Goal: Communication & Community: Answer question/provide support

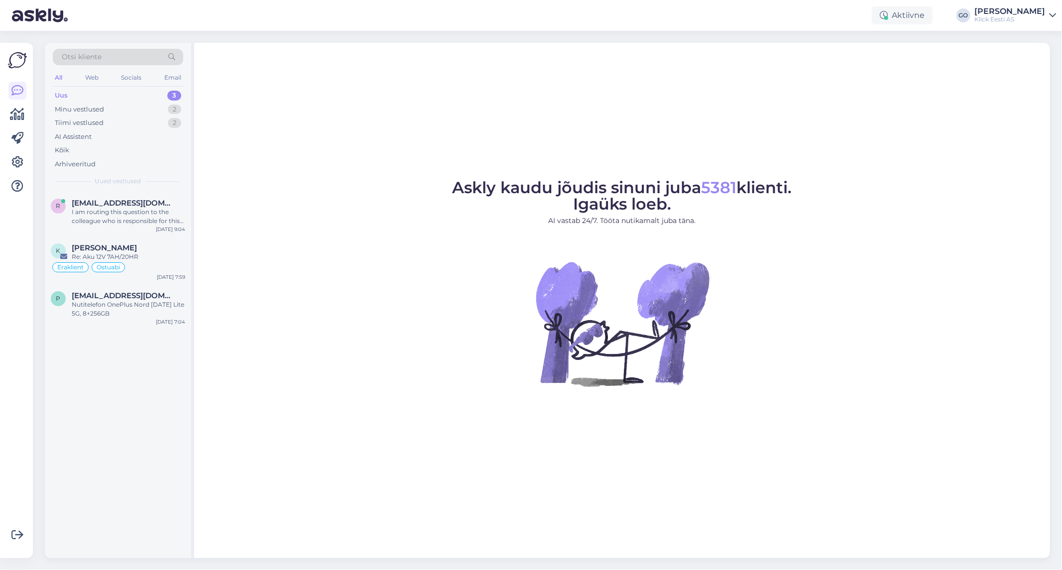
click at [62, 94] on div "Uus" at bounding box center [61, 96] width 13 height 10
click at [61, 147] on div "Kõik" at bounding box center [62, 150] width 14 height 10
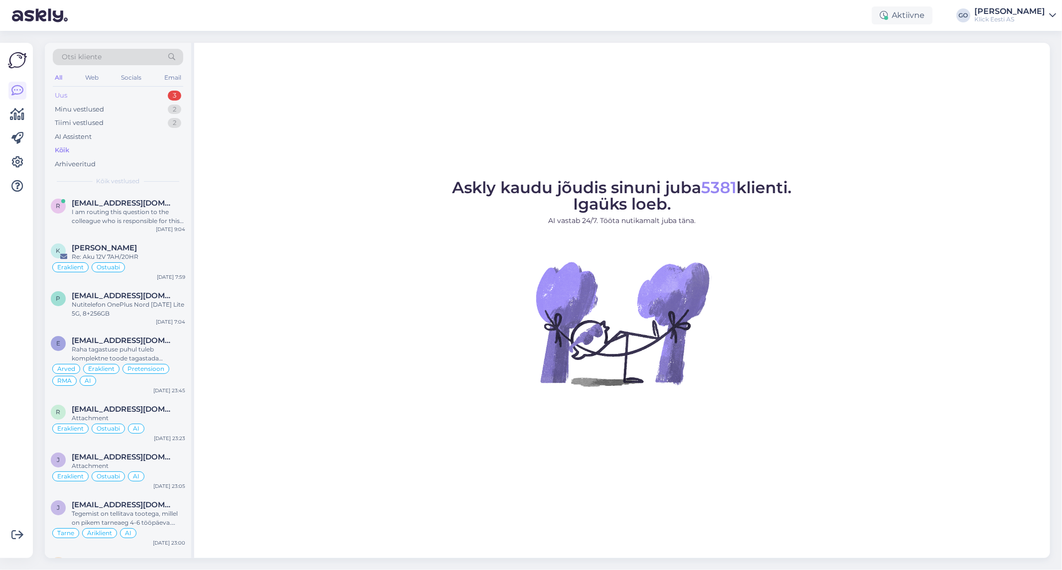
click at [67, 92] on div "Uus 3" at bounding box center [118, 96] width 130 height 14
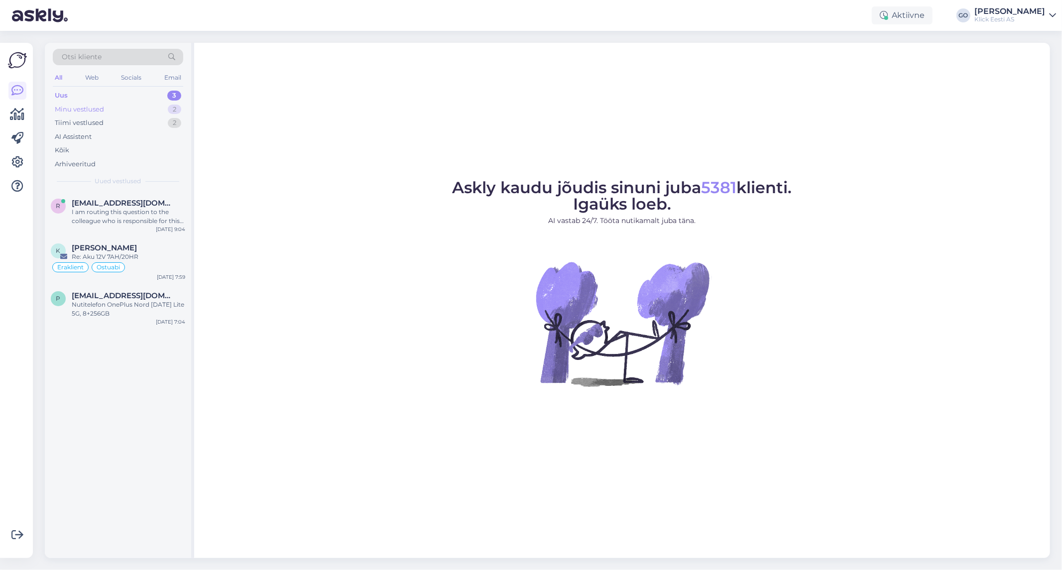
click at [103, 107] on div "Minu vestlused" at bounding box center [79, 110] width 49 height 10
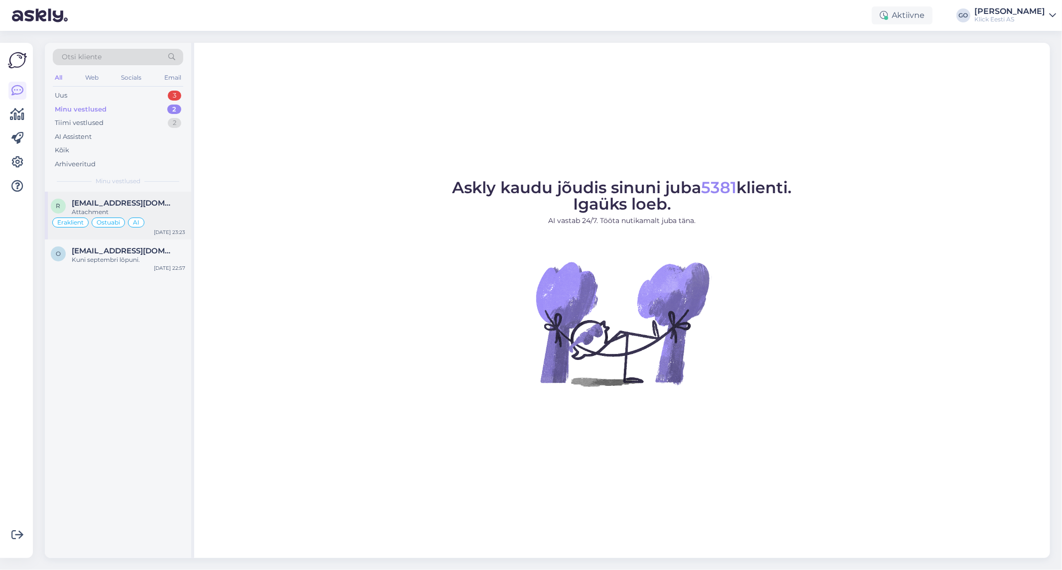
click at [169, 205] on div "[EMAIL_ADDRESS][DOMAIN_NAME]" at bounding box center [128, 203] width 113 height 9
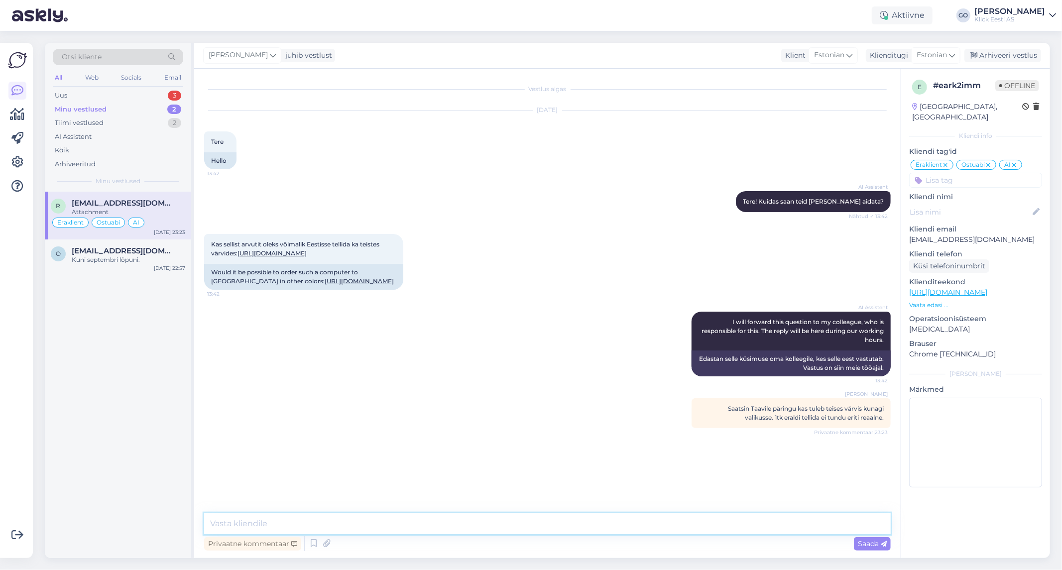
click at [290, 522] on textarea at bounding box center [547, 523] width 686 height 21
paste textarea "Seda speci kahjuks mitte aga on 83JT000DMX - [URL][DOMAIN_NAME]"
click at [312, 524] on textarea "Tere, saime kinnituse, et Seda speci kahjuks mitte aga on 83JT000DMX - [URL][DO…" at bounding box center [547, 523] width 686 height 21
click at [421, 523] on textarea "Tere, saime kinnituse, et sellise speciga kahjuks mitte aga on 83JT000DMX - [UR…" at bounding box center [547, 523] width 686 height 21
click at [307, 252] on link "[URL][DOMAIN_NAME]" at bounding box center [271, 252] width 69 height 7
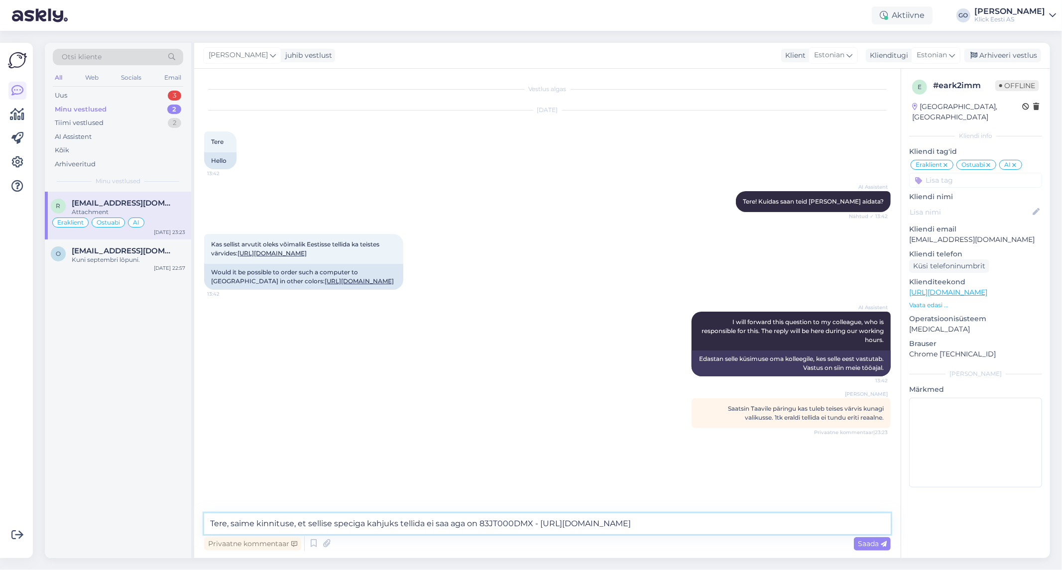
click at [293, 523] on textarea "Tere, saime kinnituse, et sellise speciga kahjuks tellida ei saa aga on 83JT000…" at bounding box center [547, 523] width 686 height 21
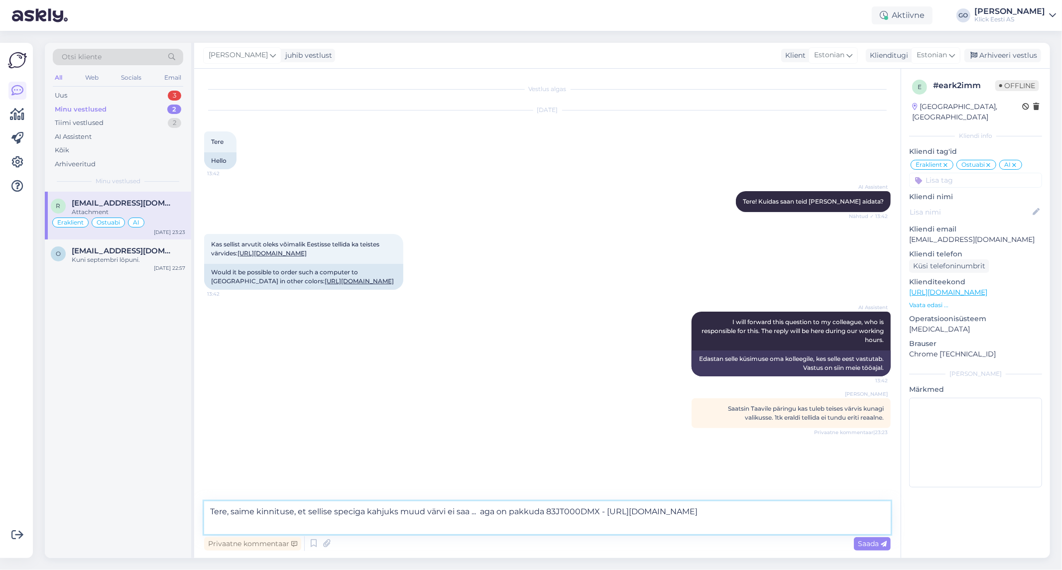
click at [510, 510] on textarea "Tere, saime kinnituse, et sellise speciga kahjuks muud värvi ei saa ... aga on …" at bounding box center [547, 517] width 686 height 33
type textarea "Tere, saime kinnituse, et sellise speciga kahjuks muud värvi ei saa ... aga alt…"
click at [866, 544] on span "Saada" at bounding box center [872, 543] width 29 height 9
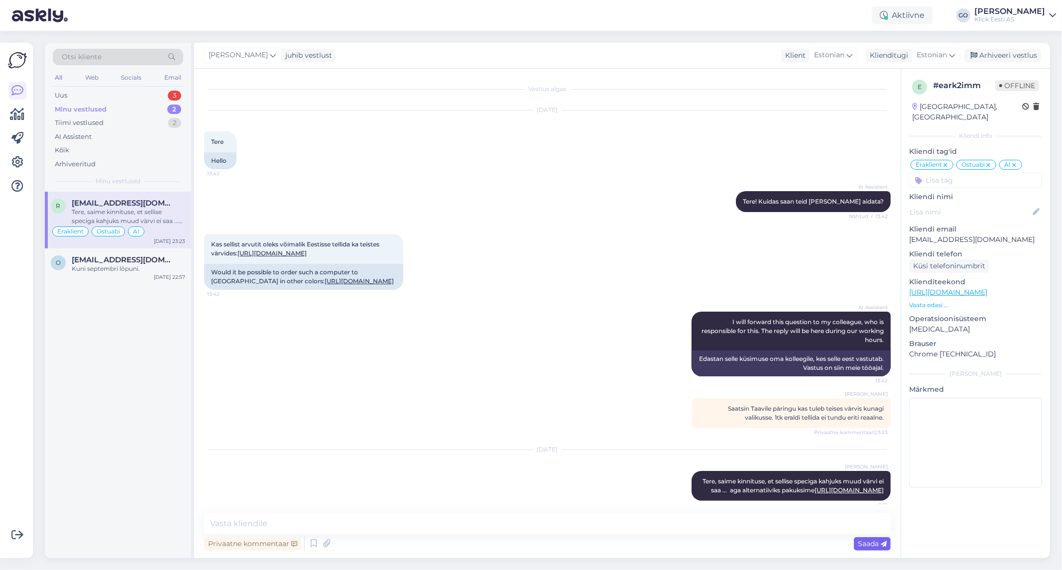
scroll to position [42, 0]
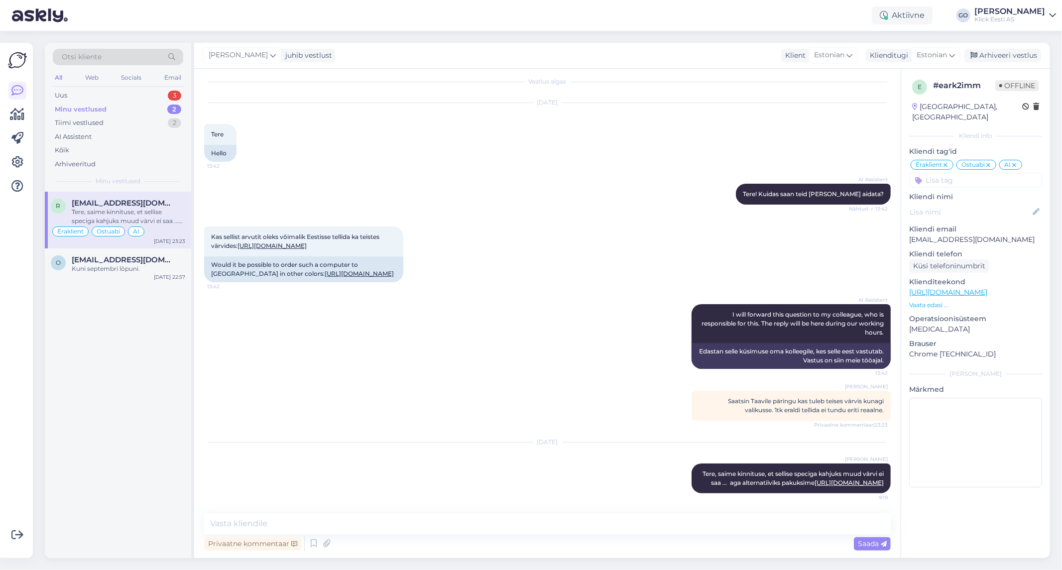
click at [171, 212] on div "Tere, saime kinnituse, et sellise speciga kahjuks muud värvi ei saa ... aga alt…" at bounding box center [128, 217] width 113 height 18
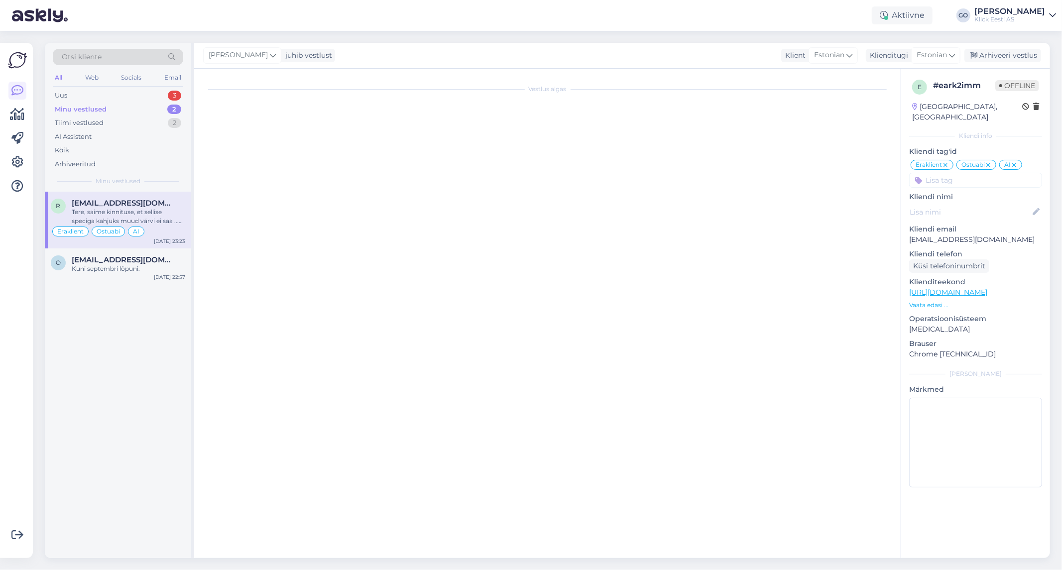
scroll to position [0, 0]
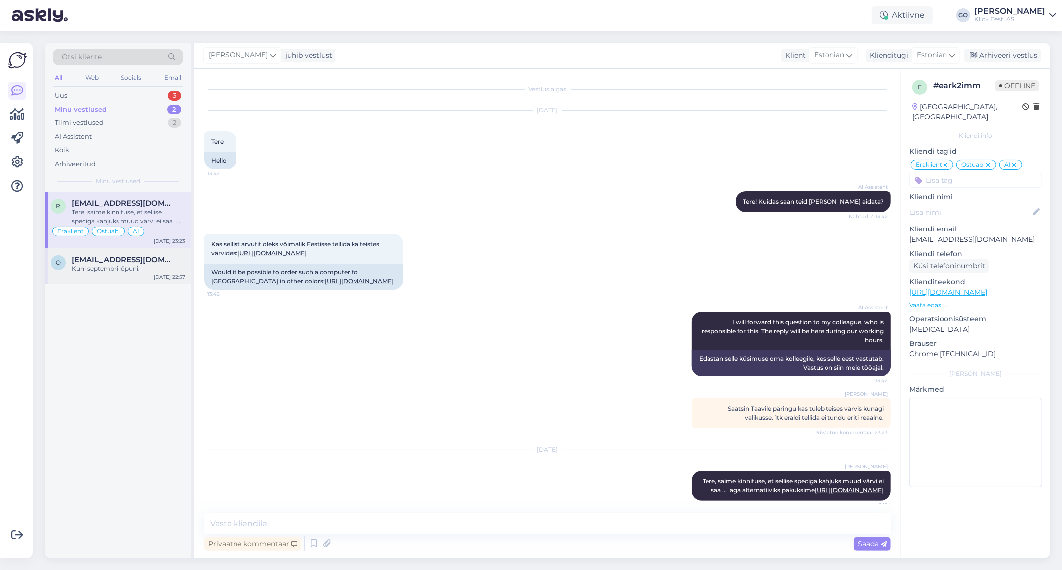
click at [102, 259] on span "[EMAIL_ADDRESS][DOMAIN_NAME]" at bounding box center [124, 259] width 104 height 9
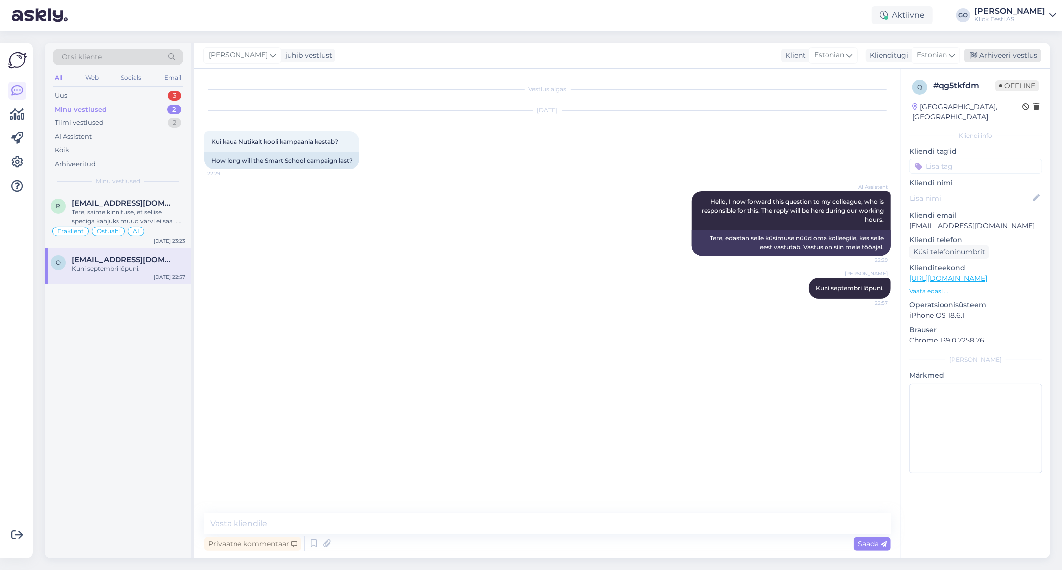
click at [999, 54] on div "Arhiveeri vestlus" at bounding box center [1002, 55] width 77 height 13
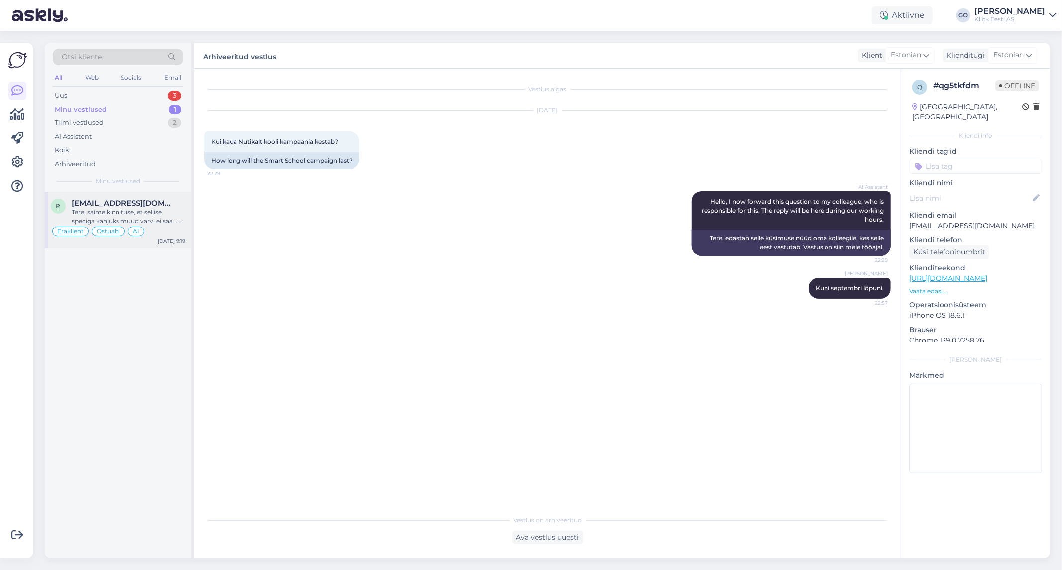
click at [166, 208] on div "Tere, saime kinnituse, et sellise speciga kahjuks muud värvi ei saa ... aga alt…" at bounding box center [128, 217] width 113 height 18
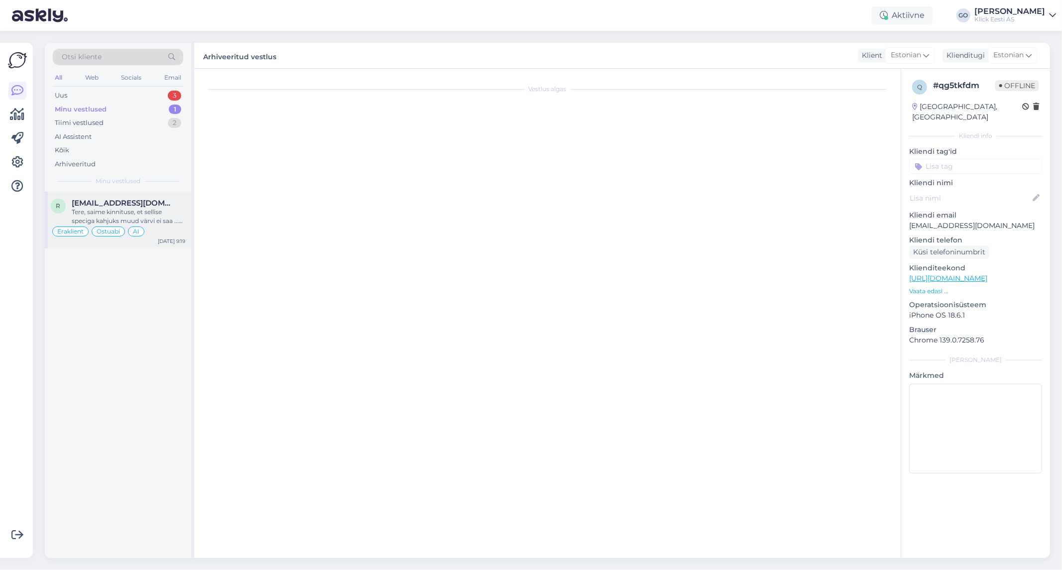
scroll to position [42, 0]
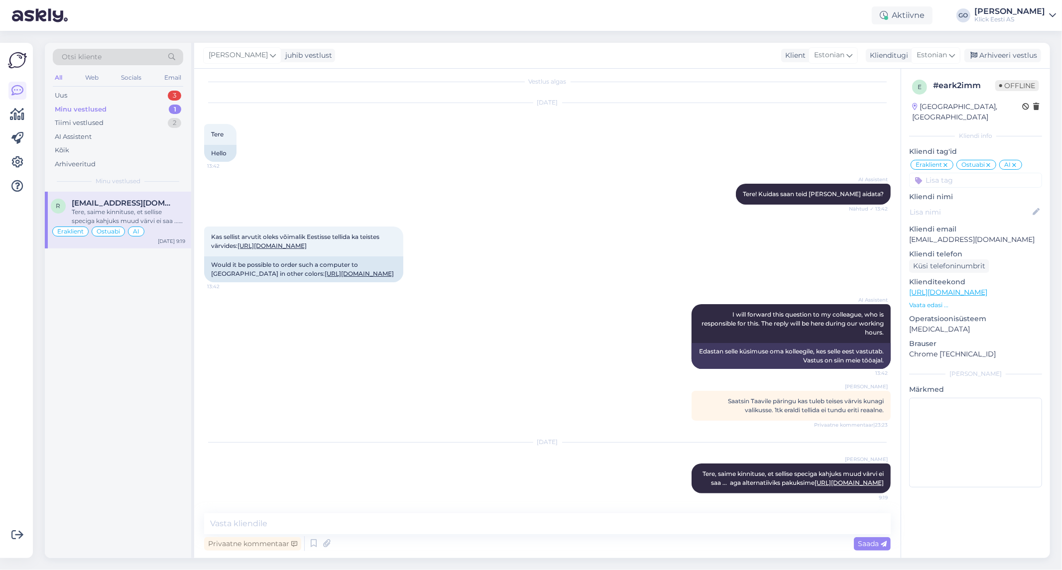
click at [544, 318] on div "AI Assistent I will forward this question to my colleague, who is responsible f…" at bounding box center [547, 336] width 686 height 87
click at [92, 95] on div "Uus 3" at bounding box center [118, 96] width 130 height 14
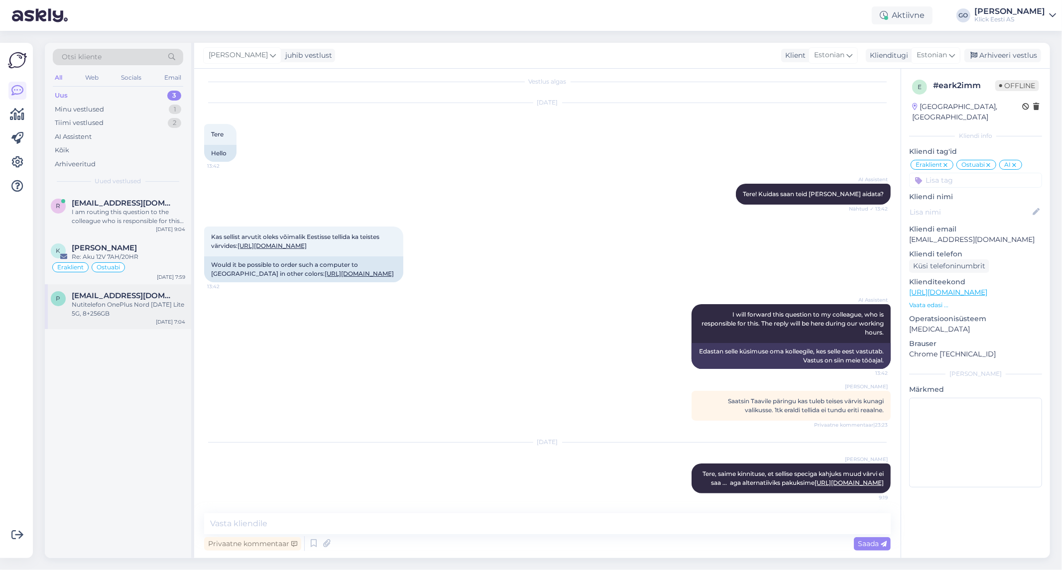
click at [117, 305] on div "Nutitelefon OnePlus Nord [DATE] Lite 5G, 8+256GB" at bounding box center [128, 309] width 113 height 18
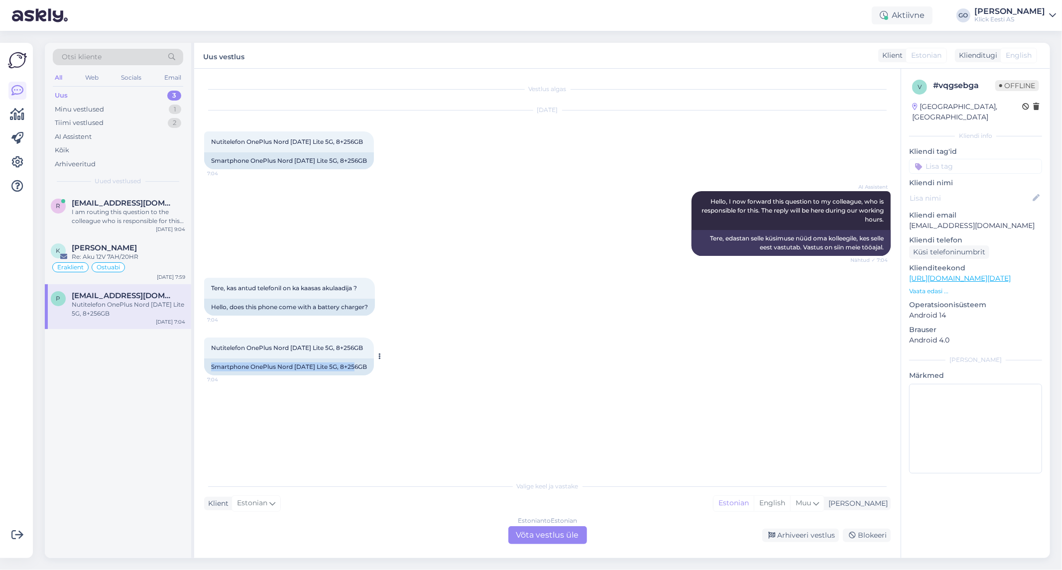
drag, startPoint x: 358, startPoint y: 364, endPoint x: 209, endPoint y: 366, distance: 149.3
click at [209, 366] on div "Smartphone OnePlus Nord [DATE] Lite 5G, 8+256GB" at bounding box center [289, 366] width 170 height 17
copy div "Smartphone OnePlus Nord [DATE] Lite 5G, 8+256GB"
drag, startPoint x: 324, startPoint y: 344, endPoint x: 274, endPoint y: 347, distance: 49.8
click at [274, 347] on span "Nutitelefon OnePlus Nord [DATE] Lite 5G, 8+256GB" at bounding box center [287, 347] width 152 height 7
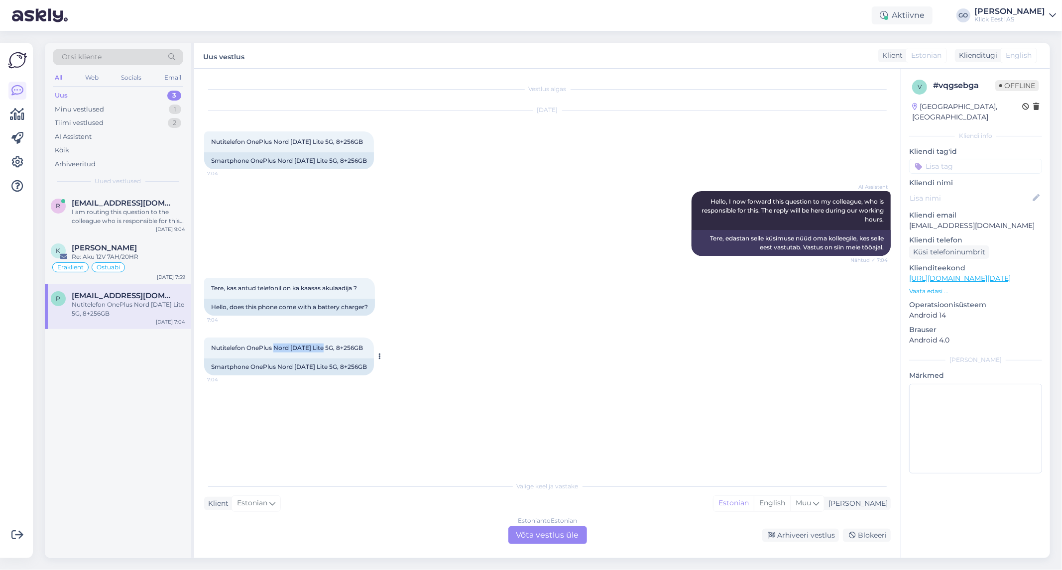
copy span "Nord [DATE] Lite 5G"
click at [340, 407] on div "Vestlus algas [DATE] Nutitelefon OnePlus Nord [DATE] Lite 5G, 8+256GB 7:04 Smar…" at bounding box center [551, 273] width 695 height 388
click at [548, 529] on div "Estonian to Estonian Võta vestlus üle" at bounding box center [547, 535] width 79 height 18
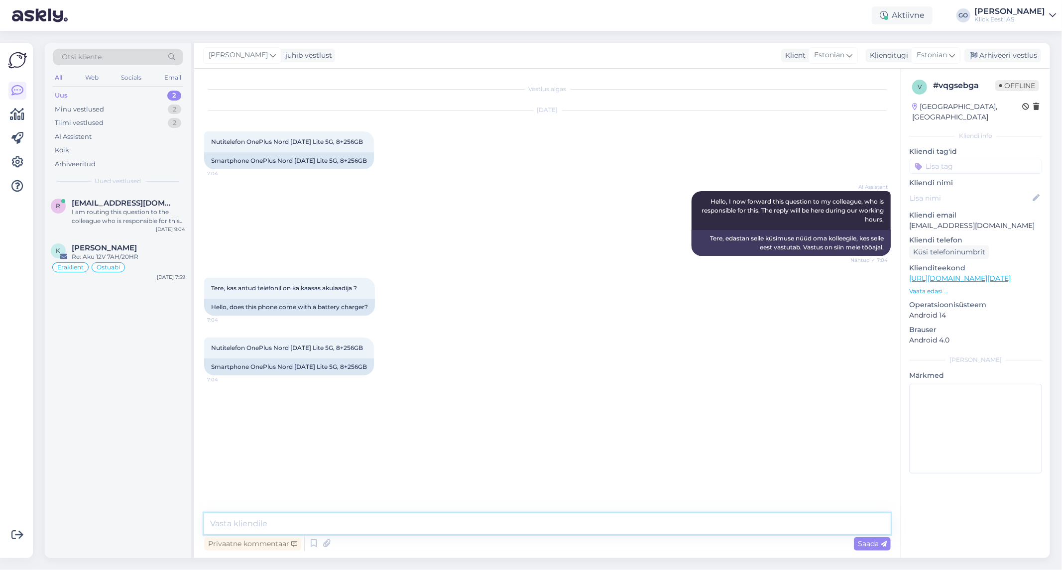
click at [406, 524] on textarea at bounding box center [547, 523] width 686 height 21
type textarea "Tere, Sellel mudelil ei ole laadijat komplektis."
click at [869, 543] on span "Saada" at bounding box center [872, 543] width 29 height 9
click at [486, 401] on div "[PERSON_NAME] Tere, Sellel mudelil ei ole laadijat komplektis. 9:22" at bounding box center [547, 407] width 686 height 43
click at [499, 402] on div "[PERSON_NAME] Tere, Sellel mudelil ei ole laadijat komplektis. 9:22" at bounding box center [547, 407] width 686 height 43
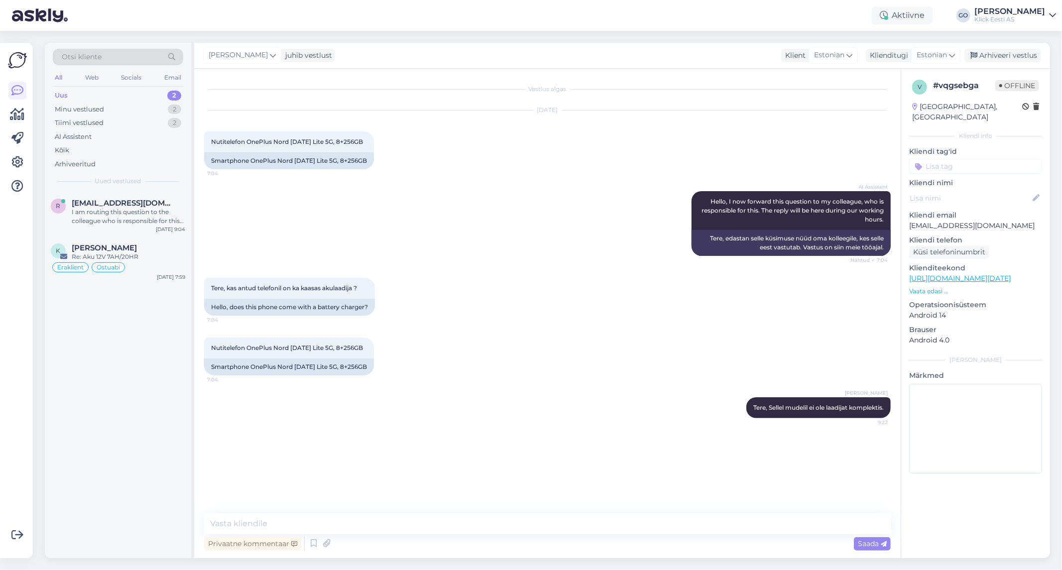
click at [572, 445] on div "Vestlus algas [DATE] Nutitelefon OnePlus Nord [DATE] Lite 5G, 8+256GB 7:04 Smar…" at bounding box center [551, 292] width 695 height 426
click at [161, 255] on div "Re: Aku 12V 7AH/20HR" at bounding box center [128, 256] width 113 height 9
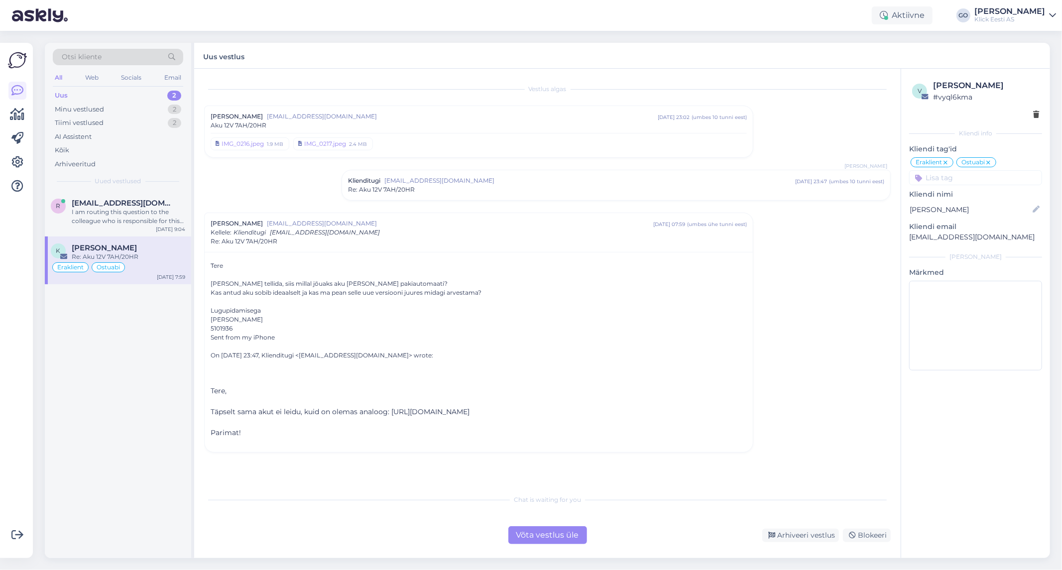
click at [98, 54] on span "Otsi kliente" at bounding box center [82, 57] width 40 height 10
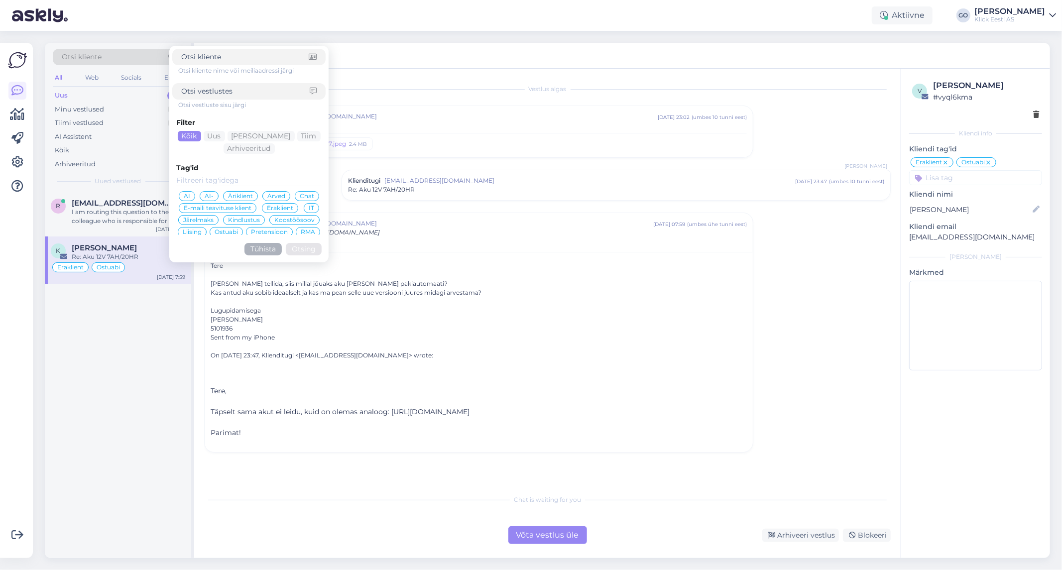
type input "[EMAIL_ADDRESS][DOMAIN_NAME]"
click button "Otsing" at bounding box center [304, 249] width 36 height 12
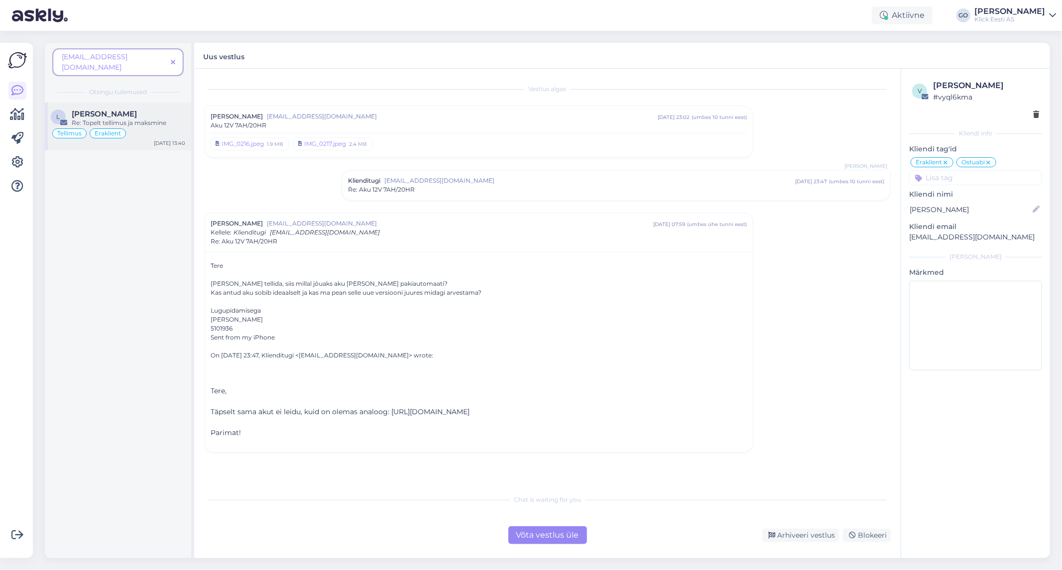
click at [147, 110] on div "[PERSON_NAME]" at bounding box center [128, 114] width 113 height 9
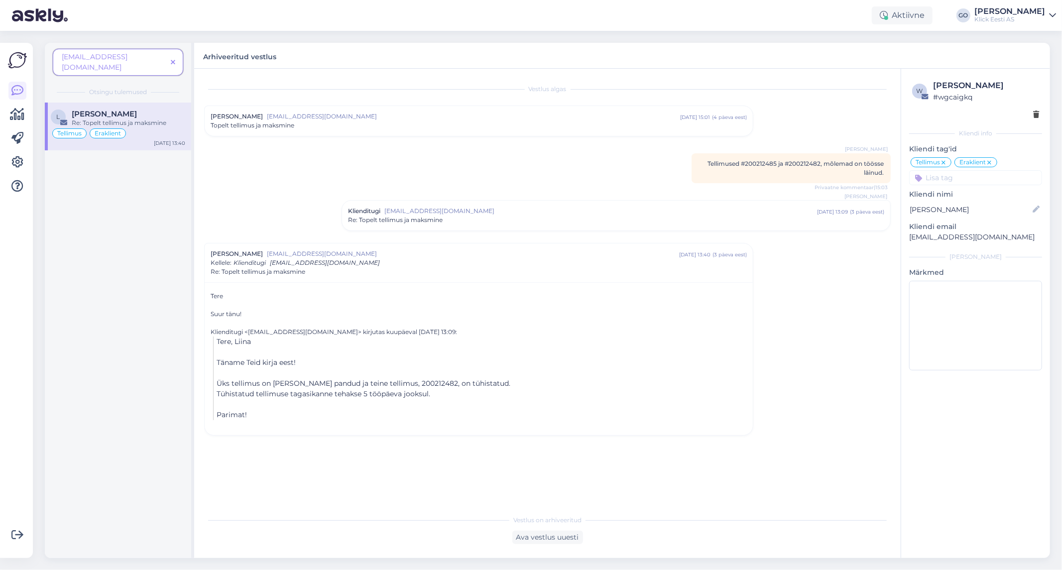
click at [173, 59] on icon at bounding box center [173, 62] width 4 height 7
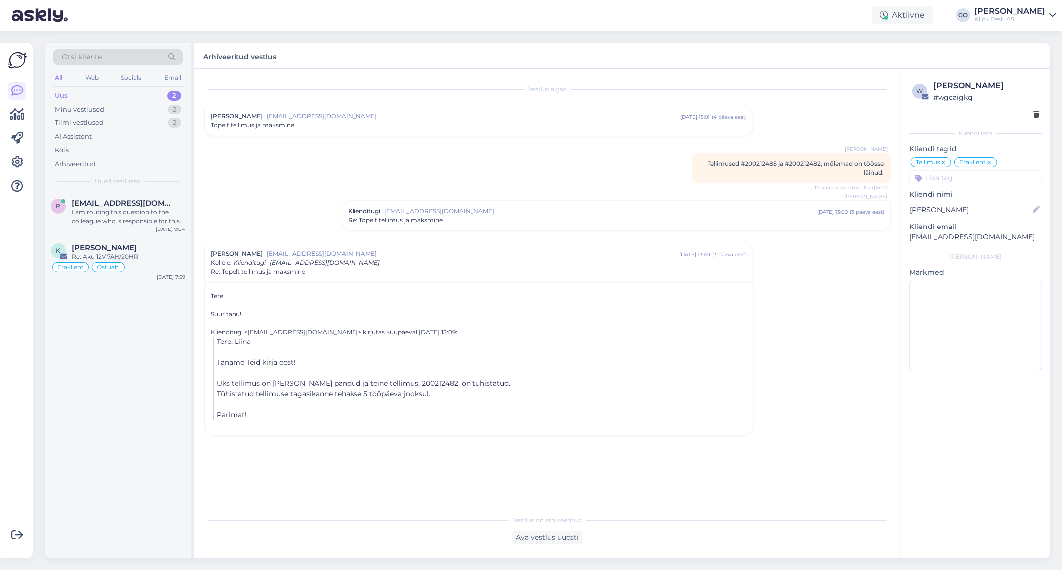
click at [149, 52] on div "Otsi kliente" at bounding box center [118, 57] width 130 height 16
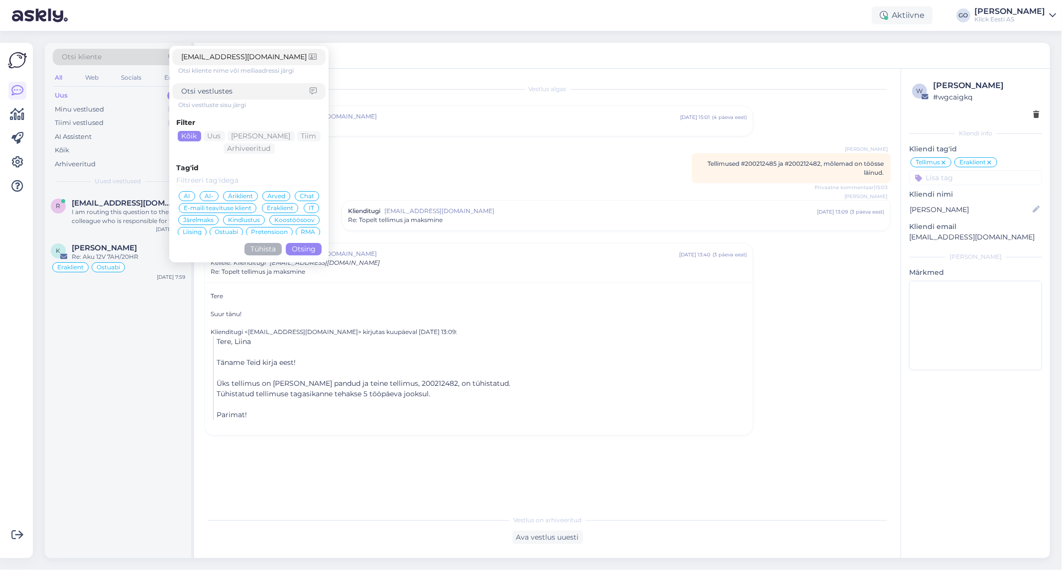
type input "[EMAIL_ADDRESS][DOMAIN_NAME]"
click at [315, 245] on button "Otsing" at bounding box center [304, 249] width 36 height 12
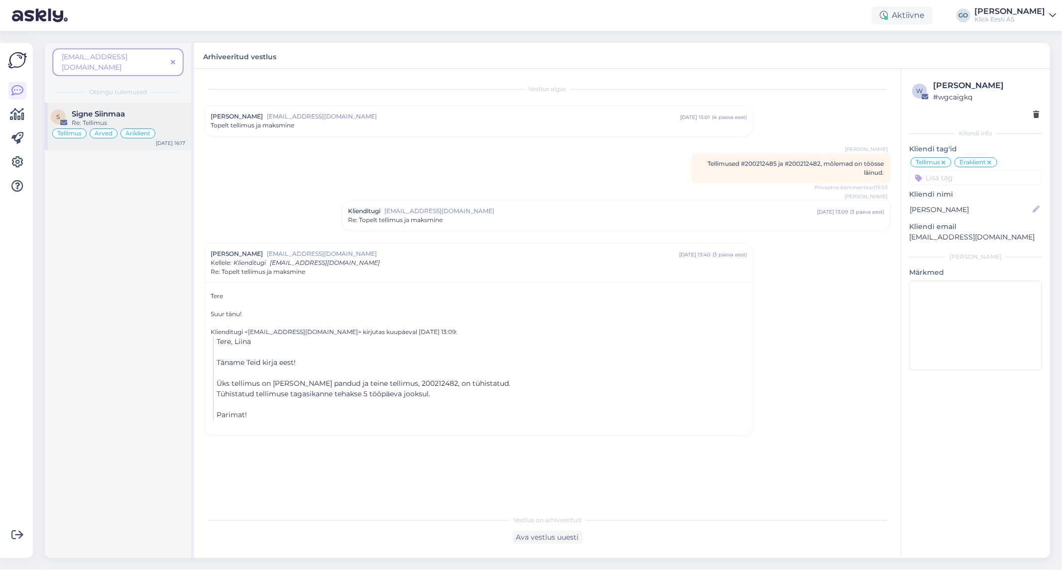
click at [108, 110] on span "Signe Siinmaa" at bounding box center [98, 114] width 53 height 9
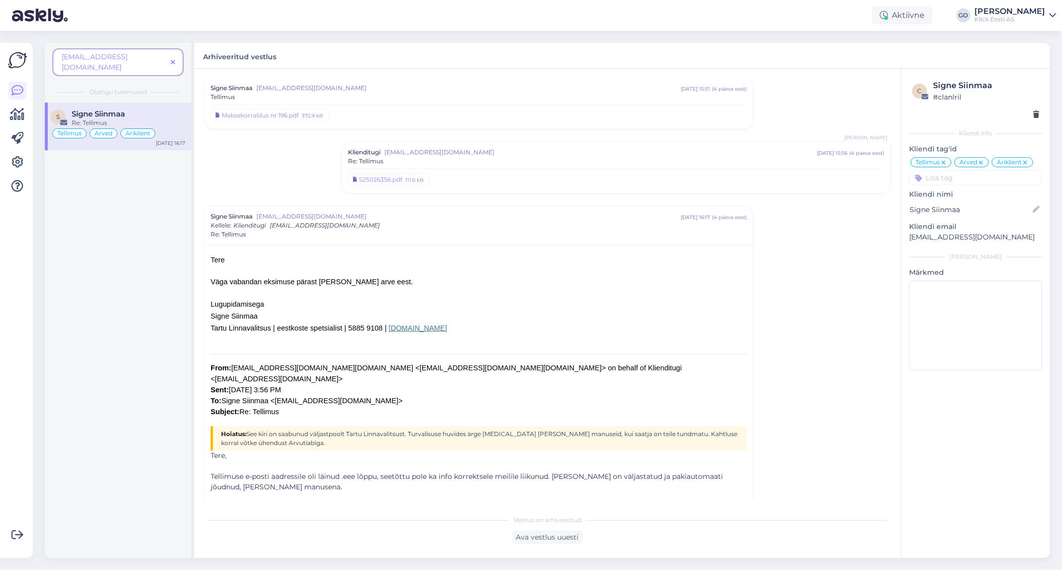
scroll to position [42, 0]
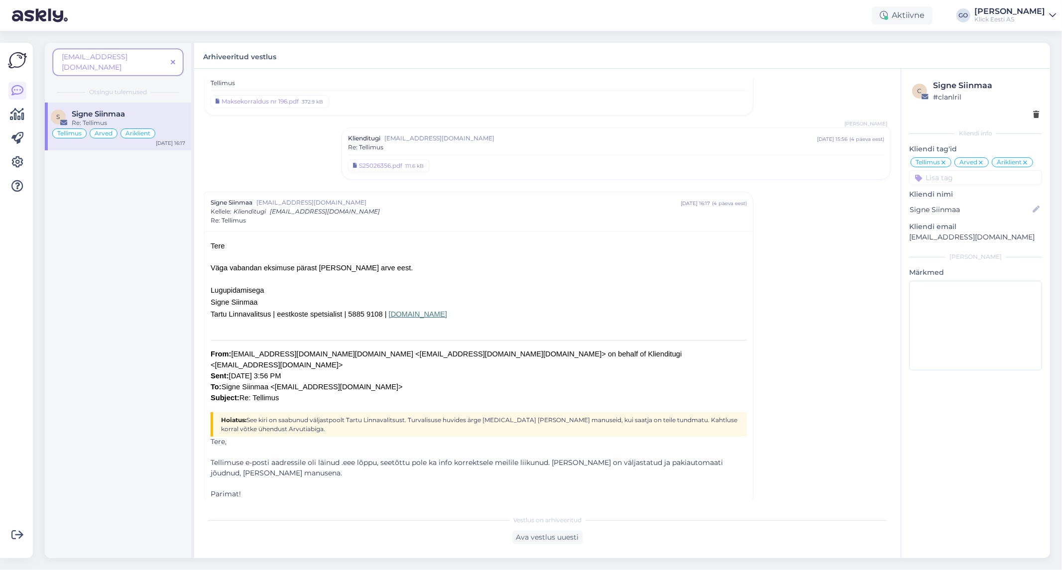
click at [171, 59] on icon at bounding box center [173, 62] width 4 height 7
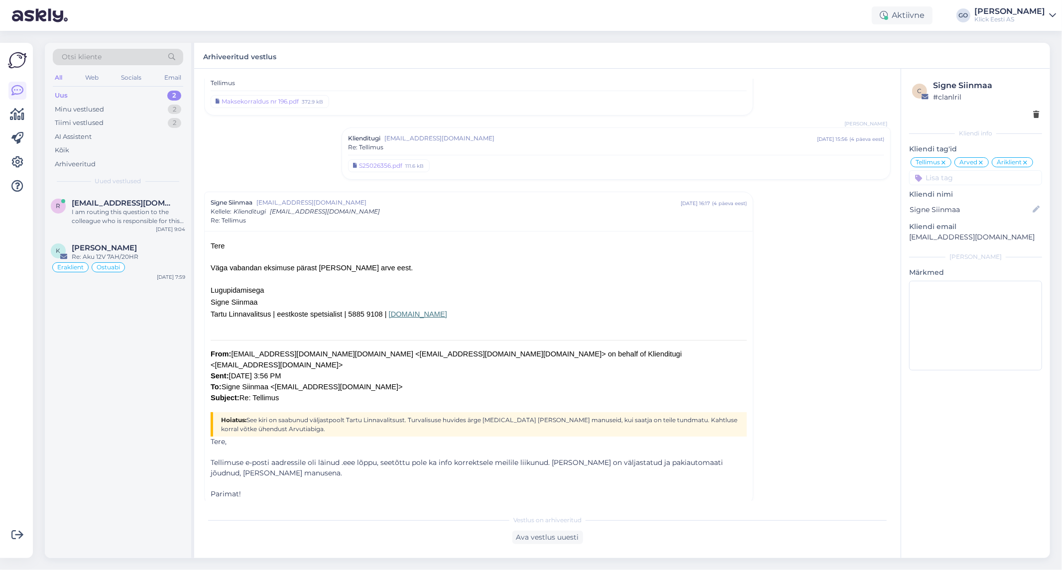
click at [143, 56] on div "Otsi kliente" at bounding box center [118, 57] width 130 height 16
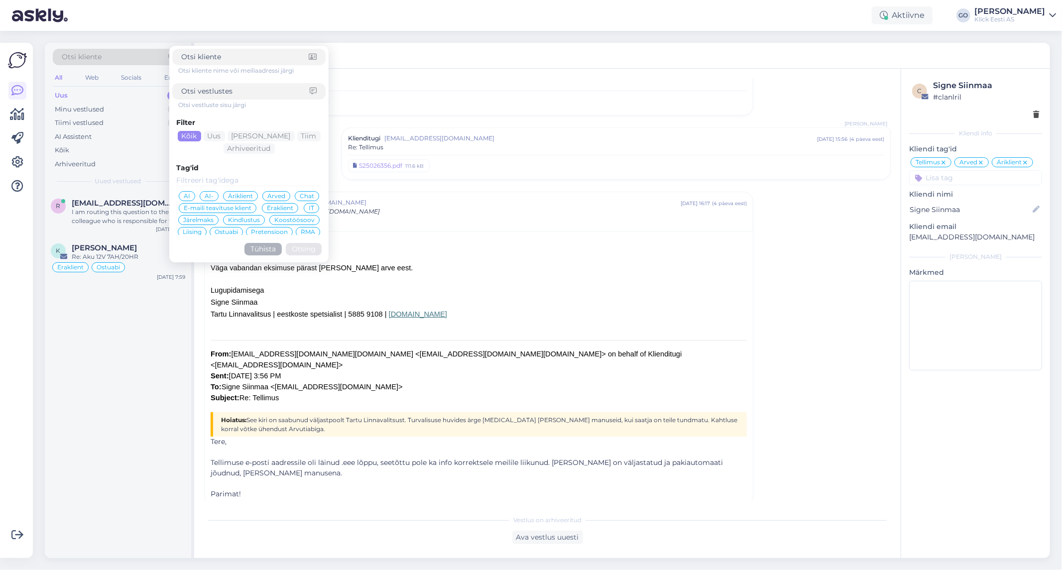
type input "[EMAIL_ADDRESS][DOMAIN_NAME]"
click button "Otsing" at bounding box center [304, 249] width 36 height 12
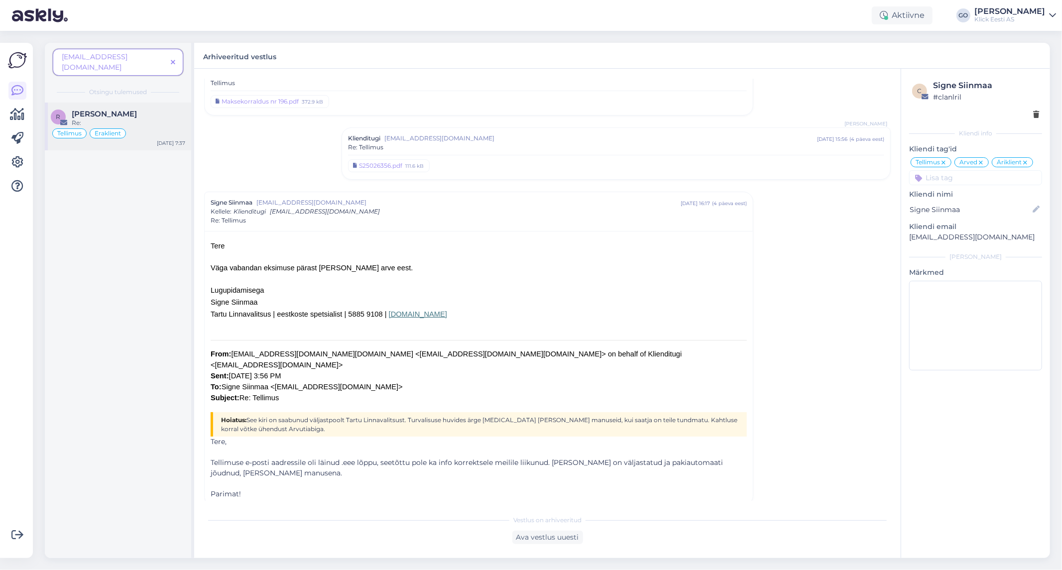
click at [142, 110] on div "[PERSON_NAME]" at bounding box center [128, 114] width 113 height 9
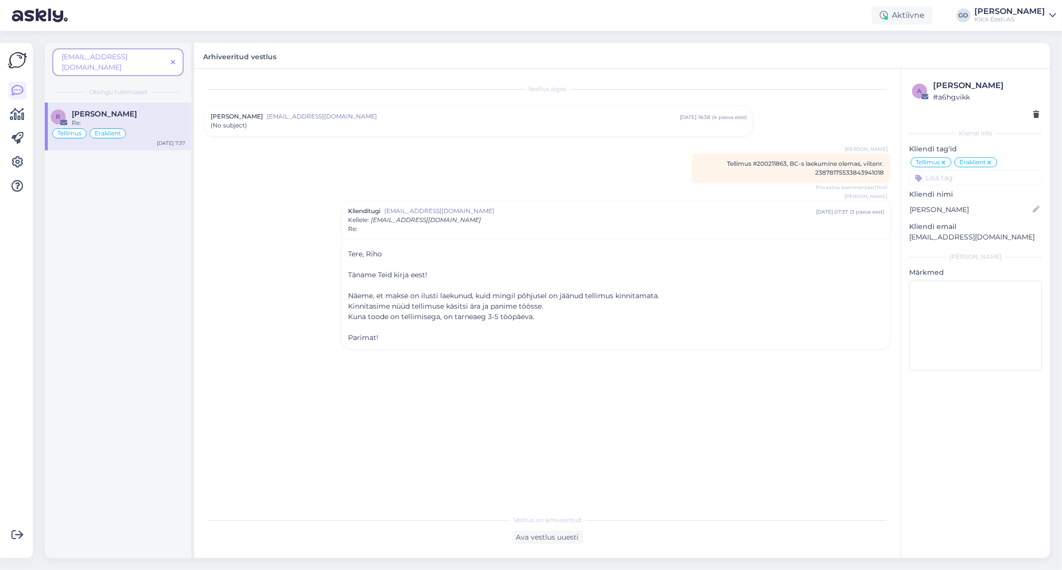
click at [173, 59] on icon at bounding box center [173, 62] width 4 height 7
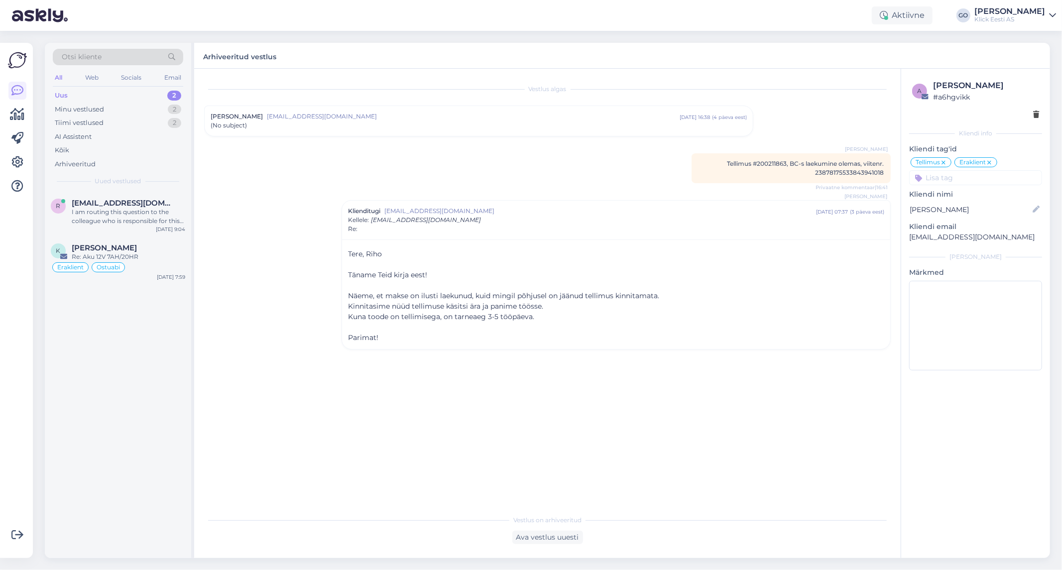
click at [147, 50] on div "Otsi kliente" at bounding box center [118, 57] width 130 height 16
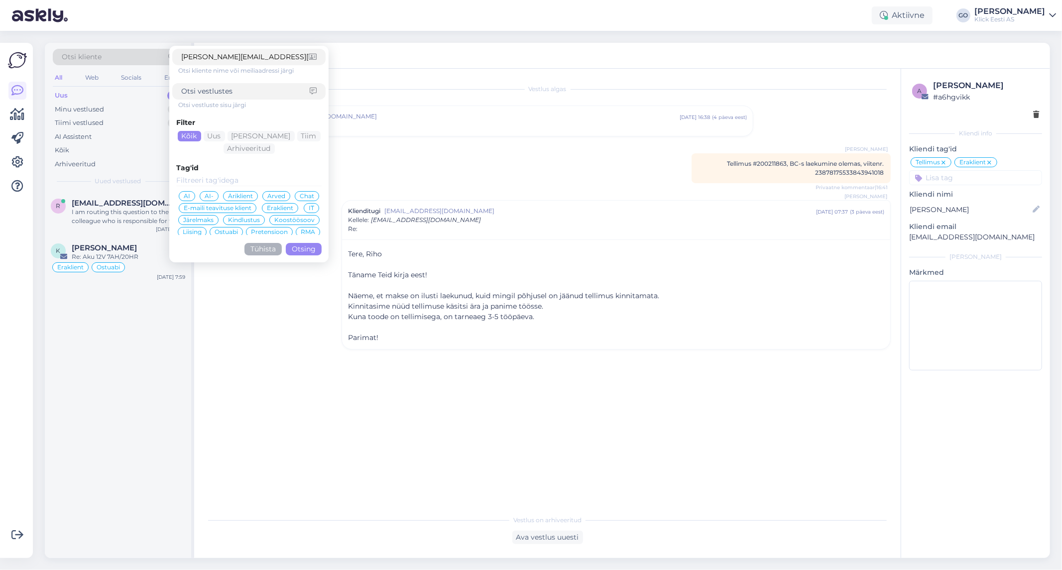
type input "[PERSON_NAME][EMAIL_ADDRESS][PERSON_NAME][DOMAIN_NAME]"
click at [312, 251] on button "Otsing" at bounding box center [304, 249] width 36 height 12
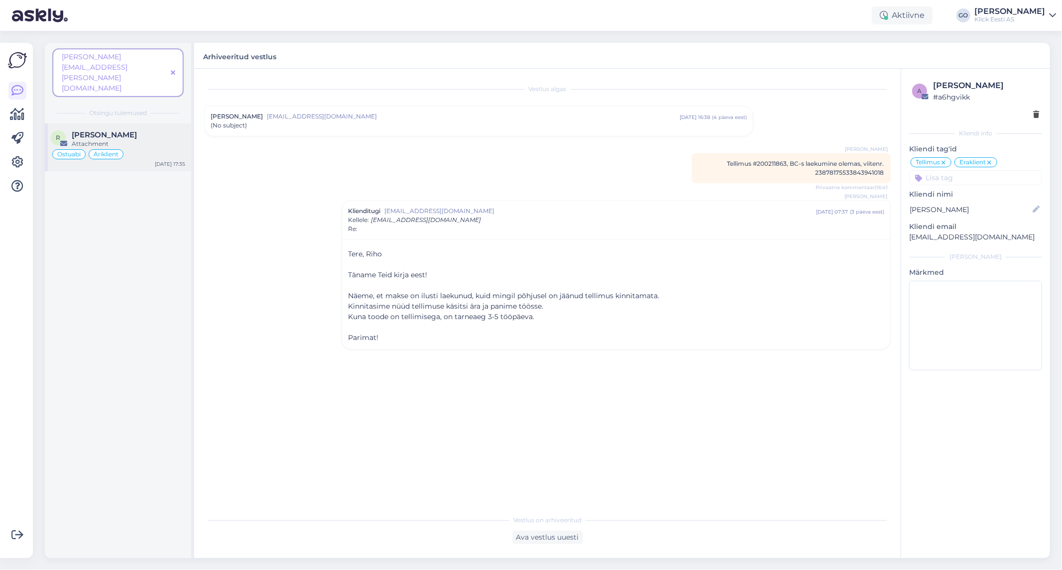
click at [137, 130] on div "[PERSON_NAME]" at bounding box center [128, 134] width 113 height 9
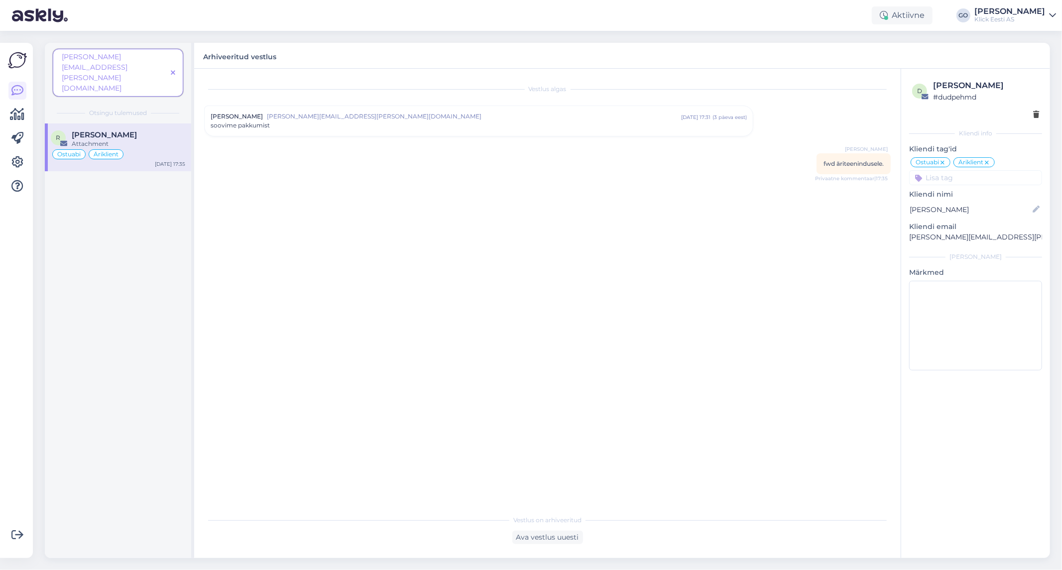
click at [433, 250] on div "Vestlus [PERSON_NAME] Allert [EMAIL_ADDRESS][PERSON_NAME][DOMAIN_NAME] [DATE] 1…" at bounding box center [551, 290] width 695 height 422
click at [172, 70] on icon at bounding box center [173, 73] width 4 height 7
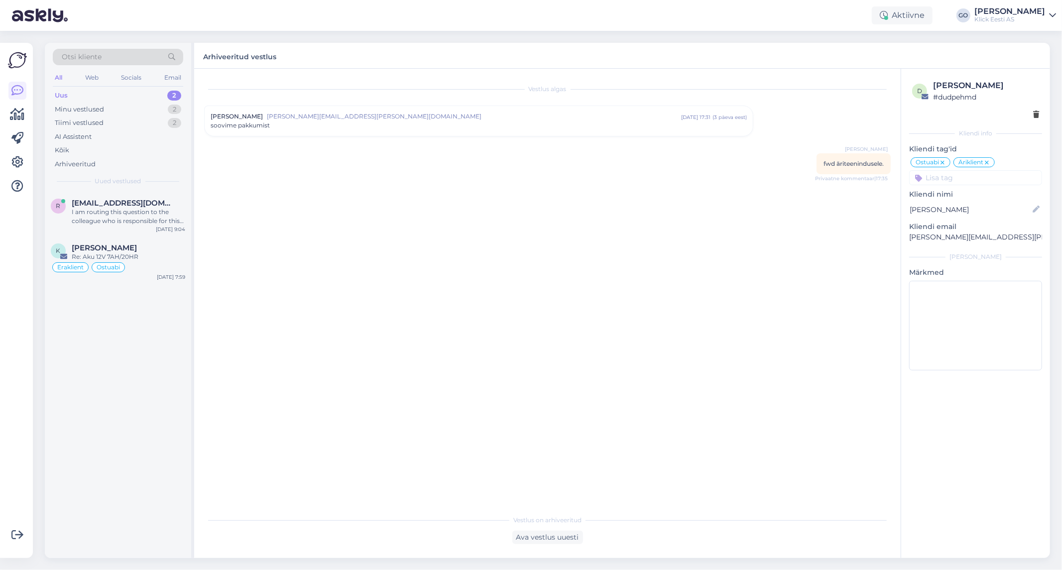
click at [173, 54] on icon at bounding box center [171, 57] width 15 height 7
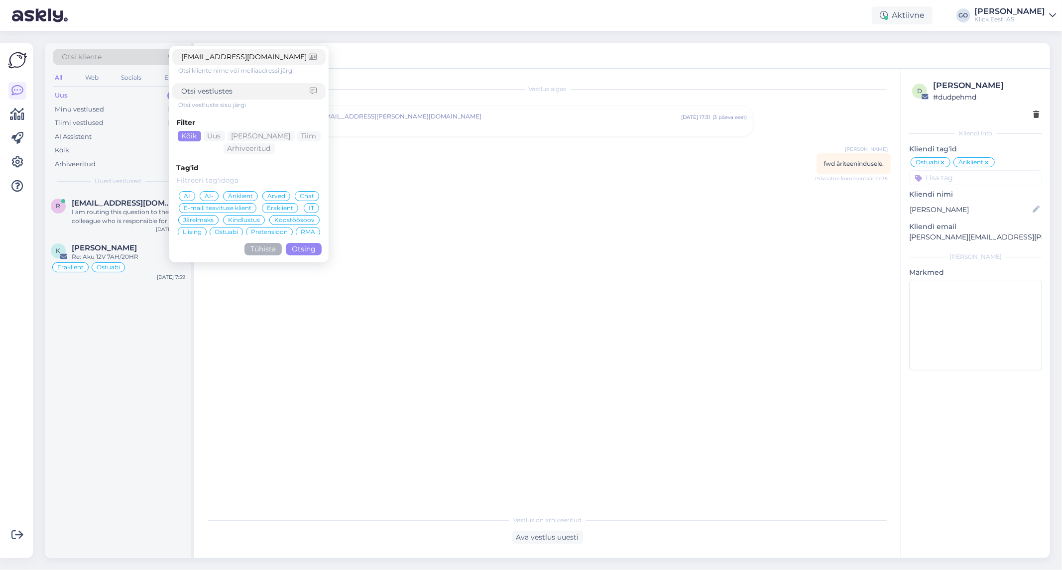
type input "[EMAIL_ADDRESS][DOMAIN_NAME]"
click at [308, 249] on button "Otsing" at bounding box center [304, 249] width 36 height 12
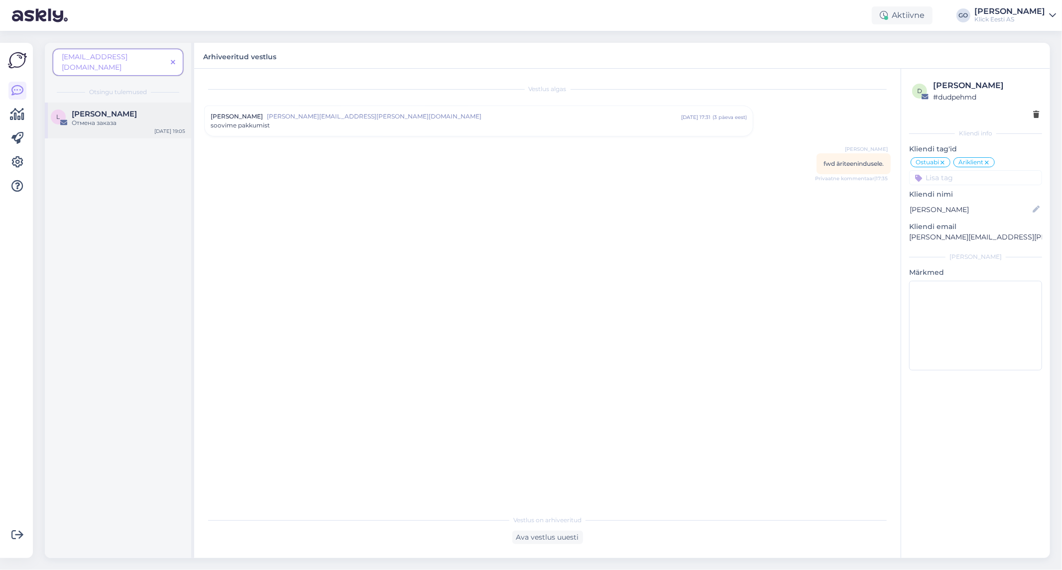
click at [138, 103] on div "L [PERSON_NAME] Отмена заказа [DATE] 19:05" at bounding box center [118, 121] width 146 height 36
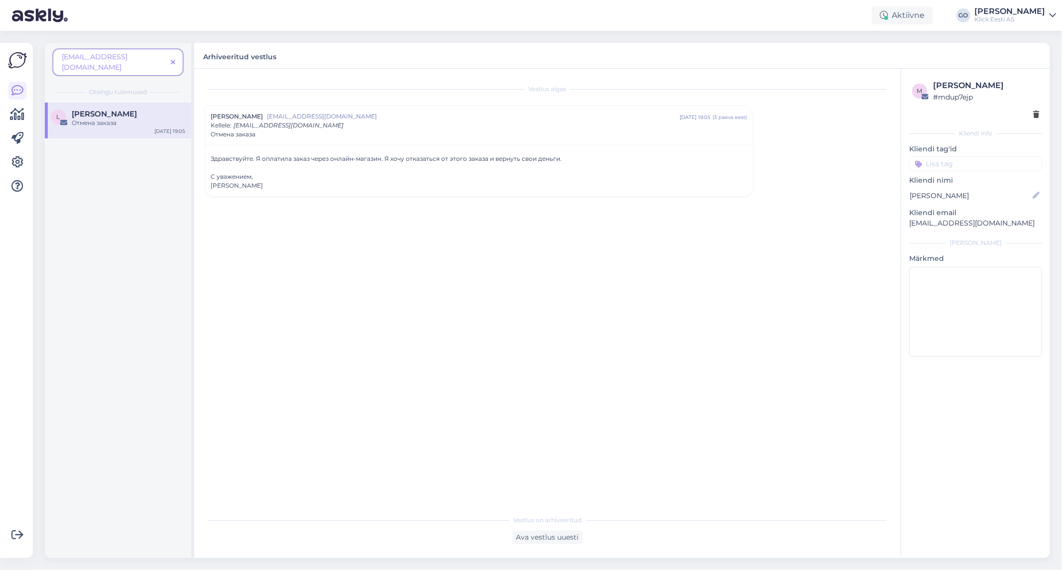
click at [522, 292] on div "Vestlus algas [PERSON_NAME] [EMAIL_ADDRESS][DOMAIN_NAME] [DATE] 19:05 ( 3 päeva…" at bounding box center [551, 290] width 695 height 422
click at [175, 57] on span at bounding box center [173, 62] width 12 height 10
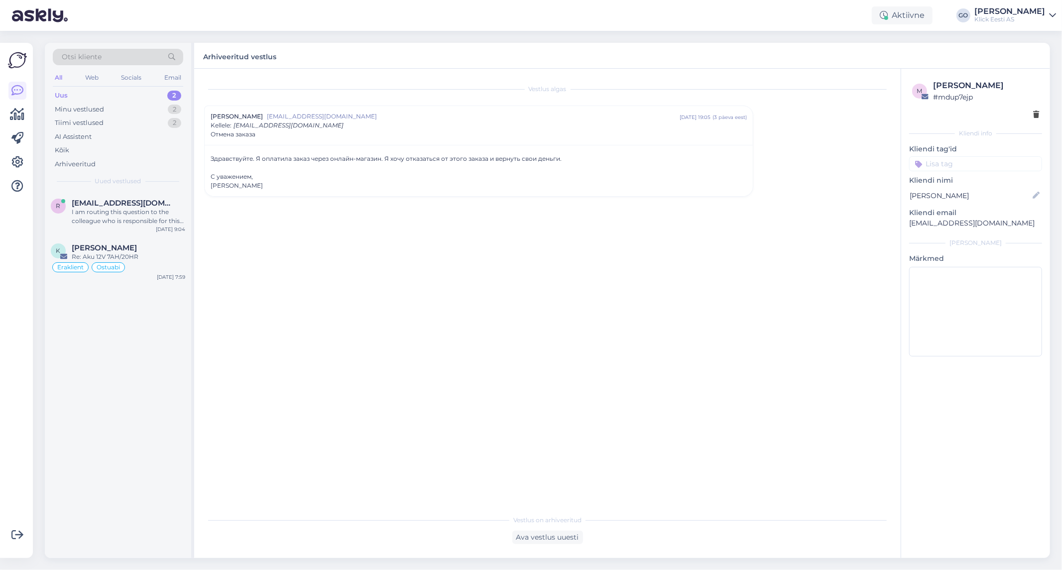
click at [148, 54] on div "Otsi kliente" at bounding box center [118, 57] width 130 height 16
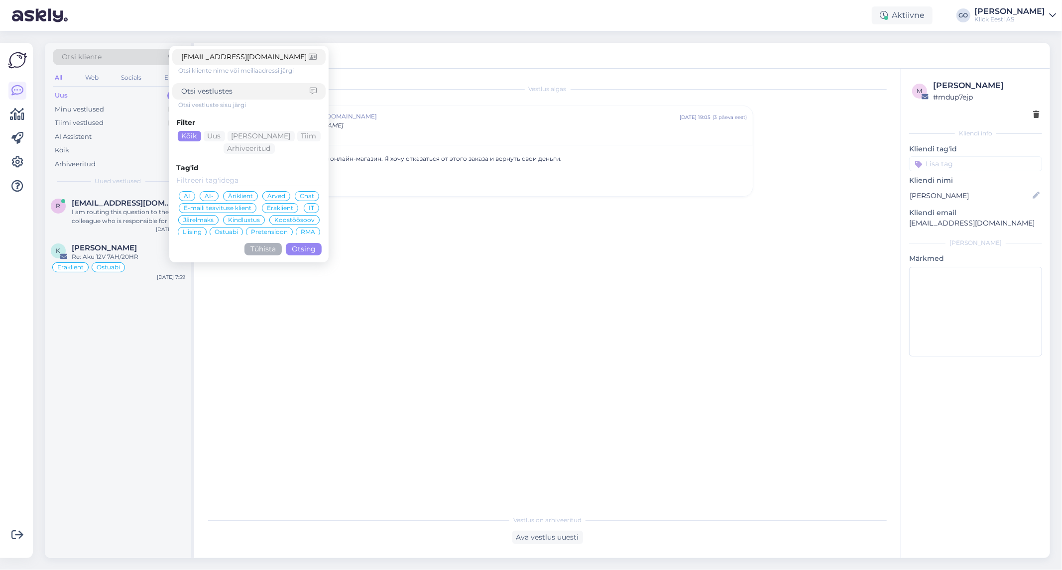
type input "[EMAIL_ADDRESS][DOMAIN_NAME]"
click at [315, 247] on button "Otsing" at bounding box center [304, 249] width 36 height 12
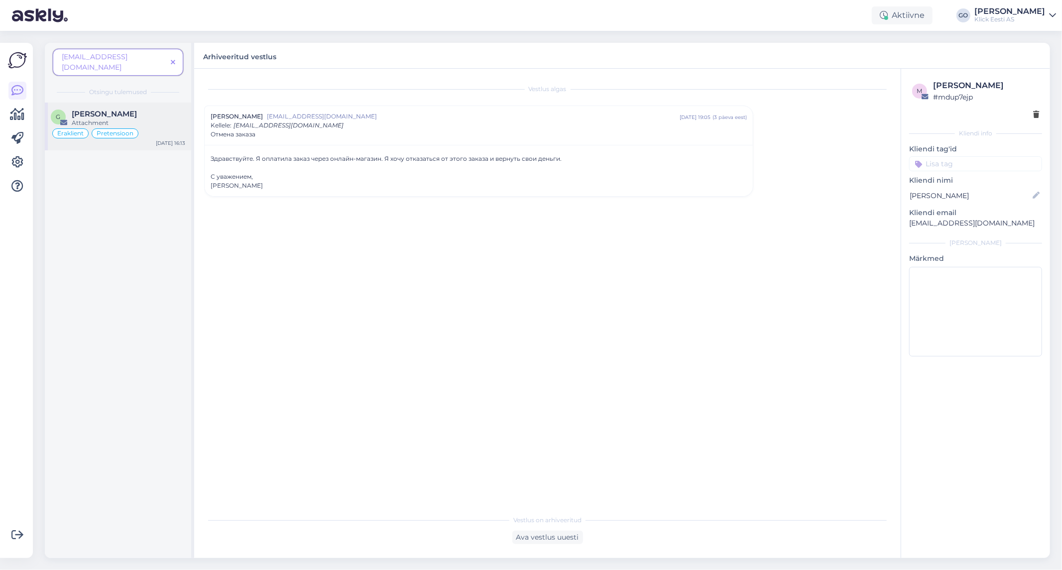
click at [153, 110] on div "[PERSON_NAME]" at bounding box center [128, 114] width 113 height 9
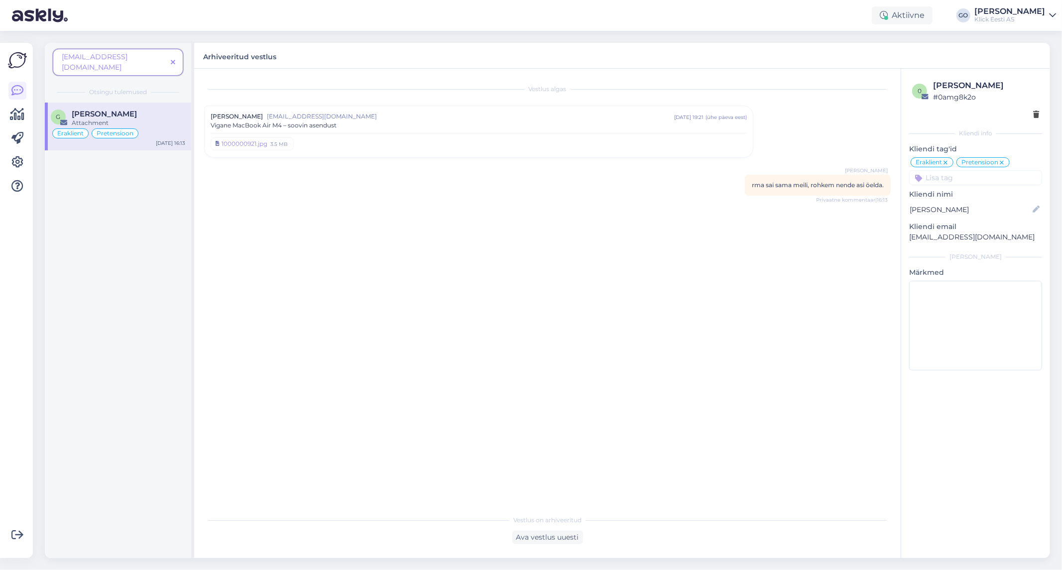
click at [173, 59] on icon at bounding box center [173, 62] width 4 height 7
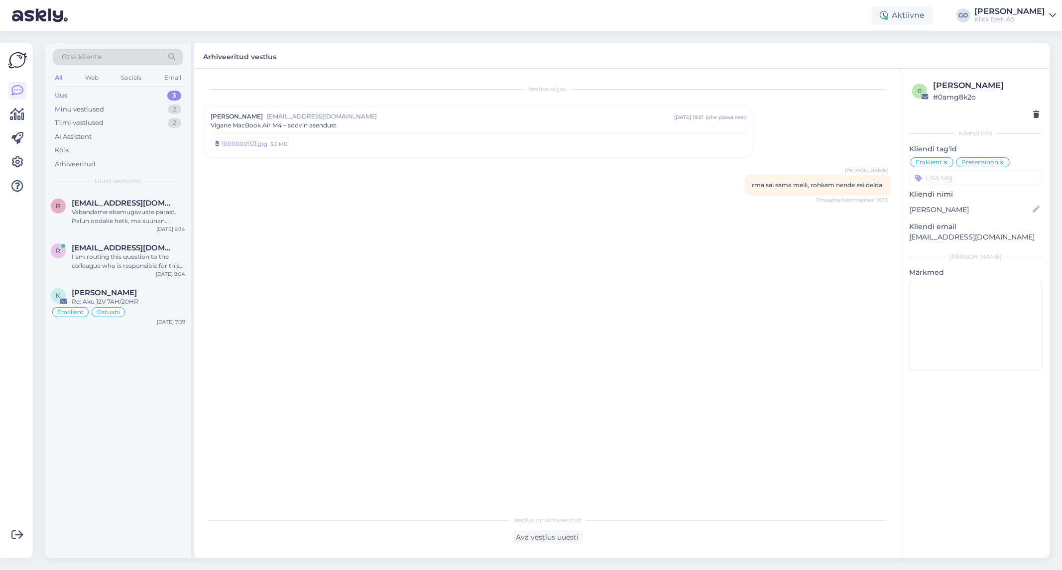
click at [173, 54] on icon at bounding box center [171, 57] width 15 height 7
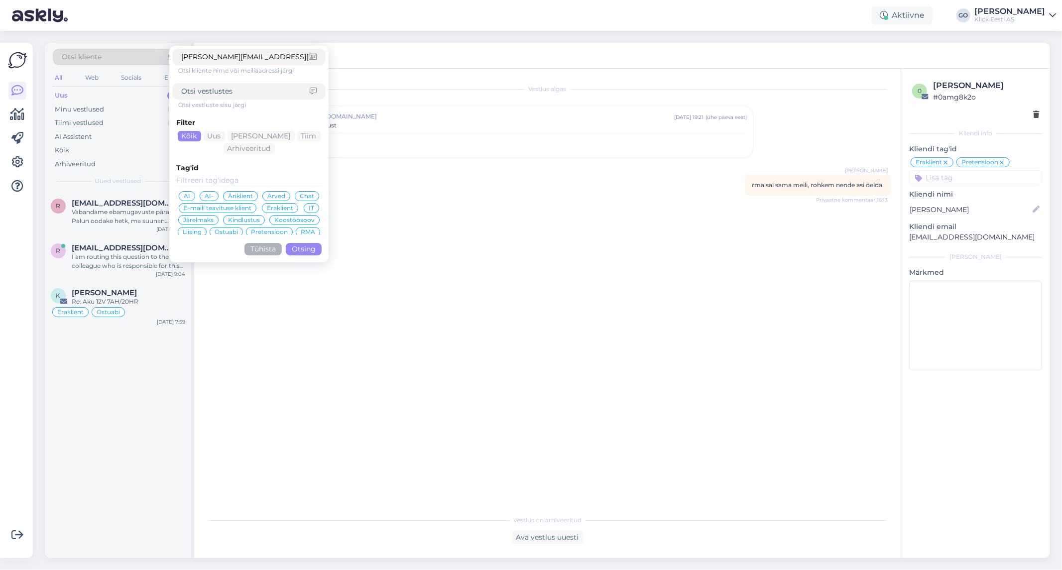
type input "[PERSON_NAME][EMAIL_ADDRESS][DOMAIN_NAME]"
click at [312, 250] on button "Otsing" at bounding box center [304, 249] width 36 height 12
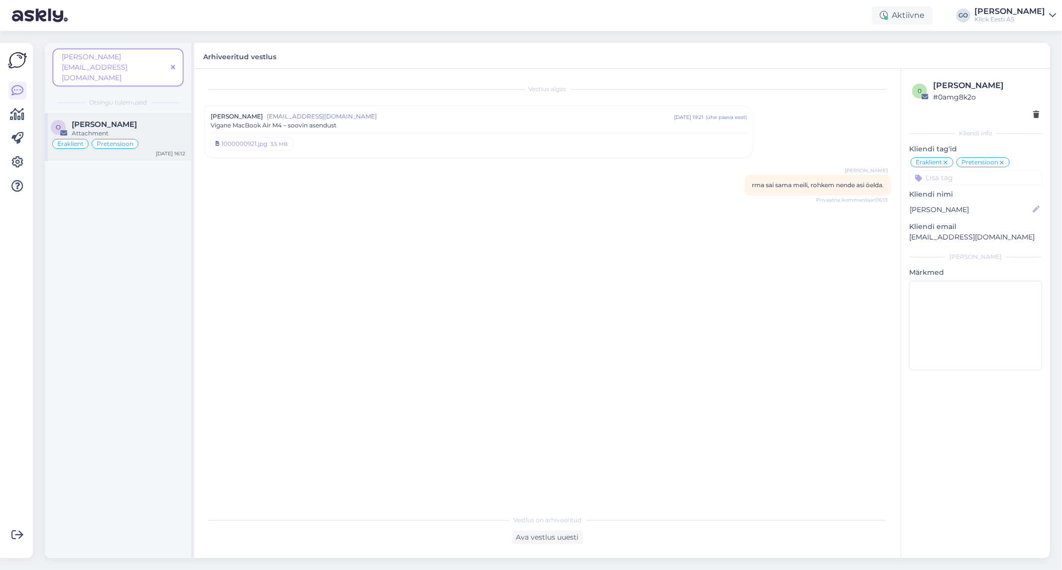
click at [158, 120] on div "[PERSON_NAME]" at bounding box center [128, 124] width 113 height 9
click at [170, 62] on span at bounding box center [173, 67] width 12 height 10
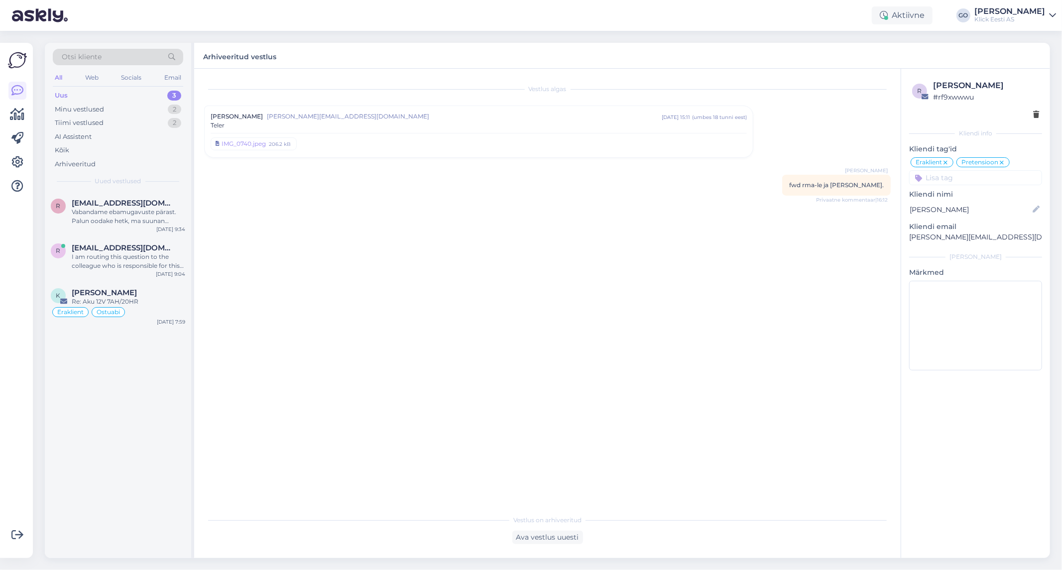
click at [135, 56] on div "Otsi kliente" at bounding box center [118, 57] width 130 height 16
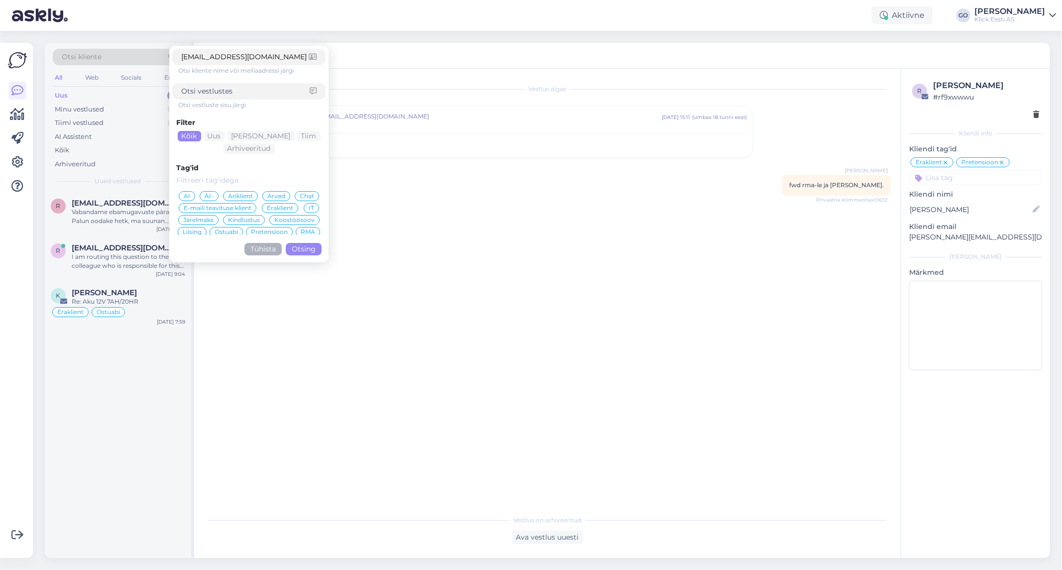
type input "[EMAIL_ADDRESS][DOMAIN_NAME]"
click at [311, 246] on button "Otsing" at bounding box center [304, 249] width 36 height 12
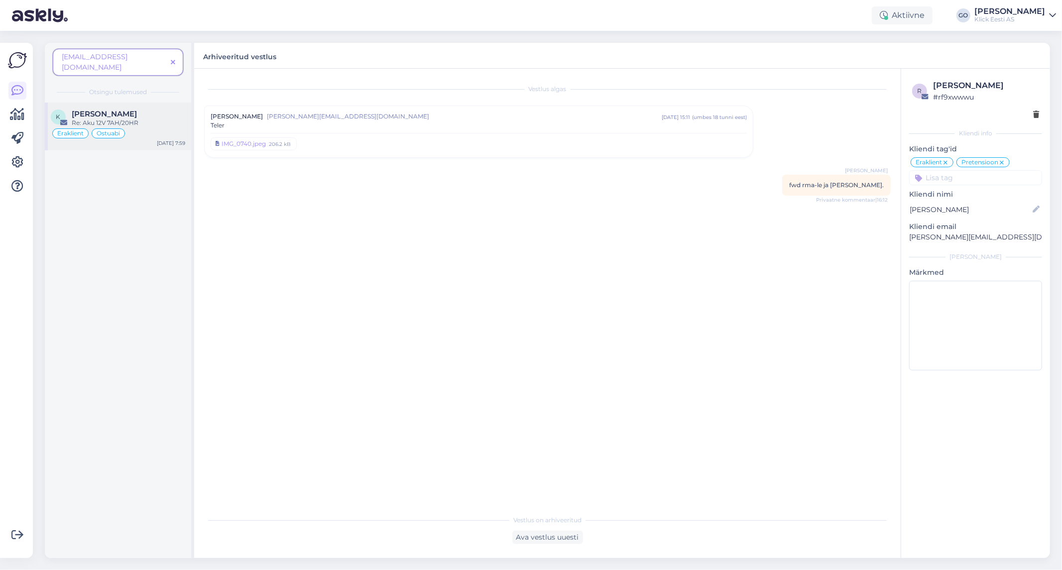
click at [159, 118] on div "Re: Aku 12V 7AH/20HR" at bounding box center [128, 122] width 113 height 9
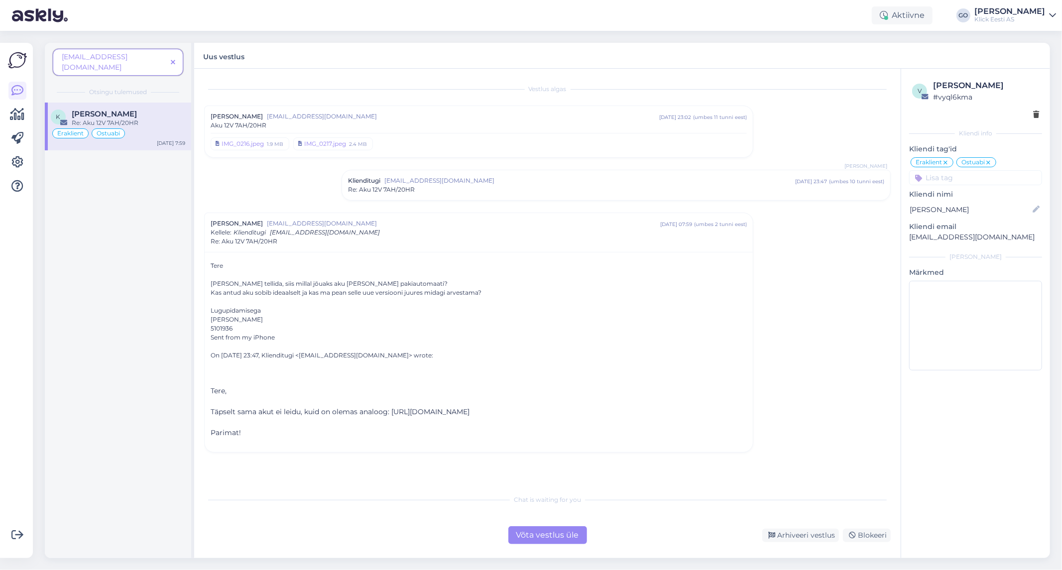
click at [312, 534] on div "Võta vestlus üle Arhiveeri vestlus Blokeeri" at bounding box center [547, 535] width 686 height 18
click at [157, 118] on div "Re: Aku 12V 7AH/20HR" at bounding box center [128, 122] width 113 height 9
drag, startPoint x: 554, startPoint y: 411, endPoint x: 392, endPoint y: 411, distance: 162.3
click at [392, 411] on span "Täpselt sama akut ei leidu, kuid on olemas analoog: [URL][DOMAIN_NAME]" at bounding box center [340, 411] width 259 height 9
copy span "[URL][DOMAIN_NAME]"
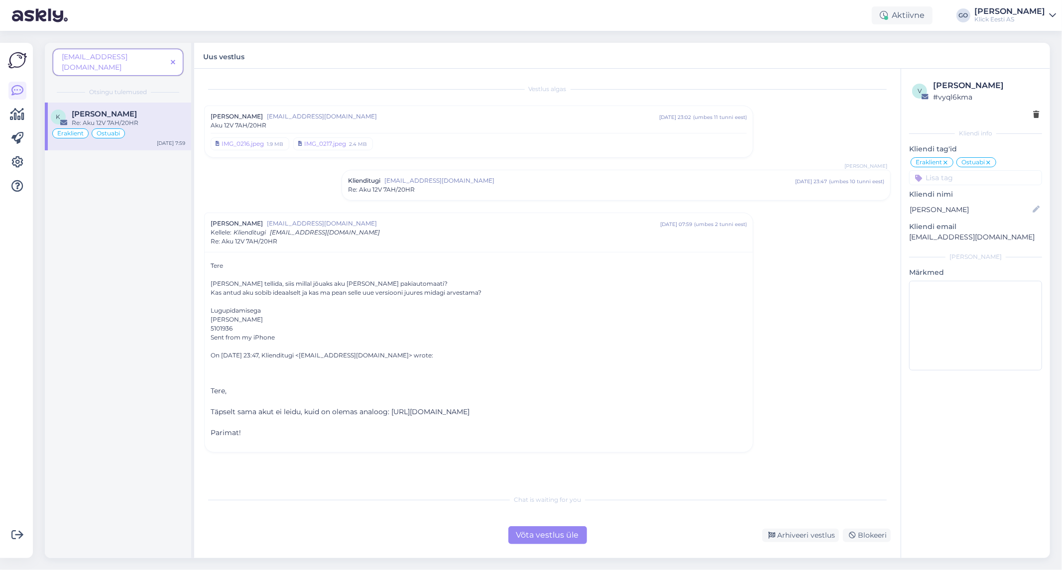
click at [494, 350] on div "On [DATE] 23:47, Klienditugi <[EMAIL_ADDRESS][DOMAIN_NAME]> wrote:" at bounding box center [479, 355] width 536 height 27
click at [175, 59] on icon at bounding box center [173, 62] width 4 height 7
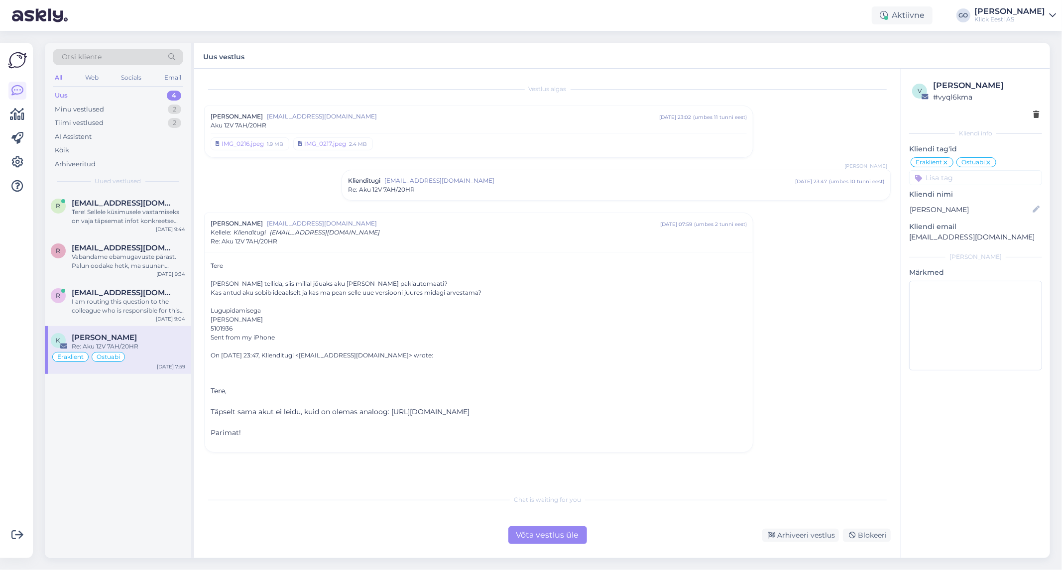
click at [110, 98] on div "Uus 4" at bounding box center [118, 96] width 130 height 14
click at [110, 92] on div "Uus 4" at bounding box center [118, 96] width 130 height 14
click at [128, 417] on div "r [EMAIL_ADDRESS][DOMAIN_NAME] Tere! Sellele küsimusele vastamiseks on vaja täp…" at bounding box center [118, 375] width 146 height 366
click at [284, 467] on div "Vestlus algas Kuido Karula [EMAIL_ADDRESS][DOMAIN_NAME] [DATE] 23:02 ( umbes 11…" at bounding box center [551, 280] width 695 height 402
click at [88, 91] on div "Uus 4" at bounding box center [118, 96] width 130 height 14
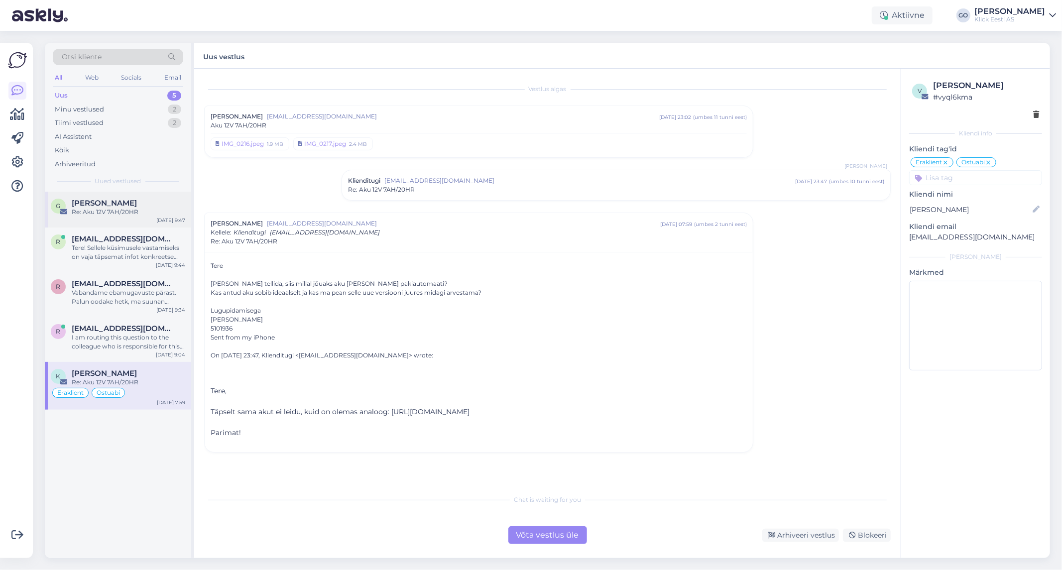
click at [152, 203] on div "[PERSON_NAME]" at bounding box center [128, 203] width 113 height 9
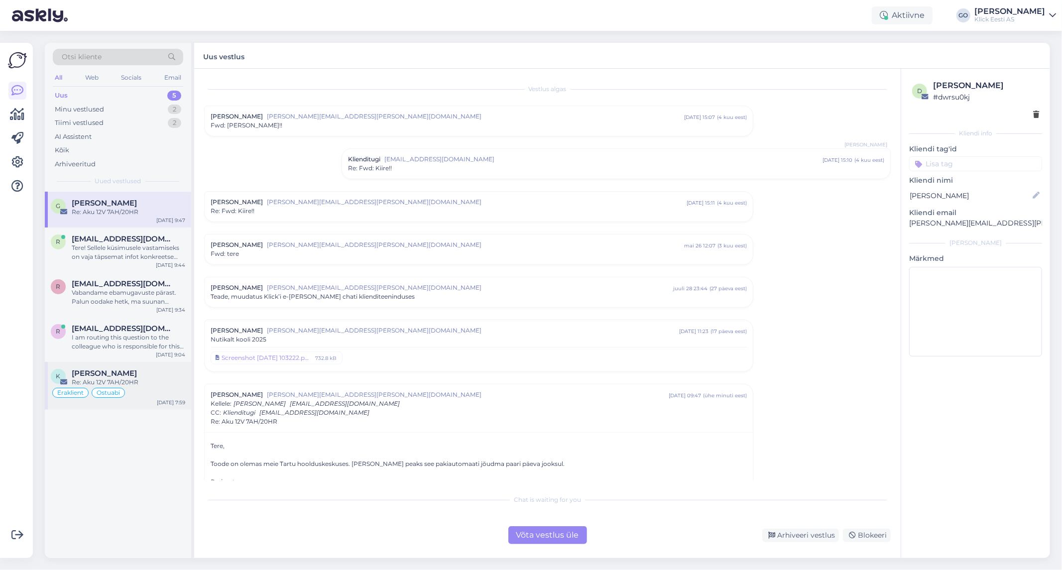
click at [161, 379] on div "Re: Aku 12V 7AH/20HR" at bounding box center [128, 382] width 113 height 9
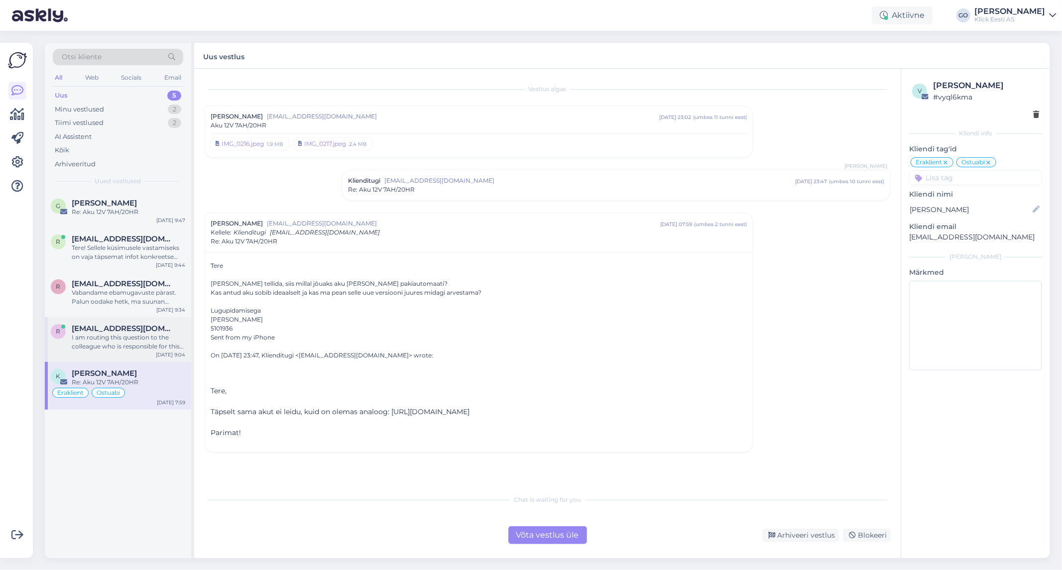
click at [134, 335] on div "I am routing this question to the colleague who is responsible for this topic. …" at bounding box center [128, 342] width 113 height 18
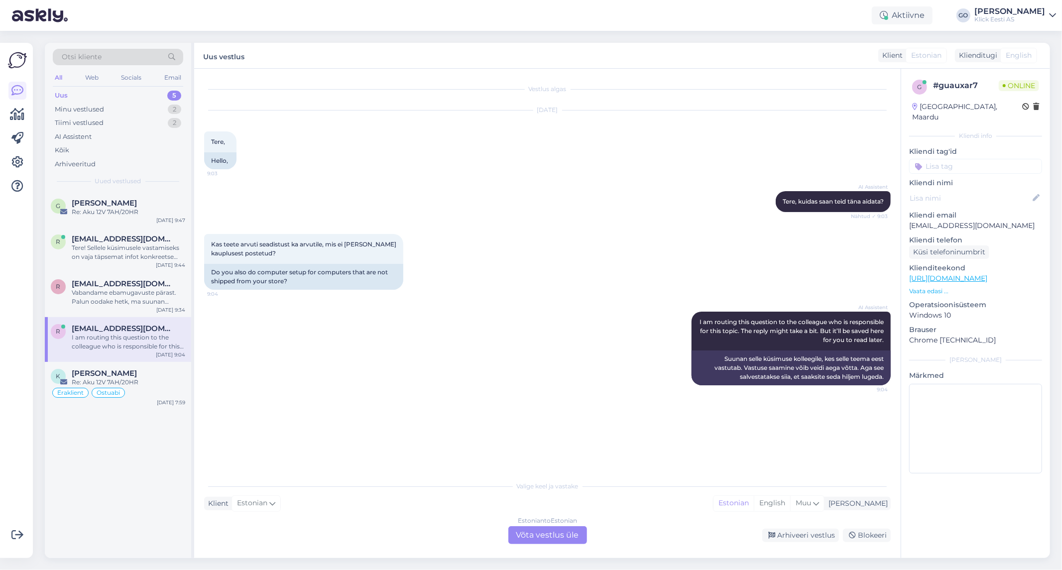
click at [549, 535] on div "Estonian to Estonian Võta vestlus üle" at bounding box center [547, 535] width 79 height 18
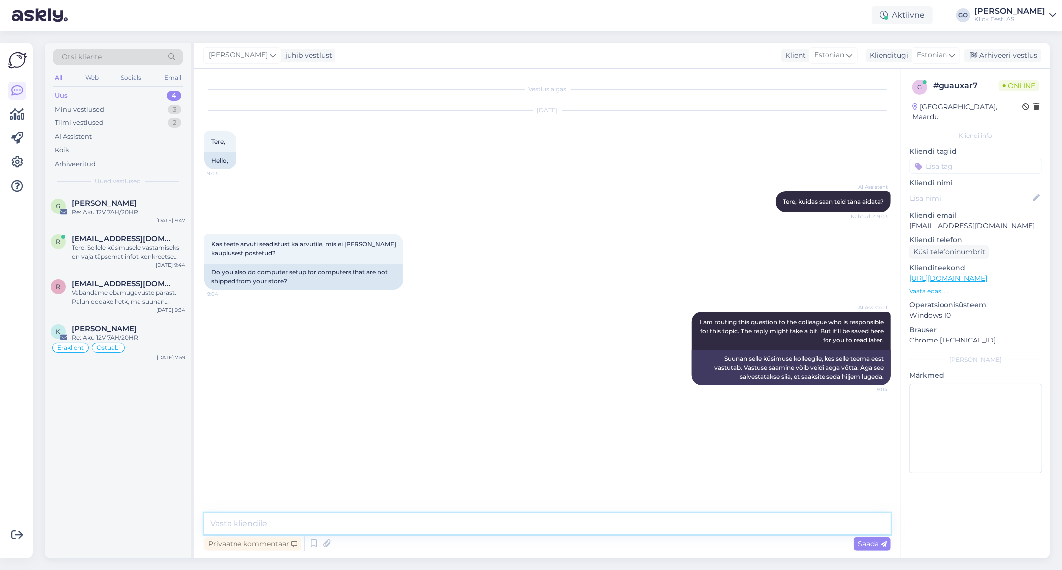
click at [399, 523] on textarea at bounding box center [547, 523] width 686 height 21
paste textarea "[URL][DOMAIN_NAME]"
type textarea "Tere, pakume erinevaid teenuseid ka mujalt ostetud seadmetele. Teenustega saate…"
click at [869, 541] on span "Saada" at bounding box center [872, 543] width 29 height 9
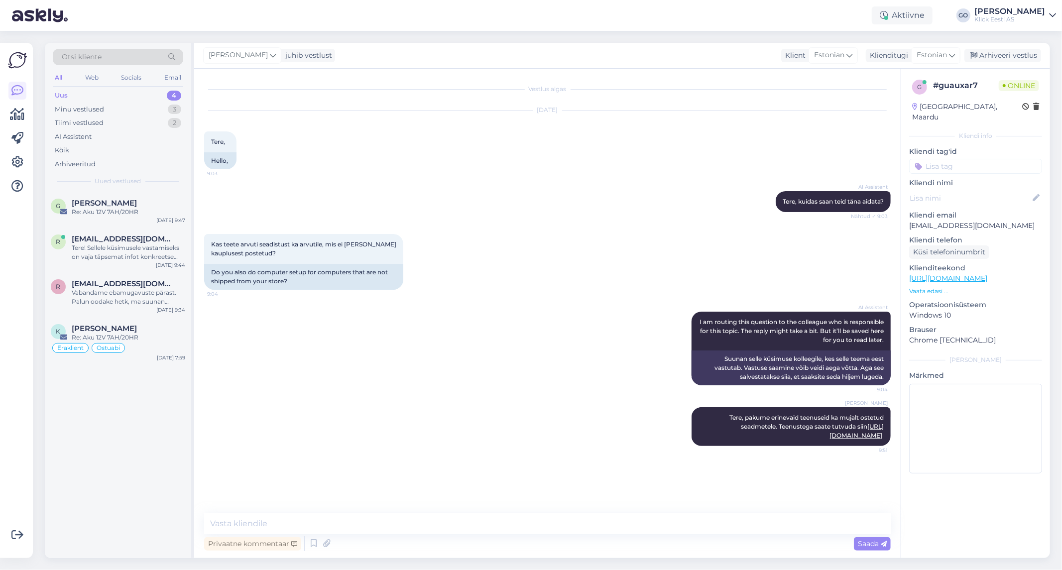
click at [416, 406] on div "[PERSON_NAME] Tere, pakume erinevaid teenuseid ka mujalt ostetud seadmetele. Te…" at bounding box center [547, 426] width 686 height 61
click at [154, 329] on div "[PERSON_NAME]" at bounding box center [128, 328] width 113 height 9
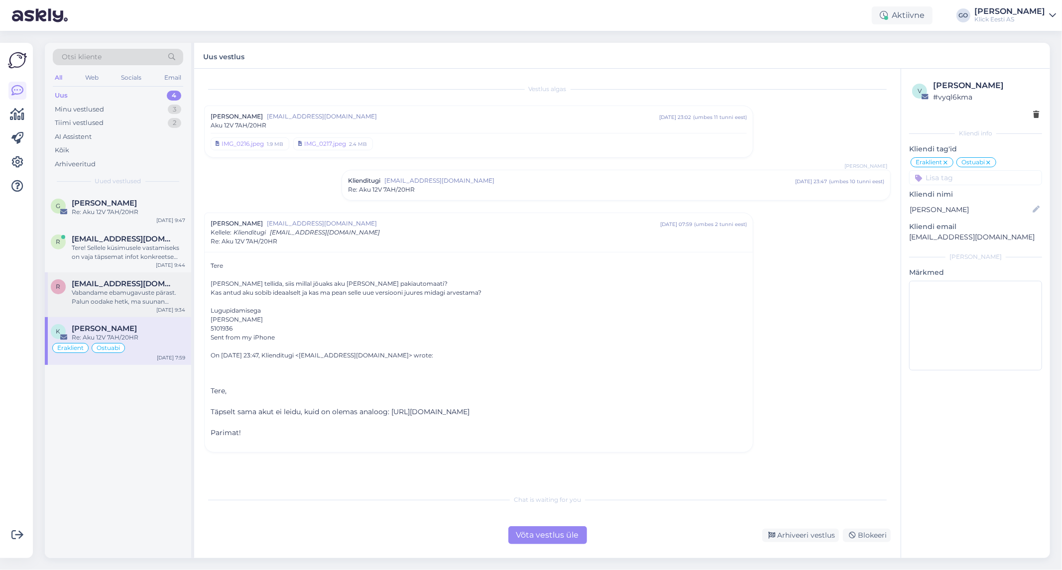
click at [121, 291] on div "Vabandame ebamugavuste pärast. Palun oodake hetk, ma suunan [PERSON_NAME] pärin…" at bounding box center [128, 297] width 113 height 18
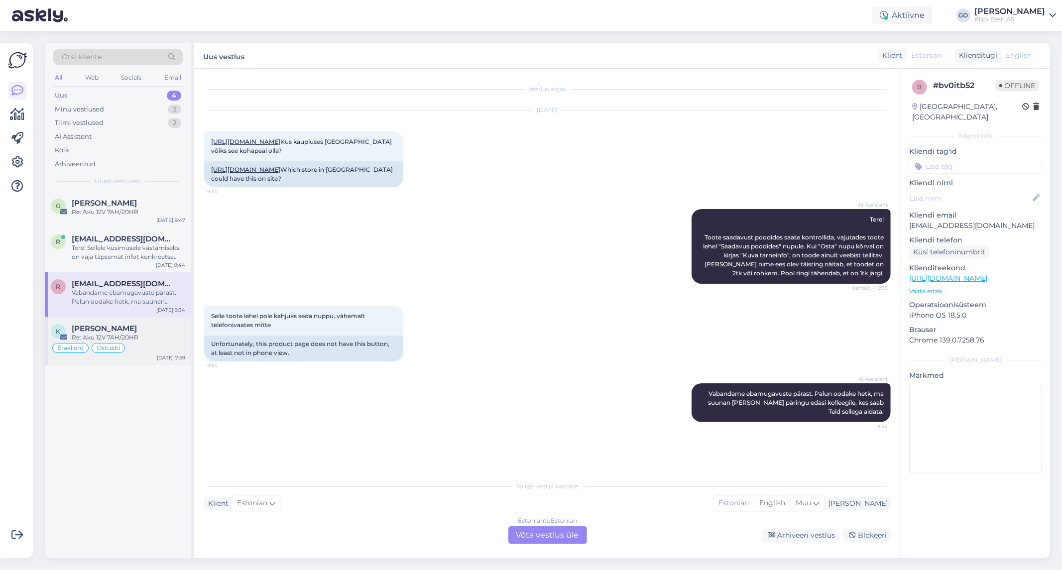
click at [143, 337] on div "Re: Aku 12V 7AH/20HR" at bounding box center [128, 337] width 113 height 9
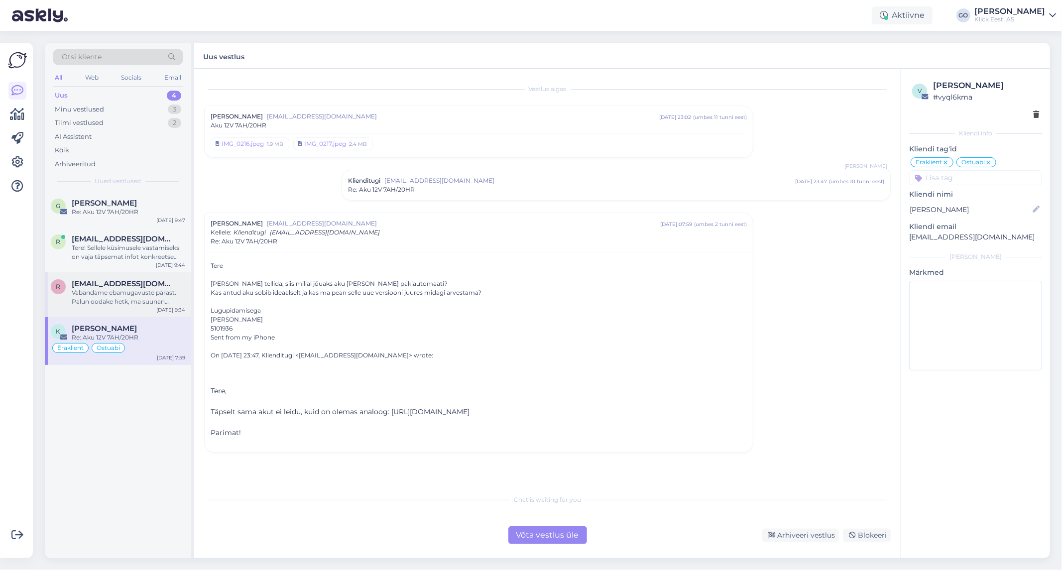
click at [118, 289] on div "Vabandame ebamugavuste pärast. Palun oodake hetk, ma suunan [PERSON_NAME] pärin…" at bounding box center [128, 297] width 113 height 18
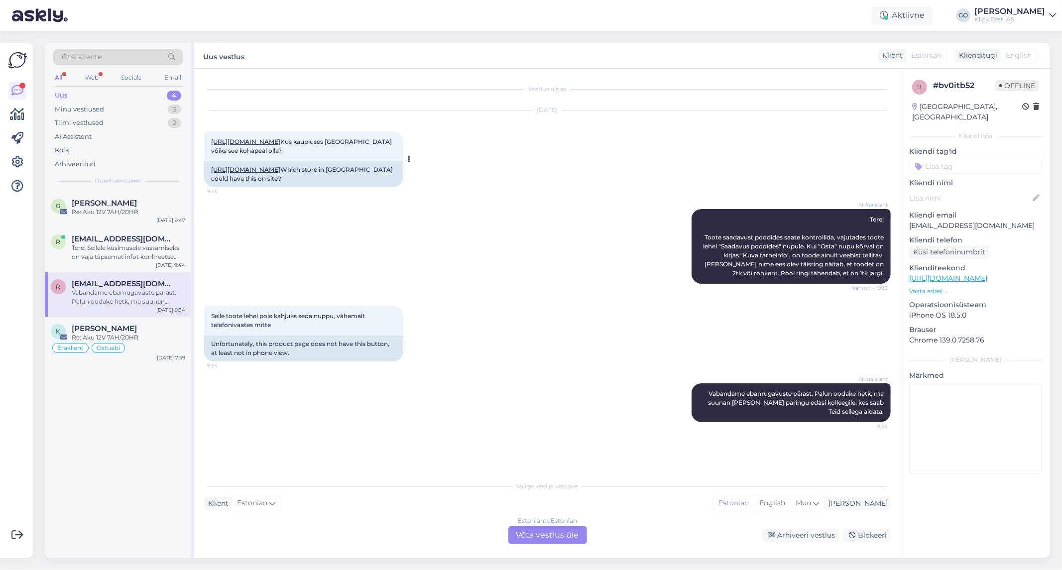
click at [280, 139] on link "[URL][DOMAIN_NAME]" at bounding box center [245, 141] width 69 height 7
click at [553, 534] on div "Estonian to Estonian Võta vestlus üle" at bounding box center [547, 535] width 79 height 18
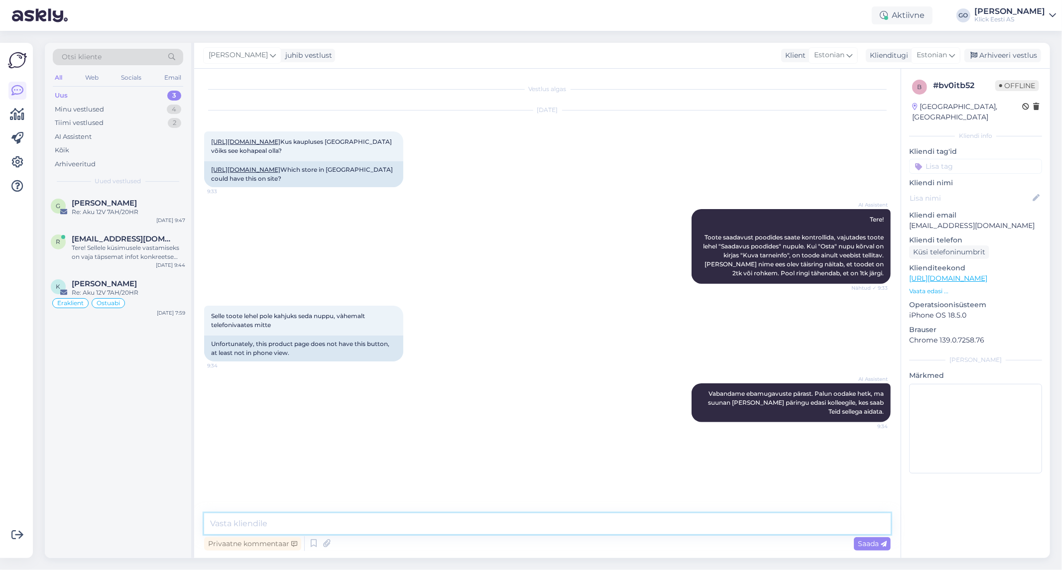
click at [336, 522] on textarea at bounding box center [547, 523] width 686 height 21
click at [503, 526] on textarea "Tere. Teie soovitud toodet paraku Klicki kauplustes kohapeal saada ei ole." at bounding box center [547, 523] width 686 height 21
paste textarea "Toiteplokk TECNOWARE FREE SILENT 500W kättesaamiseks pakume alljärgnevaid tarne…"
type textarea "Tere. Teie soovitud toodet paraku Klicki kauplustes kohapeal saada ei ole. Tege…"
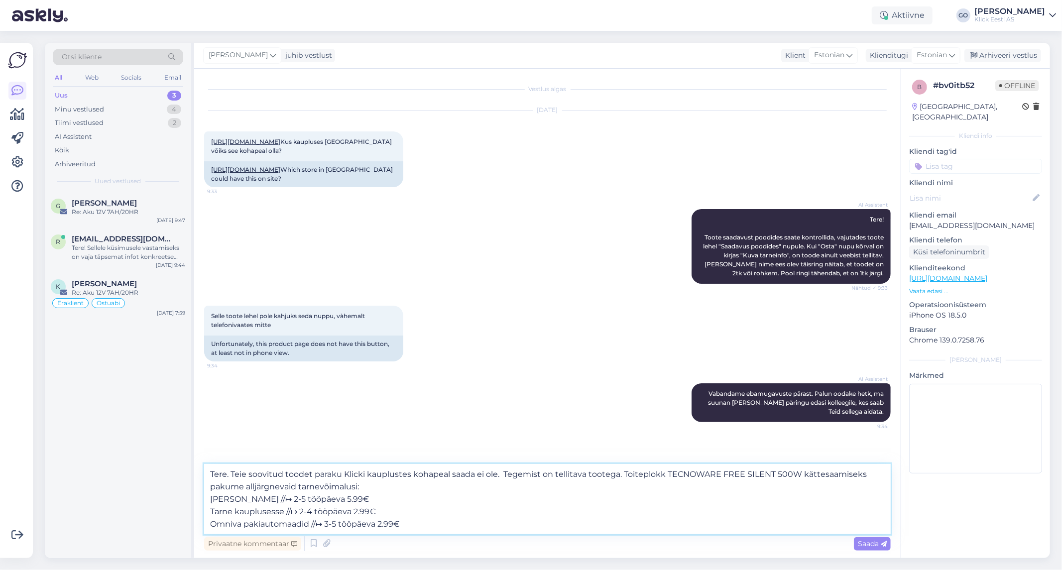
click at [623, 475] on textarea "Tere. Teie soovitud toodet paraku Klicki kauplustes kohapeal saada ei ole. Tege…" at bounding box center [547, 499] width 686 height 70
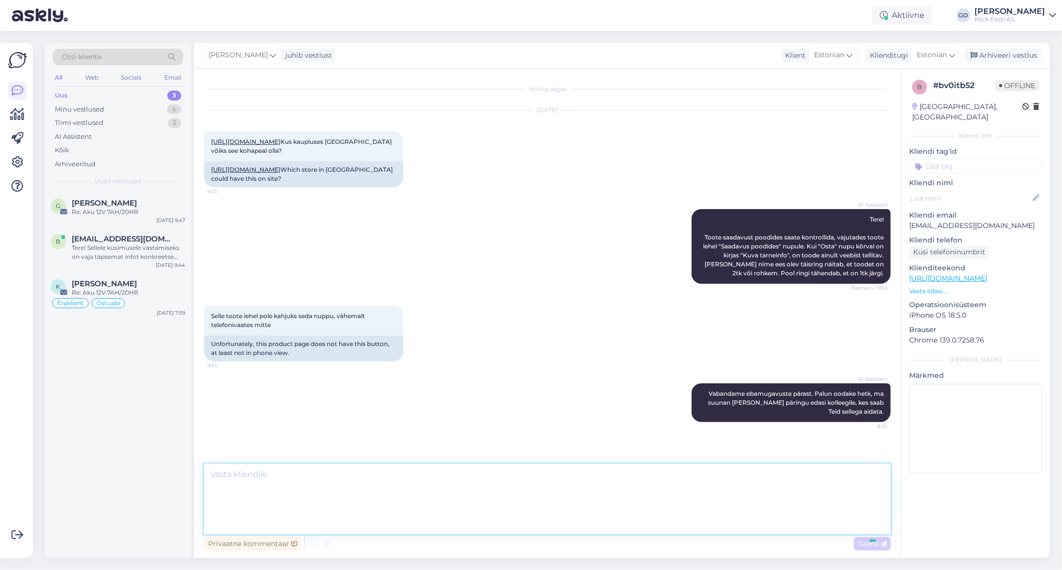
scroll to position [42, 0]
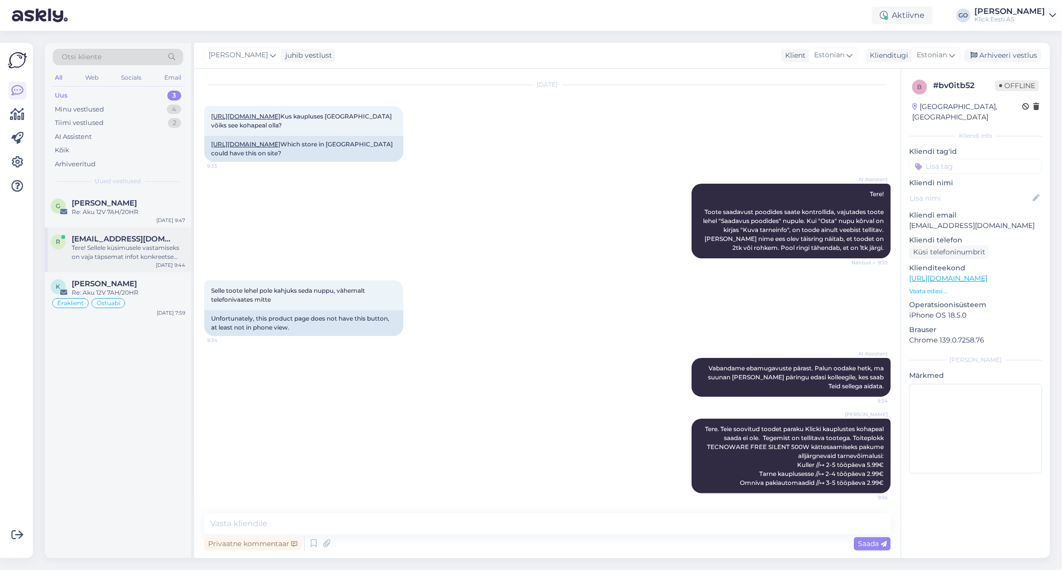
click at [100, 249] on div "Tere! Sellele küsimusele vastamiseks on vaja täpsemat infot konkreetse sülearvu…" at bounding box center [128, 252] width 113 height 18
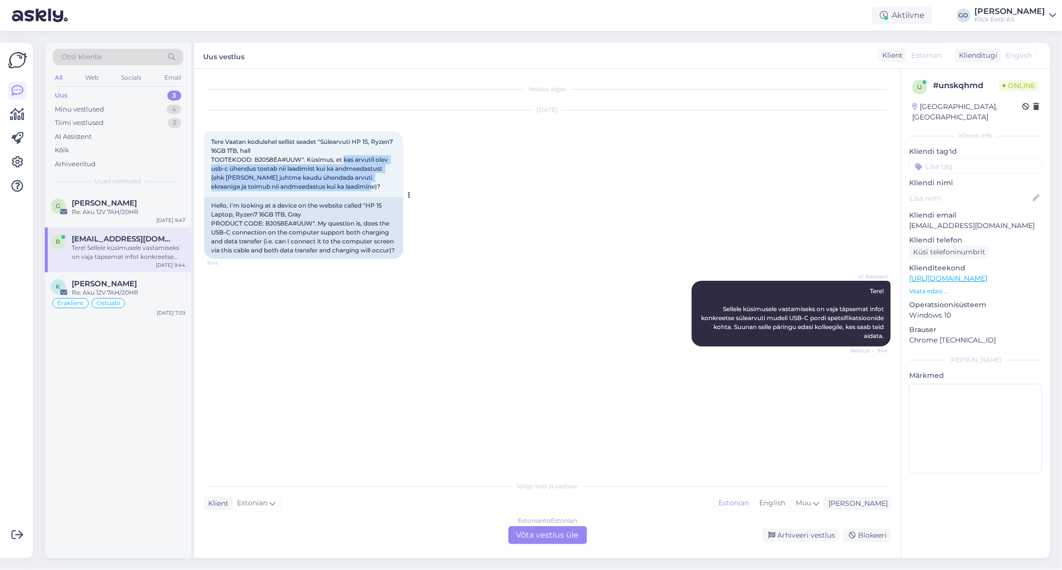
drag, startPoint x: 342, startPoint y: 156, endPoint x: 371, endPoint y: 189, distance: 43.4
click at [371, 189] on div "Tere Vaatan kodulehel sellist seadet "Sülearvuti HP 15, Ryzen7 16GB 1TB, hall T…" at bounding box center [303, 164] width 199 height 66
copy span "kas arvutil olev usb-c ühendus toetab nii laadimist kui ka andmeedastust (ehk […"
click at [511, 194] on div "[DATE] Tere Vaatan kodulehel sellist seadet "Sülearvuti HP 15, Ryzen7 16GB 1TB,…" at bounding box center [547, 185] width 686 height 170
click at [970, 274] on link "[URL][DOMAIN_NAME]" at bounding box center [948, 278] width 78 height 9
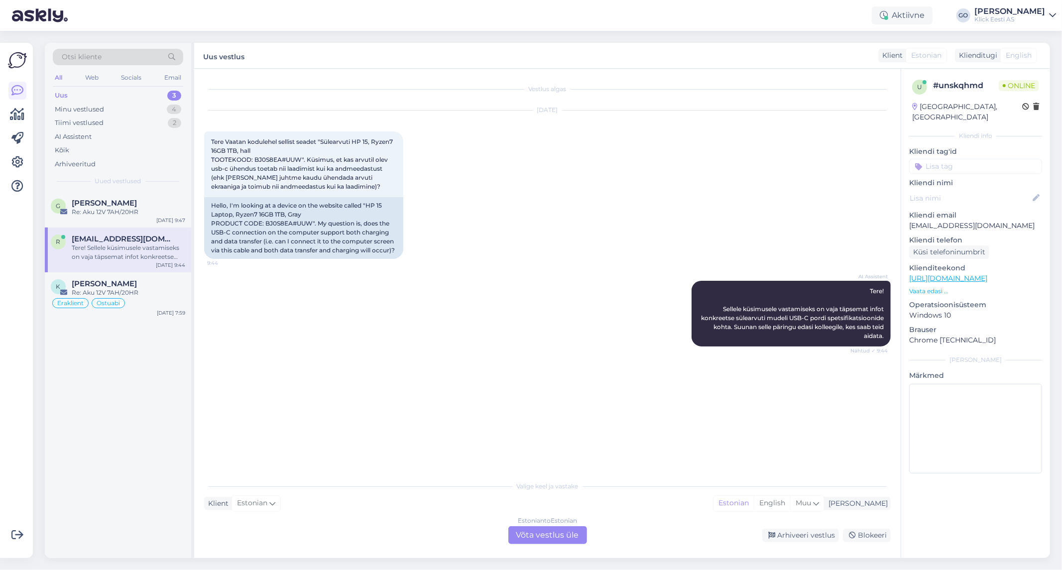
click at [490, 405] on div "Vestlus algas [DATE] Tere Vaatan kodulehel sellist seadet "Sülearvuti HP 15, Ry…" at bounding box center [551, 273] width 695 height 388
click at [574, 535] on div "Estonian to Estonian Võta vestlus üle" at bounding box center [547, 535] width 79 height 18
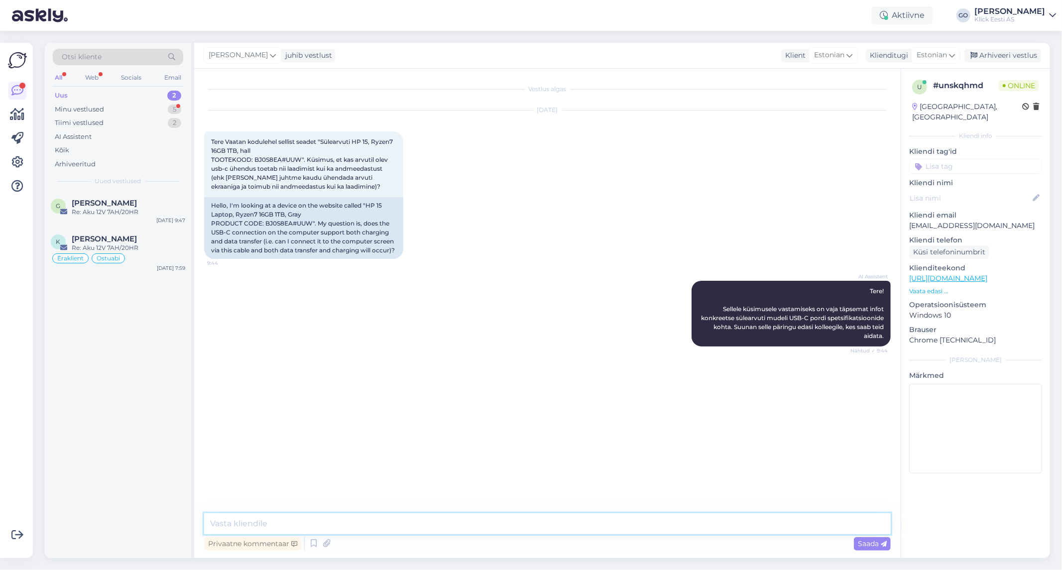
click at [371, 524] on textarea at bounding box center [547, 523] width 686 height 21
paste textarea "Su HP 15-fc0061no mudel kuulub HP 15-fc0000 seeriasse. HP ametlik dokumentatsio…"
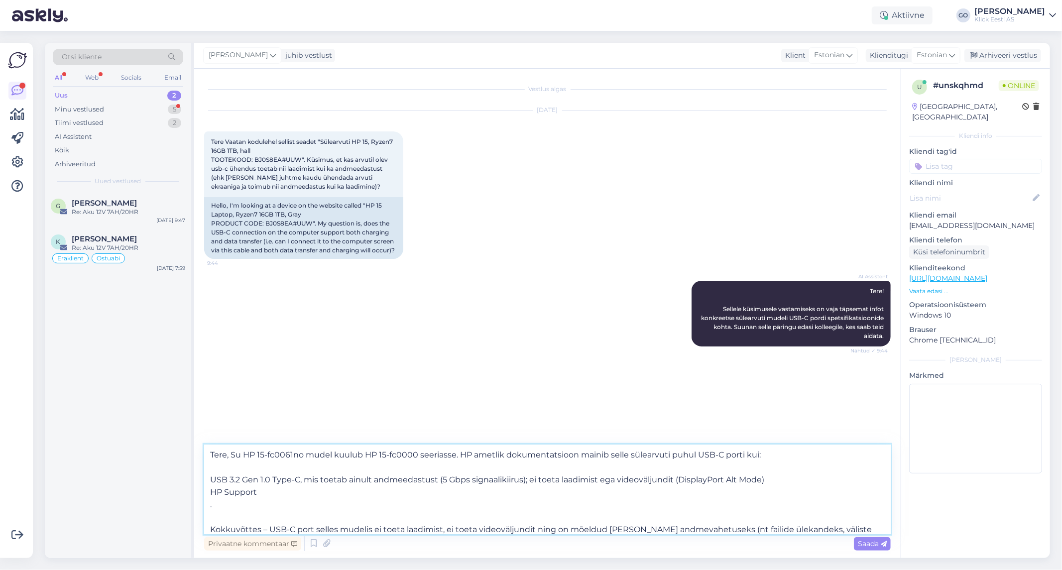
click at [231, 453] on textarea "Tere, Su HP 15-fc0061no mudel kuulub HP 15-fc0000 seeriasse. HP ametlik dokumen…" at bounding box center [547, 489] width 686 height 90
click at [210, 478] on textarea "Tere, Antud arvuti mudel HP 15-fc0061no mudel kuulub HP 15-fc0000 seeriasse. HP…" at bounding box center [547, 489] width 686 height 90
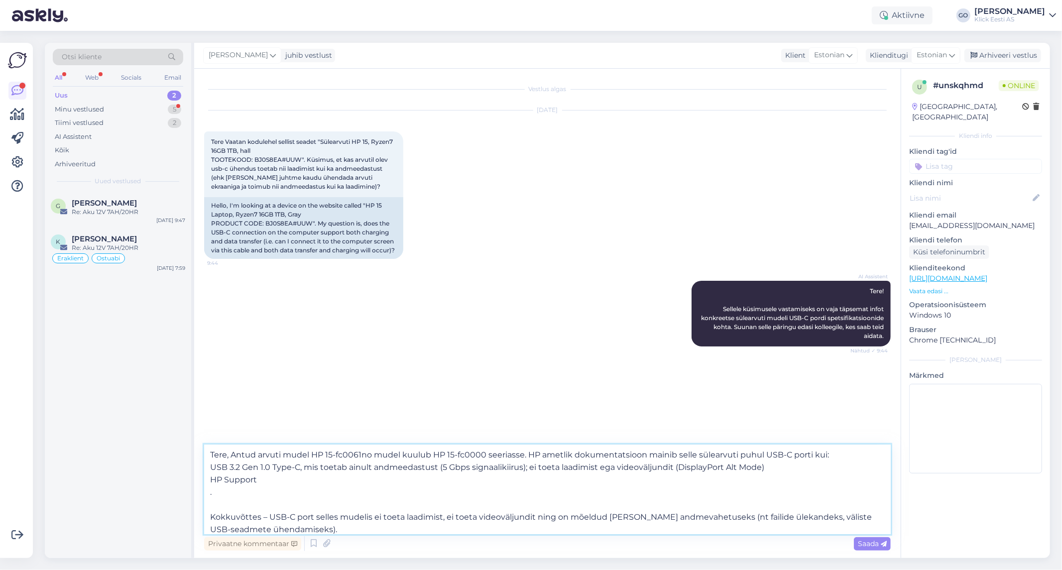
click at [211, 478] on textarea "Tere, Antud arvuti mudel HP 15-fc0061no mudel kuulub HP 15-fc0000 seeriasse. HP…" at bounding box center [547, 489] width 686 height 90
drag, startPoint x: 263, startPoint y: 479, endPoint x: 176, endPoint y: 480, distance: 86.6
click at [176, 480] on div "Otsi kliente All Web Socials Email Uus 2 Minu vestlused 5 Tiimi vestlused 2 AI …" at bounding box center [547, 300] width 1005 height 515
click at [220, 494] on textarea "Tere, Antud arvuti mudel HP 15-fc0061no mudel kuulub HP 15-fc0000 seeriasse. HP…" at bounding box center [547, 489] width 686 height 90
click at [222, 506] on textarea "Tere, Antud arvuti mudel HP 15-fc0061no mudel kuulub HP 15-fc0000 seeriasse. HP…" at bounding box center [547, 489] width 686 height 90
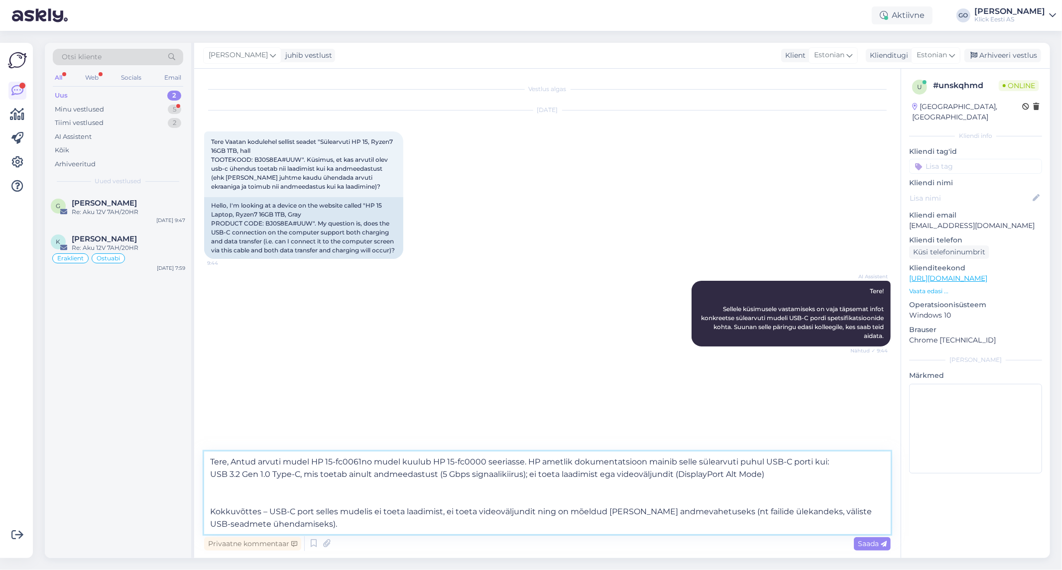
type textarea "Tere, Antud arvuti mudel HP 15-fc0061no mudel kuulub HP 15-fc0000 seeriasse. HP…"
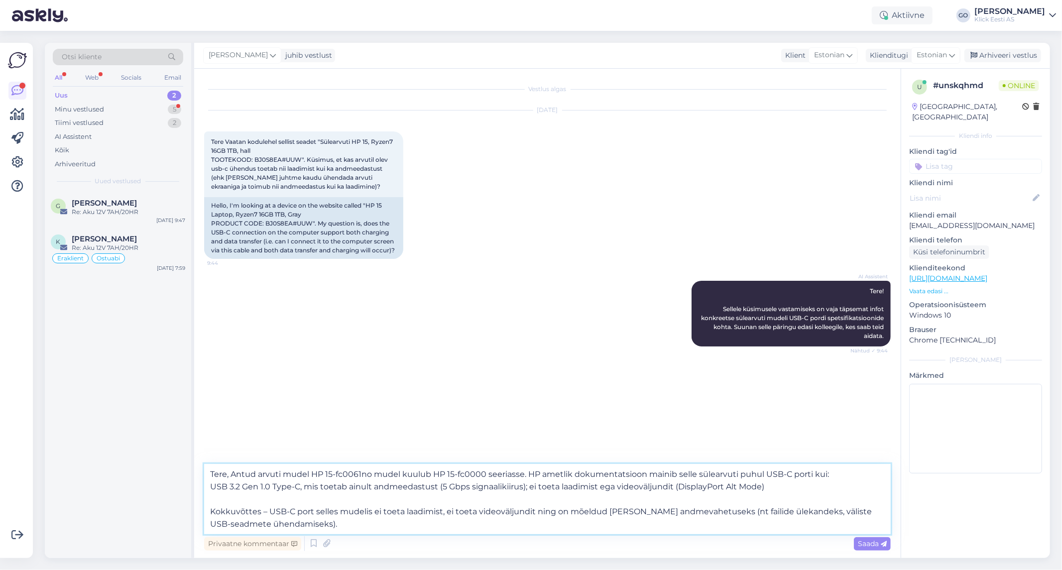
click at [304, 526] on textarea "Tere, Antud arvuti mudel HP 15-fc0061no mudel kuulub HP 15-fc0000 seeriasse. HP…" at bounding box center [547, 499] width 686 height 70
click at [232, 476] on textarea "Tere, Antud arvuti mudel HP 15-fc0061no mudel kuulub HP 15-fc0000 seeriasse. HP…" at bounding box center [547, 499] width 686 height 70
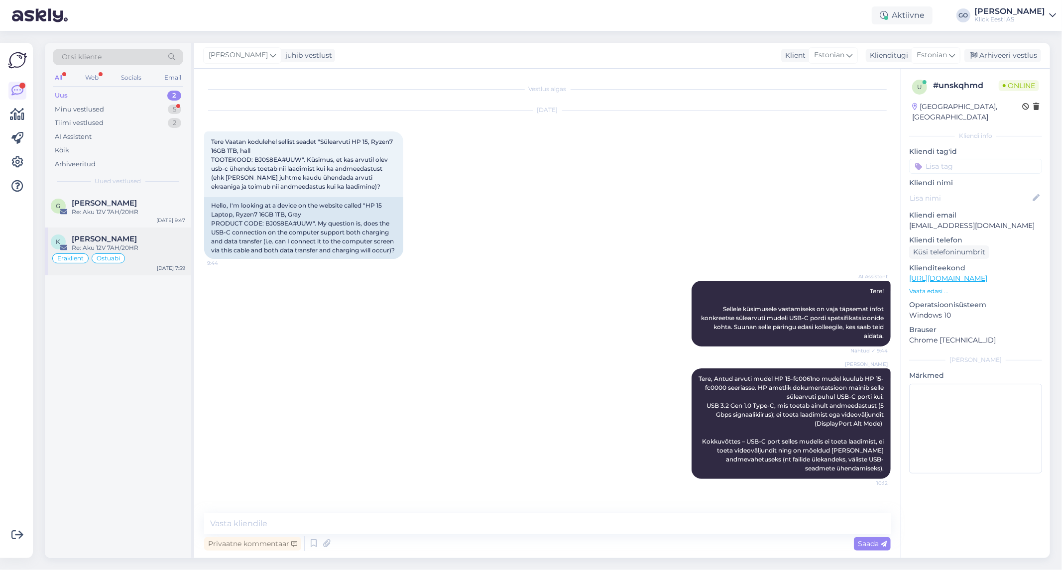
click at [152, 242] on div "[PERSON_NAME]" at bounding box center [128, 238] width 113 height 9
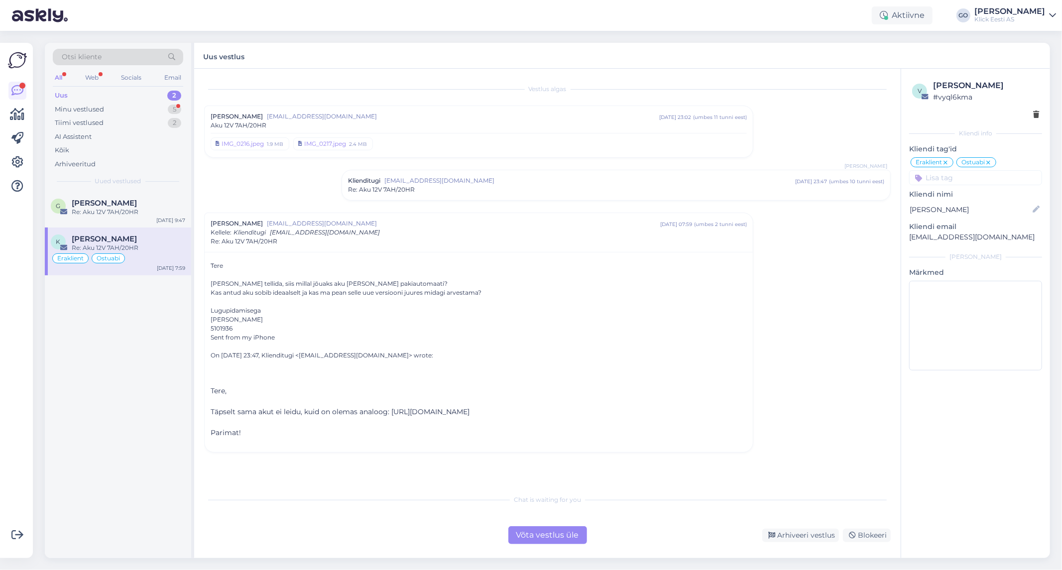
click at [545, 533] on div "Võta vestlus üle" at bounding box center [547, 535] width 79 height 18
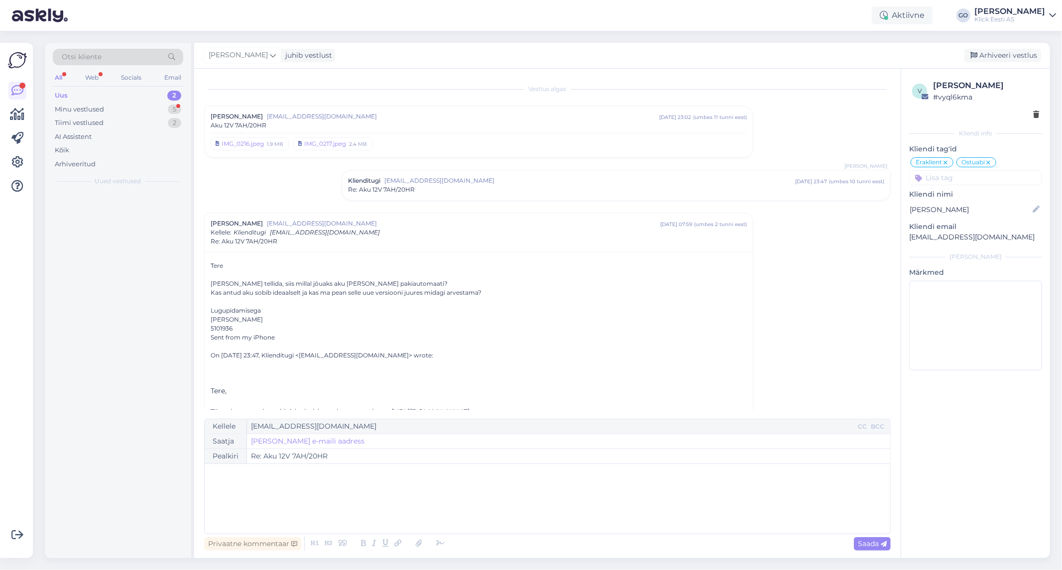
scroll to position [48, 0]
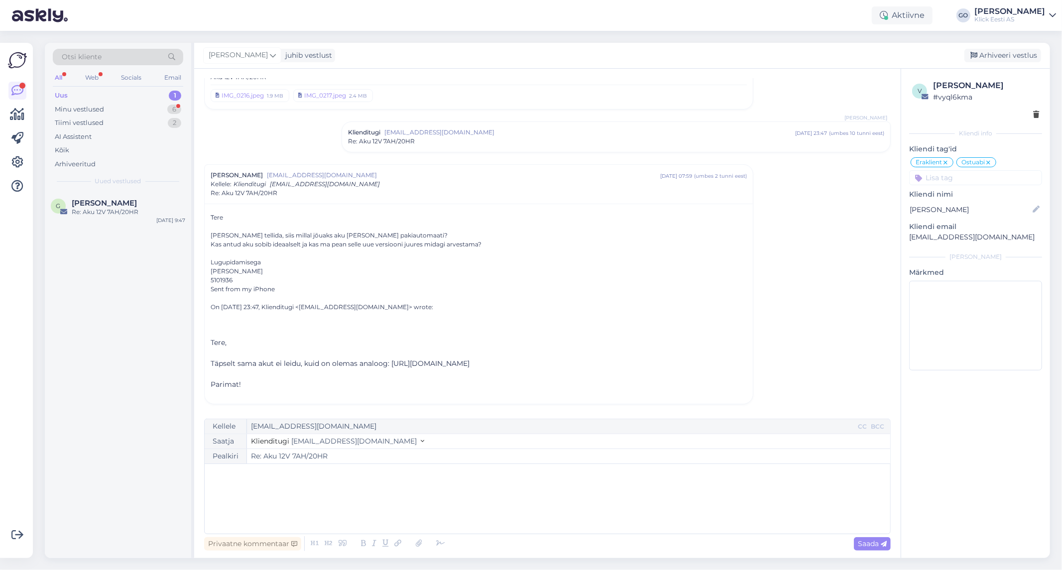
click at [255, 480] on div "﻿" at bounding box center [547, 499] width 675 height 60
click at [374, 493] on span "Toode on olemas meie Tartu hoolduskeskuses. [PERSON_NAME] peaks see pakiautomaa…" at bounding box center [415, 494] width 410 height 9
click at [520, 500] on p "[PERSON_NAME] peaks see pakiautomaati jõudma paari päeva jooksul." at bounding box center [547, 505] width 675 height 10
click at [519, 500] on p "[PERSON_NAME] peaks see pakiautomaati jõudma paari päeva jooksul." at bounding box center [547, 505] width 675 height 10
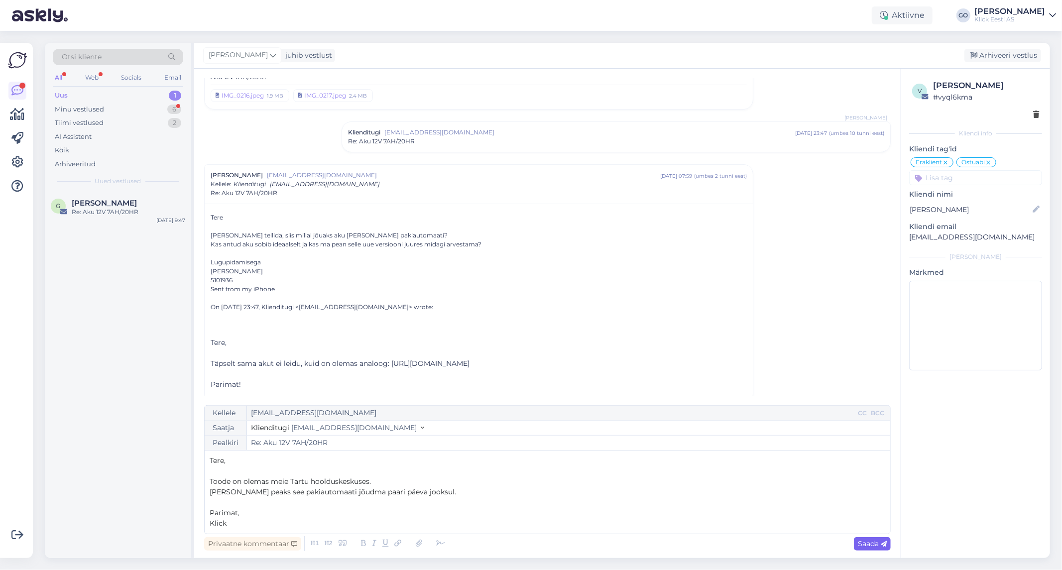
click at [865, 543] on span "Saada" at bounding box center [872, 543] width 29 height 9
type input "Re: Re: Aku 12V 7AH/20HR"
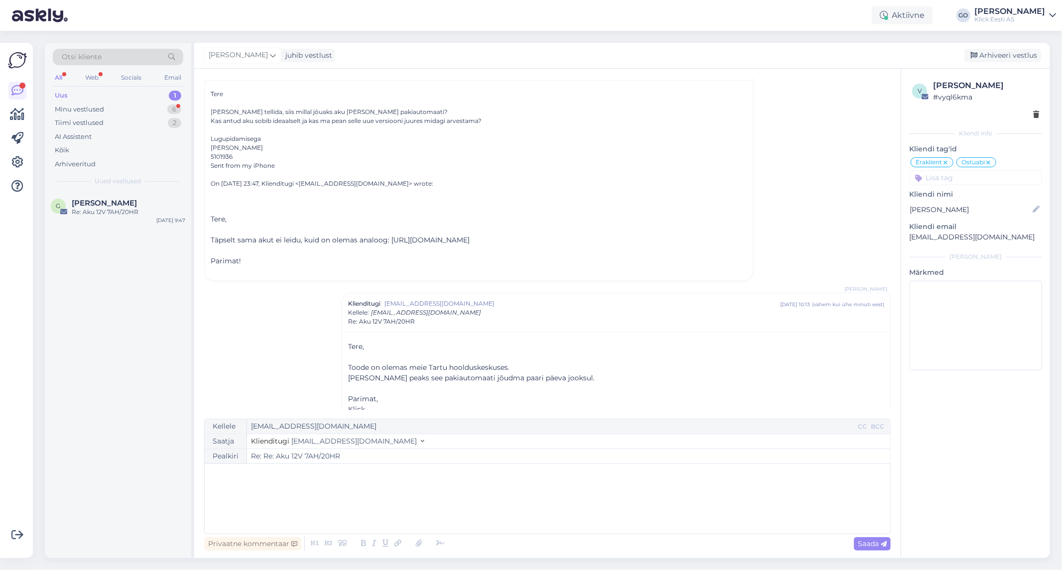
scroll to position [189, 0]
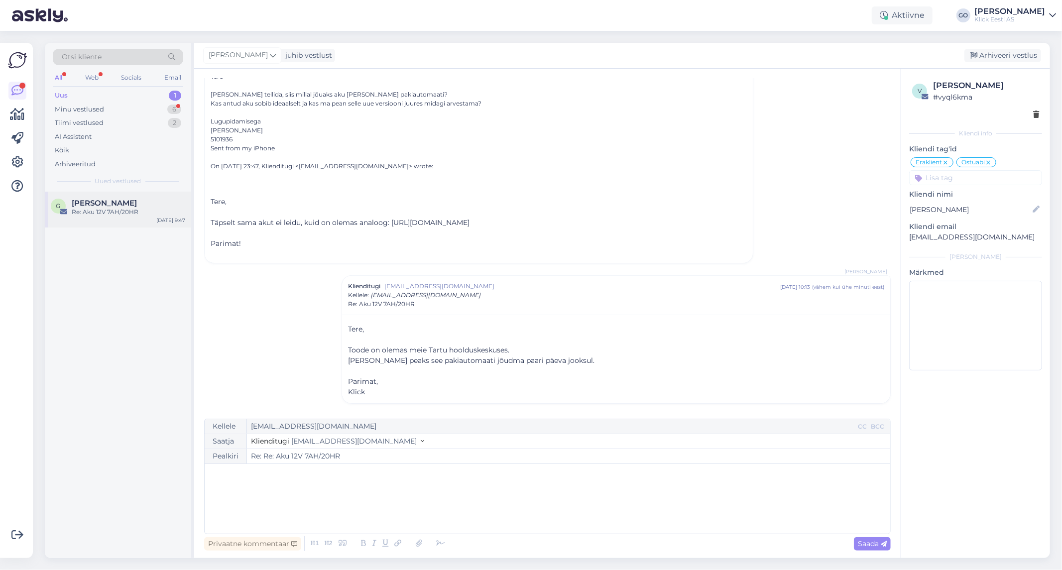
click at [98, 201] on span "[PERSON_NAME]" at bounding box center [104, 203] width 65 height 9
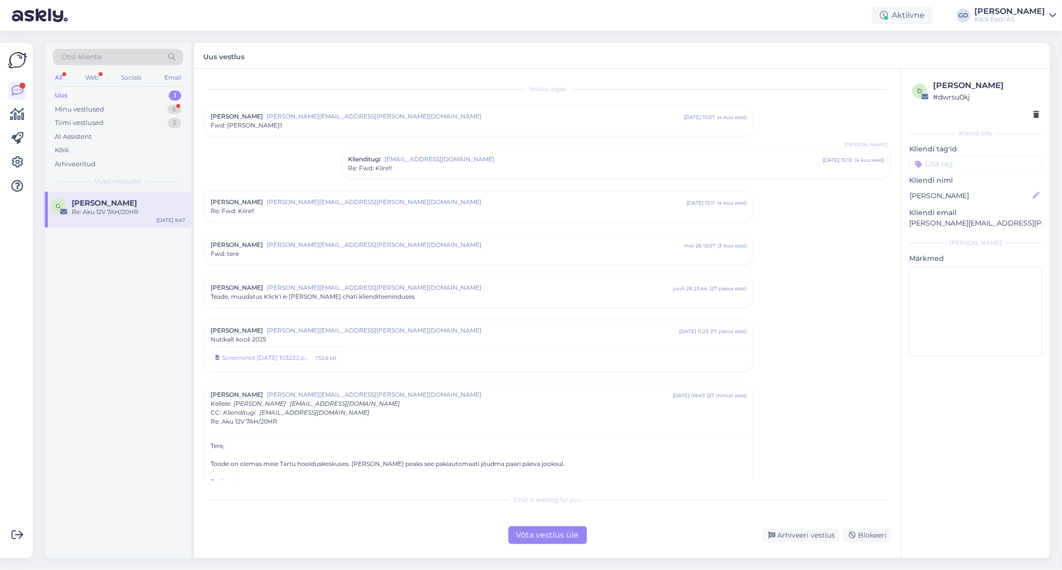
click at [97, 275] on div "G [PERSON_NAME] Re: Aku 12V 7AH/20HR [DATE] 9:47" at bounding box center [118, 375] width 146 height 366
click at [143, 210] on div "Re: Aku 12V 7AH/20HR" at bounding box center [128, 212] width 113 height 9
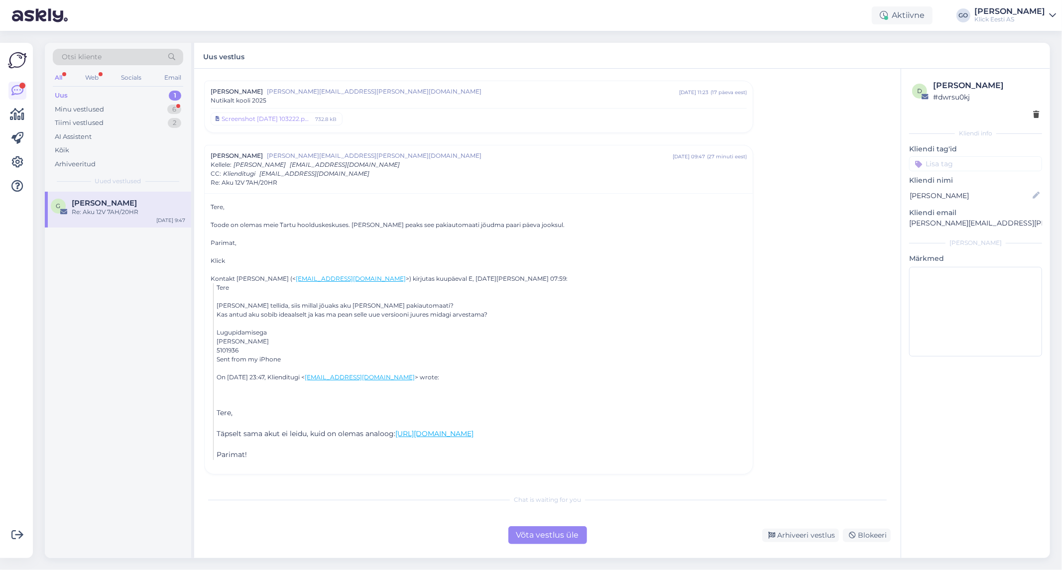
click at [145, 208] on div "Re: Aku 12V 7AH/20HR" at bounding box center [128, 212] width 113 height 9
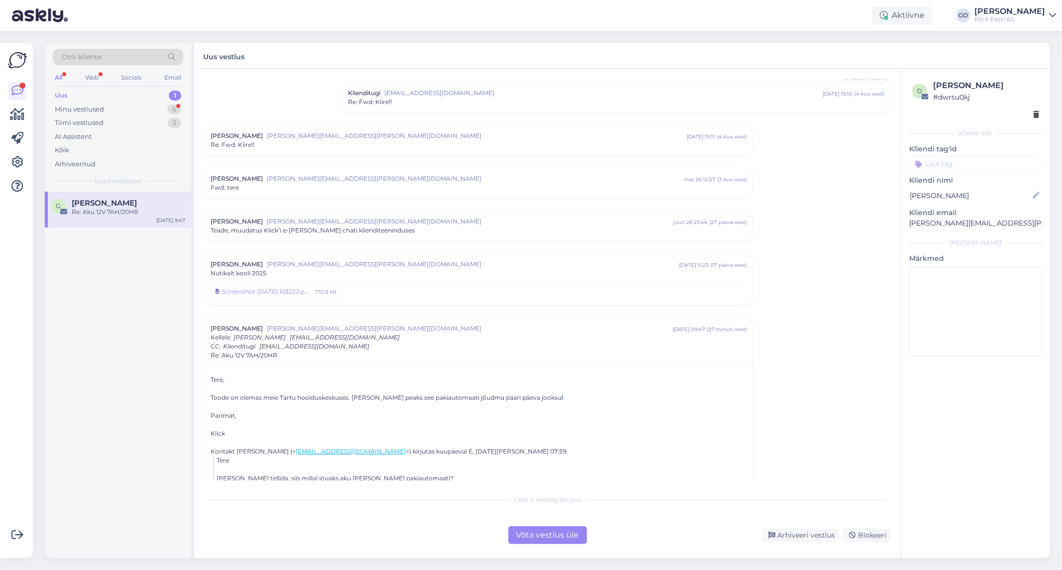
scroll to position [0, 0]
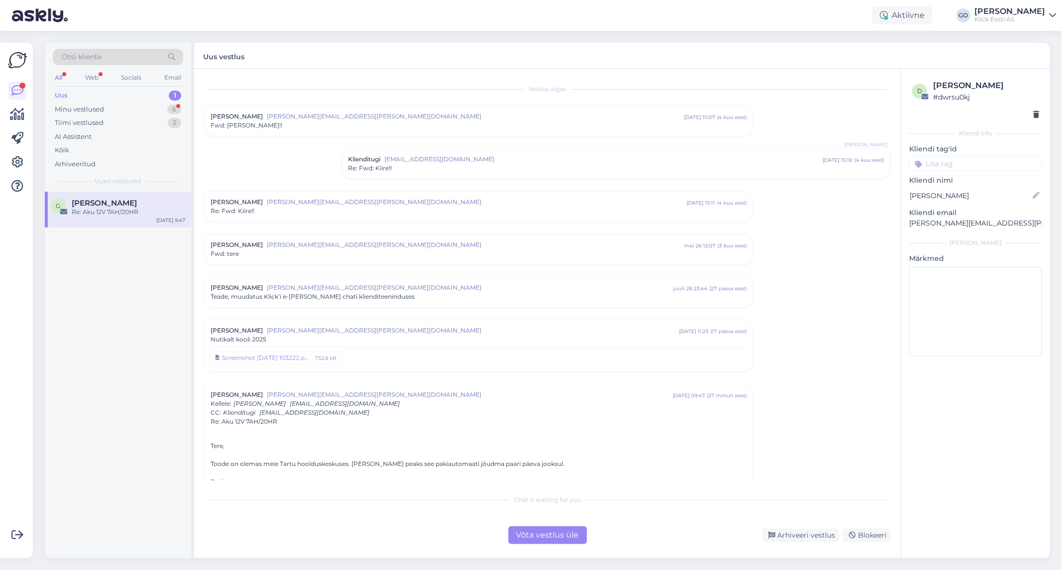
click at [429, 117] on span "[PERSON_NAME][EMAIL_ADDRESS][PERSON_NAME][DOMAIN_NAME]" at bounding box center [475, 116] width 417 height 9
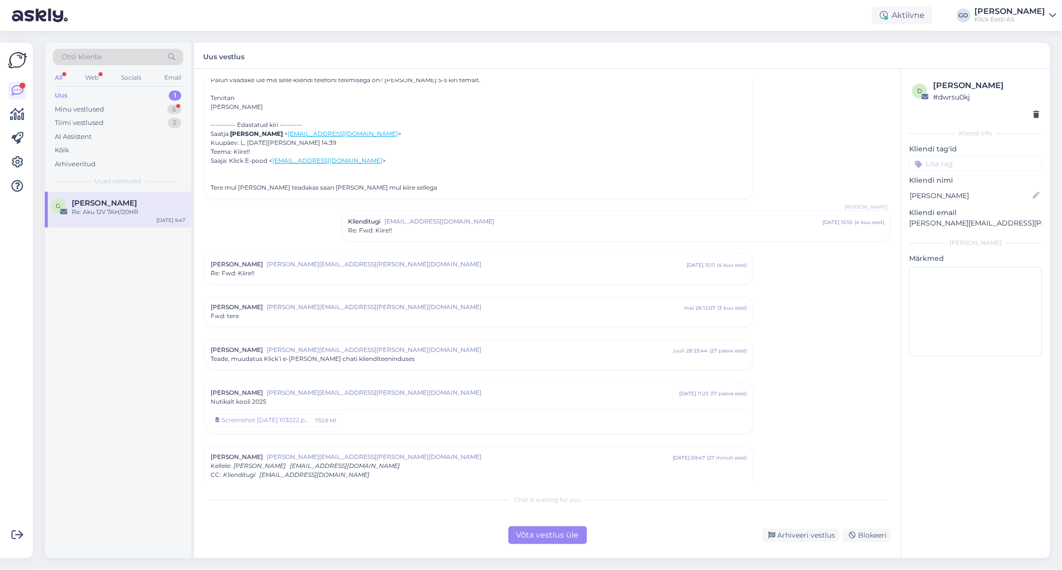
scroll to position [110, 0]
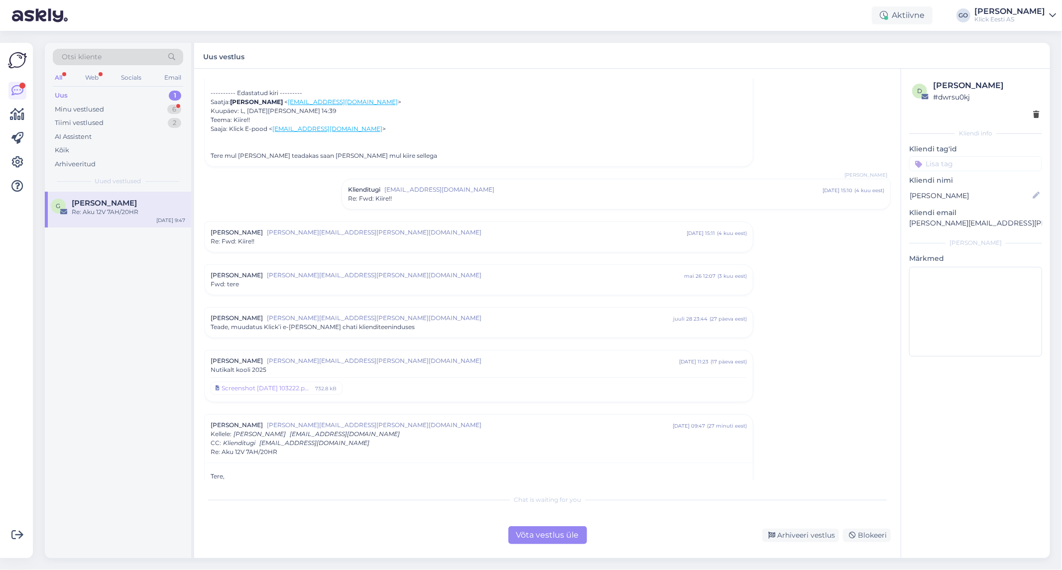
click at [439, 231] on span "[PERSON_NAME][EMAIL_ADDRESS][PERSON_NAME][DOMAIN_NAME]" at bounding box center [477, 232] width 420 height 9
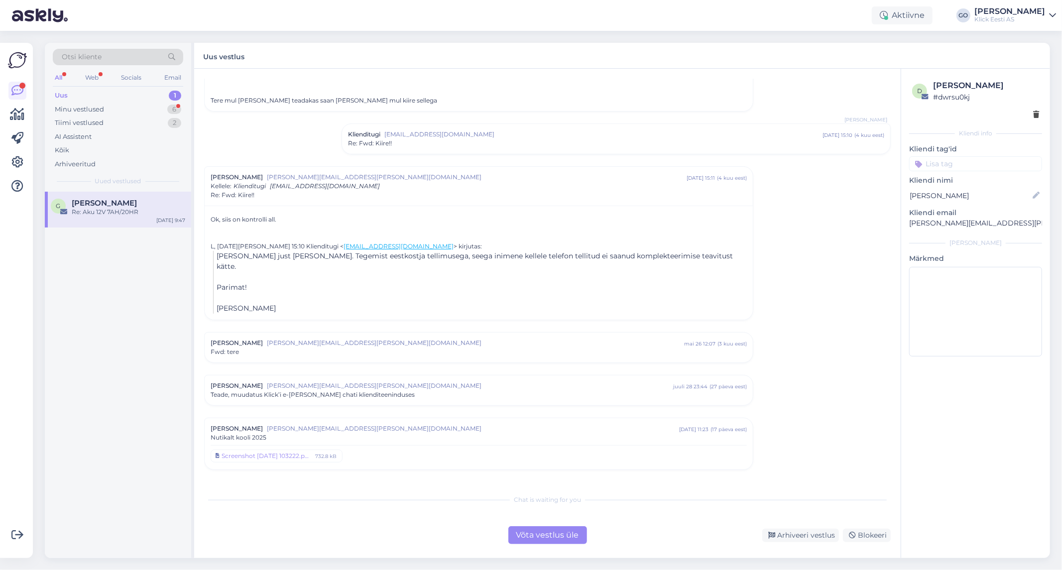
scroll to position [221, 0]
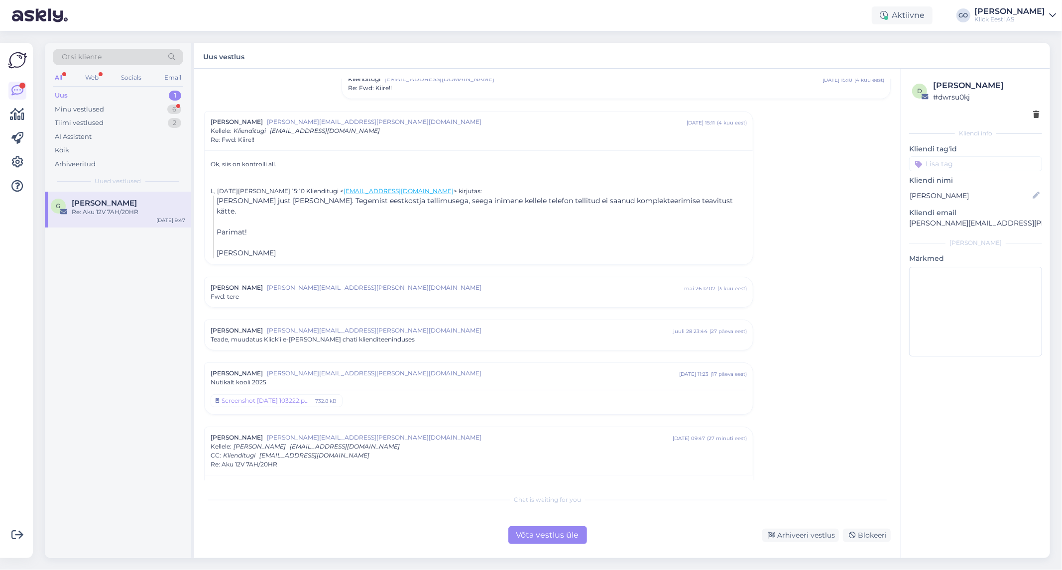
click at [425, 283] on span "[PERSON_NAME][EMAIL_ADDRESS][PERSON_NAME][DOMAIN_NAME]" at bounding box center [475, 287] width 417 height 9
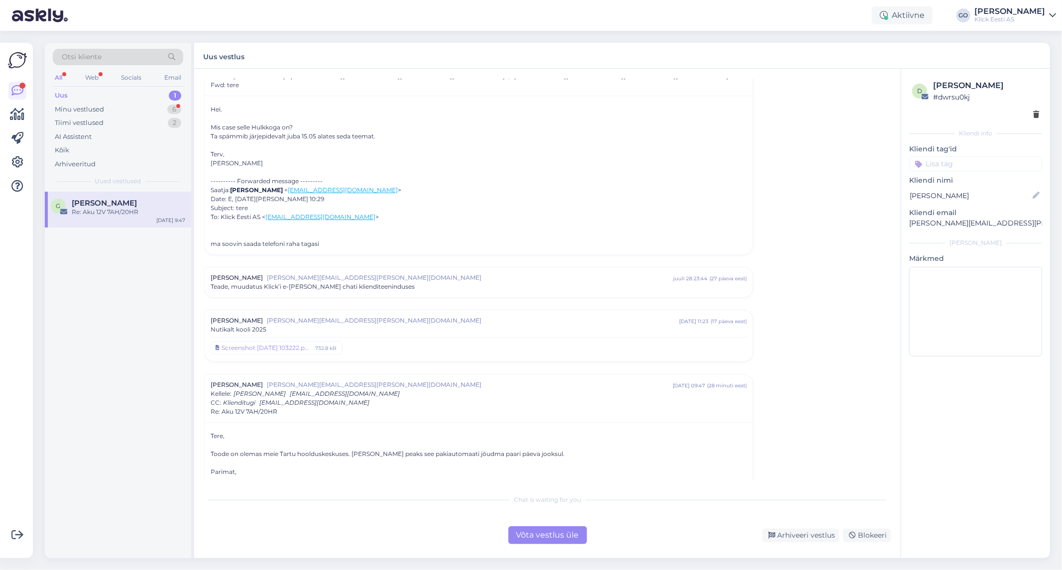
scroll to position [442, 0]
click at [409, 282] on div "Teade, muudatus Klick’i e-[PERSON_NAME] chati klienditeeninduses" at bounding box center [479, 286] width 536 height 9
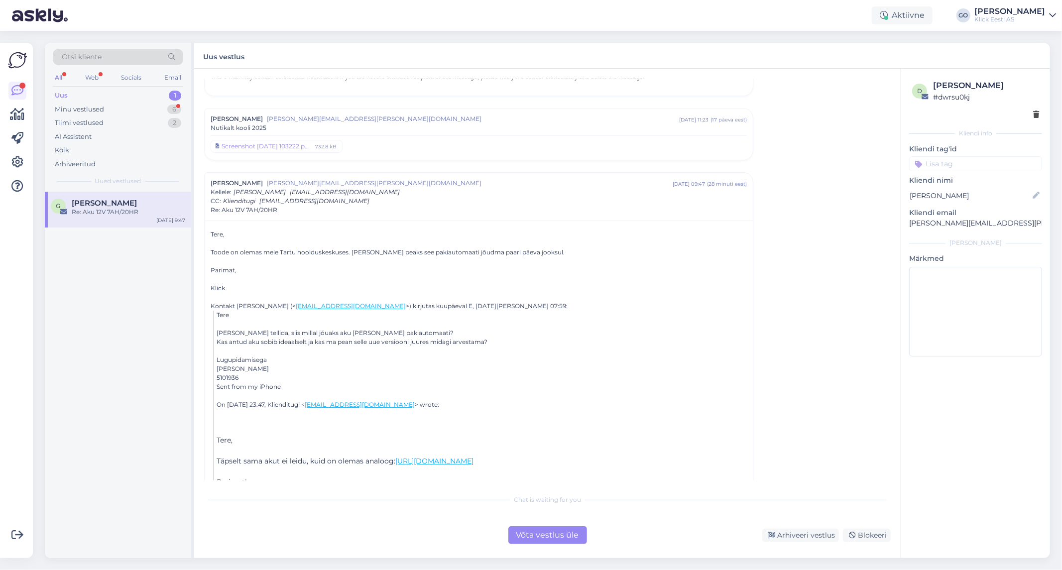
scroll to position [1035, 0]
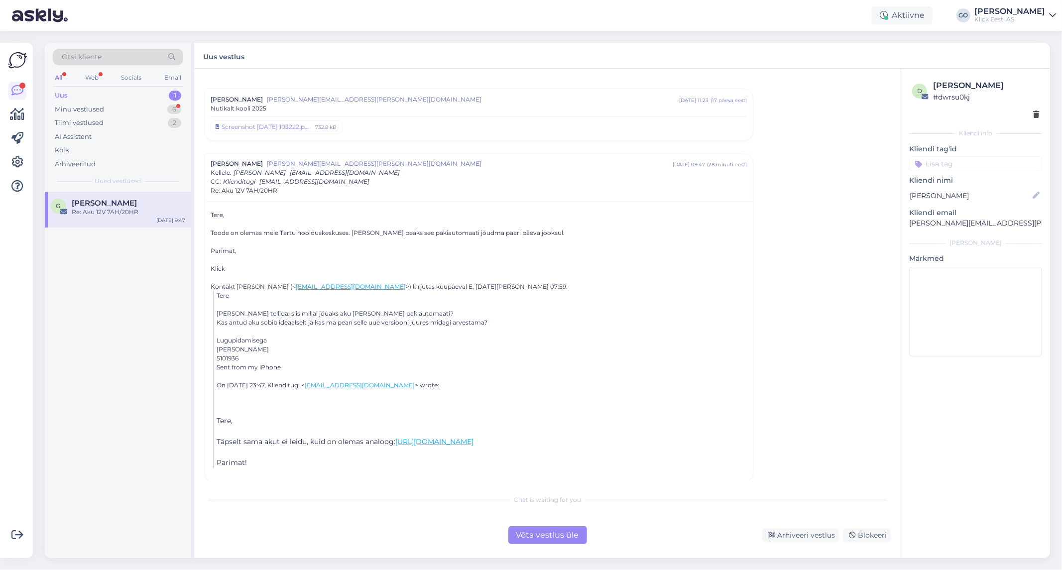
click at [101, 281] on div "G [PERSON_NAME] Re: Aku 12V 7AH/20HR [DATE] 9:47" at bounding box center [118, 375] width 146 height 366
click at [101, 276] on div "G [PERSON_NAME] Re: Aku 12V 7AH/20HR [DATE] 9:47" at bounding box center [118, 375] width 146 height 366
click at [75, 92] on div "Uus 1" at bounding box center [118, 96] width 130 height 14
click at [79, 110] on div "Minu vestlused" at bounding box center [79, 110] width 49 height 10
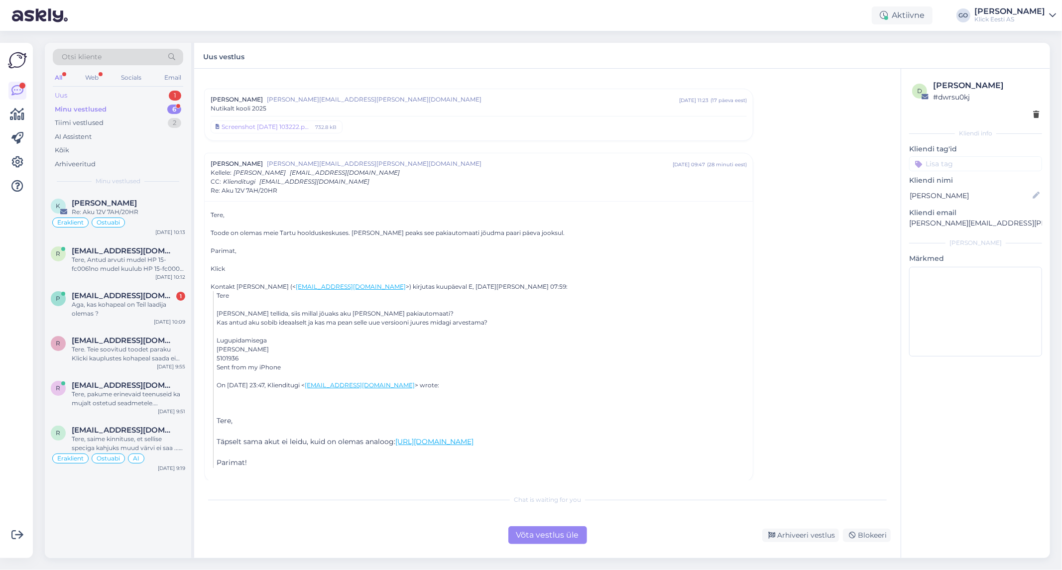
click at [90, 96] on div "Uus 1" at bounding box center [118, 96] width 130 height 14
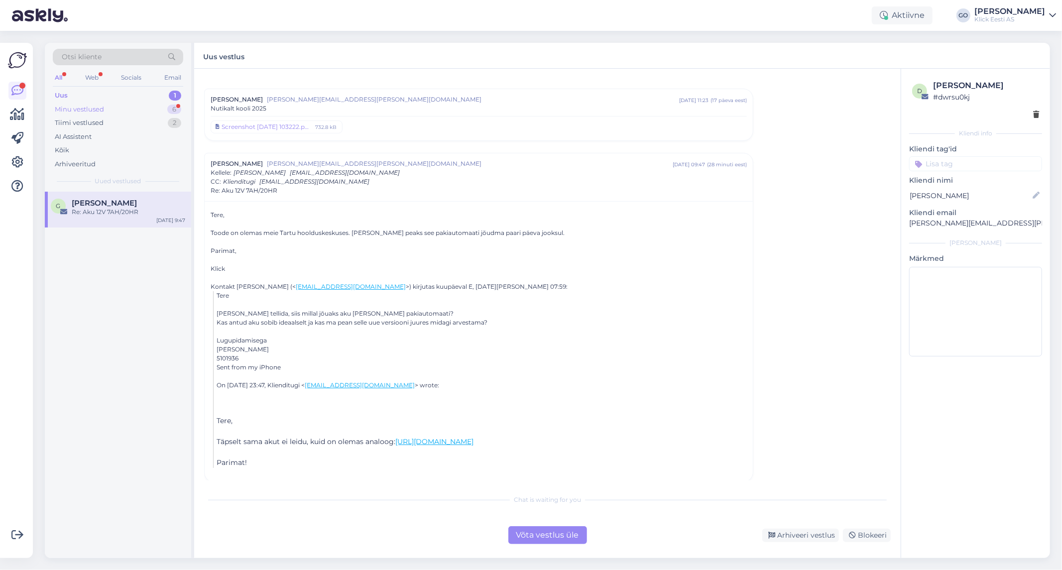
click at [111, 108] on div "Minu vestlused 6" at bounding box center [118, 110] width 130 height 14
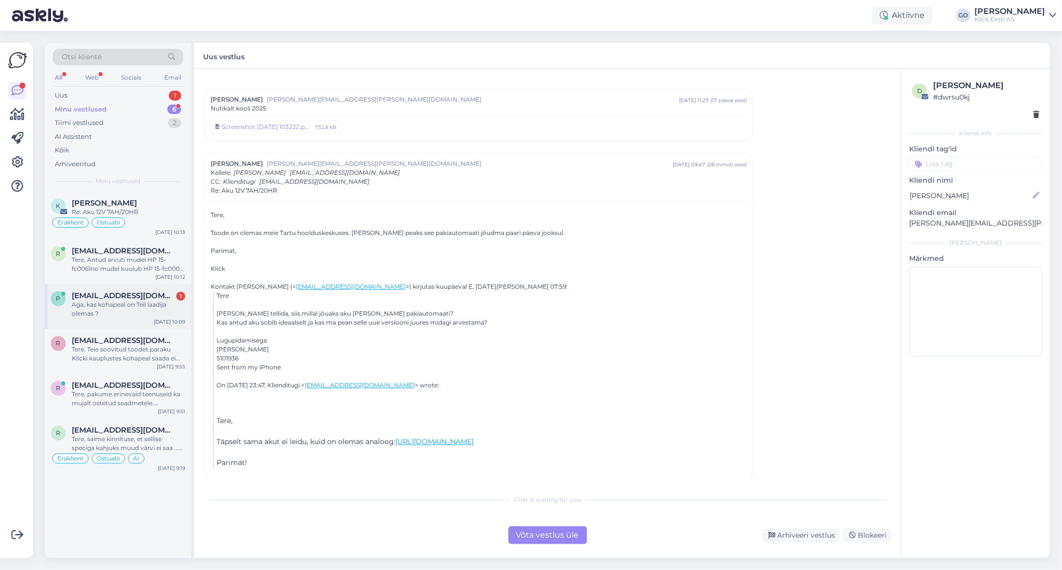
click at [124, 307] on div "Aga, kas kohapeal on Teil laadija olemas ?" at bounding box center [128, 309] width 113 height 18
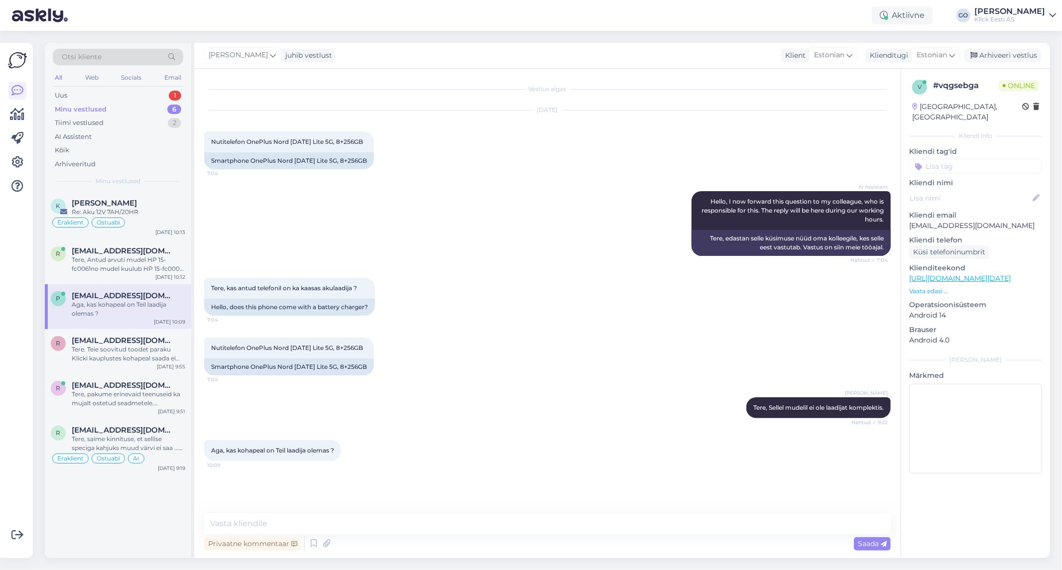
click at [425, 409] on div "[PERSON_NAME] Tere, Sellel mudelil ei ole laadijat komplektis. Nähtud ✓ 9:22" at bounding box center [547, 407] width 686 height 43
click at [428, 404] on div "[PERSON_NAME] Tere, Sellel mudelil ei ole laadijat komplektis. Nähtud ✓ 9:22" at bounding box center [547, 407] width 686 height 43
click at [432, 526] on textarea at bounding box center [547, 523] width 686 height 21
type textarea "Klicki kauplustest leiate kindlasti sobiva laadija."
click at [867, 544] on span "Saada" at bounding box center [872, 543] width 29 height 9
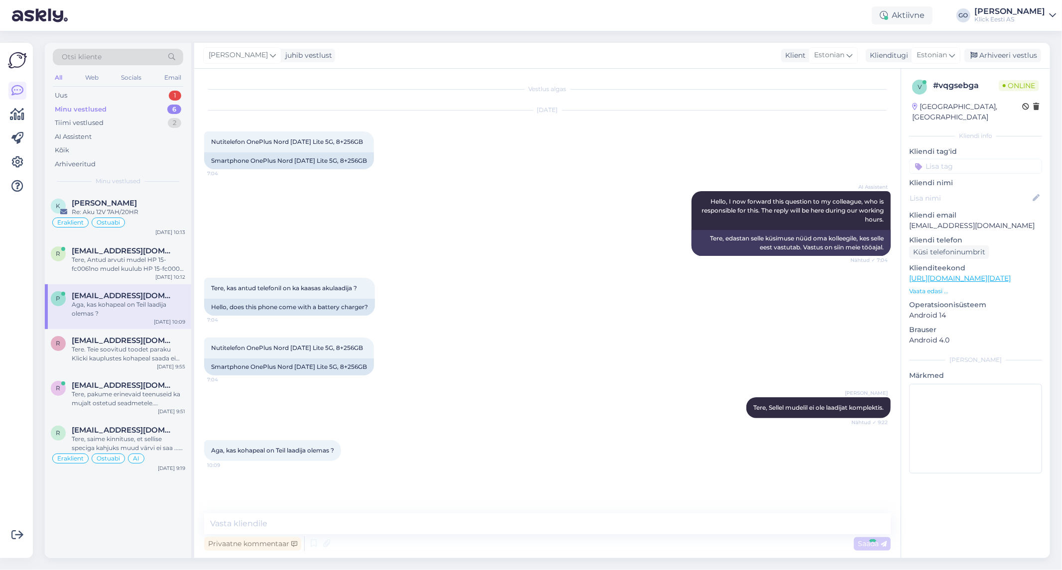
scroll to position [10, 0]
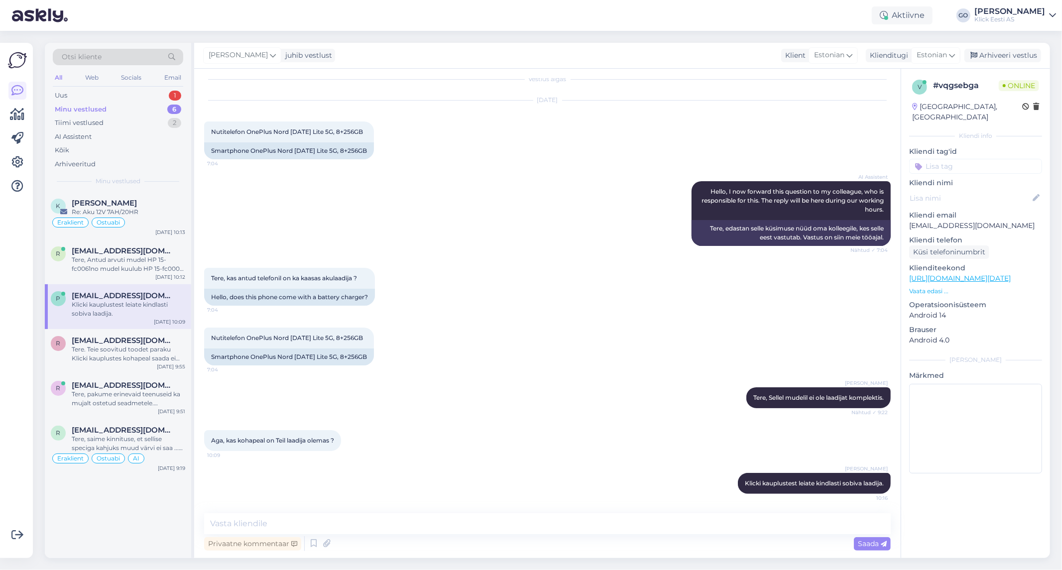
click at [315, 481] on div "[PERSON_NAME] Klicki kauplustest leiate kindlasti sobiva laadija. 10:16" at bounding box center [547, 483] width 686 height 43
click at [115, 92] on div "Uus 1" at bounding box center [118, 96] width 130 height 14
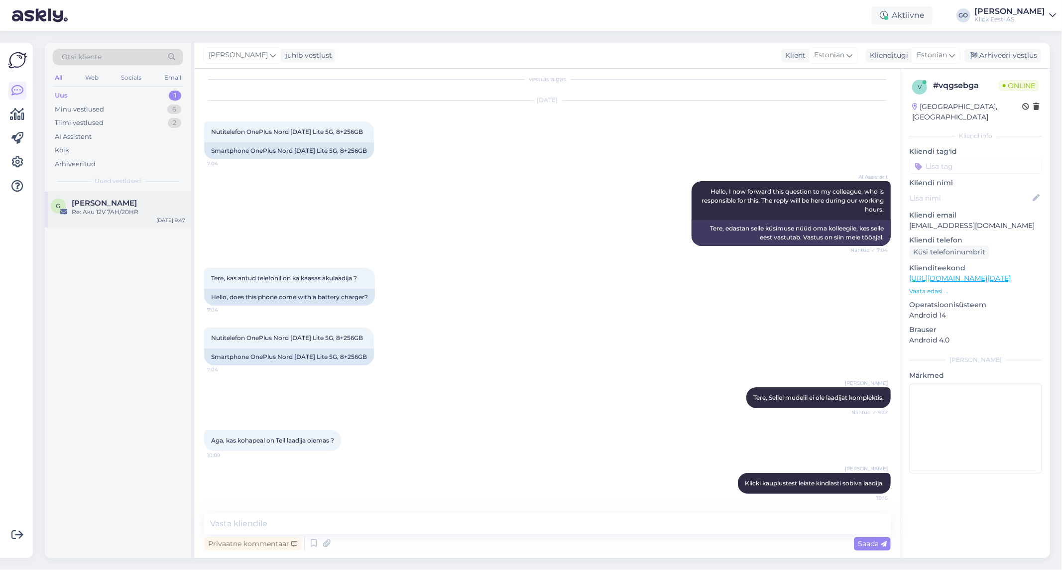
click at [109, 206] on span "[PERSON_NAME]" at bounding box center [104, 203] width 65 height 9
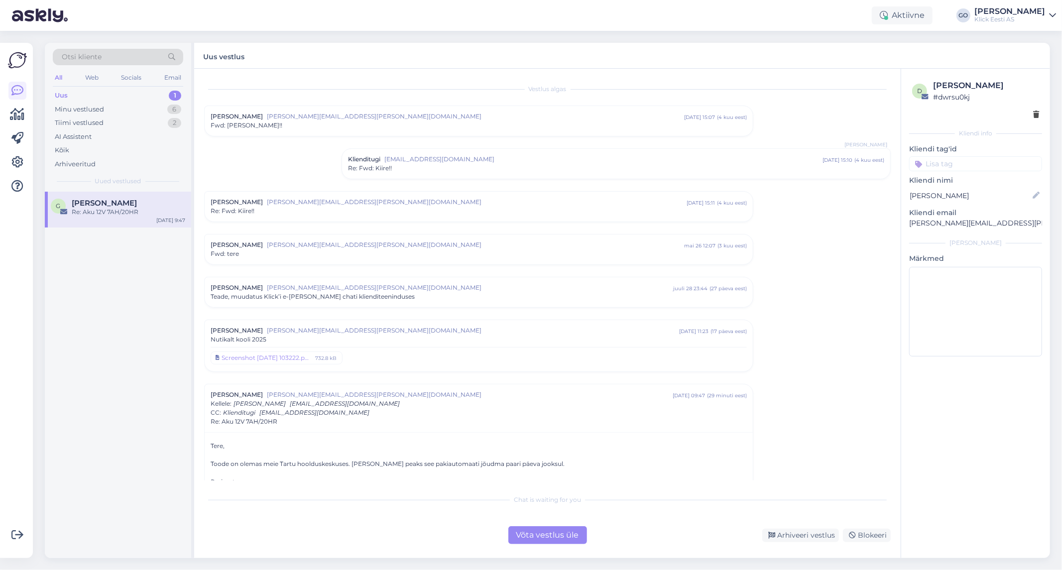
click at [380, 526] on div "Võta vestlus üle Arhiveeri vestlus Blokeeri" at bounding box center [547, 535] width 686 height 18
click at [400, 521] on div "Chat is waiting for you Võta vestlus üle Arhiveeri vestlus Blokeeri" at bounding box center [547, 516] width 686 height 55
click at [60, 267] on div "G [PERSON_NAME] Re: Aku 12V 7AH/20HR [DATE] 9:47" at bounding box center [118, 375] width 146 height 366
click at [85, 107] on div "Minu vestlused" at bounding box center [79, 110] width 49 height 10
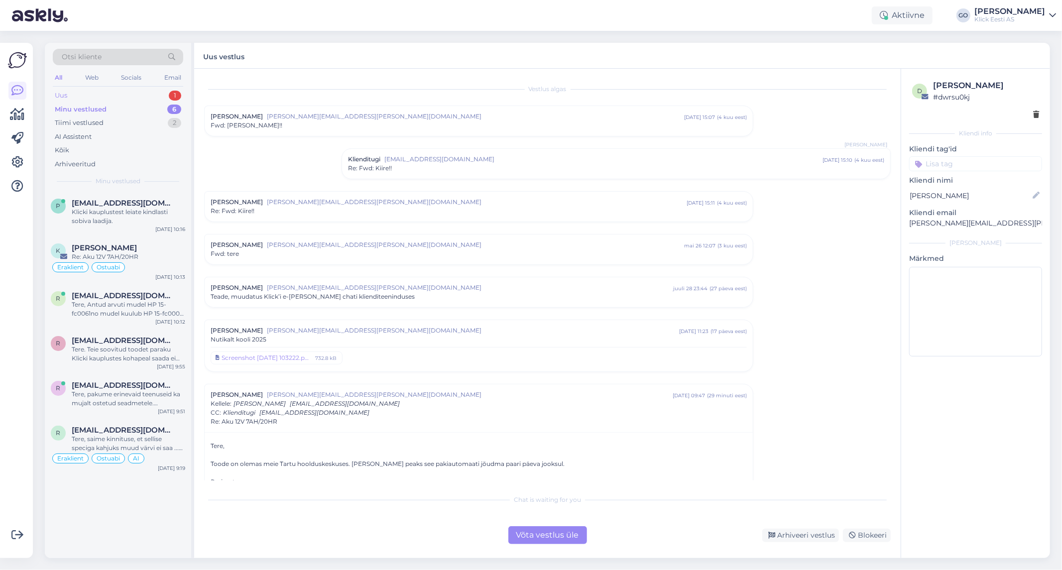
click at [87, 93] on div "Uus 1" at bounding box center [118, 96] width 130 height 14
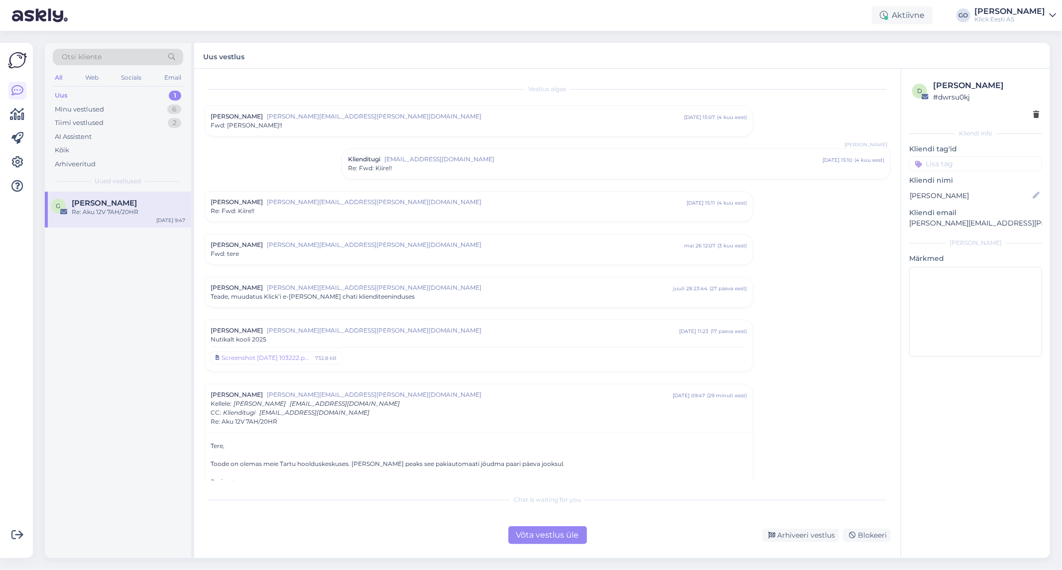
click at [132, 296] on div "G [PERSON_NAME] Re: Aku 12V 7AH/20HR [DATE] 9:47" at bounding box center [118, 375] width 146 height 366
click at [93, 122] on div "Tiimi vestlused" at bounding box center [79, 123] width 49 height 10
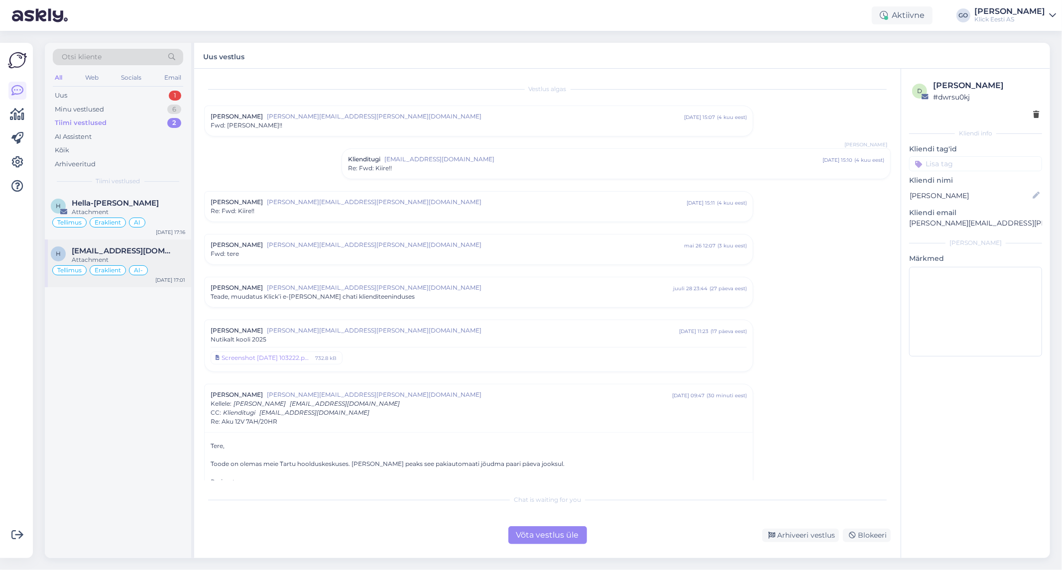
click at [130, 254] on span "[EMAIL_ADDRESS][DOMAIN_NAME]" at bounding box center [124, 250] width 104 height 9
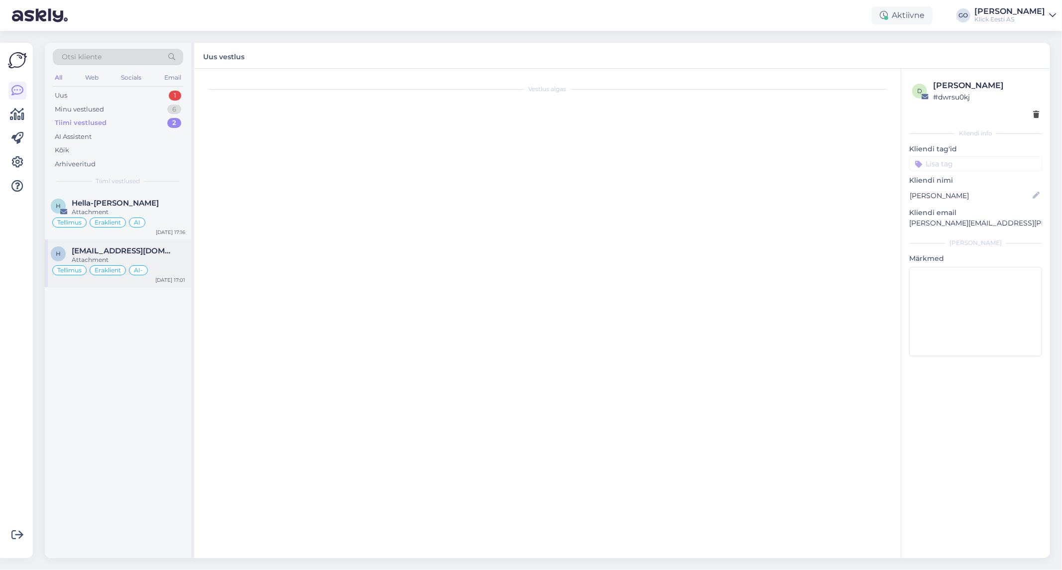
type textarea "Suunamine ei olnud valikvastuses sisse lülitatud. Panin peale."
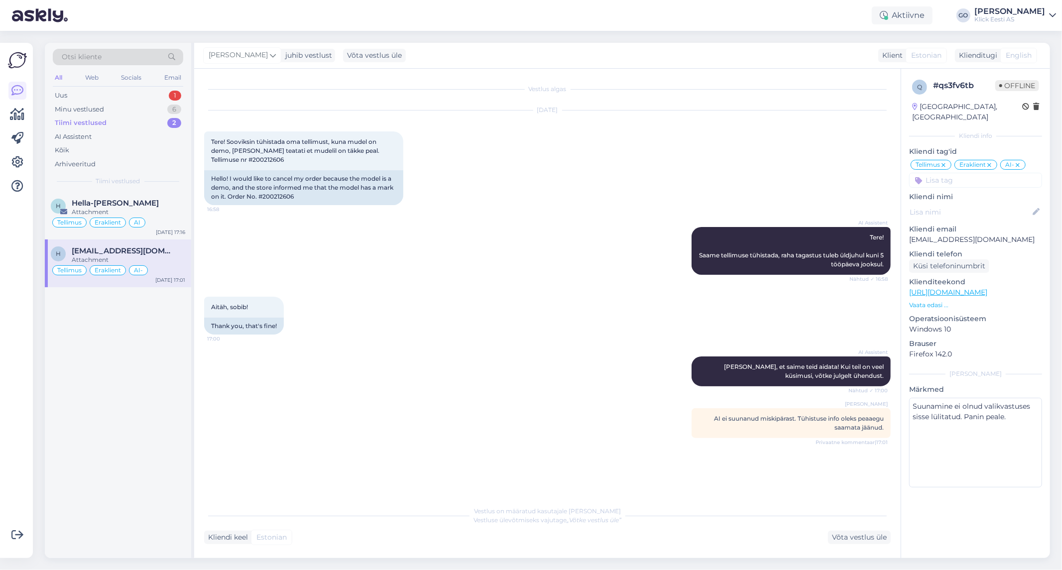
click at [382, 394] on div "AI Assistent [PERSON_NAME], et saime teid aidata! Kui teil on veel küsimusi, võ…" at bounding box center [547, 371] width 686 height 52
click at [482, 436] on div "Vestlus algas [DATE] Tere! Sooviksin tühistada oma tellimust, kuna mudel on dem…" at bounding box center [551, 285] width 695 height 413
click at [484, 435] on div "Vestlus algas [DATE] Tere! Sooviksin tühistada oma tellimust, kuna mudel on dem…" at bounding box center [551, 285] width 695 height 413
click at [485, 432] on div "Vestlus algas [DATE] Tere! Sooviksin tühistada oma tellimust, kuna mudel on dem…" at bounding box center [551, 285] width 695 height 413
click at [158, 205] on div "Hella-[PERSON_NAME]" at bounding box center [128, 203] width 113 height 9
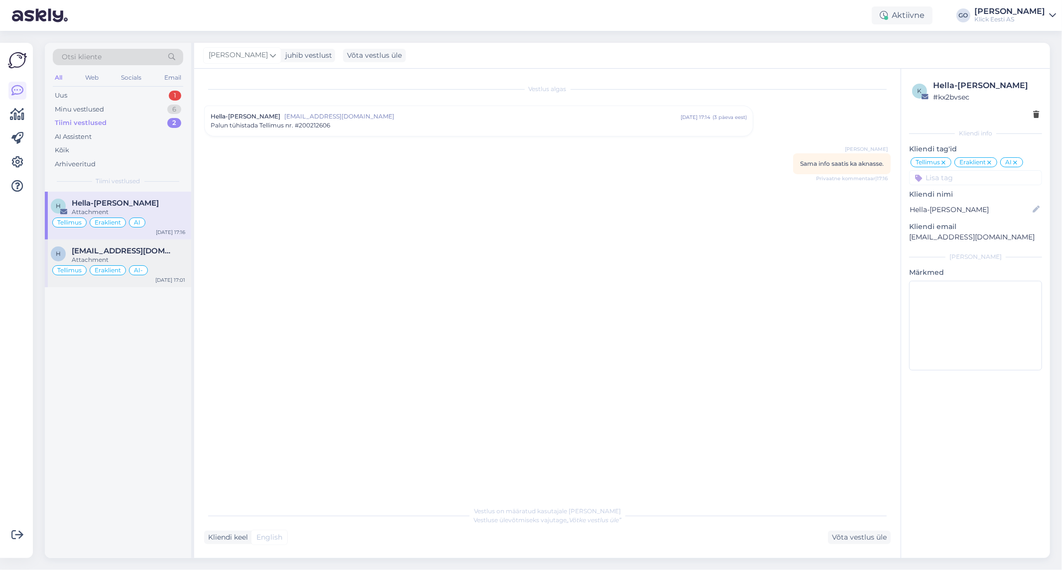
click at [160, 259] on div "Attachment" at bounding box center [128, 259] width 113 height 9
type textarea "Suunamine ei olnud valikvastuses sisse lülitatud. Panin peale."
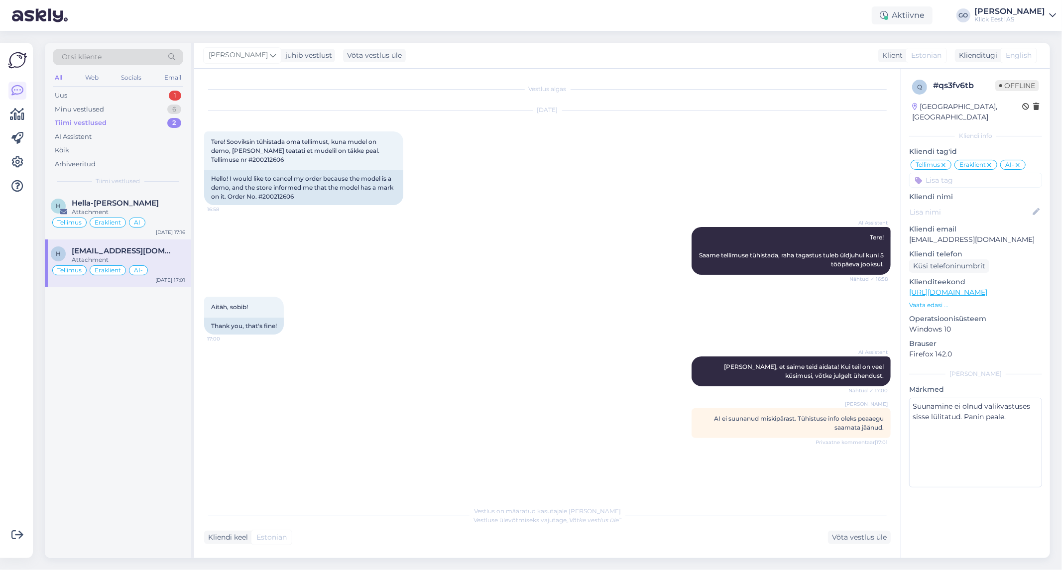
click at [126, 120] on div "Tiimi vestlused 2" at bounding box center [118, 123] width 130 height 14
click at [126, 121] on div "Tiimi vestlused 2" at bounding box center [118, 123] width 130 height 14
click at [326, 445] on div "Vestlus algas [DATE] Tere! Sooviksin tühistada oma tellimust, kuna mudel on dem…" at bounding box center [551, 285] width 695 height 413
click at [160, 203] on div "Hella-[PERSON_NAME]" at bounding box center [128, 203] width 113 height 9
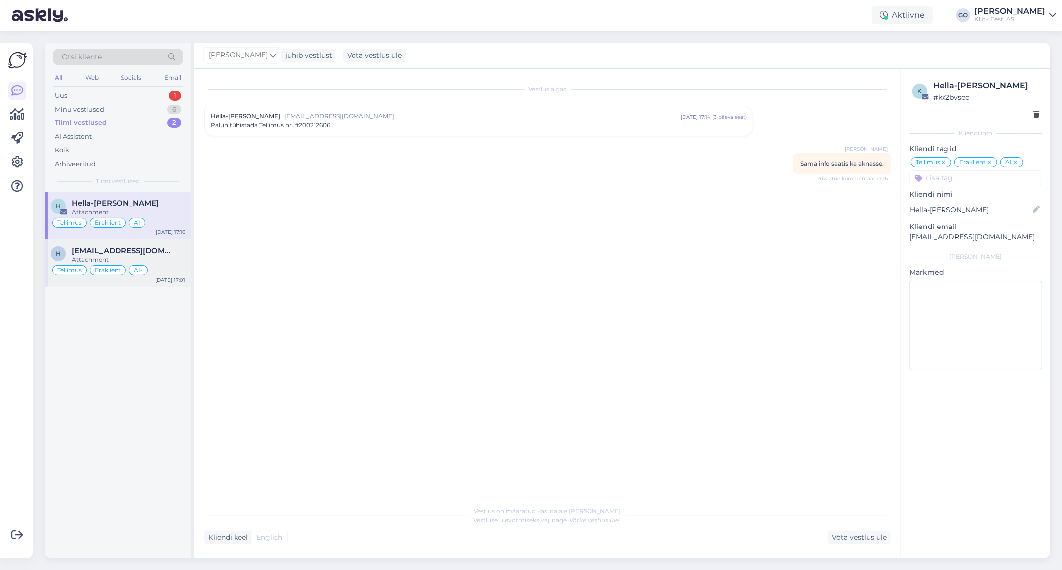
click at [170, 256] on div "Attachment" at bounding box center [128, 259] width 113 height 9
type textarea "Suunamine ei olnud valikvastuses sisse lülitatud. Panin peale."
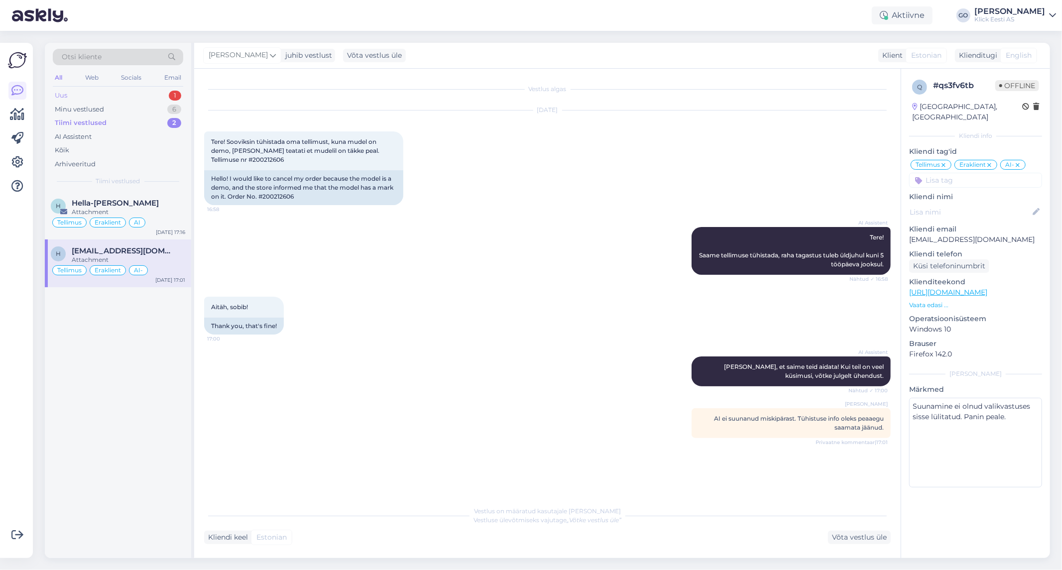
click at [120, 94] on div "Uus 1" at bounding box center [118, 96] width 130 height 14
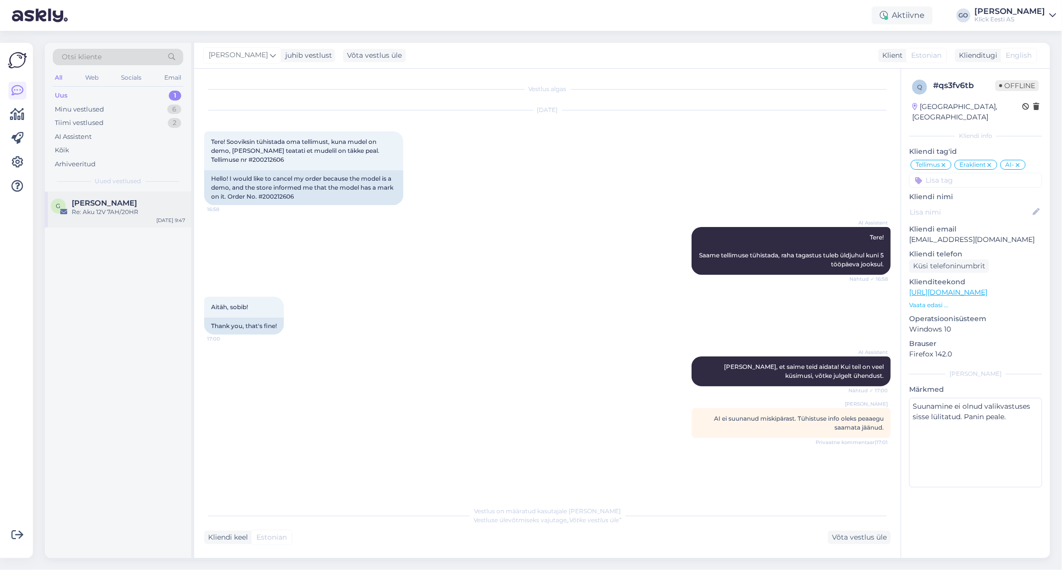
click at [135, 205] on span "[PERSON_NAME]" at bounding box center [104, 203] width 65 height 9
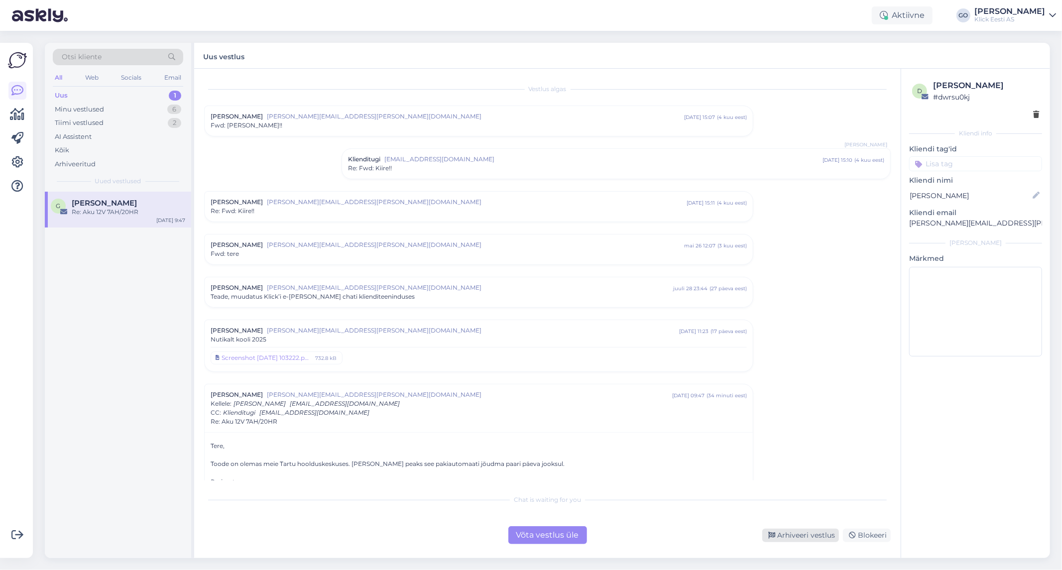
click at [794, 534] on div "Arhiveeri vestlus" at bounding box center [800, 535] width 77 height 13
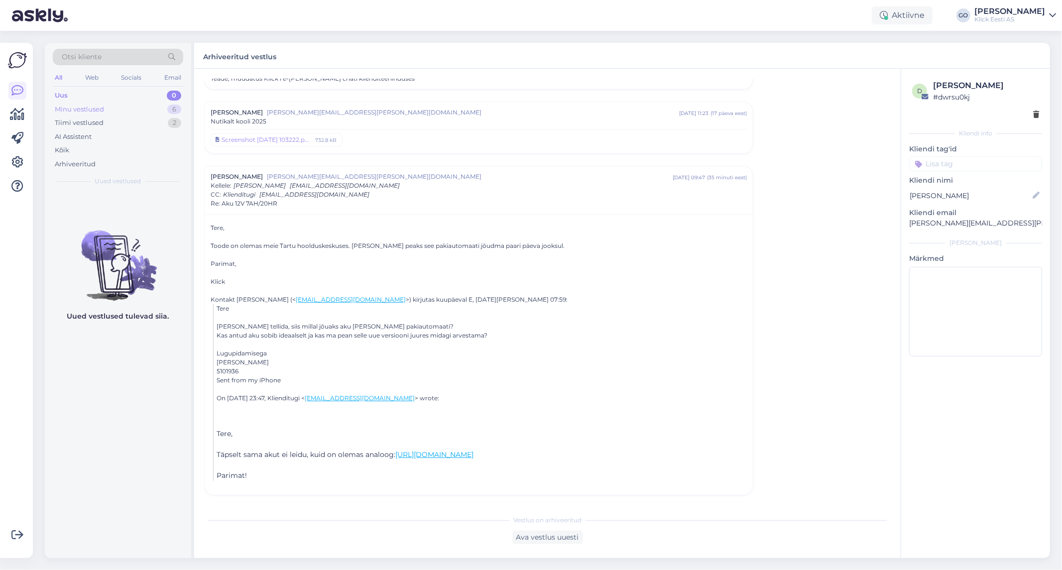
click at [98, 107] on div "Minu vestlused" at bounding box center [79, 110] width 49 height 10
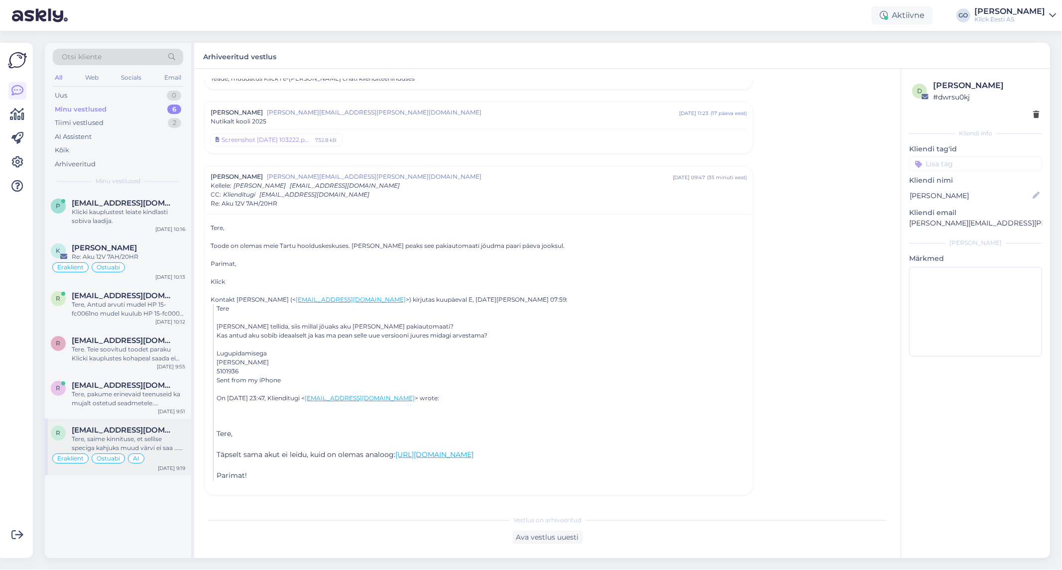
click at [168, 432] on div "[EMAIL_ADDRESS][DOMAIN_NAME]" at bounding box center [128, 430] width 113 height 9
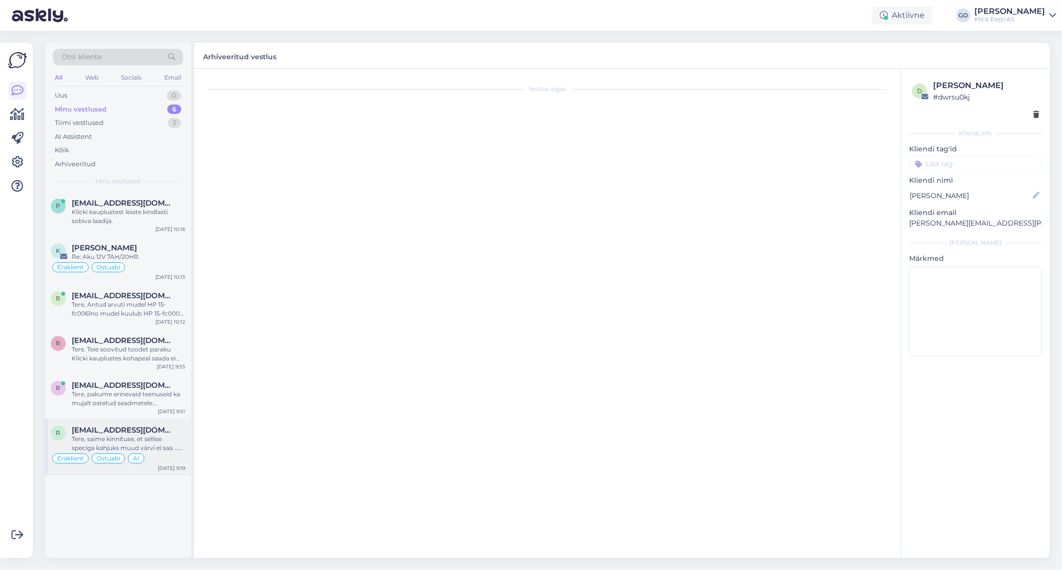
scroll to position [42, 0]
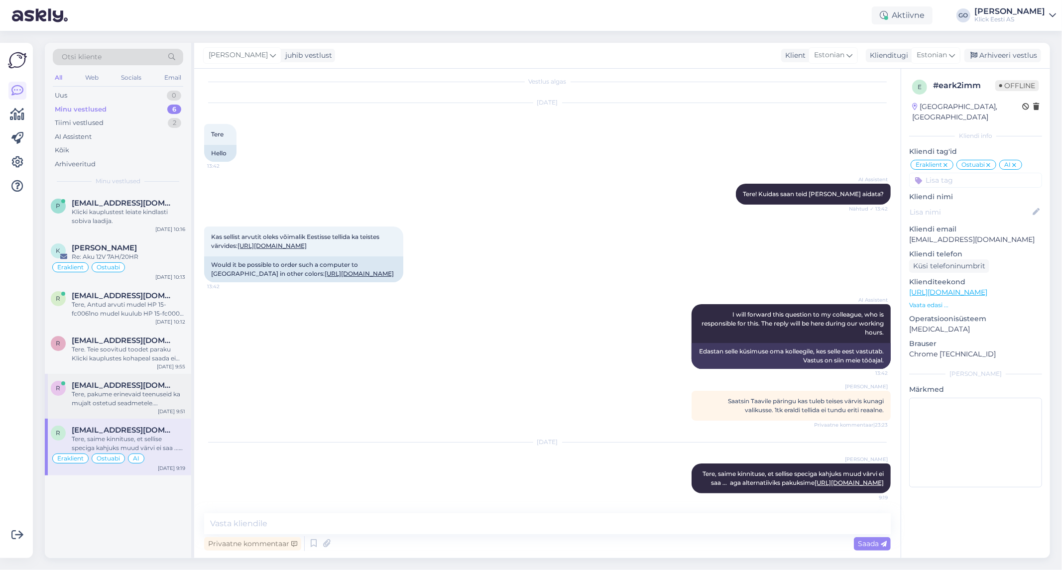
click at [130, 391] on div "Tere, pakume erinevaid teenuseid ka mujalt ostetud seadmetele. Teenustega saate…" at bounding box center [128, 399] width 113 height 18
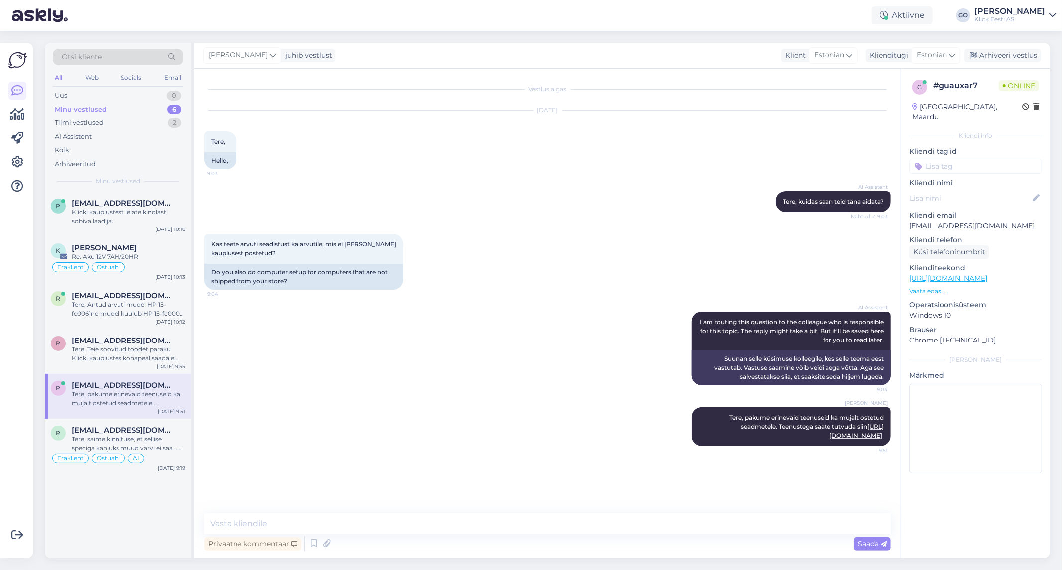
scroll to position [0, 0]
click at [953, 159] on input at bounding box center [975, 166] width 133 height 15
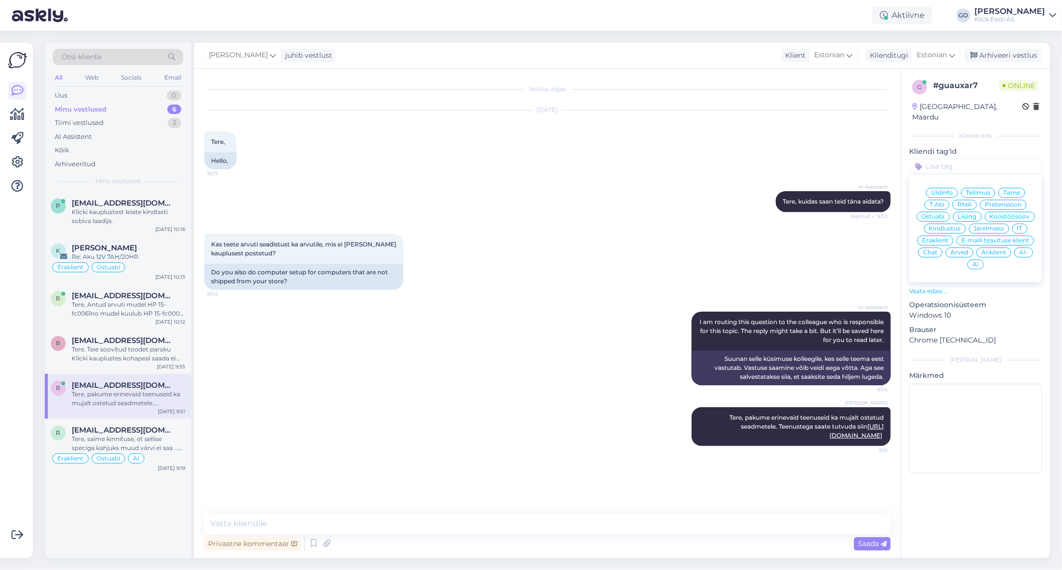
click at [942, 237] on span "Eraklient" at bounding box center [935, 240] width 26 height 6
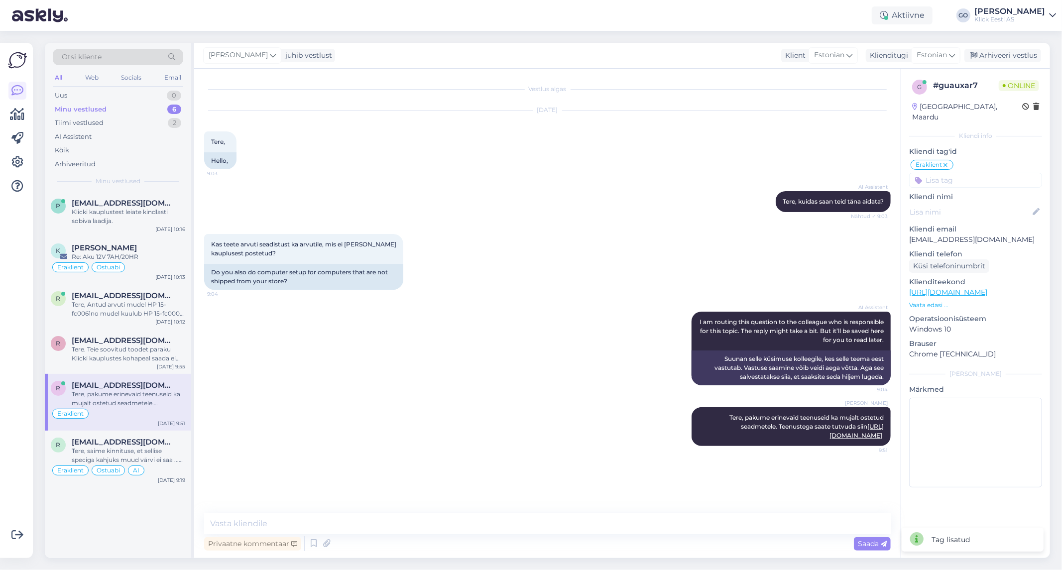
click at [951, 173] on input at bounding box center [975, 180] width 133 height 15
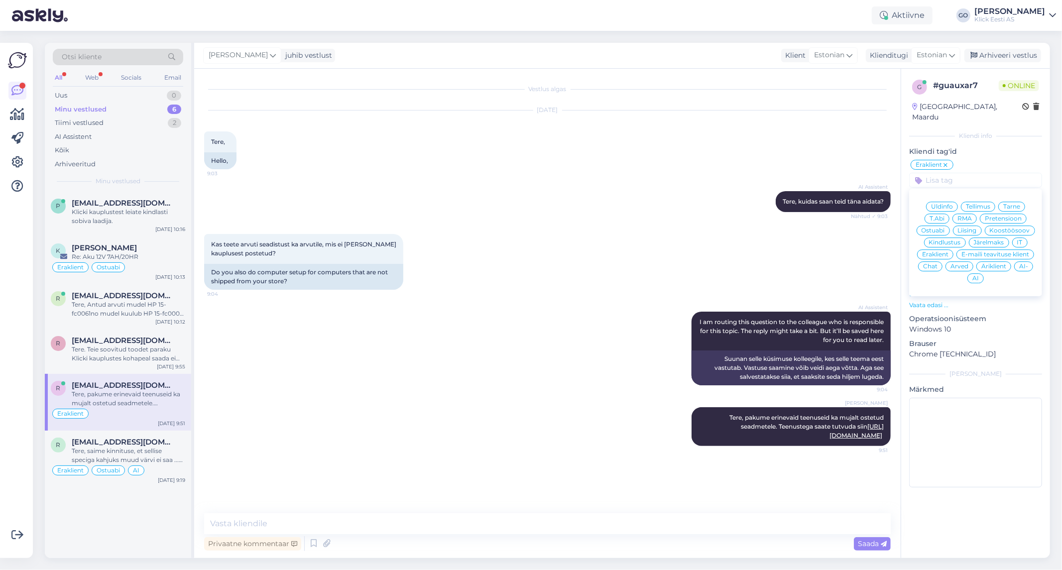
click at [938, 214] on div "T.Abi" at bounding box center [936, 219] width 25 height 10
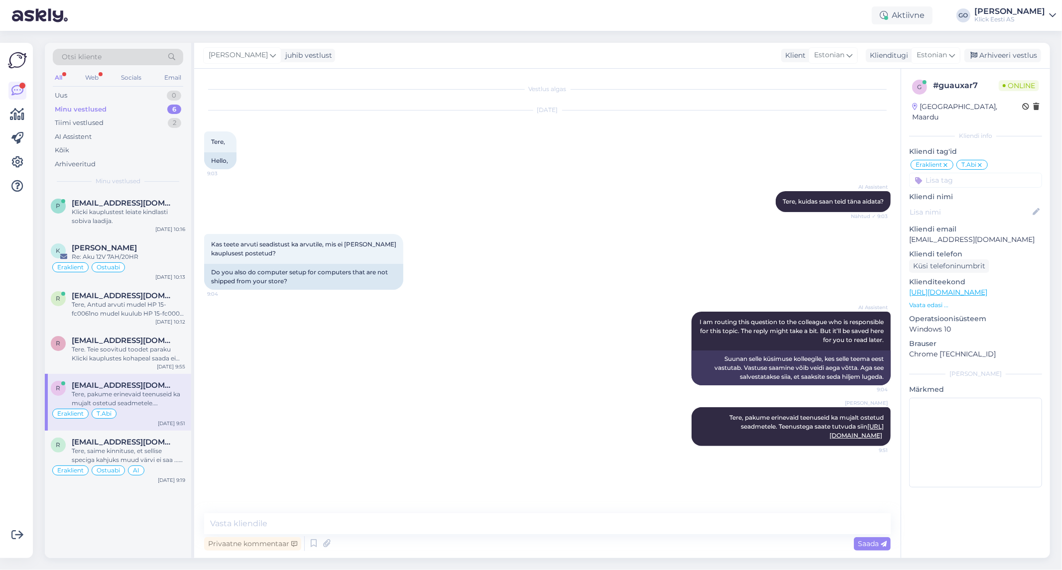
click at [150, 388] on span "[EMAIL_ADDRESS][DOMAIN_NAME]" at bounding box center [124, 385] width 104 height 9
click at [145, 348] on div "Tere. Teie soovitud toodet paraku Klicki kauplustes kohapeal saada ei ole. Tege…" at bounding box center [128, 354] width 113 height 18
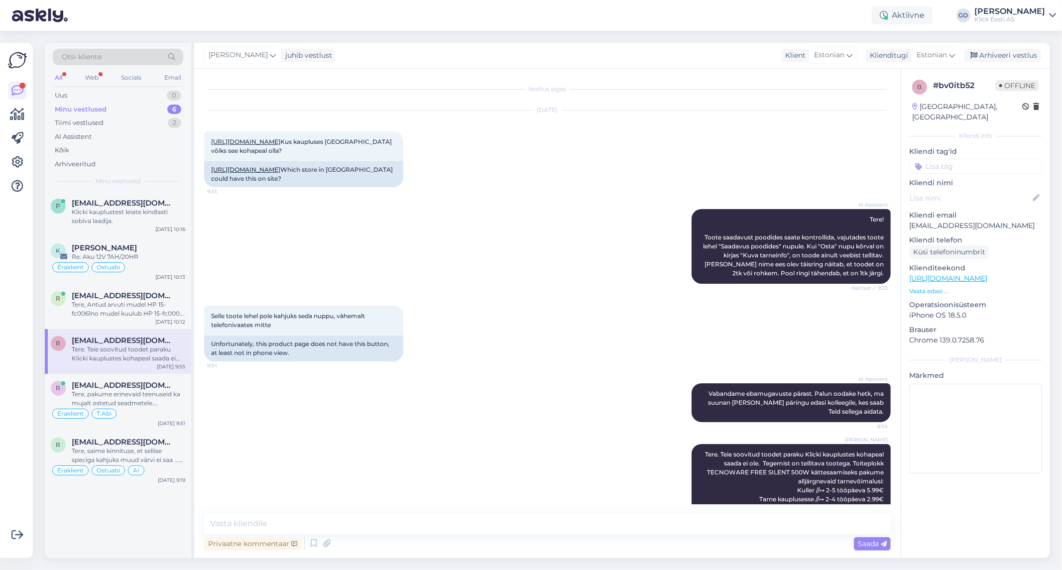
scroll to position [42, 0]
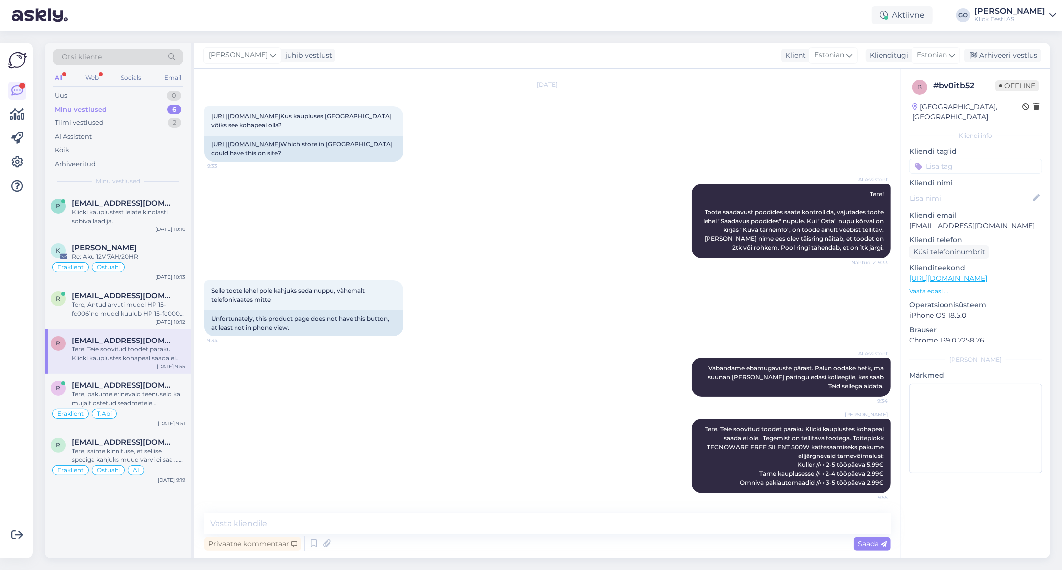
click at [479, 379] on div "AI Assistent Vabandame ebamugavuste pärast. Palun oodake hetk, ma suunan [PERSO…" at bounding box center [547, 377] width 686 height 61
click at [944, 159] on input at bounding box center [975, 166] width 133 height 15
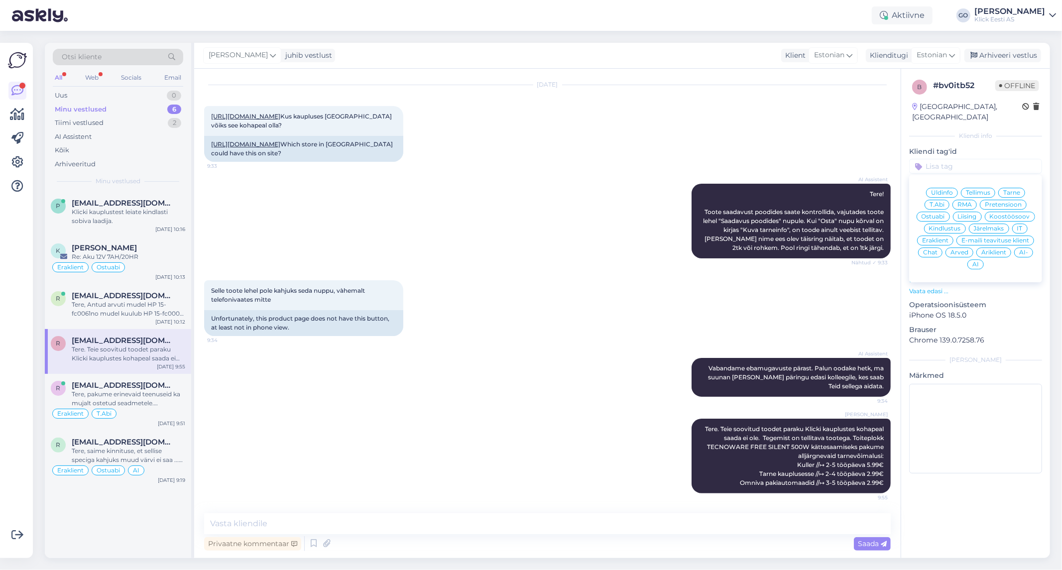
click at [942, 237] on span "Eraklient" at bounding box center [935, 240] width 26 height 6
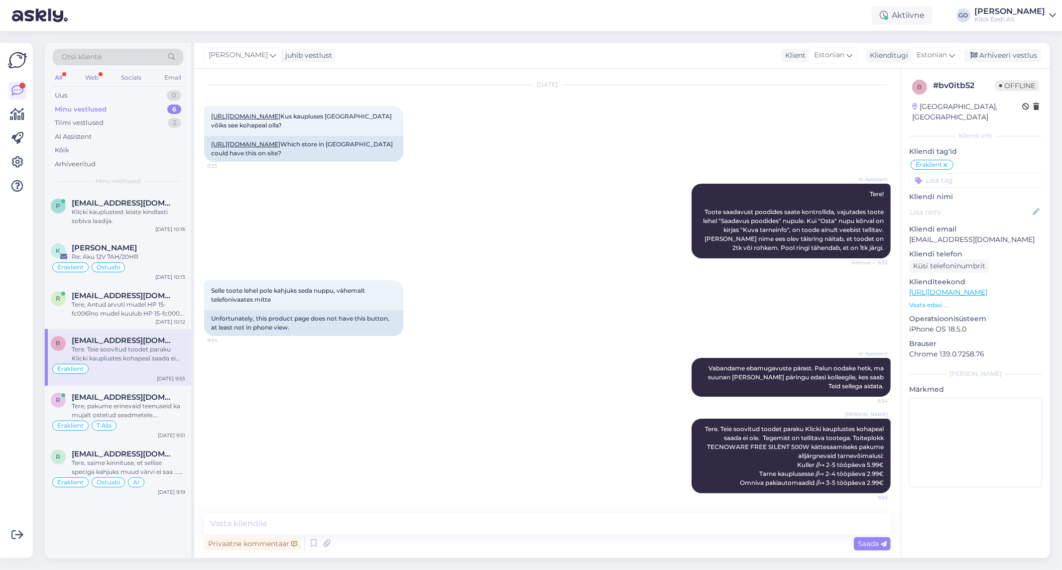
click at [939, 173] on input at bounding box center [975, 180] width 133 height 15
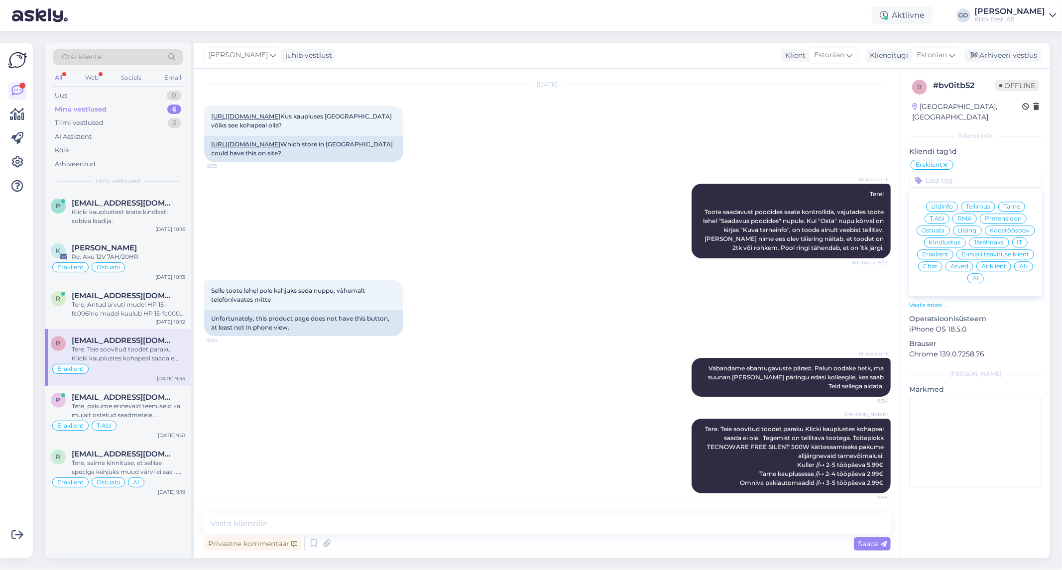
click at [1010, 204] on span "Tarne" at bounding box center [1011, 207] width 17 height 6
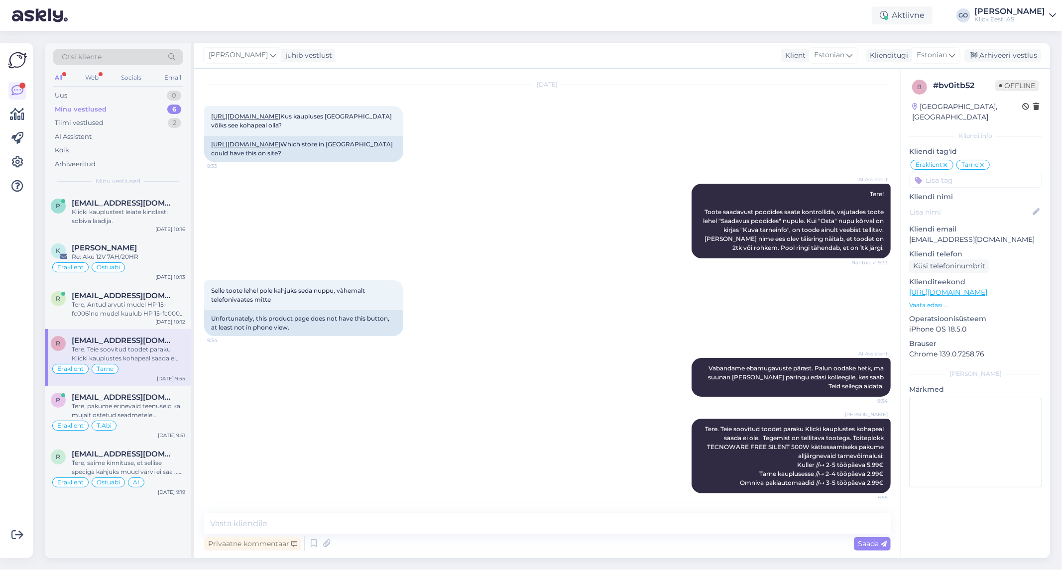
click at [985, 160] on div "Tarne" at bounding box center [972, 165] width 33 height 10
click at [983, 161] on icon at bounding box center [982, 165] width 6 height 8
click at [981, 173] on input at bounding box center [975, 180] width 133 height 15
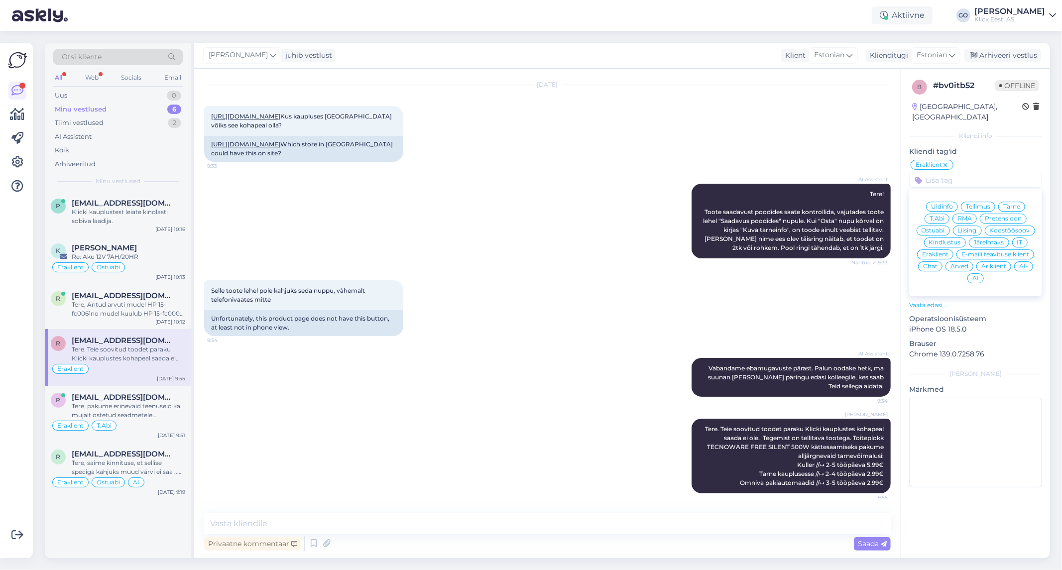
click at [938, 227] on span "Ostuabi" at bounding box center [932, 230] width 23 height 6
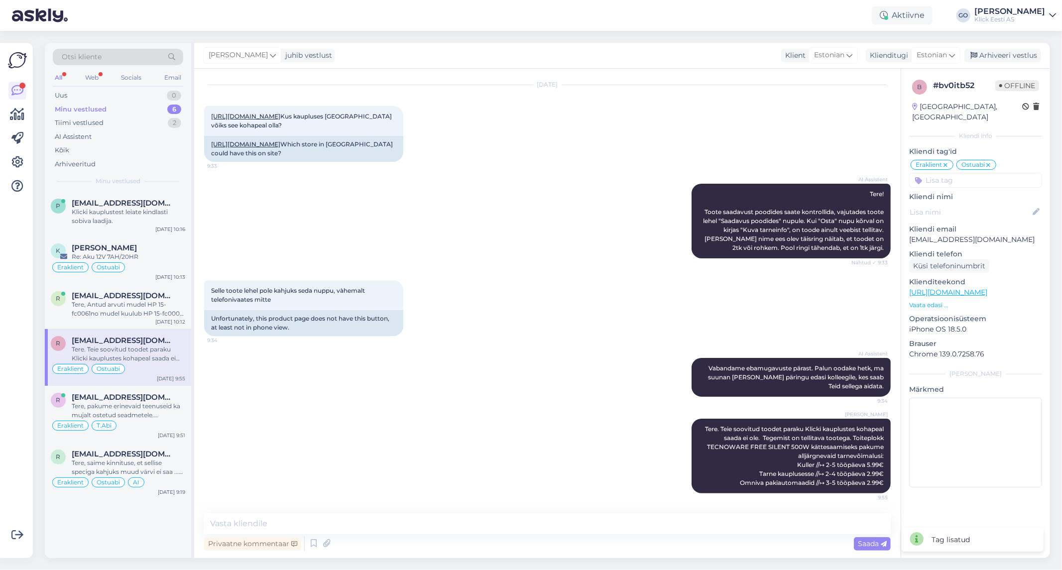
click at [394, 439] on div "[PERSON_NAME] Tere. Teie soovitud toodet paraku Klicki kauplustes kohapeal saad…" at bounding box center [547, 456] width 686 height 97
click at [117, 306] on div "Tere, Antud arvuti mudel HP 15-fc0061no mudel kuulub HP 15-fc0000 seeriasse. HP…" at bounding box center [128, 309] width 113 height 18
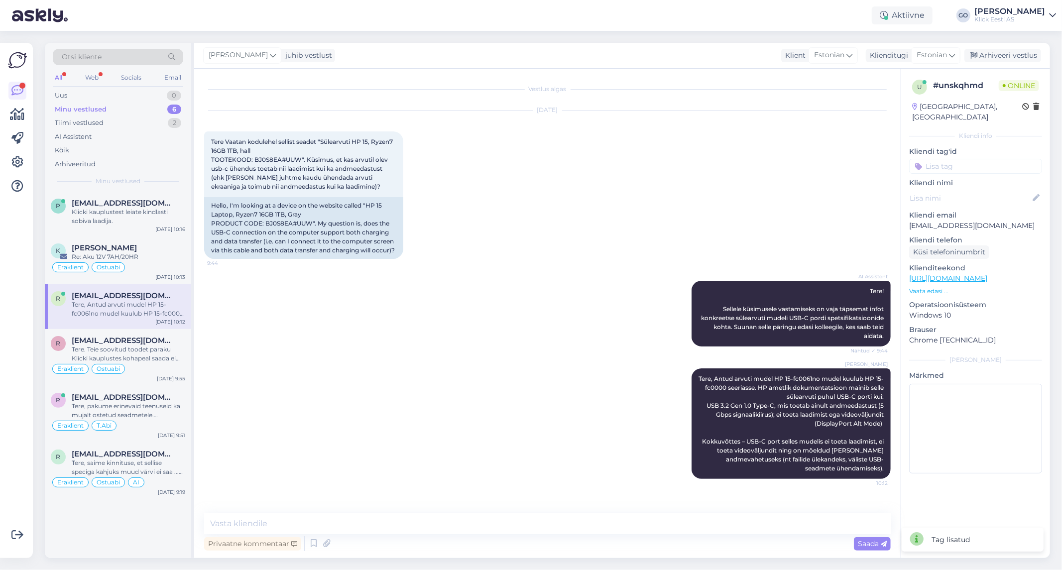
scroll to position [0, 0]
click at [957, 159] on input at bounding box center [975, 166] width 133 height 15
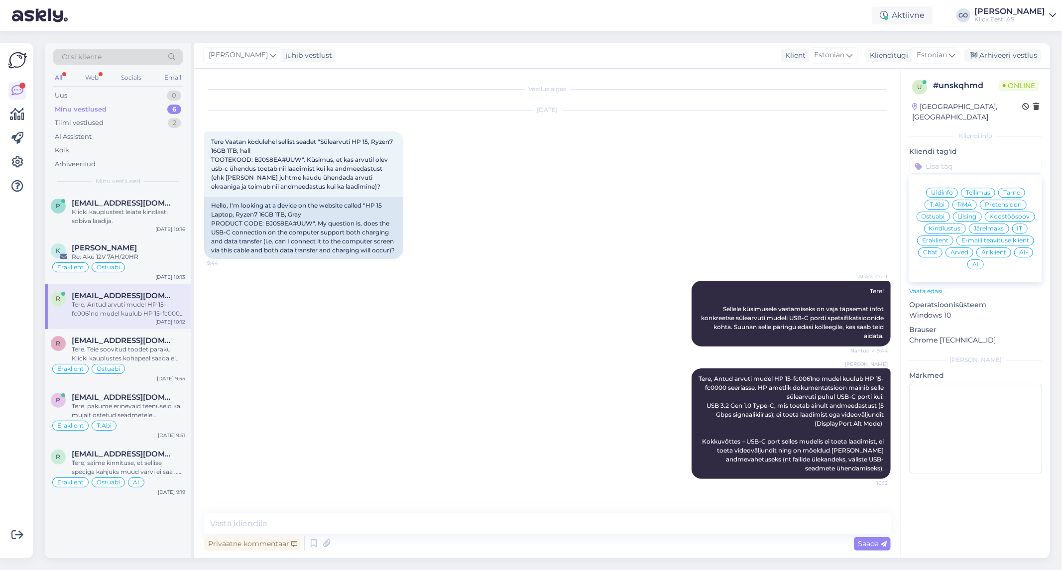
click at [943, 237] on span "Eraklient" at bounding box center [935, 240] width 26 height 6
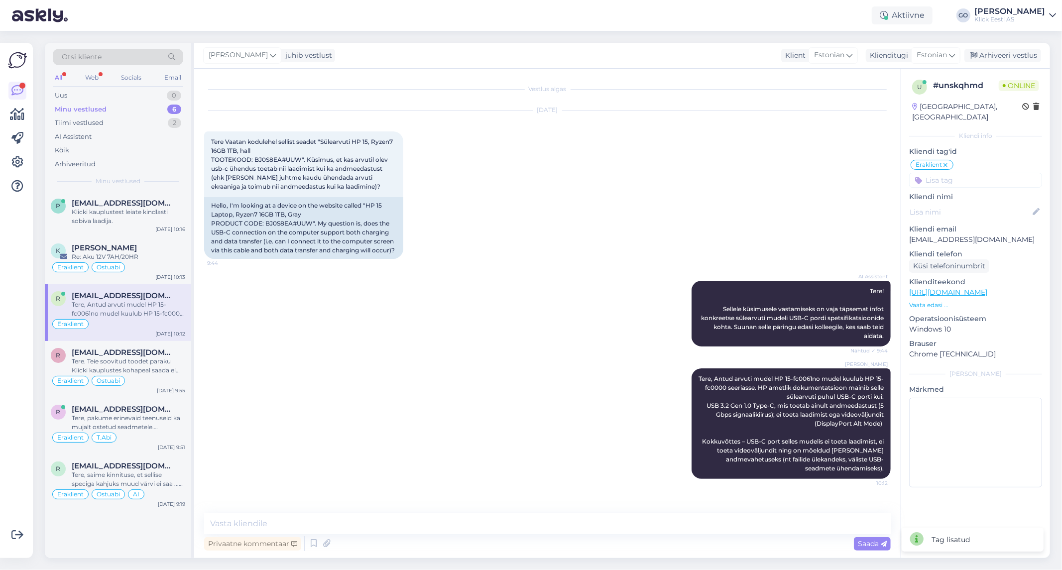
click at [968, 173] on input at bounding box center [975, 180] width 133 height 15
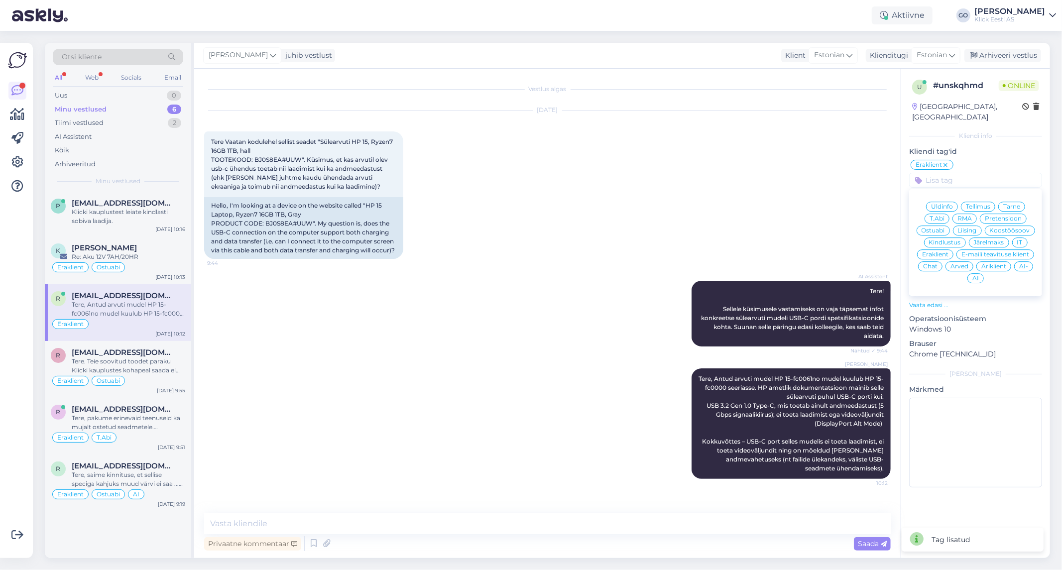
click at [944, 225] on div "Ostuabi" at bounding box center [932, 230] width 33 height 10
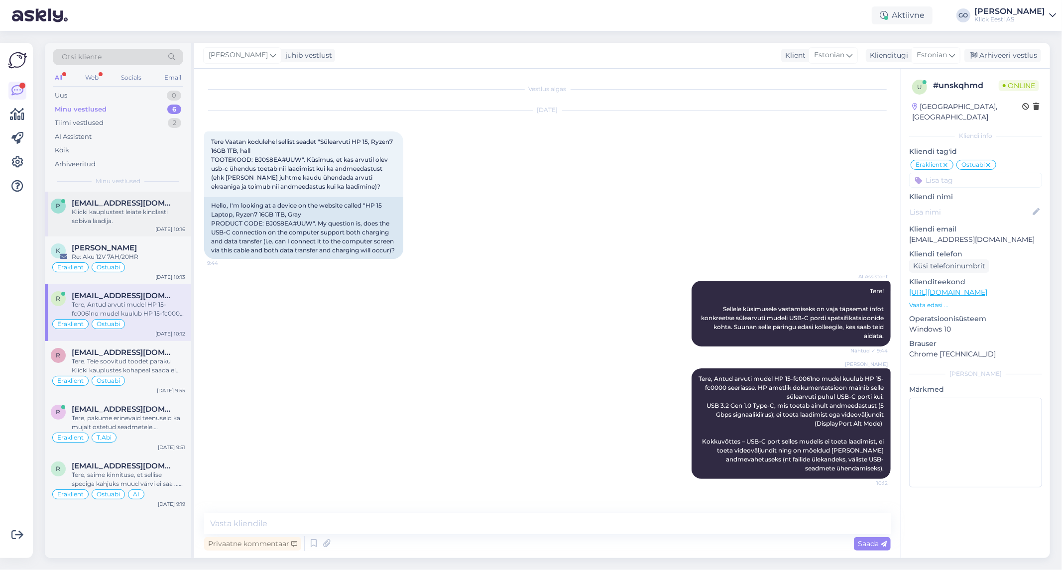
click at [124, 215] on div "Klicki kauplustest leiate kindlasti sobiva laadija." at bounding box center [128, 217] width 113 height 18
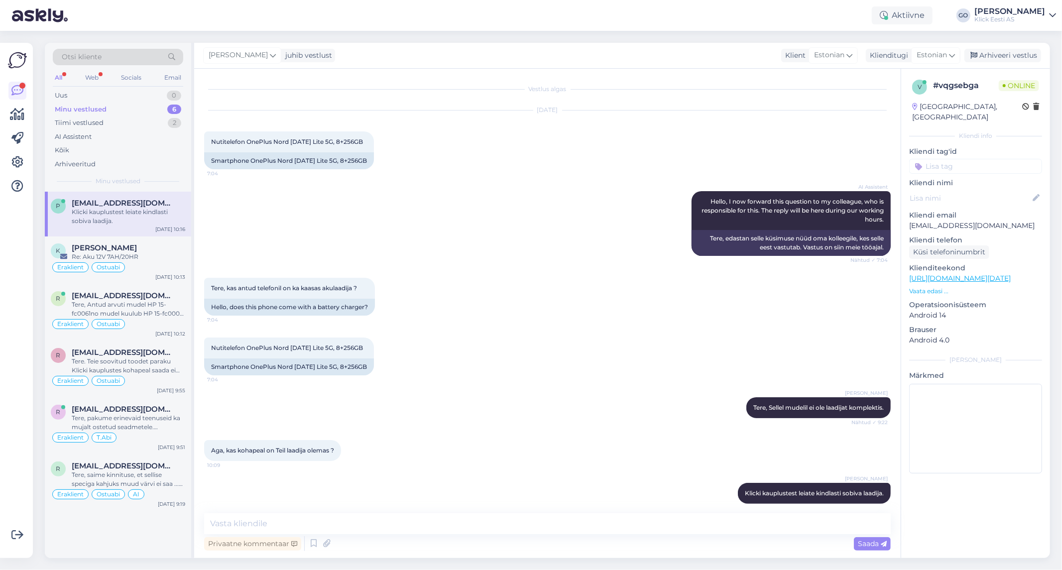
click at [973, 159] on input at bounding box center [975, 166] width 133 height 15
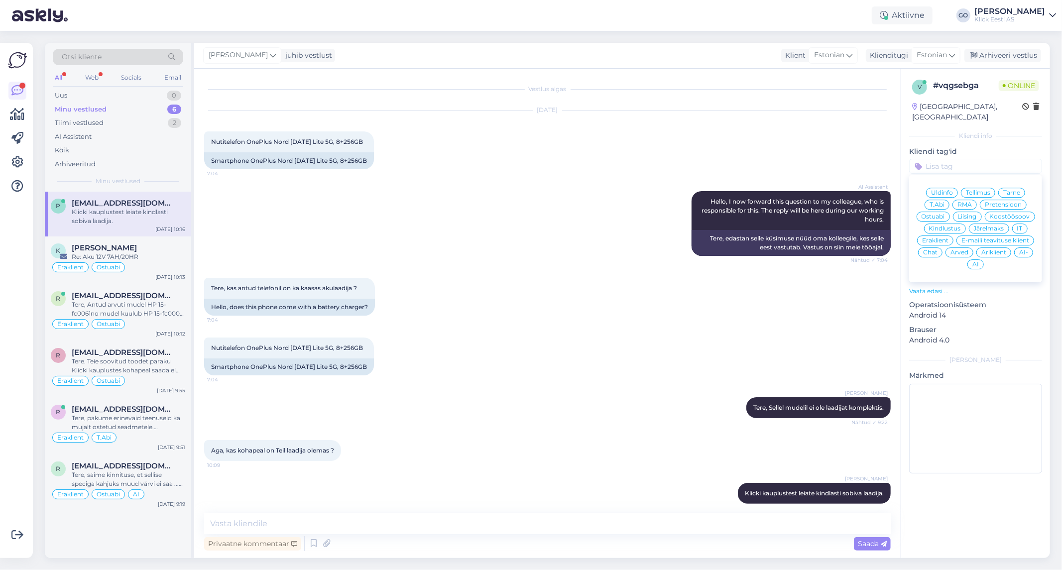
click at [935, 237] on span "Eraklient" at bounding box center [935, 240] width 26 height 6
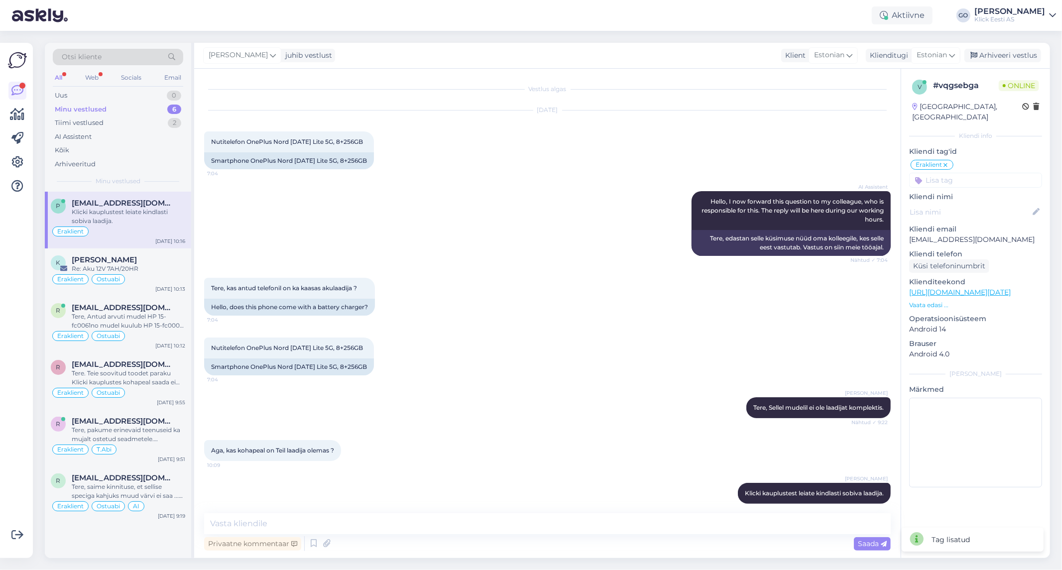
click at [966, 173] on input at bounding box center [975, 180] width 133 height 15
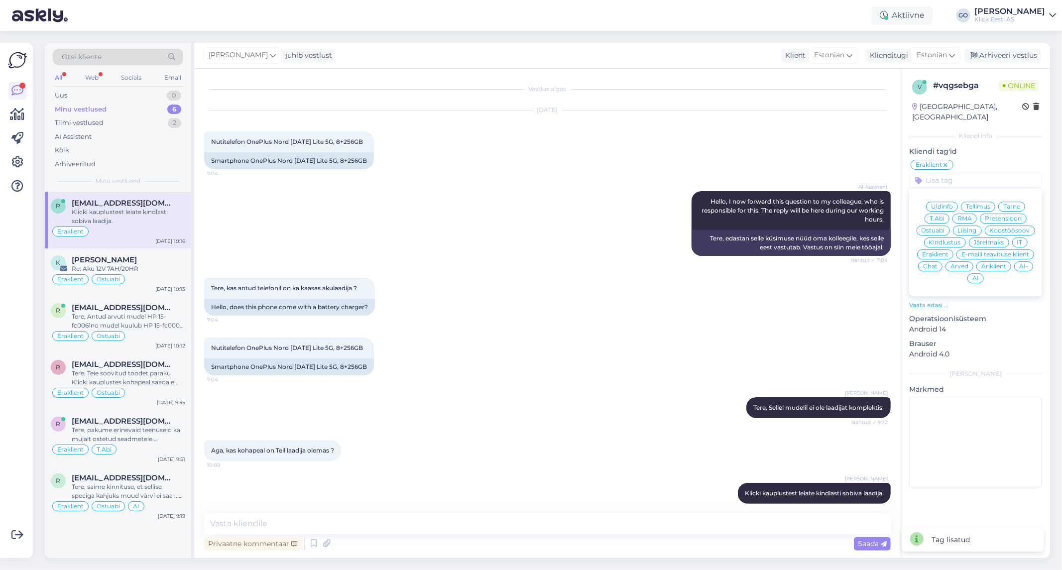
click at [931, 227] on span "Ostuabi" at bounding box center [932, 230] width 23 height 6
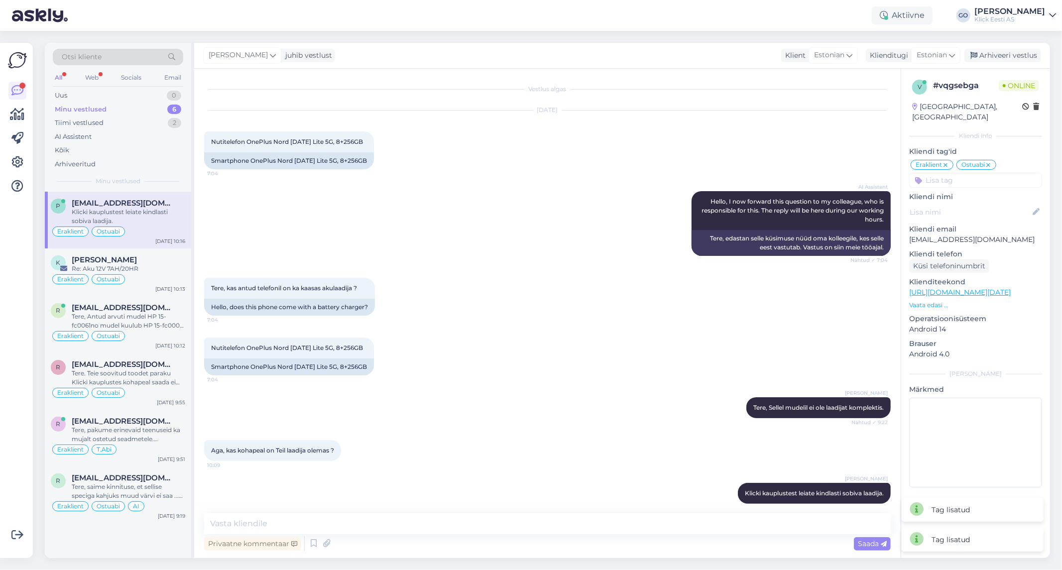
click at [478, 344] on div "Nutitelefon OnePlus Nord [DATE] Lite 5G, 8+256GB 7:04 Smartphone OnePlus Nord […" at bounding box center [547, 357] width 686 height 60
click at [115, 110] on div "Minu vestlused 6" at bounding box center [118, 110] width 130 height 14
click at [109, 121] on div "Tiimi vestlused 2" at bounding box center [118, 123] width 130 height 14
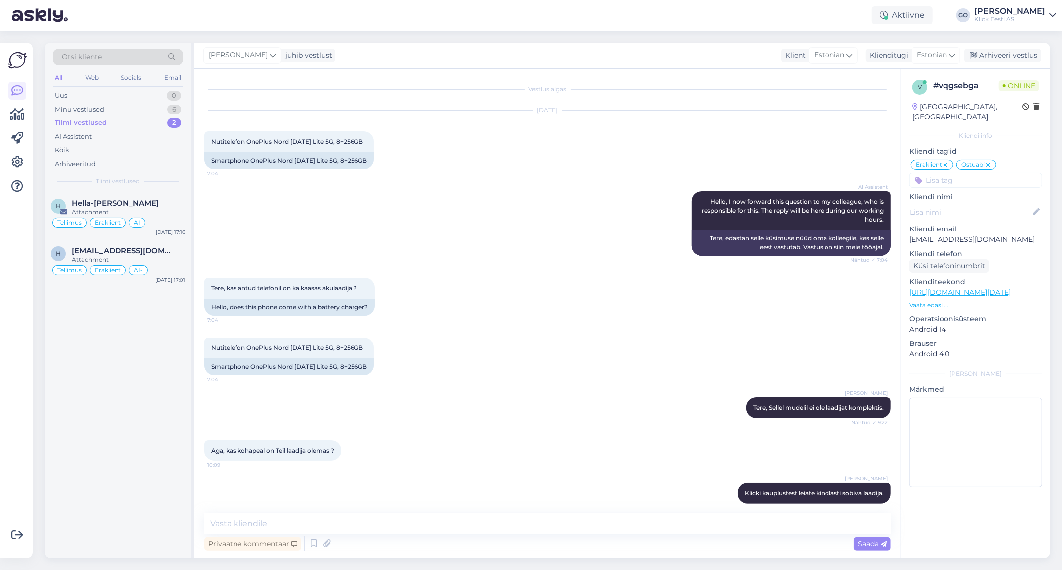
click at [109, 121] on div "Tiimi vestlused 2" at bounding box center [118, 123] width 130 height 14
click at [167, 249] on span "[EMAIL_ADDRESS][DOMAIN_NAME]" at bounding box center [124, 250] width 104 height 9
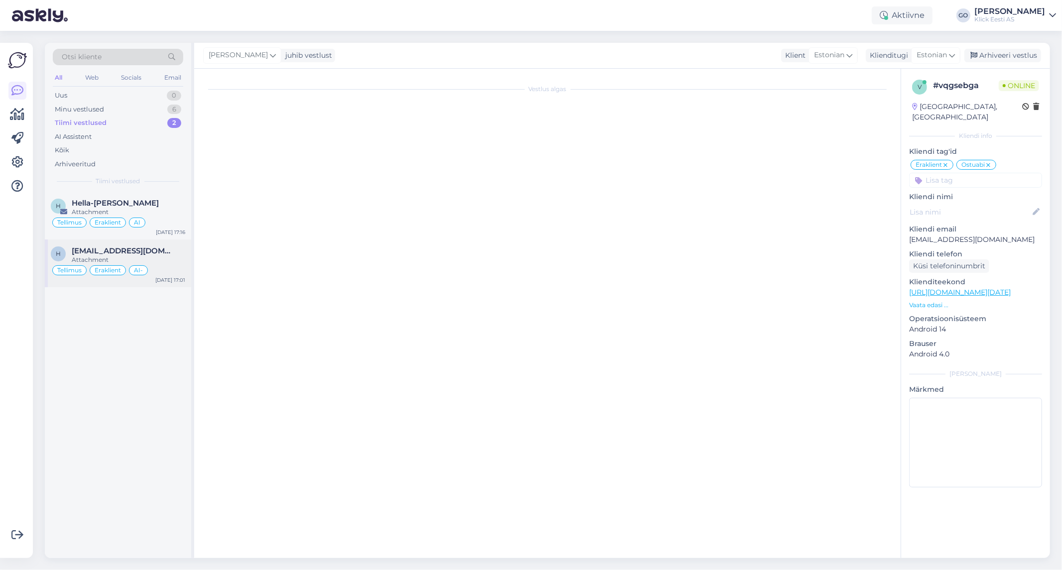
type textarea "Suunamine ei olnud valikvastuses sisse lülitatud. Panin peale."
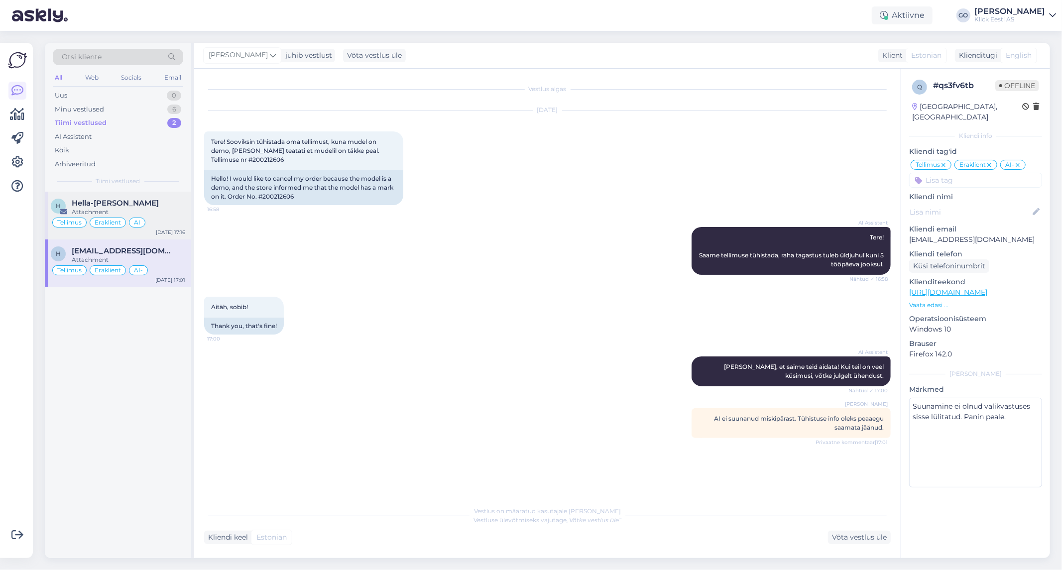
click at [158, 206] on div "Hella-[PERSON_NAME]" at bounding box center [128, 203] width 113 height 9
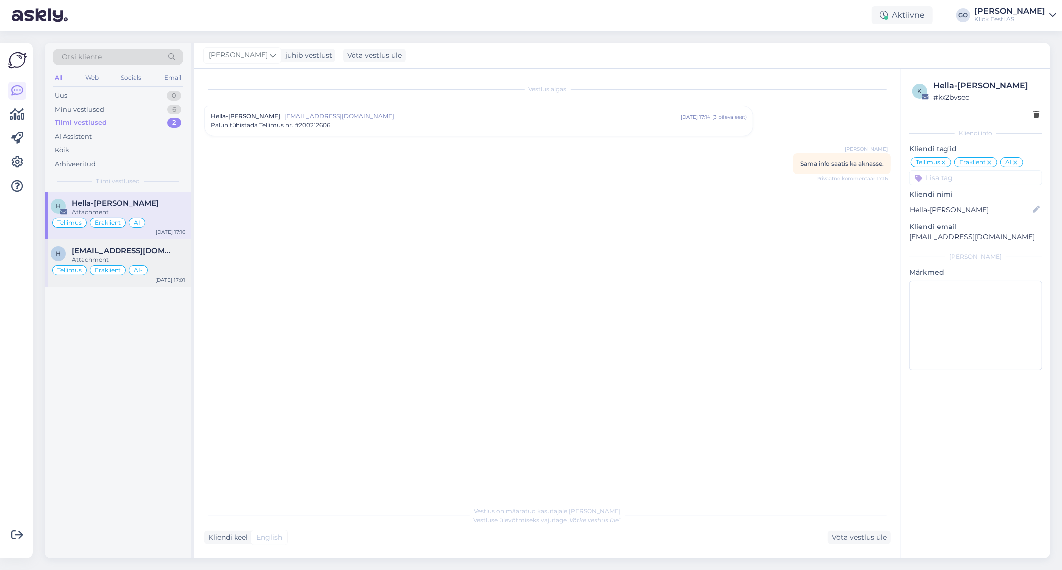
click at [185, 251] on div "[EMAIL_ADDRESS][DOMAIN_NAME]" at bounding box center [128, 250] width 113 height 9
type textarea "Suunamine ei olnud valikvastuses sisse lülitatud. Panin peale."
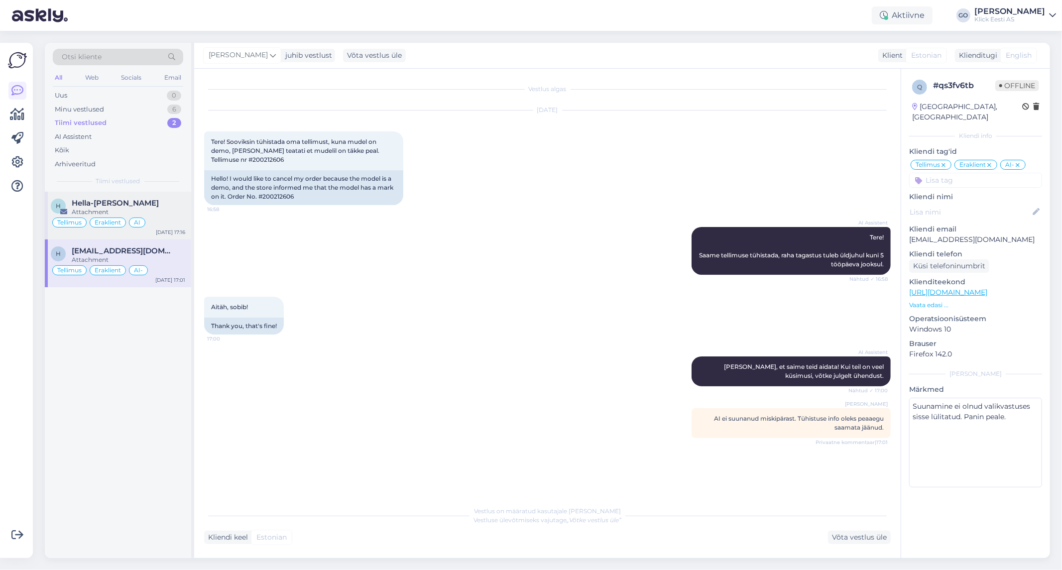
click at [166, 206] on div "Hella-[PERSON_NAME]" at bounding box center [128, 203] width 113 height 9
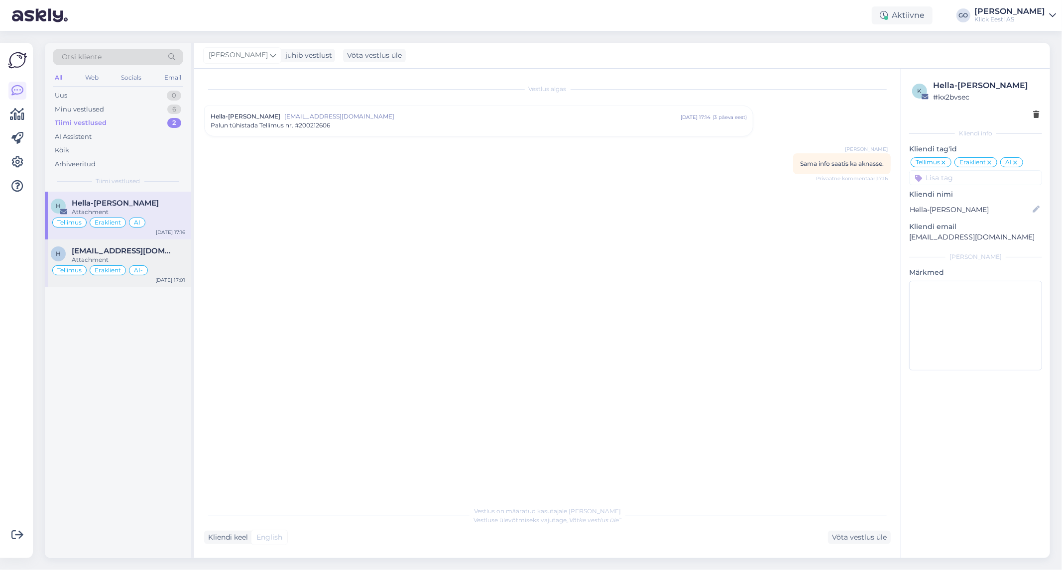
click at [172, 256] on div "Attachment" at bounding box center [128, 259] width 113 height 9
type textarea "Suunamine ei olnud valikvastuses sisse lülitatud. Panin peale."
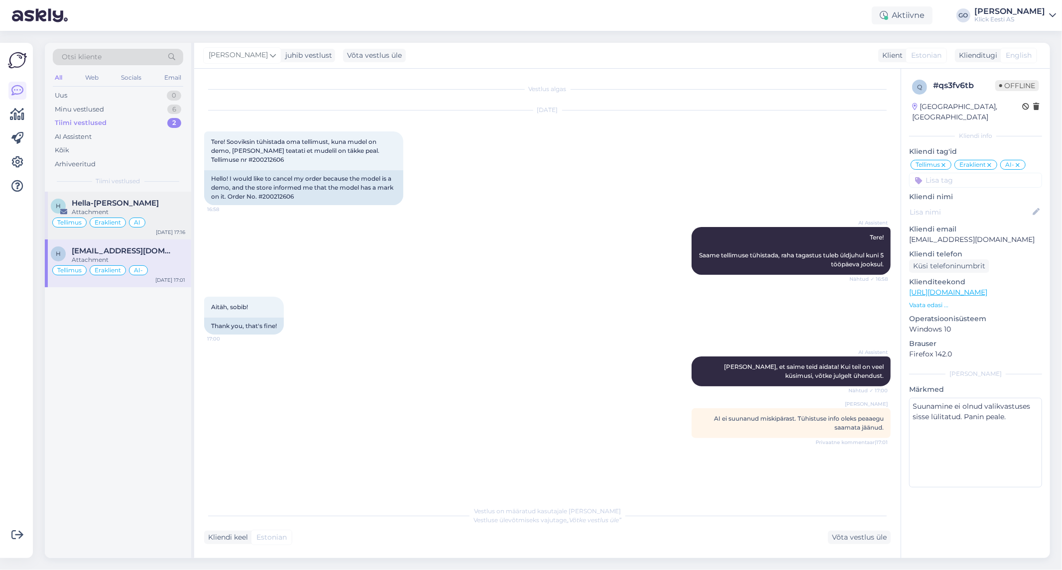
click at [172, 203] on div "Hella-[PERSON_NAME]" at bounding box center [128, 203] width 113 height 9
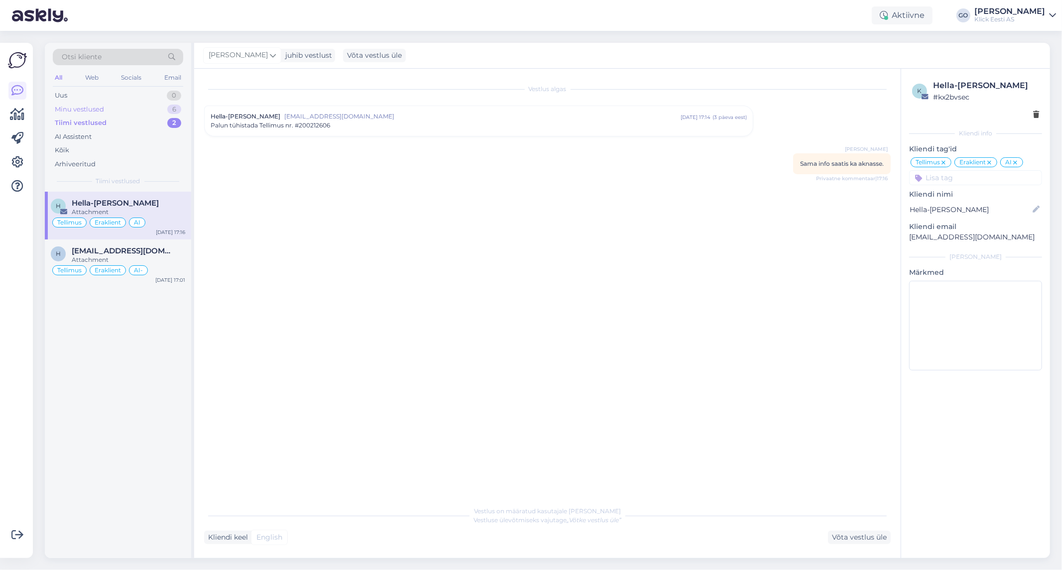
click at [83, 107] on div "Minu vestlused" at bounding box center [79, 110] width 49 height 10
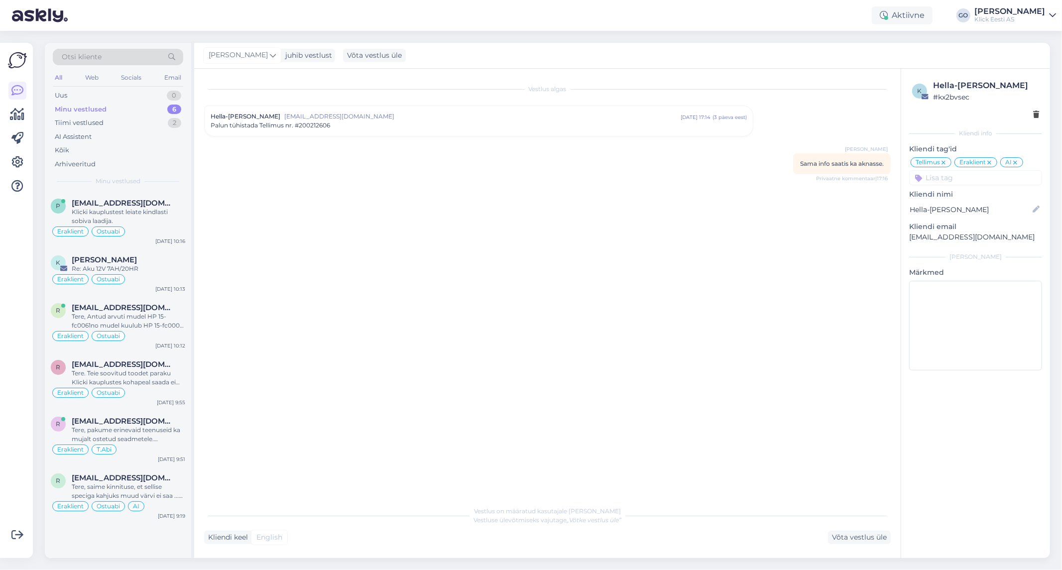
click at [15, 60] on img at bounding box center [17, 60] width 19 height 19
click at [19, 159] on icon at bounding box center [17, 162] width 12 height 12
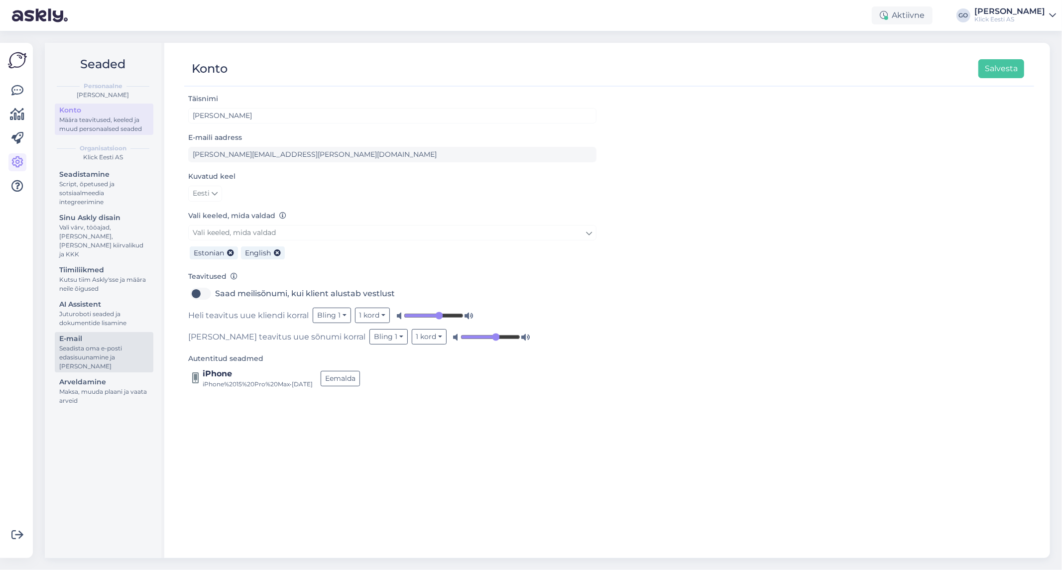
click at [98, 344] on div "Seadista oma e-posti edasisuunamine ja [PERSON_NAME]" at bounding box center [104, 357] width 90 height 27
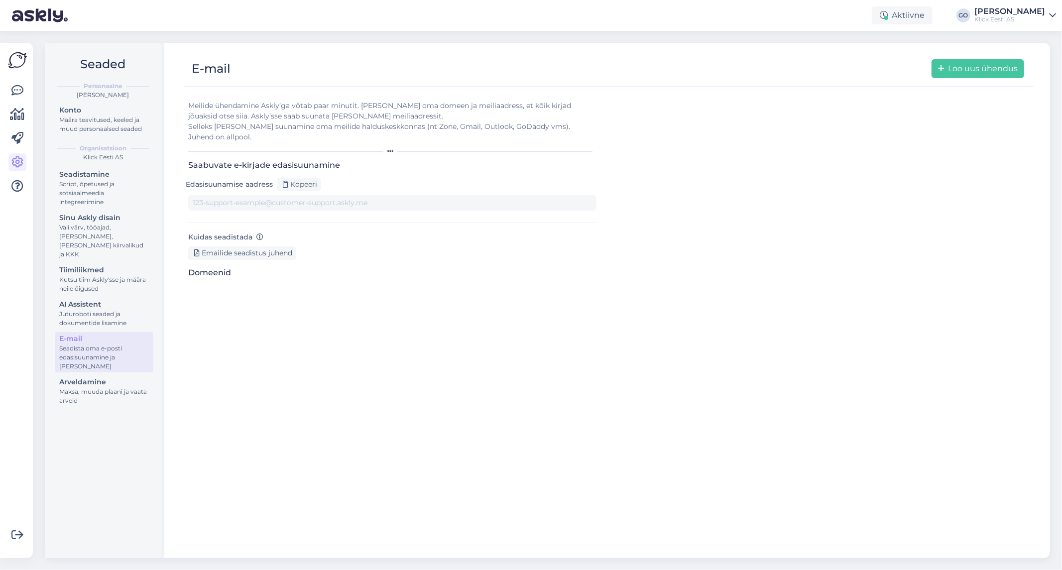
type input "[EMAIL_ADDRESS][DOMAIN_NAME][DOMAIN_NAME]"
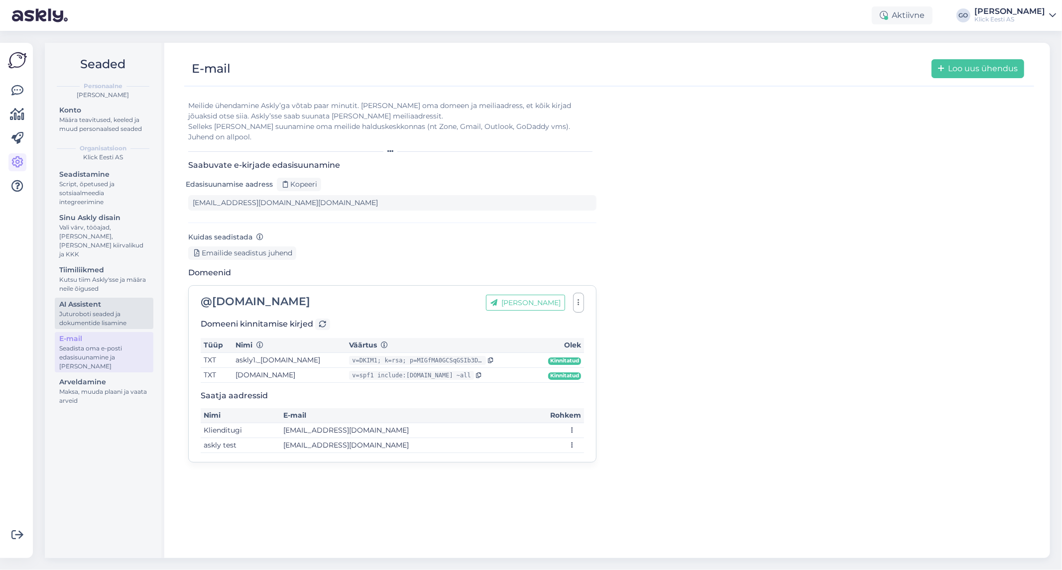
click at [98, 299] on div "AI Assistent" at bounding box center [104, 304] width 90 height 10
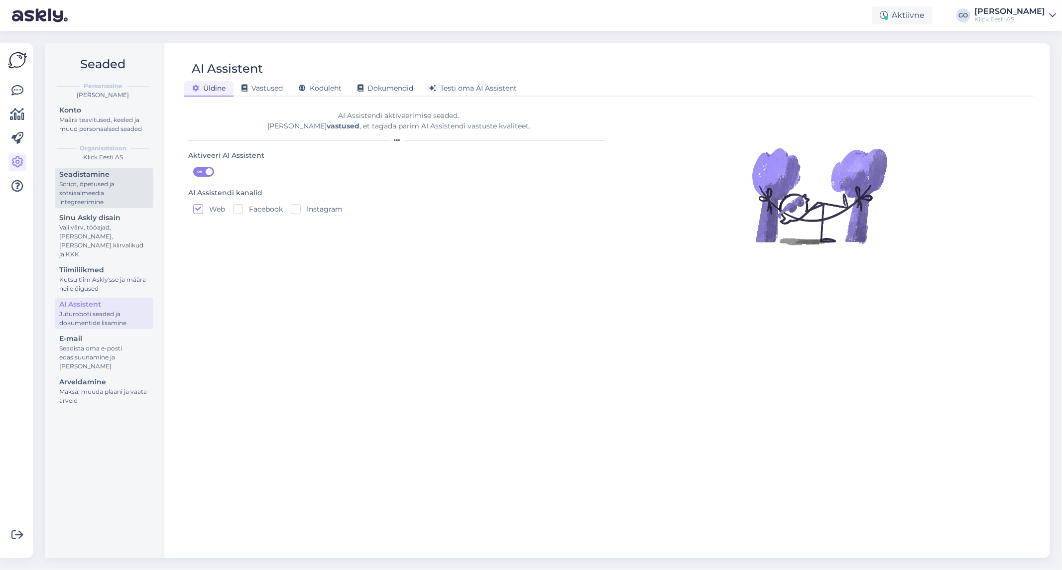
click at [95, 180] on div "Script, õpetused ja sotsiaalmeedia integreerimine" at bounding box center [104, 193] width 90 height 27
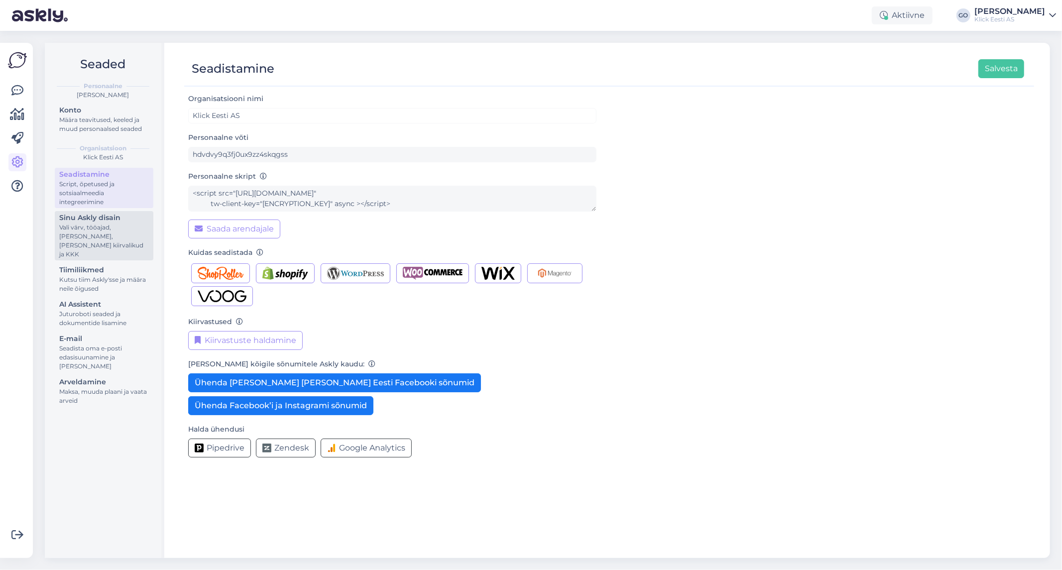
click at [109, 231] on div "Vali värv, tööajad, [PERSON_NAME], [PERSON_NAME] kiirvalikud ja KKK" at bounding box center [104, 241] width 90 height 36
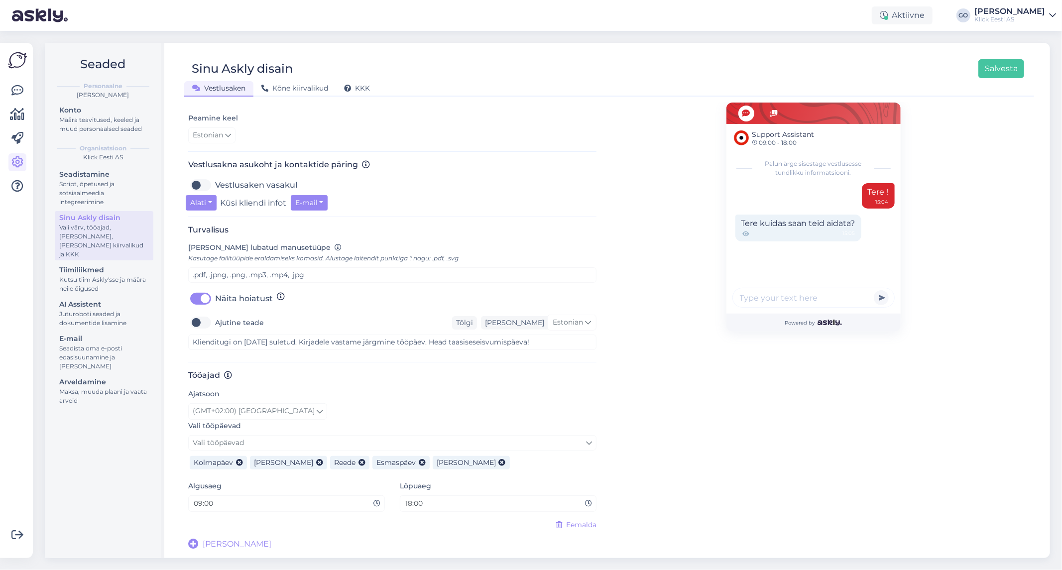
scroll to position [281, 0]
click at [107, 276] on div "Kutsu tiim Askly'sse ja määra neile õigused" at bounding box center [104, 284] width 90 height 18
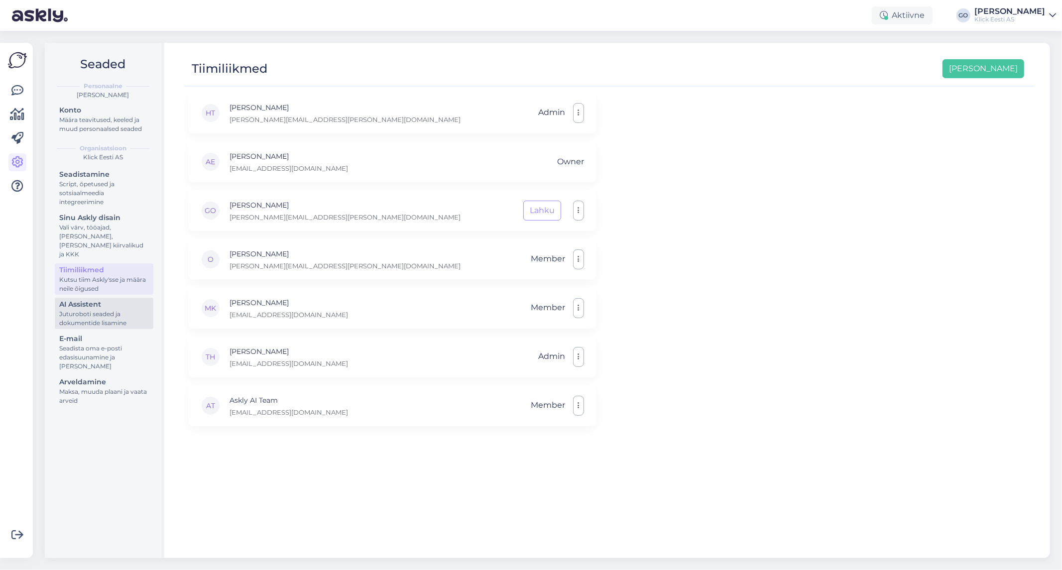
click at [107, 310] on div "Juturoboti seaded ja dokumentide lisamine" at bounding box center [104, 319] width 90 height 18
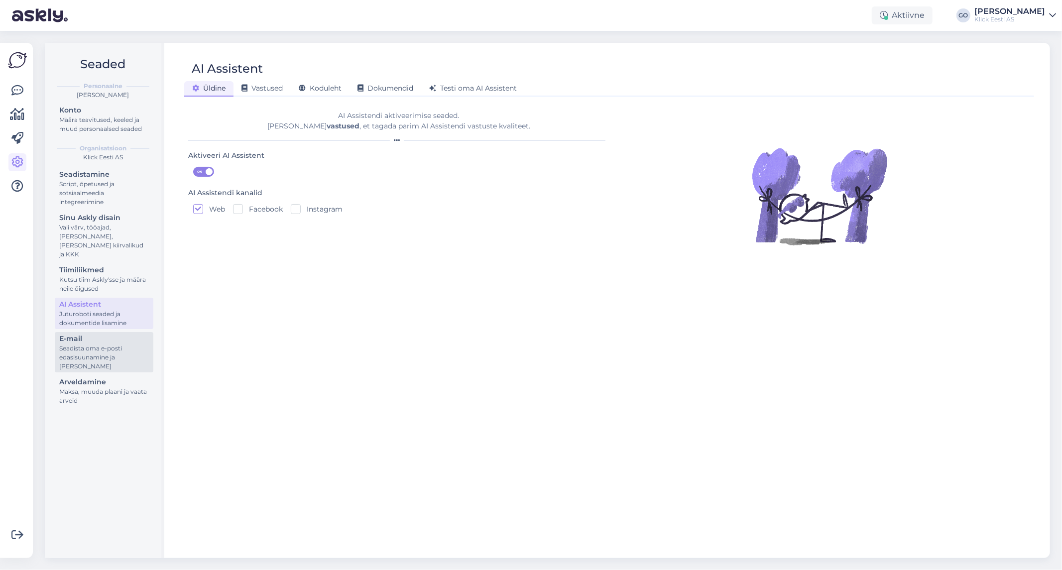
click at [108, 346] on div "Seadista oma e-posti edasisuunamine ja [PERSON_NAME]" at bounding box center [104, 357] width 90 height 27
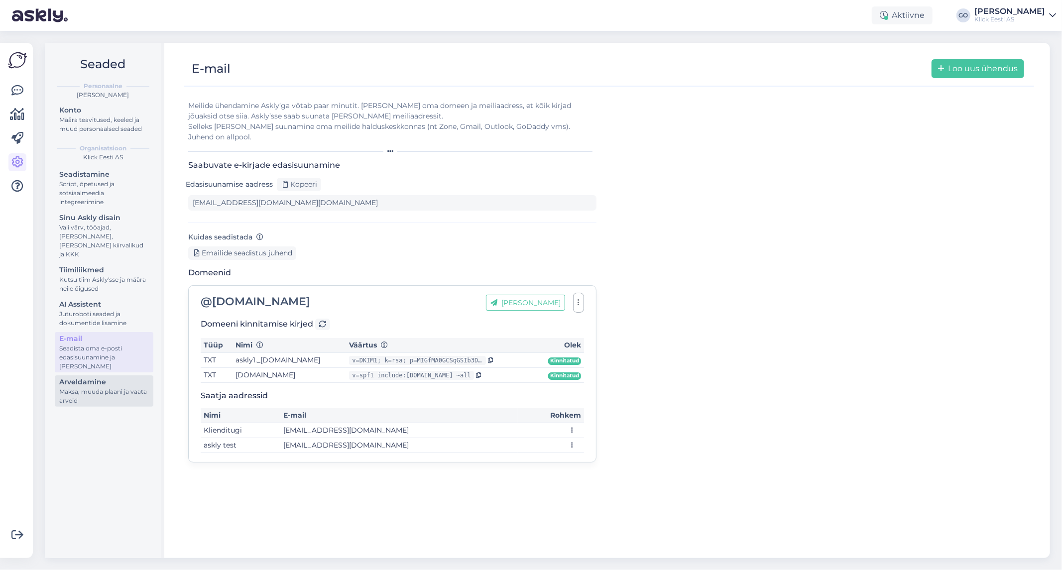
click at [98, 387] on div "Maksa, muuda plaani ja vaata arveid" at bounding box center [104, 396] width 90 height 18
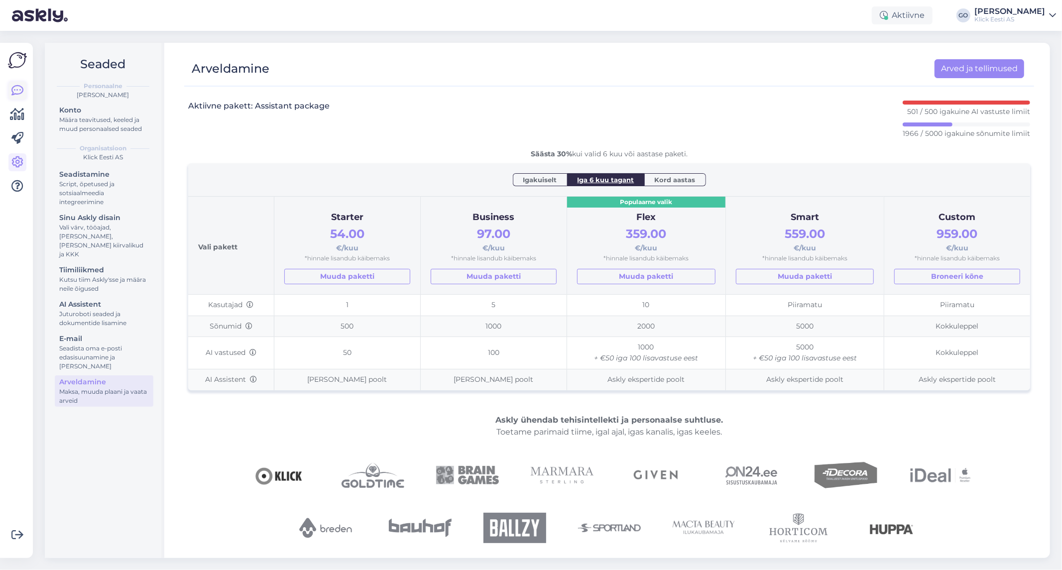
click at [19, 90] on icon at bounding box center [17, 91] width 12 height 12
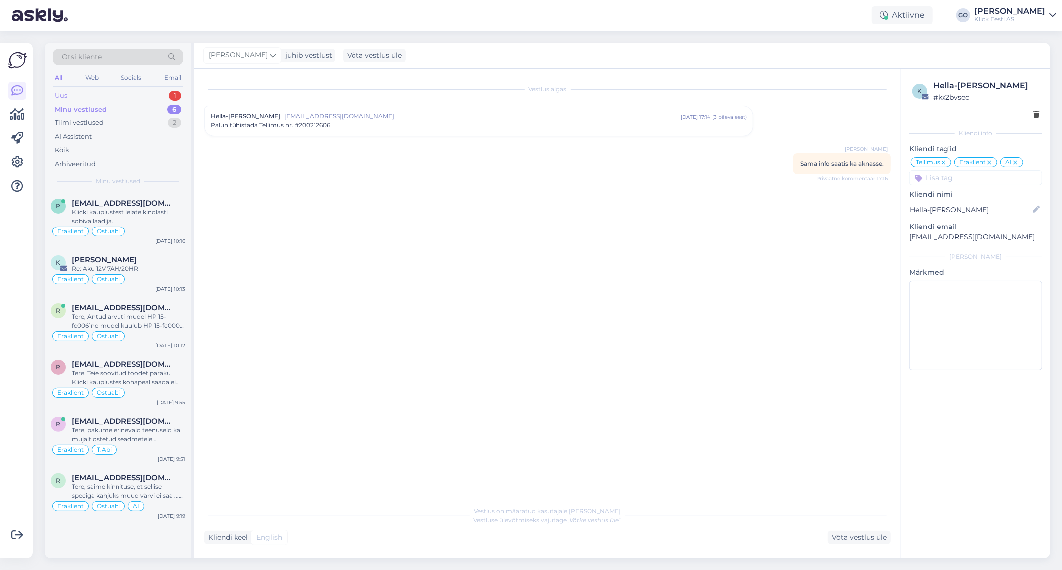
click at [85, 93] on div "Uus 1" at bounding box center [118, 96] width 130 height 14
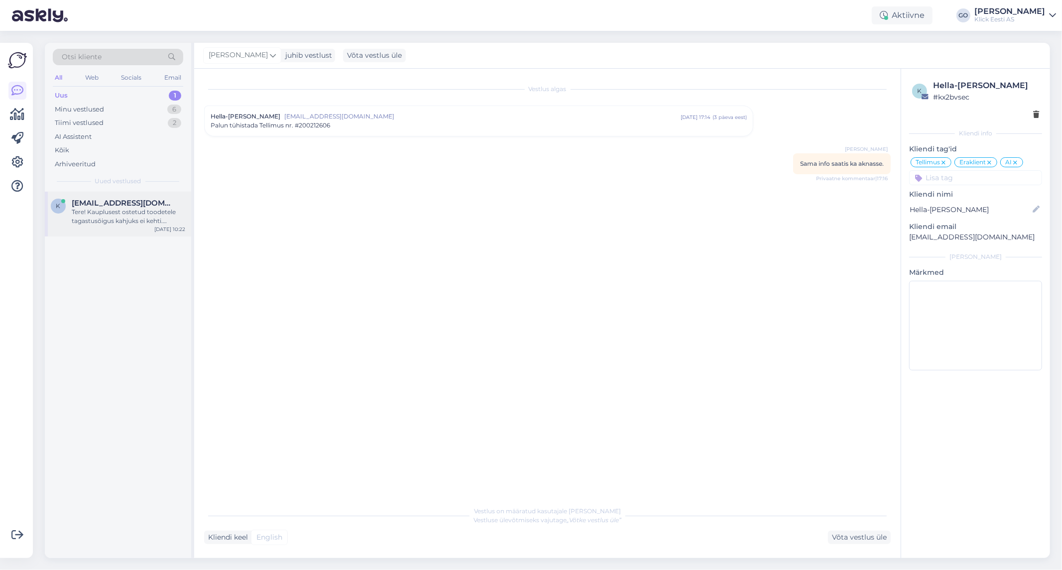
click at [132, 218] on div "Tere! Kauplusest ostetud toodetele tagastusõigus kahjuks ei kehti. Vahetuse soo…" at bounding box center [128, 217] width 113 height 18
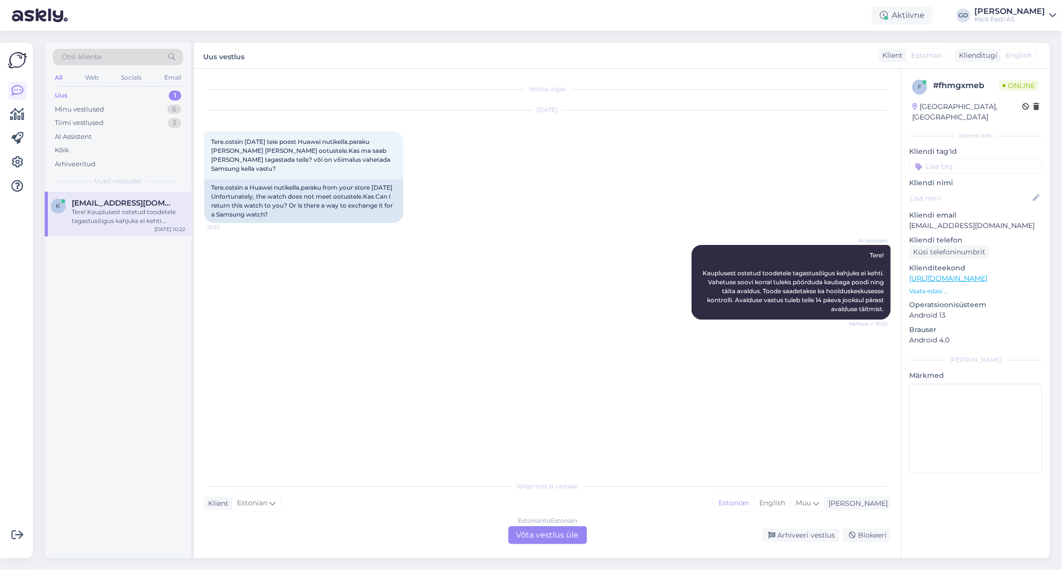
click at [941, 159] on input at bounding box center [975, 166] width 133 height 15
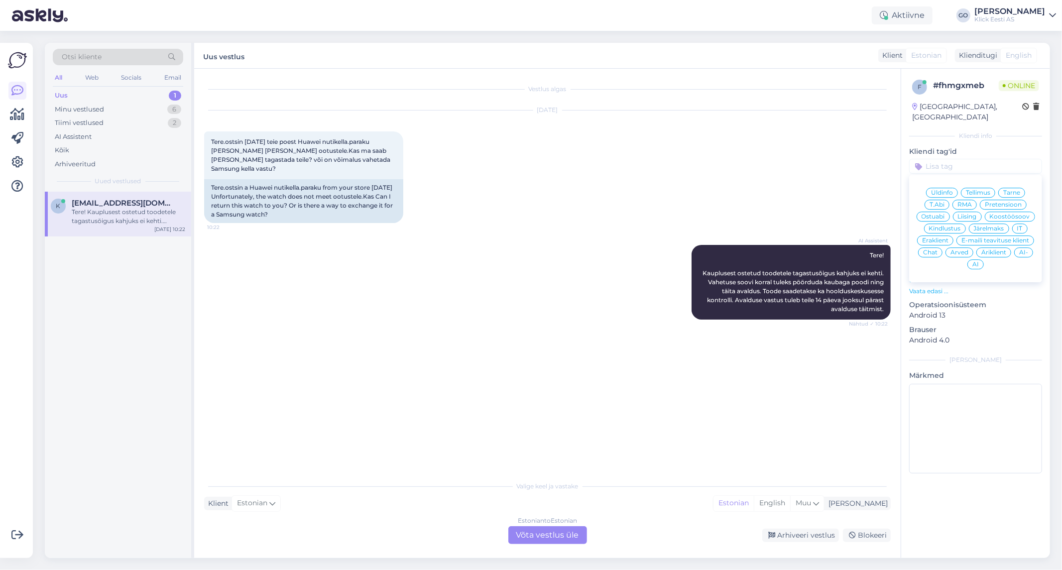
click at [933, 237] on span "Eraklient" at bounding box center [935, 240] width 26 height 6
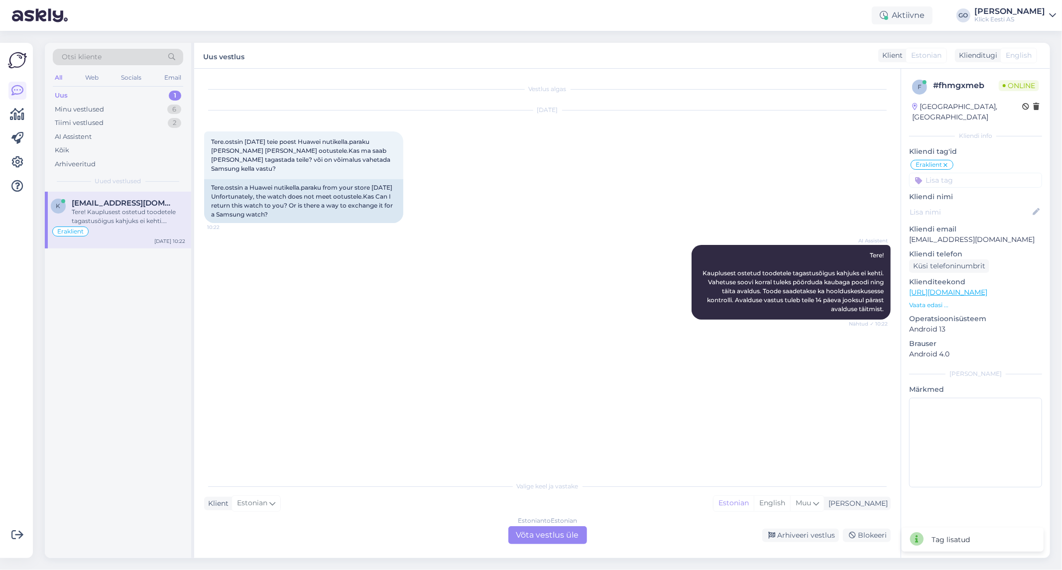
click at [962, 173] on input at bounding box center [975, 180] width 133 height 15
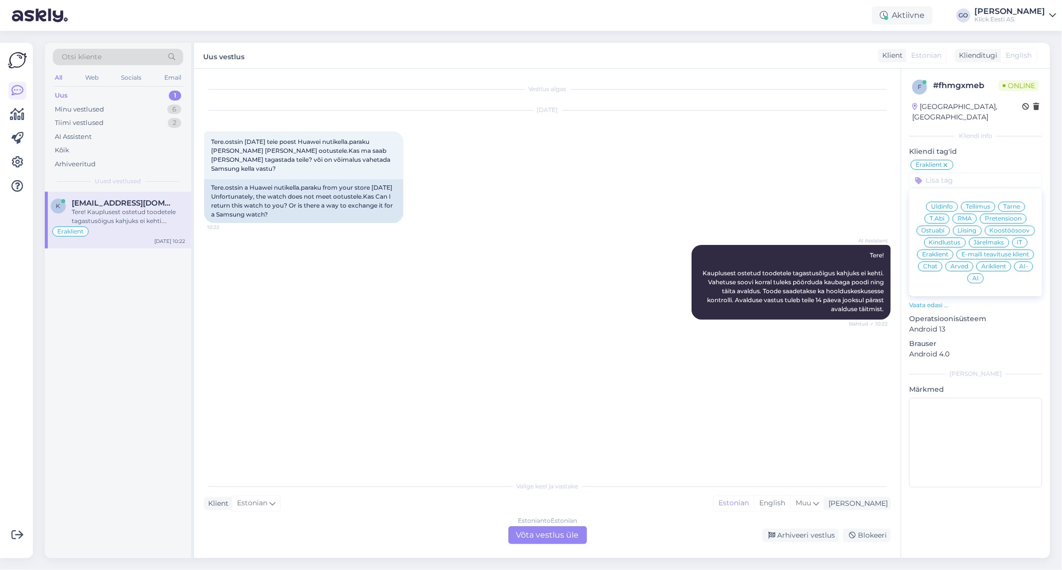
click at [943, 202] on div "Üldinfo" at bounding box center [942, 207] width 32 height 10
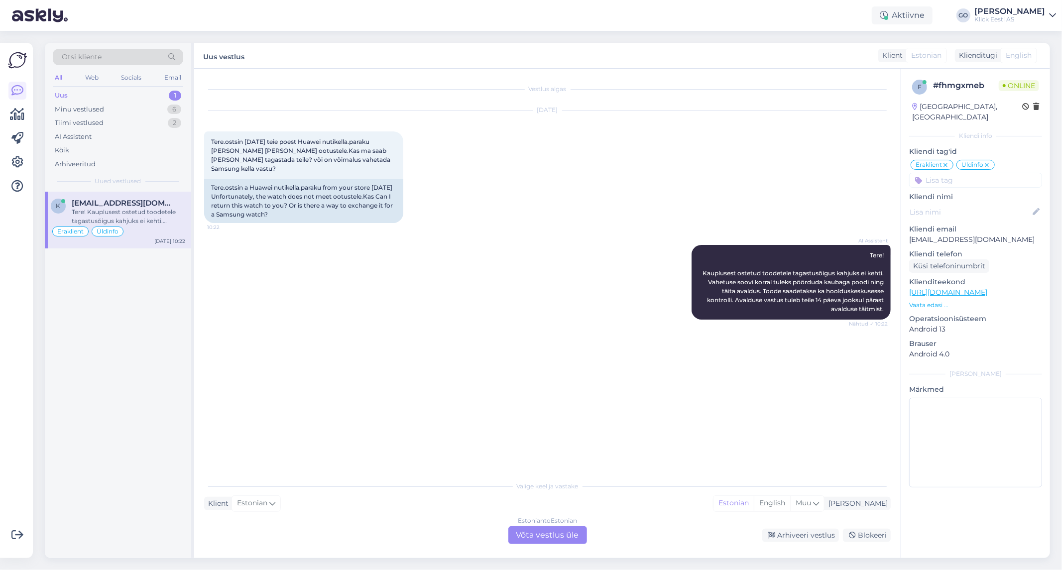
click at [68, 93] on div "Uus 1" at bounding box center [118, 96] width 130 height 14
click at [523, 398] on div "Vestlus algas [DATE] Tere.ostsin [DATE] teie poest Huawei nutikella.paraku [PER…" at bounding box center [551, 273] width 695 height 388
click at [83, 113] on div "Minu vestlused" at bounding box center [79, 110] width 49 height 10
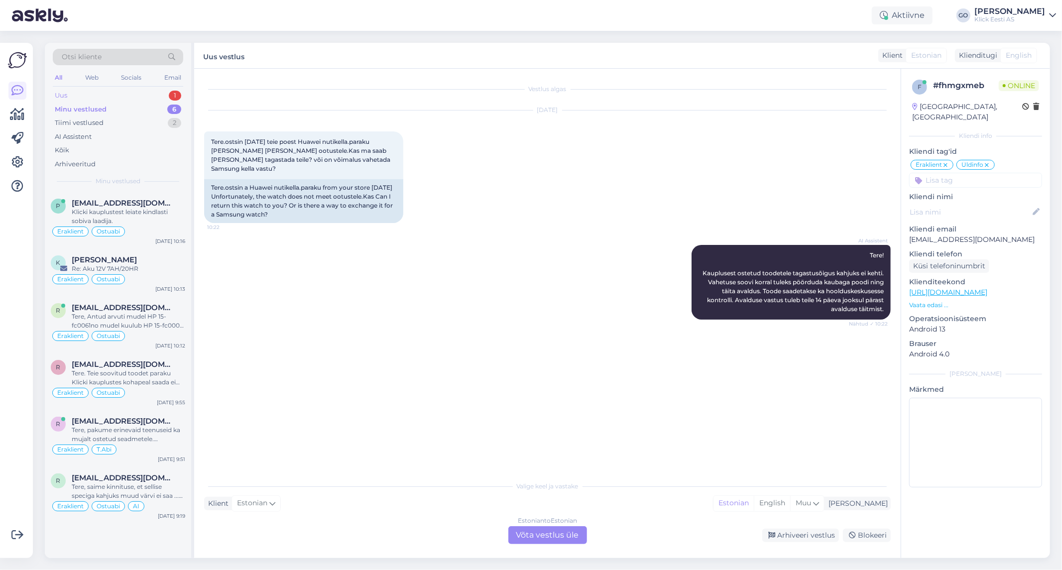
click at [87, 94] on div "Uus 1" at bounding box center [118, 96] width 130 height 14
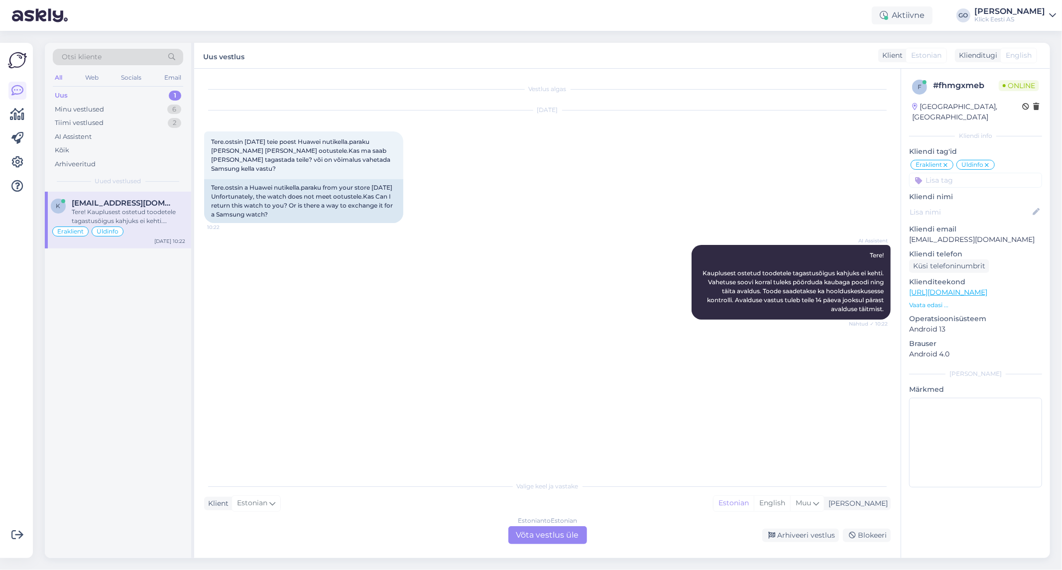
click at [87, 94] on div "Uus 1" at bounding box center [118, 96] width 130 height 14
click at [83, 109] on div "Minu vestlused" at bounding box center [79, 110] width 49 height 10
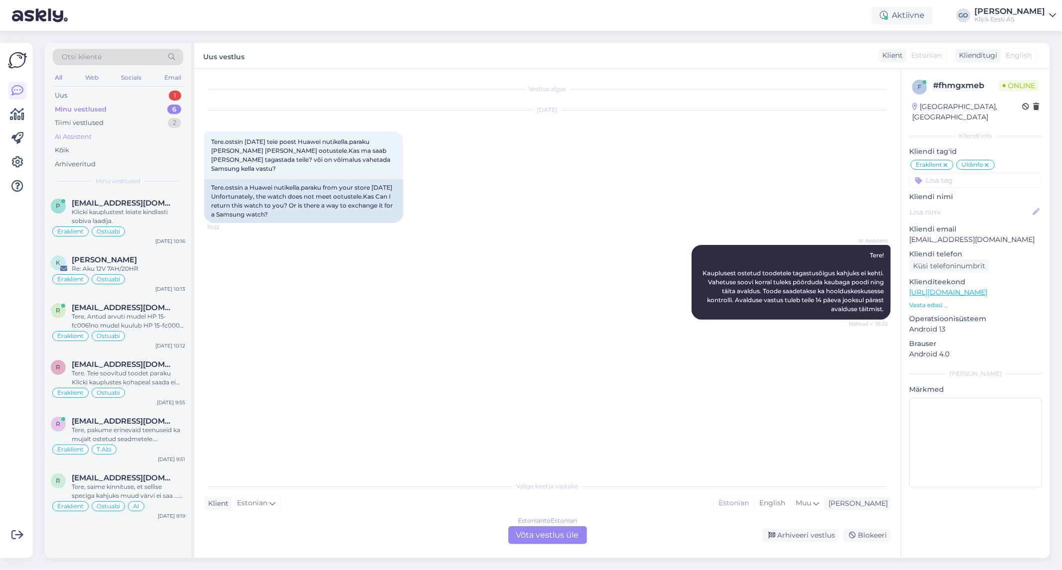
click at [82, 136] on div "AI Assistent" at bounding box center [73, 137] width 37 height 10
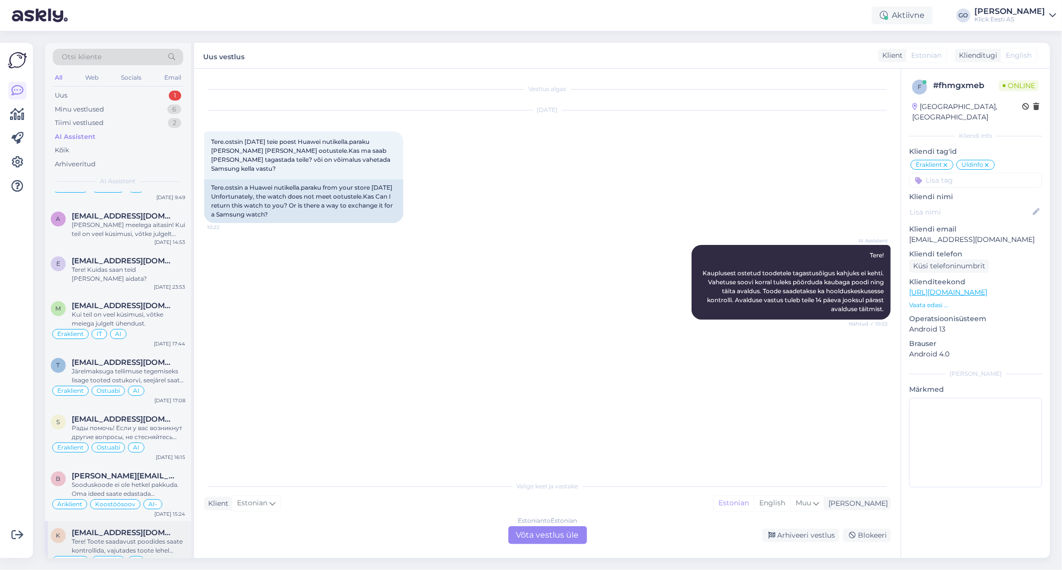
scroll to position [166, 0]
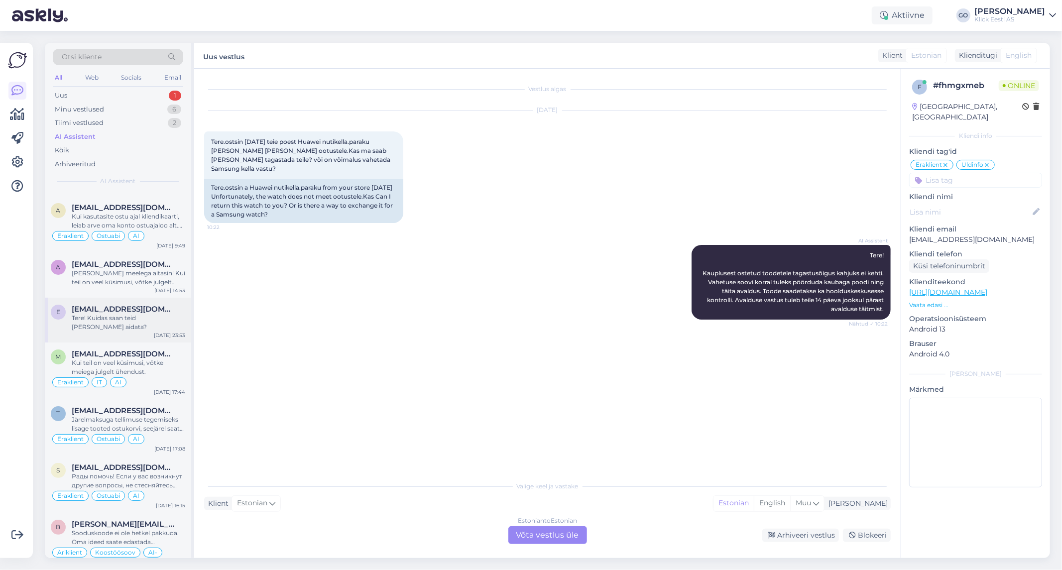
click at [112, 310] on span "[EMAIL_ADDRESS][DOMAIN_NAME]" at bounding box center [124, 309] width 104 height 9
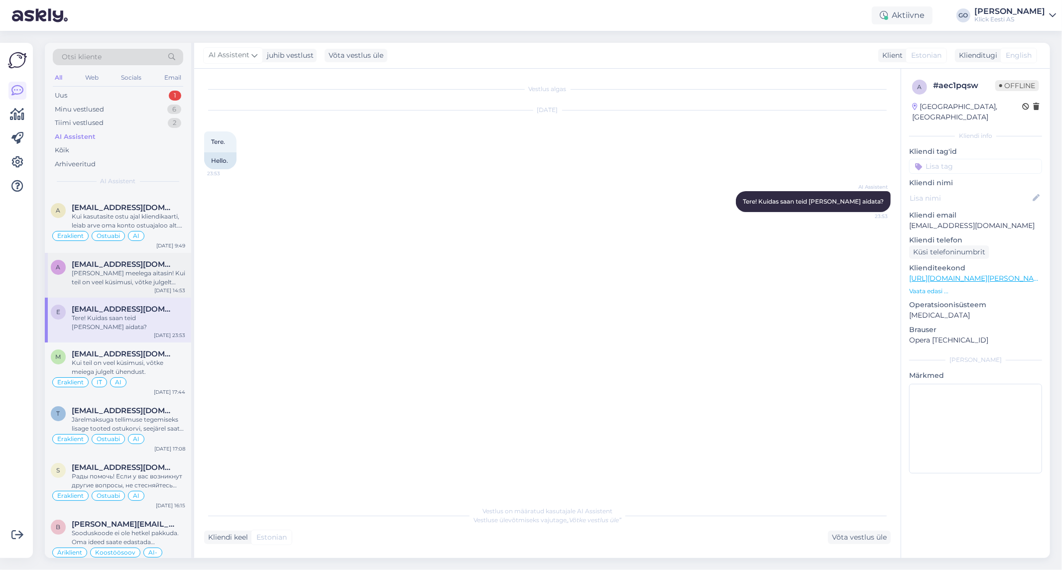
click at [92, 272] on div "[PERSON_NAME] meelega aitasin! Kui teil on veel küsimusi, võtke julgelt ühendus…" at bounding box center [128, 278] width 113 height 18
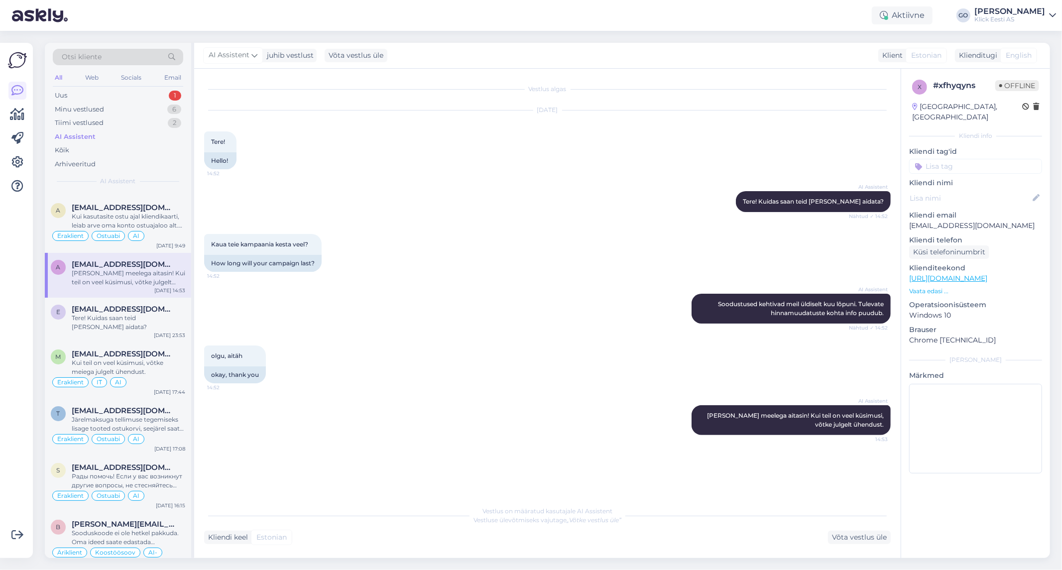
click at [970, 159] on input at bounding box center [975, 166] width 133 height 15
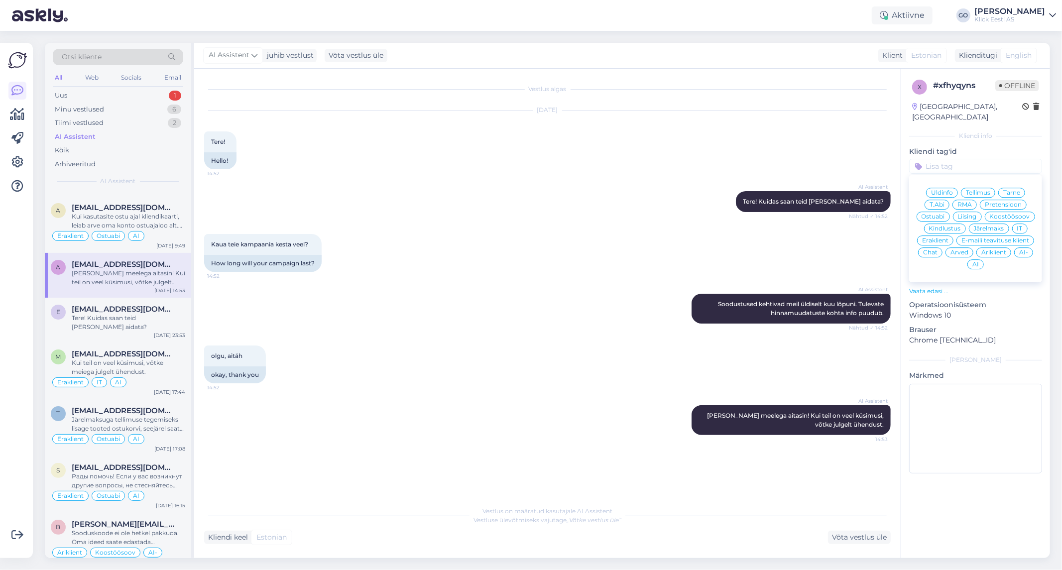
click at [942, 237] on span "Eraklient" at bounding box center [935, 240] width 26 height 6
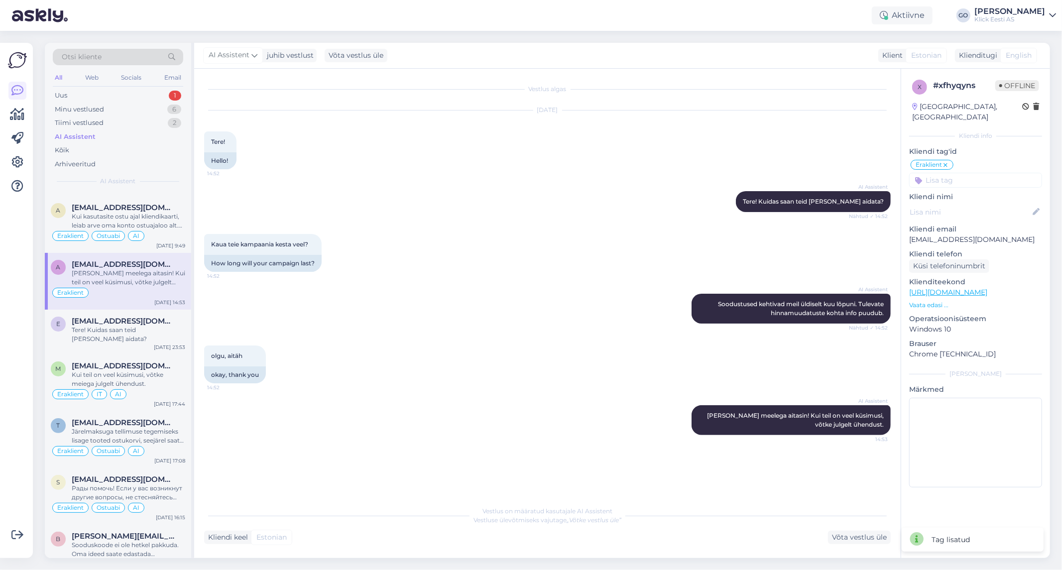
click at [959, 173] on input at bounding box center [975, 180] width 133 height 15
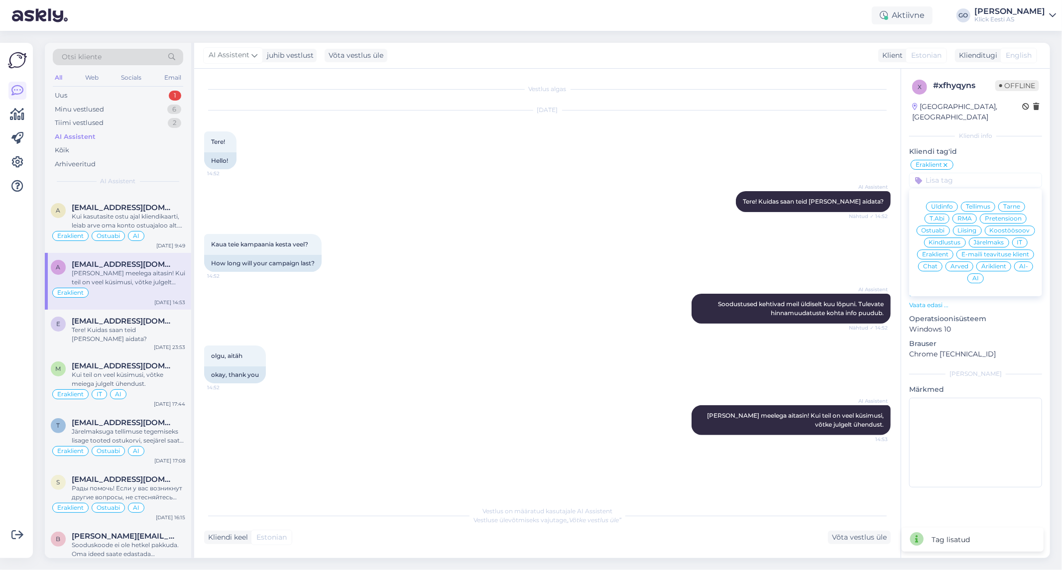
click at [946, 204] on span "Üldinfo" at bounding box center [942, 207] width 22 height 6
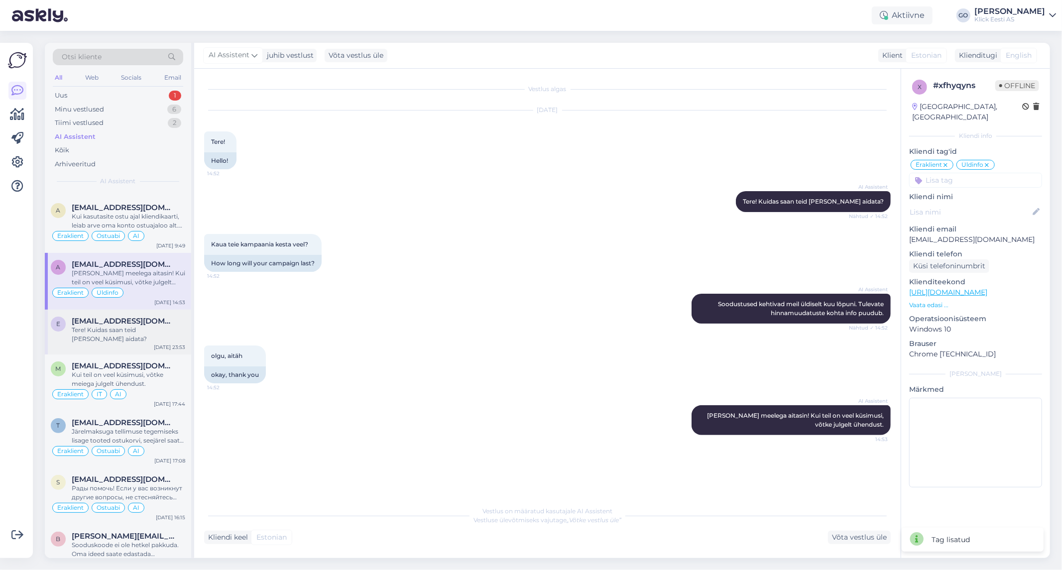
click at [111, 326] on div "Tere! Kuidas saan teid [PERSON_NAME] aidata?" at bounding box center [128, 335] width 113 height 18
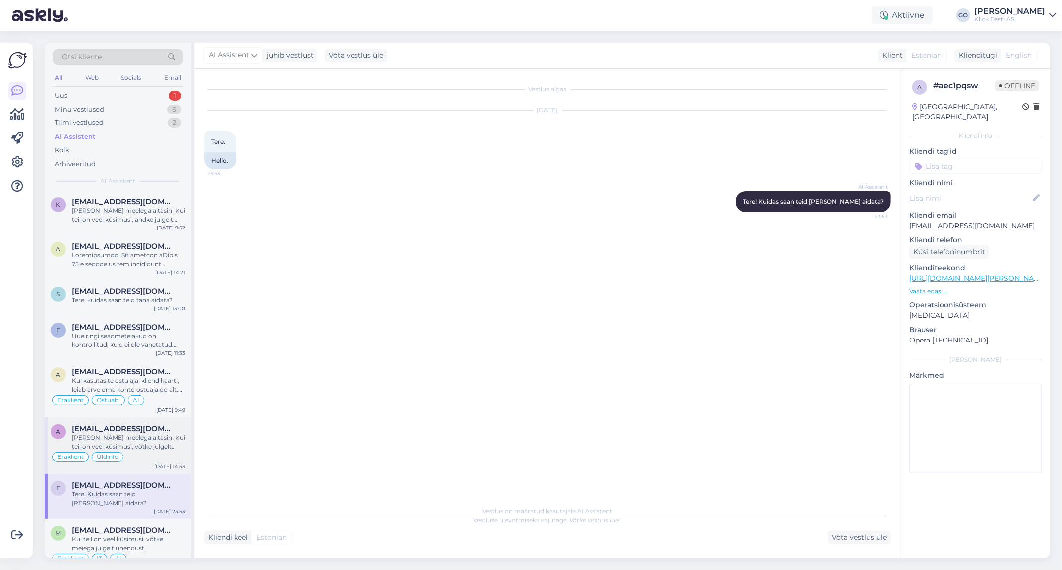
scroll to position [0, 0]
click at [122, 325] on span "[EMAIL_ADDRESS][DOMAIN_NAME]" at bounding box center [124, 328] width 104 height 9
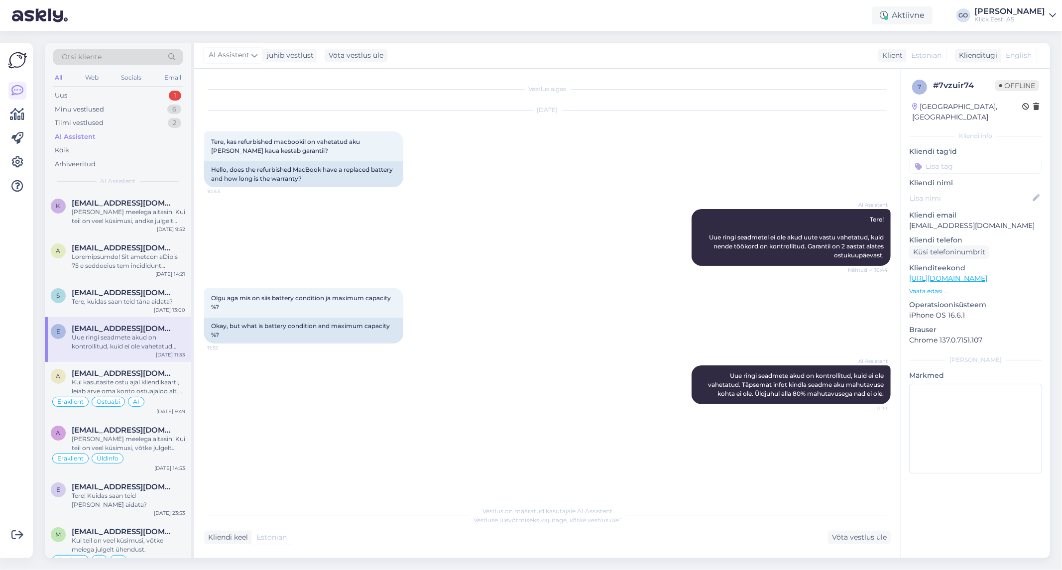
click at [968, 159] on input at bounding box center [975, 166] width 133 height 15
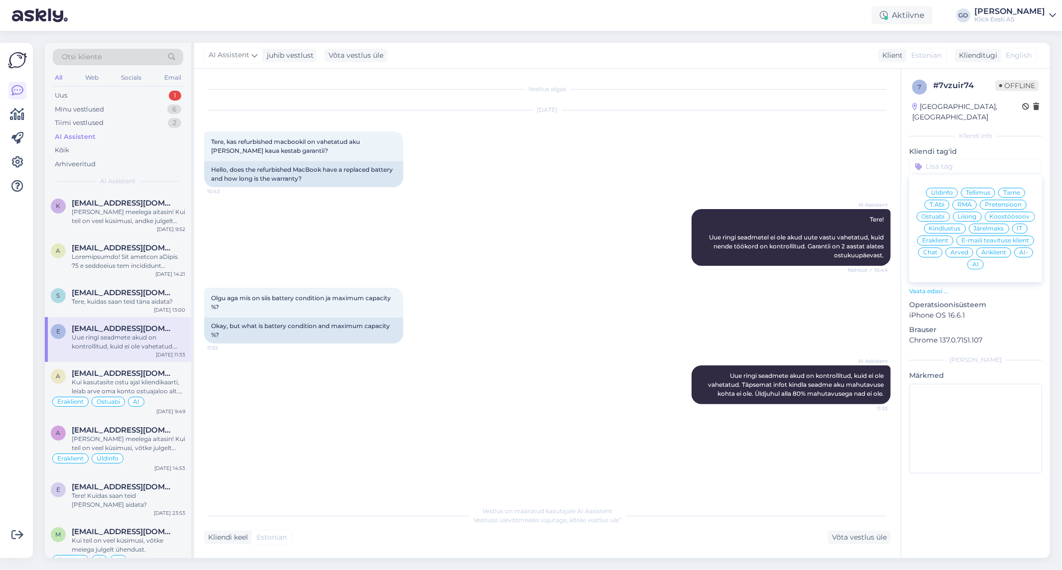
click at [936, 237] on span "Eraklient" at bounding box center [935, 240] width 26 height 6
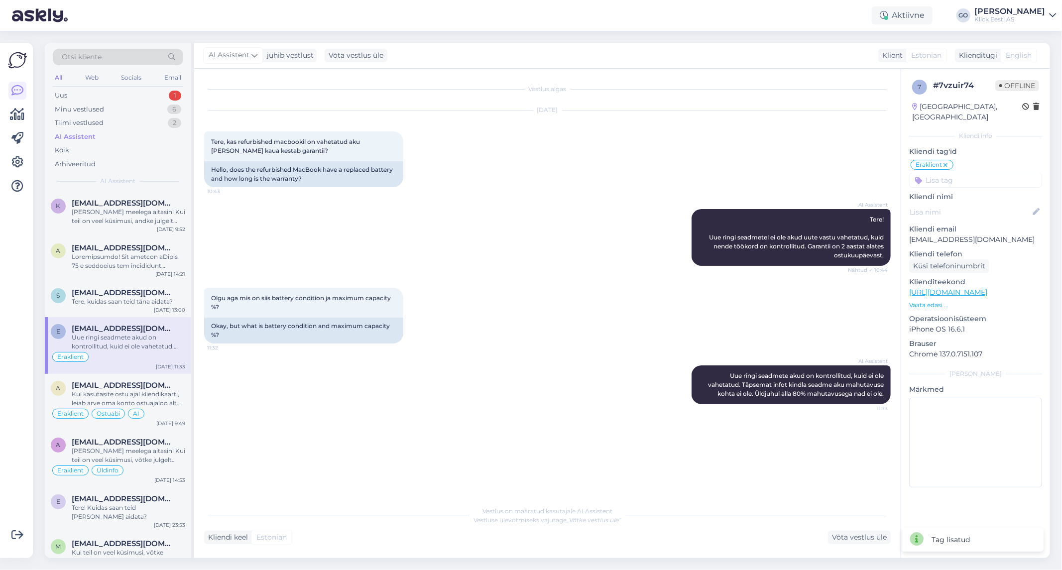
click at [971, 173] on input at bounding box center [975, 180] width 133 height 15
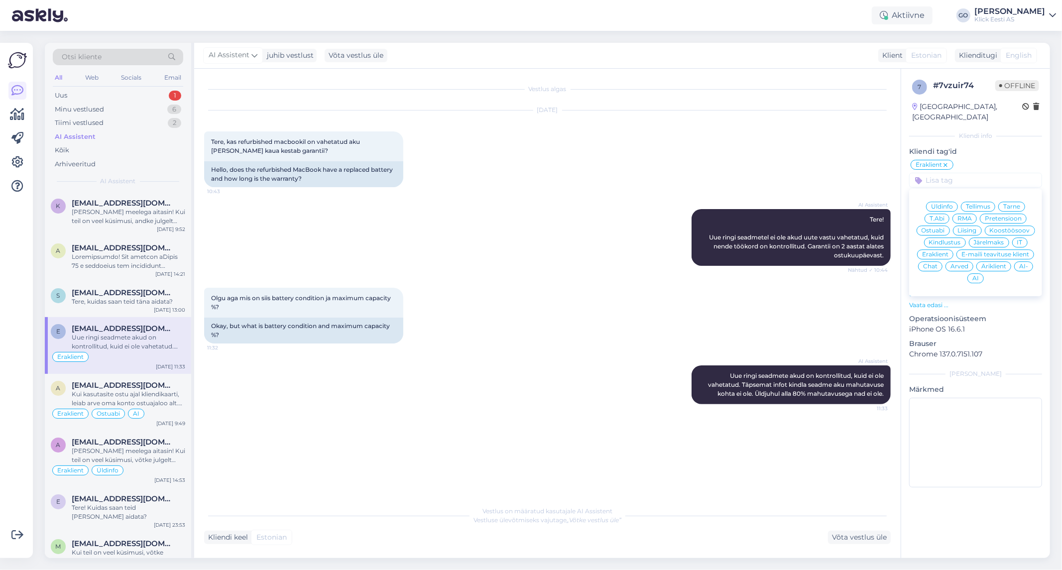
click at [924, 227] on span "Ostuabi" at bounding box center [932, 230] width 23 height 6
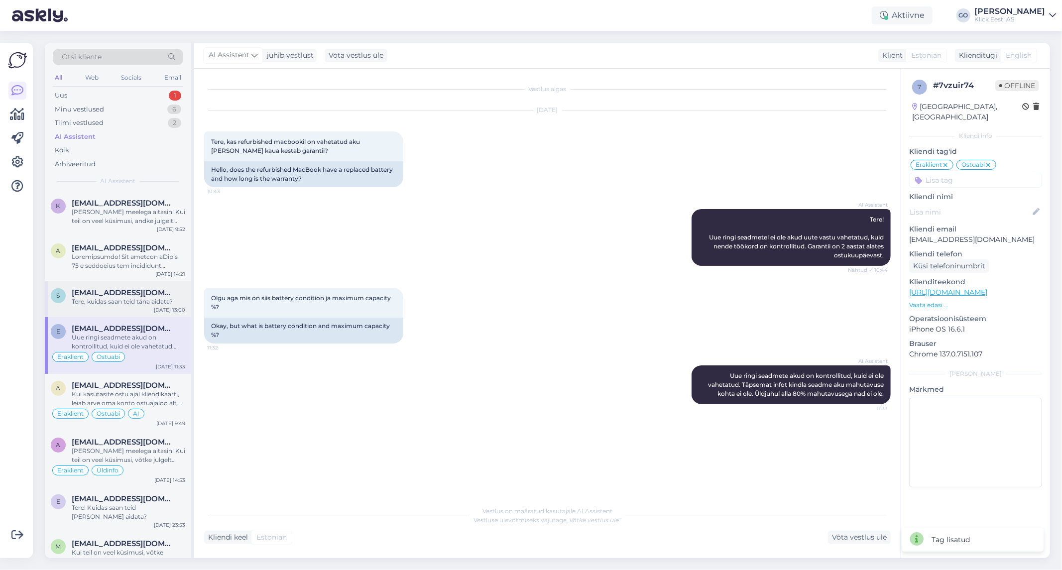
click at [156, 291] on span "[EMAIL_ADDRESS][DOMAIN_NAME]" at bounding box center [124, 292] width 104 height 9
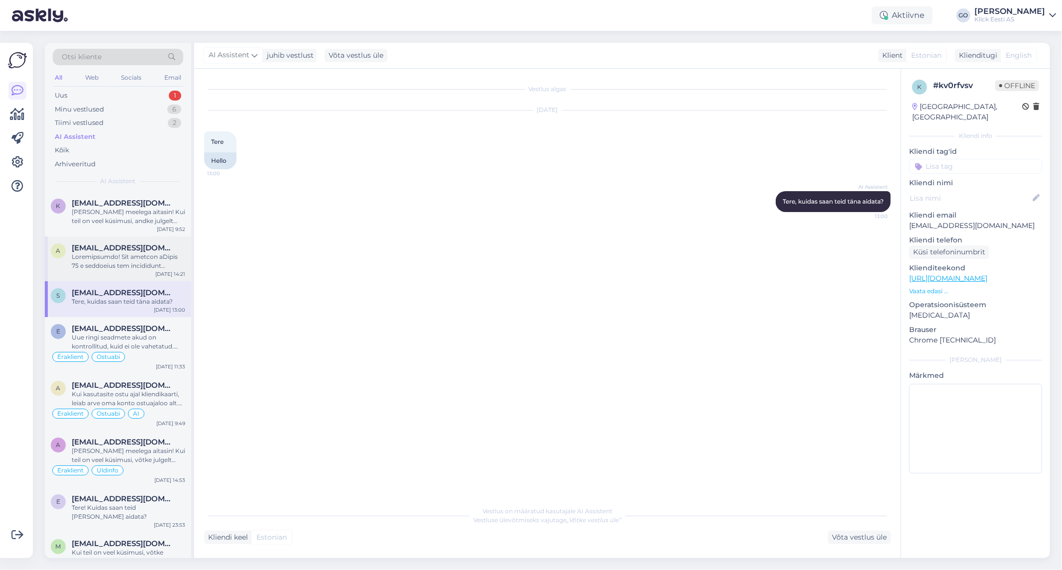
click at [85, 255] on div at bounding box center [128, 261] width 113 height 18
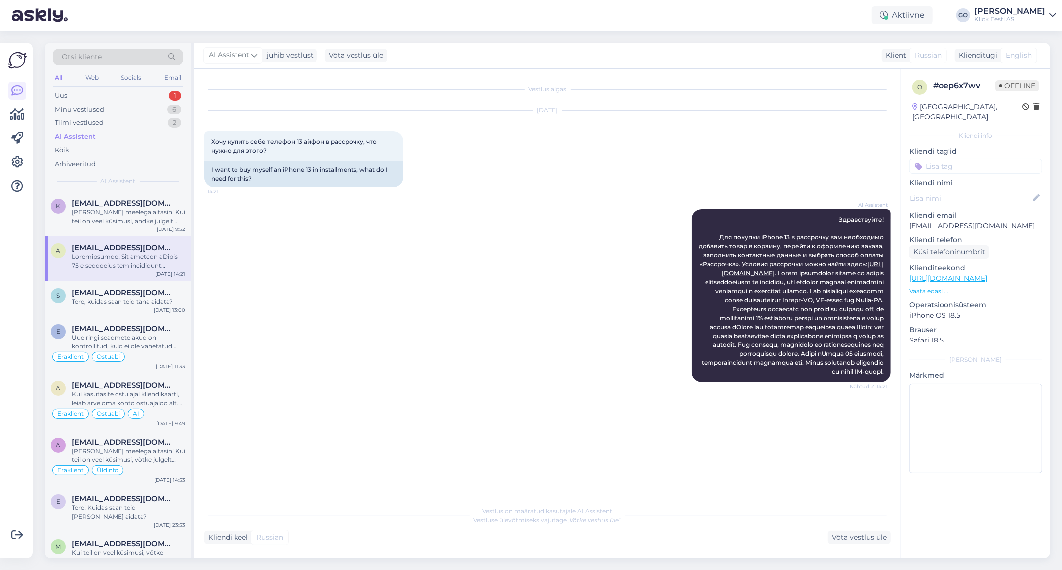
click at [959, 159] on input at bounding box center [975, 166] width 133 height 15
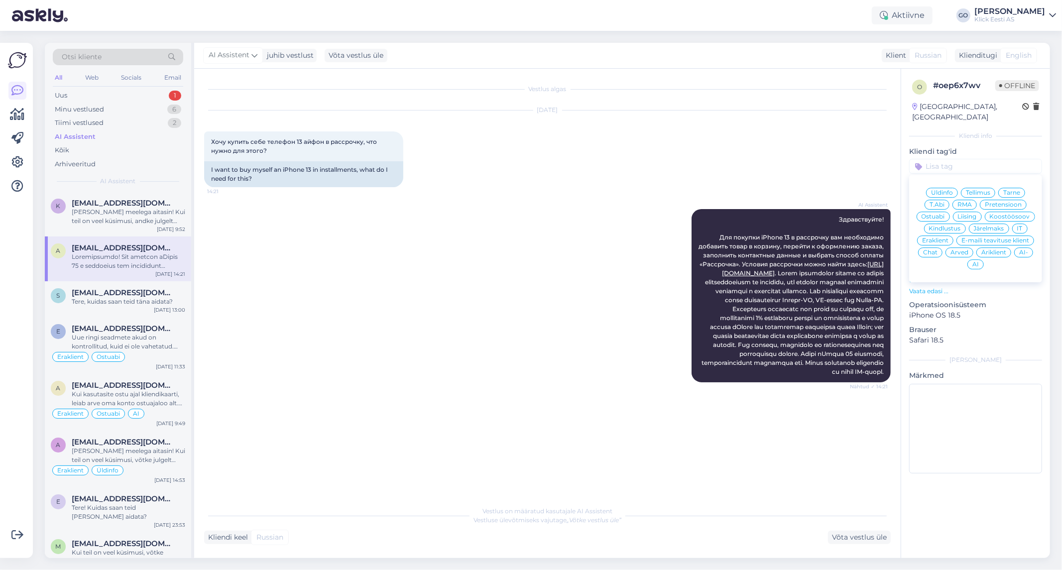
click at [944, 237] on span "Eraklient" at bounding box center [935, 240] width 26 height 6
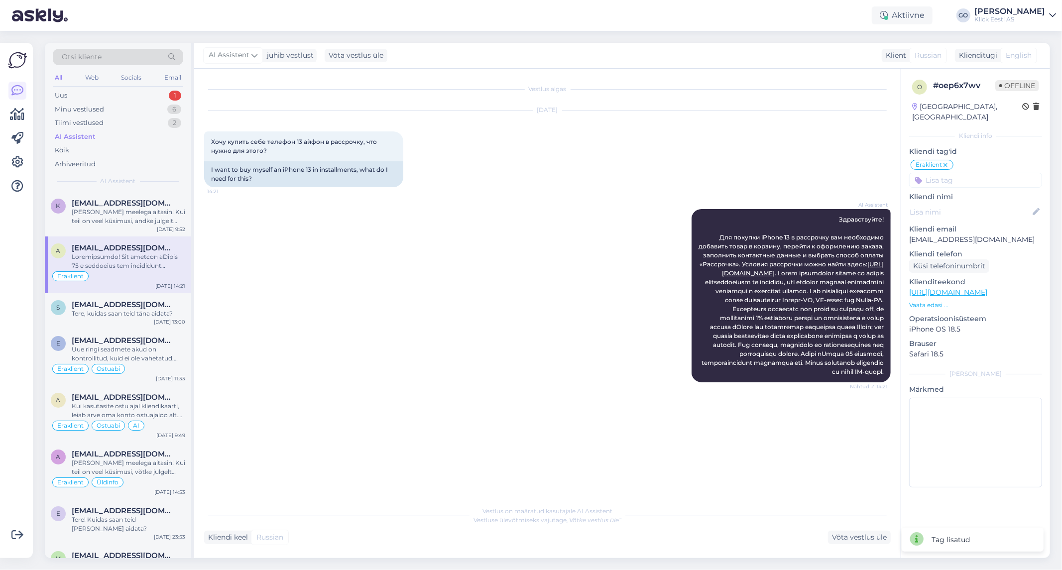
click at [968, 173] on input at bounding box center [975, 180] width 133 height 15
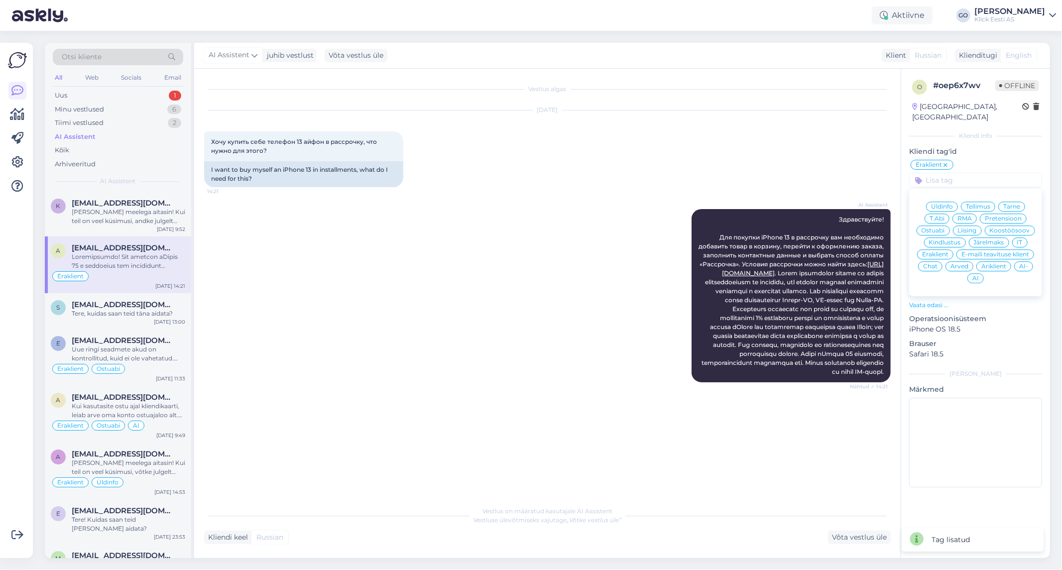
click at [939, 227] on span "Ostuabi" at bounding box center [932, 230] width 23 height 6
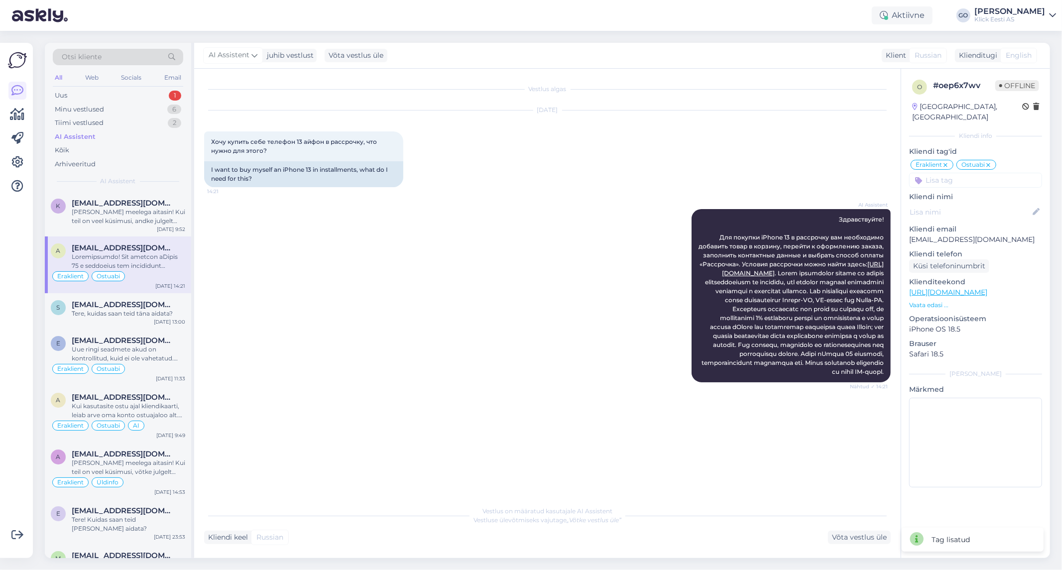
click at [404, 262] on div "AI Assistent Здравствуйте! Для покупки iPhone 13 в рассрочку вам необходимо доб…" at bounding box center [547, 295] width 686 height 195
click at [108, 214] on div "[PERSON_NAME] meelega aitasin! Kui teil on veel küsimusi, andke julgelt teada." at bounding box center [128, 217] width 113 height 18
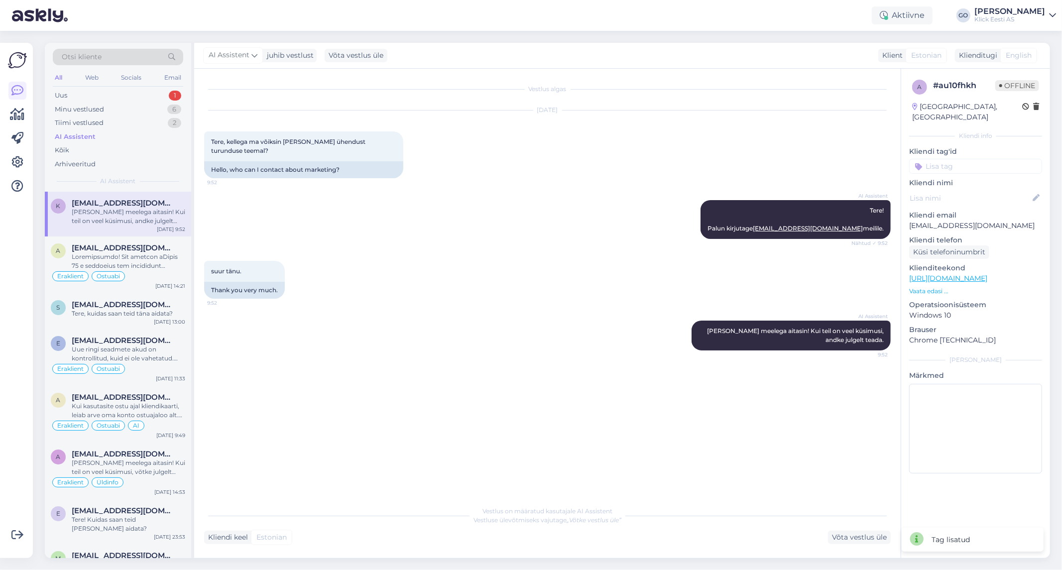
click at [395, 252] on div "suur tänu. 9:52 Thank you very much." at bounding box center [547, 280] width 686 height 60
click at [952, 159] on input at bounding box center [975, 166] width 133 height 15
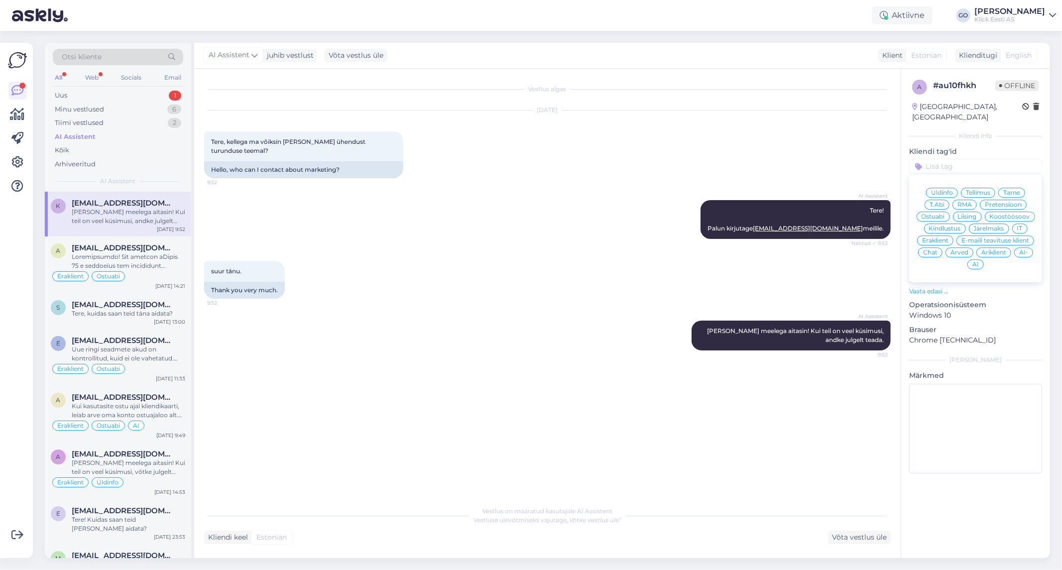
click at [998, 249] on span "Äriklient" at bounding box center [993, 252] width 25 height 6
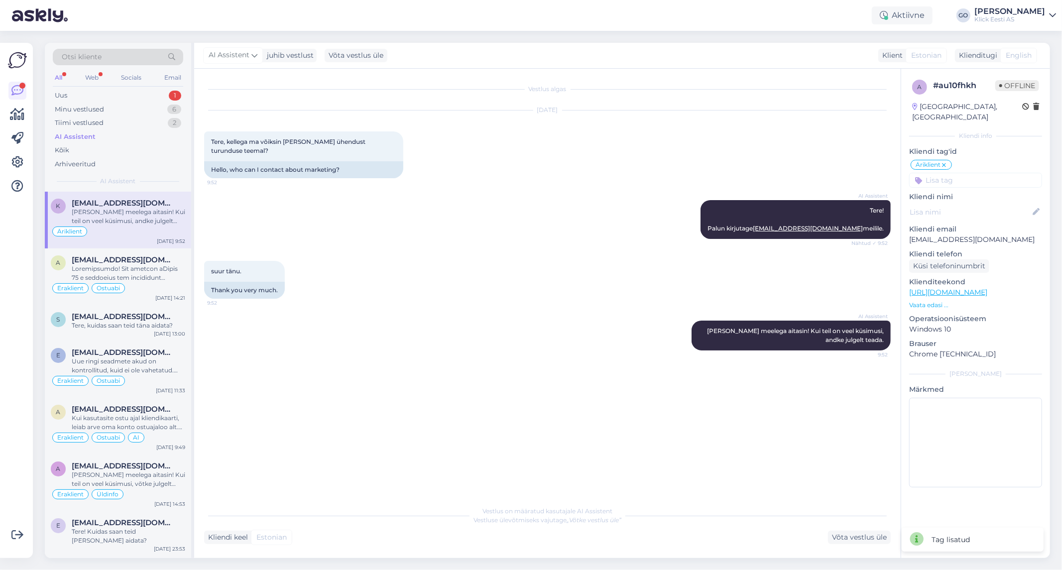
click at [974, 173] on input at bounding box center [975, 180] width 133 height 15
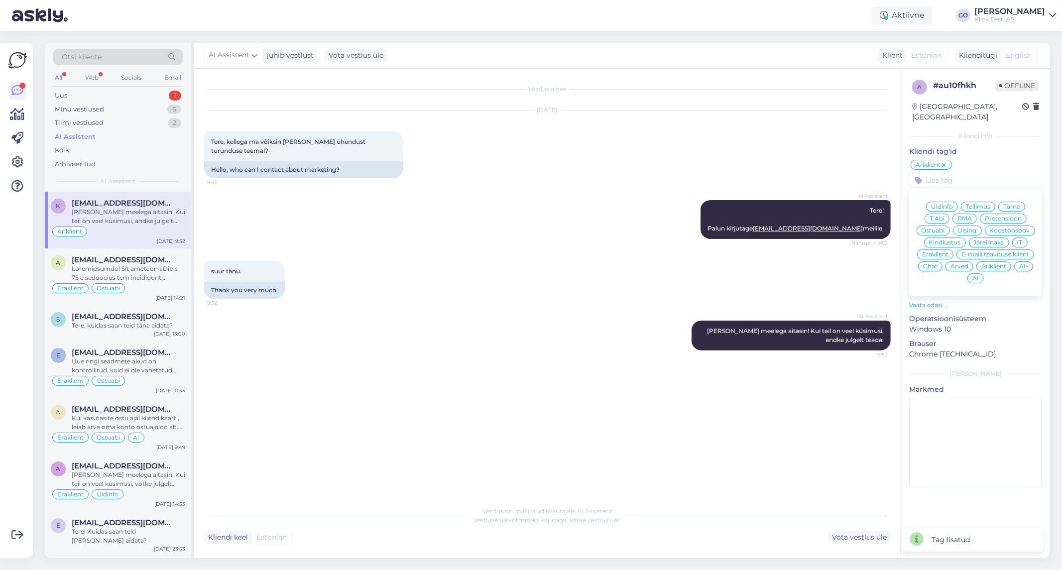
click at [1000, 227] on span "Koostöösoov" at bounding box center [1010, 230] width 40 height 6
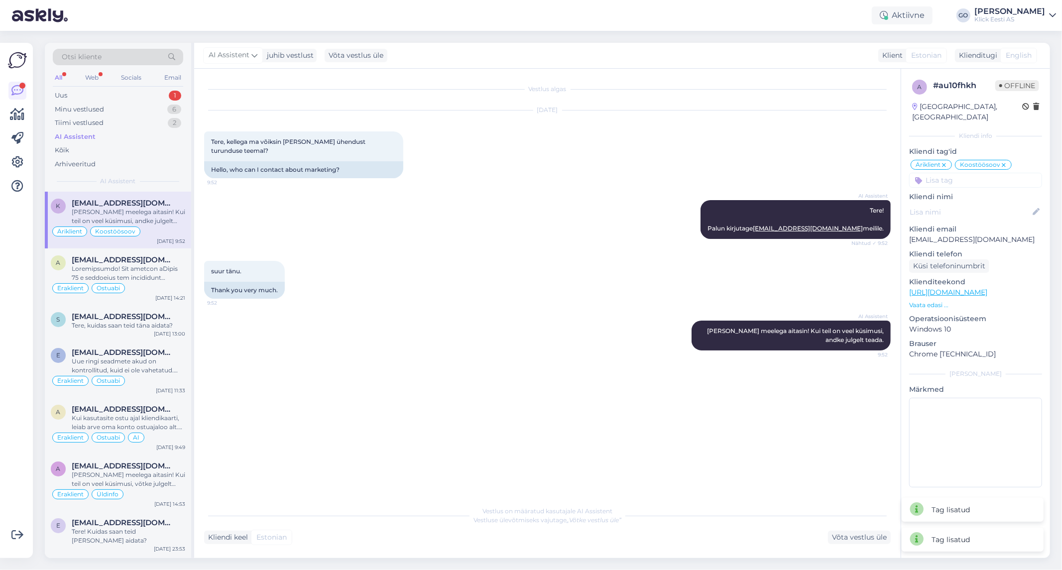
click at [544, 264] on div "suur tänu. 9:52 Thank you very much." at bounding box center [547, 280] width 686 height 60
click at [75, 150] on div "Kõik" at bounding box center [118, 150] width 130 height 14
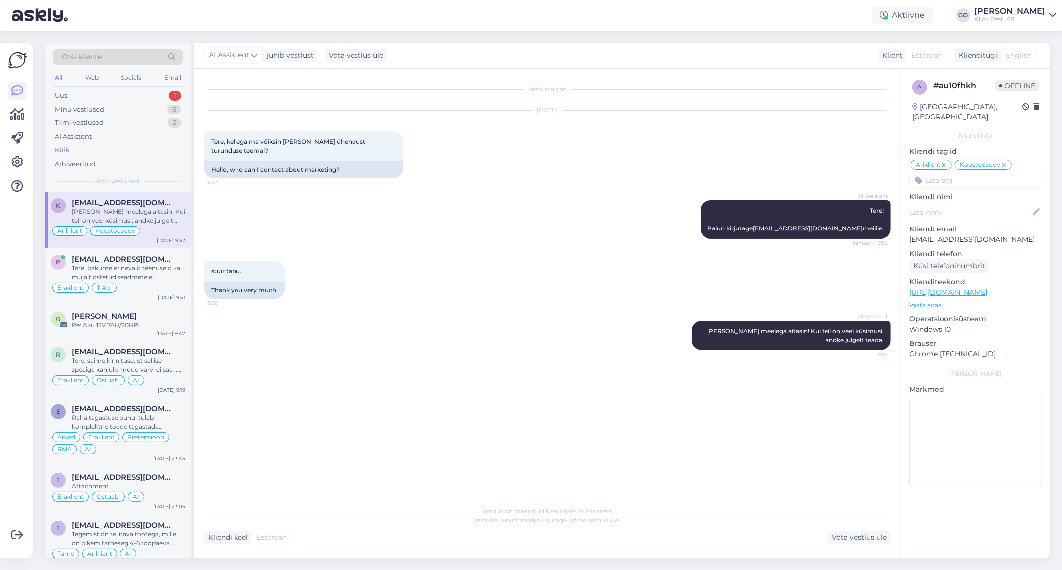
scroll to position [276, 0]
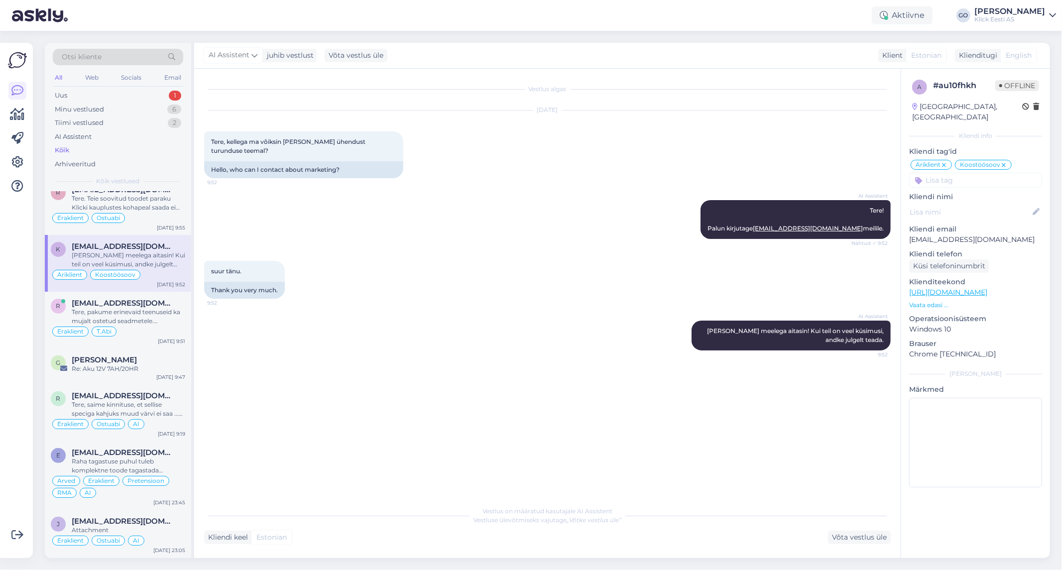
click at [559, 270] on div "suur tänu. 9:52 Thank you very much." at bounding box center [547, 280] width 686 height 60
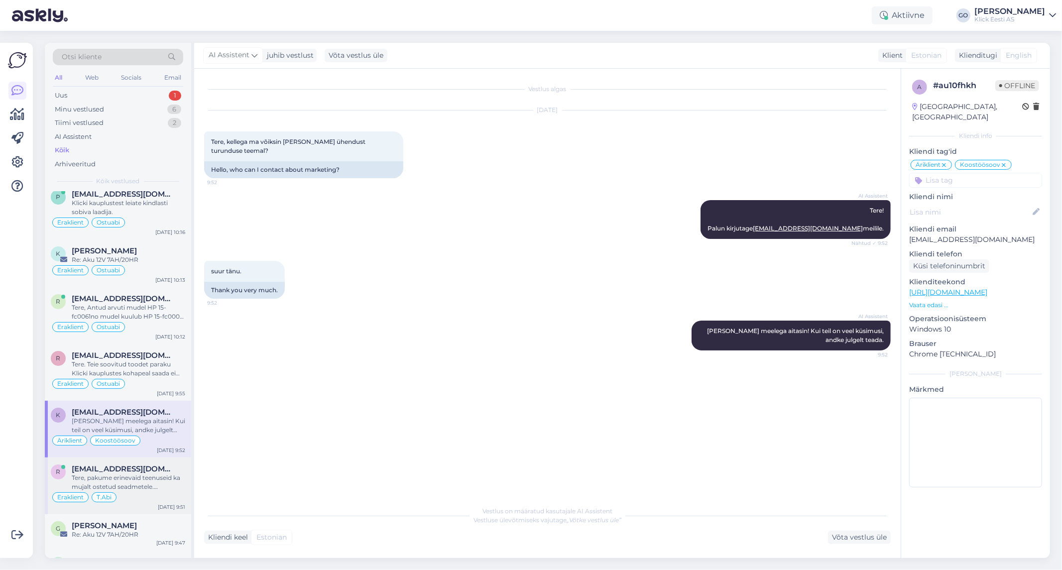
scroll to position [0, 0]
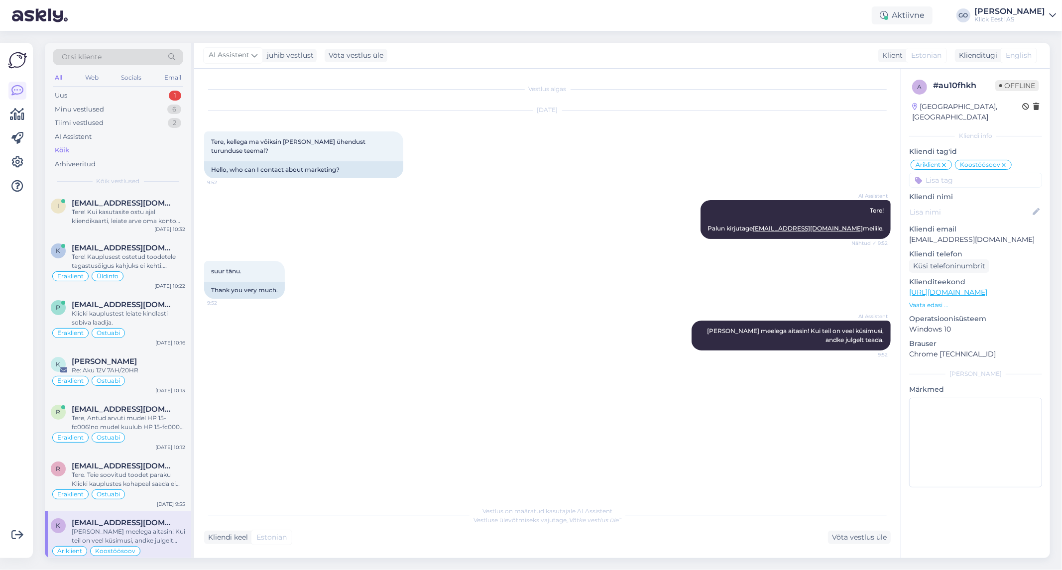
click at [77, 150] on div "Kõik" at bounding box center [118, 150] width 130 height 14
click at [116, 211] on div "Tere! Kui kasutasite ostu ajal kliendikaarti, leiate arve oma konto ostuajaloo …" at bounding box center [128, 217] width 113 height 18
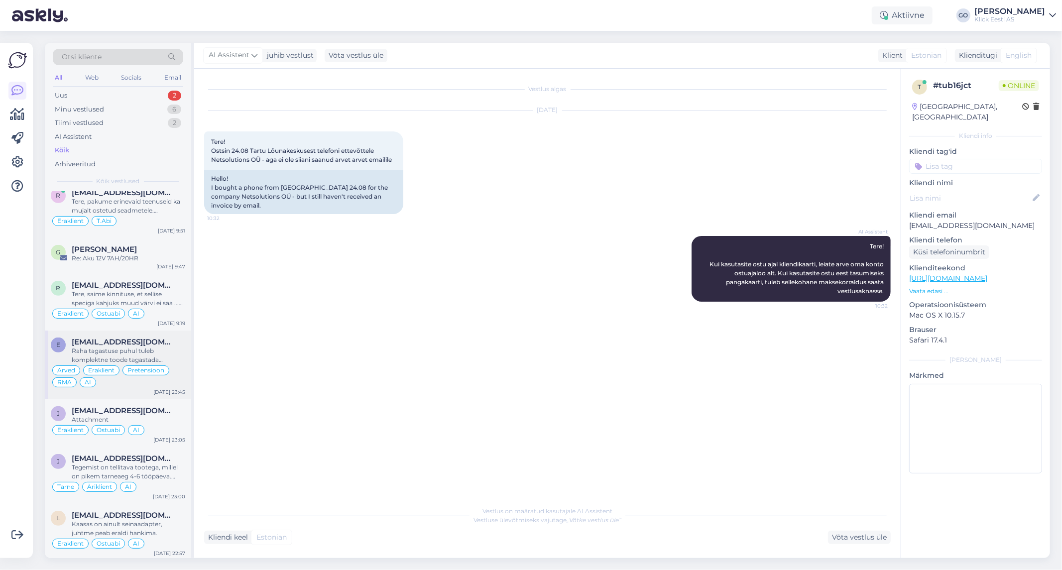
scroll to position [378, 0]
click at [173, 290] on div "Tere, saime kinnituse, et sellise speciga kahjuks muud värvi ei saa ... aga alt…" at bounding box center [128, 298] width 113 height 18
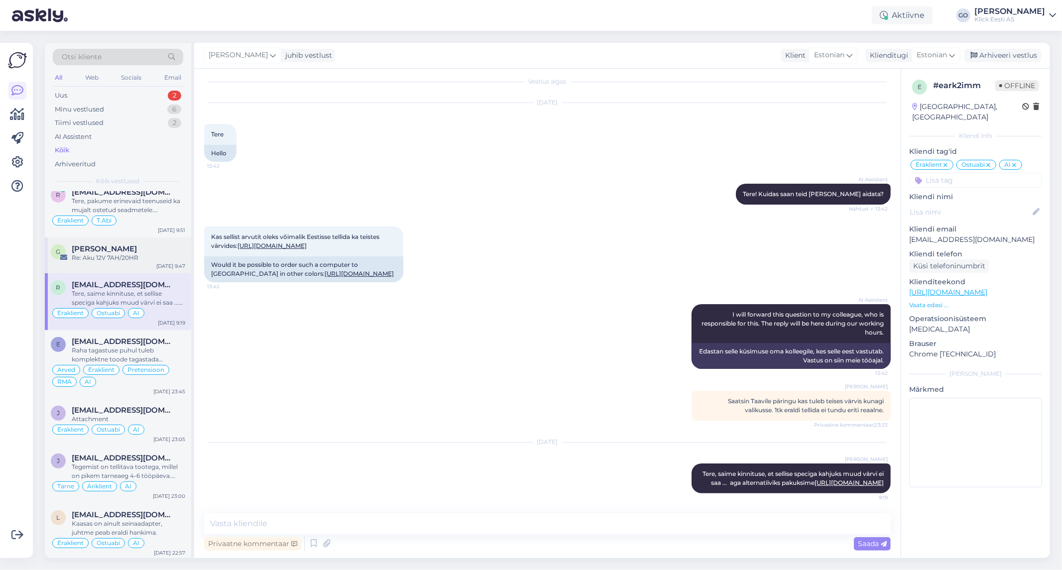
scroll to position [387, 0]
click at [136, 252] on span "[PERSON_NAME]" at bounding box center [104, 249] width 65 height 9
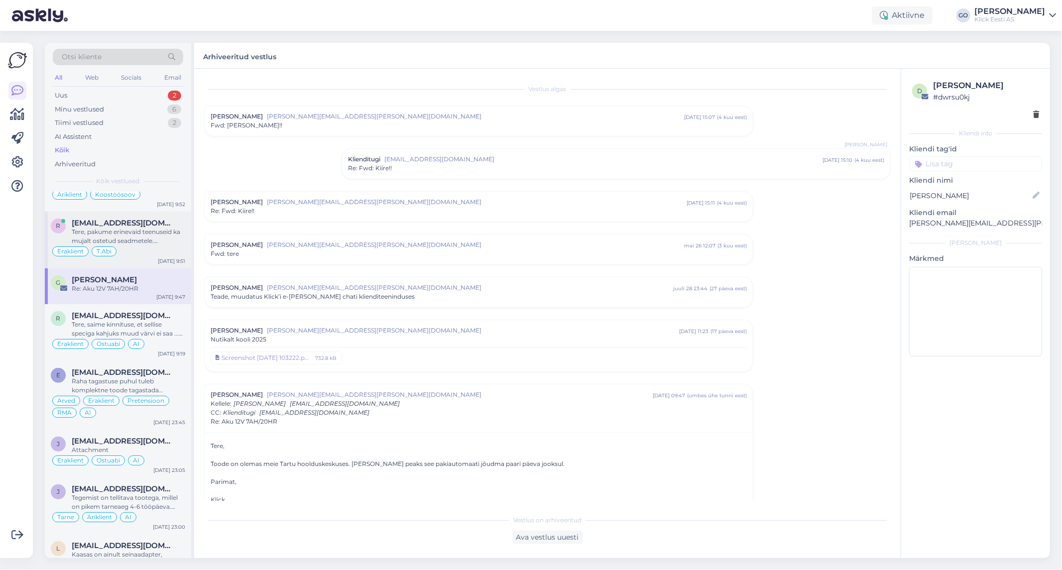
scroll to position [331, 0]
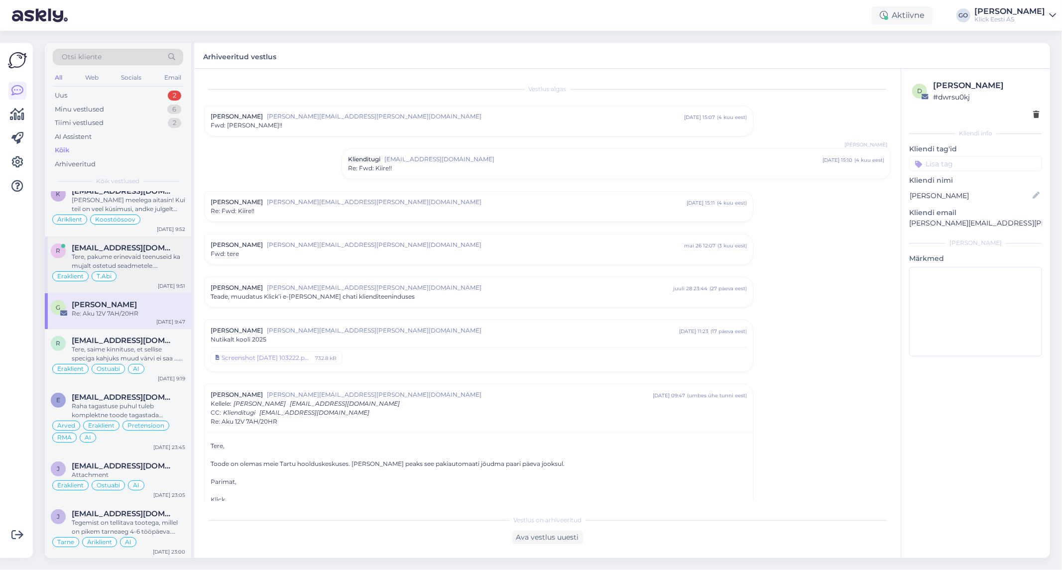
click at [141, 272] on div "Eraklient T.Abi" at bounding box center [118, 276] width 134 height 12
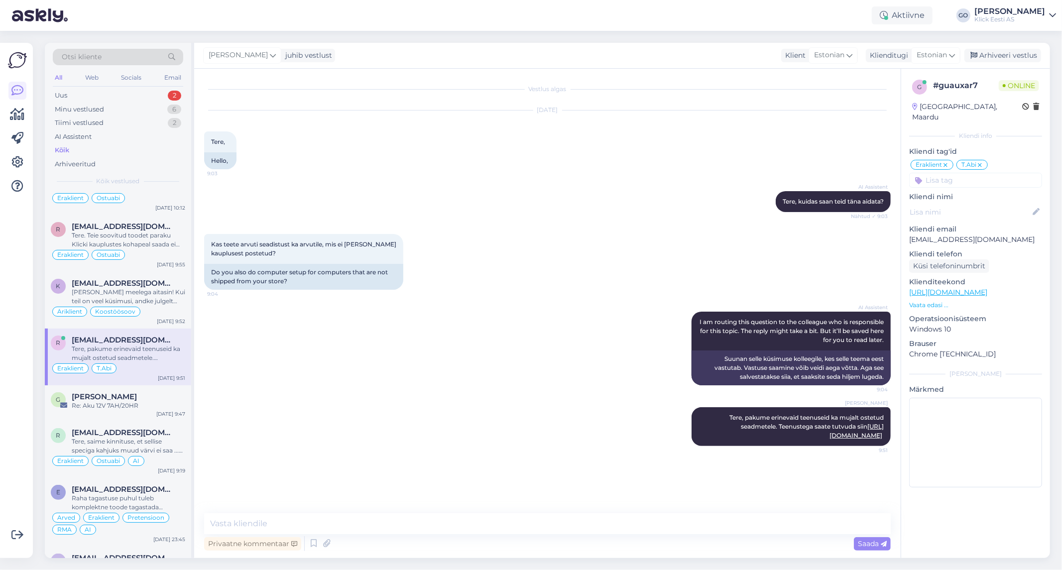
scroll to position [221, 0]
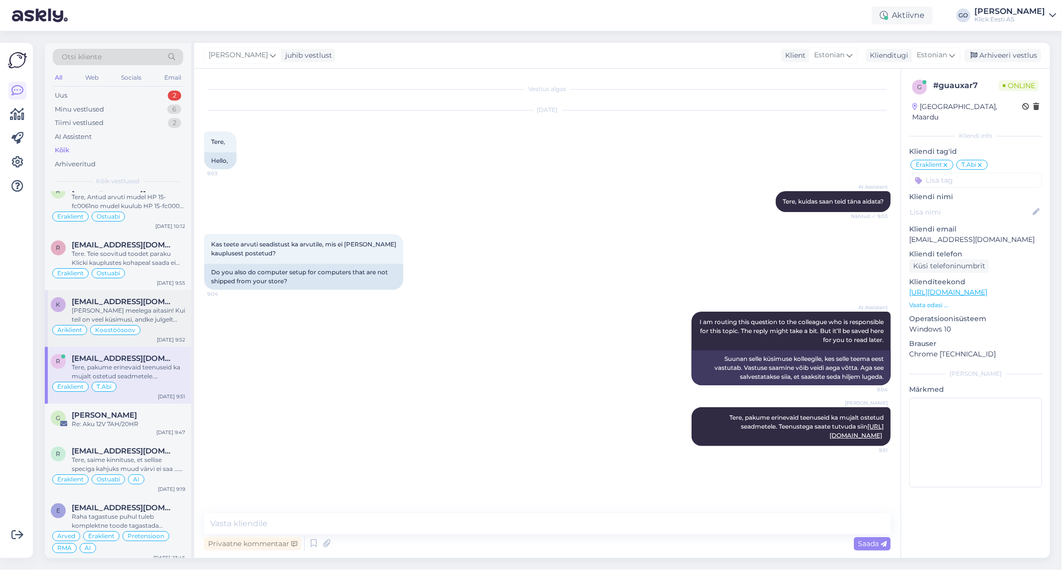
click at [168, 312] on div "[PERSON_NAME] meelega aitasin! Kui teil on veel küsimusi, andke julgelt teada." at bounding box center [128, 315] width 113 height 18
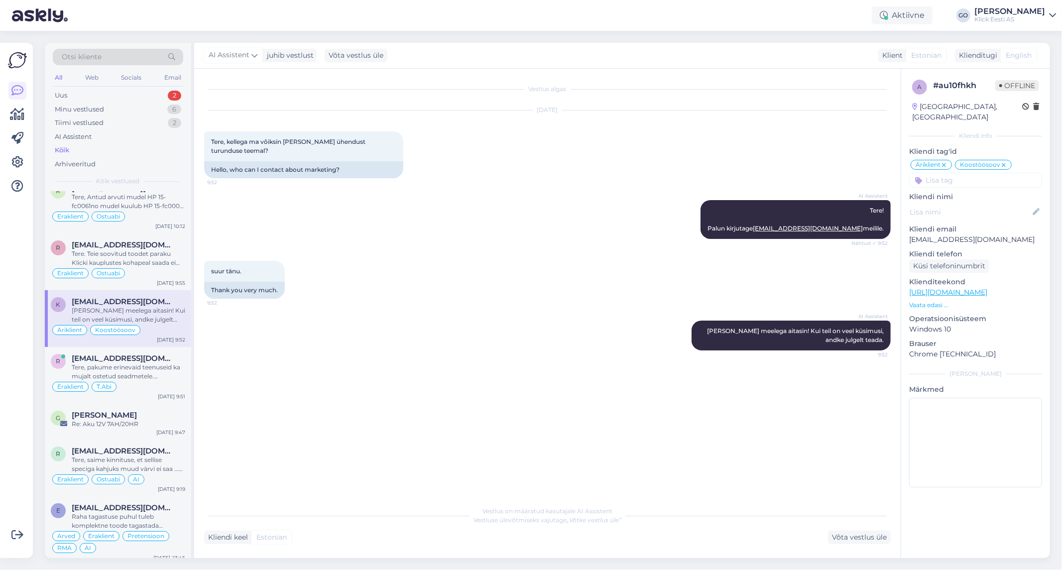
scroll to position [166, 0]
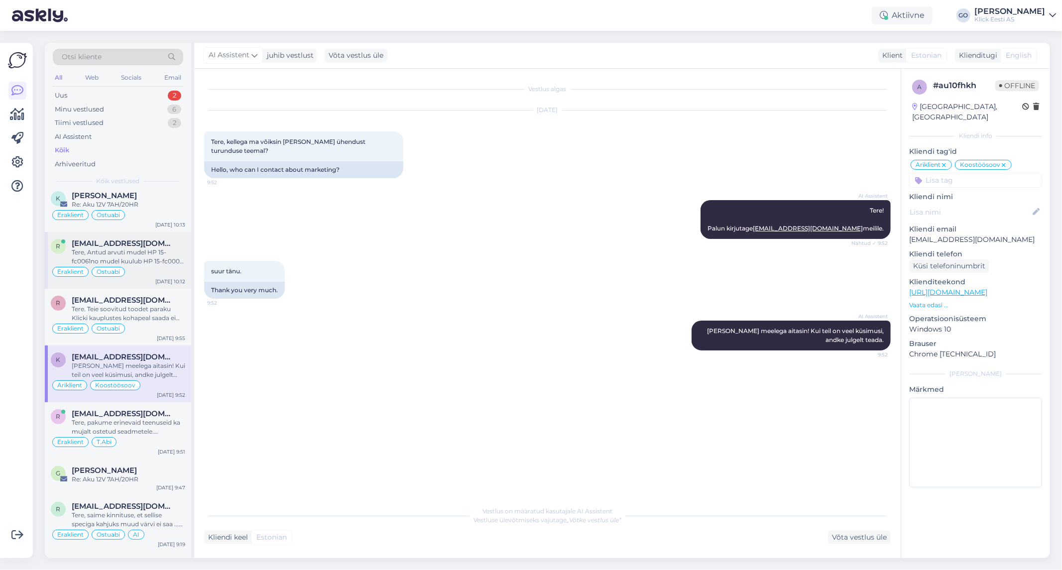
click at [168, 254] on div "Tere, Antud arvuti mudel HP 15-fc0061no mudel kuulub HP 15-fc0000 seeriasse. HP…" at bounding box center [128, 257] width 113 height 18
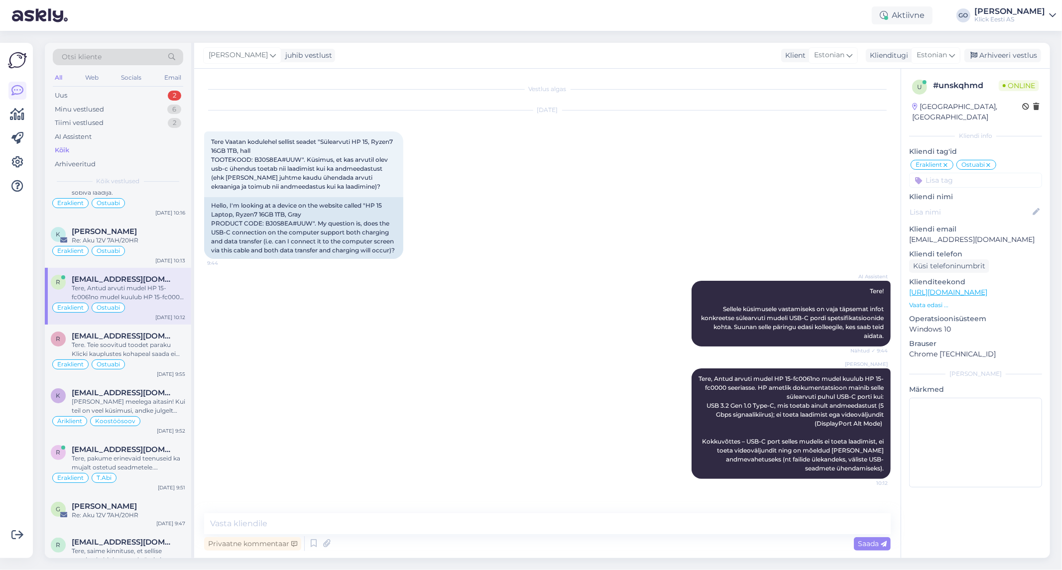
scroll to position [110, 0]
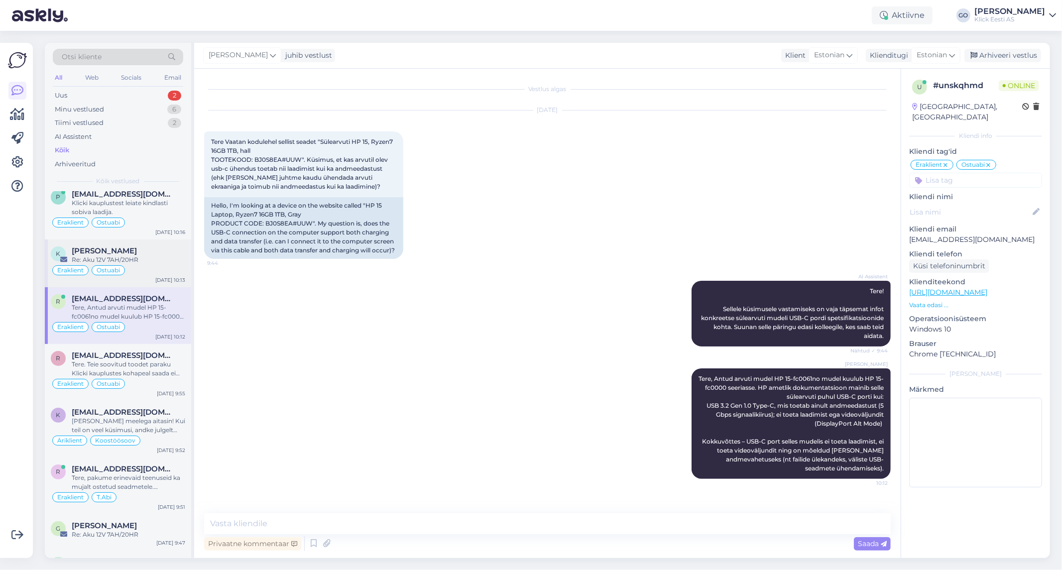
click at [167, 259] on div "Re: Aku 12V 7AH/20HR" at bounding box center [128, 259] width 113 height 9
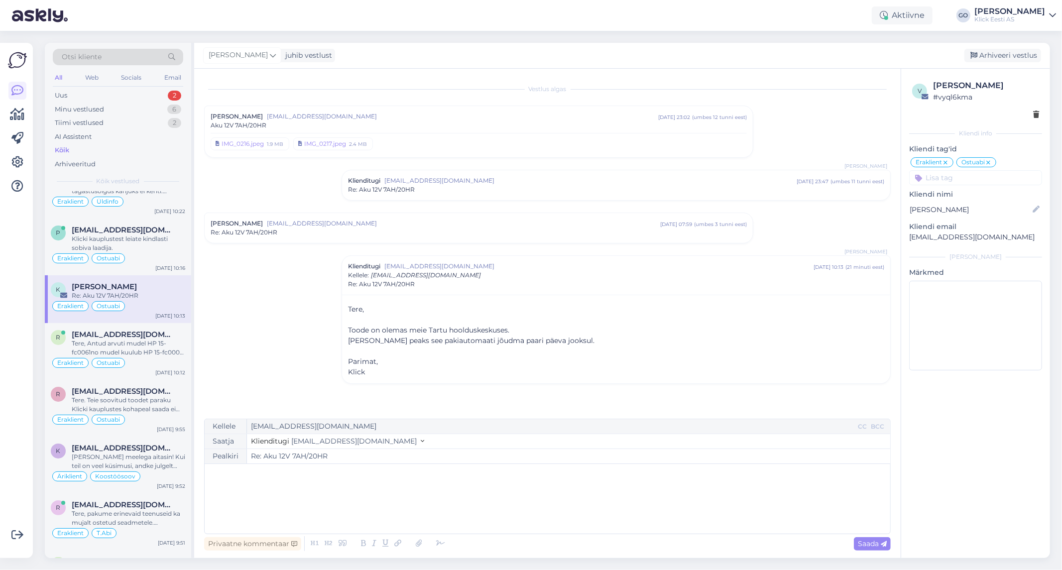
scroll to position [55, 0]
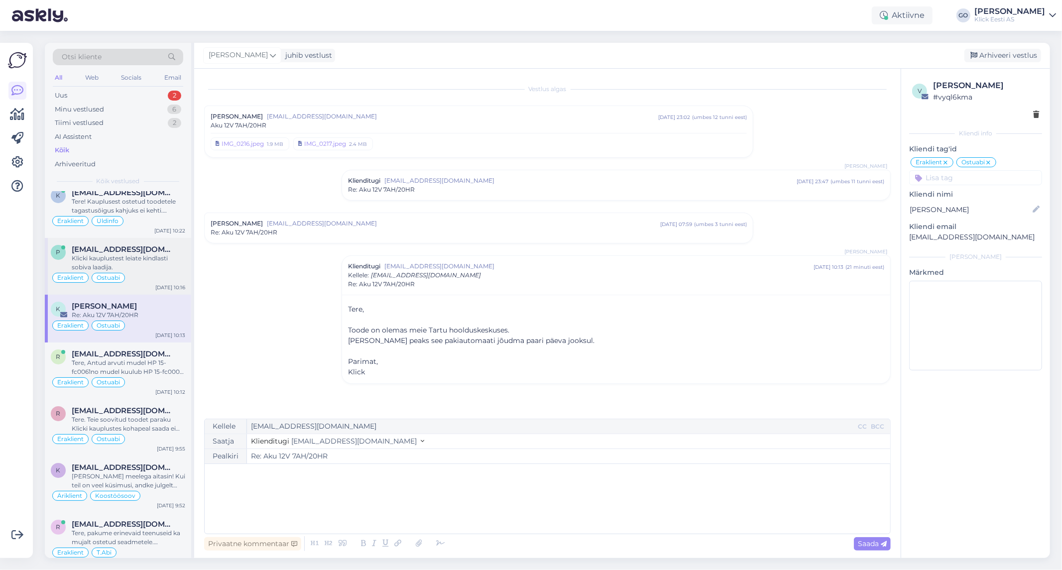
click at [167, 268] on div "Klicki kauplustest leiate kindlasti sobiva laadija." at bounding box center [128, 263] width 113 height 18
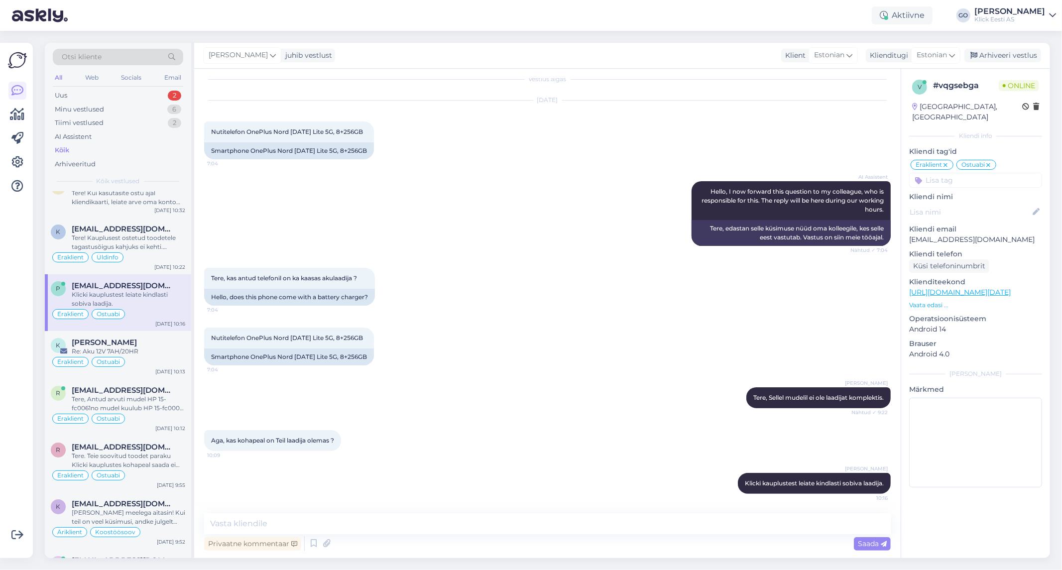
scroll to position [0, 0]
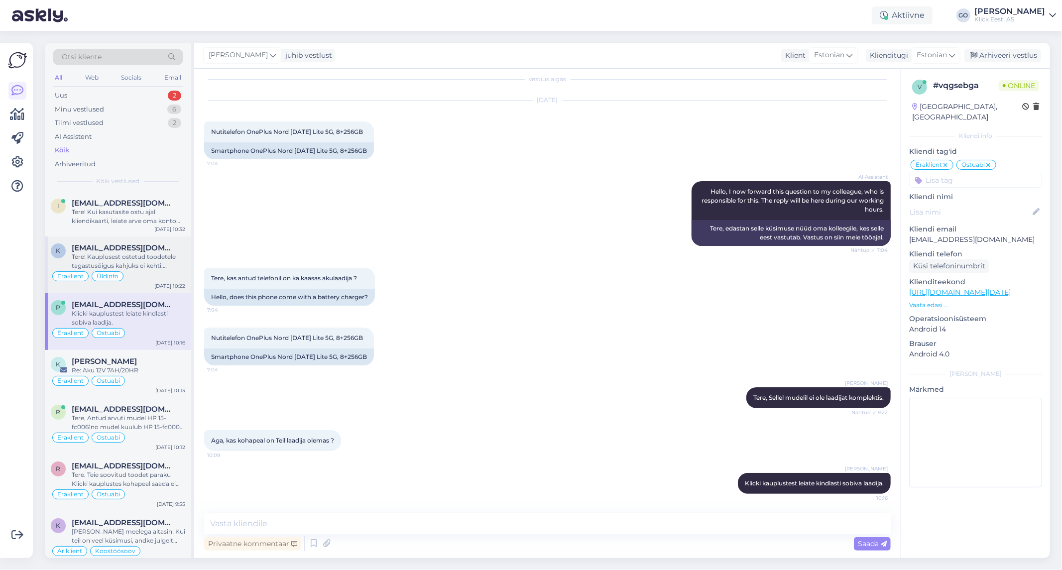
click at [164, 264] on div "Tere! Kauplusest ostetud toodetele tagastusõigus kahjuks ei kehti. Vahetuse soo…" at bounding box center [128, 261] width 113 height 18
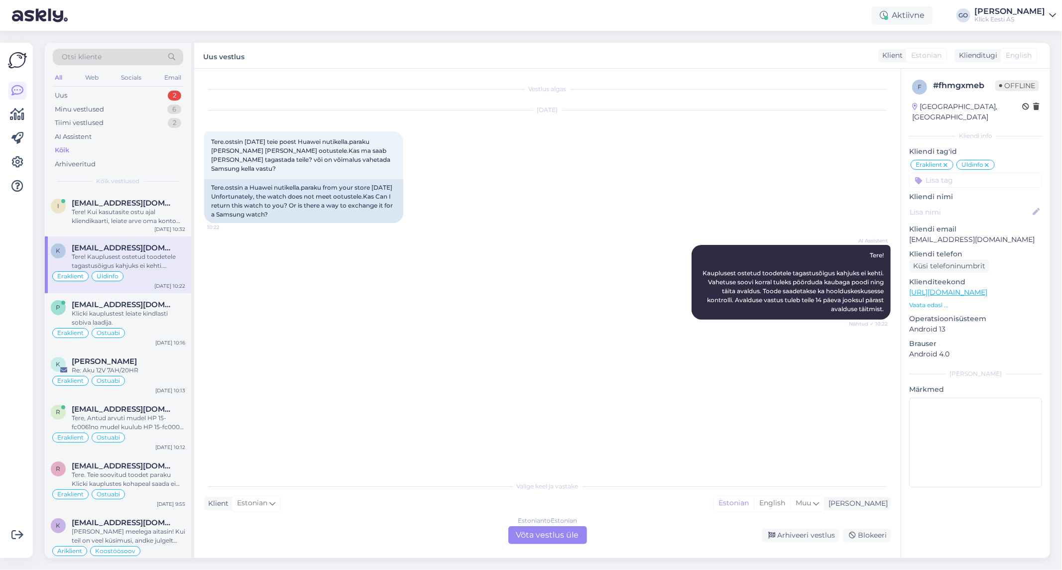
click at [947, 173] on input at bounding box center [975, 180] width 133 height 15
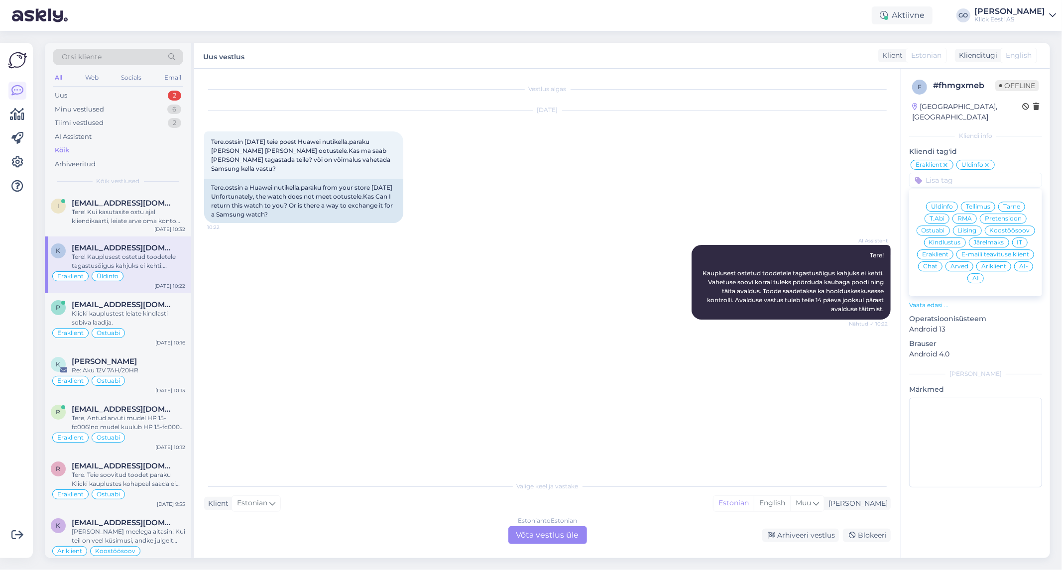
click at [974, 275] on span "AI" at bounding box center [975, 278] width 6 height 6
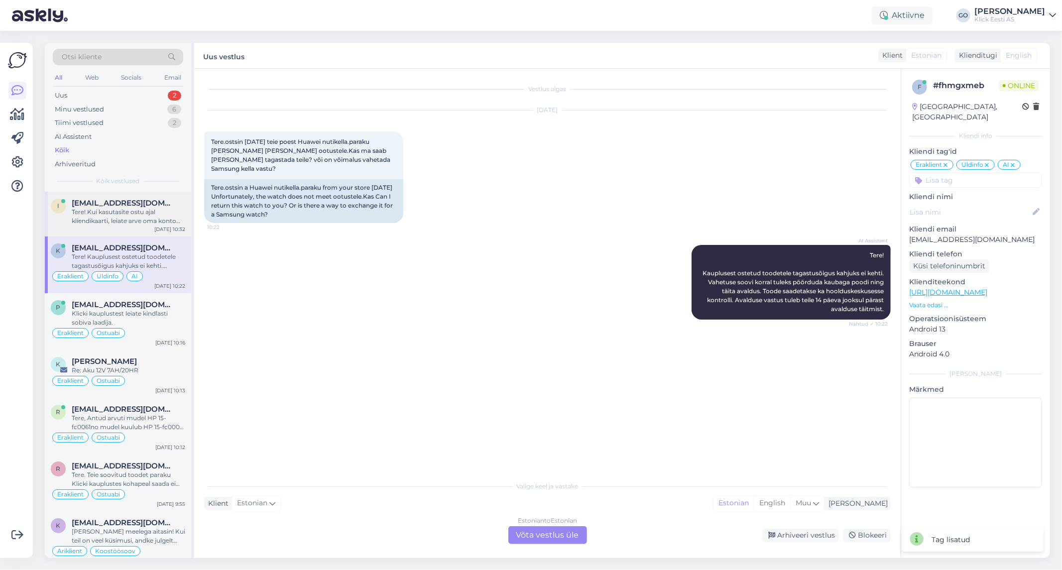
click at [146, 213] on div "Tere! Kui kasutasite ostu ajal kliendikaarti, leiate arve oma konto ostuajaloo …" at bounding box center [128, 217] width 113 height 18
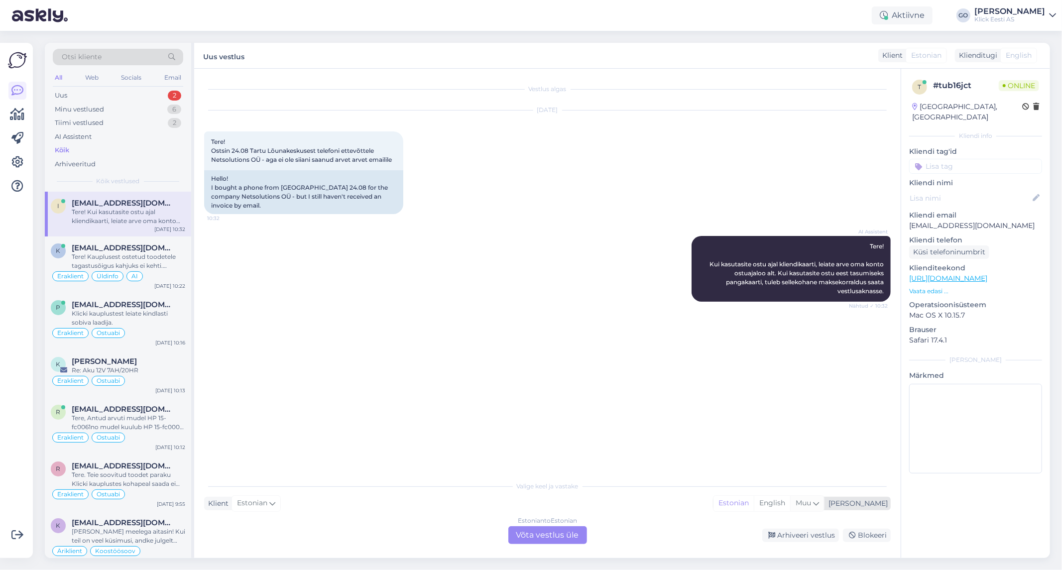
click at [819, 504] on icon at bounding box center [816, 503] width 6 height 11
click at [470, 422] on div "Vestlus algas [DATE] Tere! Ostsin 24.08 Tartu Lõunakeskusest telefoni ettevõtte…" at bounding box center [551, 273] width 695 height 388
click at [954, 159] on input at bounding box center [975, 166] width 133 height 15
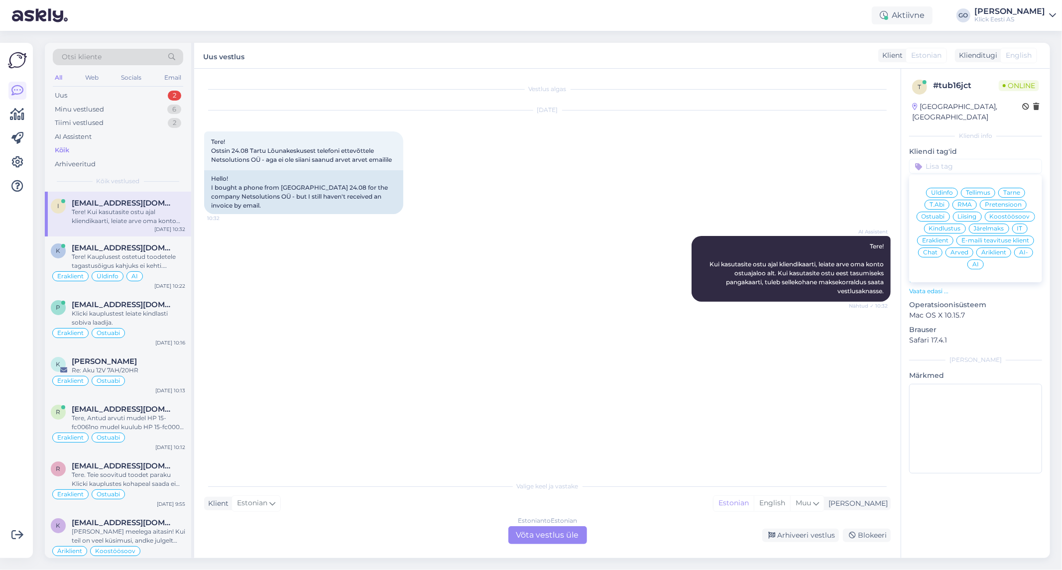
click at [998, 249] on span "Äriklient" at bounding box center [993, 252] width 25 height 6
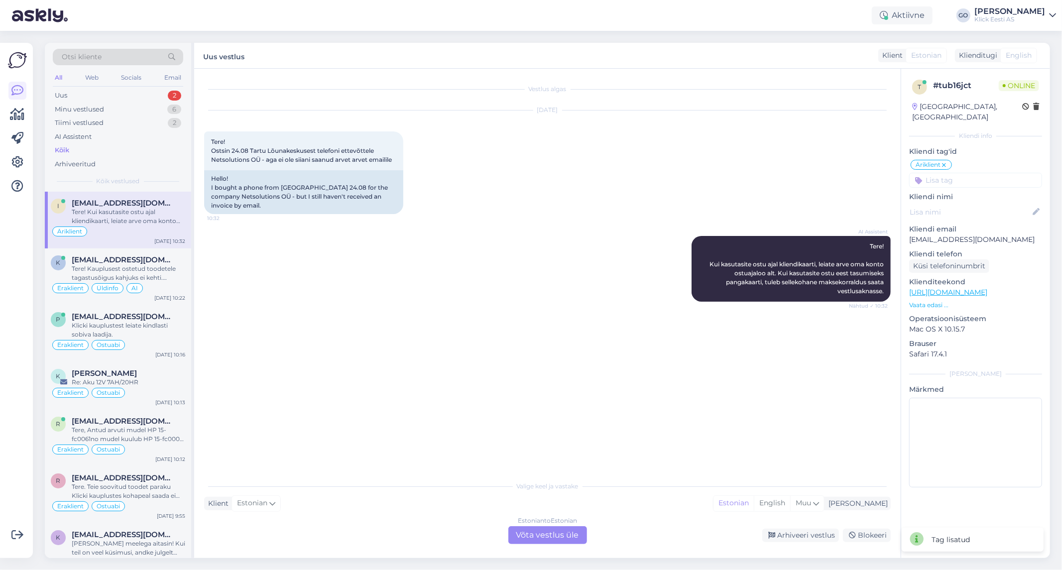
click at [971, 173] on input at bounding box center [975, 180] width 133 height 15
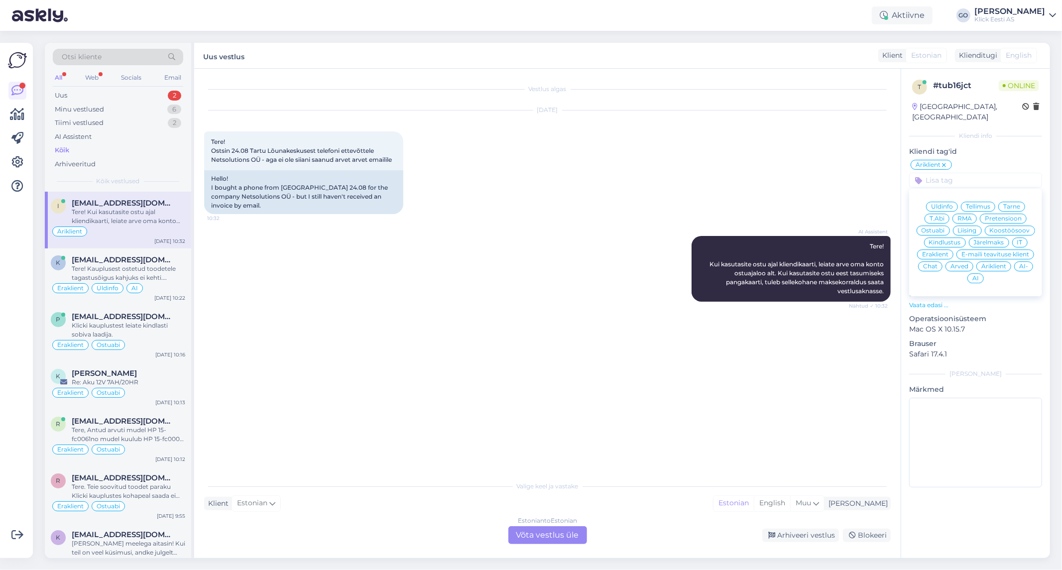
click at [958, 261] on div "Arved" at bounding box center [959, 266] width 28 height 10
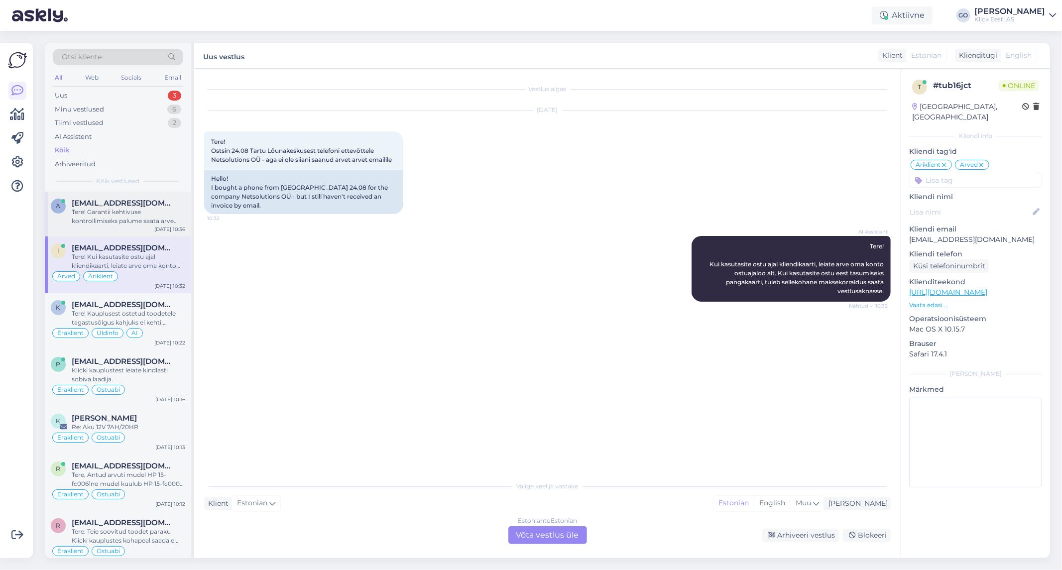
click at [145, 216] on div "Tere! Garantii kehtivuse kontrollimiseks palume saata arve number. Suuname sell…" at bounding box center [128, 217] width 113 height 18
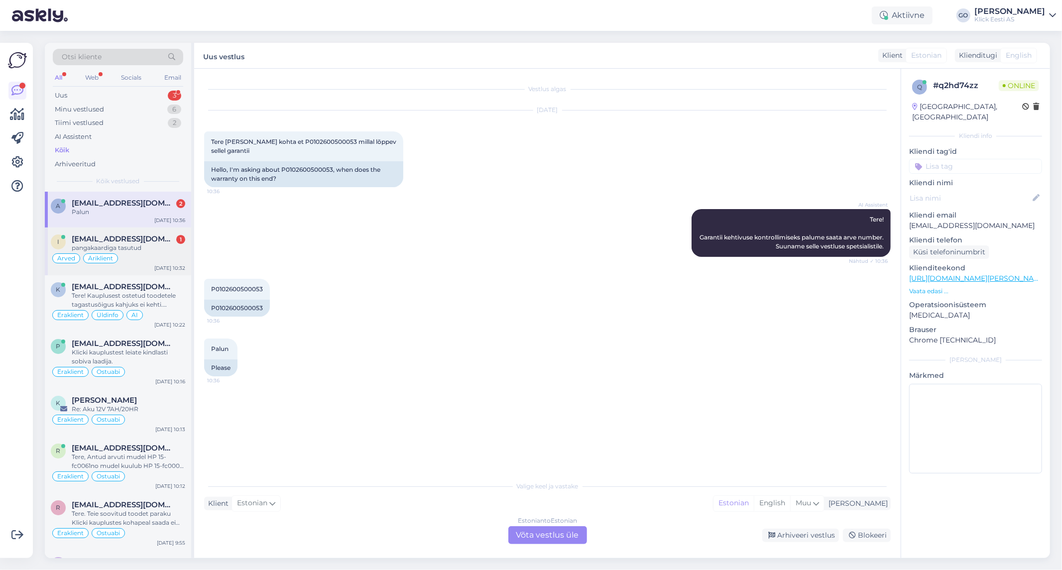
click at [157, 245] on div "pangakaardiga tasutud" at bounding box center [128, 247] width 113 height 9
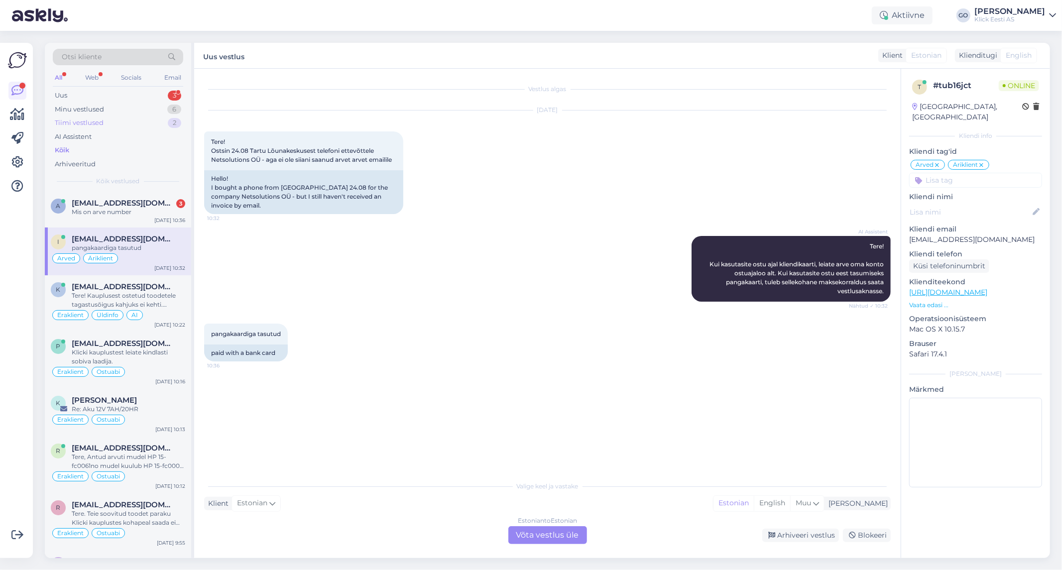
click at [67, 117] on div "Tiimi vestlused 2" at bounding box center [118, 123] width 130 height 14
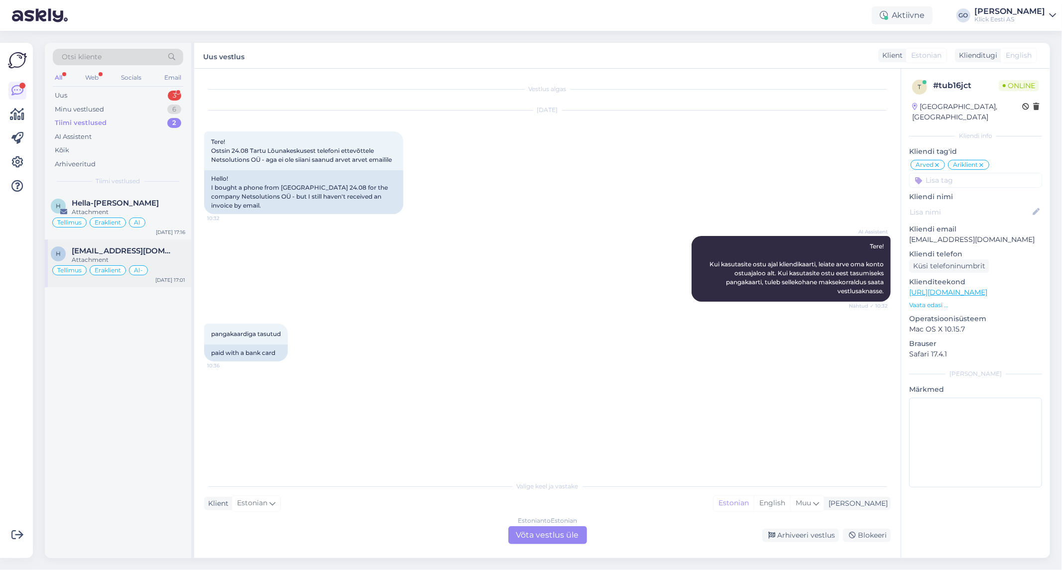
click at [158, 250] on span "[EMAIL_ADDRESS][DOMAIN_NAME]" at bounding box center [124, 250] width 104 height 9
type textarea "Suunamine ei olnud valikvastuses sisse lülitatud. Panin peale."
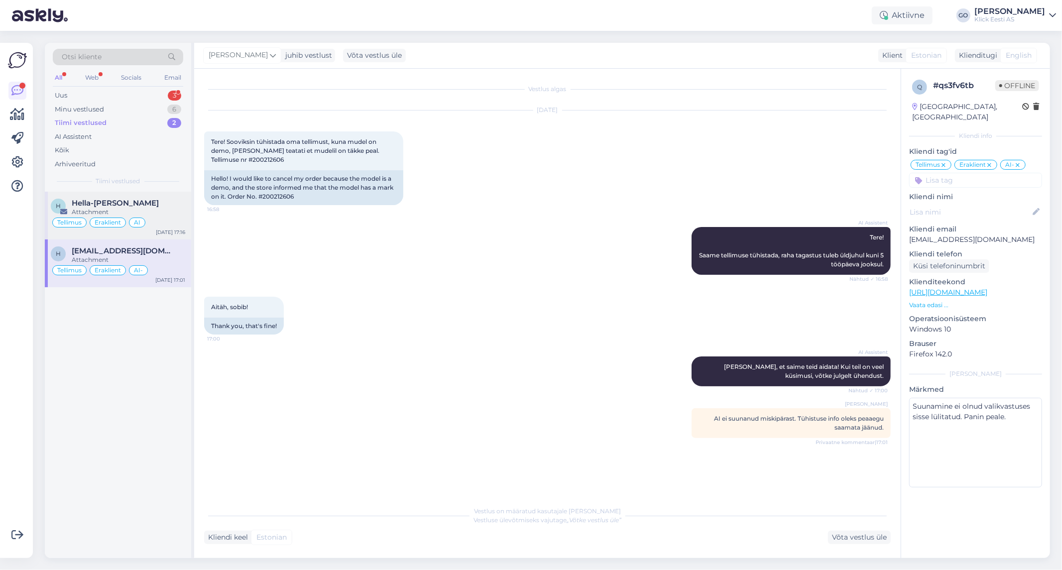
click at [154, 205] on div "Hella-[PERSON_NAME]" at bounding box center [128, 203] width 113 height 9
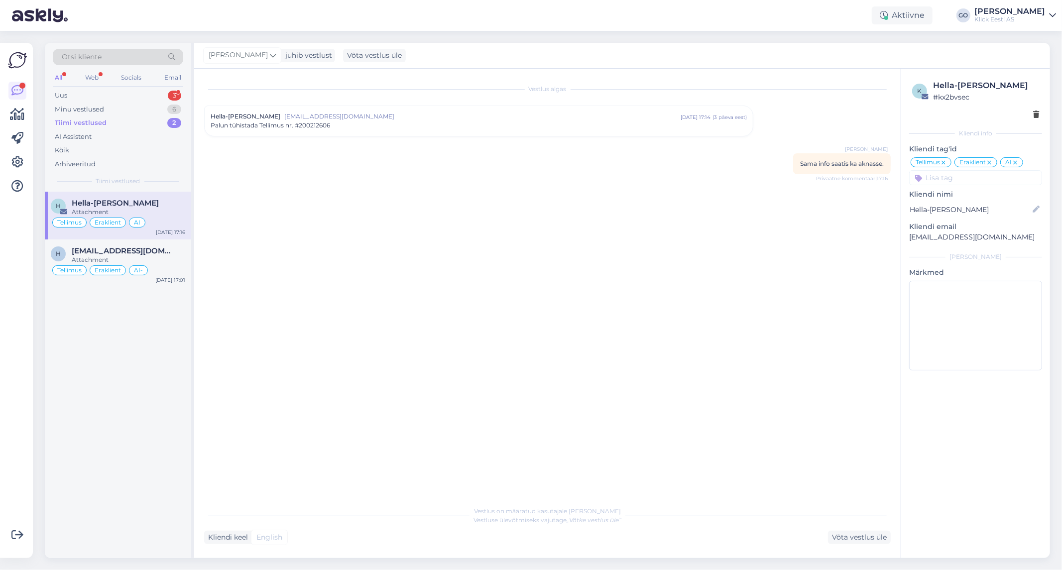
click at [155, 203] on div "Hella-[PERSON_NAME]" at bounding box center [128, 203] width 113 height 9
click at [124, 109] on div "Minu vestlused 6" at bounding box center [118, 110] width 130 height 14
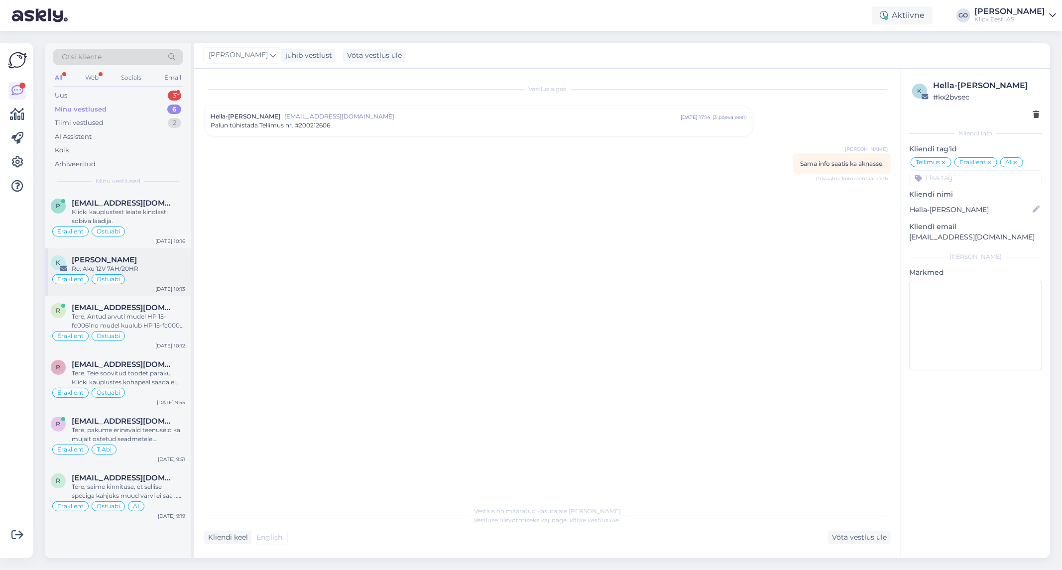
click at [152, 266] on div "Re: Aku 12V 7AH/20HR" at bounding box center [128, 268] width 113 height 9
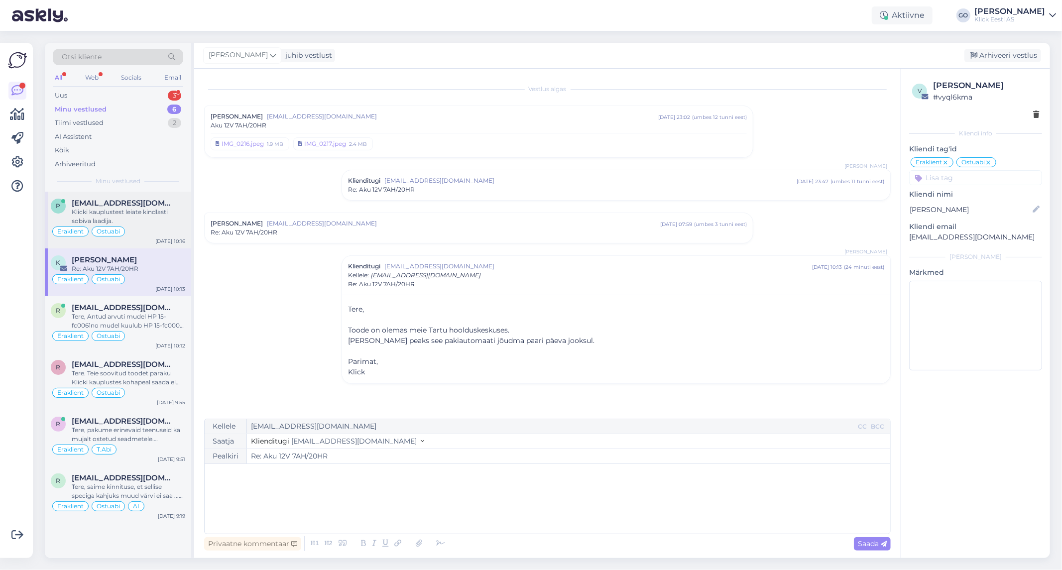
click at [139, 220] on div "Klicki kauplustest leiate kindlasti sobiva laadija." at bounding box center [128, 217] width 113 height 18
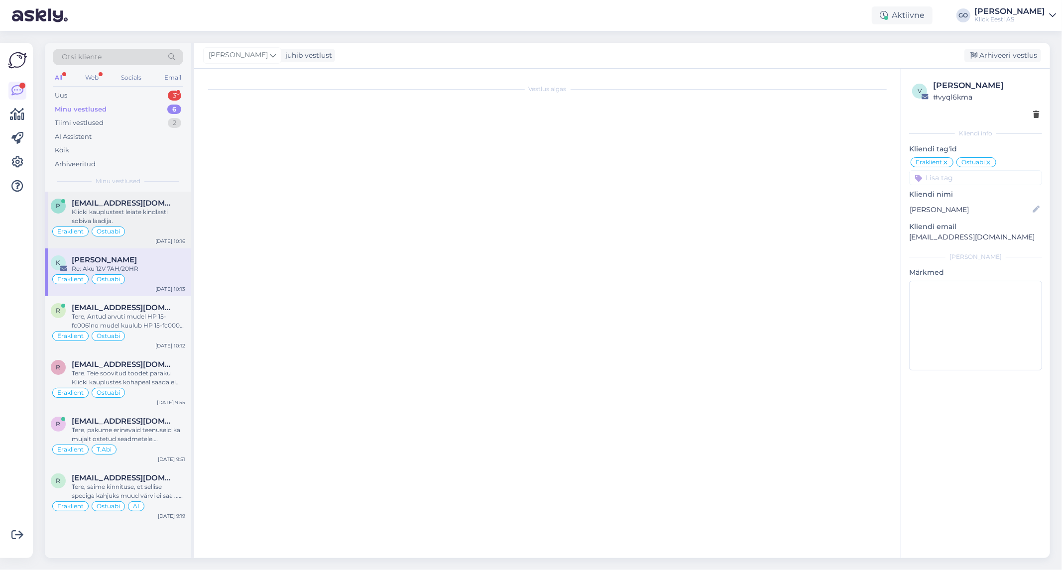
scroll to position [10, 0]
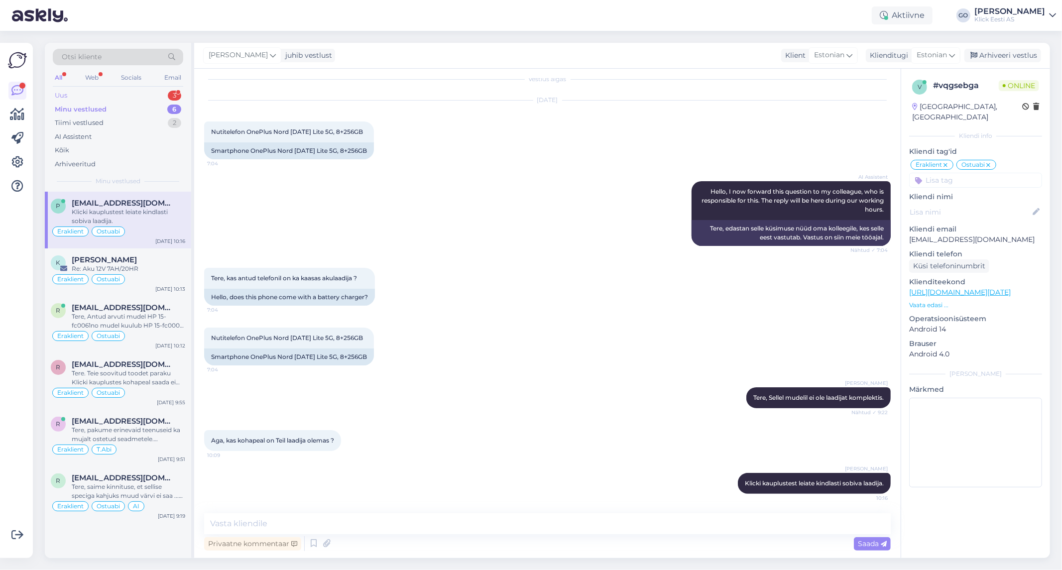
click at [103, 93] on div "Uus 3" at bounding box center [118, 96] width 130 height 14
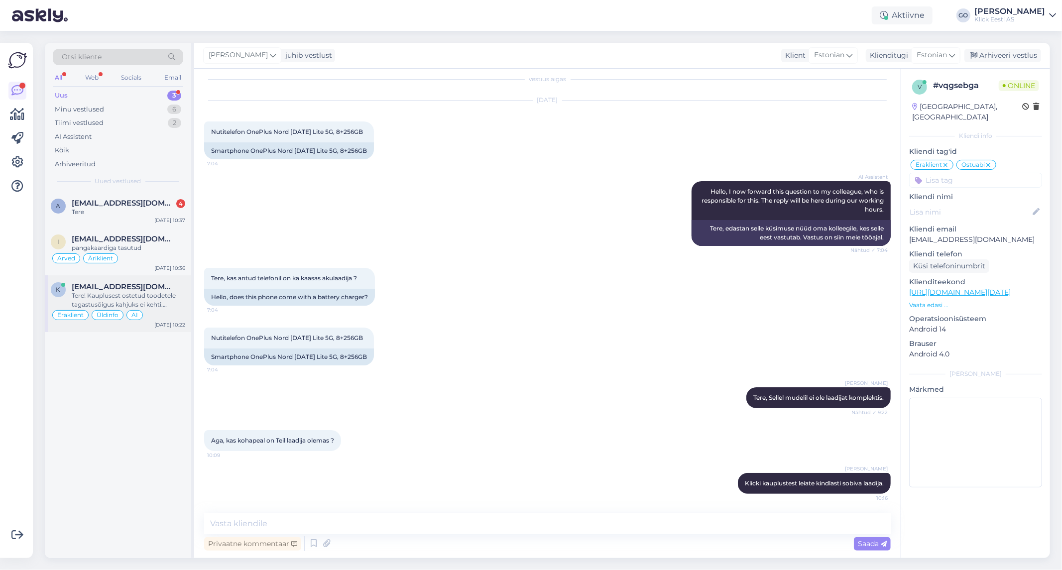
click at [166, 290] on span "[EMAIL_ADDRESS][DOMAIN_NAME]" at bounding box center [124, 286] width 104 height 9
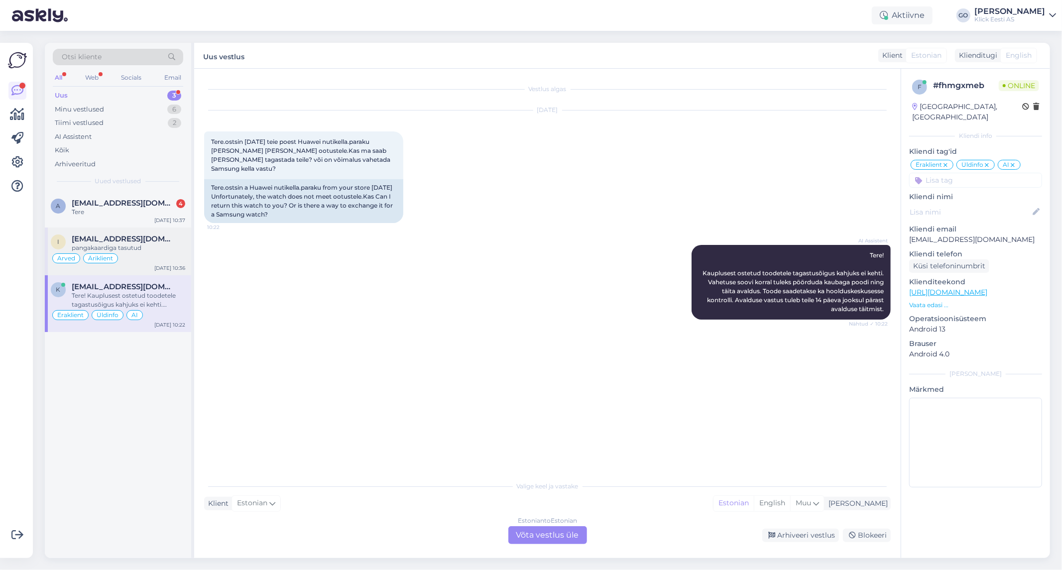
click at [148, 247] on div "pangakaardiga tasutud" at bounding box center [128, 247] width 113 height 9
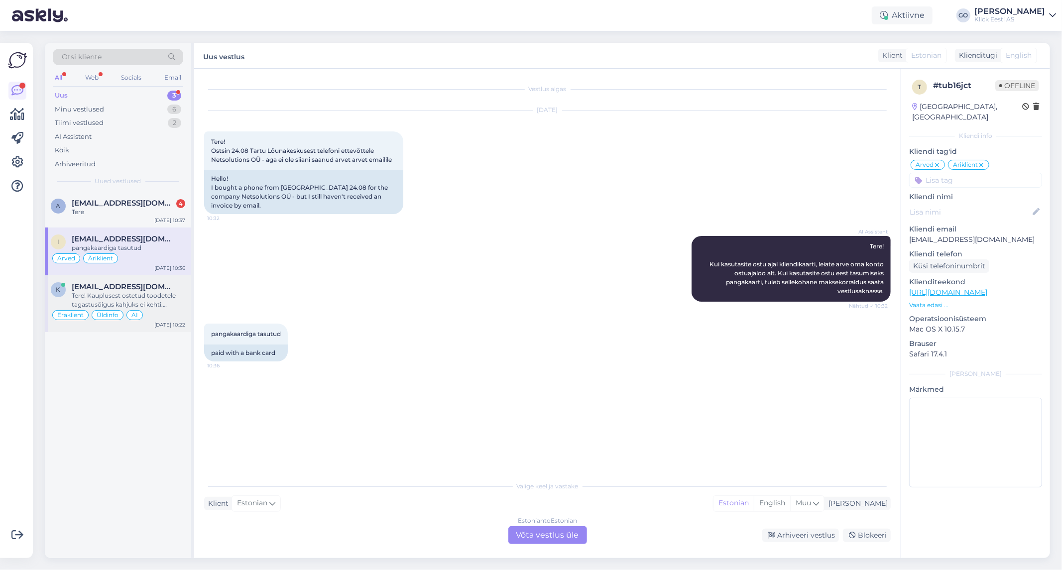
click at [162, 286] on span "[EMAIL_ADDRESS][DOMAIN_NAME]" at bounding box center [124, 286] width 104 height 9
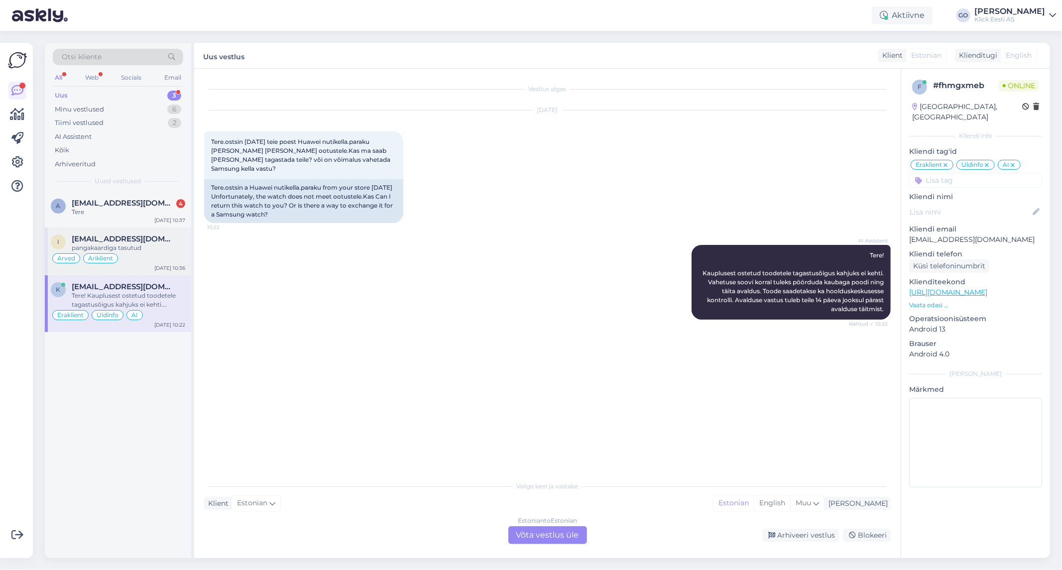
click at [161, 246] on div "pangakaardiga tasutud" at bounding box center [128, 247] width 113 height 9
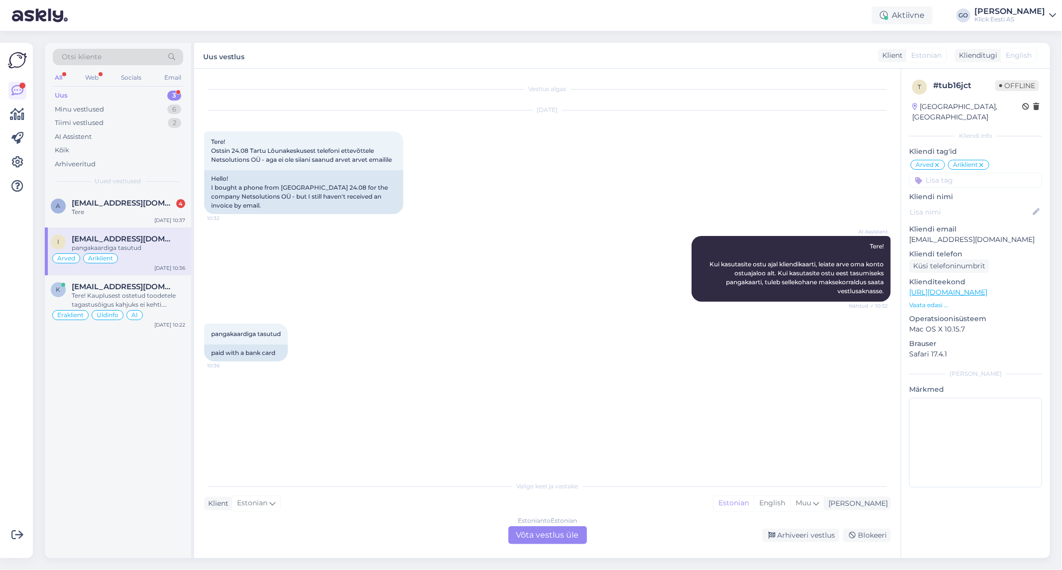
click at [566, 538] on div "Estonian to Estonian Võta vestlus üle" at bounding box center [547, 535] width 79 height 18
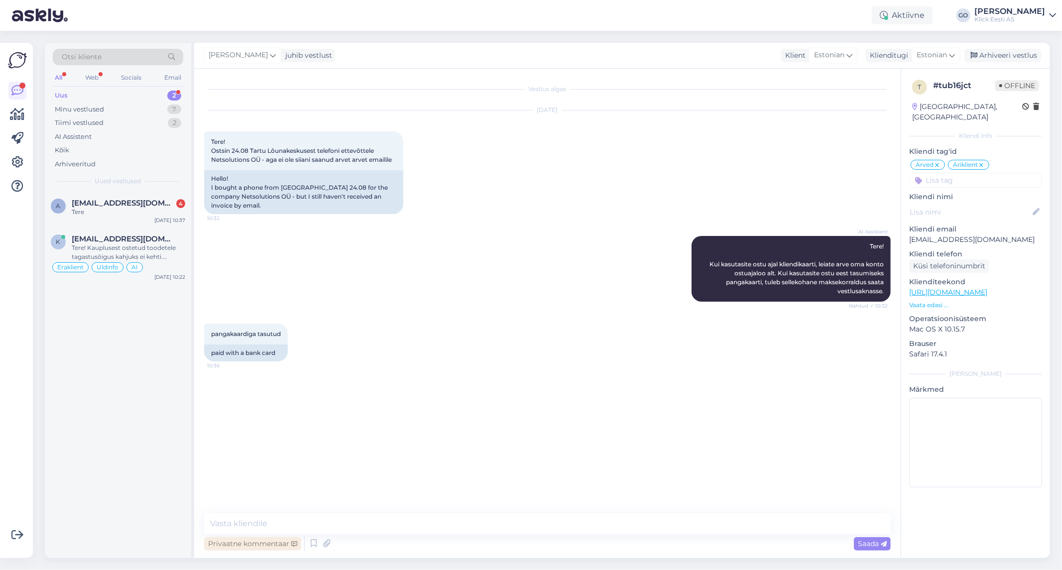
click at [294, 543] on icon at bounding box center [294, 544] width 6 height 6
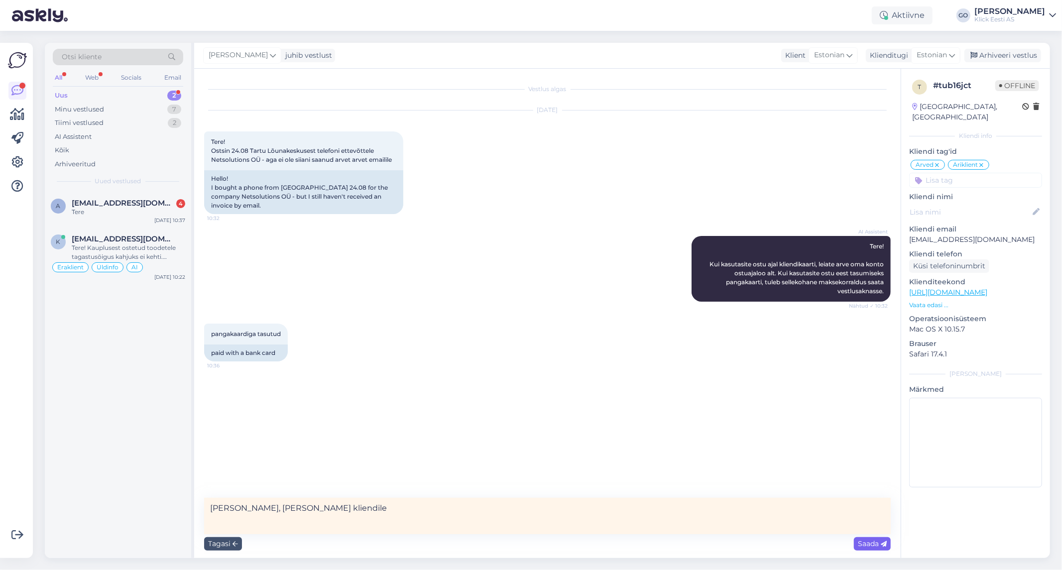
type textarea "[PERSON_NAME], [PERSON_NAME] kliendile"
click at [869, 542] on span "Saada" at bounding box center [872, 543] width 29 height 9
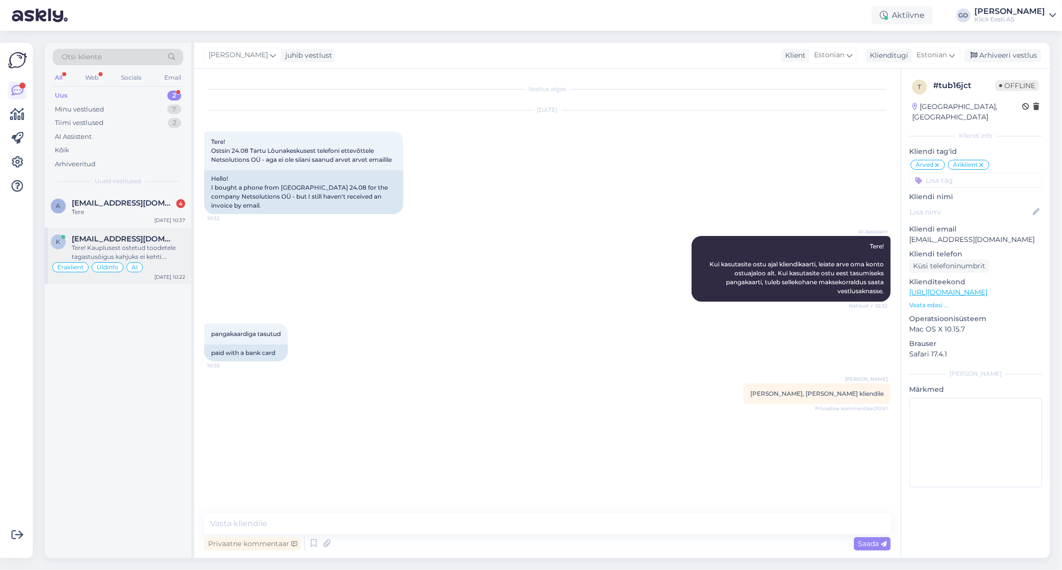
click at [135, 239] on span "[EMAIL_ADDRESS][DOMAIN_NAME]" at bounding box center [124, 238] width 104 height 9
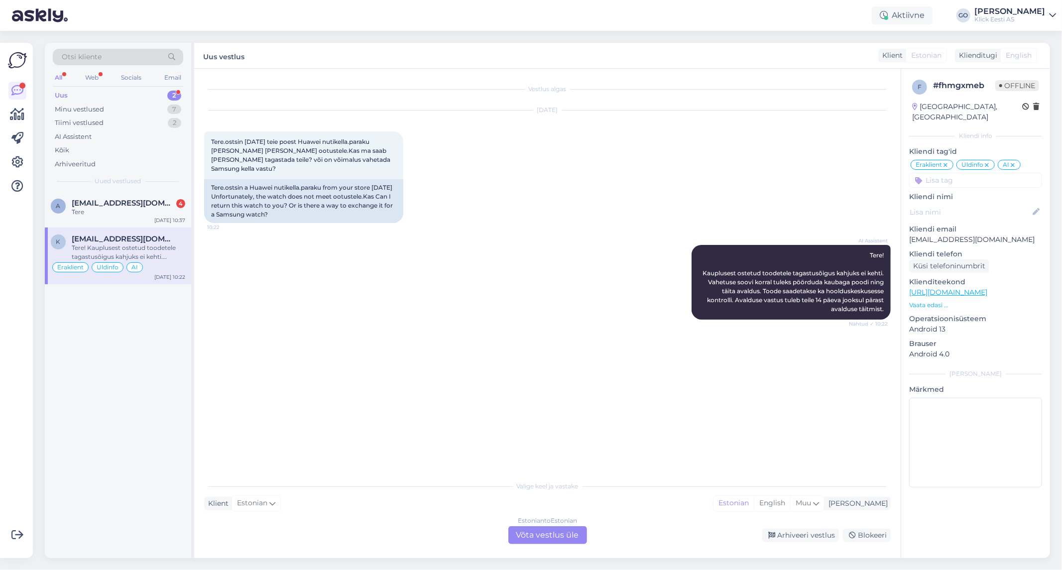
click at [137, 239] on span "[EMAIL_ADDRESS][DOMAIN_NAME]" at bounding box center [124, 238] width 104 height 9
click at [130, 197] on div "a [EMAIL_ADDRESS][DOMAIN_NAME] 4 Tere [DATE] 10:37" at bounding box center [118, 210] width 146 height 36
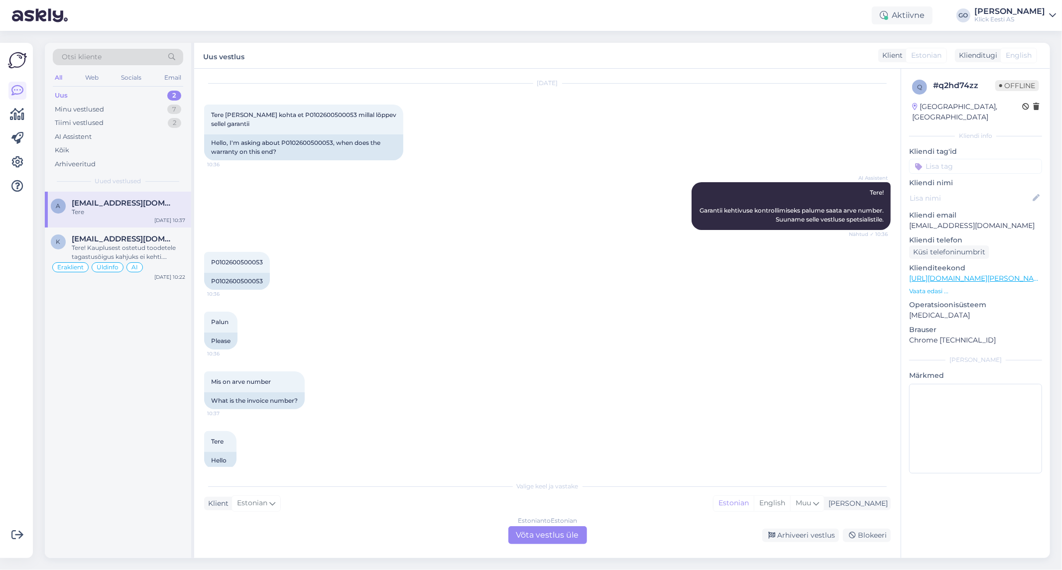
scroll to position [39, 0]
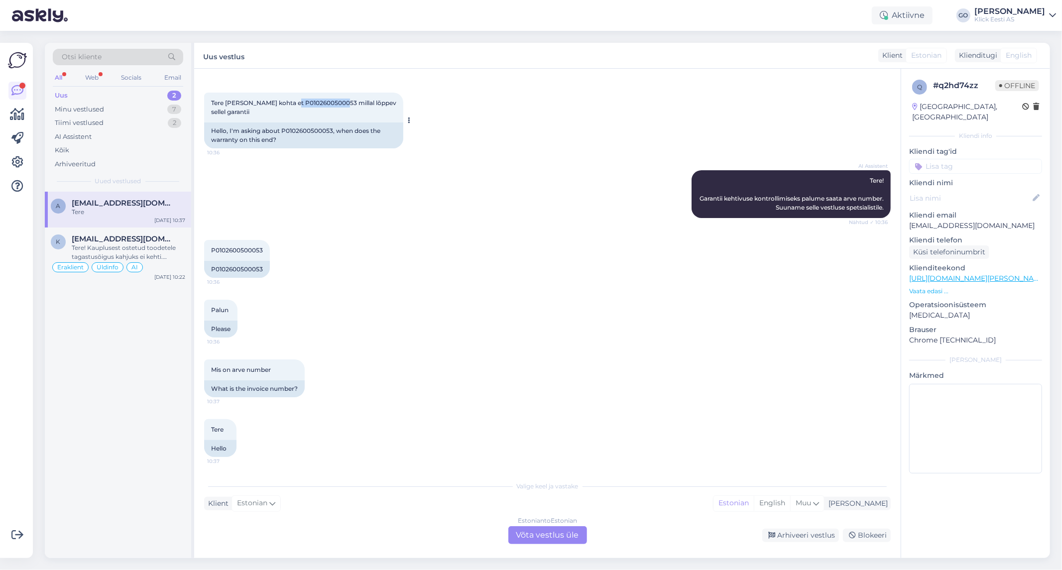
drag, startPoint x: 336, startPoint y: 101, endPoint x: 286, endPoint y: 102, distance: 50.3
click at [286, 102] on span "Tere [PERSON_NAME] kohta et P0102600500053 millal lõppev sellel garantii" at bounding box center [304, 107] width 187 height 16
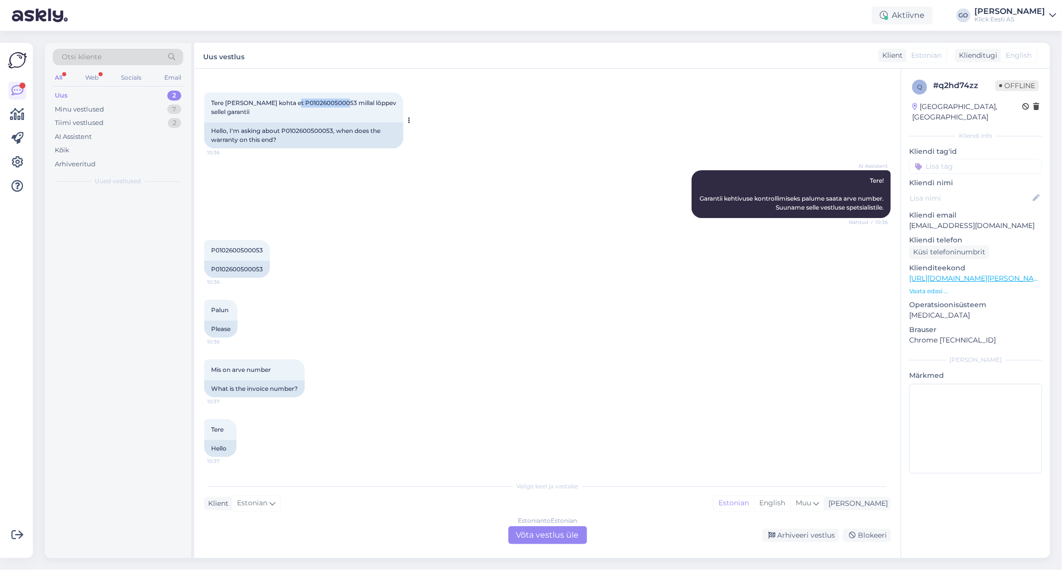
copy span "P0102600500053"
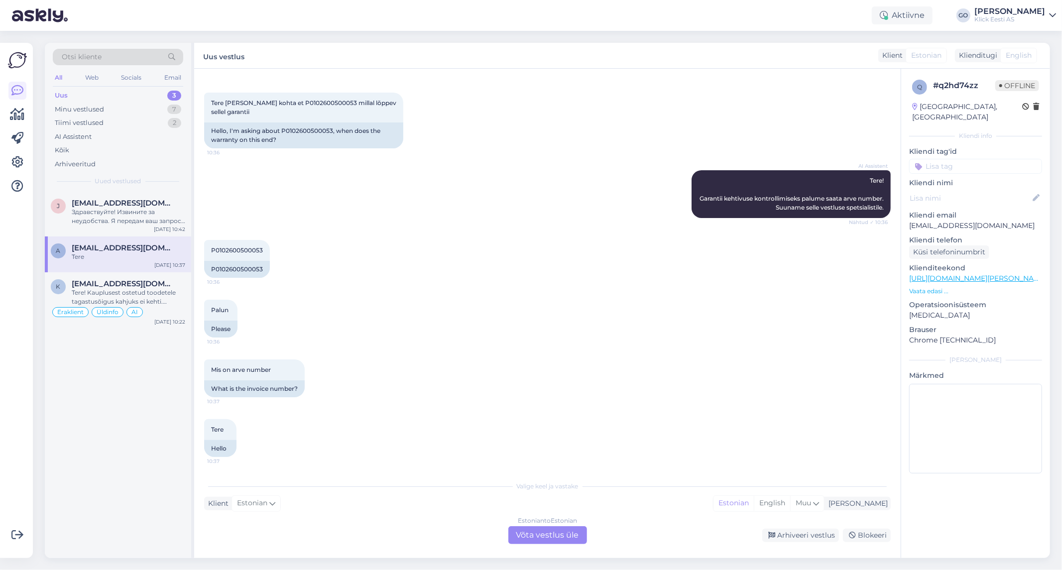
click at [443, 383] on div "Mis on arve number 10:37 What is the invoice number?" at bounding box center [547, 378] width 686 height 60
click at [437, 242] on div "P0102600500053 10:36 P0102600500053" at bounding box center [547, 259] width 686 height 60
click at [442, 236] on div "P0102600500053 10:36 P0102600500053" at bounding box center [547, 259] width 686 height 60
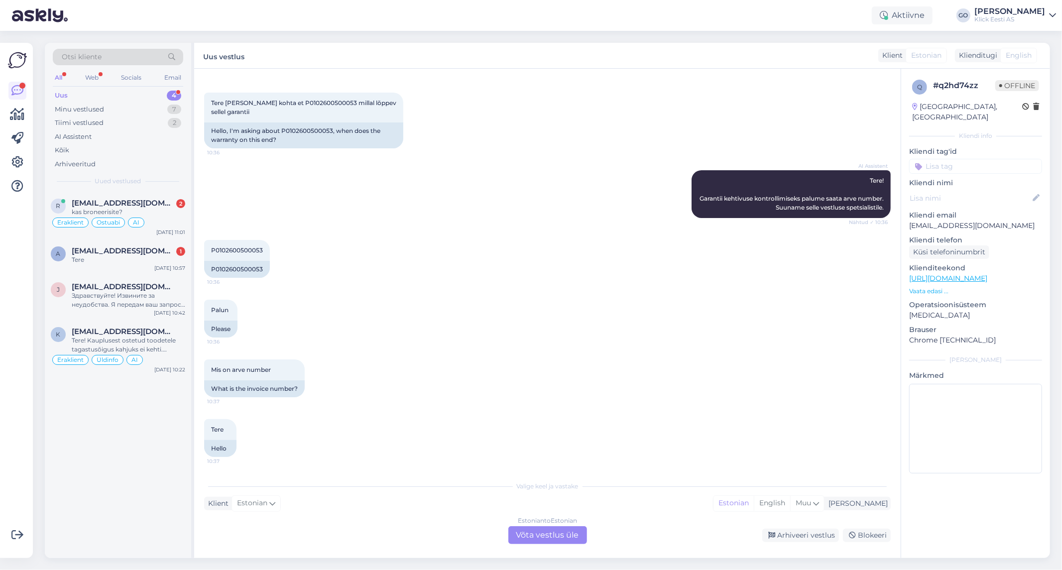
scroll to position [221, 0]
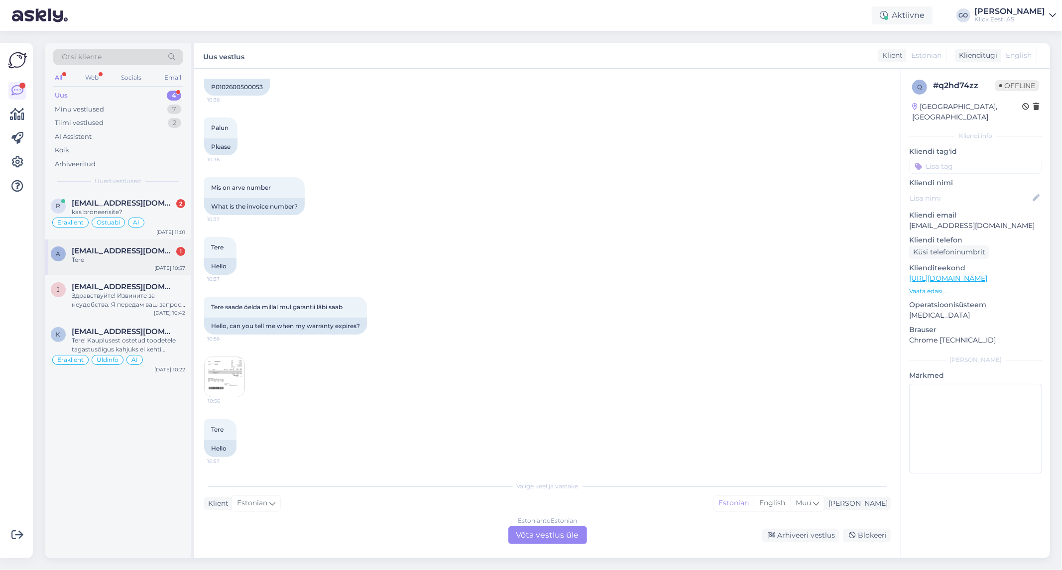
click at [104, 258] on div "Tere" at bounding box center [128, 259] width 113 height 9
click at [393, 402] on div "Tere saade öelda millal mul garantii läbi saab 10:56 Hello, can you tell me whe…" at bounding box center [547, 347] width 686 height 122
click at [219, 367] on img at bounding box center [225, 377] width 40 height 40
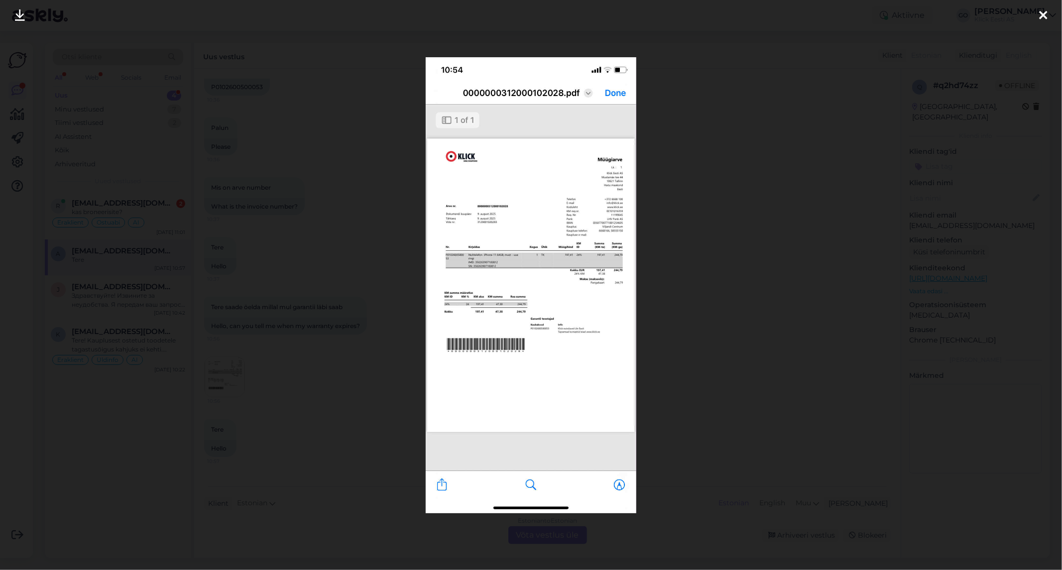
click at [559, 272] on img at bounding box center [531, 285] width 211 height 456
click at [582, 284] on img at bounding box center [531, 285] width 211 height 456
click at [581, 283] on img at bounding box center [531, 285] width 211 height 456
click at [581, 273] on img at bounding box center [531, 285] width 211 height 456
click at [571, 193] on img at bounding box center [531, 285] width 211 height 456
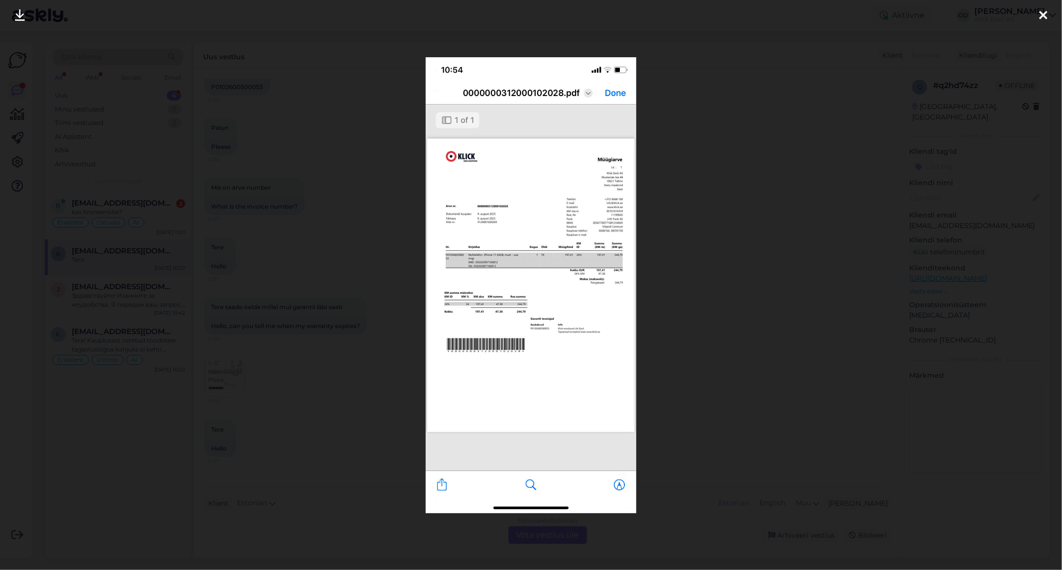
click at [20, 18] on icon at bounding box center [20, 15] width 10 height 13
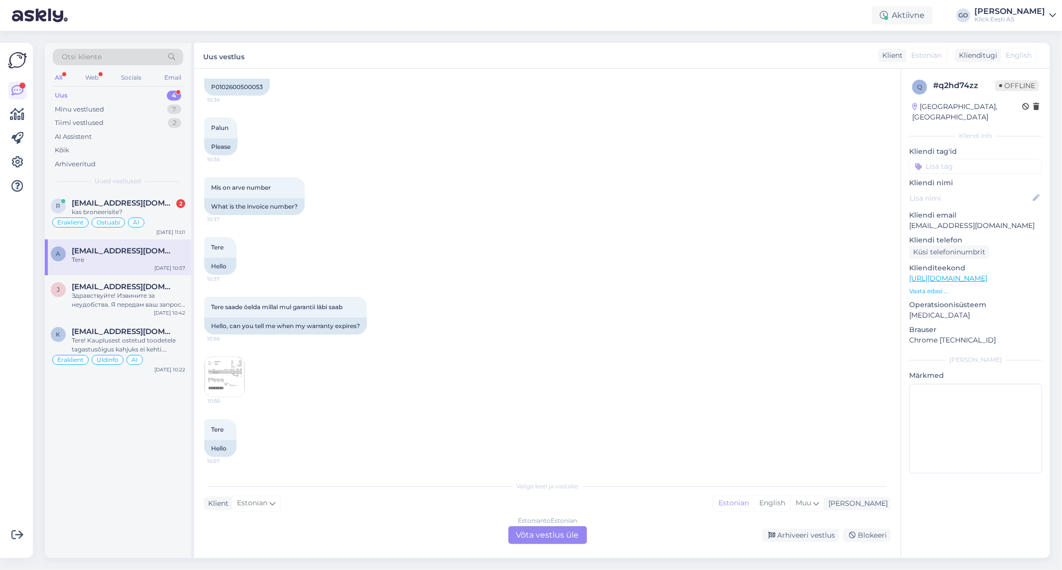
click at [826, 247] on div "Tere 10:37 Hello" at bounding box center [547, 256] width 686 height 60
click at [515, 406] on div "Tere saade öelda millal mul garantii läbi saab 10:56 Hello, can you tell me whe…" at bounding box center [547, 347] width 686 height 122
click at [224, 366] on img at bounding box center [225, 377] width 40 height 40
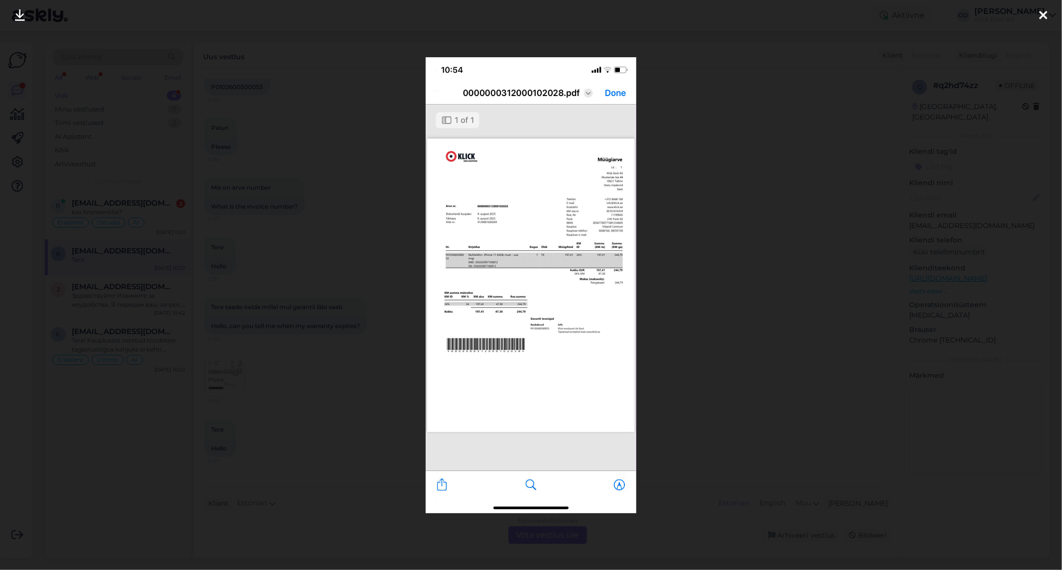
click at [528, 369] on img at bounding box center [531, 285] width 211 height 456
click at [838, 218] on div at bounding box center [531, 285] width 1062 height 570
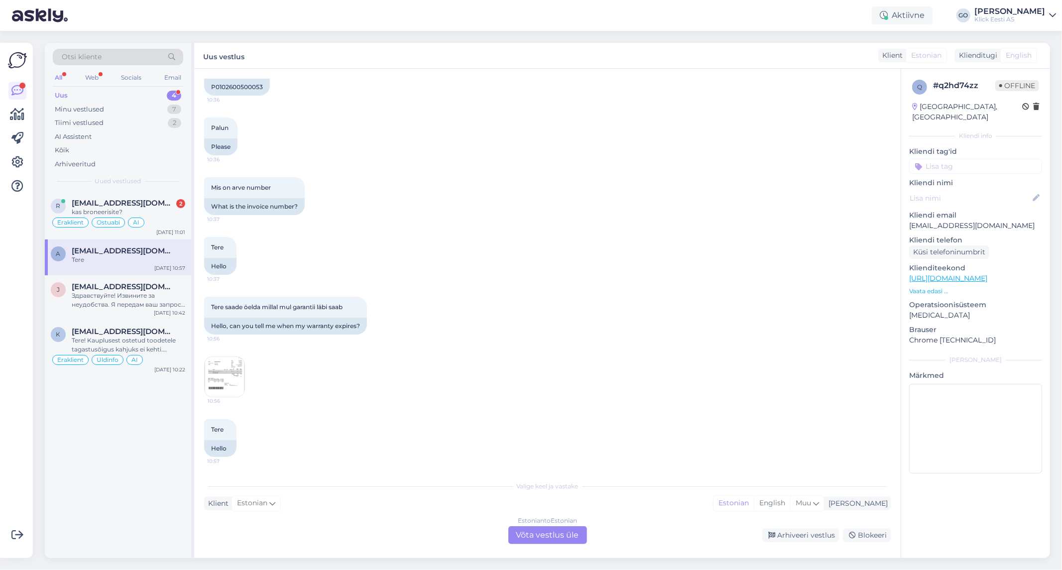
click at [554, 531] on div "Estonian to Estonian Võta vestlus üle" at bounding box center [547, 535] width 79 height 18
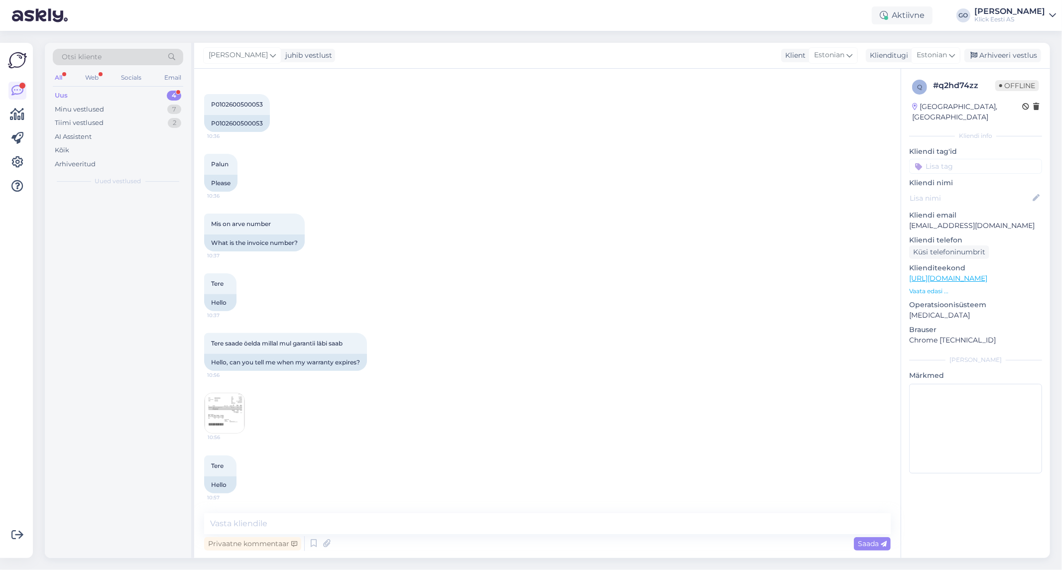
scroll to position [184, 0]
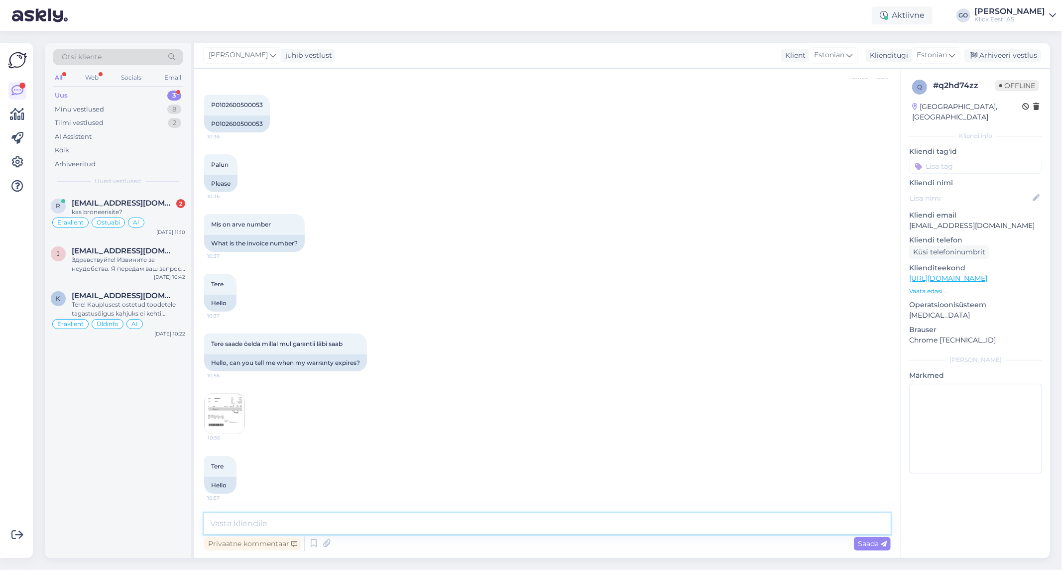
click at [387, 521] on textarea at bounding box center [547, 523] width 686 height 21
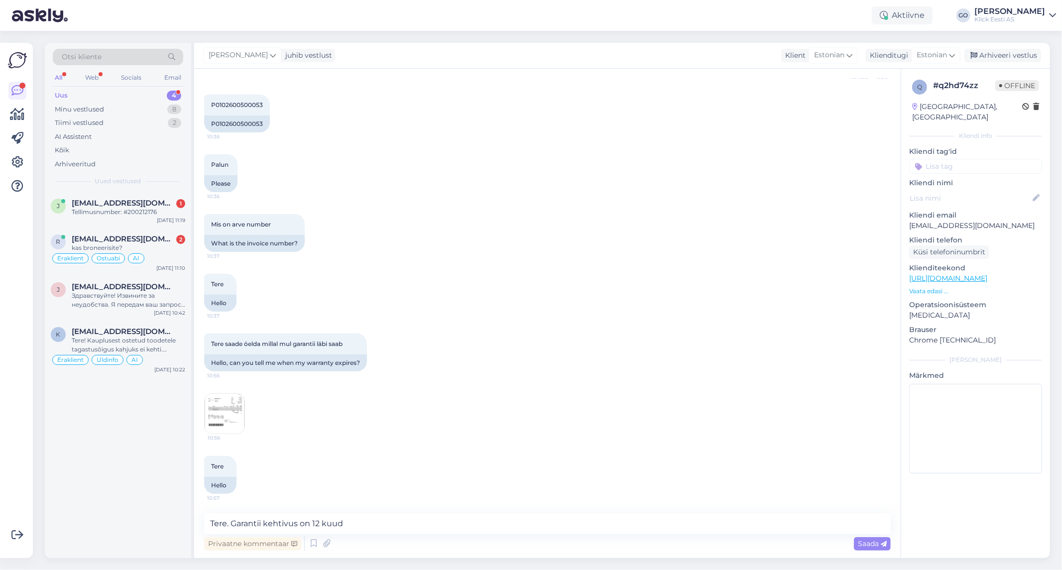
click at [454, 445] on div "Tere 10:57 Hello" at bounding box center [547, 475] width 686 height 60
click at [384, 521] on textarea "Tere. Garantii kehtivus on 12 kuud" at bounding box center [547, 523] width 686 height 21
type textarea "Tere. Garantii kehtivus on 12 kuud. Seega teie seadmel kestab garantii kuni [DA…"
click at [872, 542] on span "Saada" at bounding box center [872, 543] width 29 height 9
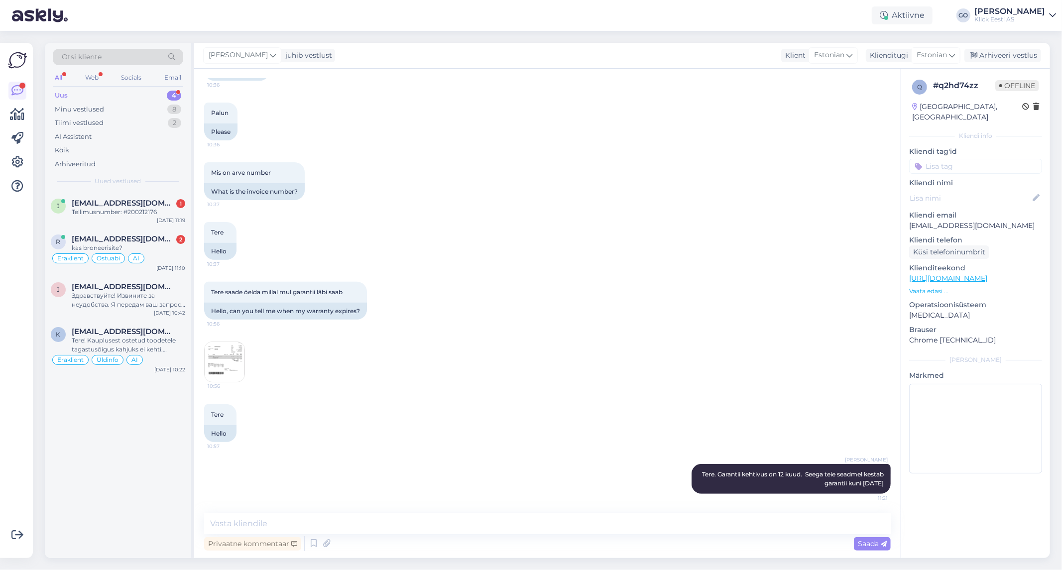
click at [528, 256] on div "Tere 10:37 Hello" at bounding box center [547, 241] width 686 height 60
click at [147, 339] on div "Tere! Kauplusest ostetud toodetele tagastusõigus kahjuks ei kehti. Vahetuse soo…" at bounding box center [128, 345] width 113 height 18
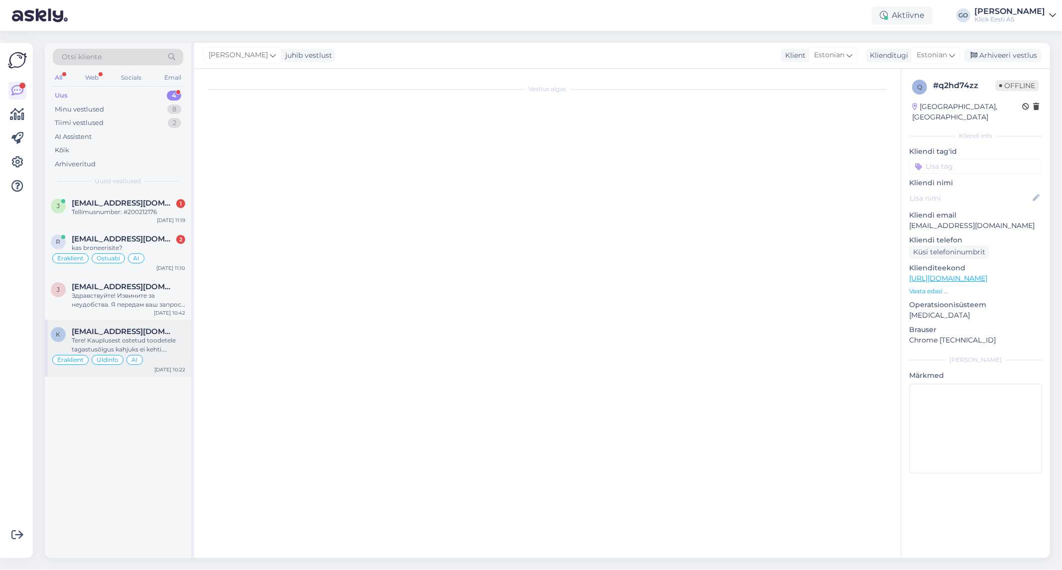
click at [156, 334] on span "[EMAIL_ADDRESS][DOMAIN_NAME]" at bounding box center [124, 331] width 104 height 9
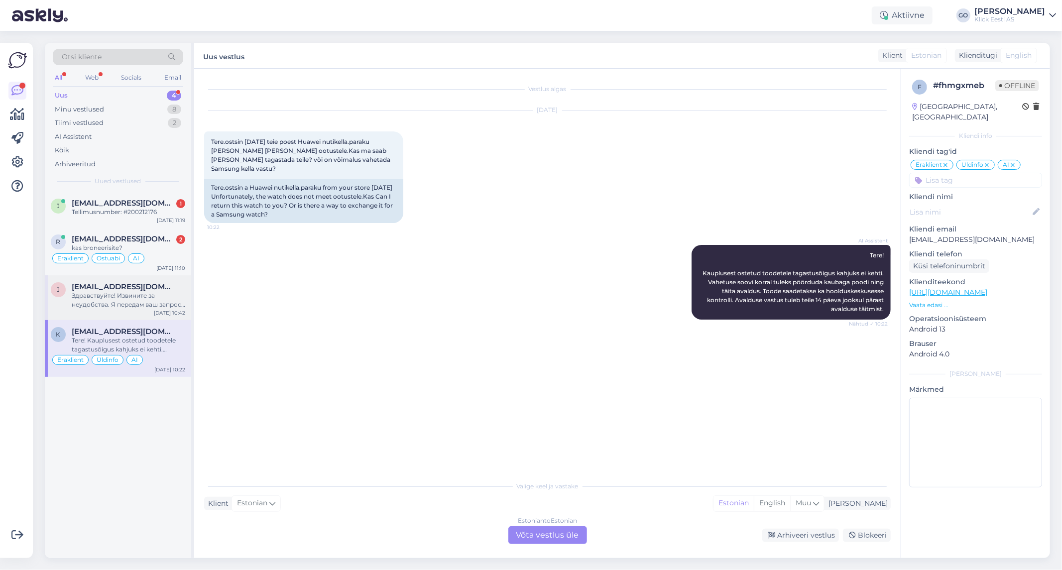
click at [165, 294] on div "Здравствуйте! Извините за неудобства. Я передам ваш запрос специалисту, чтобы о…" at bounding box center [128, 300] width 113 height 18
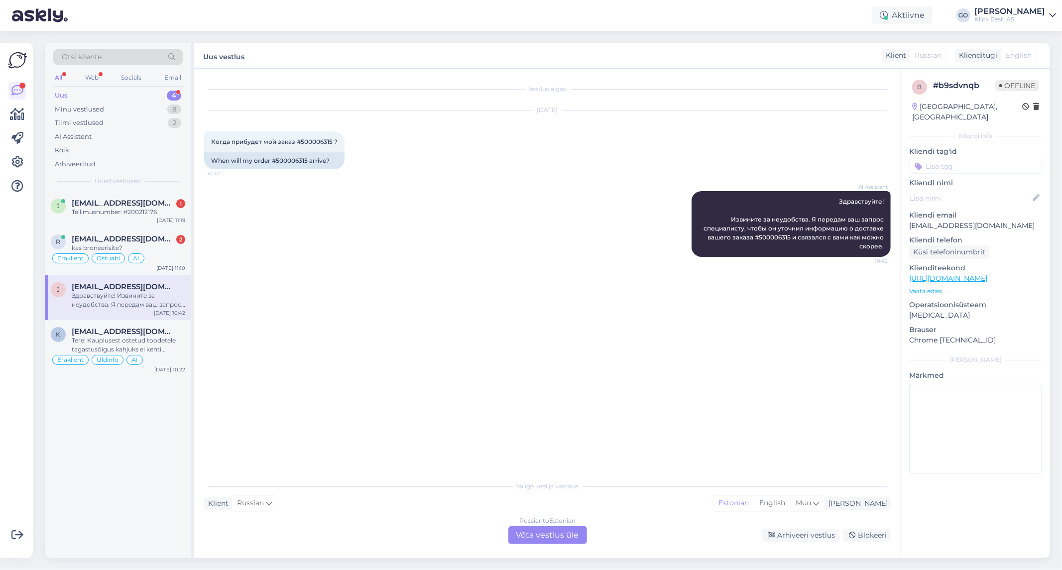
click at [443, 277] on div "Vestlus algas [DATE] Когда прибудет мой заказ #500006315 ? 10:42 When will my o…" at bounding box center [551, 273] width 695 height 388
drag, startPoint x: 331, startPoint y: 138, endPoint x: 296, endPoint y: 138, distance: 34.3
click at [296, 138] on span "Когда прибудет мой заказ #500006315 ?" at bounding box center [274, 141] width 126 height 7
copy span "#500006315"
click at [121, 296] on div "Когда прибудет мой заказ #500006315 ?" at bounding box center [128, 300] width 113 height 18
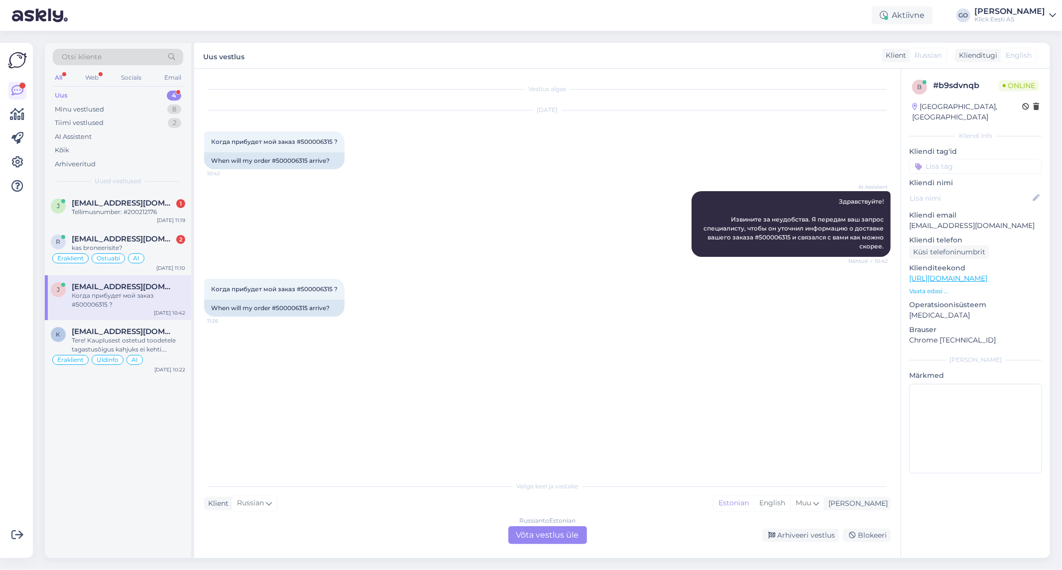
click at [395, 351] on div "Vestlus algas [DATE] Когда прибудет мой заказ #500006315 ? 10:42 When will my o…" at bounding box center [551, 273] width 695 height 388
click at [400, 324] on div "Когда прибудет мой заказ #500006315 ? 11:26 When will my order #500006315 arriv…" at bounding box center [547, 298] width 686 height 60
drag, startPoint x: 331, startPoint y: 140, endPoint x: 296, endPoint y: 138, distance: 34.9
click at [296, 138] on span "Когда прибудет мой заказ #500006315 ?" at bounding box center [274, 141] width 126 height 7
copy span "#500006315"
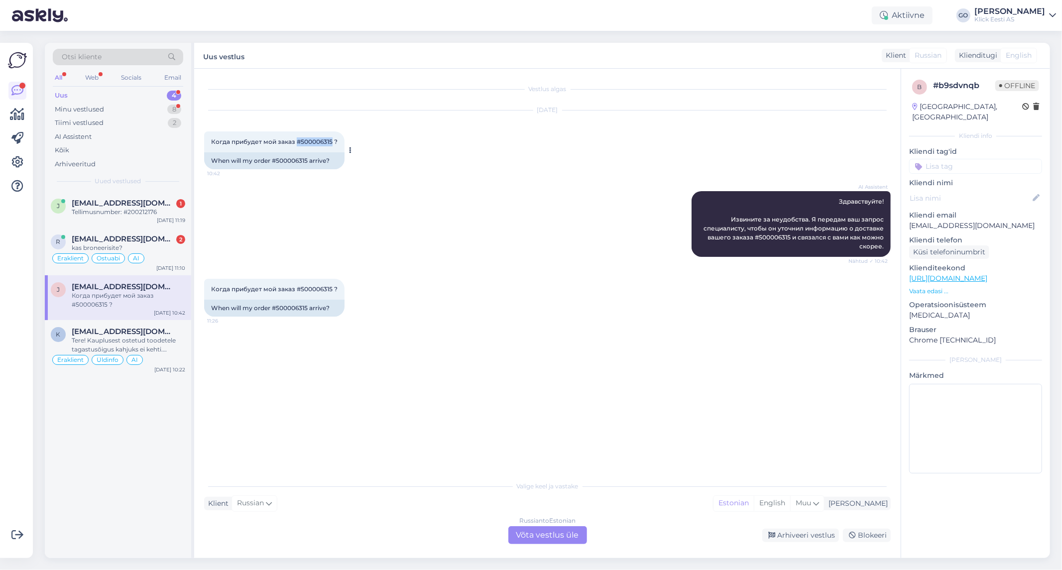
copy span "#500006315"
click at [383, 354] on div "Vestlus algas [DATE] Когда прибудет мой заказ #500006315 ? 10:42 When will my o…" at bounding box center [551, 273] width 695 height 388
click at [153, 245] on div "kas broneerisite?" at bounding box center [128, 247] width 113 height 9
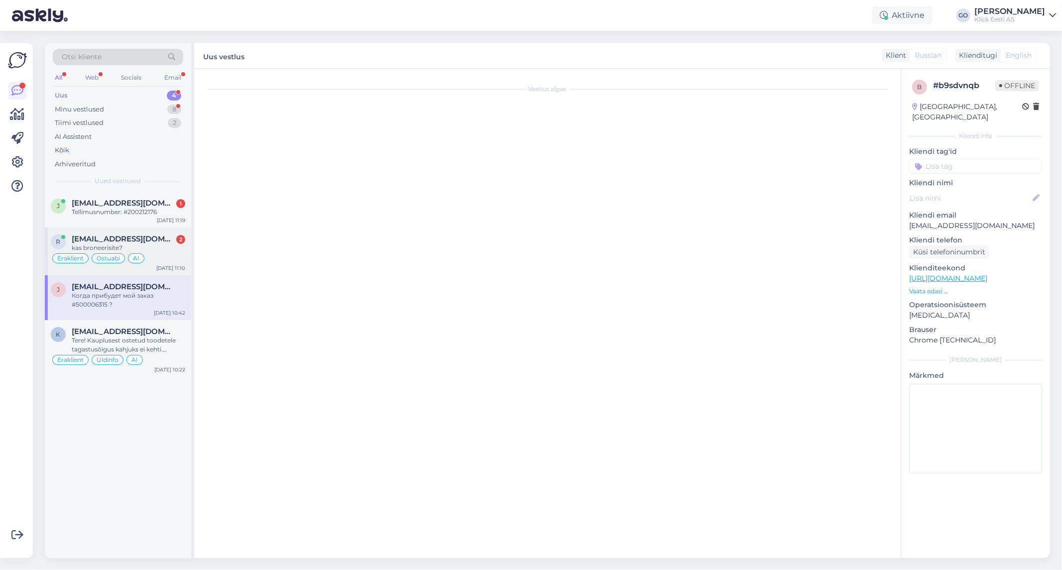
scroll to position [1158, 0]
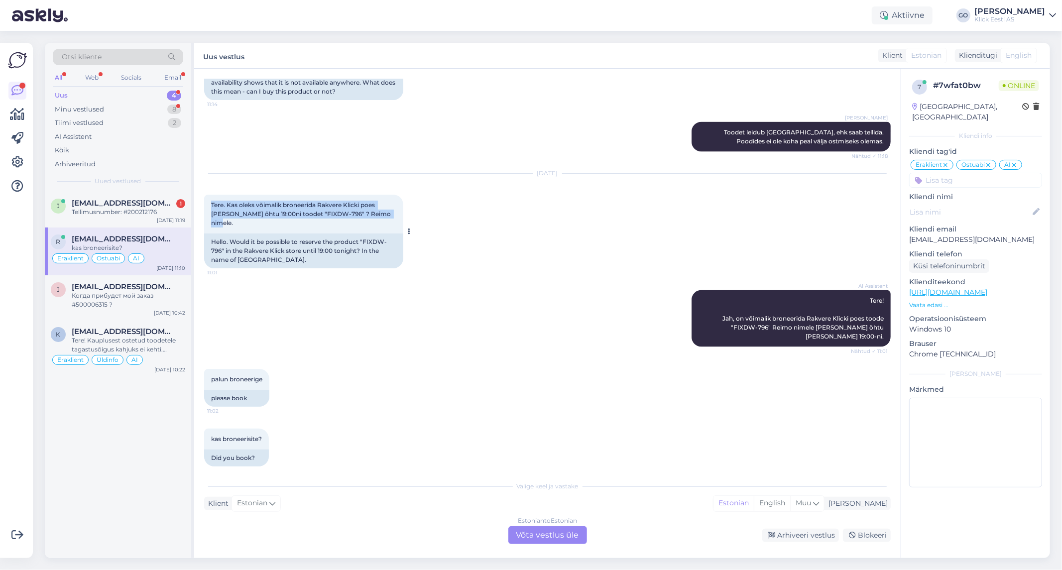
drag, startPoint x: 379, startPoint y: 221, endPoint x: 205, endPoint y: 213, distance: 174.4
click at [205, 213] on div "Tere. Kas oleks võimalik broneerida Rakvere Klicki poes [PERSON_NAME] õhtu 19:0…" at bounding box center [303, 214] width 199 height 39
copy span "Tere. Kas oleks võimalik broneerida Rakvere Klicki poes [PERSON_NAME] õhtu 19:0…"
click at [545, 536] on div "Estonian to Estonian Võta vestlus üle" at bounding box center [547, 535] width 79 height 18
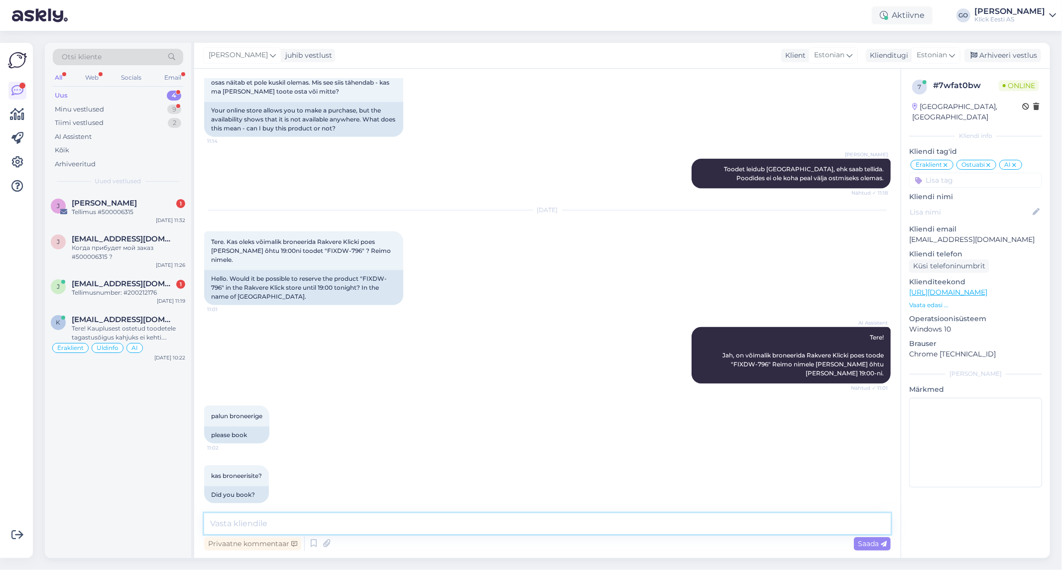
click at [369, 524] on textarea at bounding box center [547, 523] width 686 height 21
click at [231, 525] on textarea "Tere, kauplusele info edastatud." at bounding box center [547, 523] width 686 height 21
click at [340, 523] on textarea "Tere, Rakvere Klickile kauplusele info edastatud." at bounding box center [547, 523] width 686 height 21
click at [290, 524] on textarea "Tere, Rakvere Klickile kauplusele info edastatud." at bounding box center [547, 523] width 686 height 21
click at [412, 525] on textarea "Tere, Rakvere Klicki kauplusele info edastatud." at bounding box center [547, 523] width 686 height 21
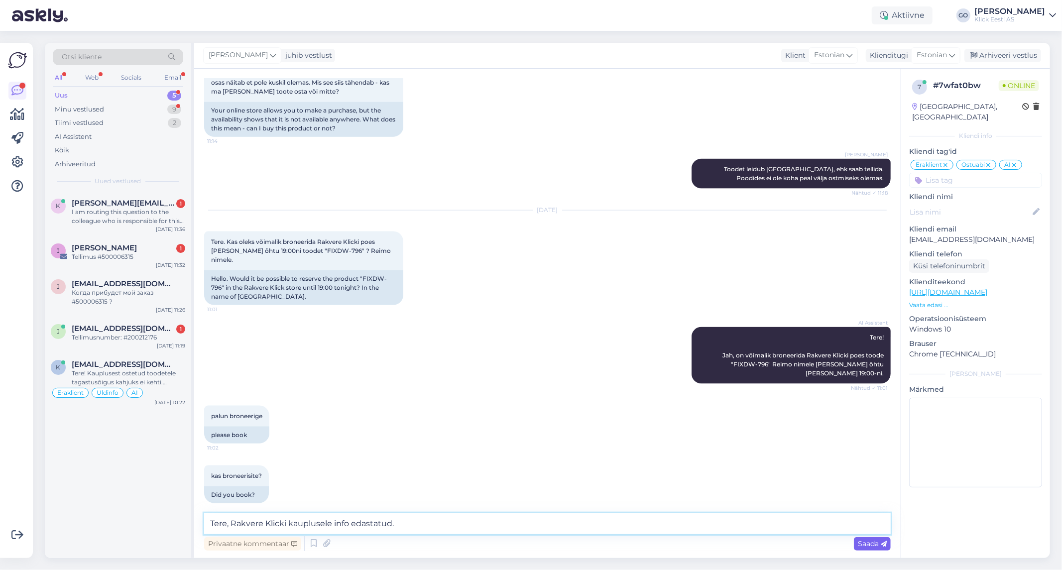
type textarea "Tere, Rakvere Klicki kauplusele info edastatud."
click at [867, 541] on span "Saada" at bounding box center [872, 543] width 29 height 9
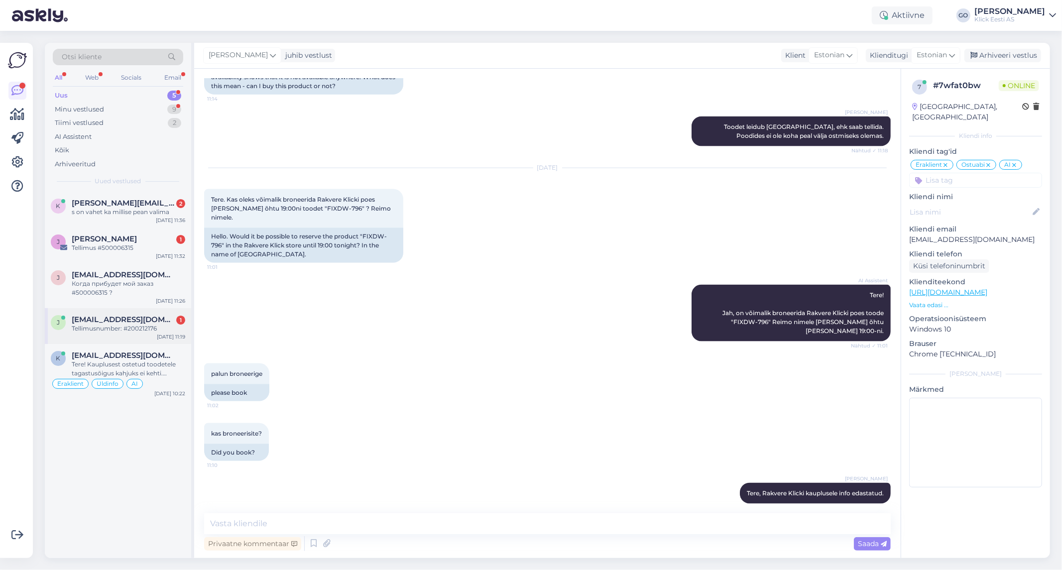
click at [122, 327] on div "Tellimusnumber: #200212176" at bounding box center [128, 328] width 113 height 9
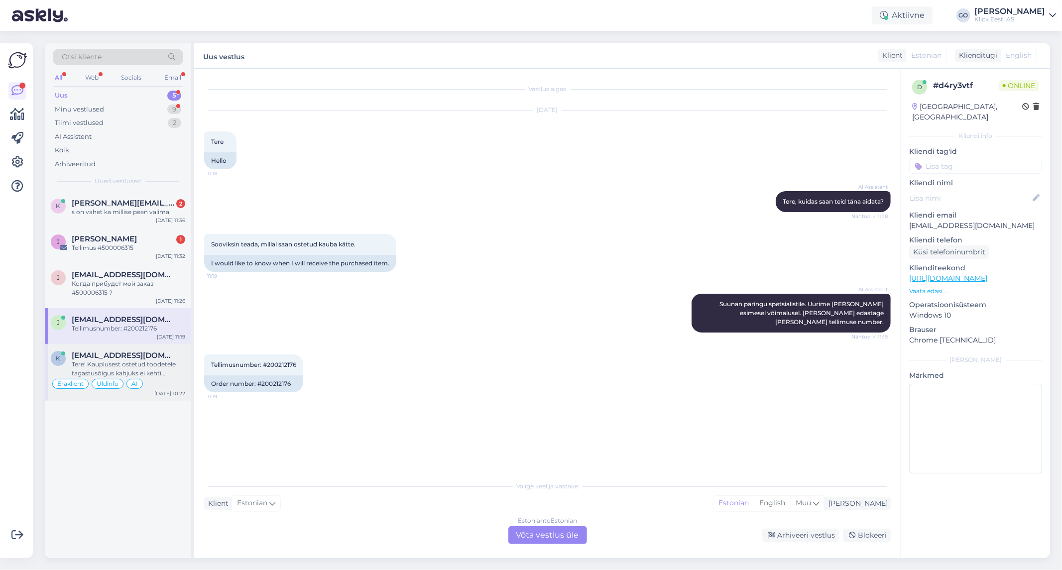
click at [122, 355] on span "[EMAIL_ADDRESS][DOMAIN_NAME]" at bounding box center [124, 355] width 104 height 9
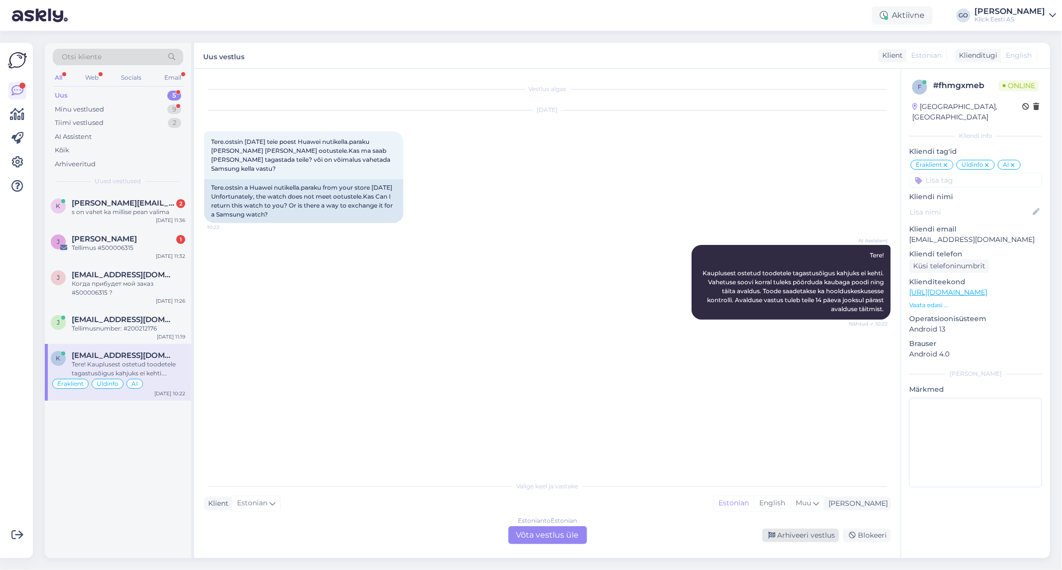
click at [803, 534] on div "Arhiveeri vestlus" at bounding box center [800, 535] width 77 height 13
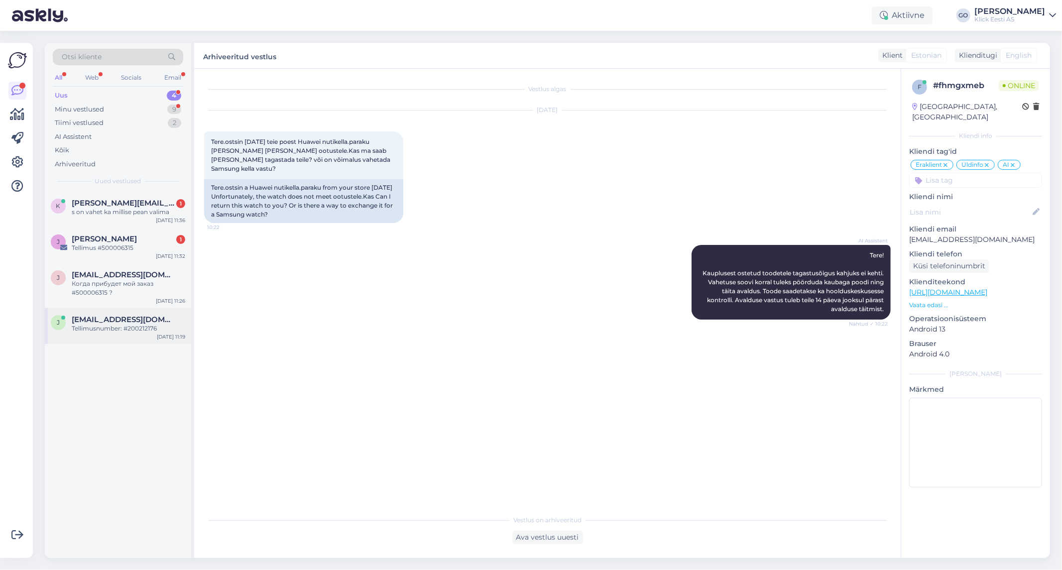
click at [105, 319] on span "[EMAIL_ADDRESS][DOMAIN_NAME]" at bounding box center [124, 319] width 104 height 9
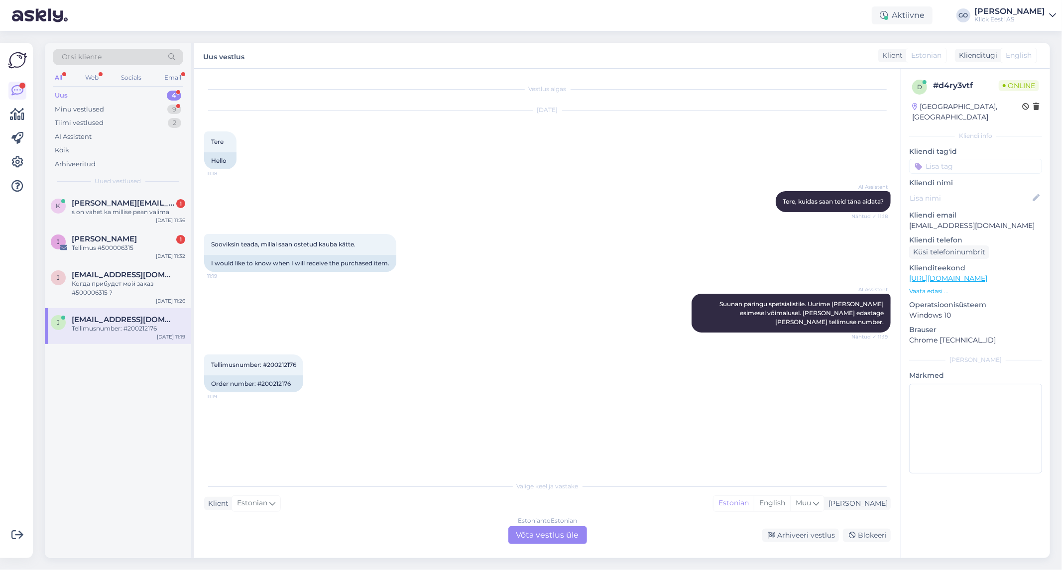
click at [376, 363] on div "Tellimusnumber: #200212176 11:19 Order number: #200212176" at bounding box center [547, 373] width 686 height 60
drag, startPoint x: 297, startPoint y: 361, endPoint x: 274, endPoint y: 361, distance: 22.4
click at [274, 361] on span "Tellimusnumber: #200212176" at bounding box center [253, 364] width 85 height 7
click at [492, 372] on div "Tellimusnumber: #200212176 11:19 Order number: #200212176" at bounding box center [547, 373] width 686 height 60
click at [401, 321] on div "AI Assistent [PERSON_NAME] päringu spetsialistile. Uurime [PERSON_NAME] esimese…" at bounding box center [547, 313] width 686 height 61
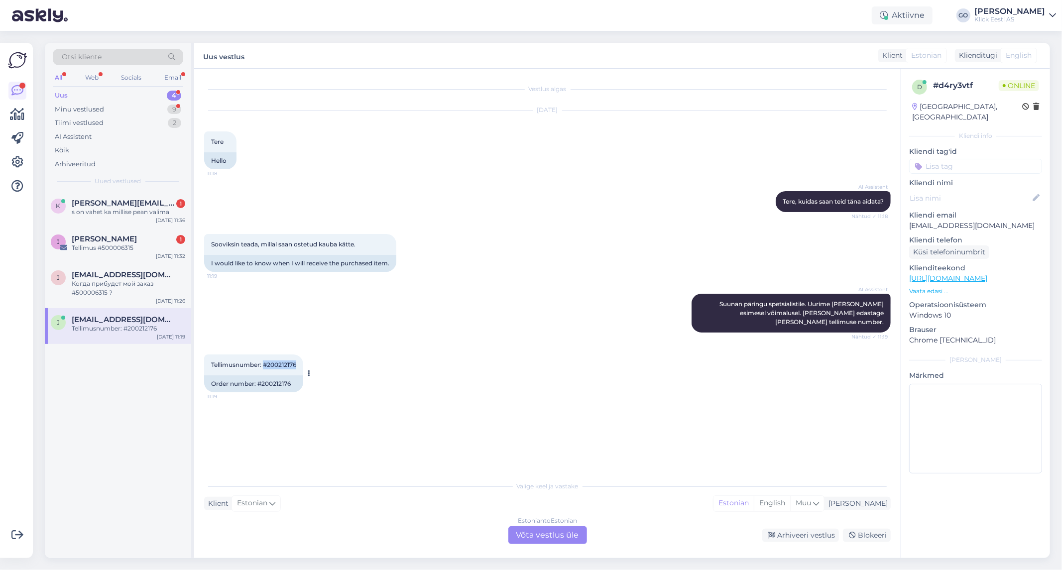
drag, startPoint x: 298, startPoint y: 361, endPoint x: 265, endPoint y: 364, distance: 33.0
click at [265, 364] on div "Tellimusnumber: #200212176 11:19" at bounding box center [253, 364] width 99 height 21
copy span "#200212176"
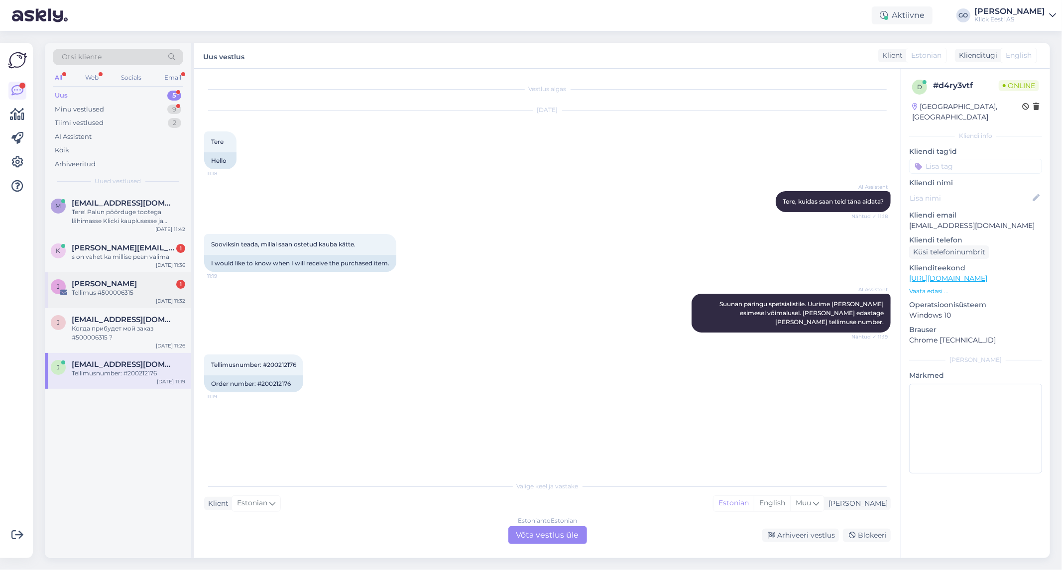
click at [133, 287] on div "[PERSON_NAME] 1" at bounding box center [128, 283] width 113 height 9
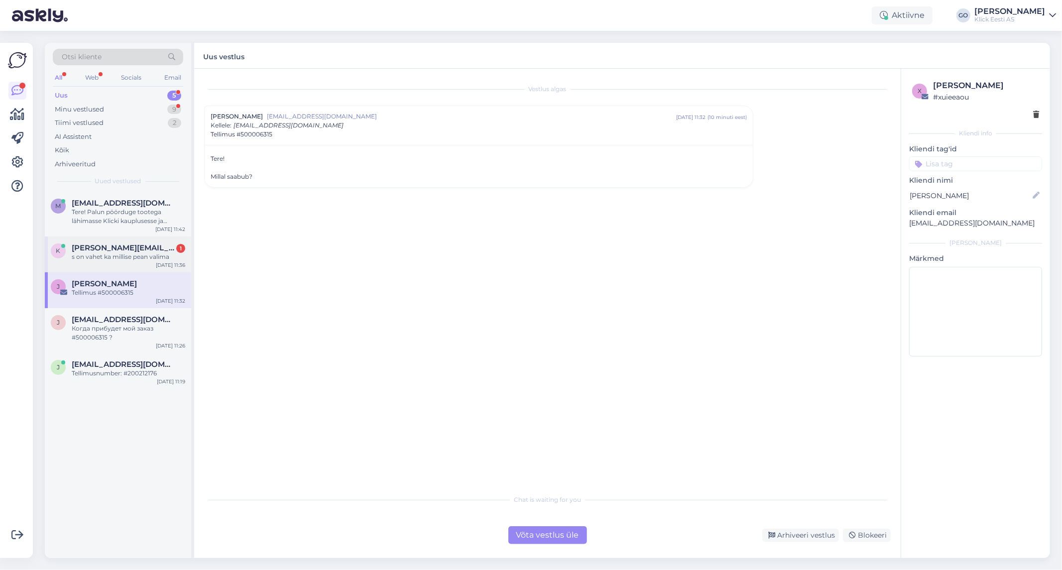
click at [121, 253] on div "s on vahet ka millise pean valima" at bounding box center [128, 256] width 113 height 9
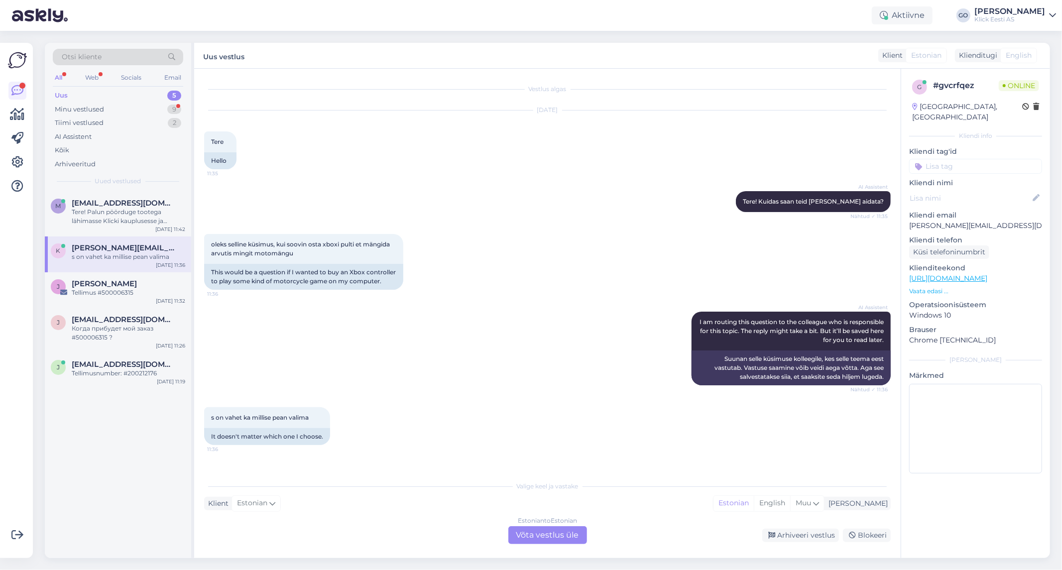
click at [340, 349] on div "AI Assistent I am routing this question to the colleague who is responsible for…" at bounding box center [547, 349] width 686 height 96
click at [342, 347] on div "AI Assistent I am routing this question to the colleague who is responsible for…" at bounding box center [547, 349] width 686 height 96
drag, startPoint x: 212, startPoint y: 242, endPoint x: 302, endPoint y: 252, distance: 90.2
click at [302, 252] on div "oleks selline küsimus, kui soovin osta xboxi pulti et mängida arvutis mingit mo…" at bounding box center [303, 249] width 199 height 30
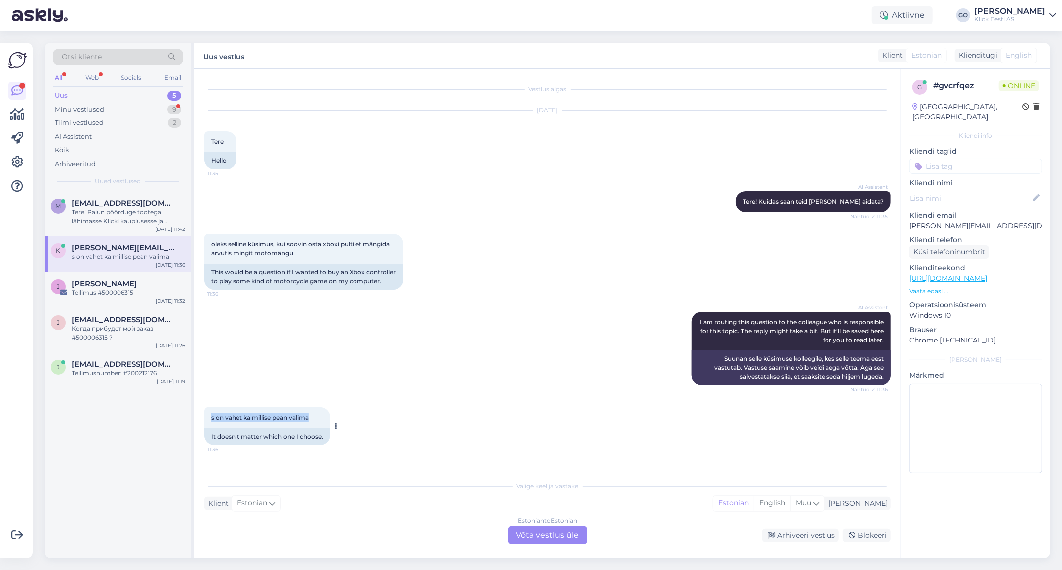
drag, startPoint x: 311, startPoint y: 427, endPoint x: 206, endPoint y: 421, distance: 105.7
click at [206, 421] on div "s on vahet ka millise pean valima 11:36" at bounding box center [267, 417] width 126 height 21
click at [309, 498] on div "Klient Estonian Mina Estonian English Muu" at bounding box center [547, 503] width 686 height 13
click at [538, 534] on div "Estonian to Estonian Võta vestlus üle" at bounding box center [547, 535] width 79 height 18
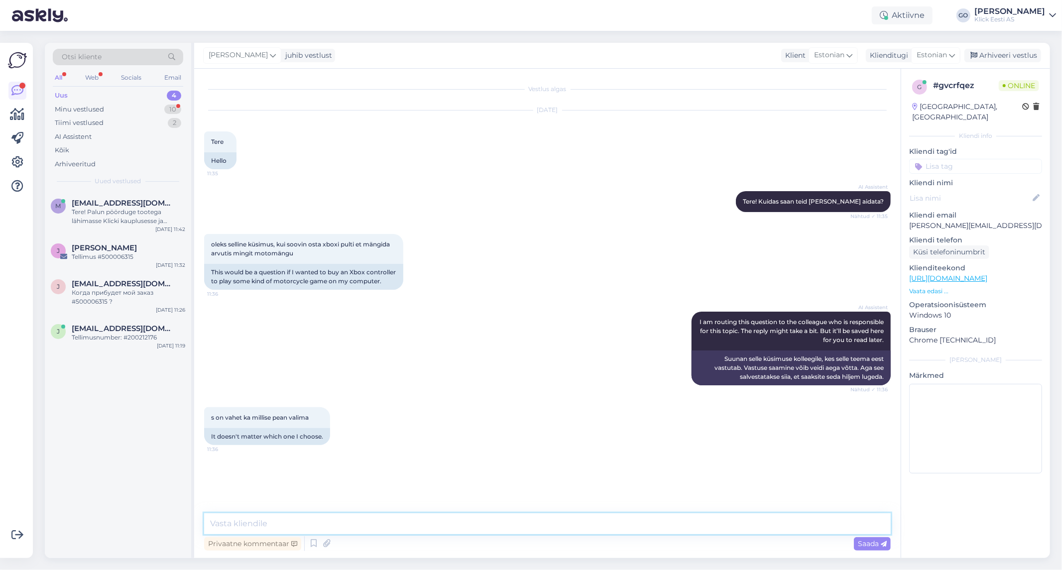
click at [322, 522] on textarea at bounding box center [547, 523] width 686 height 21
paste textarea "Lor ipsumd sita Conse adipi elitse doeiu, te incidid utlaboreetdolorema (al *En…"
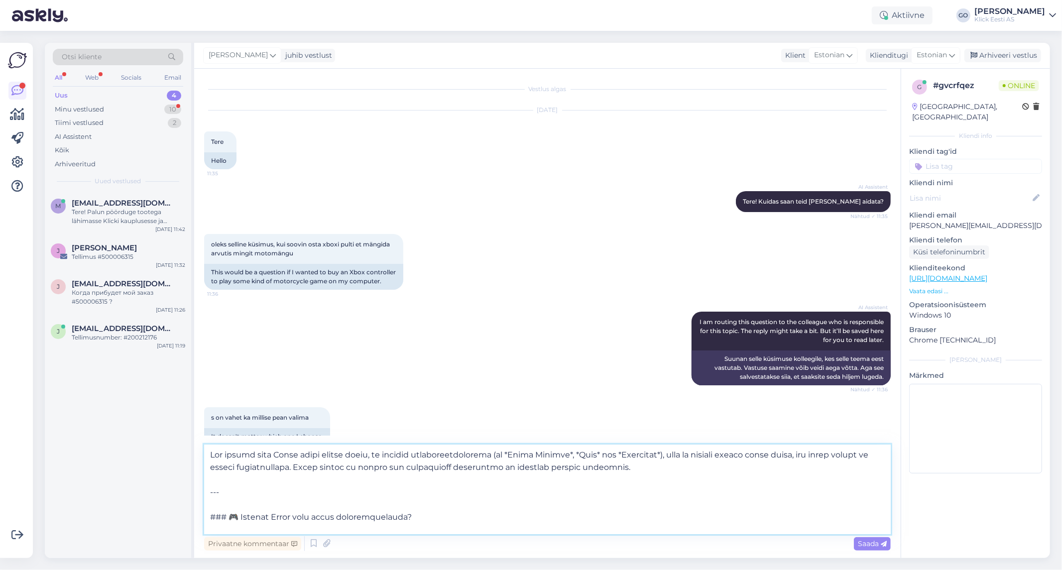
click at [471, 453] on textarea at bounding box center [547, 489] width 686 height 90
click at [420, 453] on textarea at bounding box center [547, 489] width 686 height 90
click at [259, 454] on textarea at bounding box center [547, 489] width 686 height 90
click at [454, 453] on textarea at bounding box center [547, 489] width 686 height 90
click at [306, 470] on textarea at bounding box center [547, 489] width 686 height 90
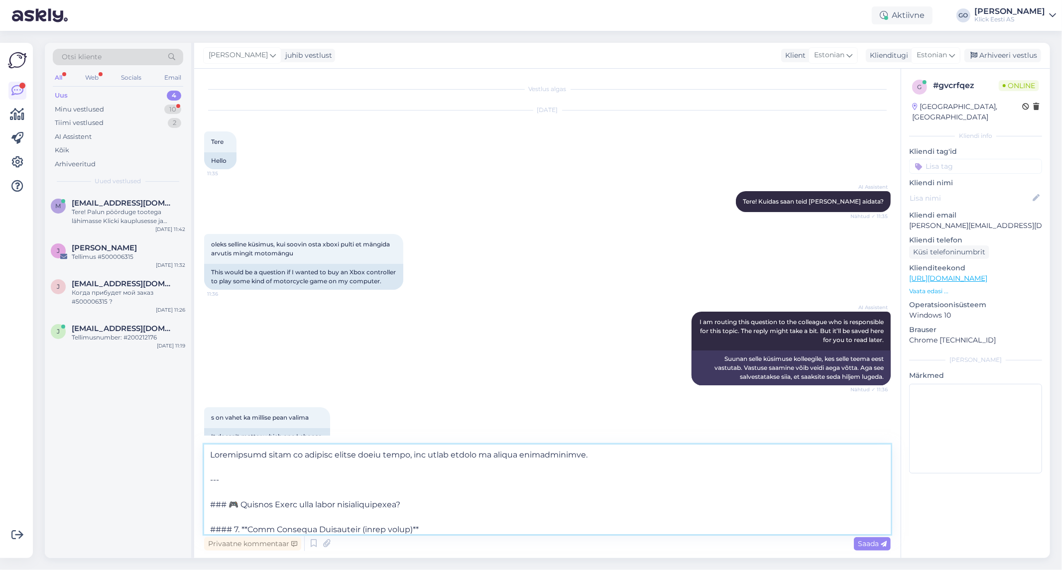
click at [224, 491] on textarea at bounding box center [547, 489] width 686 height 90
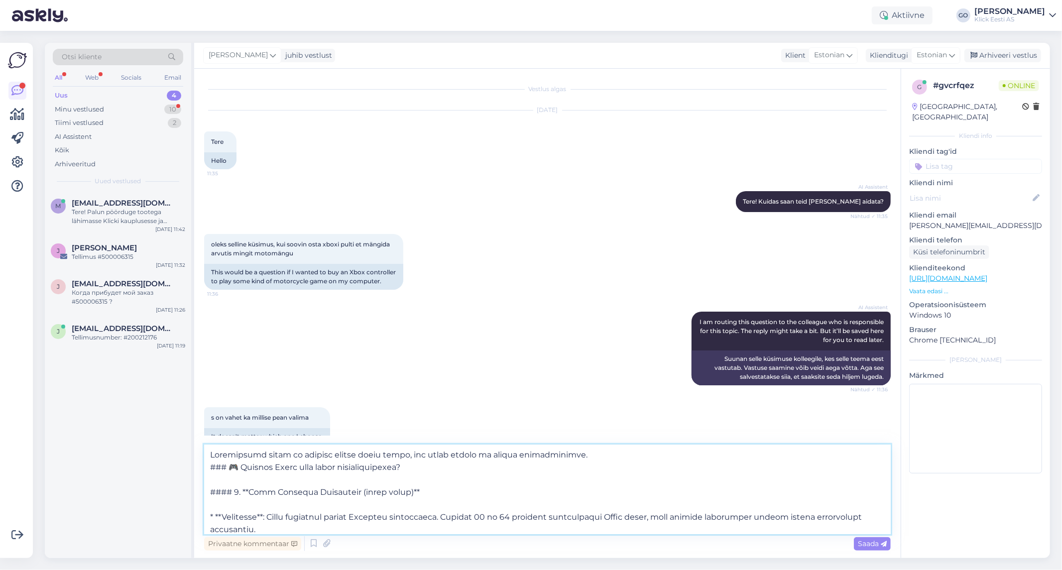
click at [264, 480] on textarea at bounding box center [547, 489] width 686 height 90
click at [272, 467] on textarea at bounding box center [547, 489] width 686 height 90
click at [253, 465] on textarea at bounding box center [547, 489] width 686 height 90
click at [367, 465] on textarea at bounding box center [547, 489] width 686 height 90
click at [232, 481] on textarea at bounding box center [547, 489] width 686 height 90
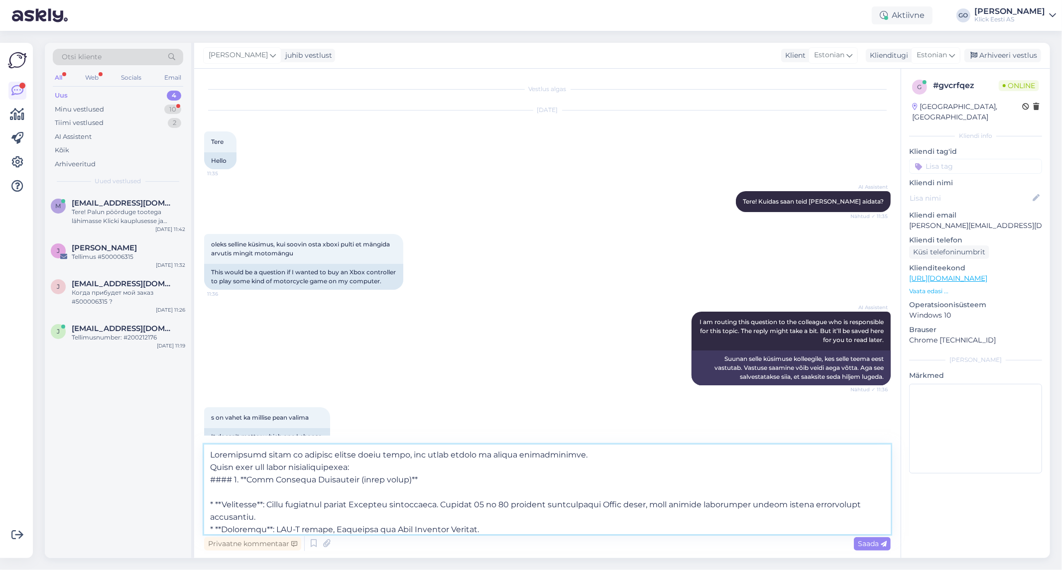
click at [304, 488] on textarea at bounding box center [547, 489] width 686 height 90
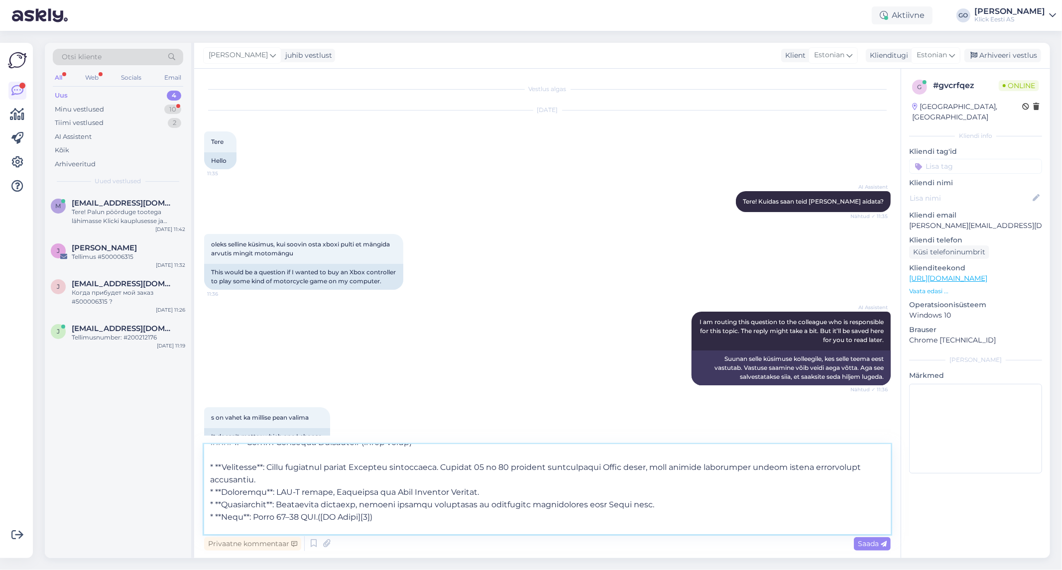
scroll to position [55, 0]
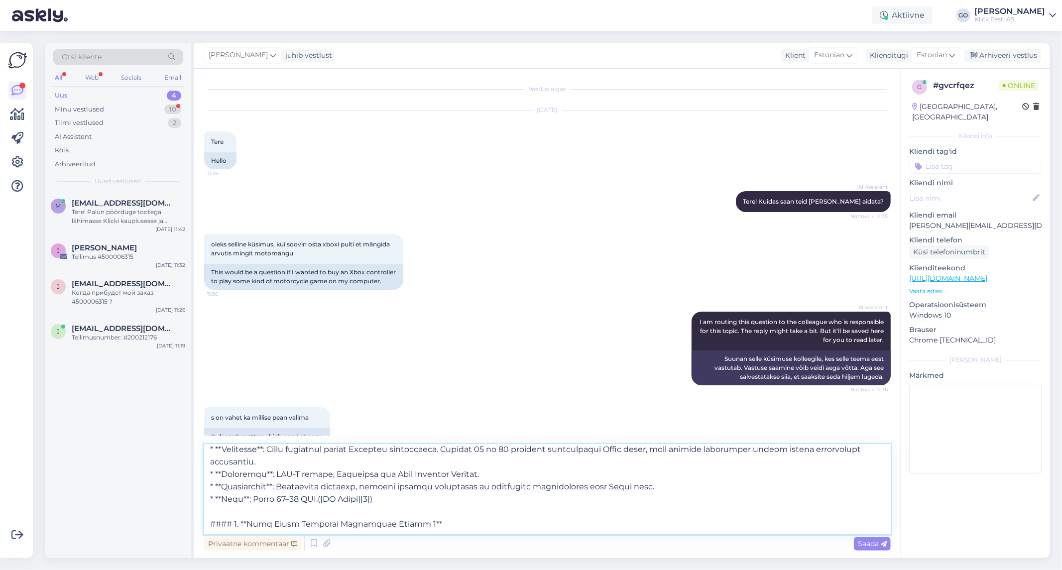
click at [399, 499] on textarea at bounding box center [547, 489] width 686 height 90
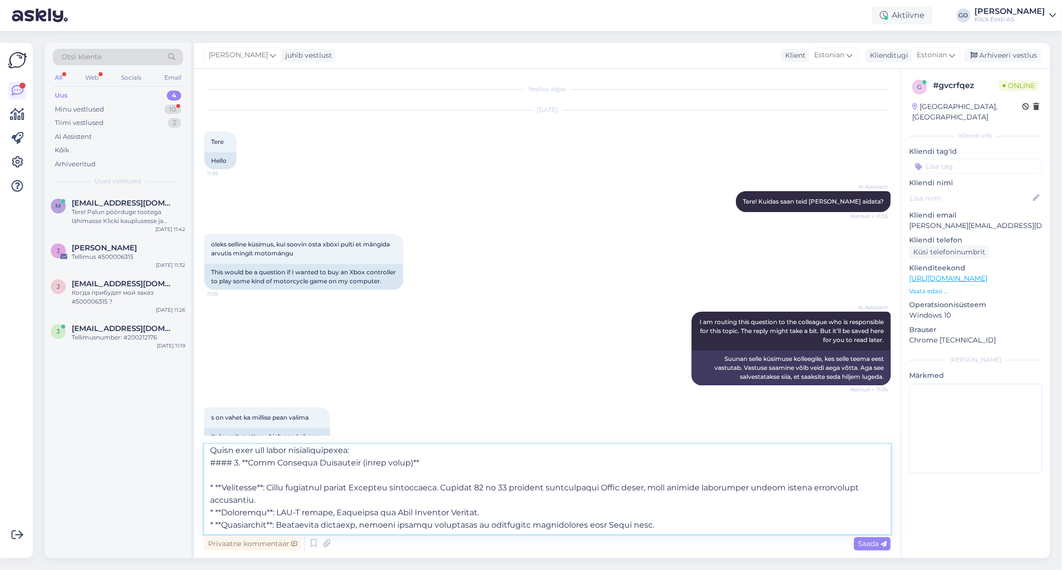
scroll to position [0, 0]
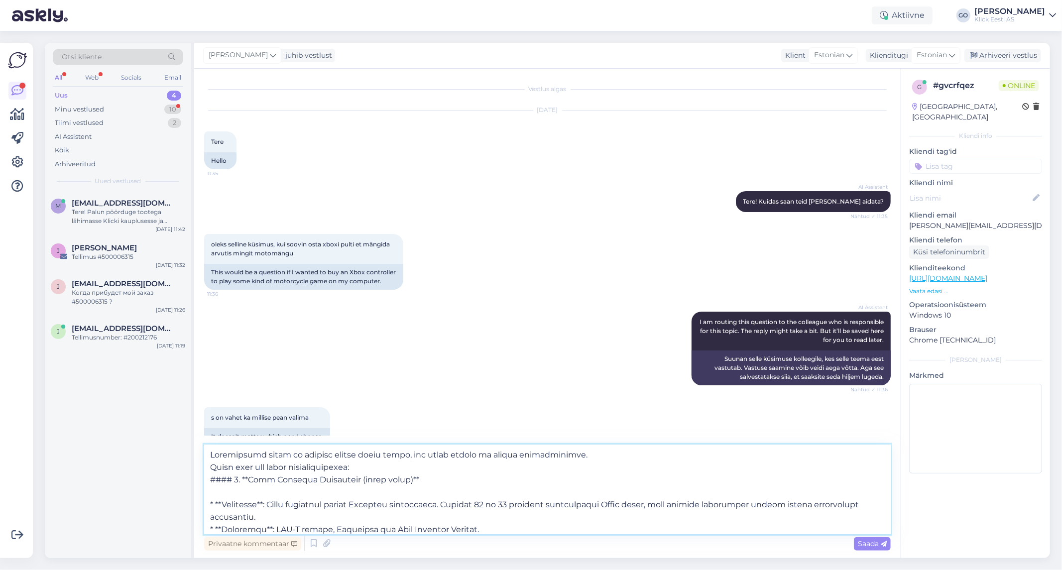
click at [230, 491] on textarea at bounding box center [547, 489] width 686 height 90
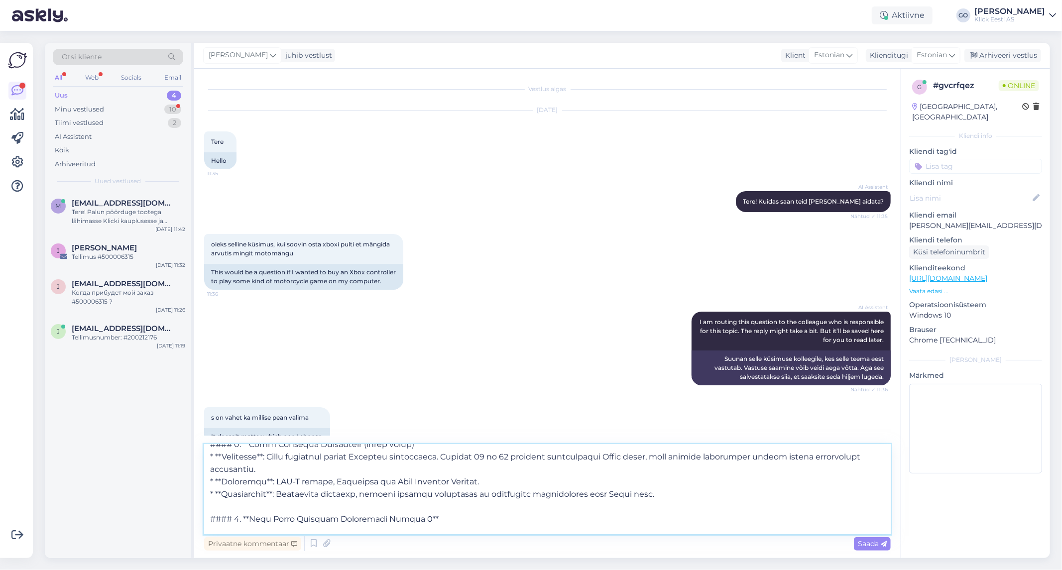
scroll to position [55, 0]
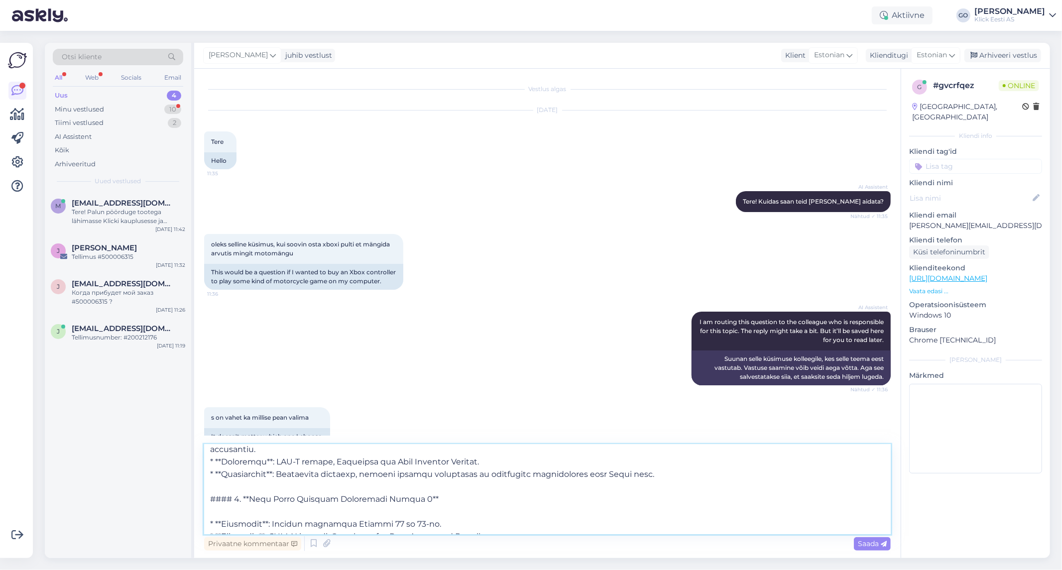
click at [221, 511] on textarea at bounding box center [547, 489] width 686 height 90
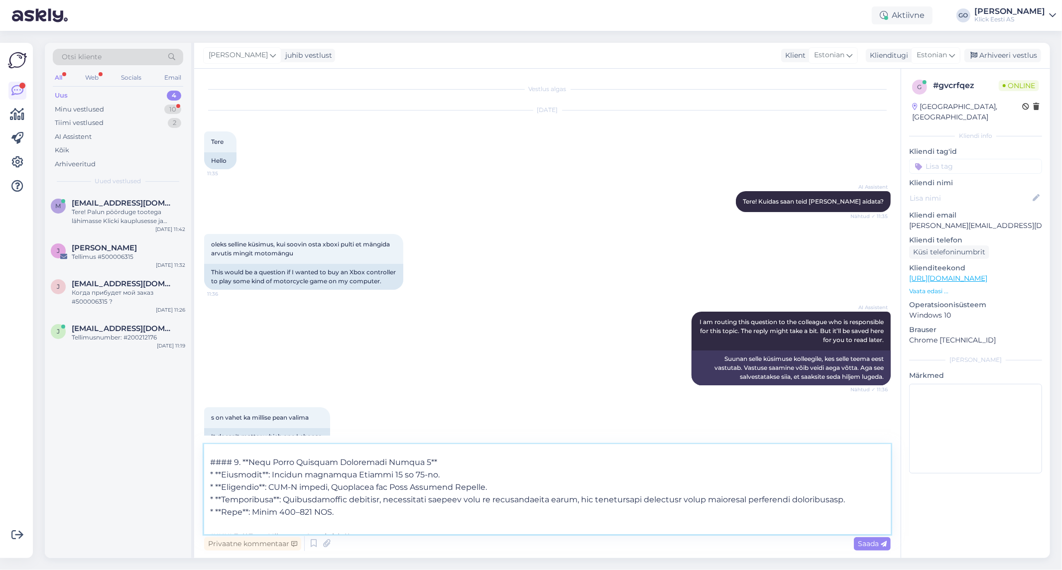
scroll to position [110, 0]
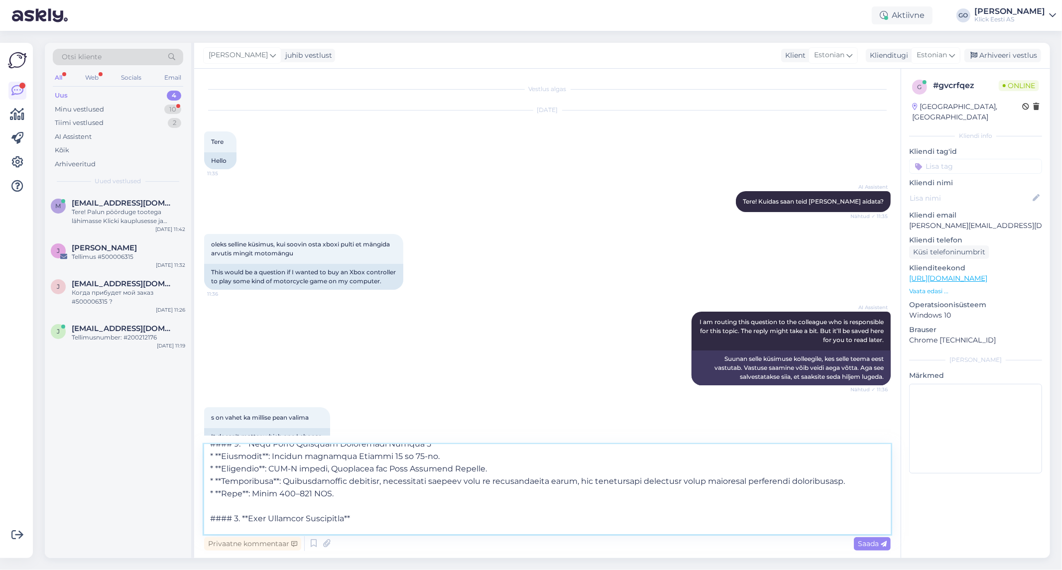
click at [356, 494] on textarea at bounding box center [547, 489] width 686 height 90
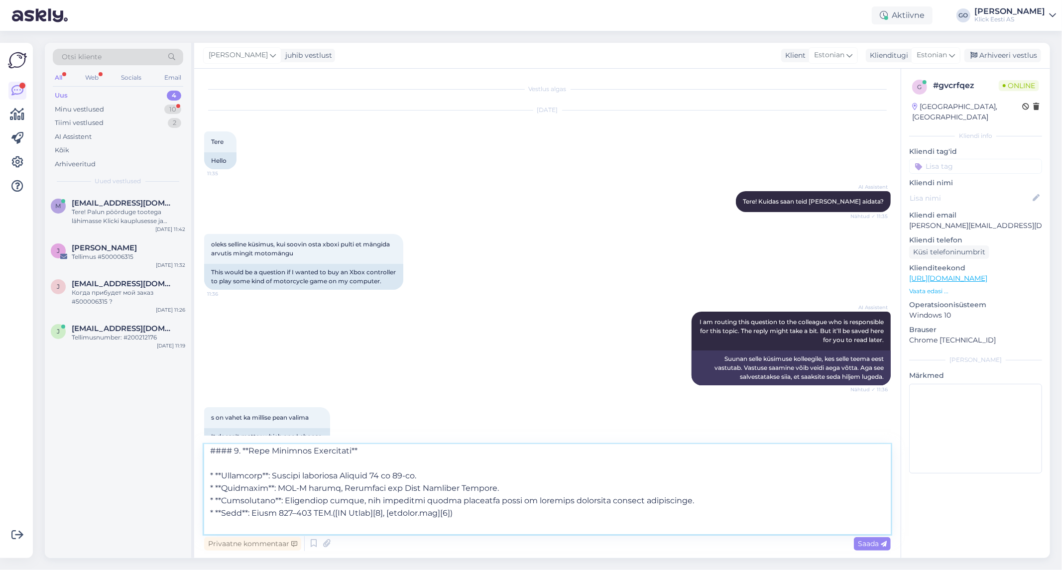
click at [320, 464] on textarea at bounding box center [547, 489] width 686 height 90
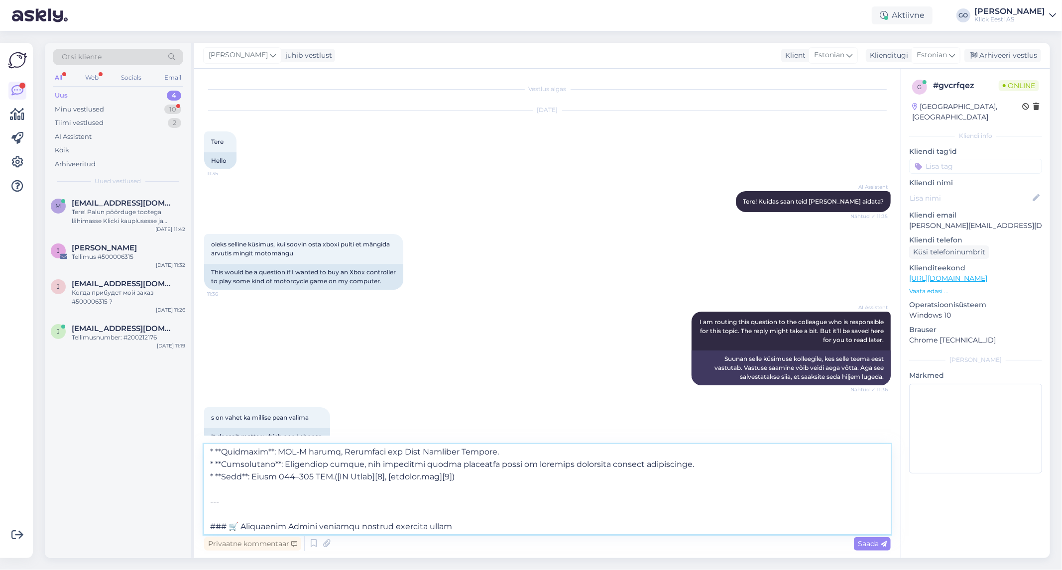
scroll to position [208, 0]
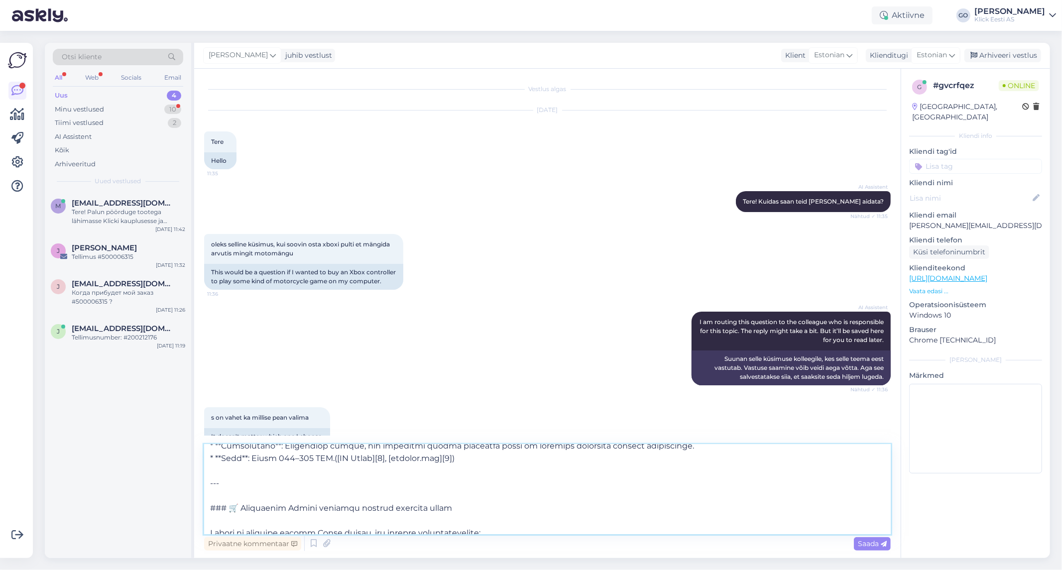
click at [479, 459] on textarea at bounding box center [547, 489] width 686 height 90
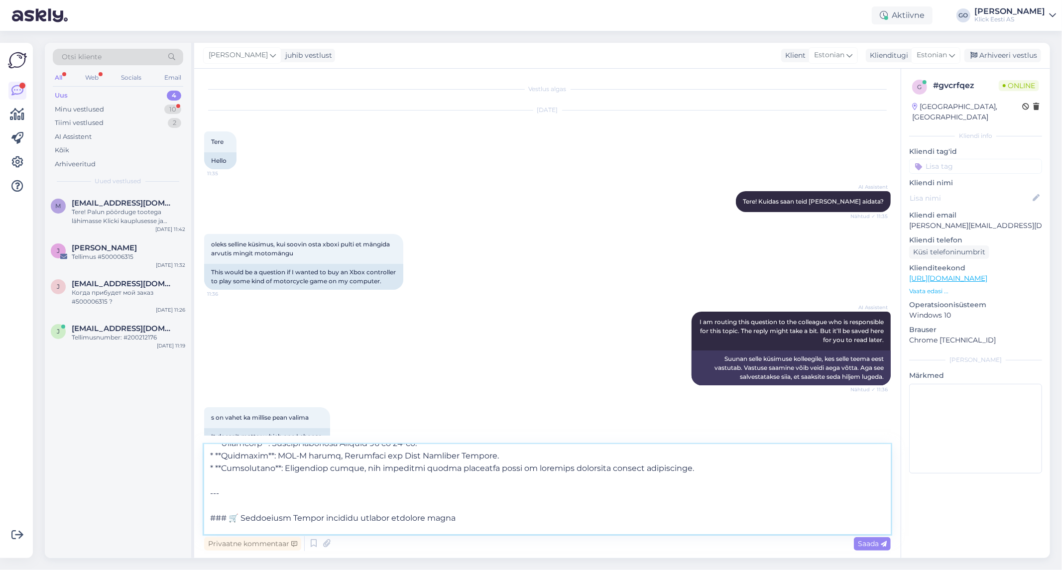
scroll to position [181, 0]
drag, startPoint x: 237, startPoint y: 505, endPoint x: 207, endPoint y: 498, distance: 30.8
click at [207, 498] on textarea at bounding box center [547, 489] width 686 height 90
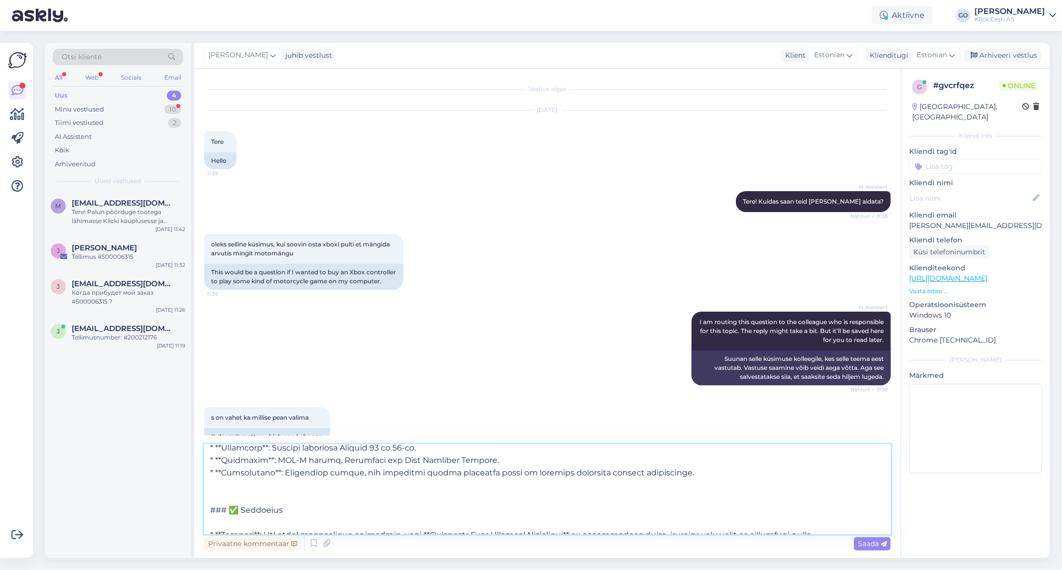
click at [224, 499] on textarea at bounding box center [547, 489] width 686 height 90
click at [228, 497] on textarea at bounding box center [547, 489] width 686 height 90
click at [224, 493] on textarea at bounding box center [547, 489] width 686 height 90
click at [222, 490] on textarea at bounding box center [547, 489] width 686 height 90
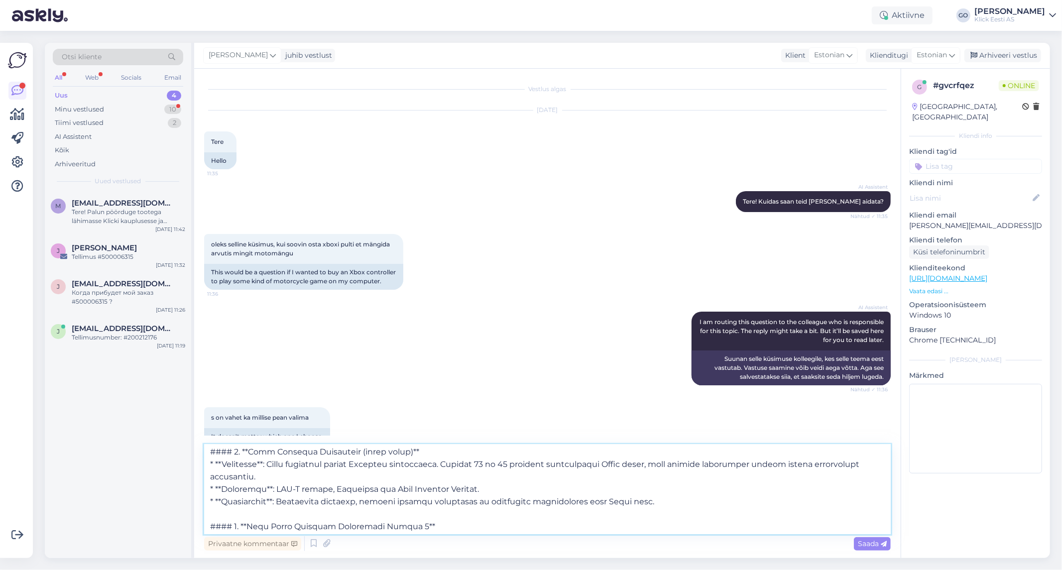
scroll to position [15, 0]
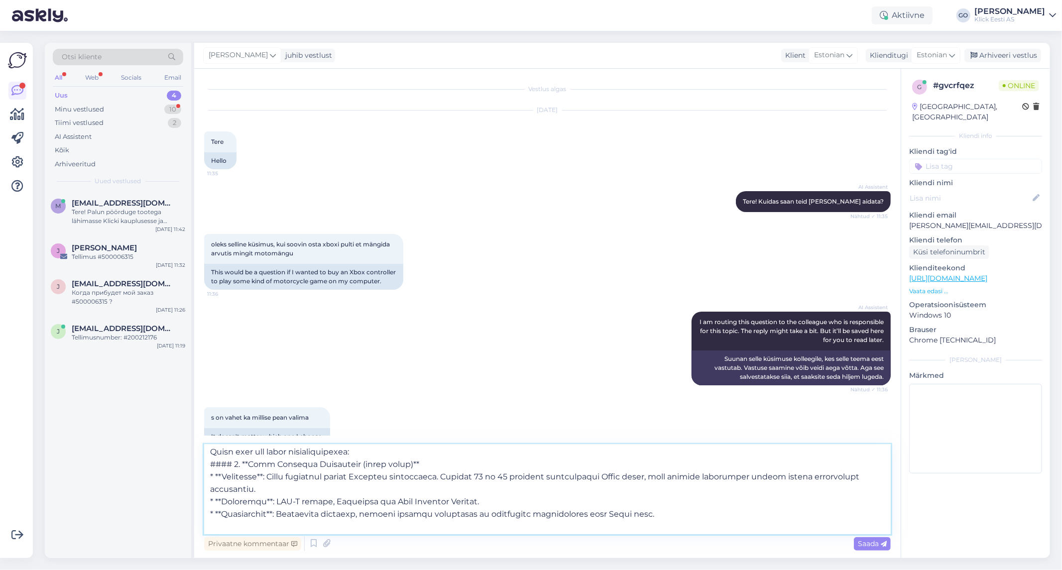
click at [429, 463] on textarea at bounding box center [547, 489] width 686 height 90
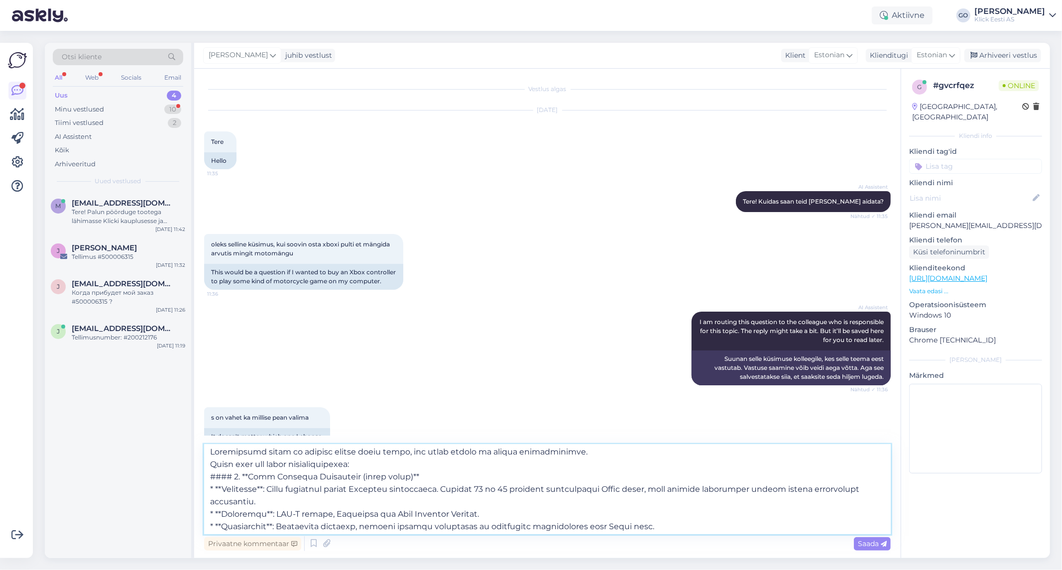
scroll to position [0, 0]
click at [443, 479] on textarea at bounding box center [547, 489] width 686 height 90
paste textarea "[URL][DOMAIN_NAME]"
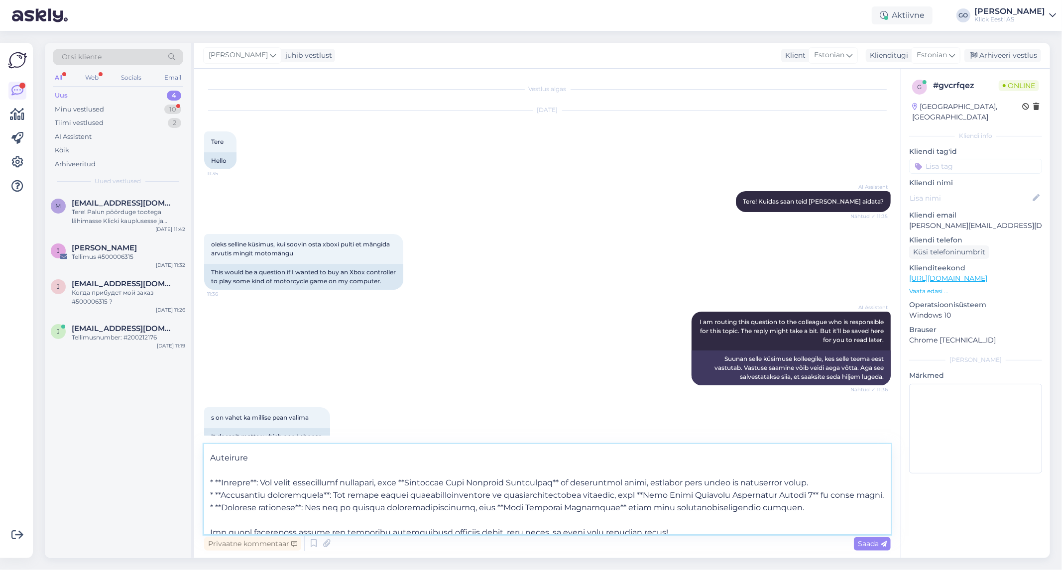
scroll to position [276, 0]
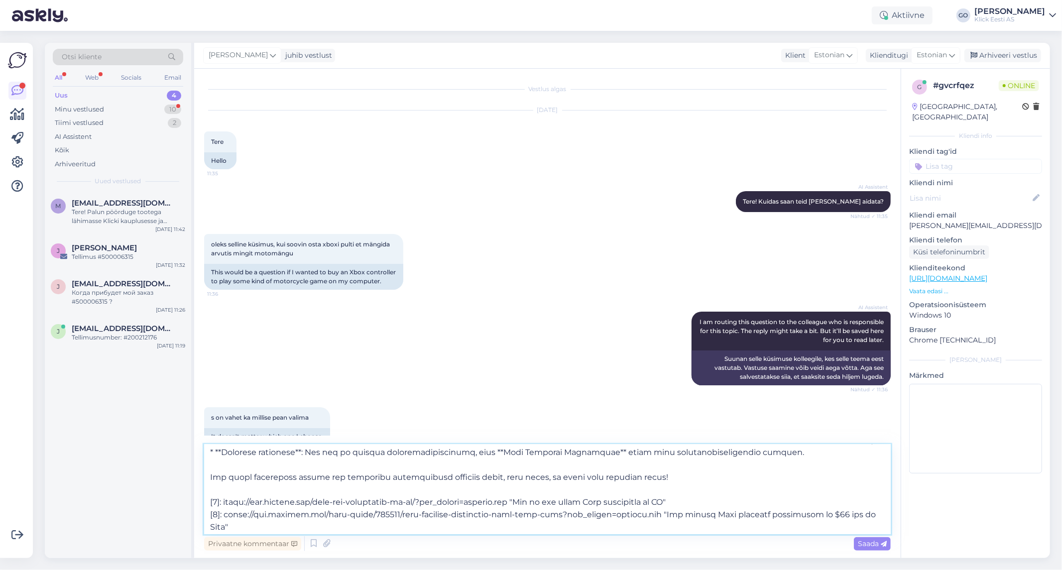
click at [658, 476] on textarea at bounding box center [547, 489] width 686 height 90
click at [213, 488] on textarea at bounding box center [547, 489] width 686 height 90
paste textarea "[URL][DOMAIN_NAME][PERSON_NAME][PERSON_NAME]"
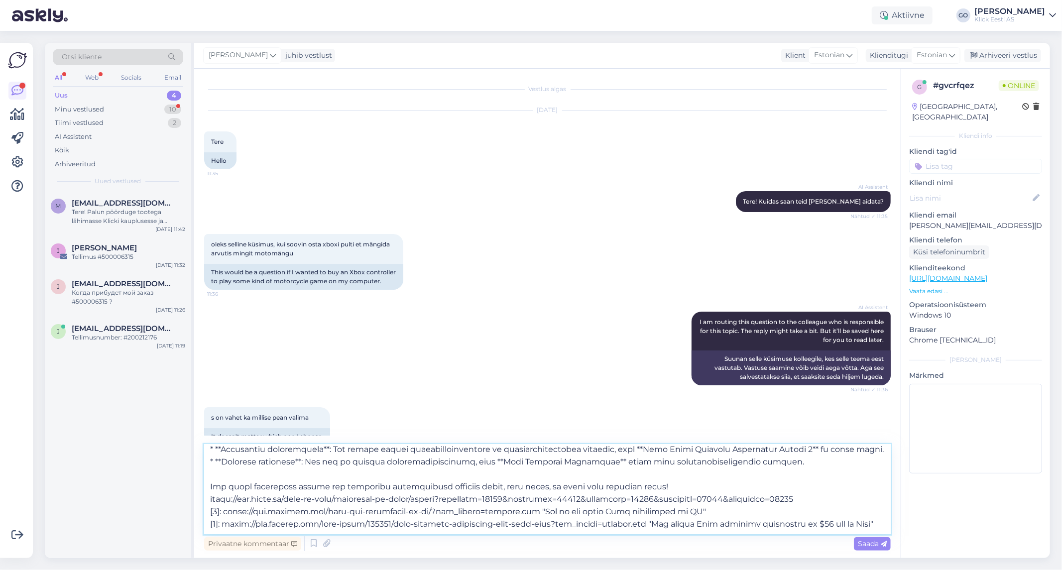
scroll to position [291, 0]
drag, startPoint x: 210, startPoint y: 503, endPoint x: 239, endPoint y: 525, distance: 36.9
click at [239, 525] on textarea at bounding box center [547, 489] width 686 height 90
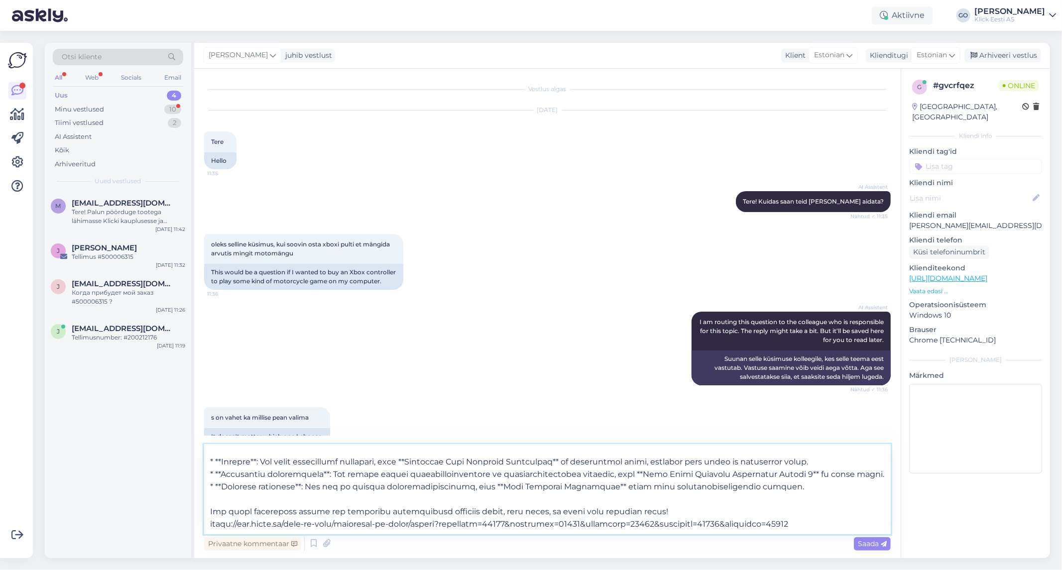
scroll to position [254, 0]
drag, startPoint x: 663, startPoint y: 498, endPoint x: 208, endPoint y: 501, distance: 455.9
click at [208, 501] on textarea at bounding box center [547, 489] width 686 height 90
type textarea "Loremipsumd sitam co adipisc elitse doeiu tempo, inc utlab etdolo ma aliqua eni…"
click at [868, 540] on span "Saada" at bounding box center [872, 543] width 29 height 9
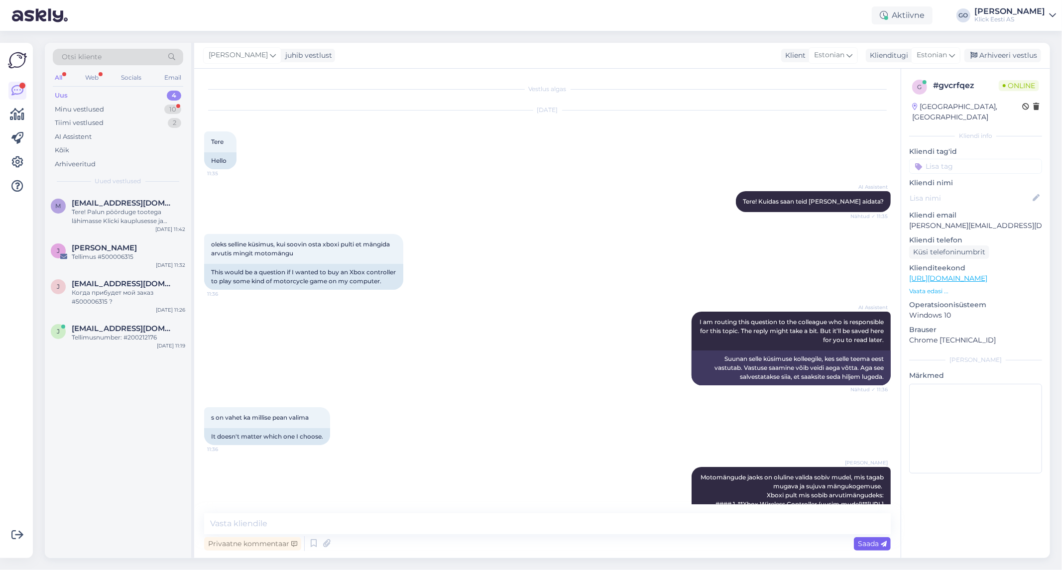
scroll to position [0, 0]
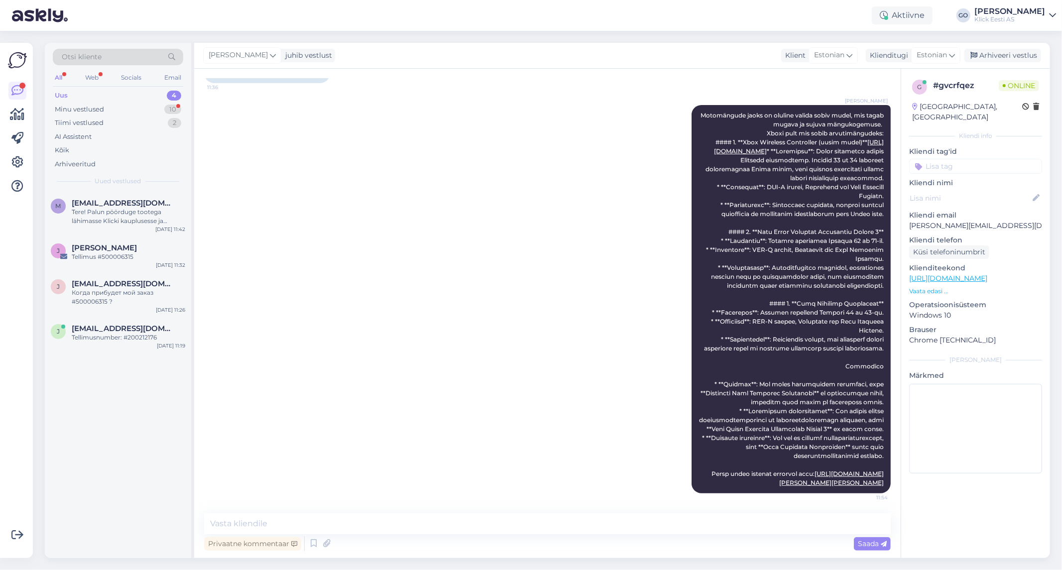
click at [459, 345] on div "[PERSON_NAME] Motomängude jaoks on oluline valida sobiv mudel, mis tagab mugava…" at bounding box center [547, 299] width 686 height 410
click at [87, 328] on span "[EMAIL_ADDRESS][DOMAIN_NAME]" at bounding box center [124, 328] width 104 height 9
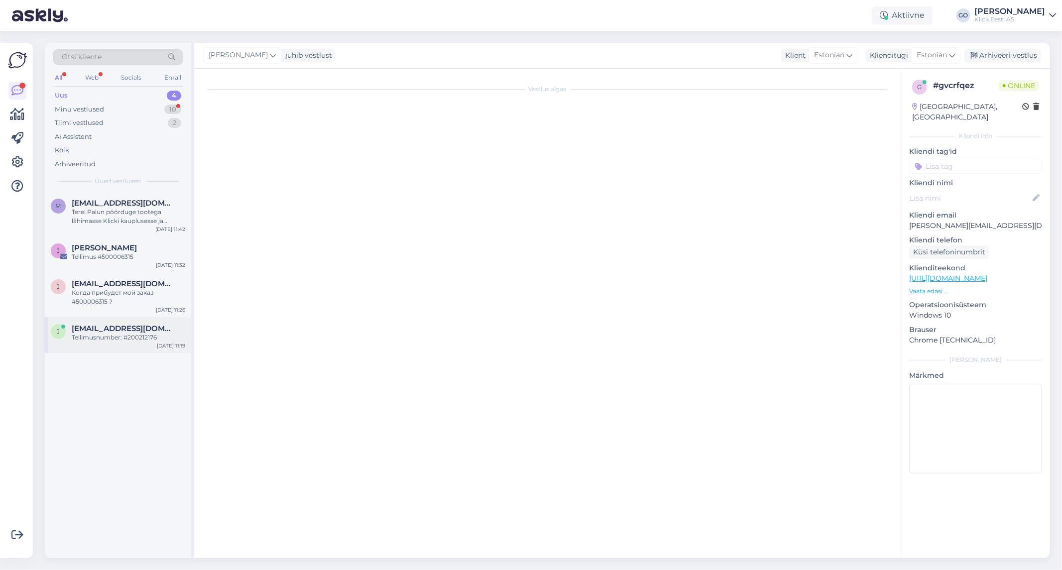
scroll to position [0, 0]
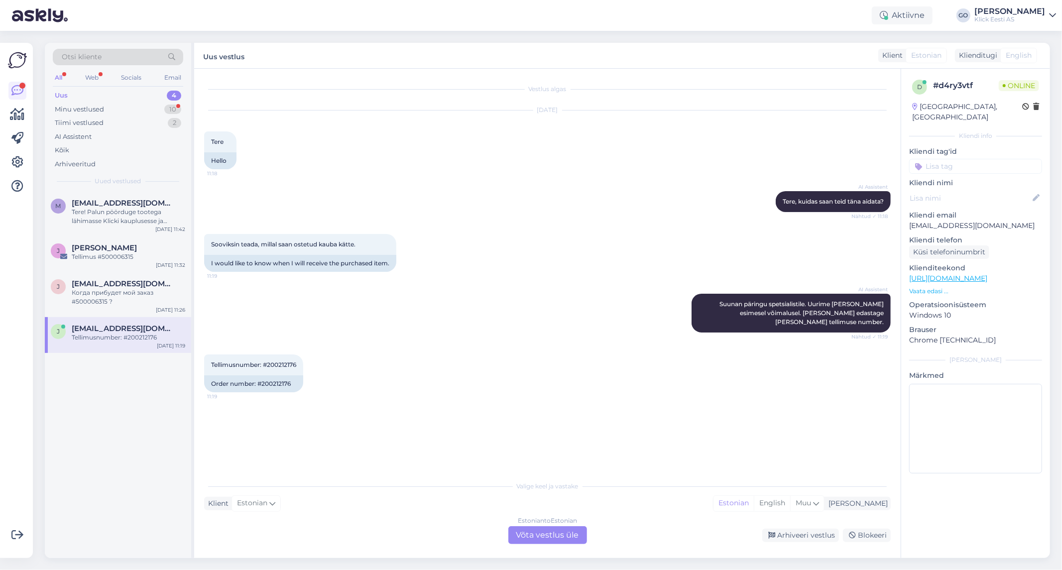
click at [516, 372] on div "Tellimusnumber: #200212176 11:19 Order number: #200212176" at bounding box center [547, 373] width 686 height 60
click at [98, 291] on div "Когда прибудет мой заказ #500006315 ?" at bounding box center [128, 297] width 113 height 18
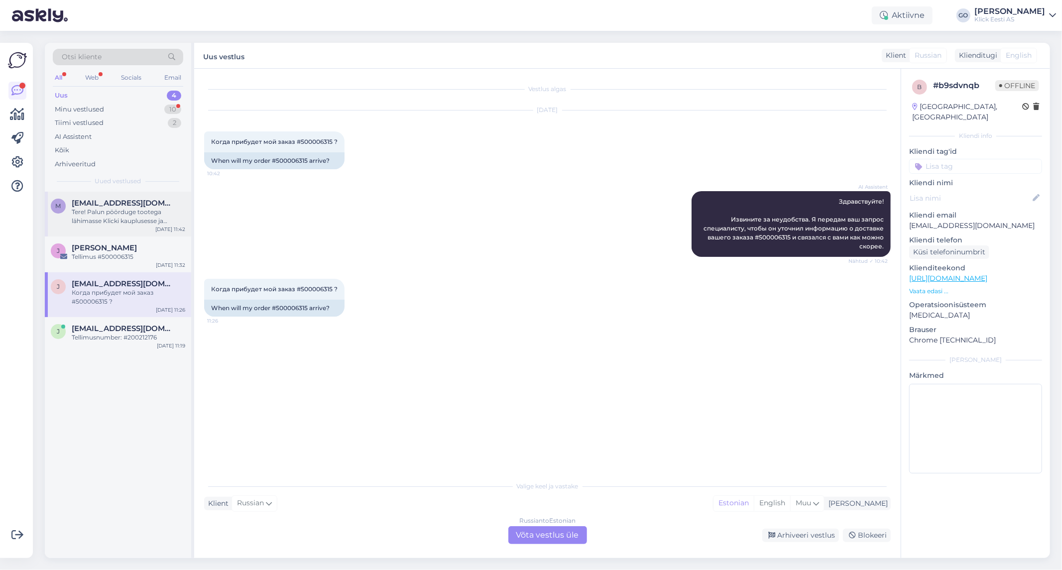
click at [123, 235] on div "m [EMAIL_ADDRESS][DOMAIN_NAME] Tere! Palun pöörduge tootega lähimasse Klicki ka…" at bounding box center [118, 214] width 146 height 45
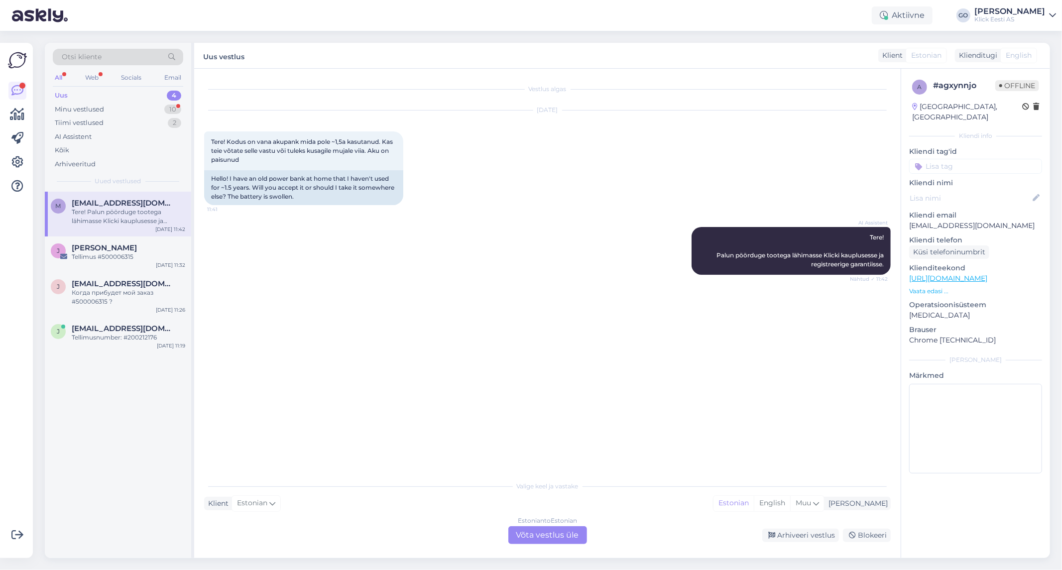
click at [352, 250] on div "AI Assistent Tere! Palun pöörduge tootega lähimasse Klicki kauplusesse ja regis…" at bounding box center [547, 251] width 686 height 70
click at [361, 239] on div "AI Assistent Tere! Palun pöörduge tootega lähimasse Klicki kauplusesse ja regis…" at bounding box center [547, 251] width 686 height 70
click at [360, 245] on div "AI Assistent Tere! Palun pöörduge tootega lähimasse Klicki kauplusesse ja regis…" at bounding box center [547, 251] width 686 height 70
click at [556, 538] on div "Estonian to Estonian Võta vestlus üle" at bounding box center [547, 535] width 79 height 18
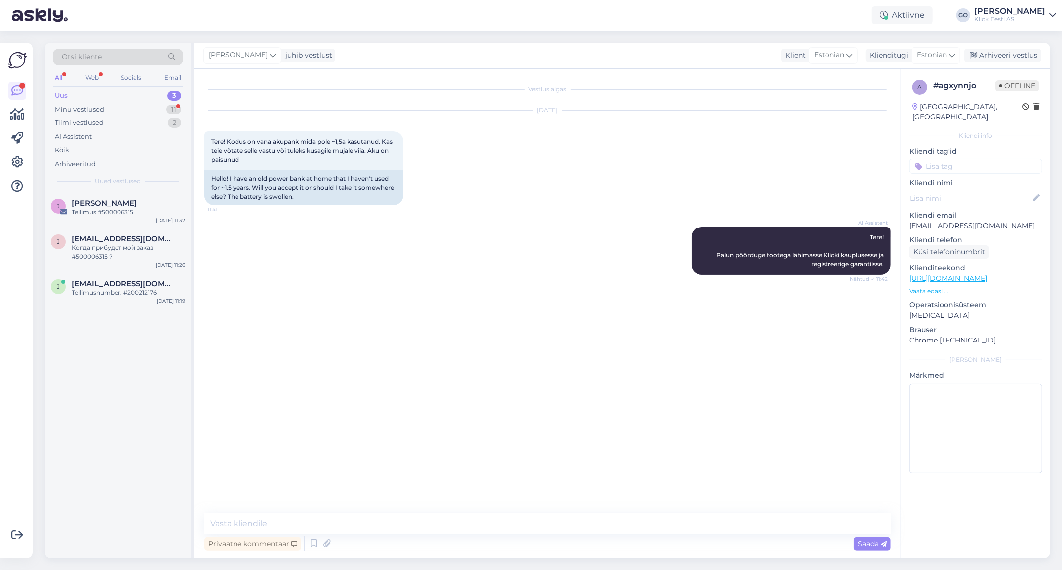
click at [346, 546] on div "Privaatne kommentaar Saada" at bounding box center [547, 543] width 686 height 19
click at [347, 526] on textarea at bounding box center [547, 523] width 686 height 21
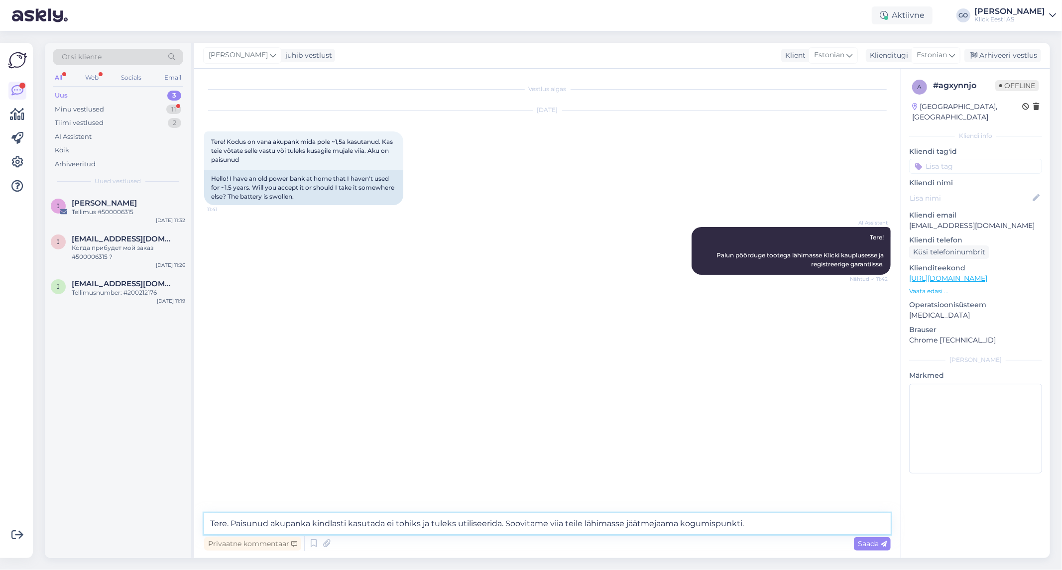
paste textarea "[URL][DOMAIN_NAME]"
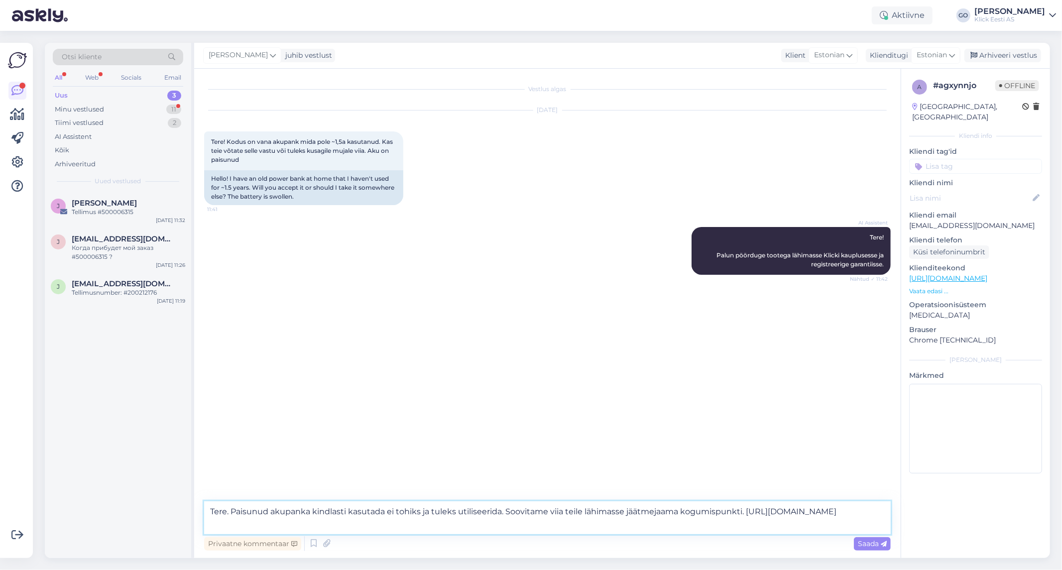
click at [564, 510] on textarea "Tere. Paisunud akupanka kindlasti kasutada ei tohiks ja tuleks utiliseerida. So…" at bounding box center [547, 517] width 686 height 33
click at [793, 514] on textarea "Tere. Paisunud akupanka kindlasti kasutada ei tohiks ja tuleks utiliseerida. So…" at bounding box center [547, 517] width 686 height 33
click at [504, 510] on textarea "Tere. Paisunud akupanka kindlasti kasutada ei tohiks ja tuleks utiliseerida. So…" at bounding box center [547, 517] width 686 height 33
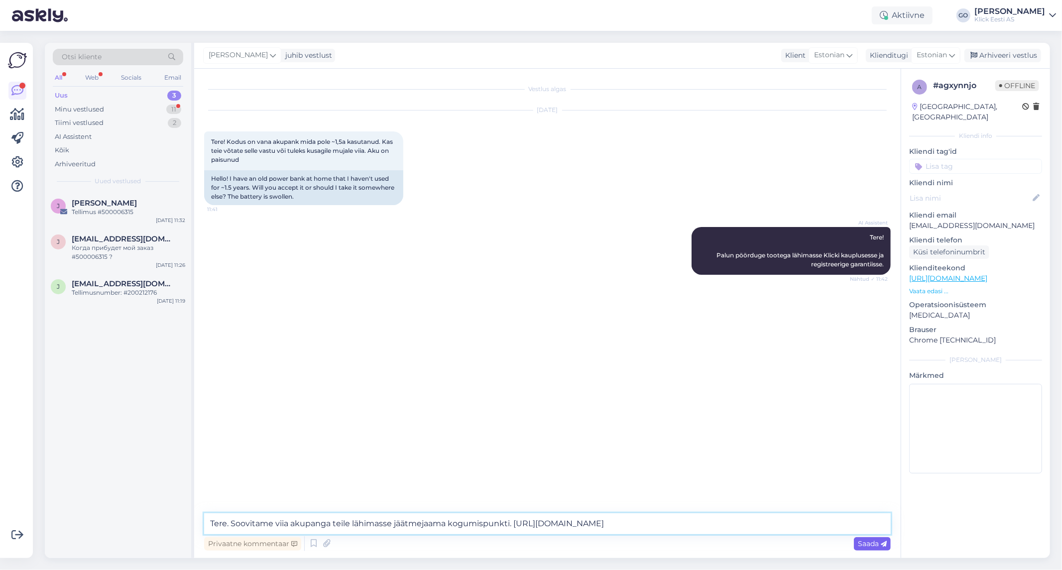
type textarea "Tere. Soovitame viia akupanga teile lähimasse jäätmejaama kogumispunkti. [URL][…"
click at [868, 544] on span "Saada" at bounding box center [872, 543] width 29 height 9
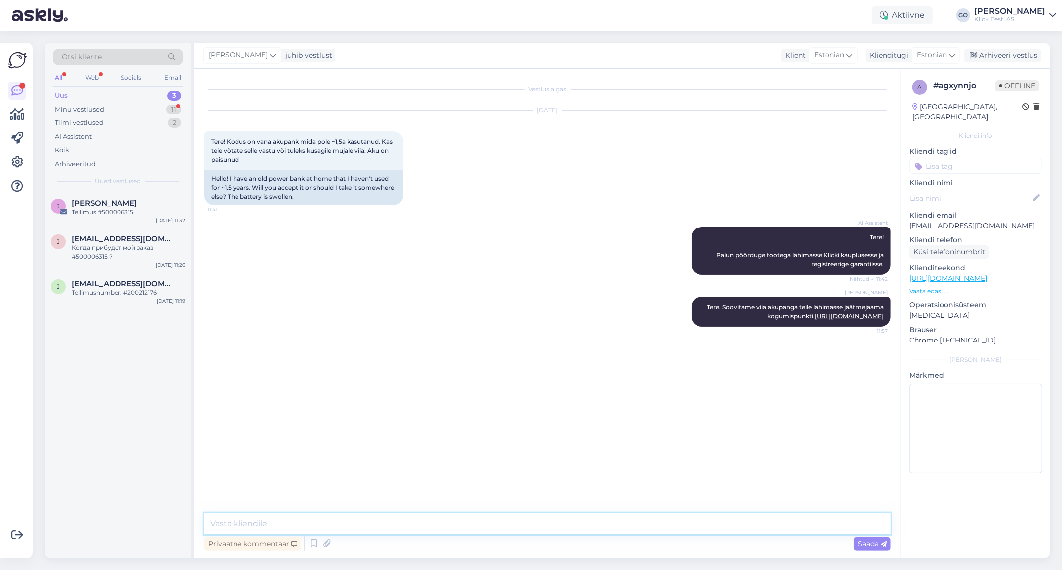
click at [340, 523] on textarea at bounding box center [547, 523] width 686 height 21
type textarea "Paisunud akupangale ei teostata paraku garantiiremonti."
click at [481, 375] on div "[PERSON_NAME] Paisunud akupangale ei teostata paraku garantiiremonti. 11:58" at bounding box center [547, 358] width 686 height 43
click at [98, 278] on div "j [EMAIL_ADDRESS][DOMAIN_NAME] Tellimusnumber: #200212176 [DATE] 11:19" at bounding box center [118, 290] width 146 height 36
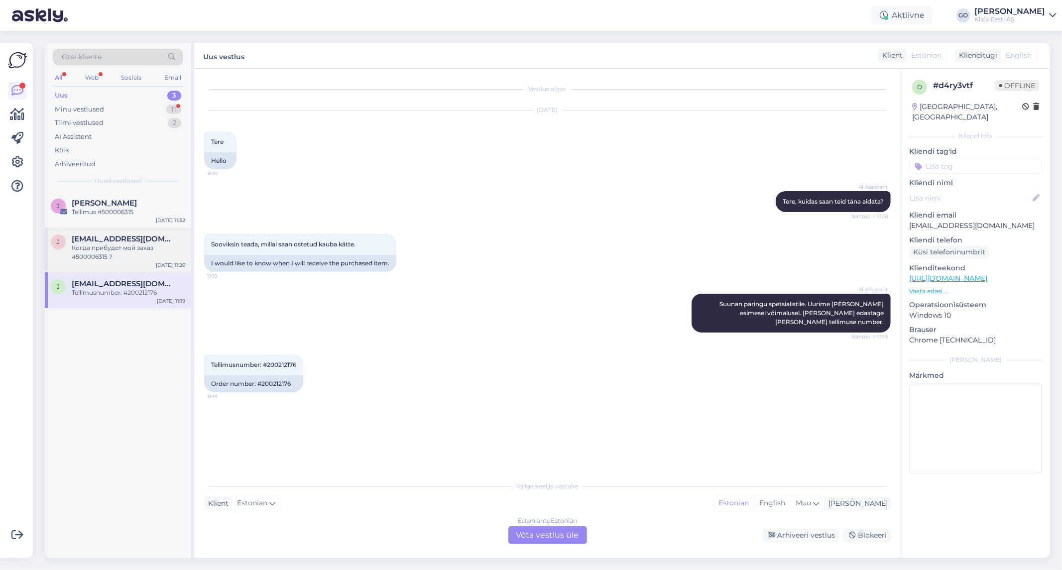
click at [119, 242] on span "[EMAIL_ADDRESS][DOMAIN_NAME]" at bounding box center [124, 238] width 104 height 9
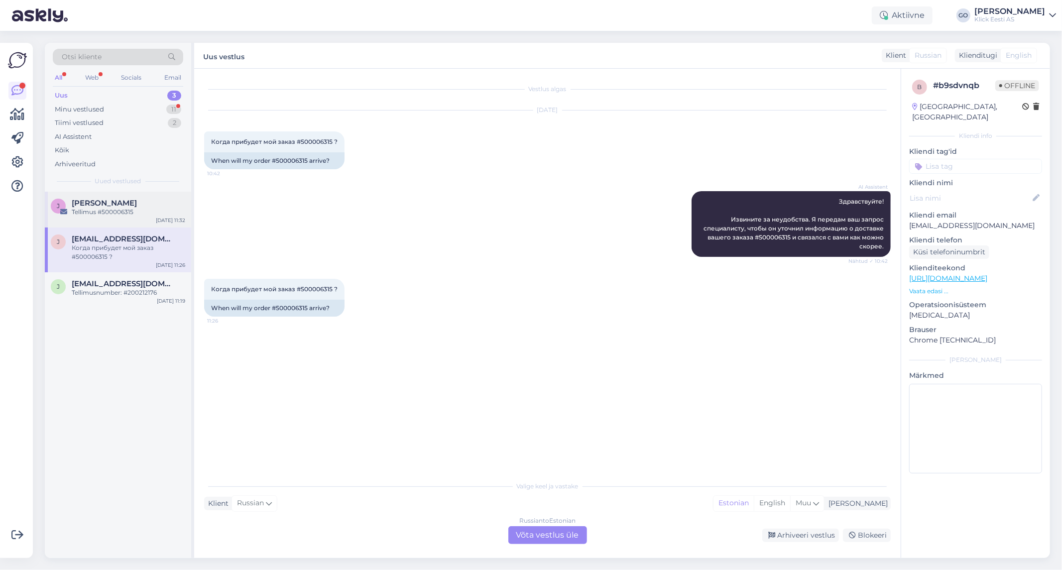
click at [125, 201] on span "[PERSON_NAME]" at bounding box center [104, 203] width 65 height 9
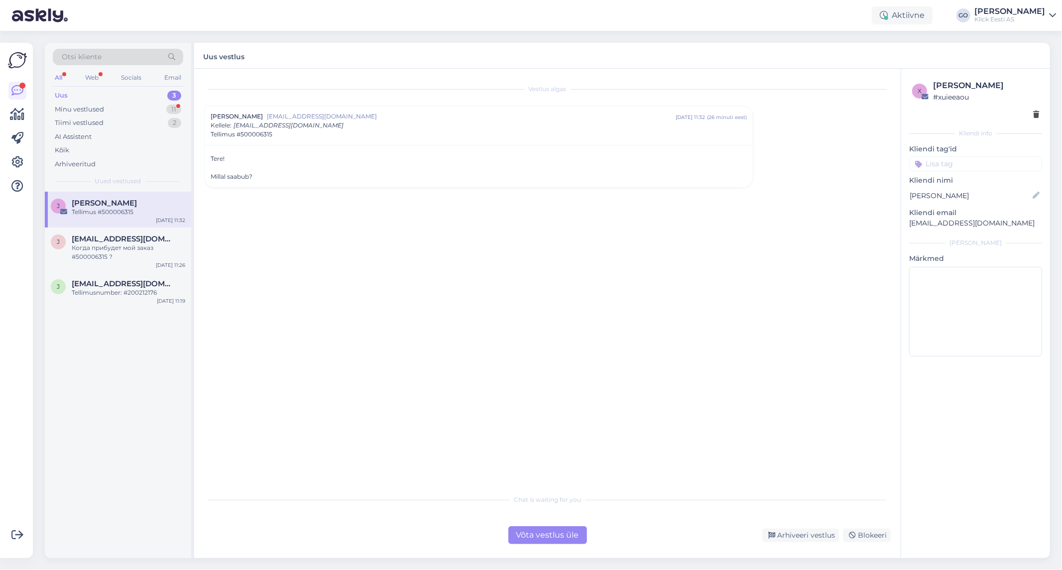
click at [342, 221] on div "Vestlus algas [PERSON_NAME] [EMAIL_ADDRESS][DOMAIN_NAME] [DATE] 11:32 ( 26 minu…" at bounding box center [551, 280] width 695 height 402
click at [125, 108] on div "Minu vestlused 11" at bounding box center [118, 110] width 130 height 14
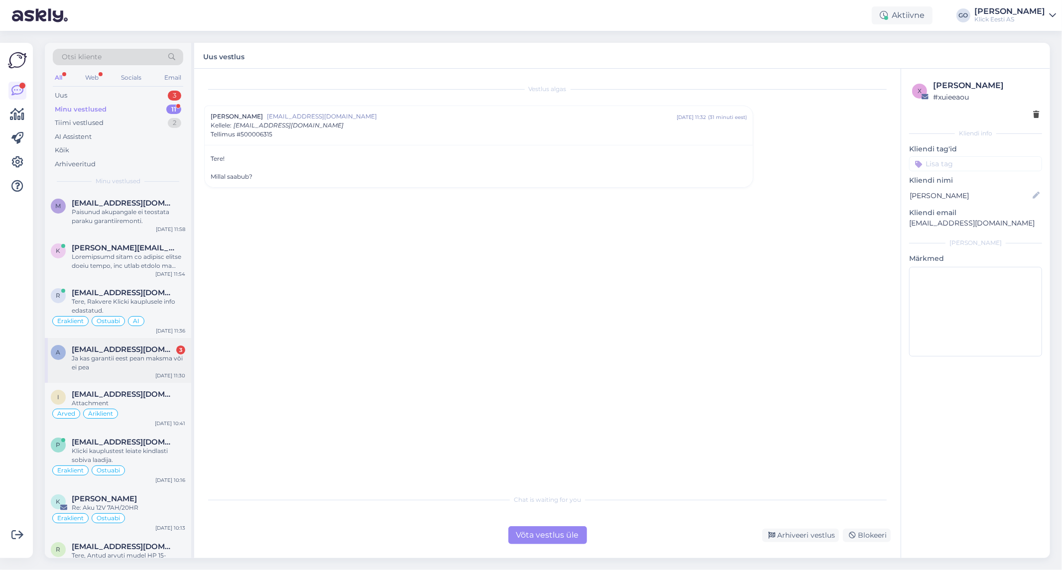
click at [121, 363] on div "Ja kas garantii eest pean maksma või ei pea" at bounding box center [128, 363] width 113 height 18
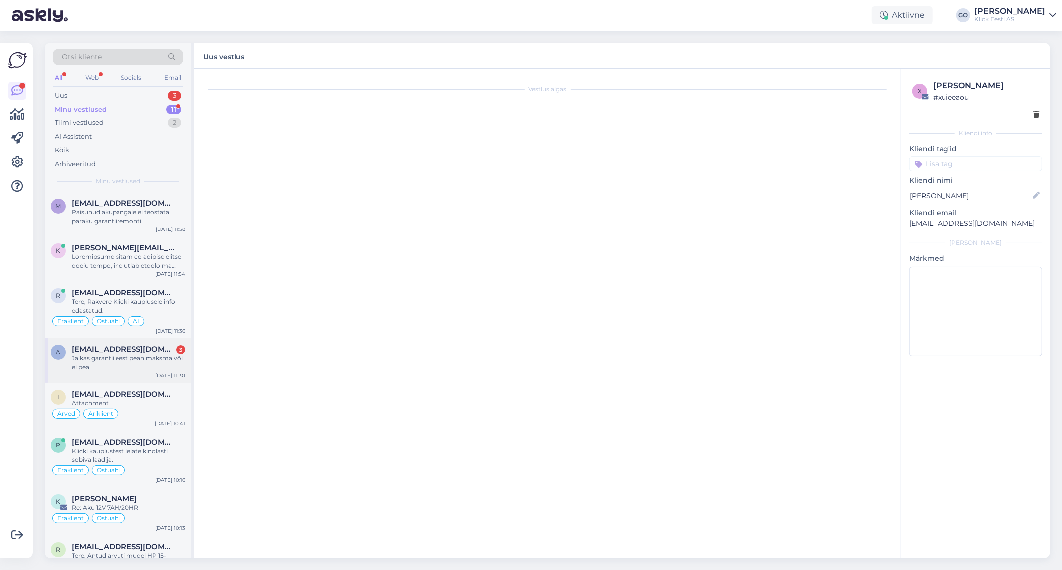
scroll to position [382, 0]
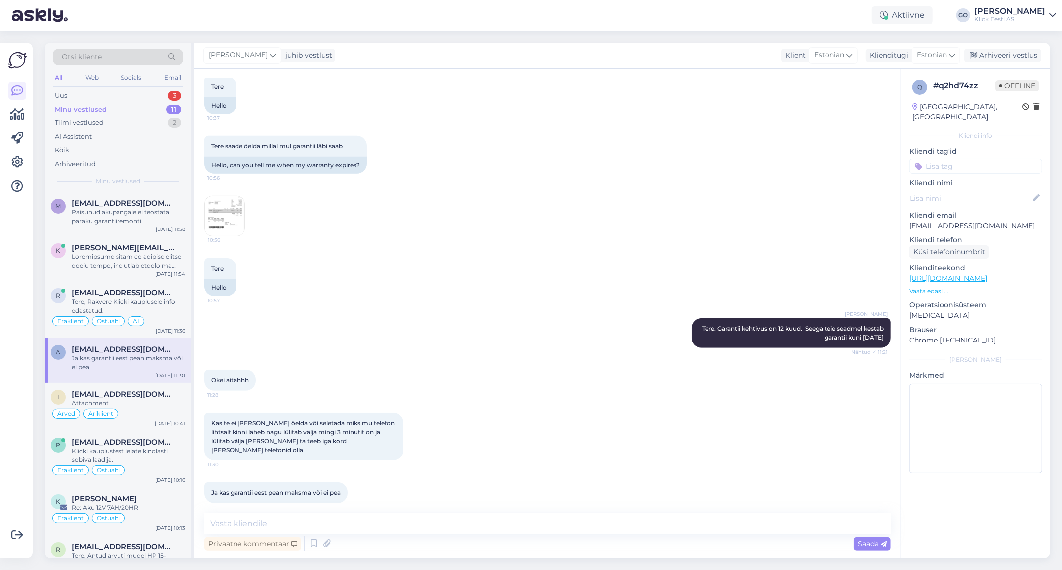
click at [387, 439] on div "Kas te ei [PERSON_NAME] öelda või seletada miks mu telefon lihtsalt kinni läheb…" at bounding box center [303, 437] width 199 height 48
drag, startPoint x: 387, startPoint y: 439, endPoint x: 211, endPoint y: 425, distance: 176.3
click at [211, 425] on div "Kas te ei [PERSON_NAME] öelda või seletada miks mu telefon lihtsalt kinni läheb…" at bounding box center [303, 437] width 199 height 48
click at [491, 421] on div "Kas te ei [PERSON_NAME] öelda või seletada miks mu telefon lihtsalt kinni läheb…" at bounding box center [547, 437] width 686 height 70
click at [367, 523] on textarea at bounding box center [547, 523] width 686 height 21
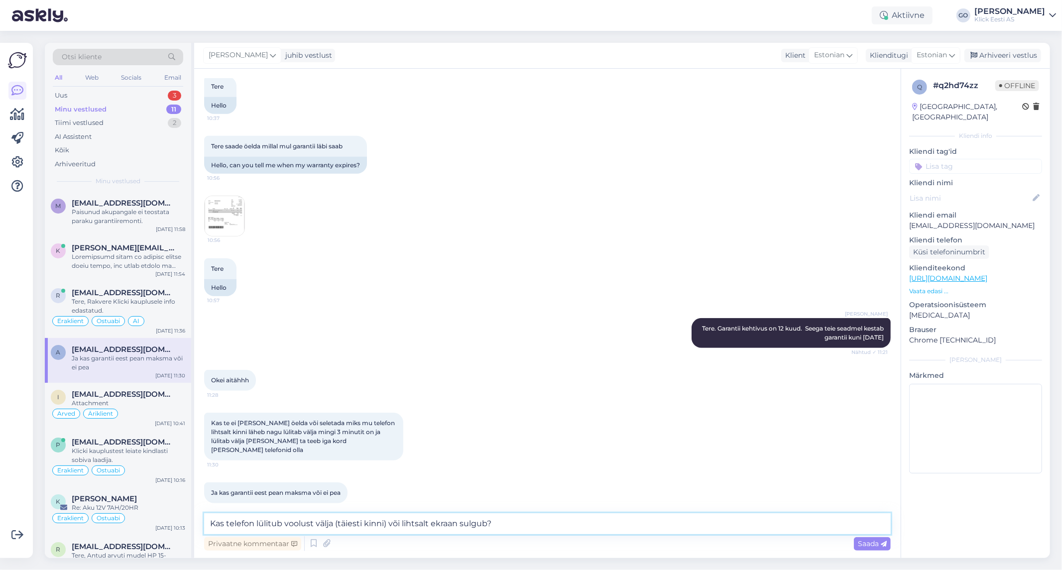
click at [210, 523] on textarea "Kas telefon lülitub voolust välja (täiesti kinni) või lihtsalt ekraan sulgub?" at bounding box center [547, 523] width 686 height 21
type textarea "Palun täpsustage. Kas telefon lülitub voolust välja (täiesti kinni) või lihtsal…"
click at [868, 543] on span "Saada" at bounding box center [872, 543] width 29 height 9
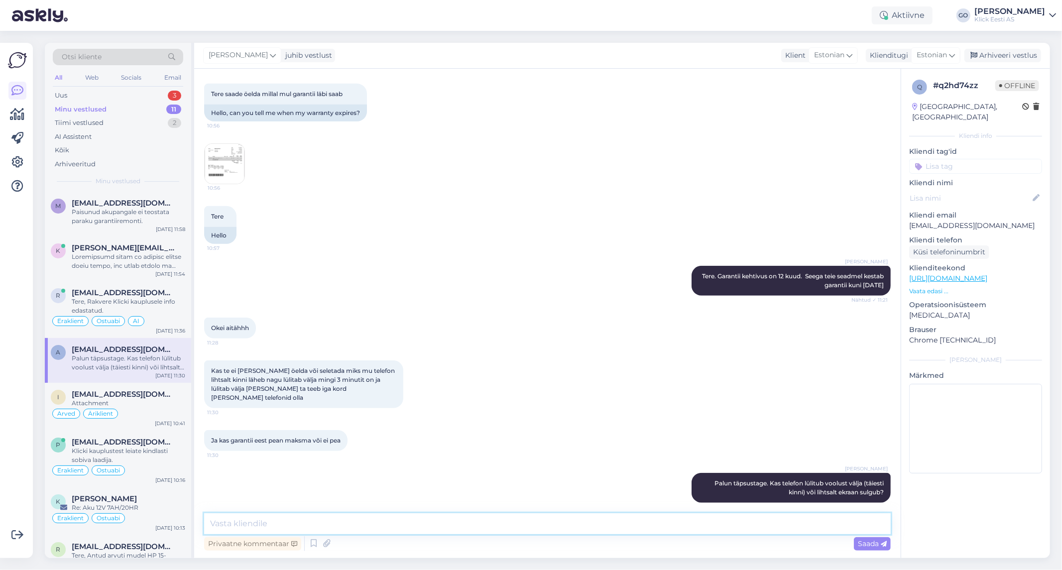
click at [355, 523] on textarea at bounding box center [547, 523] width 686 height 21
paste textarea "Loremip dolors “ametconsectetur” ad elitsedd eiusmo tempo- inc utlaboreetdo mag…"
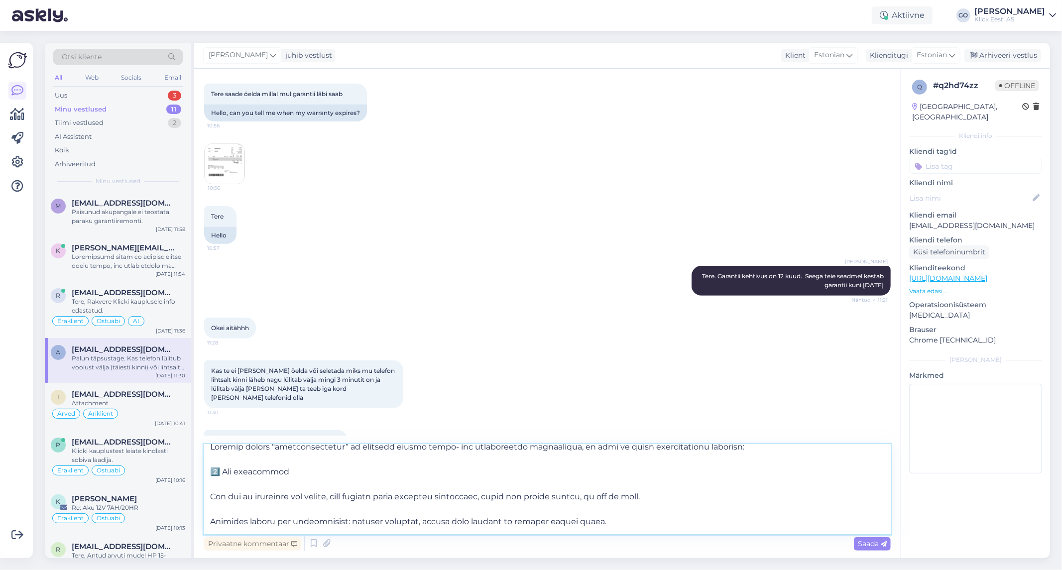
scroll to position [0, 0]
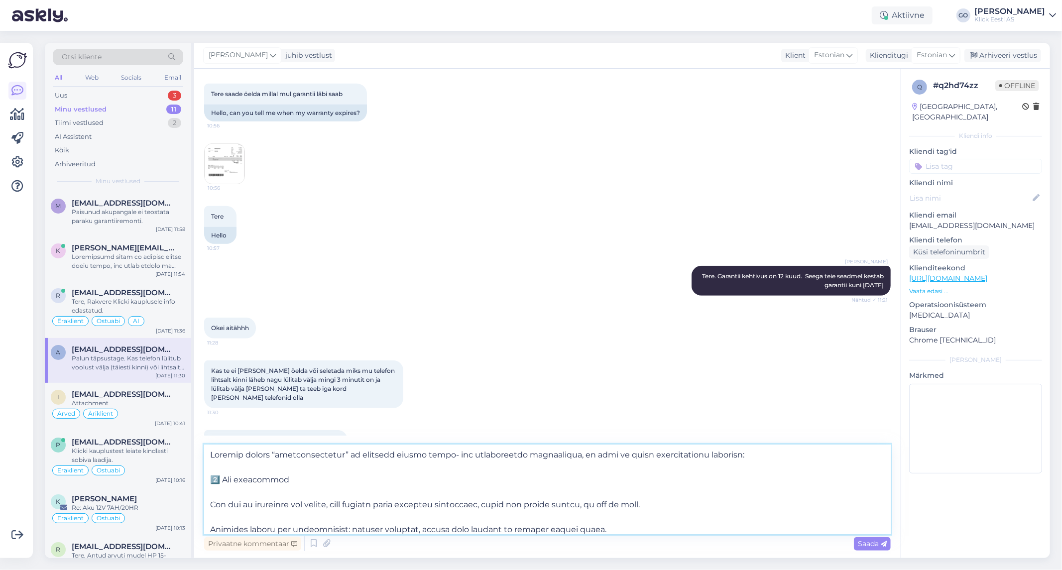
click at [293, 494] on textarea at bounding box center [547, 489] width 686 height 90
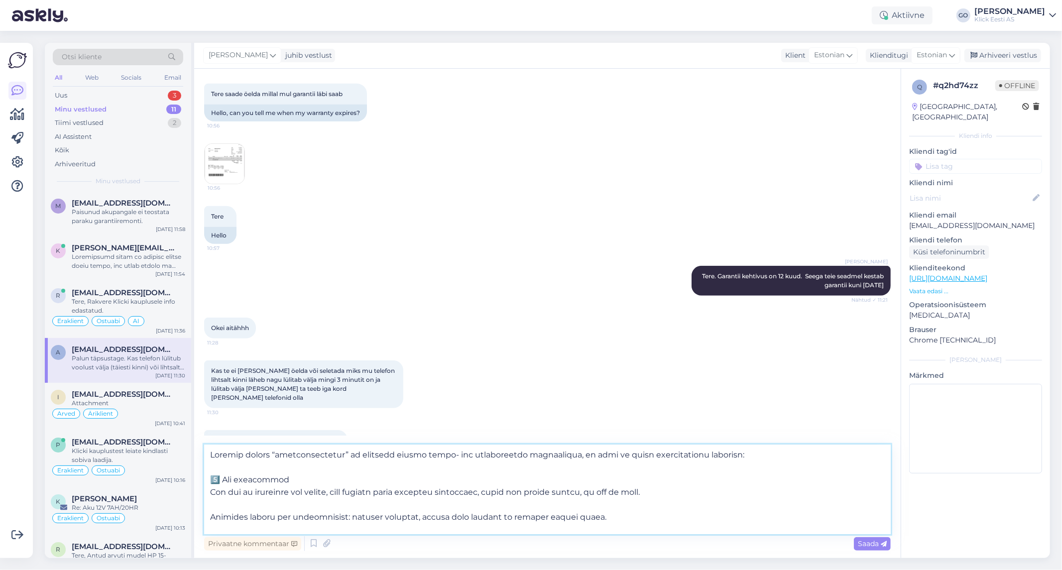
click at [291, 506] on textarea at bounding box center [547, 489] width 686 height 90
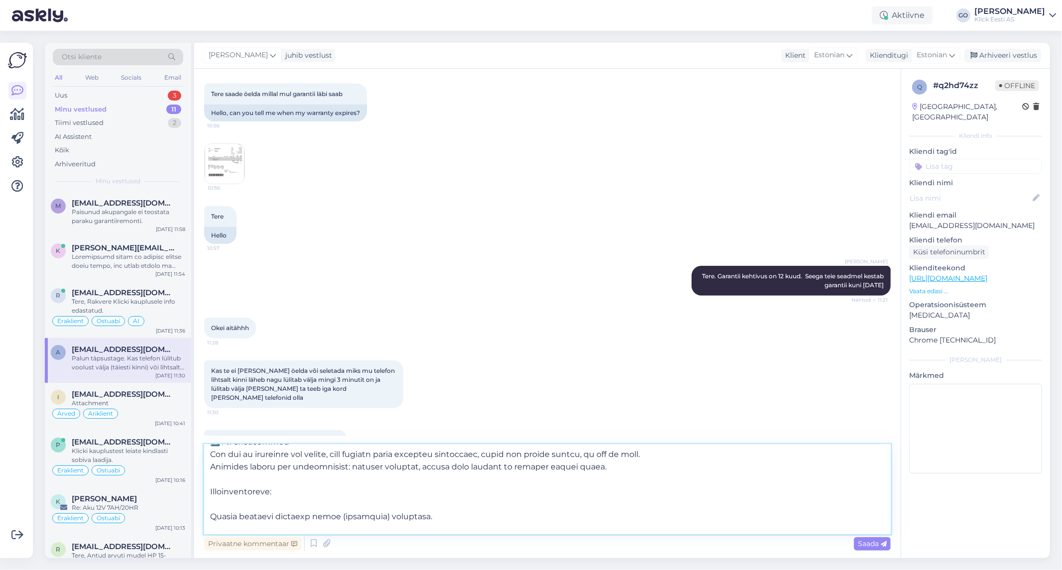
scroll to position [55, 0]
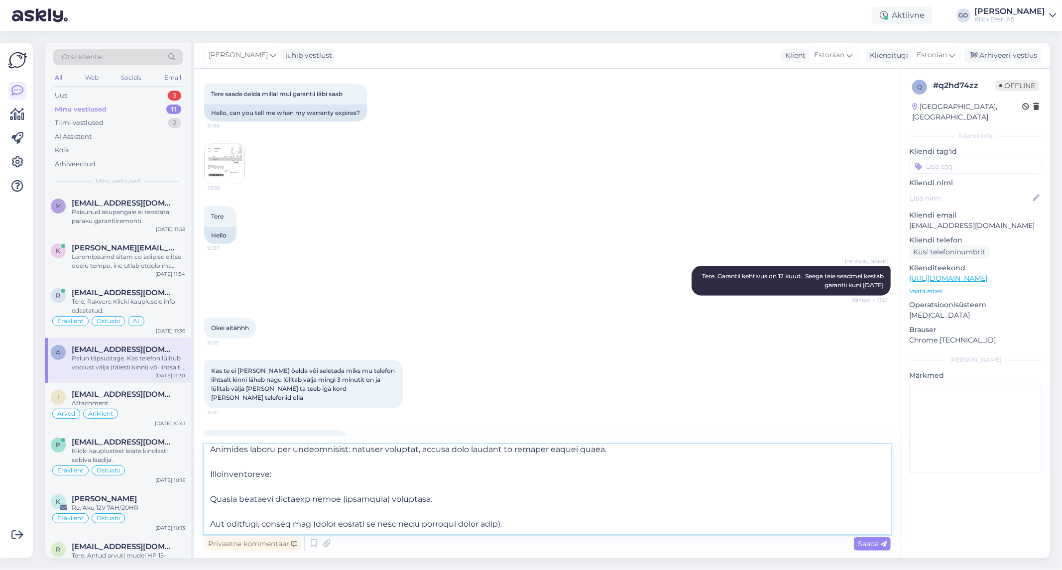
click at [264, 464] on textarea at bounding box center [547, 489] width 686 height 90
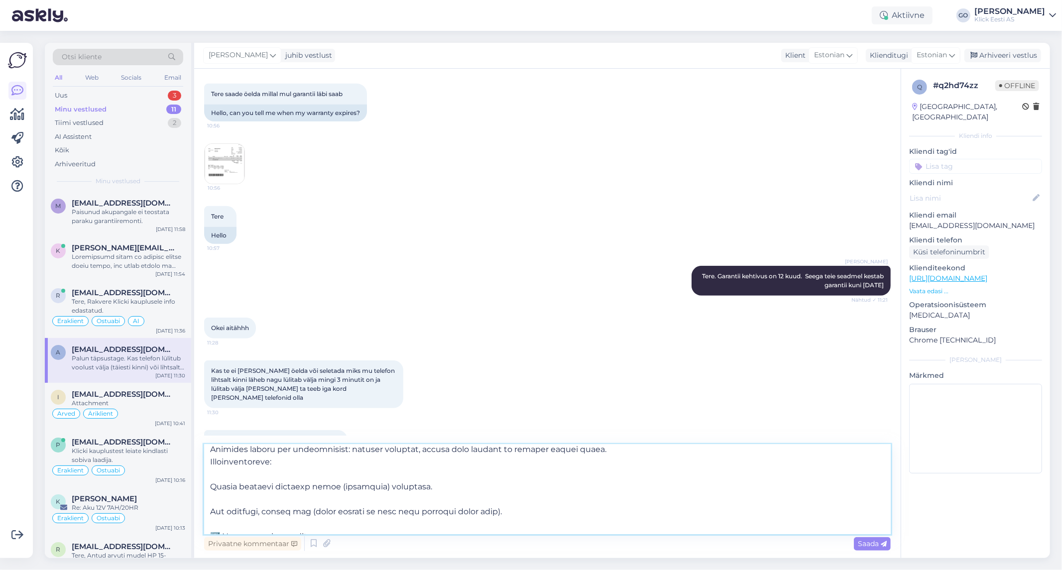
scroll to position [43, 0]
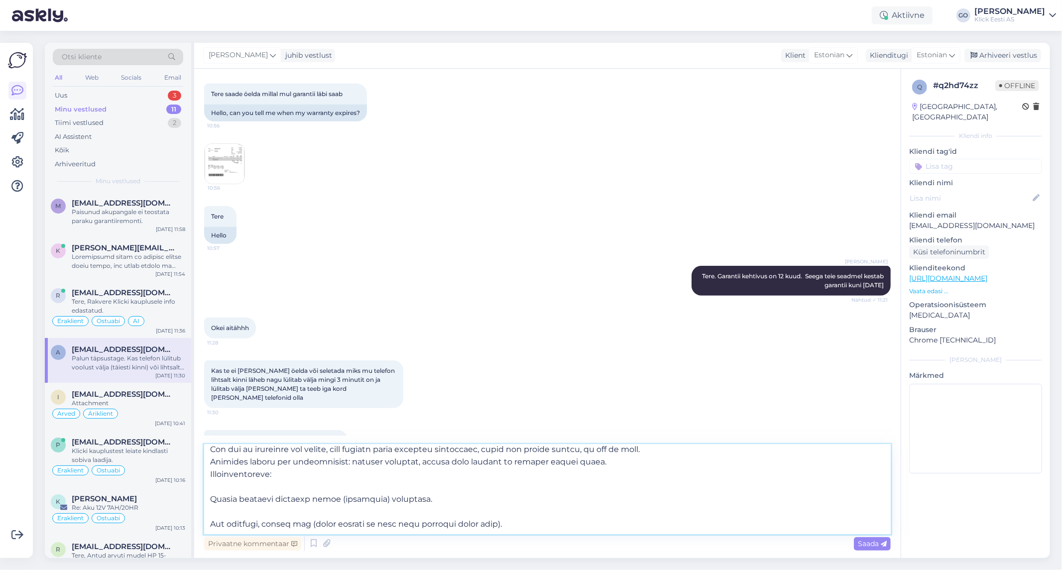
click at [264, 487] on textarea at bounding box center [547, 489] width 686 height 90
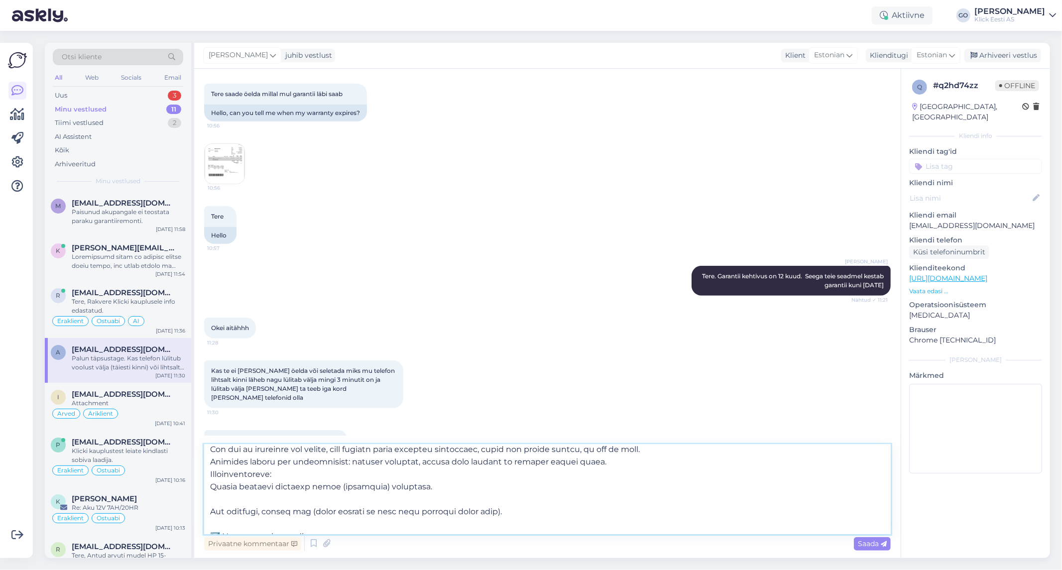
click at [265, 501] on textarea at bounding box center [547, 489] width 686 height 90
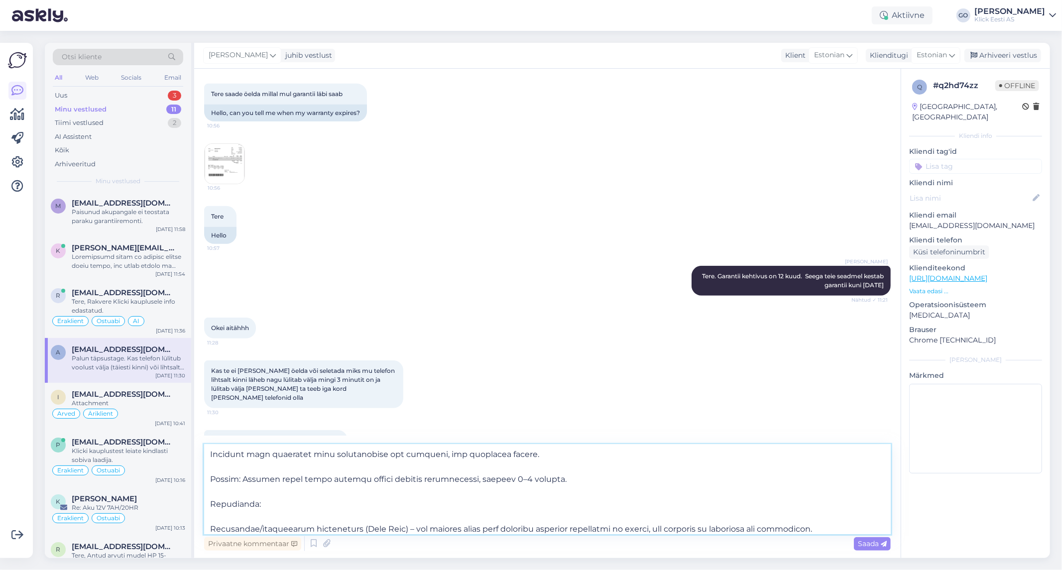
scroll to position [110, 0]
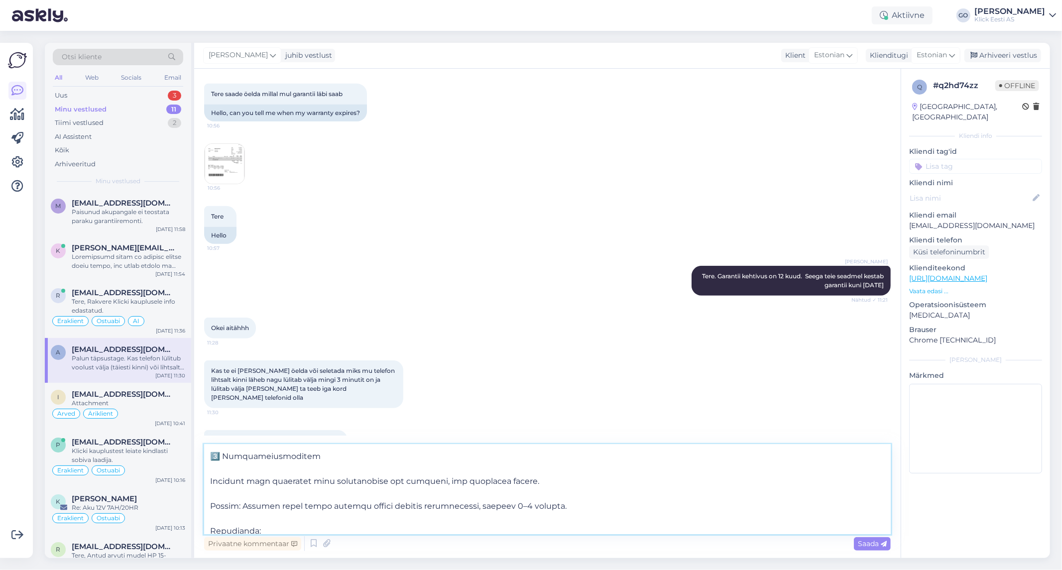
click at [256, 494] on textarea at bounding box center [547, 489] width 686 height 90
click at [257, 506] on textarea at bounding box center [547, 489] width 686 height 90
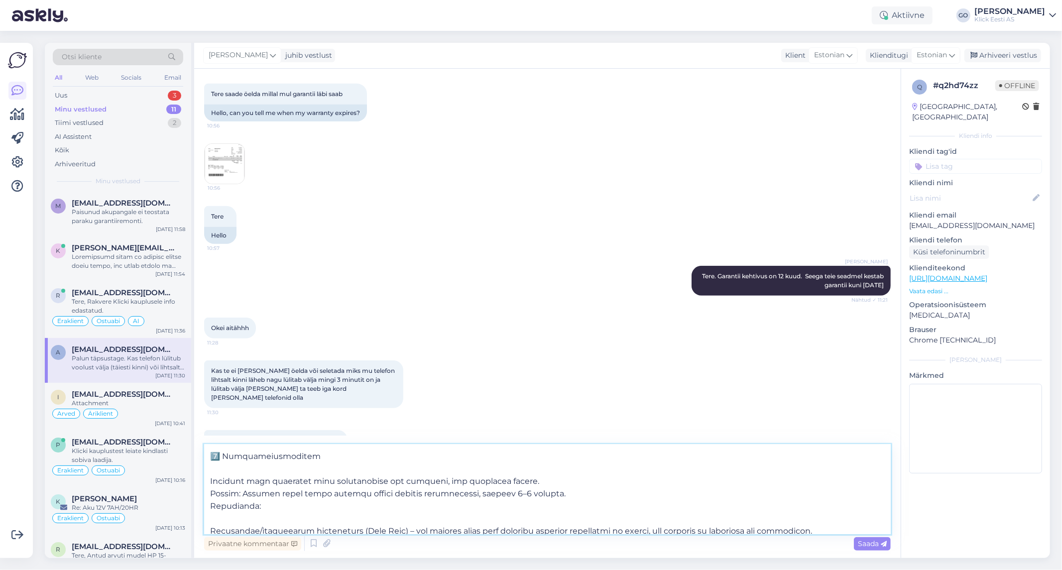
click at [260, 519] on textarea at bounding box center [547, 489] width 686 height 90
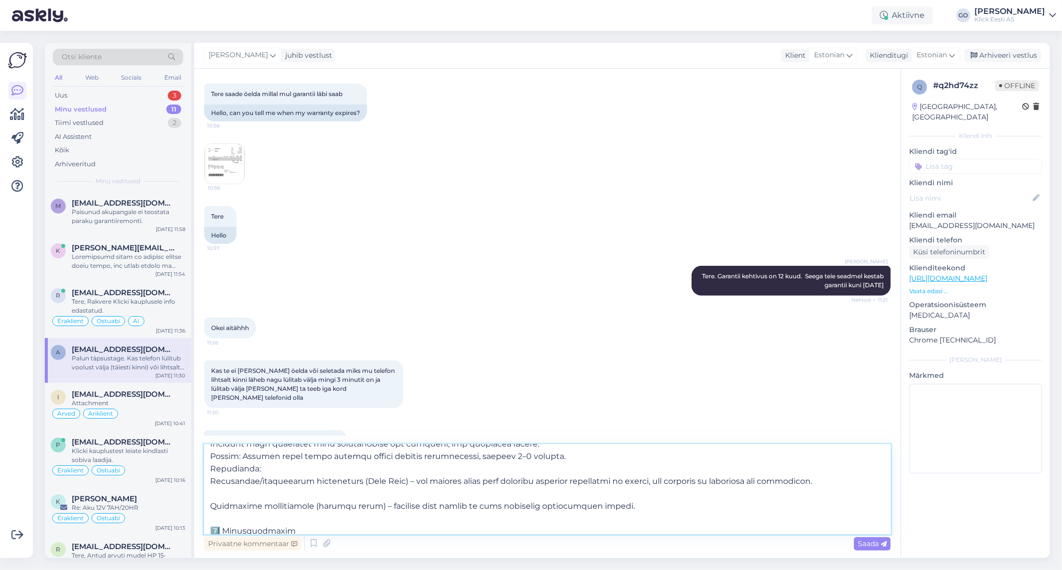
scroll to position [166, 0]
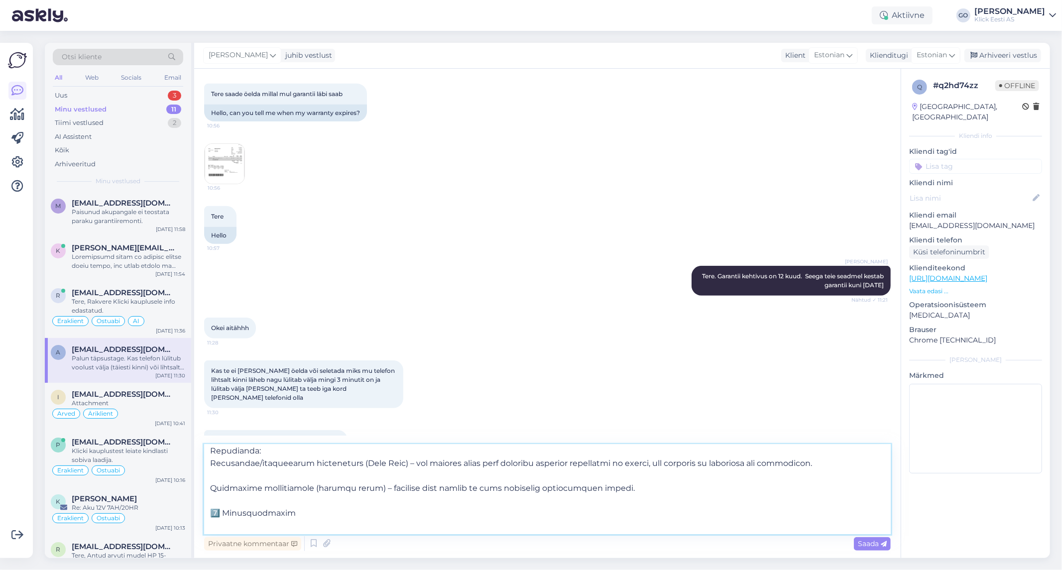
click at [252, 479] on textarea at bounding box center [547, 489] width 686 height 90
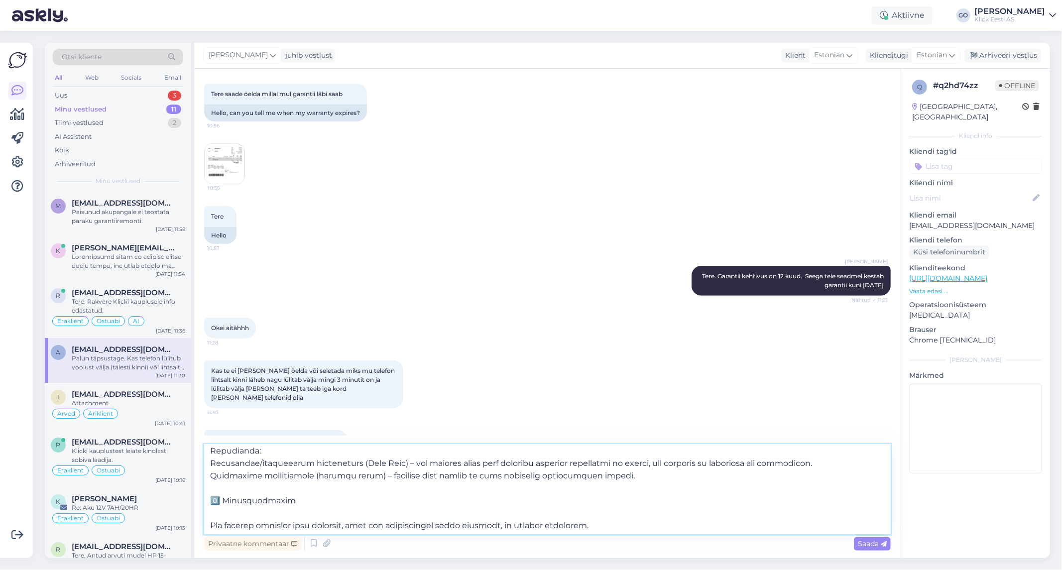
click at [259, 515] on textarea at bounding box center [547, 489] width 686 height 90
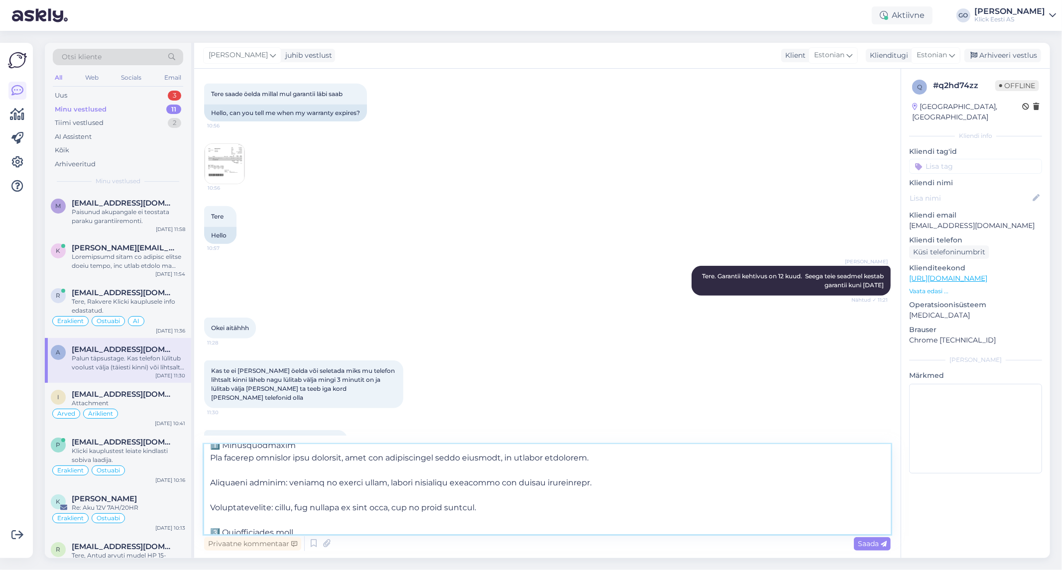
click at [255, 473] on textarea at bounding box center [547, 489] width 686 height 90
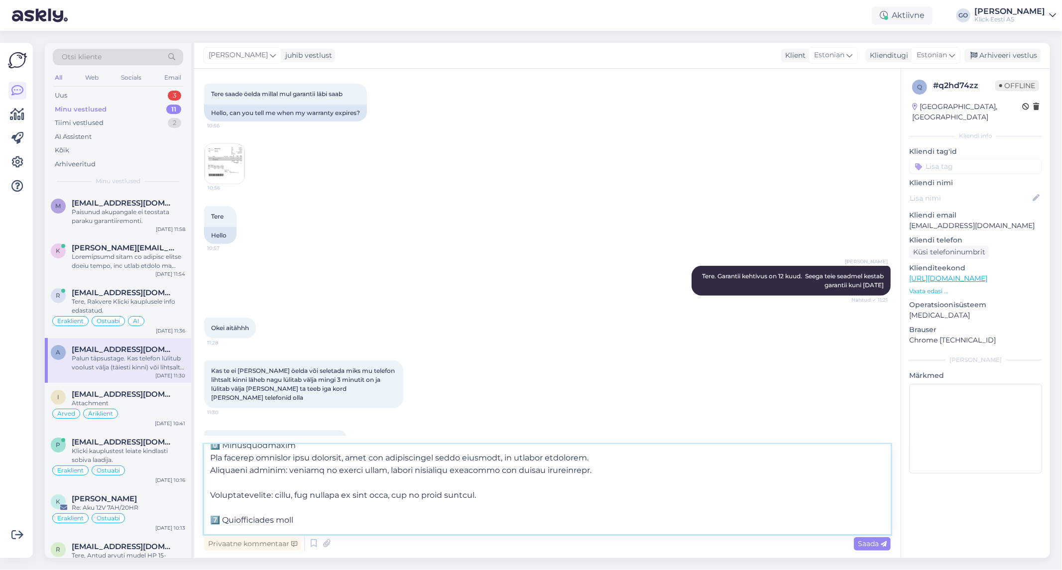
click at [257, 480] on textarea at bounding box center [547, 489] width 686 height 90
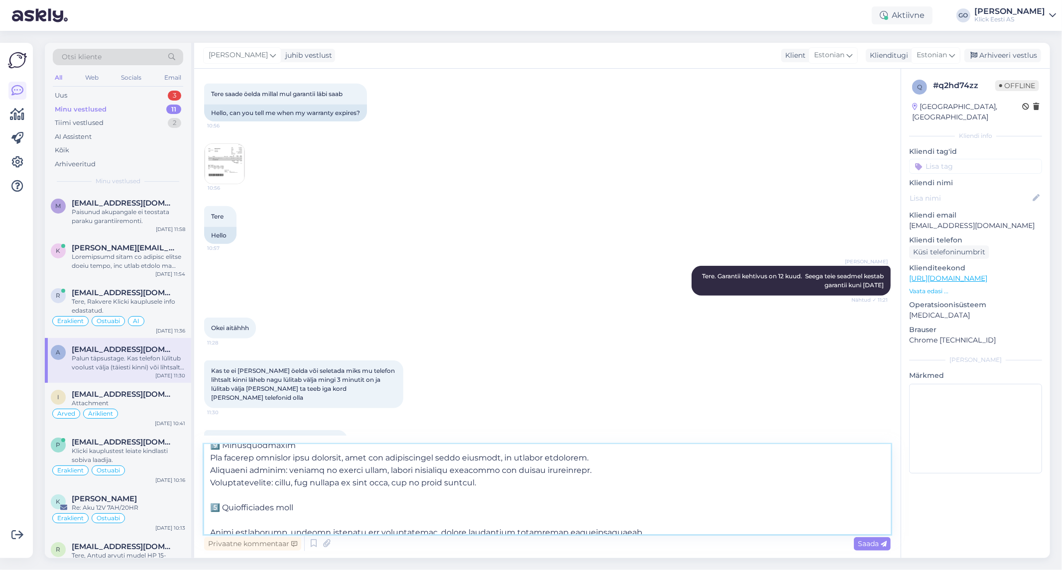
click at [261, 498] on textarea at bounding box center [547, 489] width 686 height 90
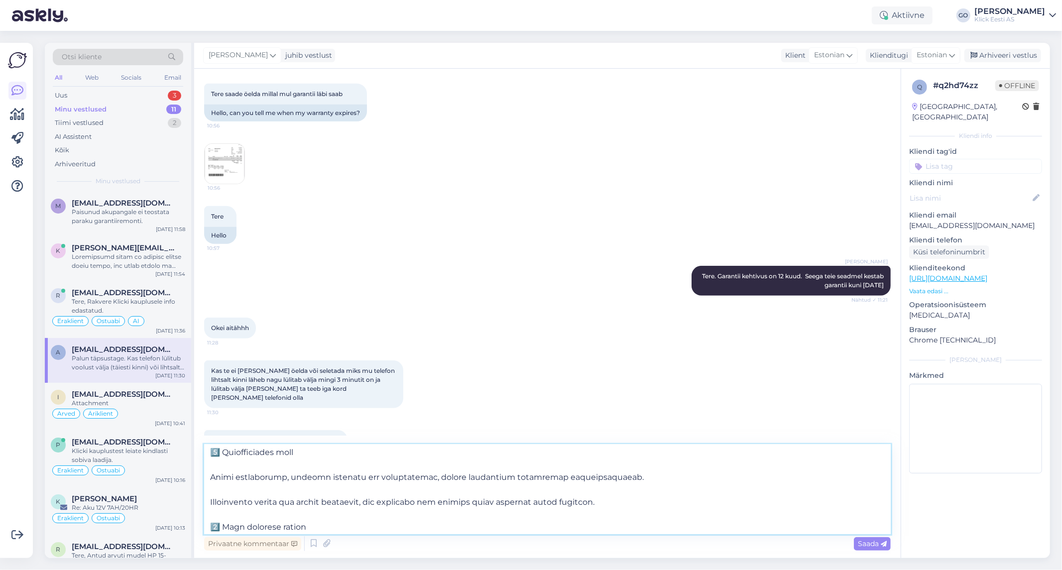
click at [295, 465] on textarea at bounding box center [547, 489] width 686 height 90
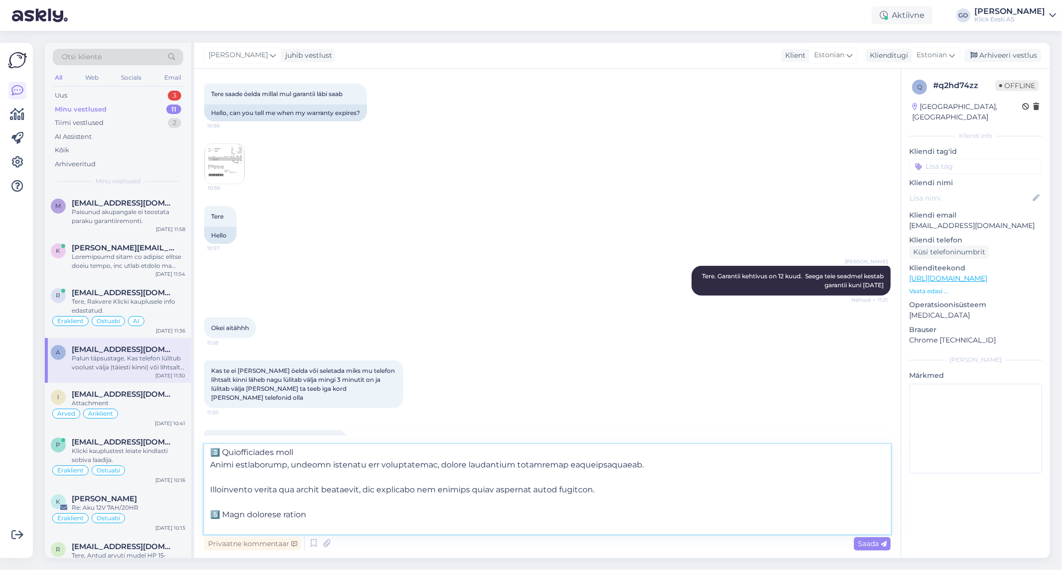
scroll to position [264, 0]
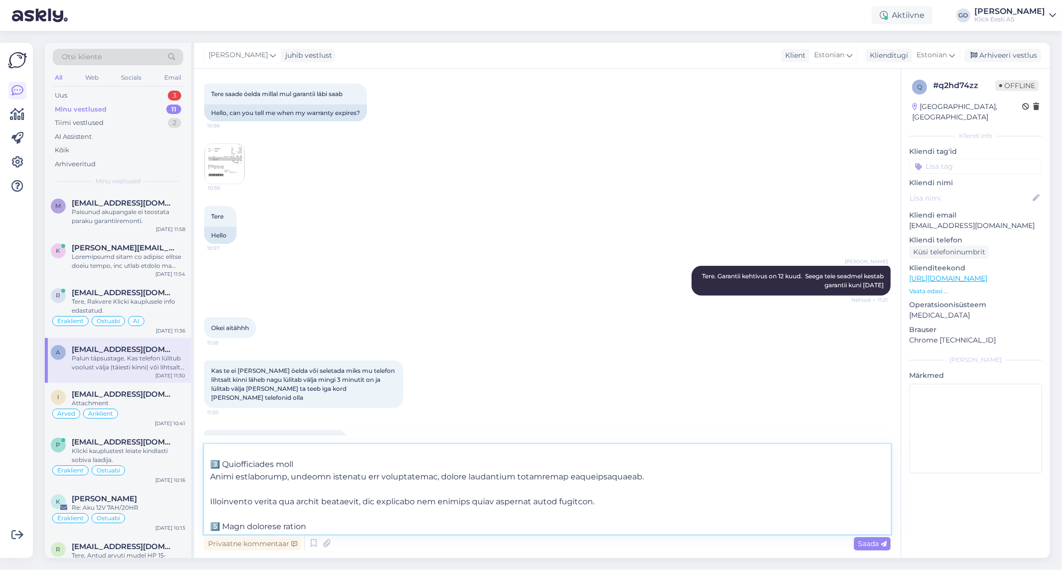
click at [295, 488] on textarea at bounding box center [547, 489] width 686 height 90
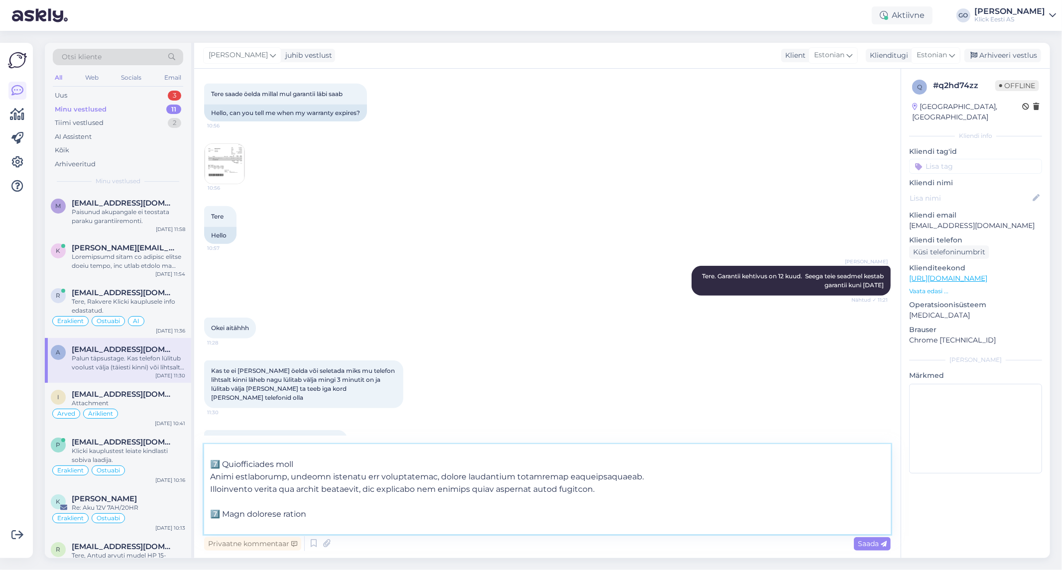
scroll to position [320, 0]
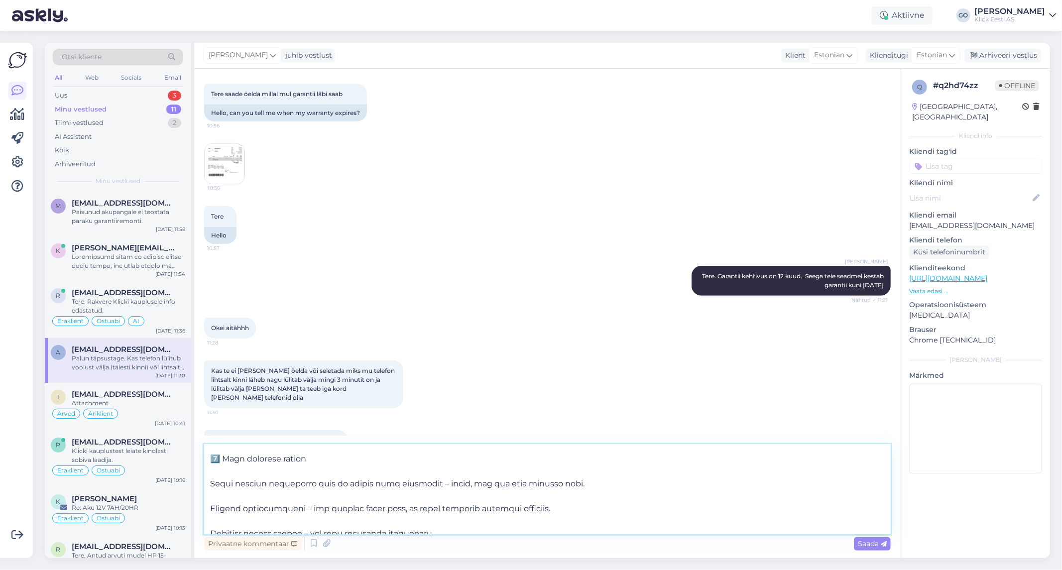
click at [291, 472] on textarea at bounding box center [547, 489] width 686 height 90
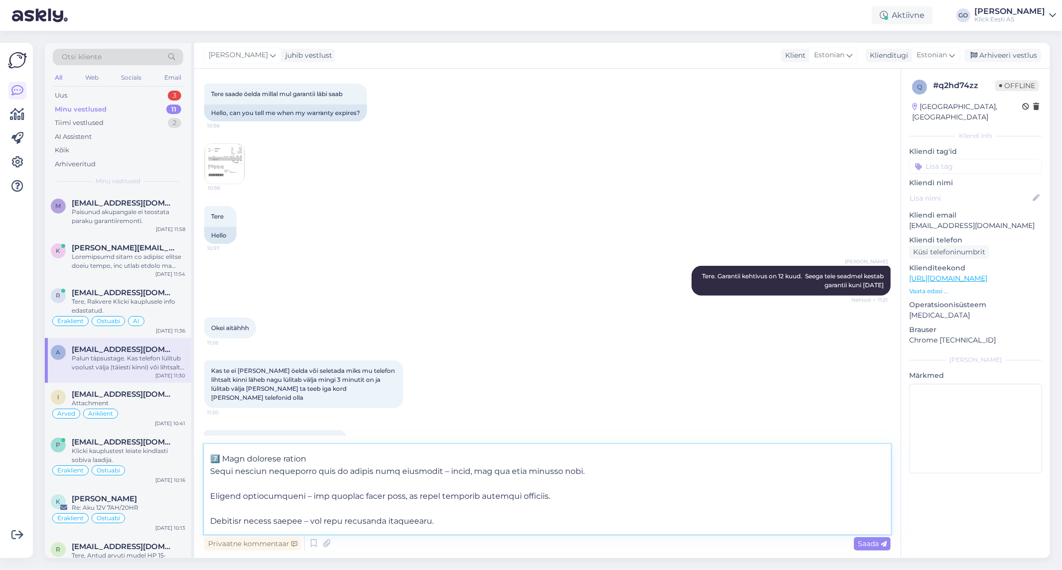
scroll to position [307, 0]
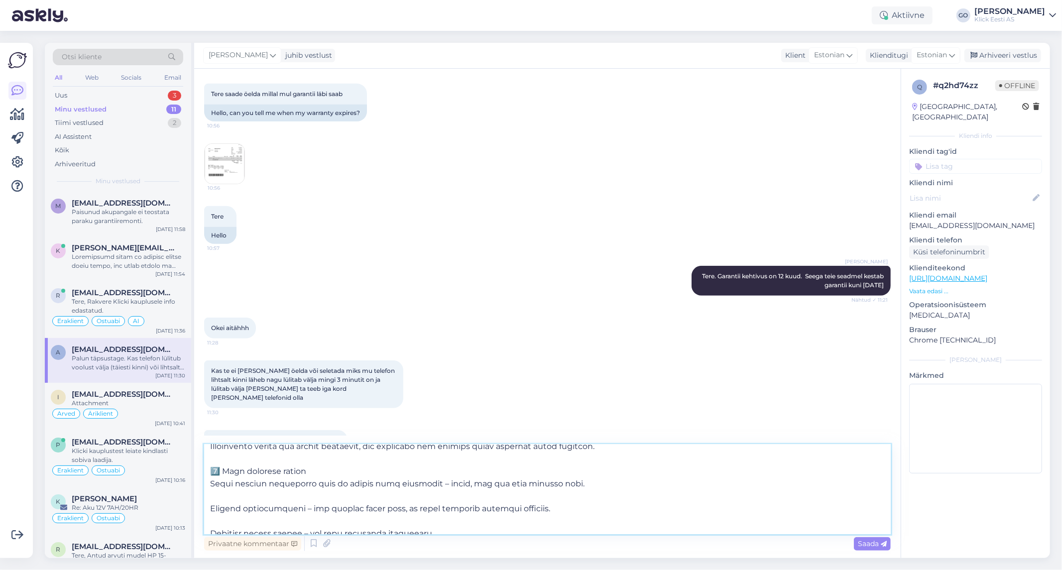
click at [292, 498] on textarea at bounding box center [547, 489] width 686 height 90
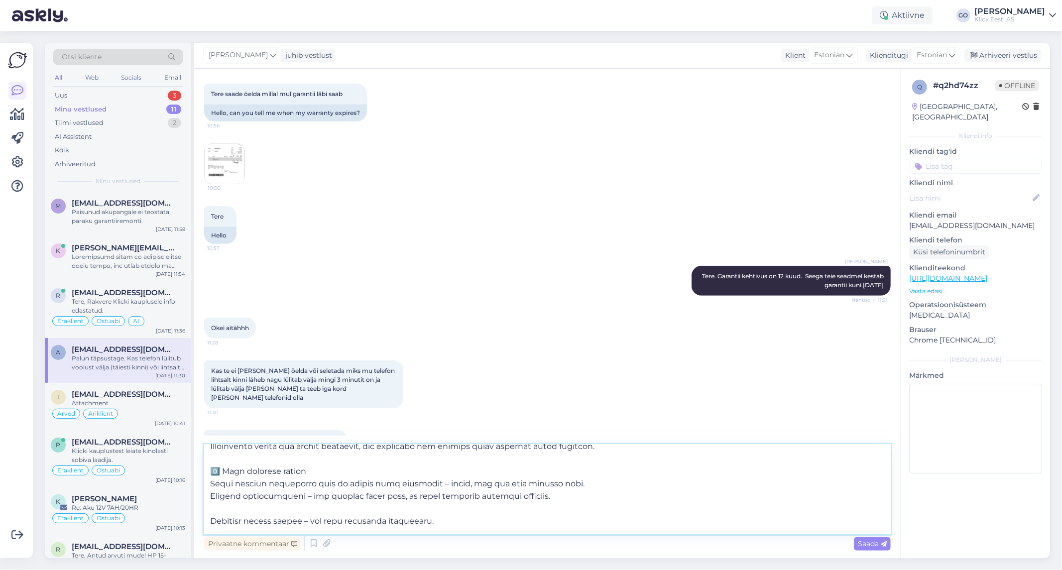
click at [293, 508] on textarea at bounding box center [547, 489] width 686 height 90
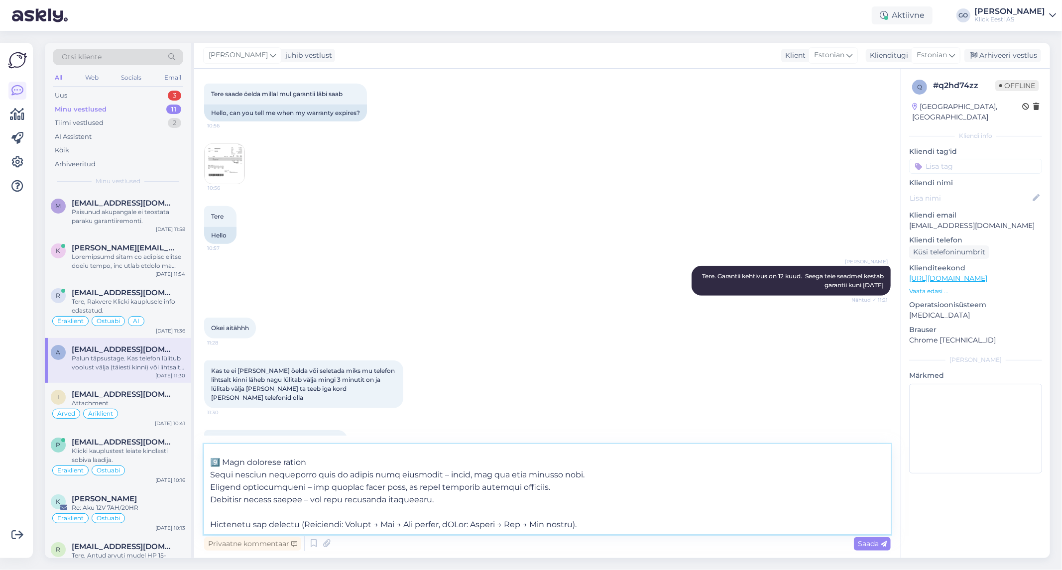
click at [292, 516] on textarea at bounding box center [547, 489] width 686 height 90
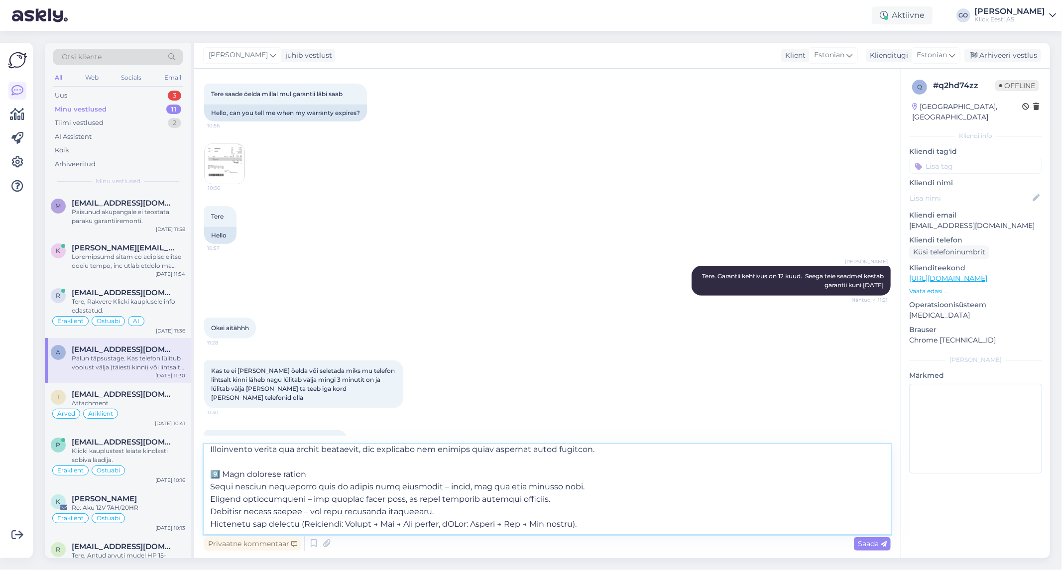
scroll to position [304, 0]
click at [639, 526] on textarea at bounding box center [547, 489] width 686 height 90
type textarea "Loremip dolors “ametconsectetur” ad elitsedd eiusmo tempo- inc utlaboreetdo mag…"
click at [867, 544] on span "Saada" at bounding box center [872, 543] width 29 height 9
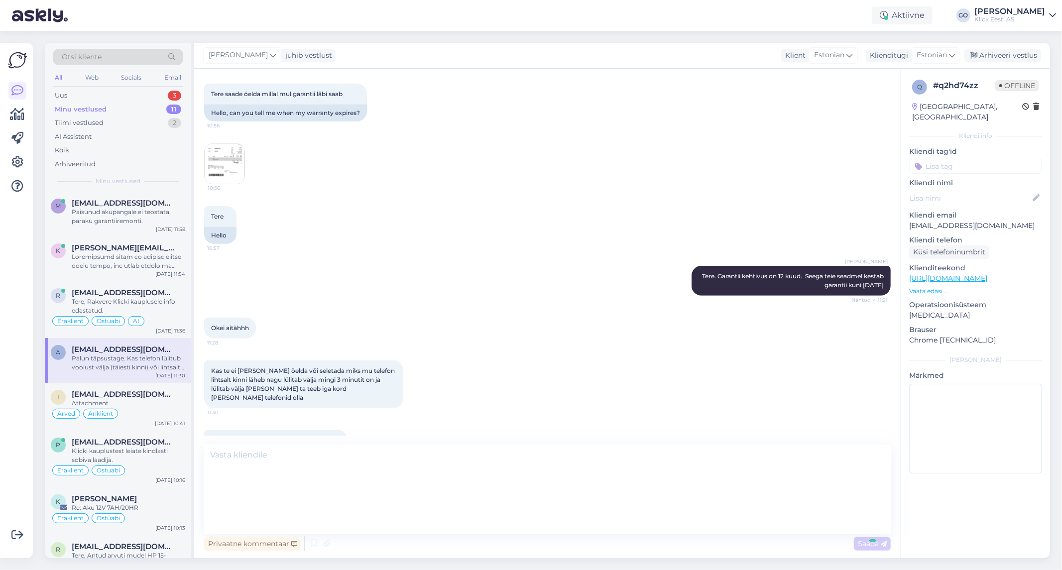
scroll to position [0, 0]
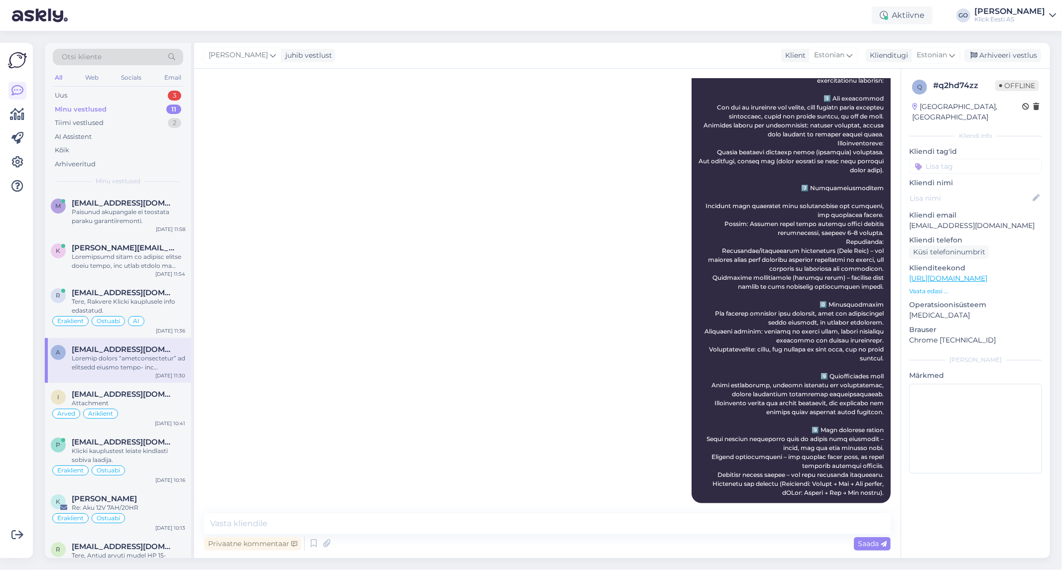
click at [479, 359] on div "[PERSON_NAME] 12:07" at bounding box center [547, 277] width 686 height 473
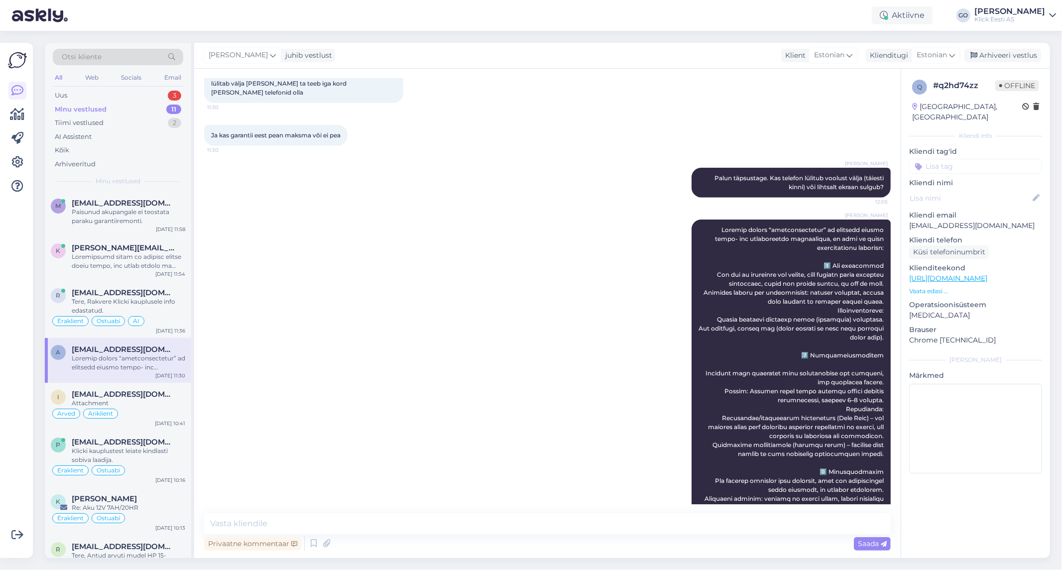
scroll to position [906, 0]
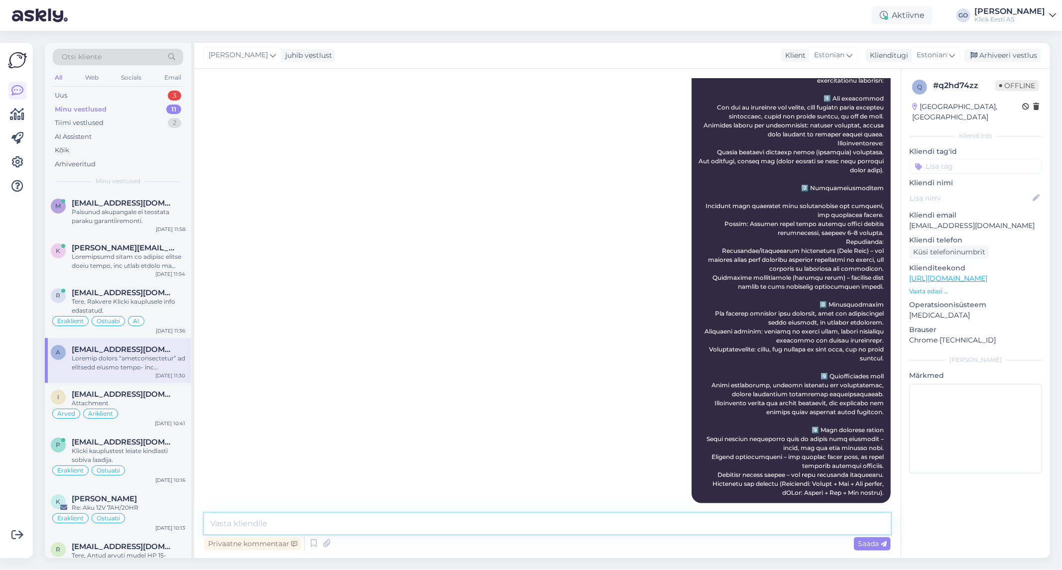
click at [389, 524] on textarea at bounding box center [547, 523] width 686 height 21
type textarea "G"
click at [225, 523] on textarea "Kui tuvastatakse garantii [PERSON_NAME] [PERSON_NAME] siis klient selle eest ta…" at bounding box center [547, 523] width 686 height 21
click at [797, 524] on textarea "Kui tegemist on garantii perioodiga ja tuvastatakse garantii [PERSON_NAME] [PER…" at bounding box center [547, 523] width 686 height 21
type textarea "Kui tegemist on garantii perioodiga ja tuvastatakse garantii [PERSON_NAME] [PER…"
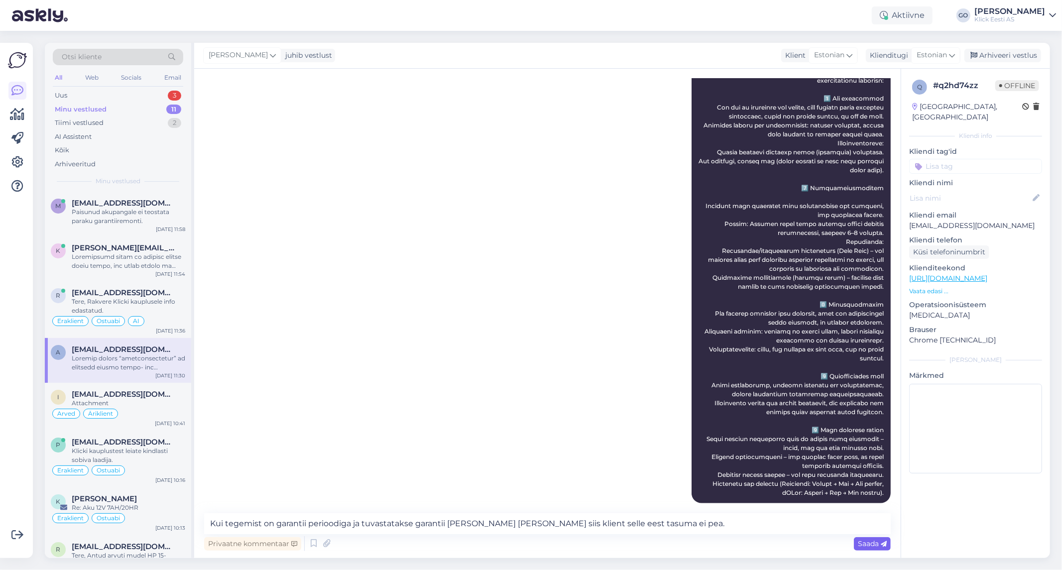
click at [866, 539] on div "Saada" at bounding box center [872, 543] width 37 height 13
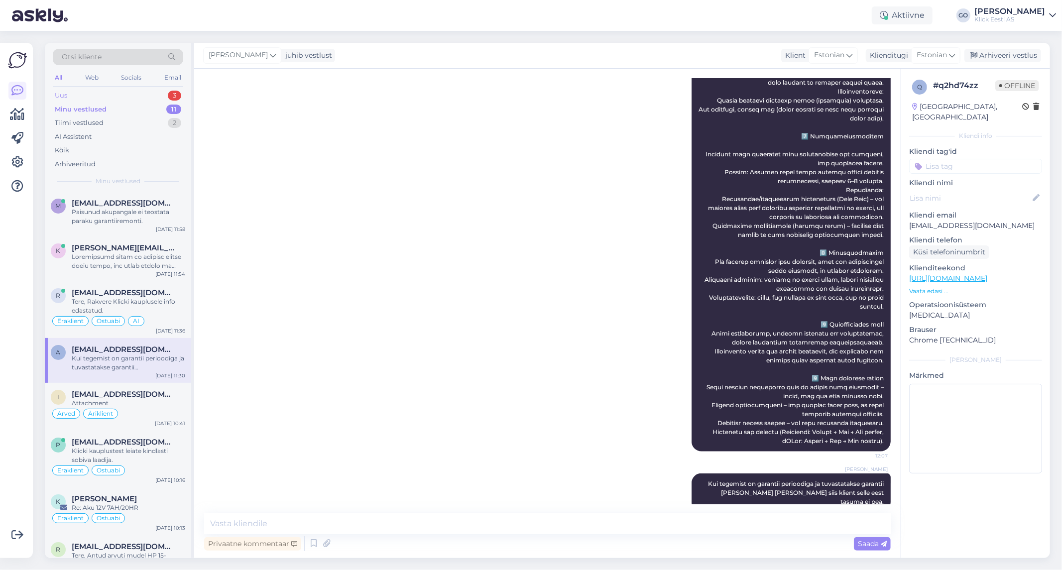
click at [106, 94] on div "Uus 3" at bounding box center [118, 96] width 130 height 14
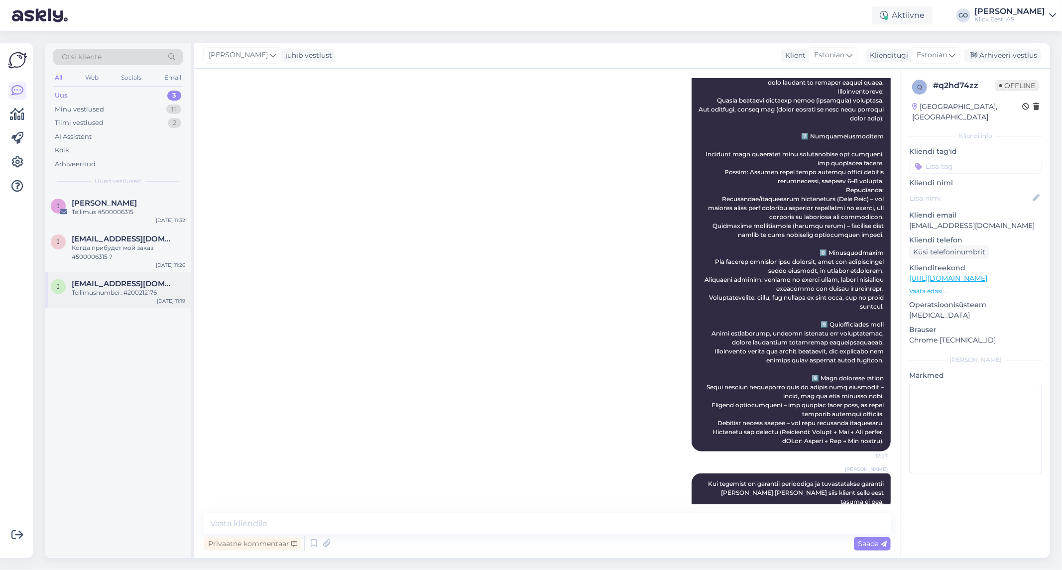
click at [99, 294] on div "Tellimusnumber: #200212176" at bounding box center [128, 292] width 113 height 9
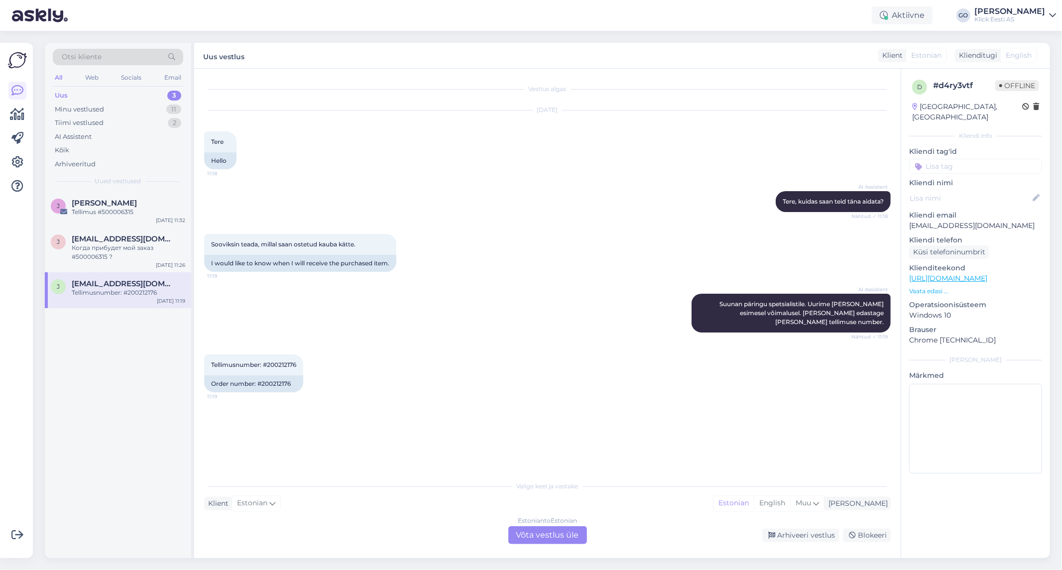
scroll to position [0, 0]
click at [117, 251] on div "Когда прибудет мой заказ #500006315 ?" at bounding box center [128, 252] width 113 height 18
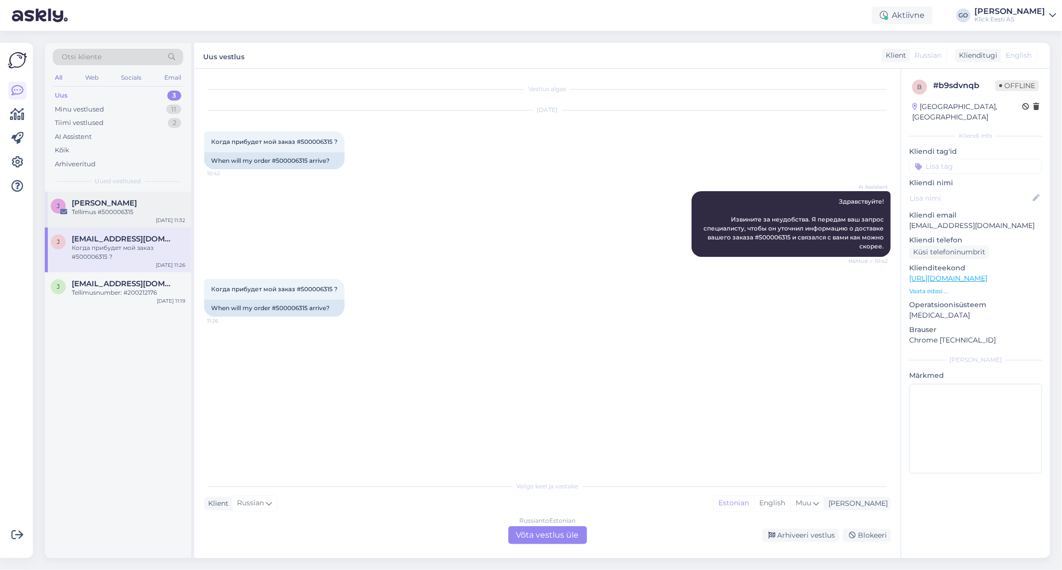
click at [134, 208] on div "Tellimus #500006315" at bounding box center [128, 212] width 113 height 9
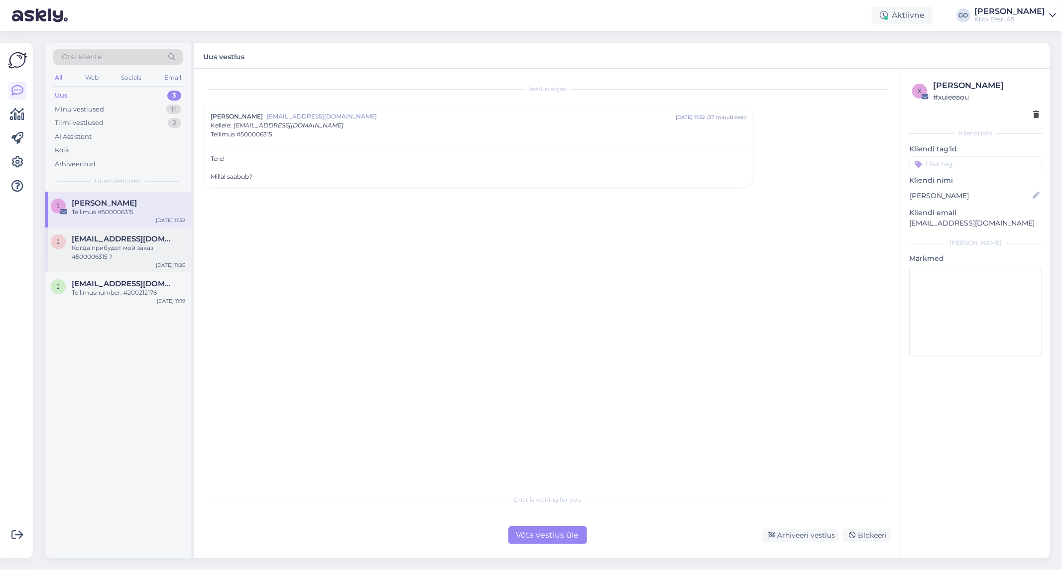
click at [131, 255] on div "Когда прибудет мой заказ #500006315 ?" at bounding box center [128, 252] width 113 height 18
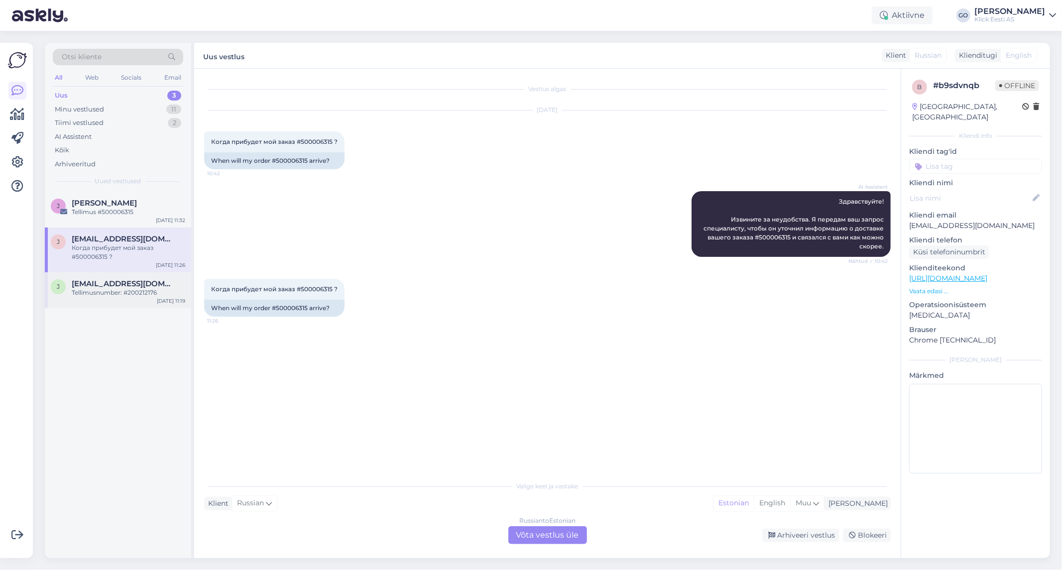
click at [113, 292] on div "Tellimusnumber: #200212176" at bounding box center [128, 292] width 113 height 9
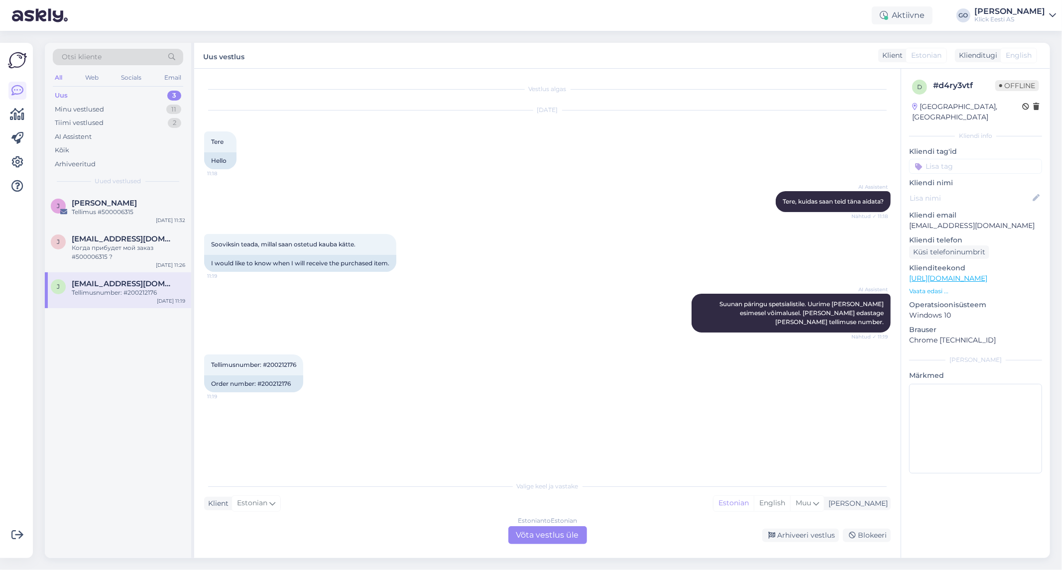
click at [125, 360] on div "[PERSON_NAME] #500006315 [DATE] 11:32 [PERSON_NAME] [PERSON_NAME][EMAIL_ADDRESS…" at bounding box center [118, 375] width 146 height 366
click at [89, 93] on div "Uus 3" at bounding box center [118, 96] width 130 height 14
click at [912, 13] on div "Aktiivne" at bounding box center [902, 15] width 61 height 18
click at [897, 60] on button "30 minutit" at bounding box center [902, 61] width 45 height 11
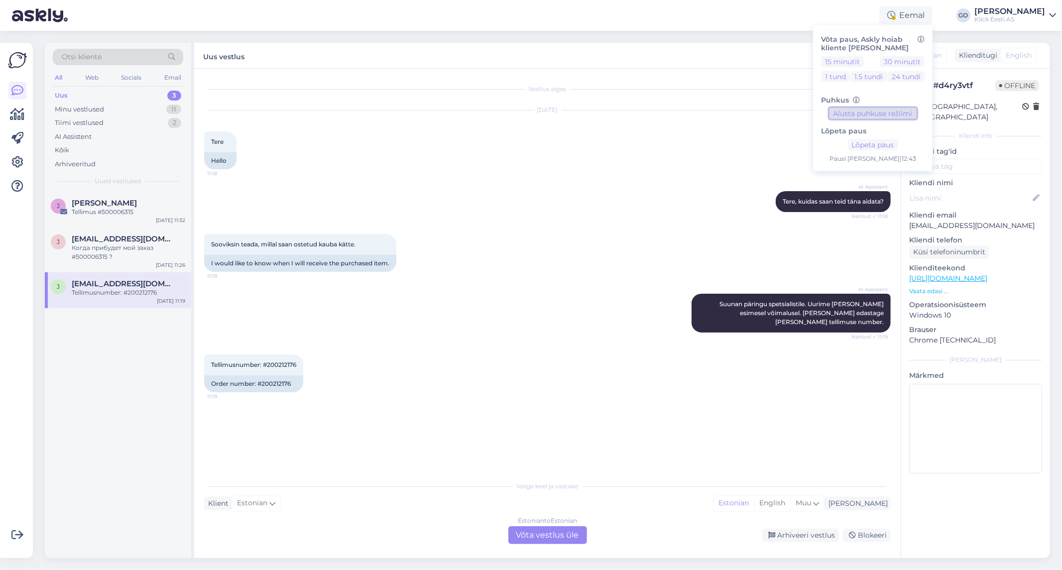
click at [870, 112] on button "Alusta puhkuse režiimi" at bounding box center [872, 113] width 87 height 11
click at [894, 60] on button "30 minutit" at bounding box center [902, 61] width 45 height 11
click at [425, 464] on div "Vestlus algas [DATE] Tere 11:18 Hello AI Assistent [PERSON_NAME], kuidas saan t…" at bounding box center [551, 273] width 695 height 388
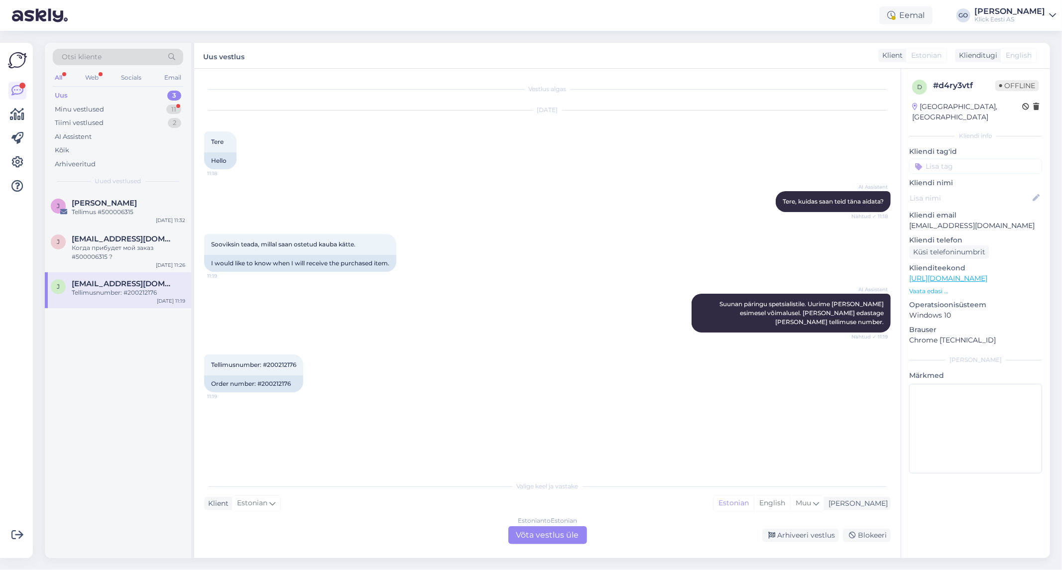
click at [616, 431] on div "Vestlus algas [DATE] Tere 11:18 Hello AI Assistent [PERSON_NAME], kuidas saan t…" at bounding box center [551, 273] width 695 height 388
click at [913, 16] on div "Eemal" at bounding box center [905, 15] width 53 height 18
click at [859, 142] on button "Lõpeta paus" at bounding box center [873, 144] width 50 height 11
click at [550, 198] on div "AI Assistent [PERSON_NAME], kuidas saan teid [PERSON_NAME] aidata? Nähtud ✓ 11:…" at bounding box center [547, 201] width 686 height 43
click at [551, 197] on div "AI Assistent [PERSON_NAME], kuidas saan teid [PERSON_NAME] aidata? Nähtud ✓ 11:…" at bounding box center [547, 201] width 686 height 43
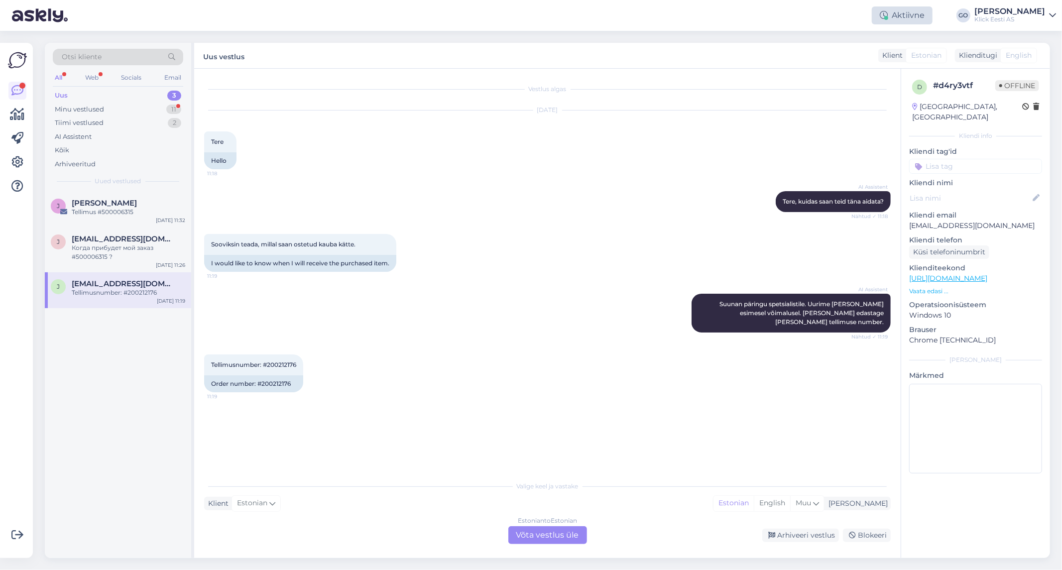
click at [920, 15] on div "Aktiivne" at bounding box center [902, 15] width 61 height 18
click at [71, 93] on div "Uus 3" at bounding box center [118, 96] width 130 height 14
click at [71, 115] on div "Minu vestlused 11" at bounding box center [118, 110] width 130 height 14
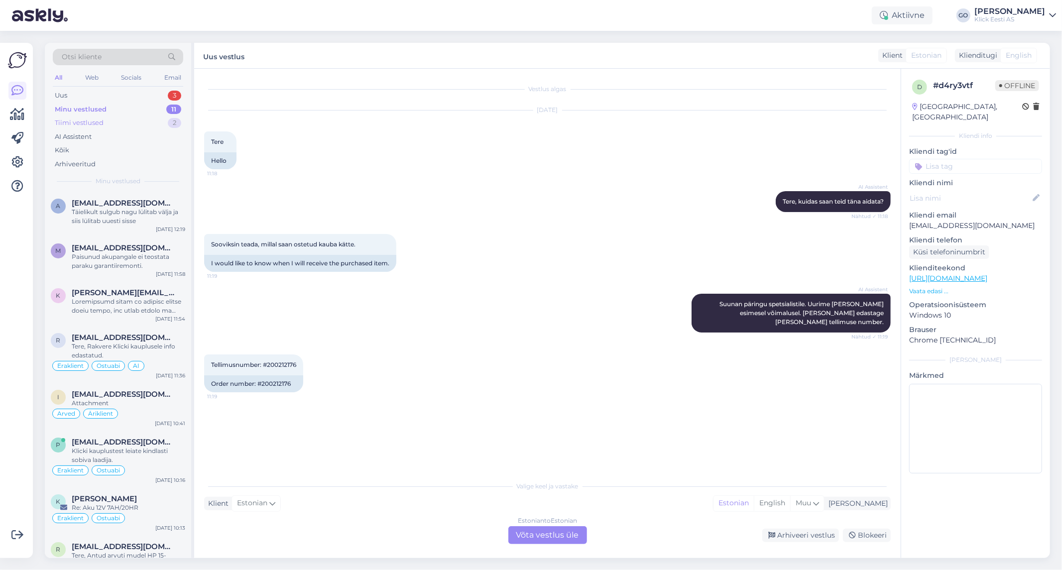
click at [86, 121] on div "Tiimi vestlused" at bounding box center [79, 123] width 49 height 10
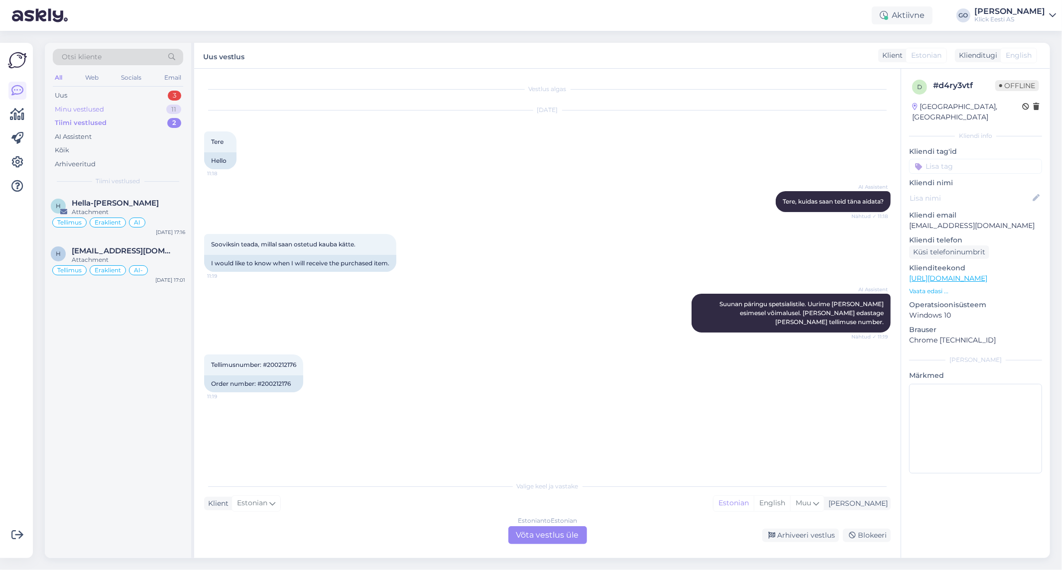
click at [87, 107] on div "Minu vestlused" at bounding box center [79, 110] width 49 height 10
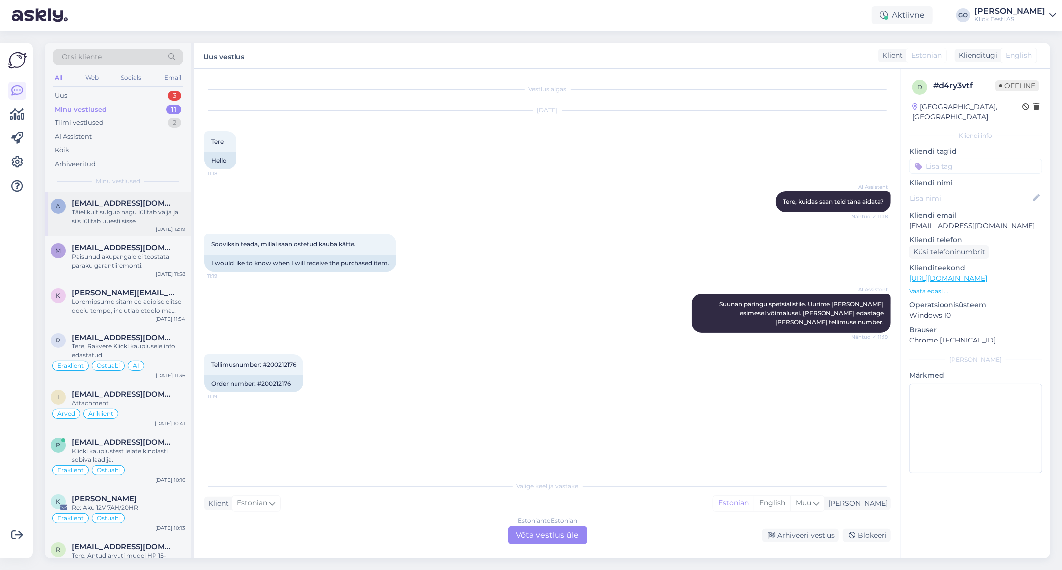
click at [95, 212] on div "Täielikult sulgub nagu lülitab välja ja siis lülitab uuesti sisse" at bounding box center [128, 217] width 113 height 18
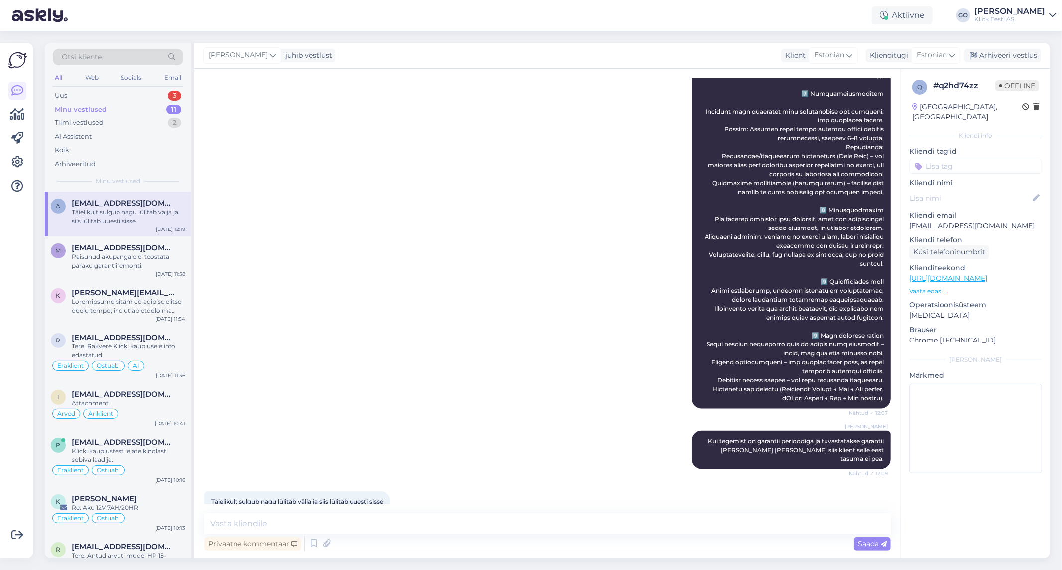
click at [424, 394] on div "[PERSON_NAME] Nähtud ✓ 12:07" at bounding box center [547, 183] width 686 height 473
click at [359, 520] on textarea at bounding box center [547, 523] width 686 height 21
type textarea "E"
type textarea "S"
type textarea "P"
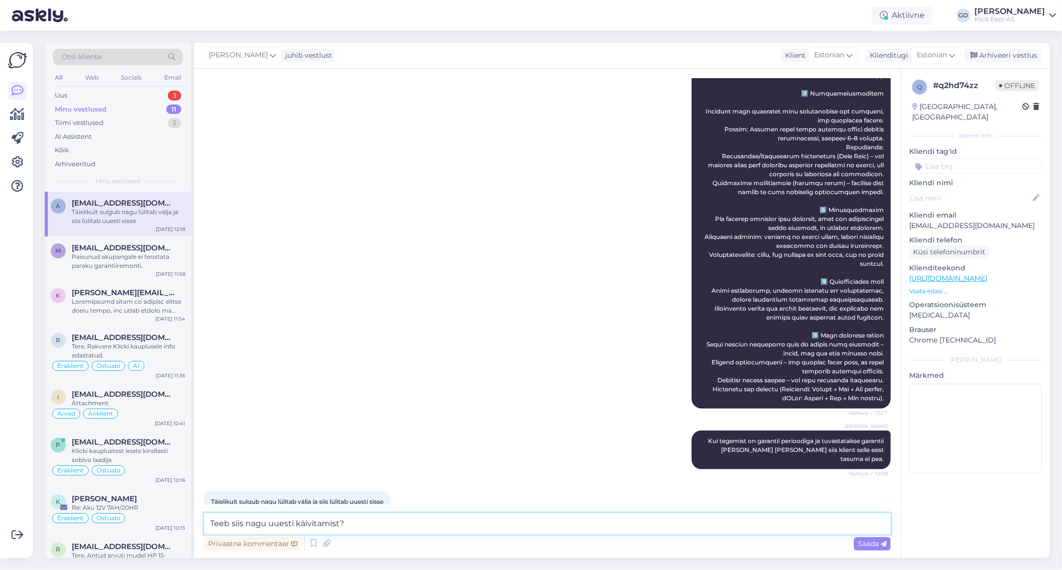
click at [211, 520] on textarea "Teeb siis nagu uuesti käivitamist?" at bounding box center [547, 523] width 686 height 21
type textarea "Kas teeb siis nagu uuesti käivitamist?"
click at [865, 542] on span "Saada" at bounding box center [872, 543] width 29 height 9
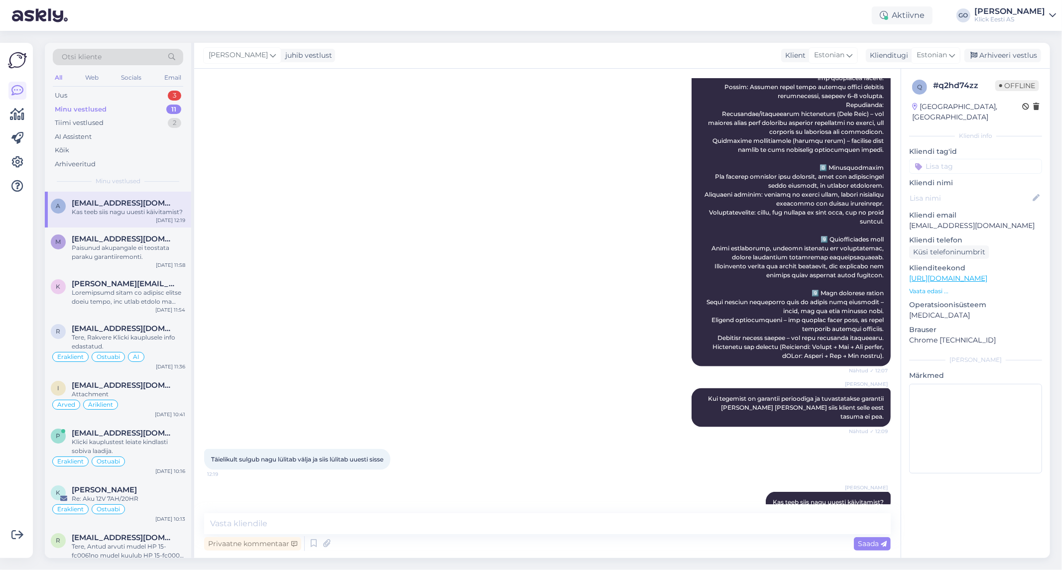
click at [440, 481] on div "[PERSON_NAME] Kas teeb siis nagu uuesti käivitamist? 12:39" at bounding box center [547, 502] width 686 height 43
click at [87, 240] on span "[EMAIL_ADDRESS][DOMAIN_NAME]" at bounding box center [124, 238] width 104 height 9
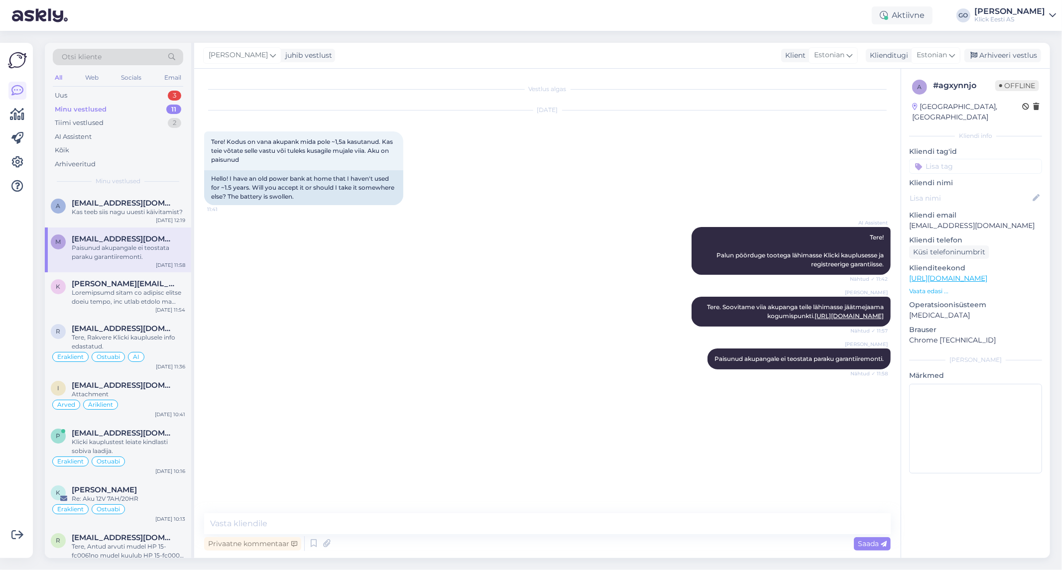
scroll to position [0, 0]
click at [102, 296] on div at bounding box center [128, 297] width 113 height 18
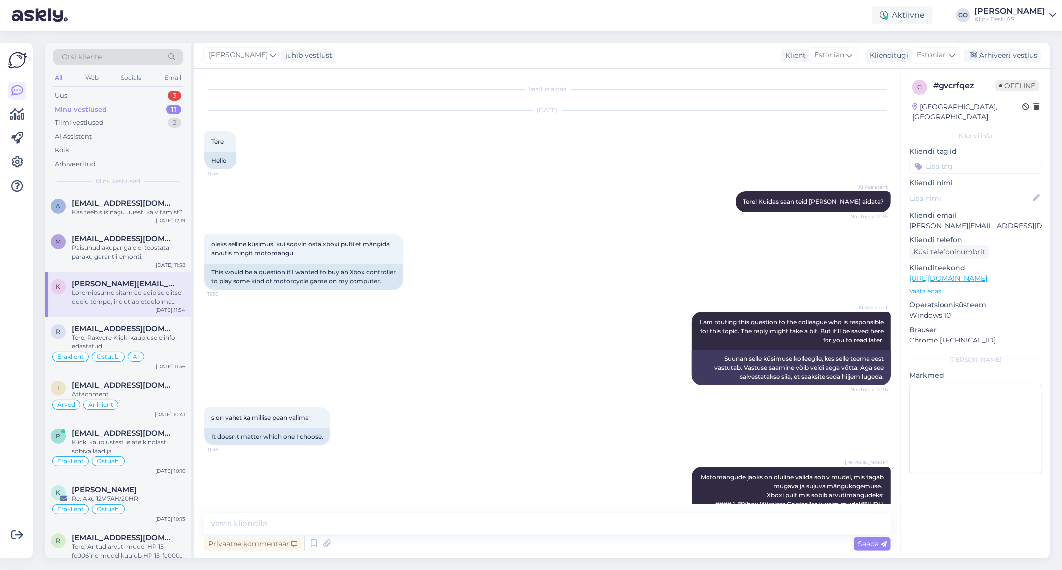
scroll to position [386, 0]
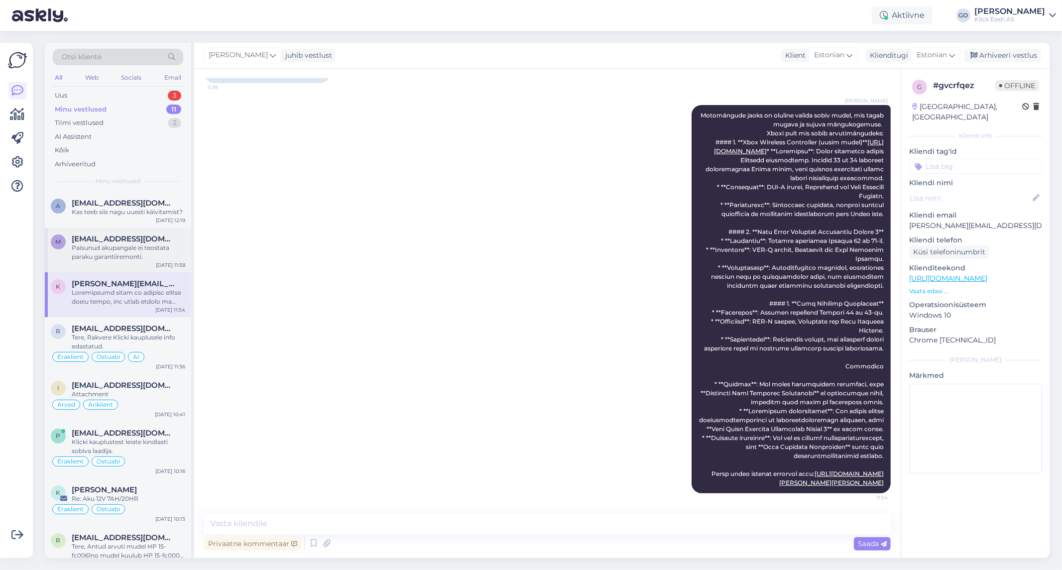
click at [103, 240] on span "[EMAIL_ADDRESS][DOMAIN_NAME]" at bounding box center [124, 238] width 104 height 9
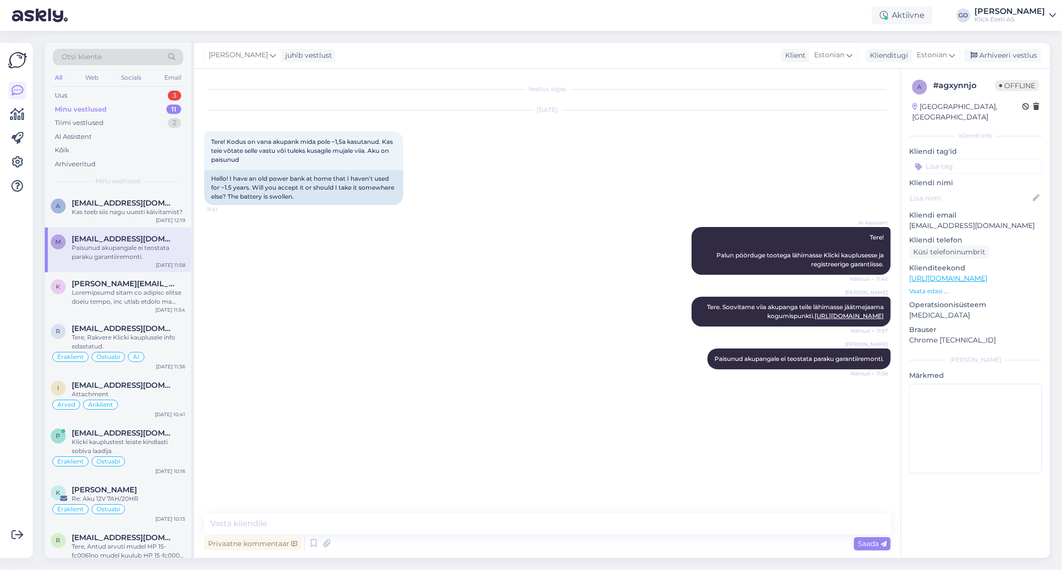
scroll to position [0, 0]
click at [106, 107] on div "Minu vestlused 11" at bounding box center [118, 110] width 130 height 14
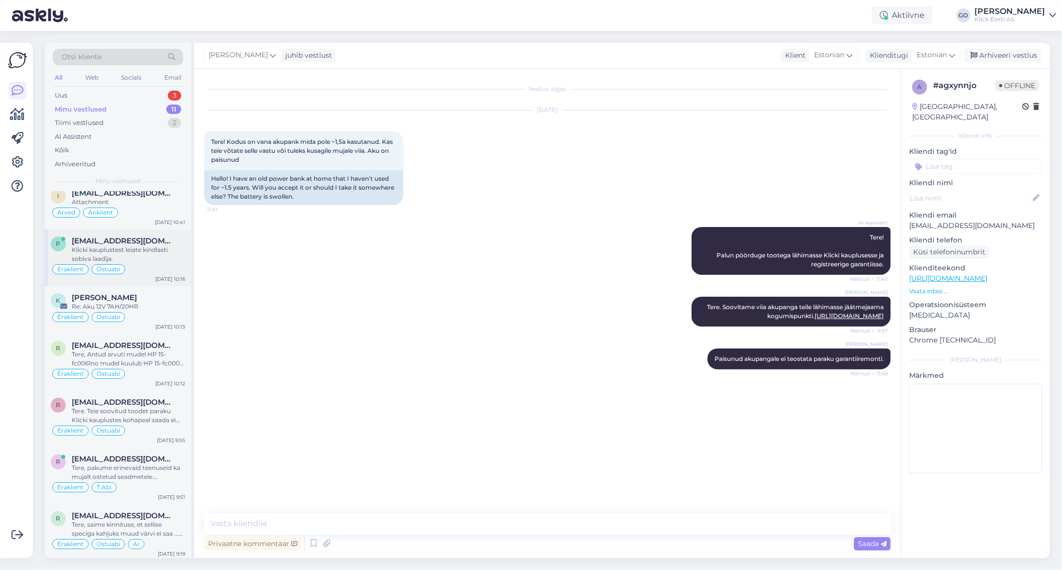
scroll to position [195, 0]
click at [170, 516] on div "[EMAIL_ADDRESS][DOMAIN_NAME]" at bounding box center [128, 512] width 113 height 9
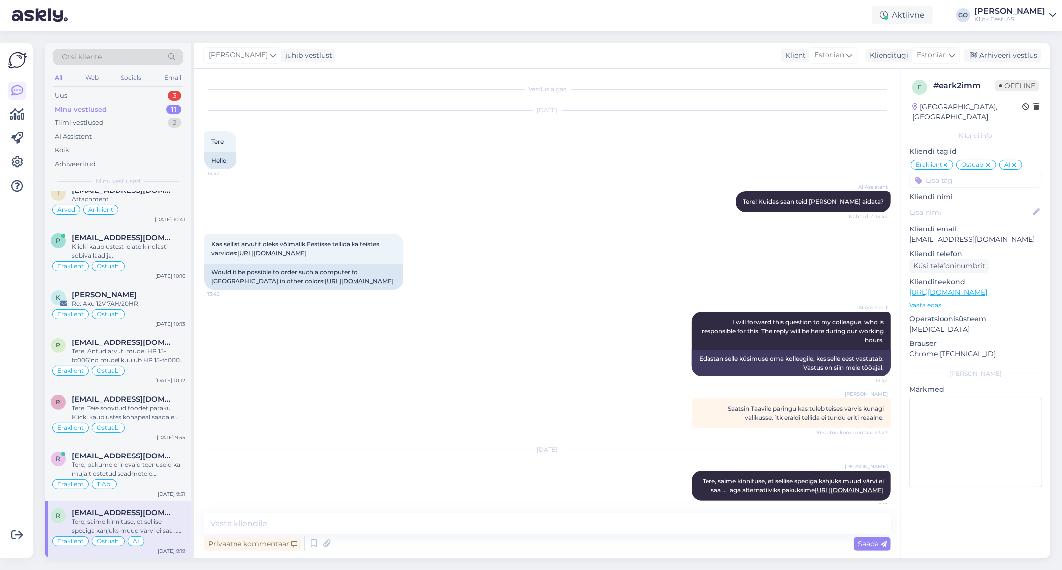
scroll to position [42, 0]
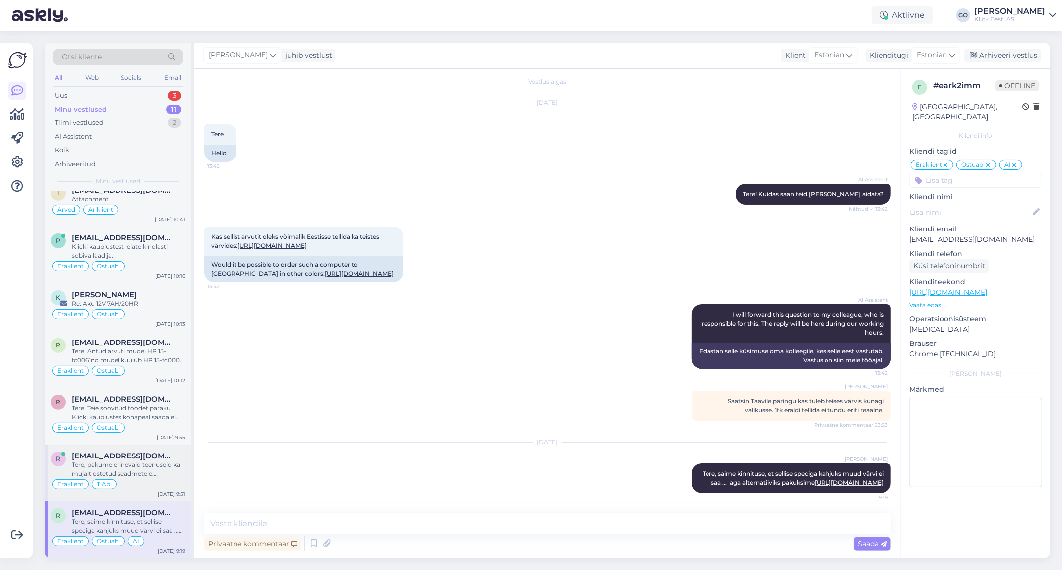
click at [153, 464] on div "Tere, pakume erinevaid teenuseid ka mujalt ostetud seadmetele. Teenustega saate…" at bounding box center [128, 469] width 113 height 18
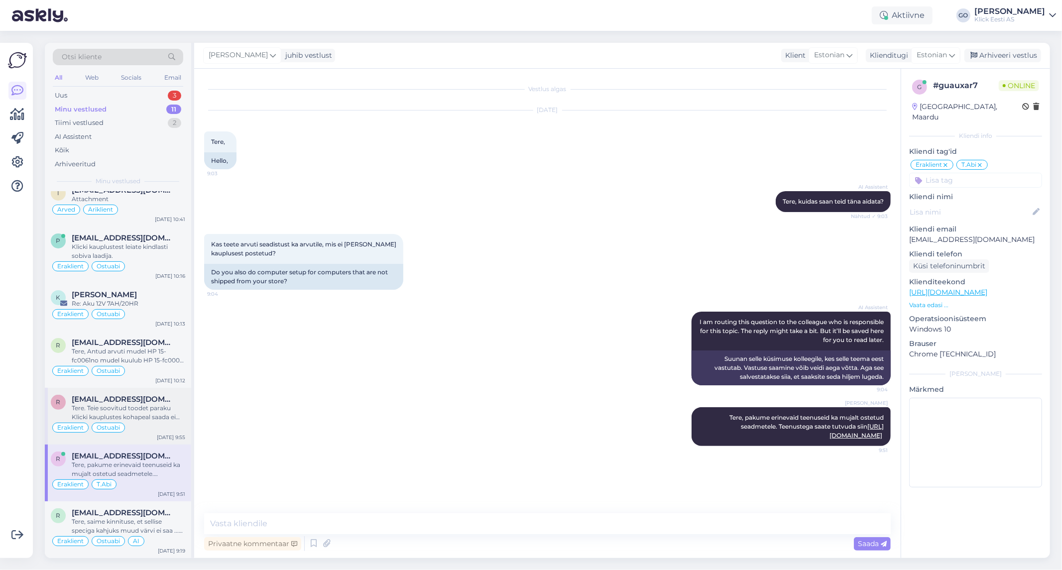
click at [160, 415] on div "Tere. Teie soovitud toodet paraku Klicki kauplustes kohapeal saada ei ole. Tege…" at bounding box center [128, 413] width 113 height 18
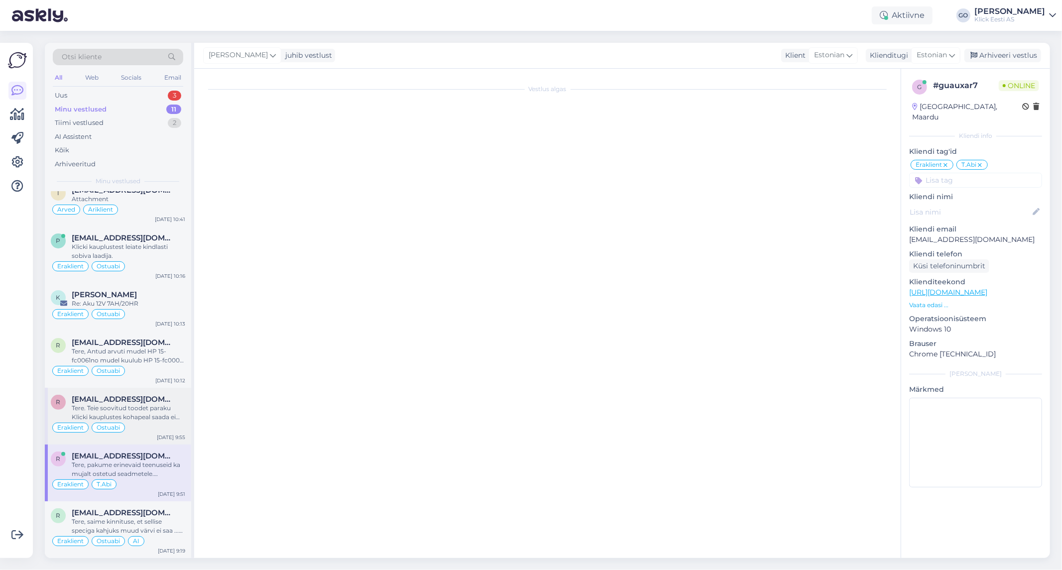
scroll to position [42, 0]
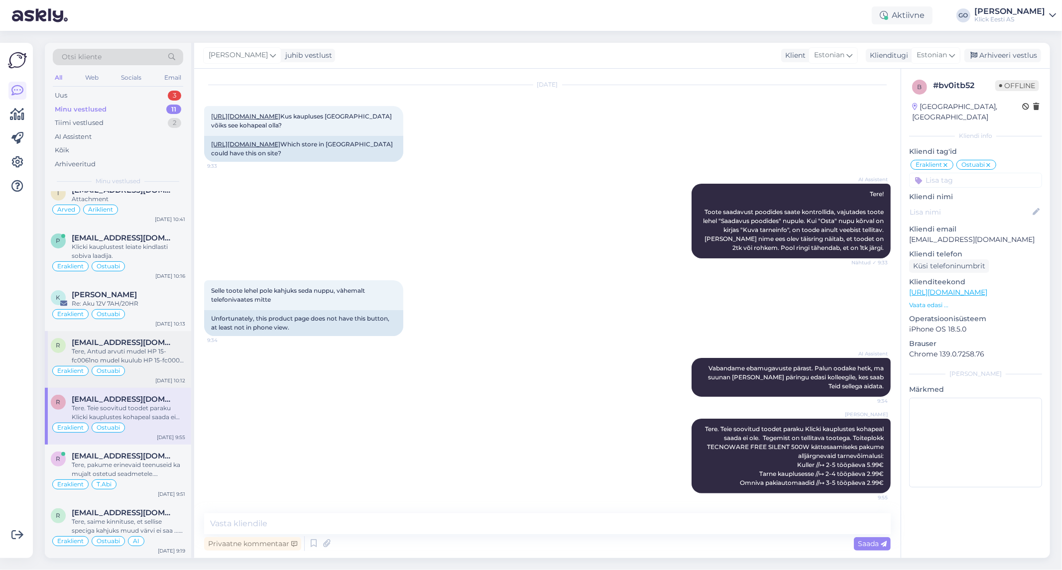
click at [165, 352] on div "Tere, Antud arvuti mudel HP 15-fc0061no mudel kuulub HP 15-fc0000 seeriasse. HP…" at bounding box center [128, 356] width 113 height 18
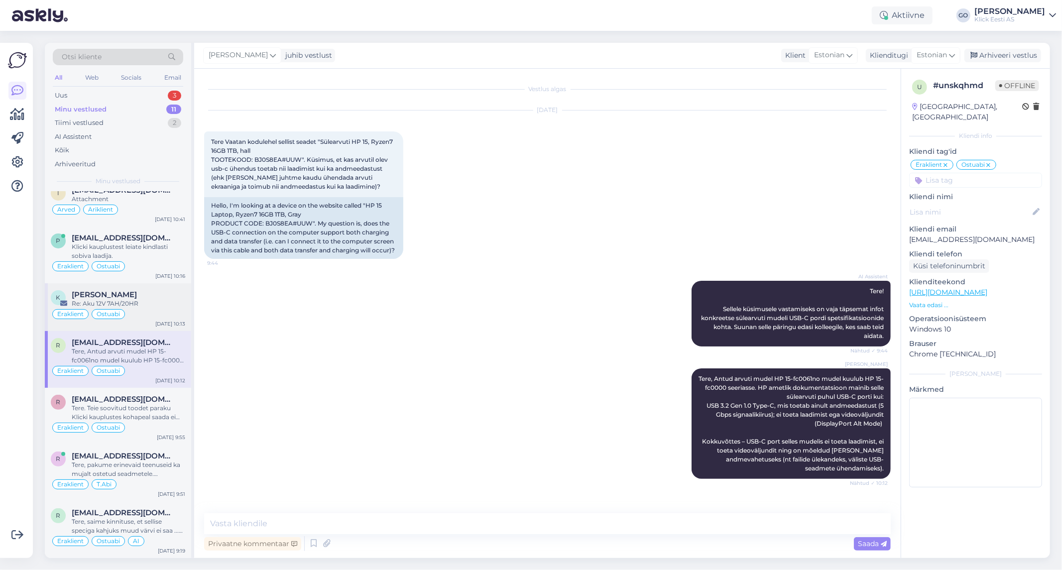
click at [165, 304] on div "Re: Aku 12V 7AH/20HR" at bounding box center [128, 303] width 113 height 9
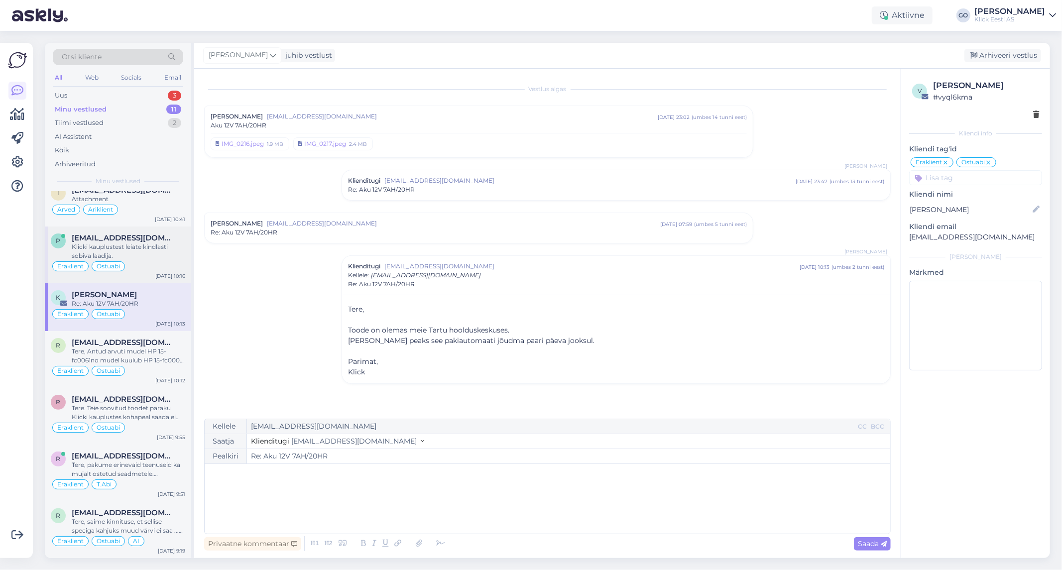
click at [165, 259] on div "Klicki kauplustest leiate kindlasti sobiva laadija." at bounding box center [128, 251] width 113 height 18
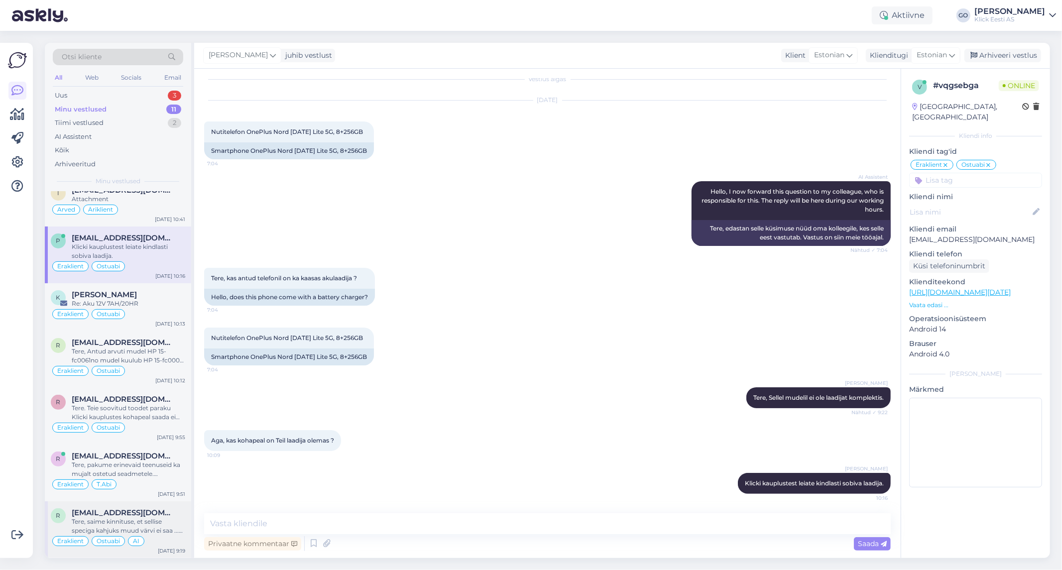
click at [172, 515] on div "[EMAIL_ADDRESS][DOMAIN_NAME]" at bounding box center [128, 512] width 113 height 9
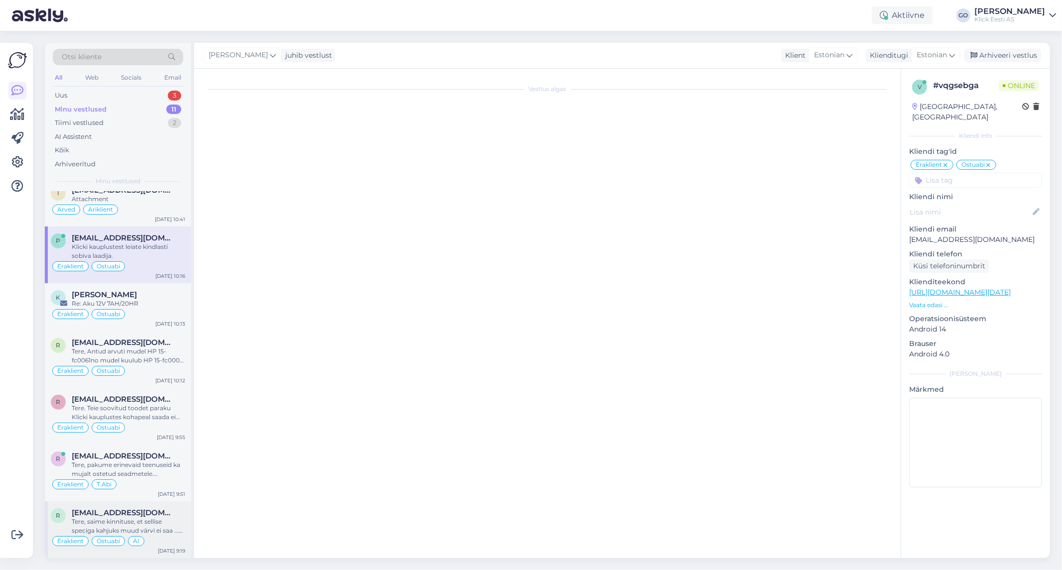
scroll to position [42, 0]
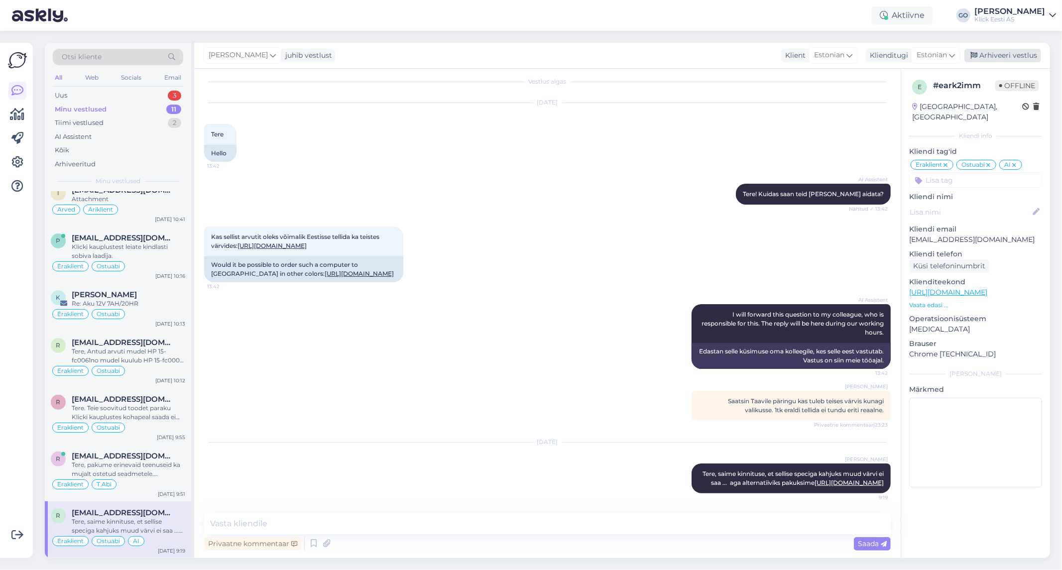
click at [997, 55] on div "Arhiveeri vestlus" at bounding box center [1002, 55] width 77 height 13
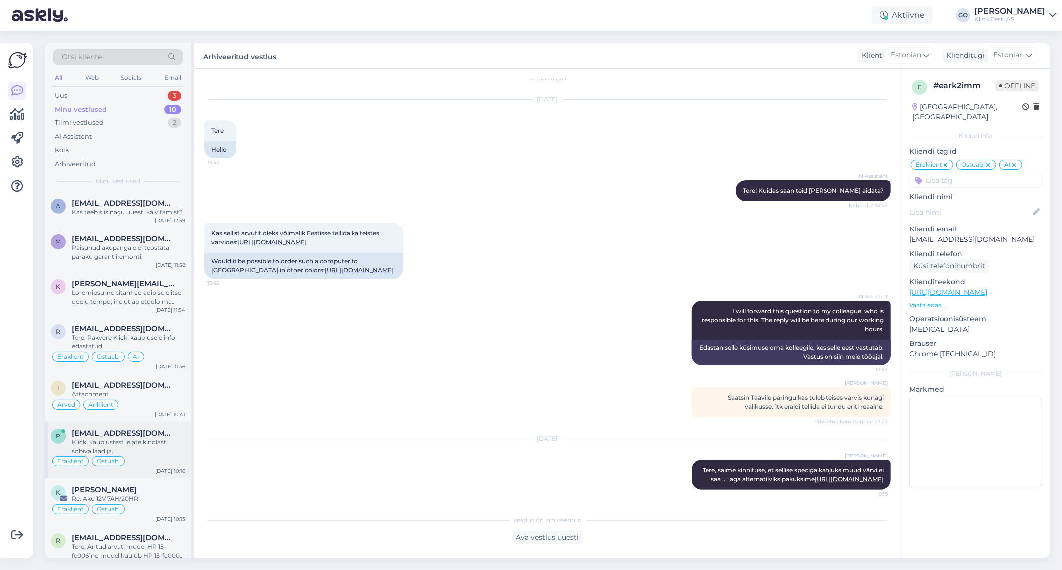
scroll to position [138, 0]
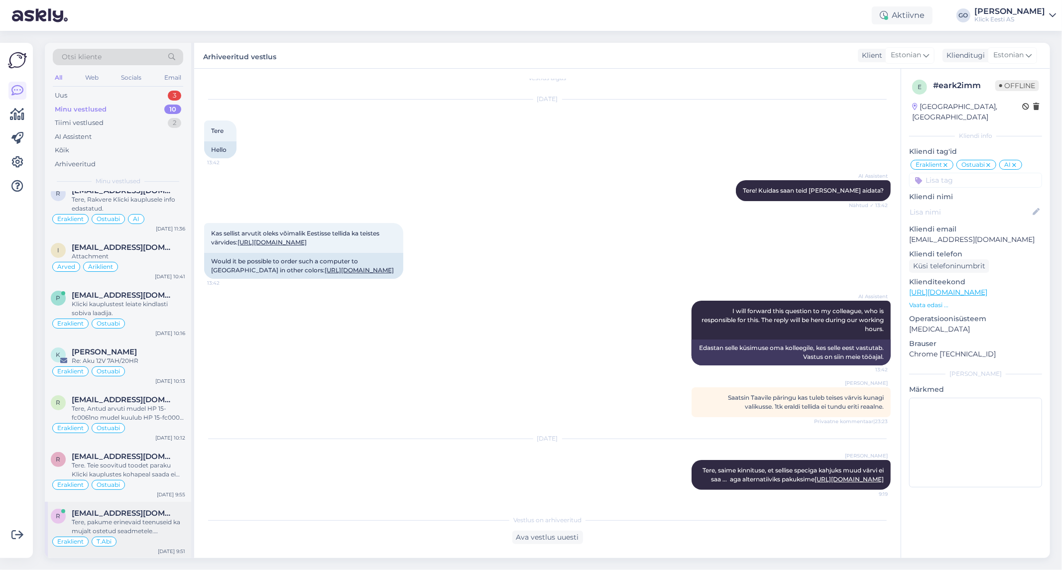
click at [153, 532] on div "Tere, pakume erinevaid teenuseid ka mujalt ostetud seadmetele. Teenustega saate…" at bounding box center [128, 527] width 113 height 18
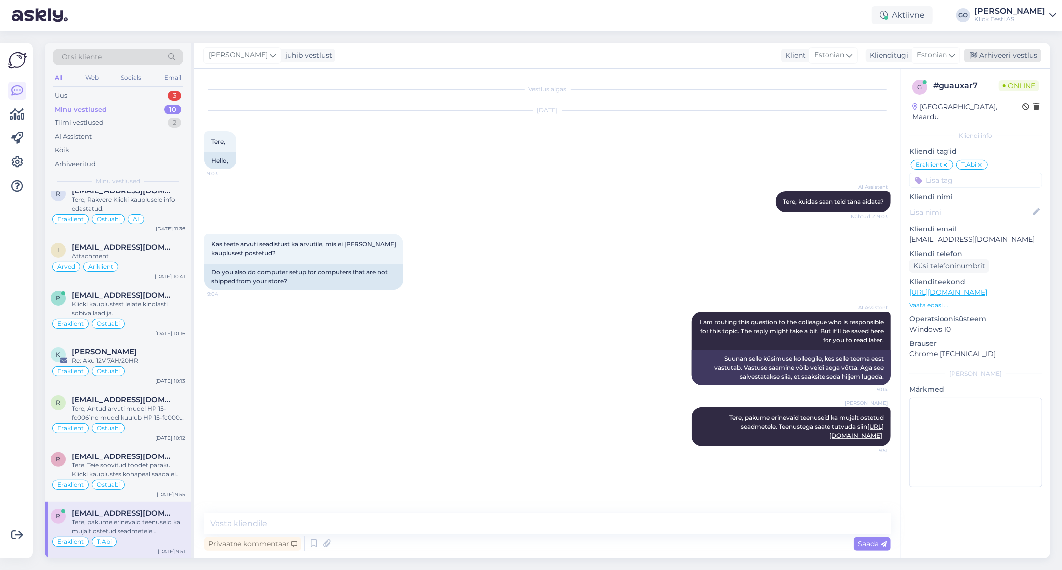
click at [1000, 55] on div "Arhiveeri vestlus" at bounding box center [1002, 55] width 77 height 13
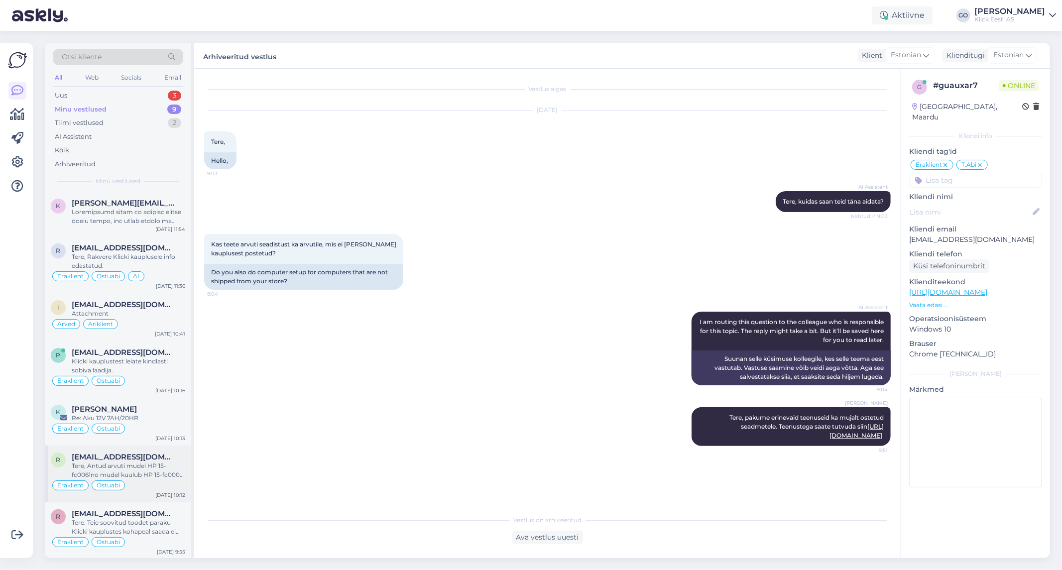
scroll to position [82, 0]
click at [174, 519] on div "Tere. Teie soovitud toodet paraku Klicki kauplustes kohapeal saada ei ole. Tege…" at bounding box center [128, 526] width 113 height 18
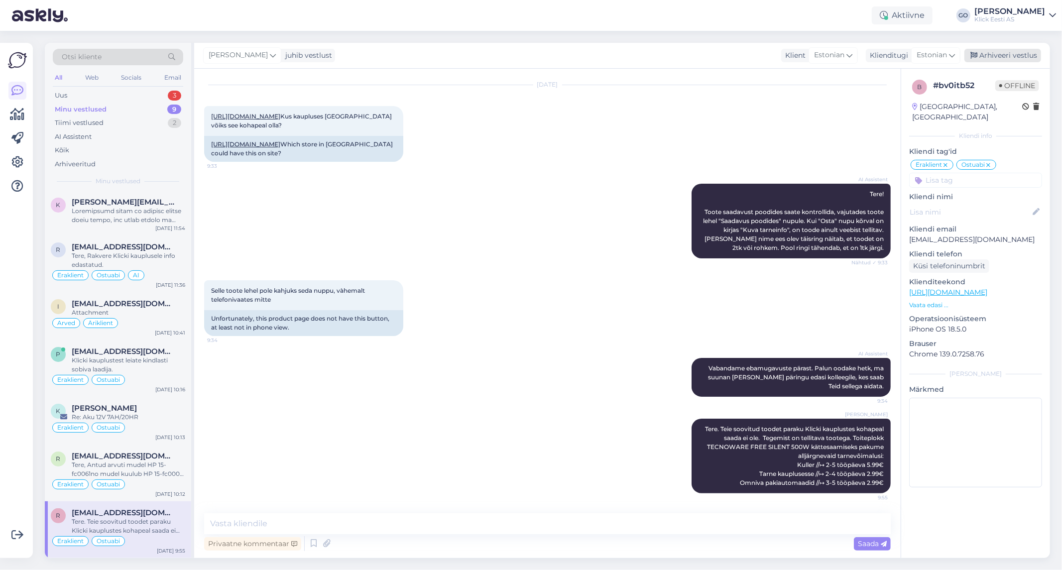
click at [1008, 54] on div "Arhiveeri vestlus" at bounding box center [1002, 55] width 77 height 13
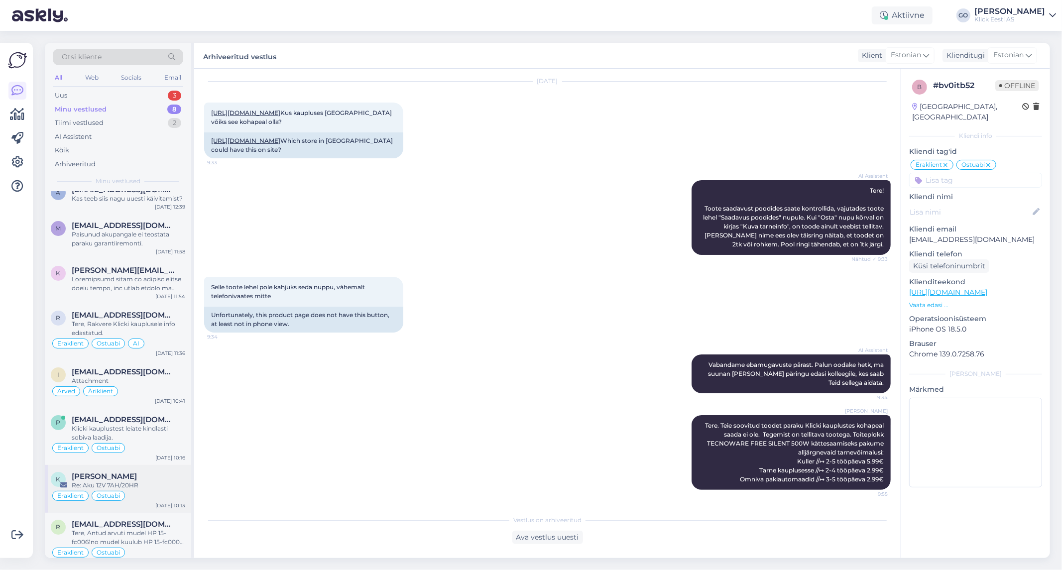
scroll to position [25, 0]
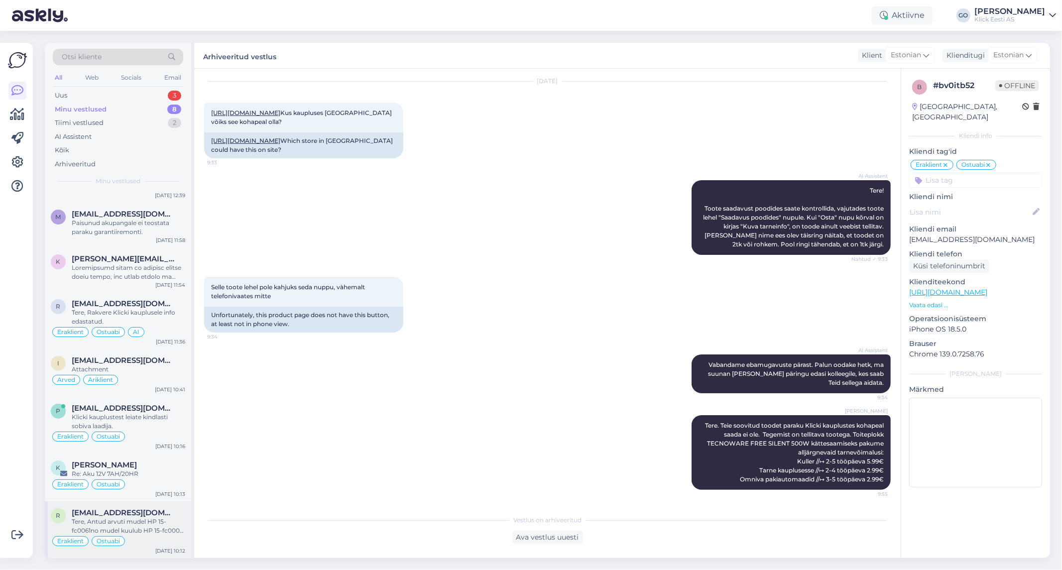
click at [173, 520] on div "Tere, Antud arvuti mudel HP 15-fc0061no mudel kuulub HP 15-fc0000 seeriasse. HP…" at bounding box center [128, 526] width 113 height 18
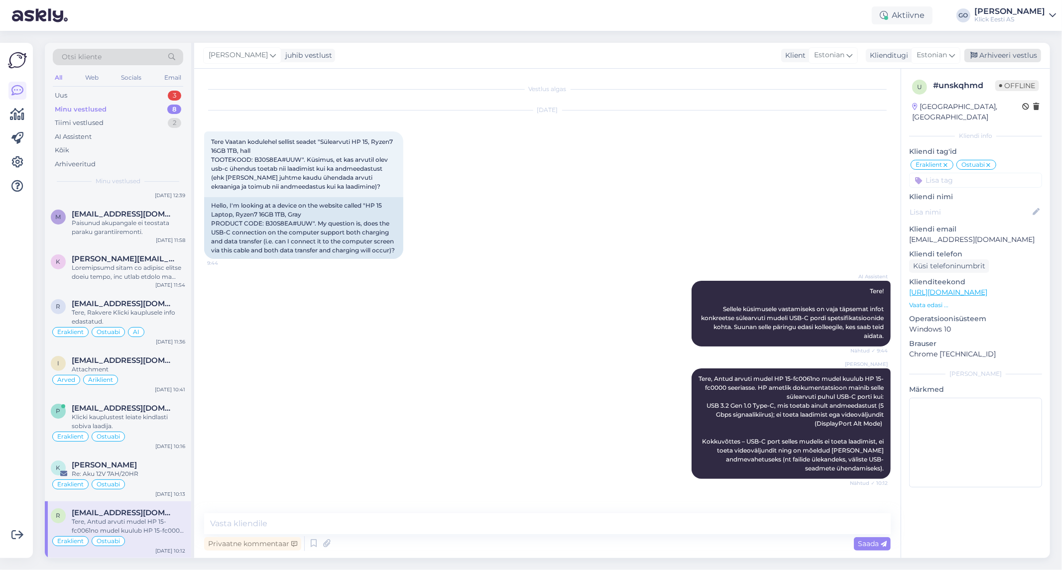
click at [1006, 52] on div "Arhiveeri vestlus" at bounding box center [1002, 55] width 77 height 13
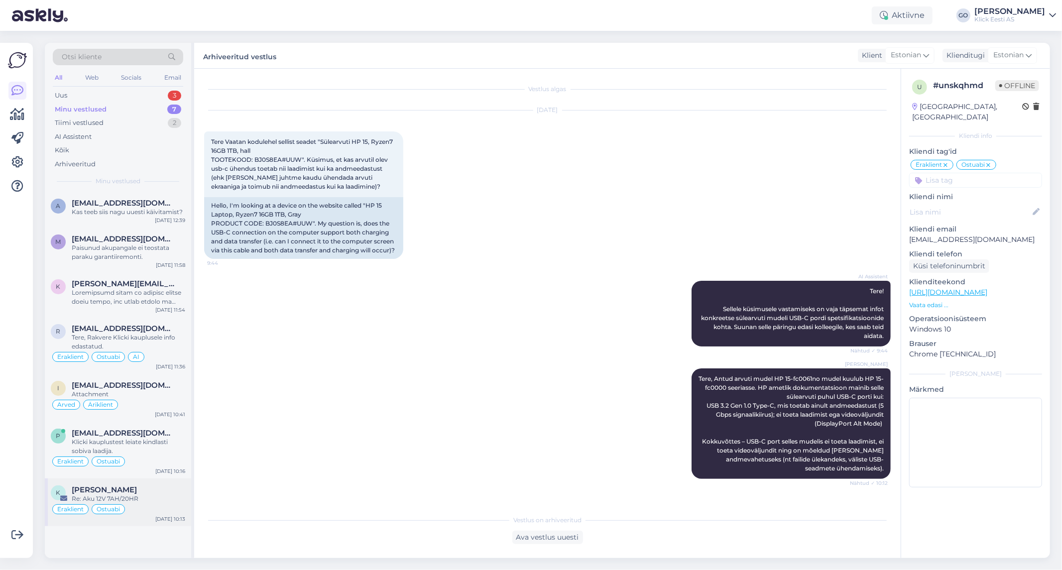
click at [152, 500] on div "Re: Aku 12V 7AH/20HR" at bounding box center [128, 498] width 113 height 9
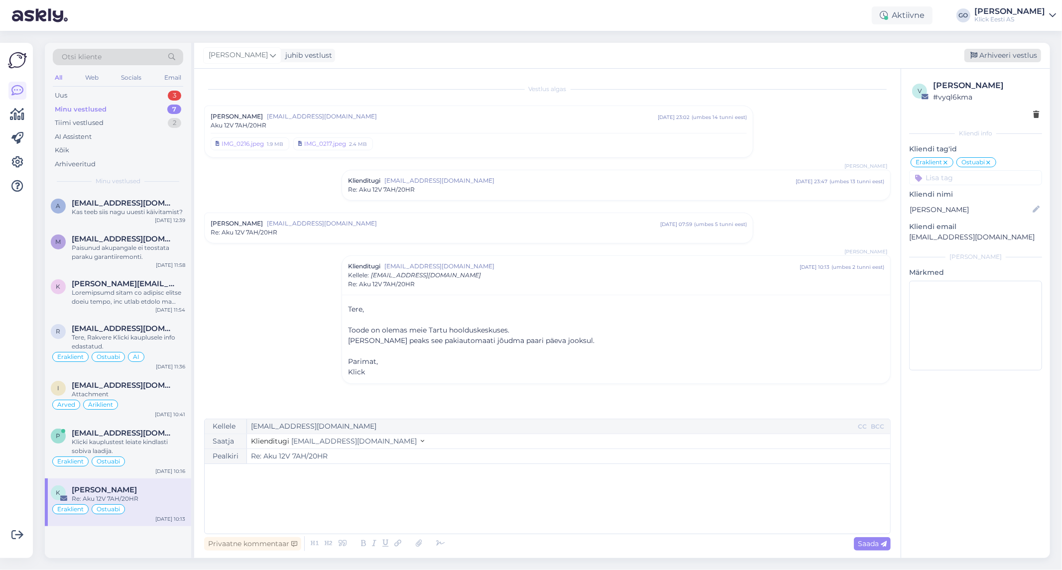
click at [1019, 54] on div "Arhiveeri vestlus" at bounding box center [1002, 55] width 77 height 13
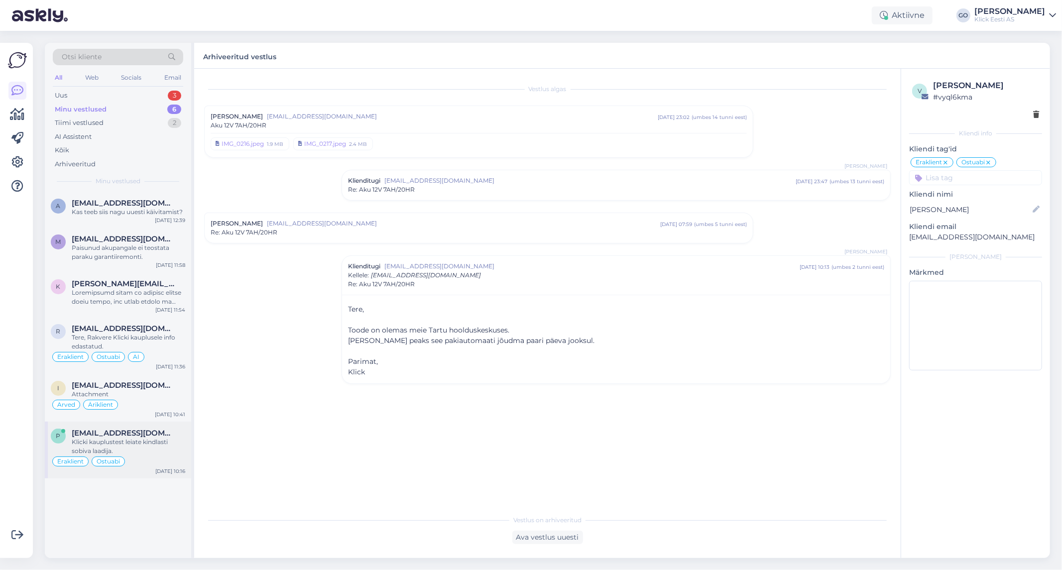
click at [162, 440] on div "Klicki kauplustest leiate kindlasti sobiva laadija." at bounding box center [128, 447] width 113 height 18
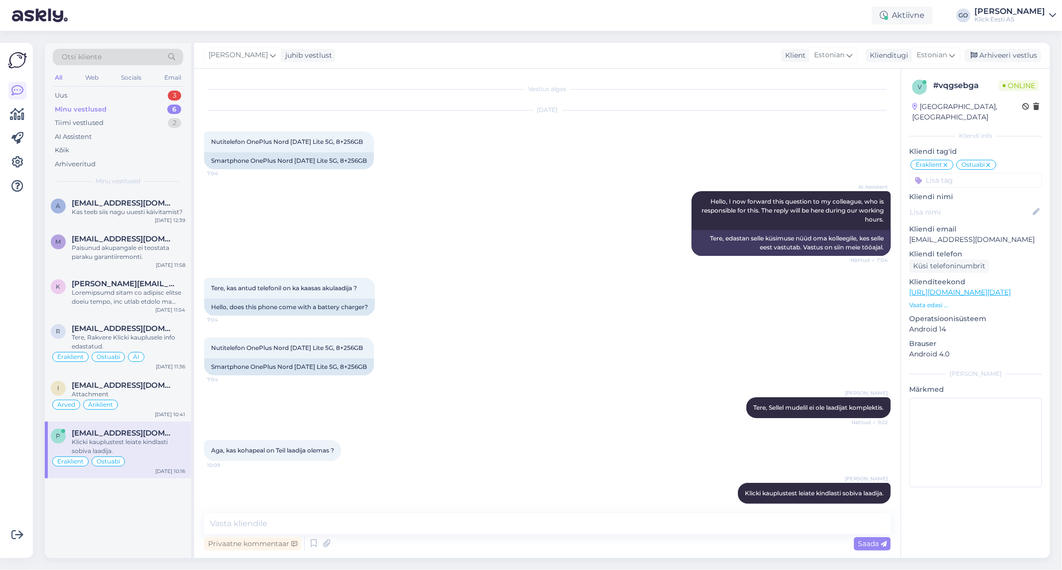
scroll to position [10, 0]
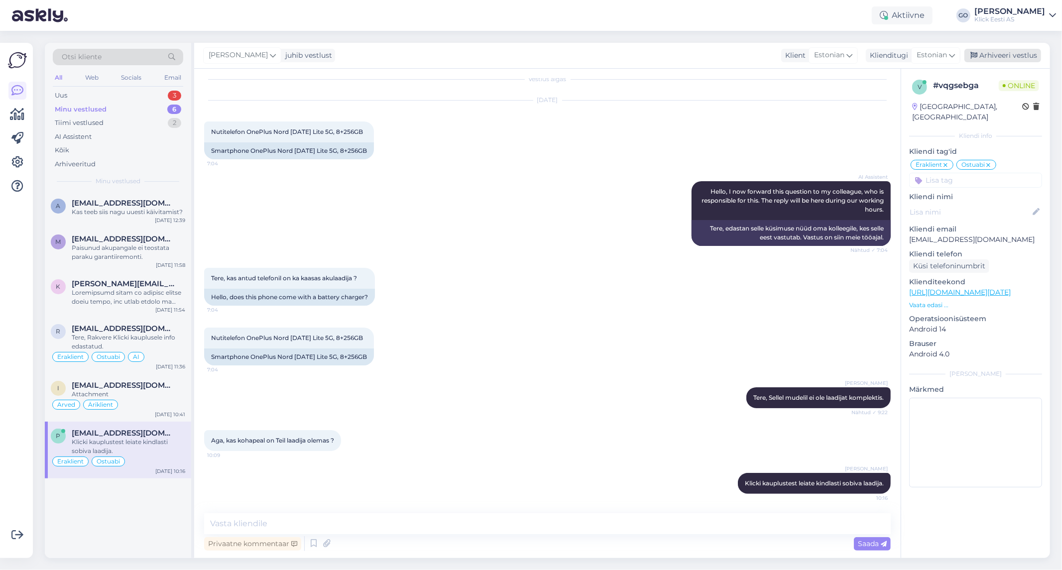
click at [997, 55] on div "Arhiveeri vestlus" at bounding box center [1002, 55] width 77 height 13
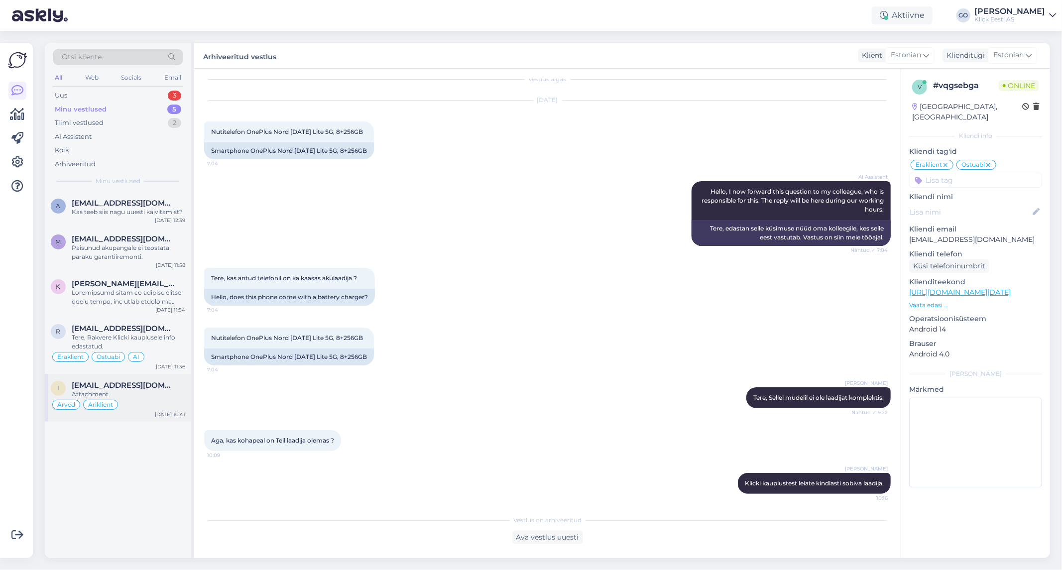
click at [168, 386] on div "[EMAIL_ADDRESS][DOMAIN_NAME]" at bounding box center [128, 385] width 113 height 9
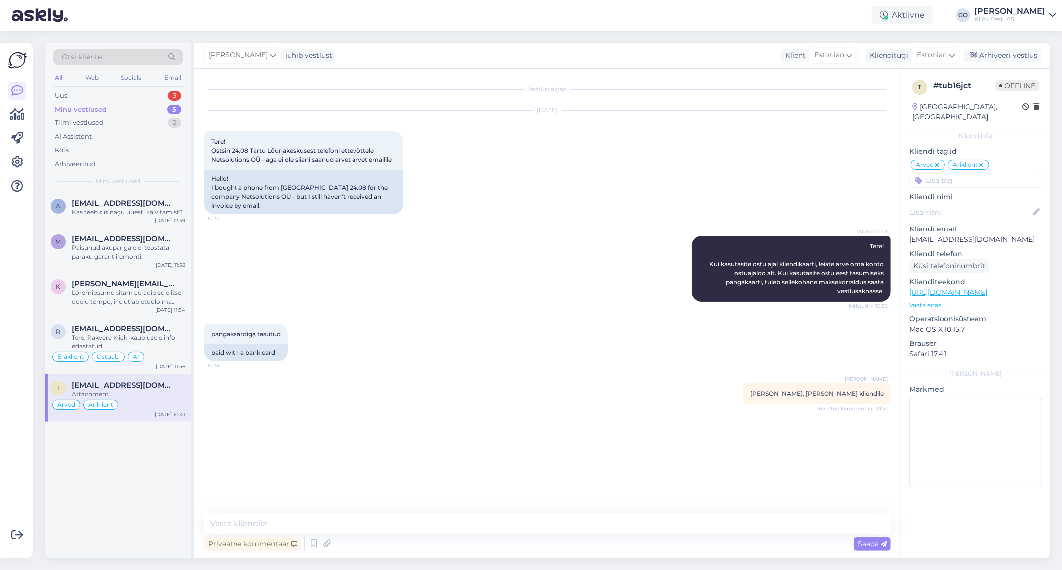
scroll to position [0, 0]
click at [165, 347] on div "Tere, Rakvere Klicki kauplusele info edastatud." at bounding box center [128, 342] width 113 height 18
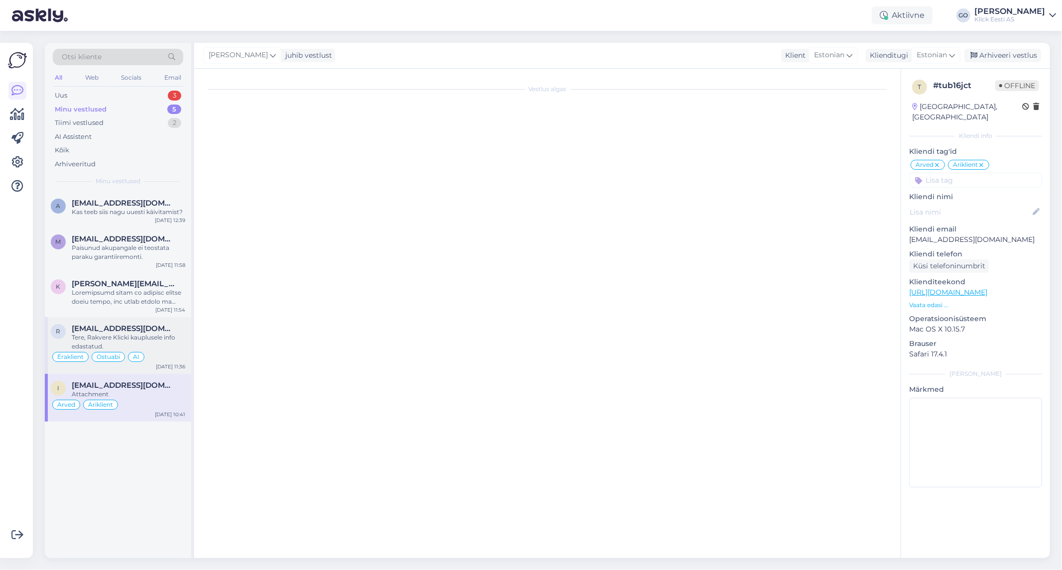
scroll to position [1164, 0]
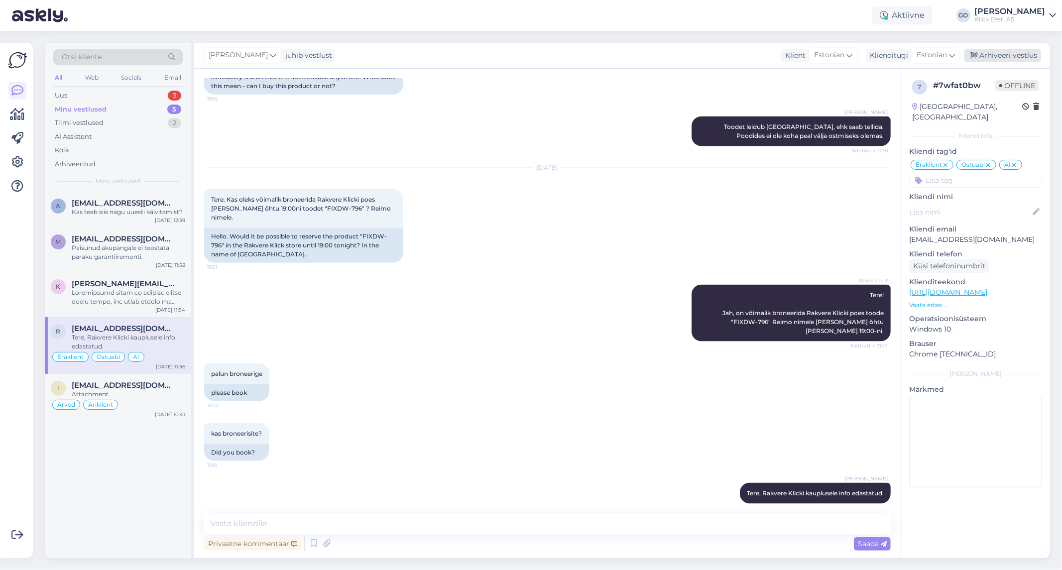
click at [1011, 53] on div "Arhiveeri vestlus" at bounding box center [1002, 55] width 77 height 13
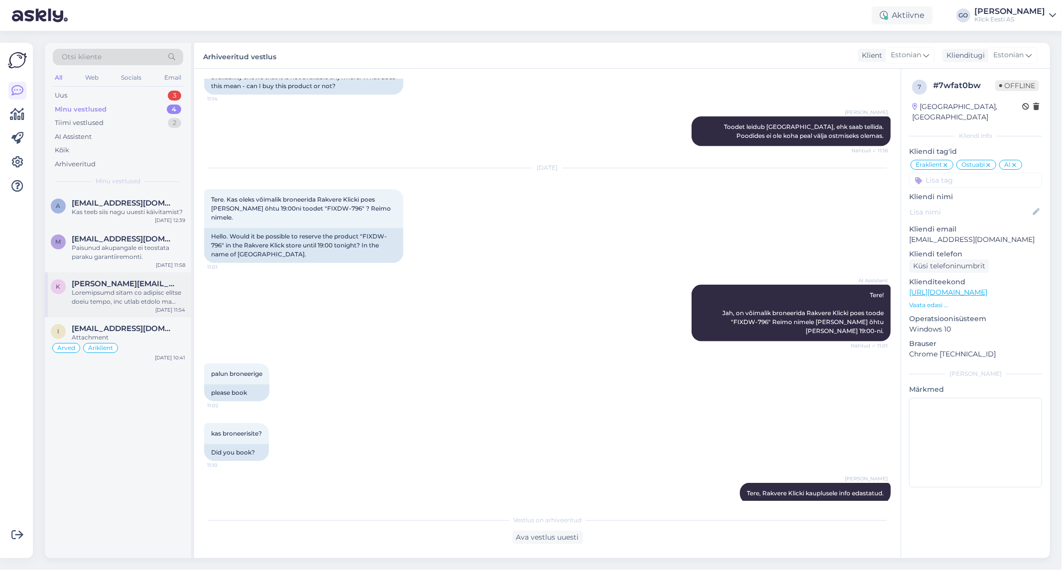
click at [125, 302] on div at bounding box center [128, 297] width 113 height 18
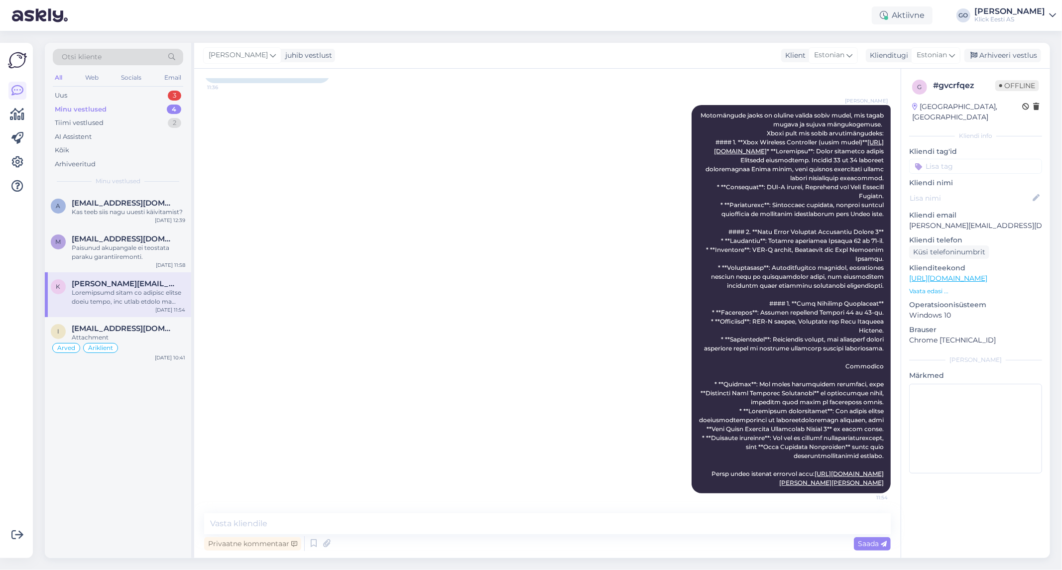
scroll to position [406, 0]
click at [975, 159] on input at bounding box center [975, 166] width 133 height 15
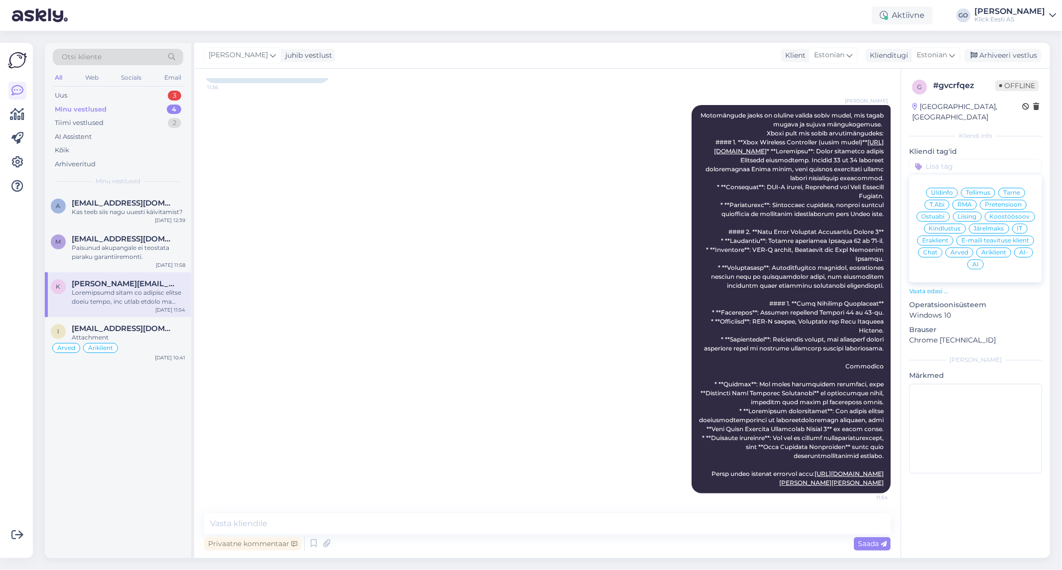
click at [941, 237] on span "Eraklient" at bounding box center [935, 240] width 26 height 6
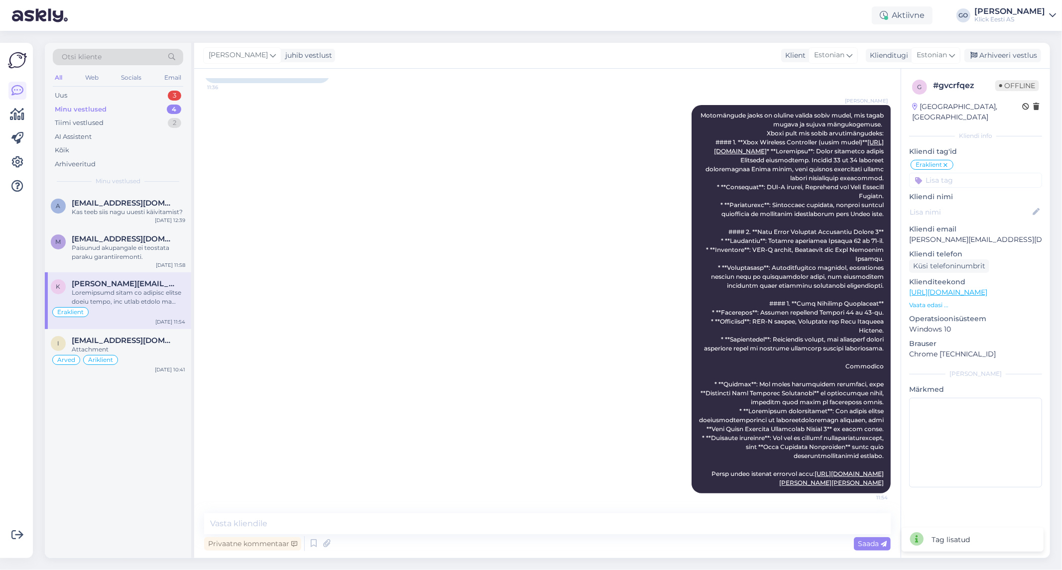
click at [987, 173] on input at bounding box center [975, 180] width 133 height 15
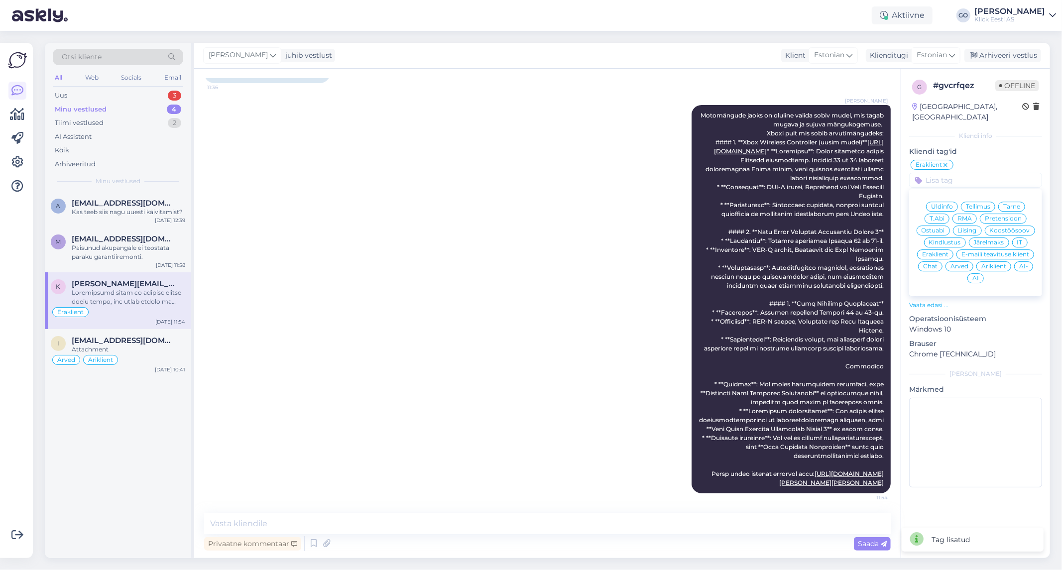
click at [944, 227] on span "Ostuabi" at bounding box center [932, 230] width 23 height 6
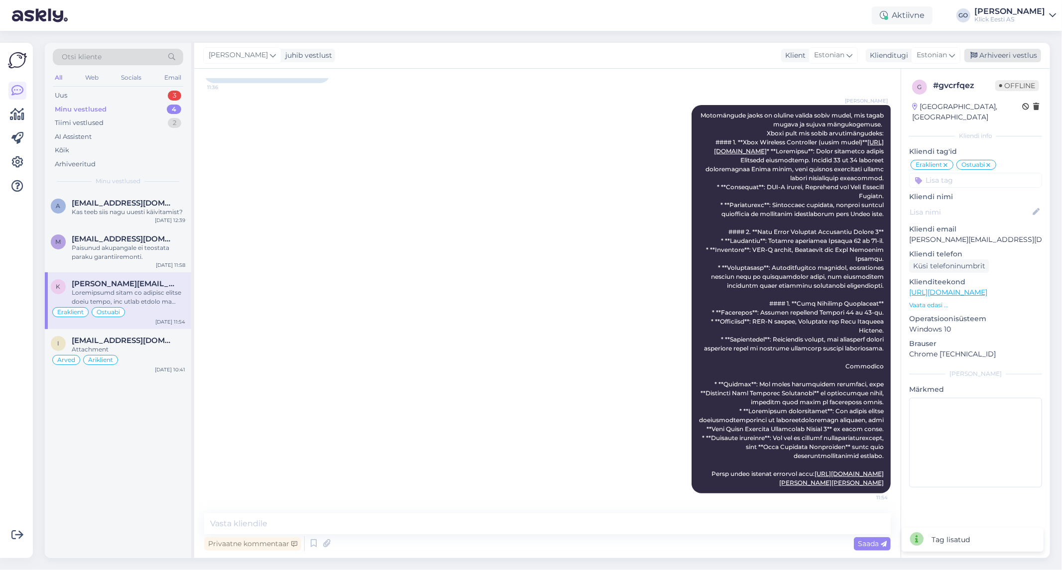
click at [1001, 52] on div "Arhiveeri vestlus" at bounding box center [1002, 55] width 77 height 13
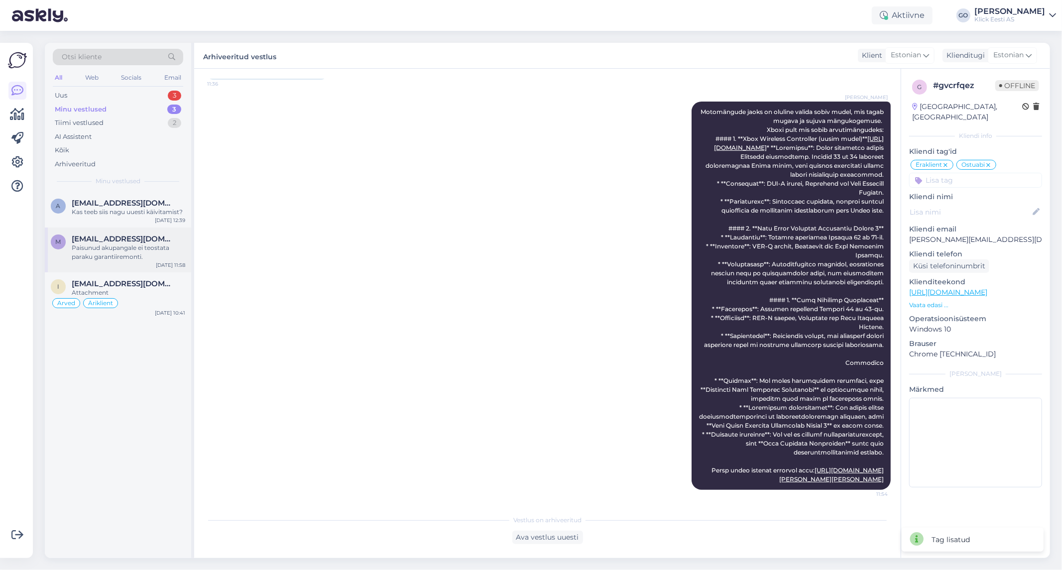
click at [121, 247] on div "Paisunud akupangale ei teostata paraku garantiiremonti." at bounding box center [128, 252] width 113 height 18
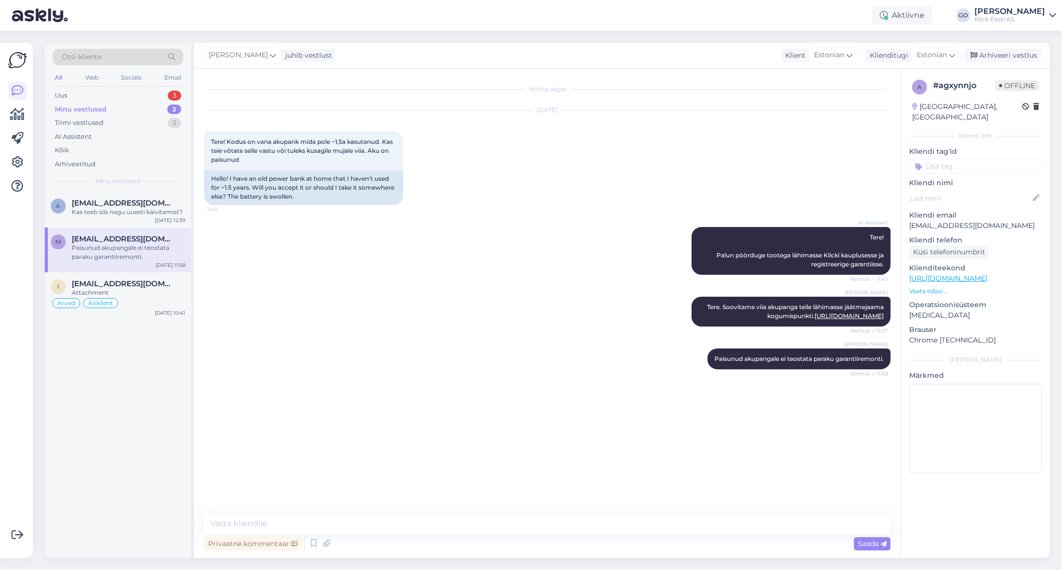
click at [961, 159] on input at bounding box center [975, 166] width 133 height 15
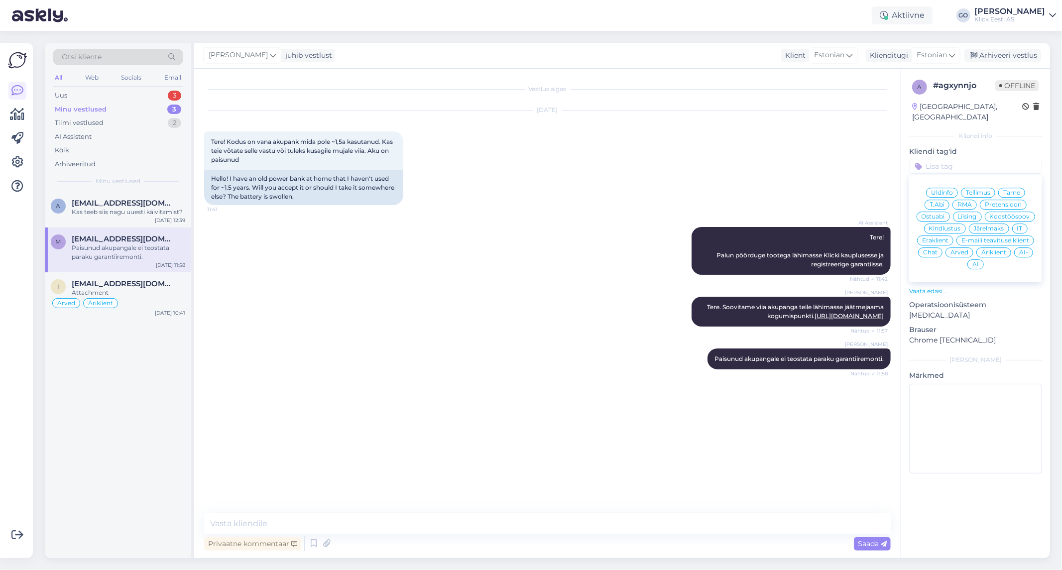
click at [941, 237] on span "Eraklient" at bounding box center [935, 240] width 26 height 6
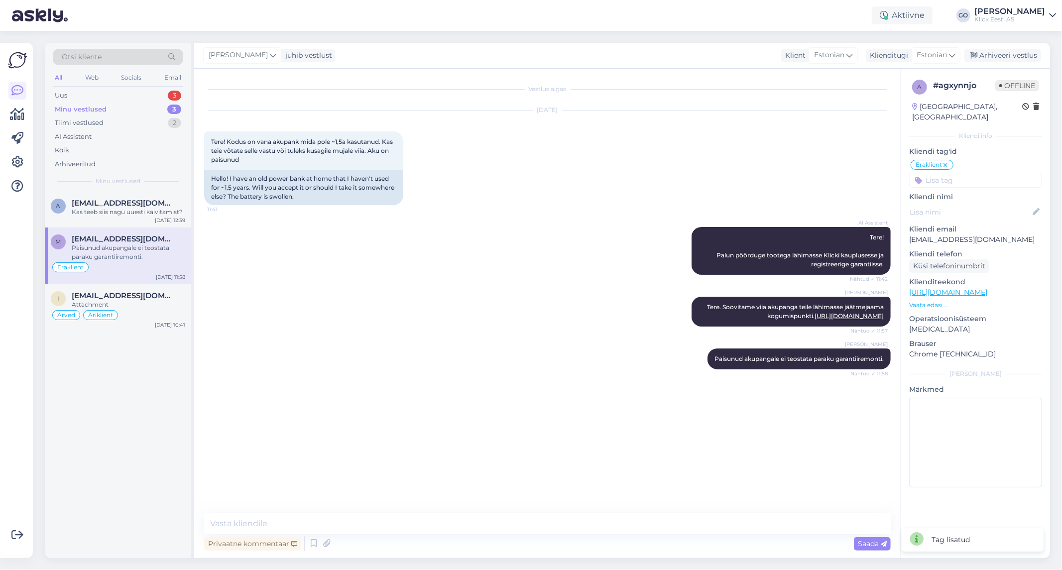
click at [963, 173] on input at bounding box center [975, 180] width 133 height 15
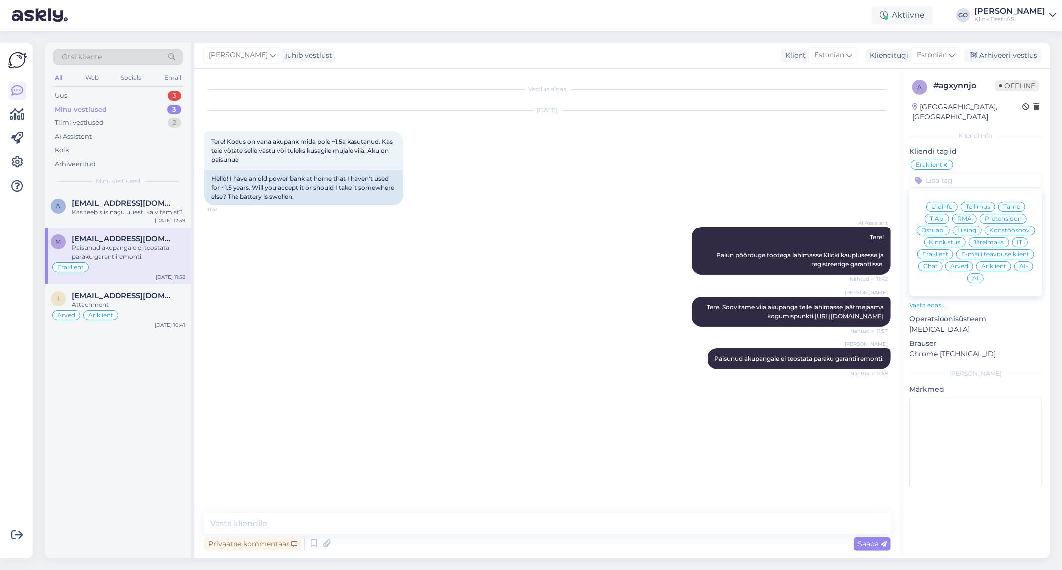
click at [947, 204] on span "Üldinfo" at bounding box center [942, 207] width 22 height 6
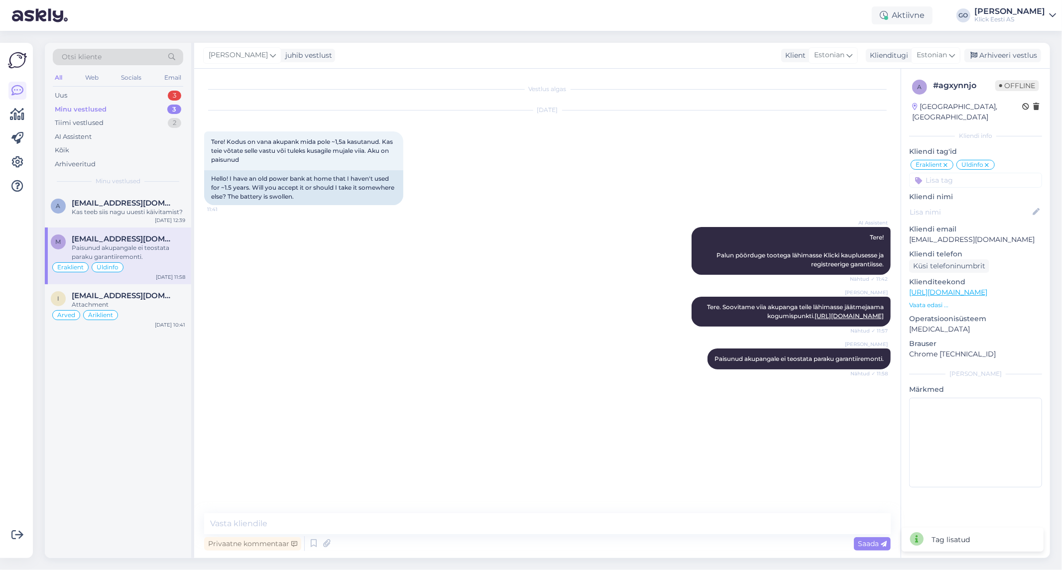
click at [950, 173] on input at bounding box center [975, 180] width 133 height 15
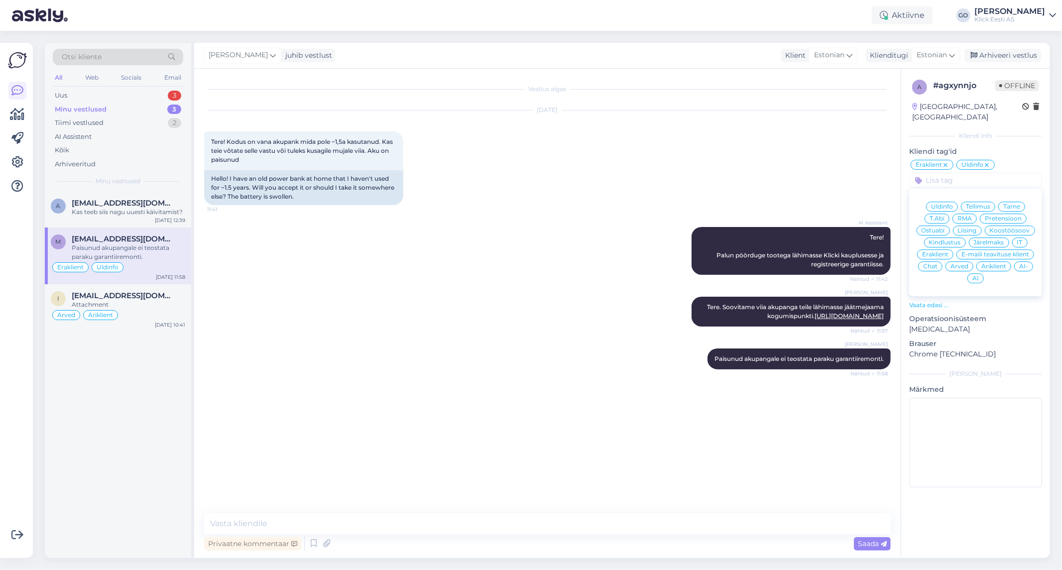
click at [964, 216] on span "RMA" at bounding box center [964, 219] width 14 height 6
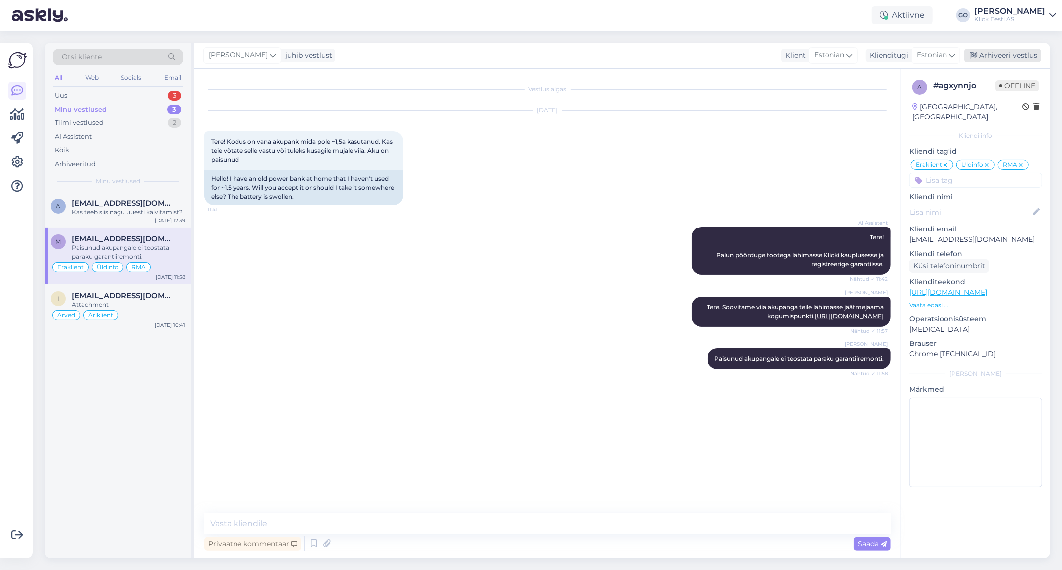
click at [1000, 55] on div "Arhiveeri vestlus" at bounding box center [1002, 55] width 77 height 13
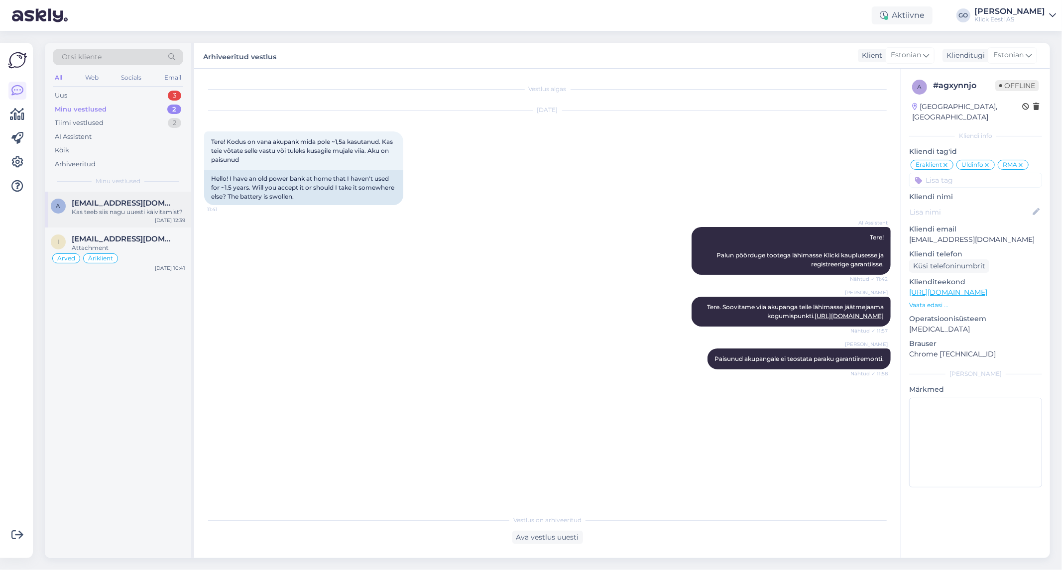
click at [152, 206] on span "[EMAIL_ADDRESS][DOMAIN_NAME]" at bounding box center [124, 203] width 104 height 9
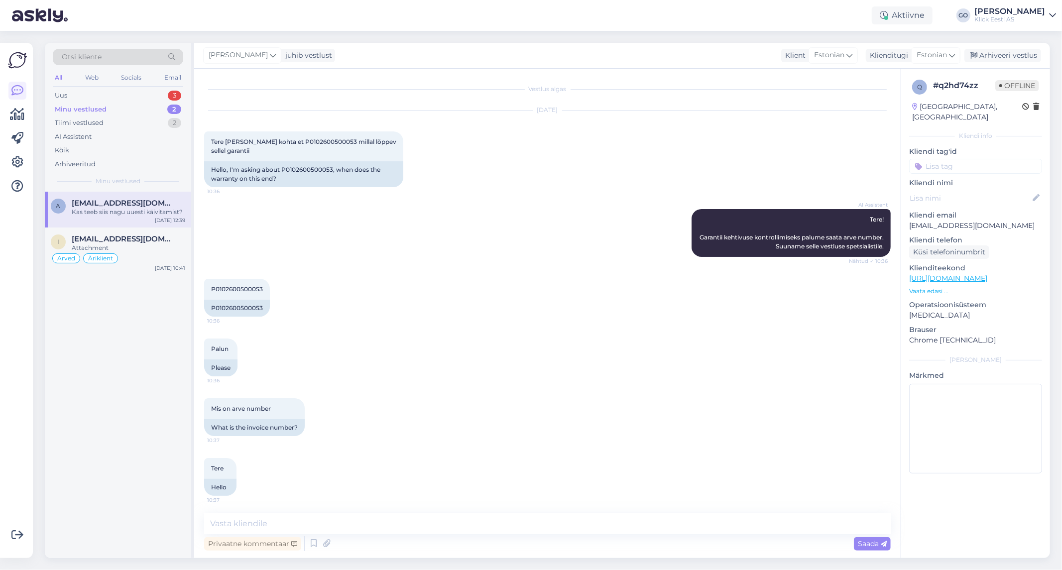
scroll to position [1043, 0]
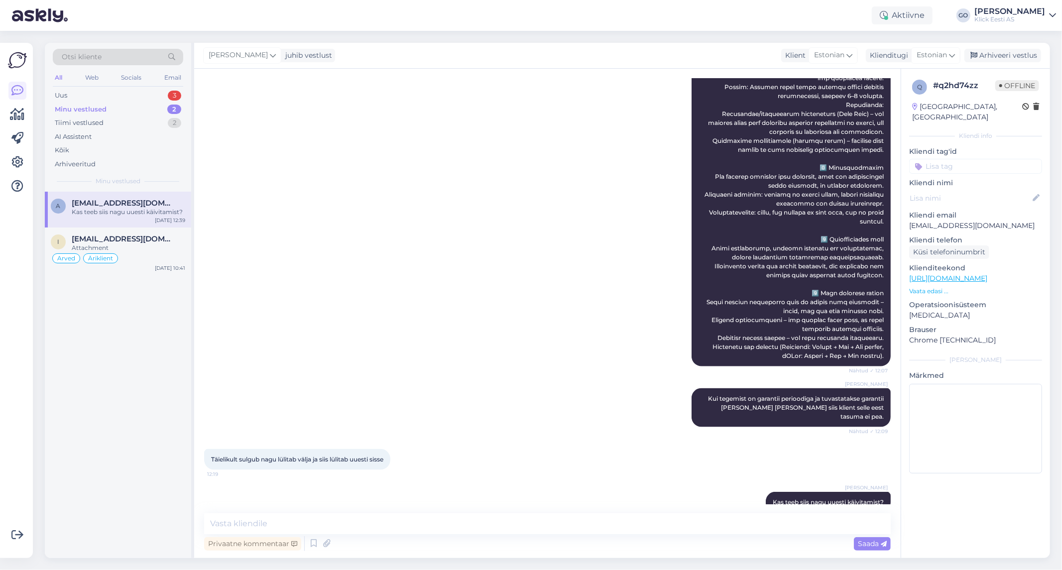
click at [514, 350] on div "[PERSON_NAME] Nähtud ✓ 12:07" at bounding box center [547, 140] width 686 height 473
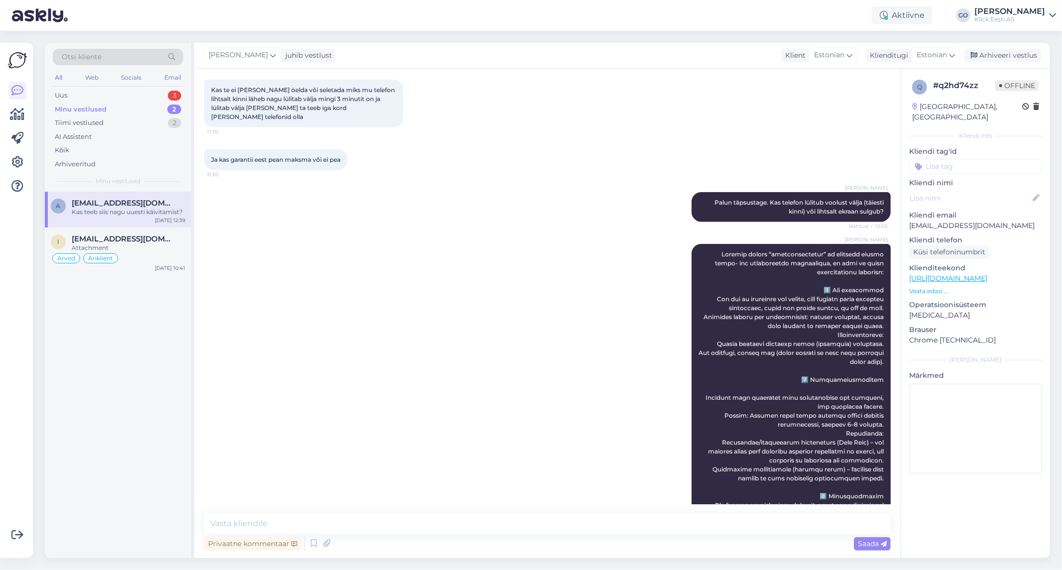
scroll to position [601, 0]
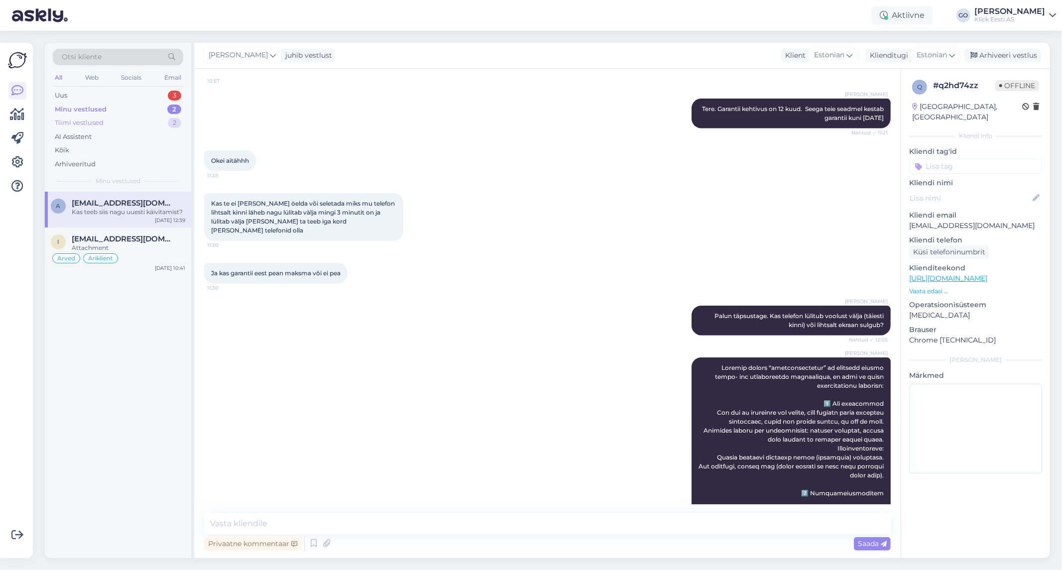
click at [95, 120] on div "Tiimi vestlused" at bounding box center [79, 123] width 49 height 10
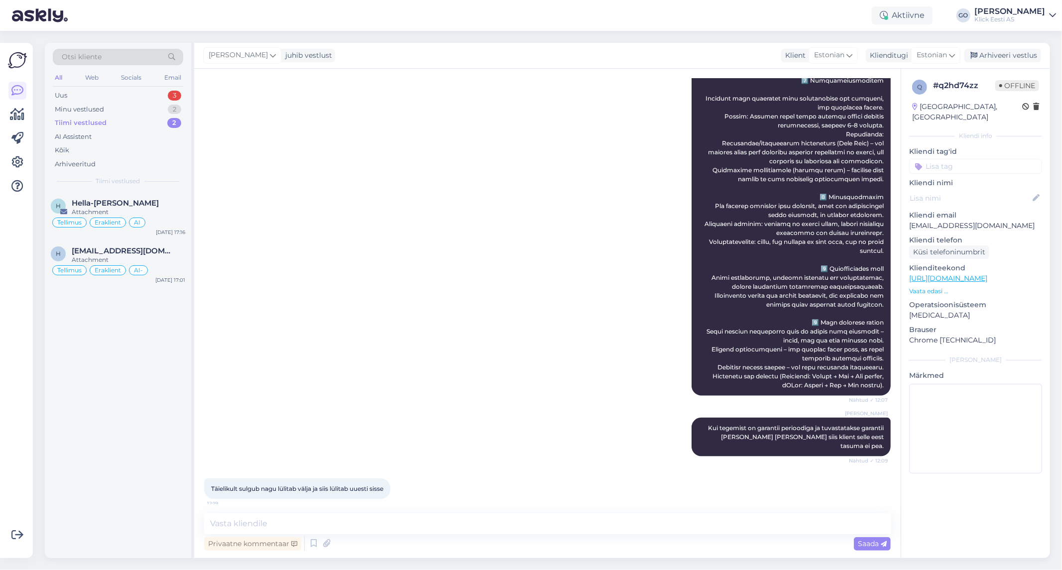
scroll to position [1043, 0]
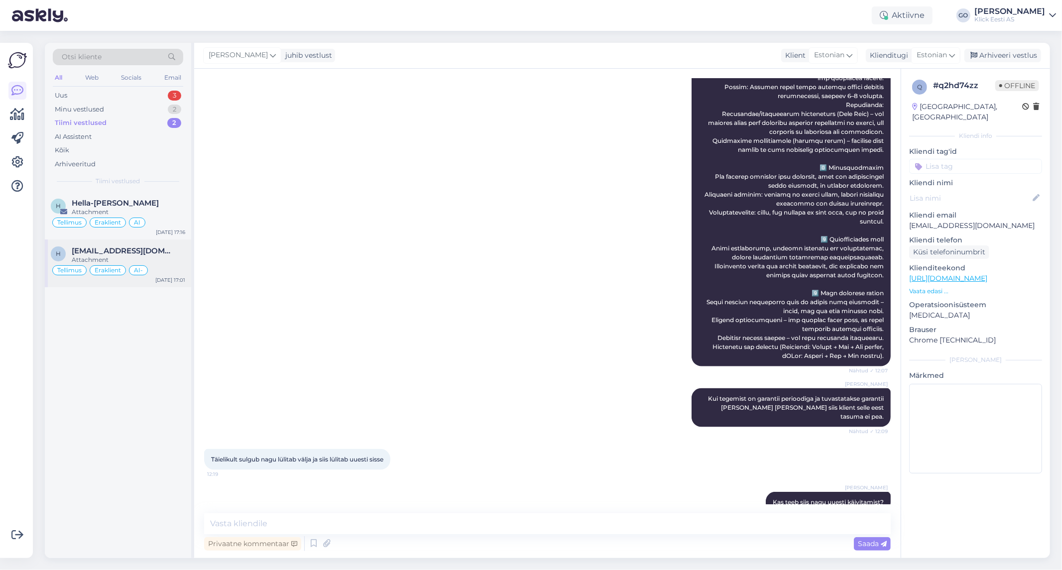
click at [171, 262] on div "Attachment" at bounding box center [128, 259] width 113 height 9
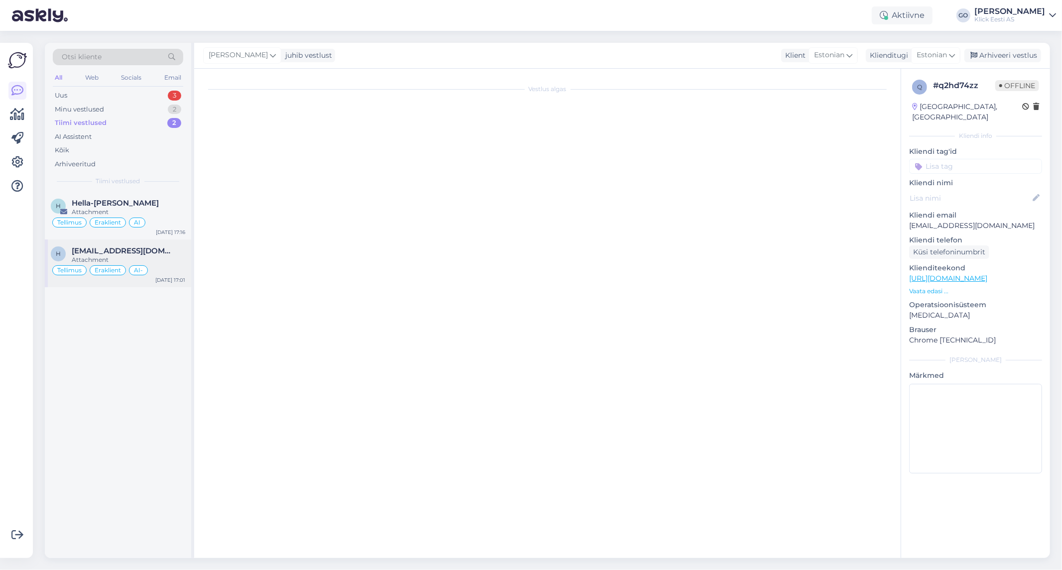
type textarea "Suunamine ei olnud valikvastuses sisse lülitatud. Panin peale."
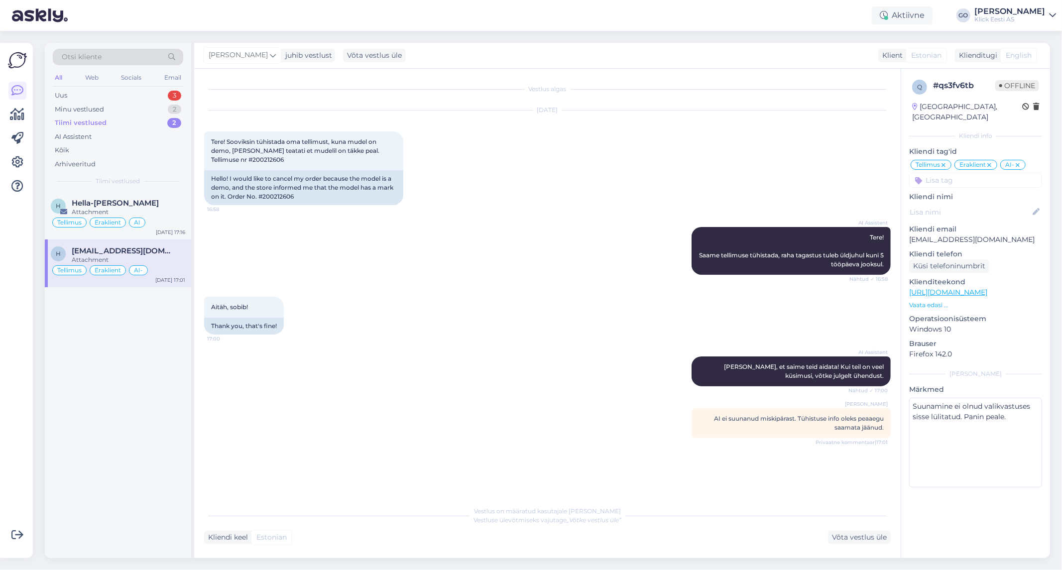
click at [96, 122] on div "Tiimi vestlused" at bounding box center [81, 123] width 52 height 10
click at [158, 260] on div "Attachment" at bounding box center [128, 259] width 113 height 9
click at [161, 205] on div "Hella-[PERSON_NAME]" at bounding box center [128, 203] width 113 height 9
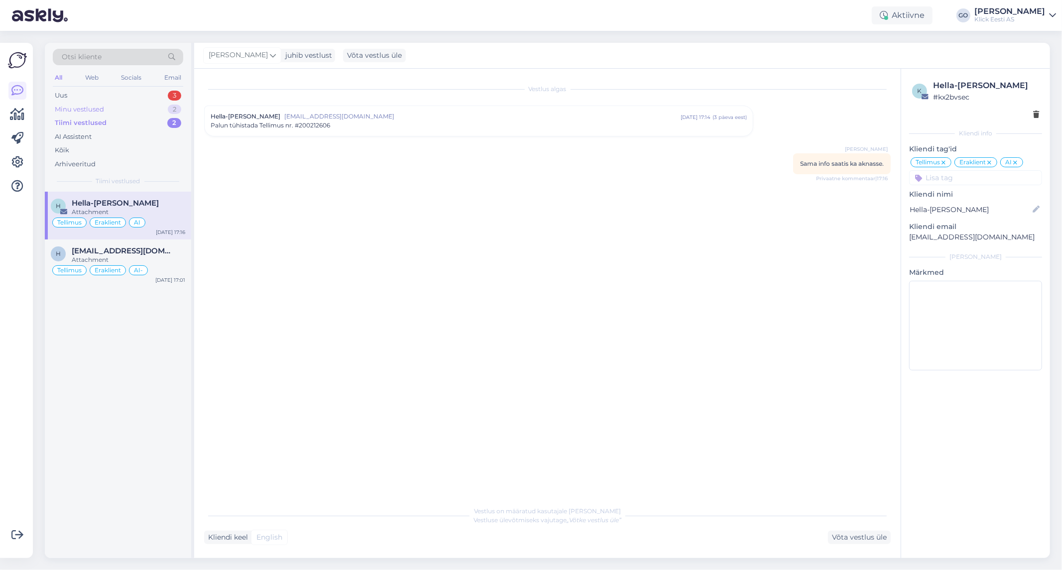
click at [116, 109] on div "Minu vestlused 2" at bounding box center [118, 110] width 130 height 14
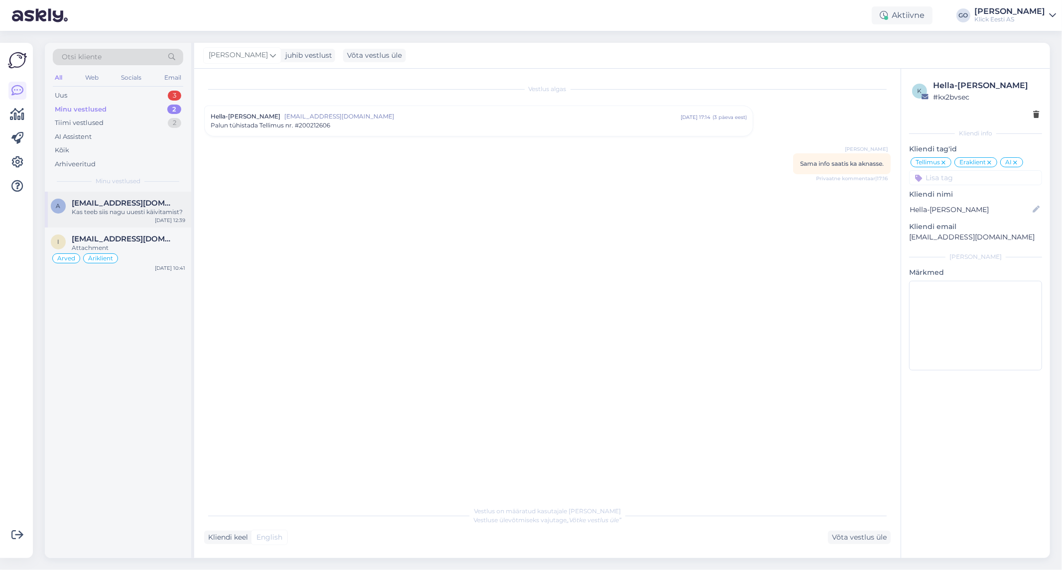
click at [137, 206] on span "[EMAIL_ADDRESS][DOMAIN_NAME]" at bounding box center [124, 203] width 104 height 9
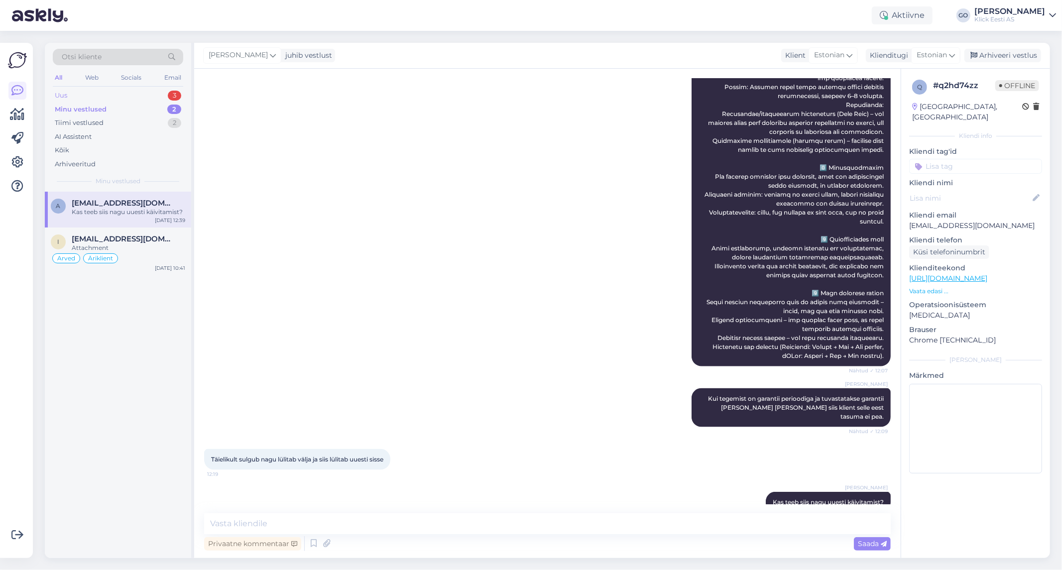
click at [99, 94] on div "Uus 3" at bounding box center [118, 96] width 130 height 14
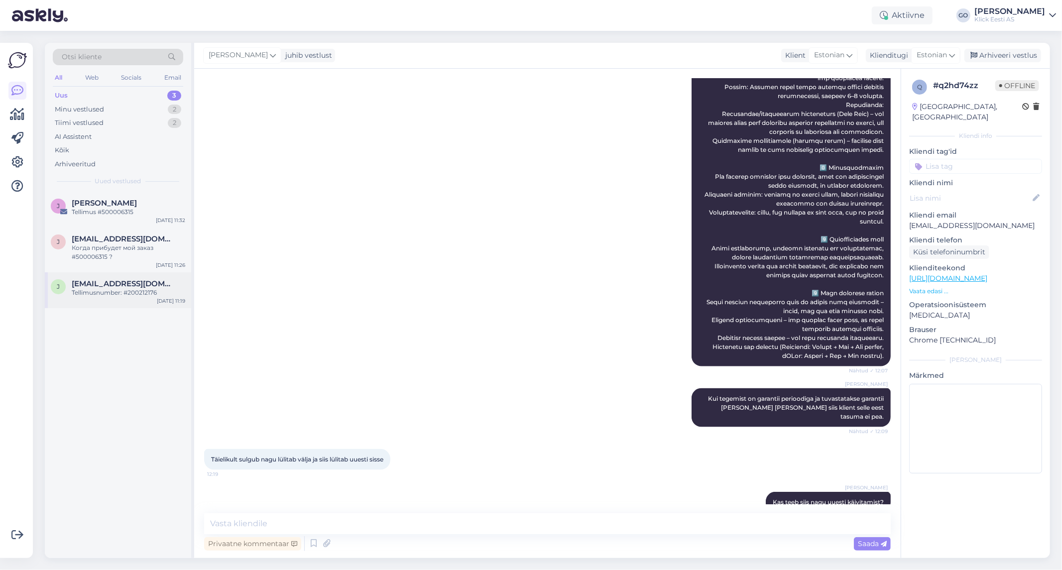
click at [122, 285] on span "[EMAIL_ADDRESS][DOMAIN_NAME]" at bounding box center [124, 283] width 104 height 9
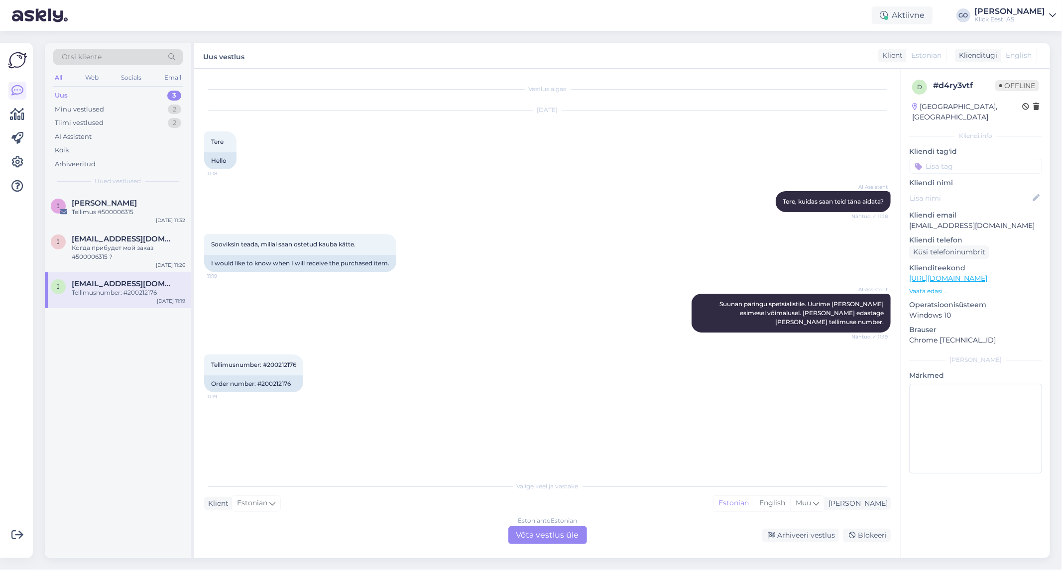
scroll to position [0, 0]
click at [543, 401] on div "Tellimusnumber: #200212176 11:19 Order number: #200212176" at bounding box center [547, 373] width 686 height 60
drag, startPoint x: 299, startPoint y: 364, endPoint x: 264, endPoint y: 364, distance: 34.3
click at [264, 364] on div "Tellimusnumber: #200212176 11:19" at bounding box center [253, 364] width 99 height 21
click at [157, 245] on div "Когда прибудет мой заказ #500006315 ?" at bounding box center [128, 252] width 113 height 18
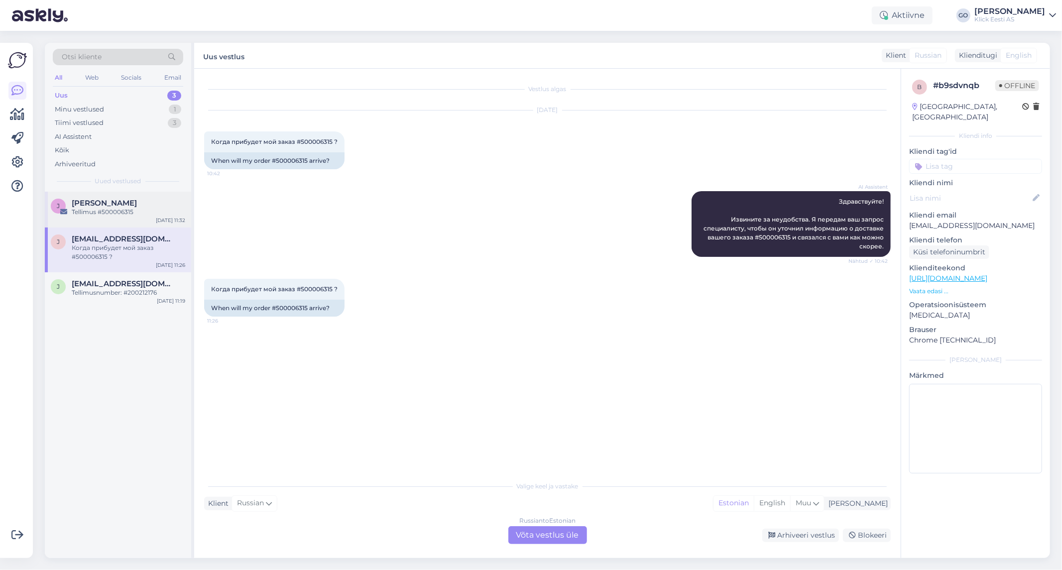
click at [132, 201] on div "[PERSON_NAME]" at bounding box center [128, 203] width 113 height 9
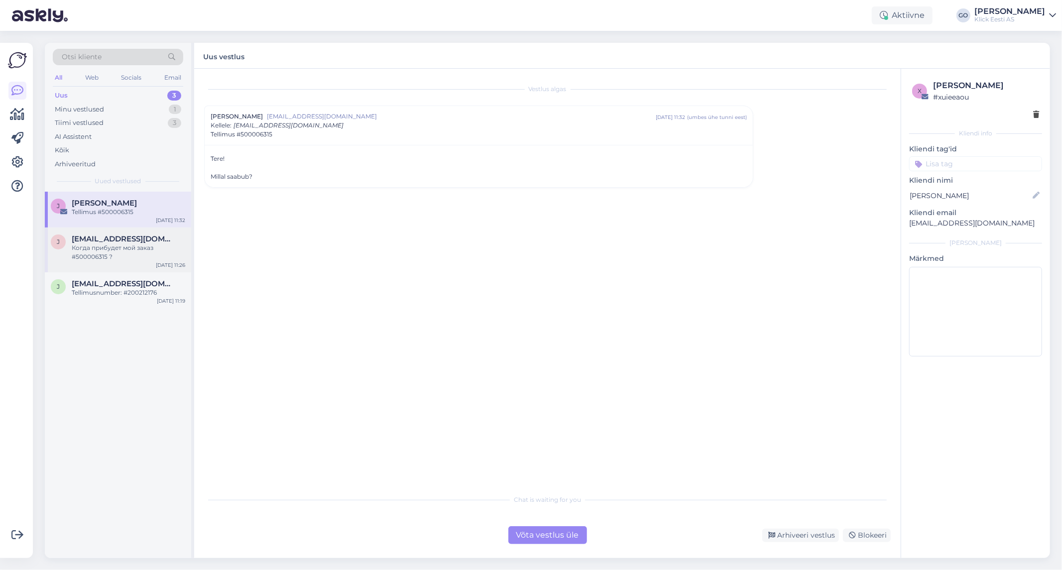
click at [134, 245] on div "Когда прибудет мой заказ #500006315 ?" at bounding box center [128, 252] width 113 height 18
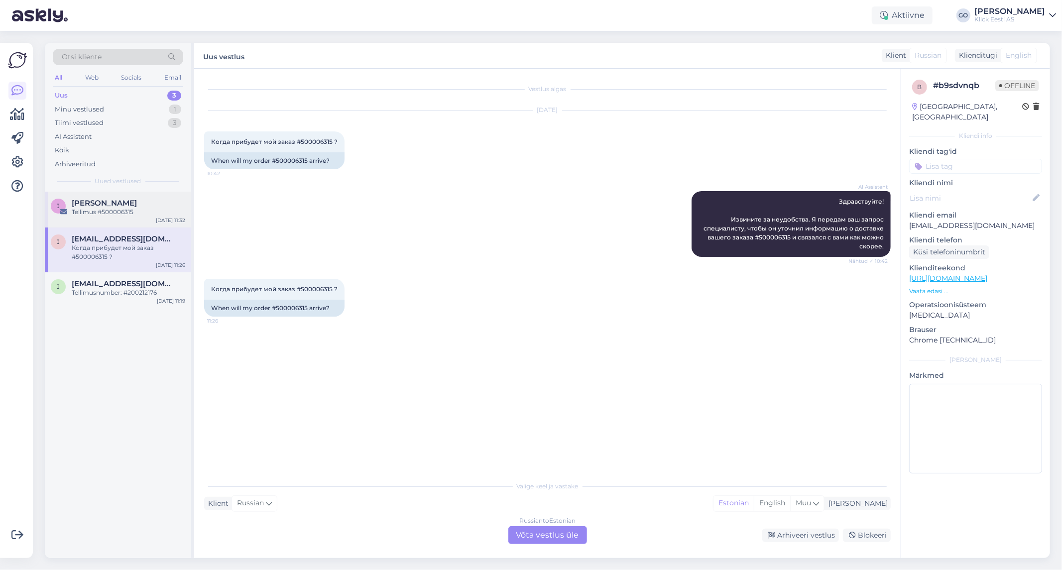
click at [135, 202] on div "[PERSON_NAME]" at bounding box center [128, 203] width 113 height 9
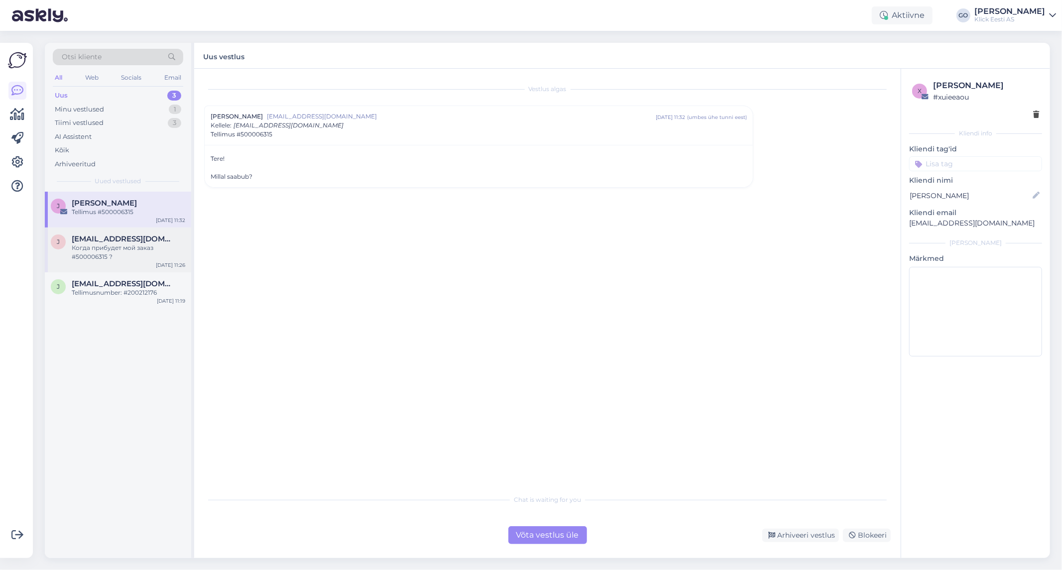
click at [132, 247] on div "Когда прибудет мой заказ #500006315 ?" at bounding box center [128, 252] width 113 height 18
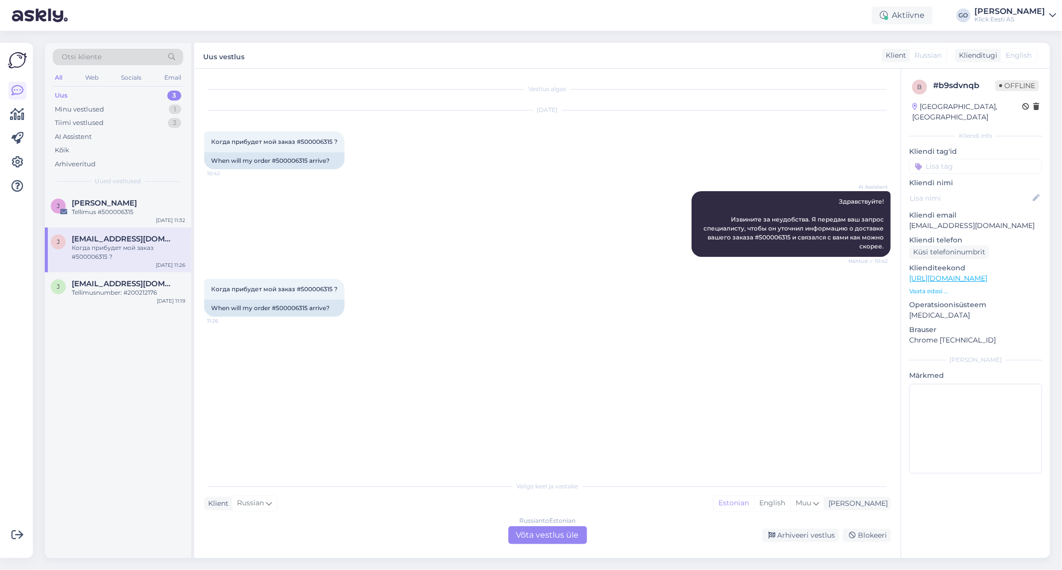
click at [545, 537] on div "Russian to Estonian Võta vestlus üle" at bounding box center [547, 535] width 79 height 18
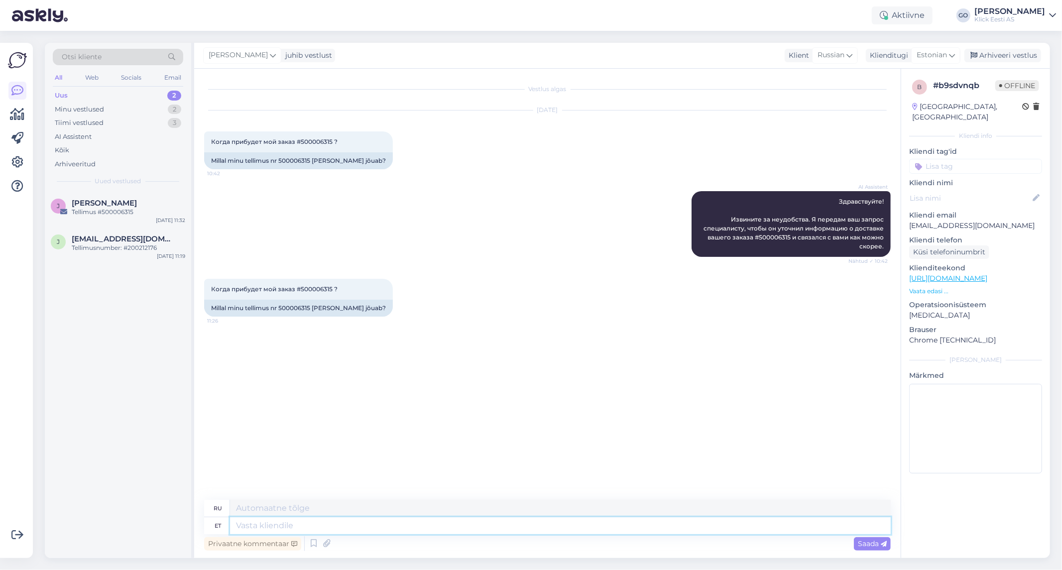
click at [275, 526] on textarea at bounding box center [560, 525] width 661 height 17
type textarea "Tere"
type textarea "Привет"
type textarea "Tere."
type textarea "Привет."
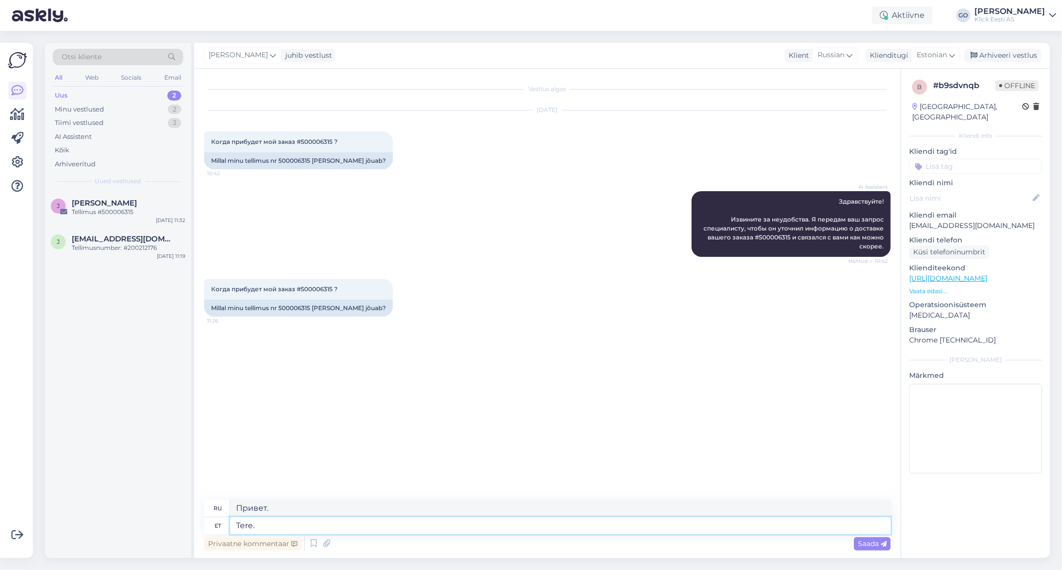
paste textarea "[PERSON_NAME] on 1-3 tööpäeva. Klient [PERSON_NAME] 20ndal. Ehk siis [PERSON_NA…"
type textarea "Tere. [PERSON_NAME] on 1-3 tööpäeva. Klient [PERSON_NAME] 20ndal. Ehk siis [PER…"
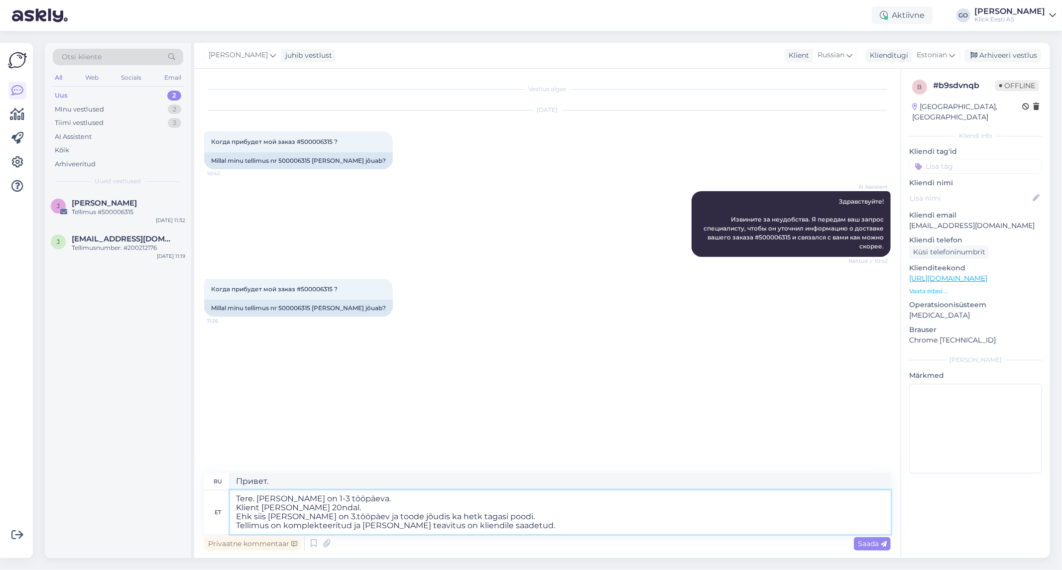
type textarea "Здравствуйте. Доставка в магазин занимает 1–3 рабочих дня. [PERSON_NAME] сделал…"
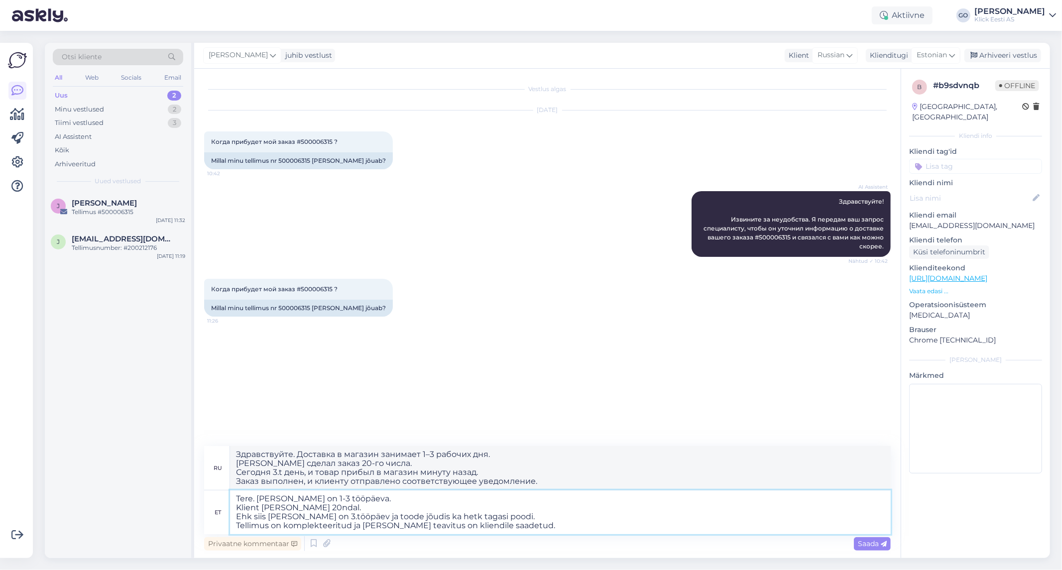
click at [258, 508] on textarea "Tere. [PERSON_NAME] on 1-3 tööpäeva. Klient [PERSON_NAME] 20ndal. Ehk siis [PER…" at bounding box center [560, 512] width 661 height 44
type textarea "Tere. [PERSON_NAME] on 1-3 tööpäeva. [PERSON_NAME] 20ndal. Ehk siis [PERSON_NAM…"
type textarea "Здравствуйте. Доставка в магазин занимает 1–3 рабочих дня. Вы сделали заказ 20-…"
click at [306, 516] on textarea "Tere. [PERSON_NAME] on 1-3 tööpäeva. Teie tellisite 20ndal. Ehk siis [PERSON_NA…" at bounding box center [560, 512] width 661 height 44
type textarea "Tere. [PERSON_NAME] on 1-3 tööpäeva. Teie tellisite 20ndal. Ehk siis [PERSON_NA…"
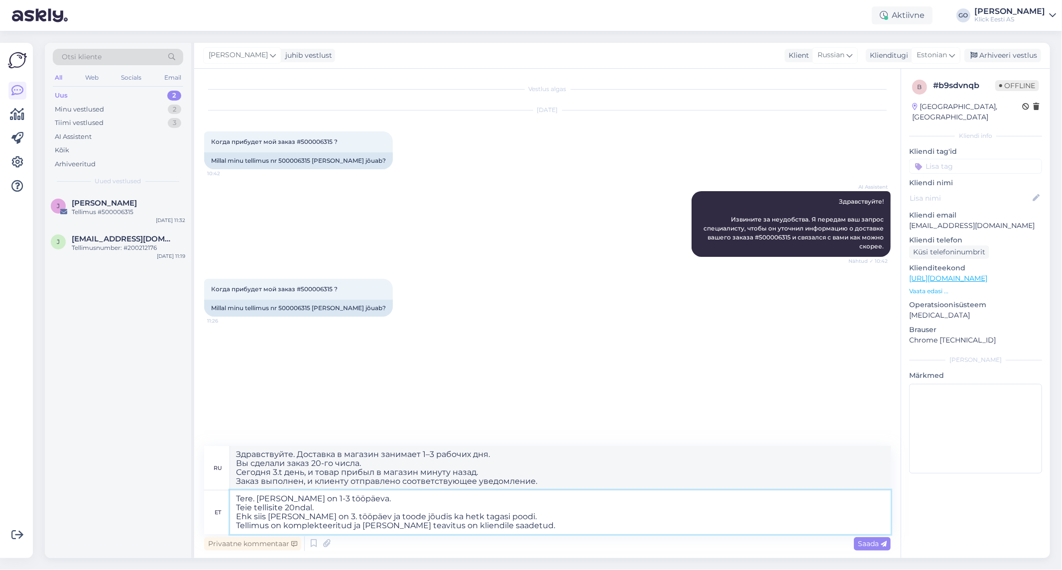
type textarea "Здравствуйте. Доставка в магазин занимает 1–3 рабочих дня. Вы сделали заказ 20-…"
click at [466, 527] on textarea "Tere. [PERSON_NAME] on 1-3 tööpäeva. Teie tellisite 20ndal. Ehk siis [PERSON_NA…" at bounding box center [560, 512] width 661 height 44
type textarea "Tere. [PERSON_NAME] on 1-3 tööpäeva. Teie tellisite 20ndal. Ehk siis [PERSON_NA…"
type textarea "Здравствуйте. Доставка в магазин занимает 1–3 рабочих дня. Вы сделали заказ 20-…"
click at [466, 529] on textarea "Tere. [PERSON_NAME] on 1-3 tööpäeva. Teie tellisite 20ndal. Ehk siis [PERSON_NA…" at bounding box center [560, 512] width 661 height 44
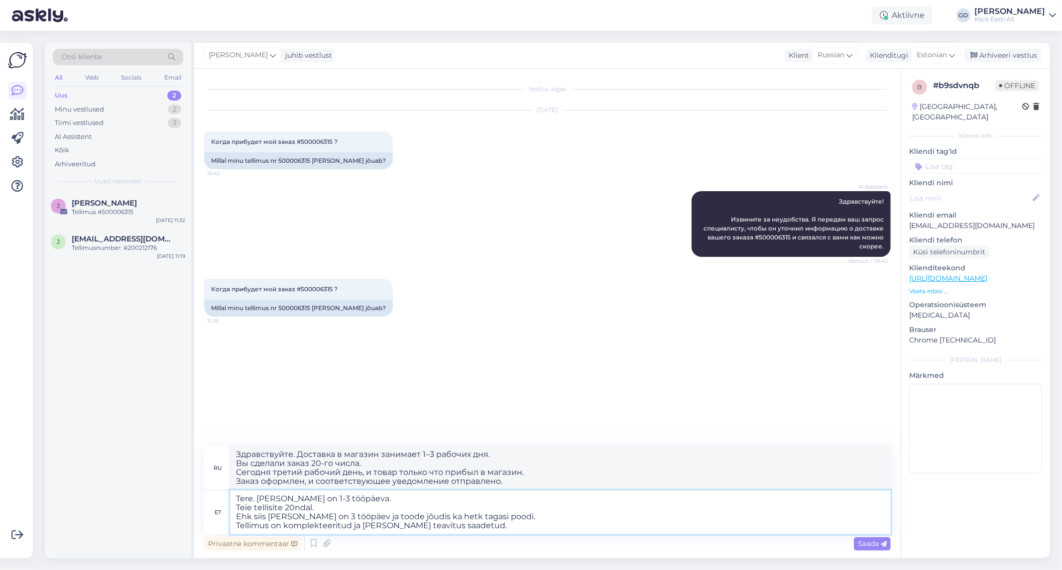
click at [373, 499] on textarea "Tere. [PERSON_NAME] on 1-3 tööpäeva. Teie tellisite 20ndal. Ehk siis [PERSON_NA…" at bounding box center [560, 512] width 661 height 44
click at [510, 525] on textarea "Tere. [PERSON_NAME] on 1-3 tööpäeva. Teie tellisite 20ndal. Ehk siis [PERSON_NA…" at bounding box center [560, 512] width 661 height 44
type textarea "Tere. [PERSON_NAME] on 1-3 tööpäeva. Teie tellisite 20ndal. Ehk siis [PERSON_NA…"
click at [865, 541] on span "Saada" at bounding box center [872, 543] width 29 height 9
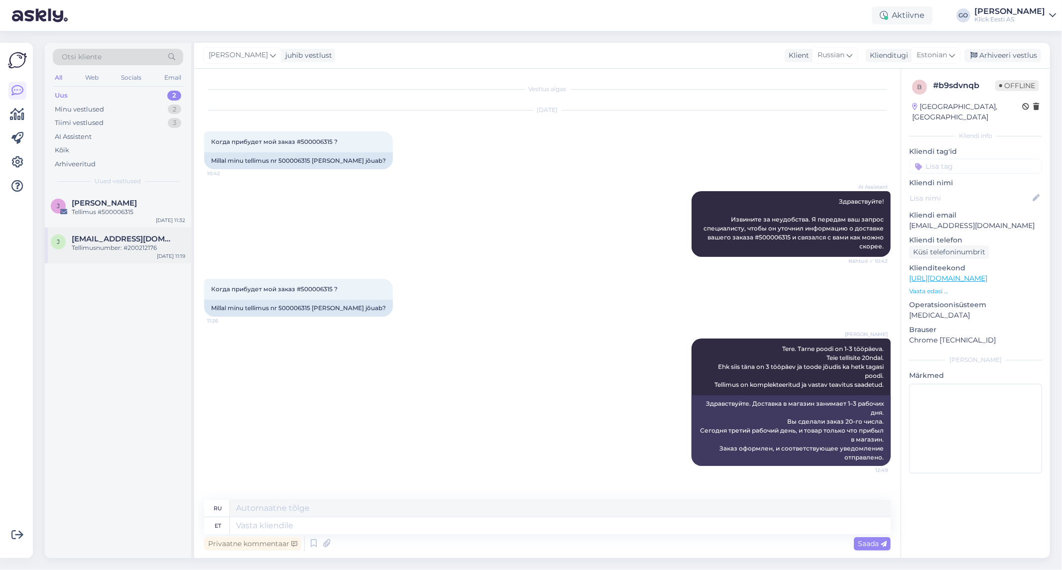
click at [96, 248] on div "Tellimusnumber: #200212176" at bounding box center [128, 247] width 113 height 9
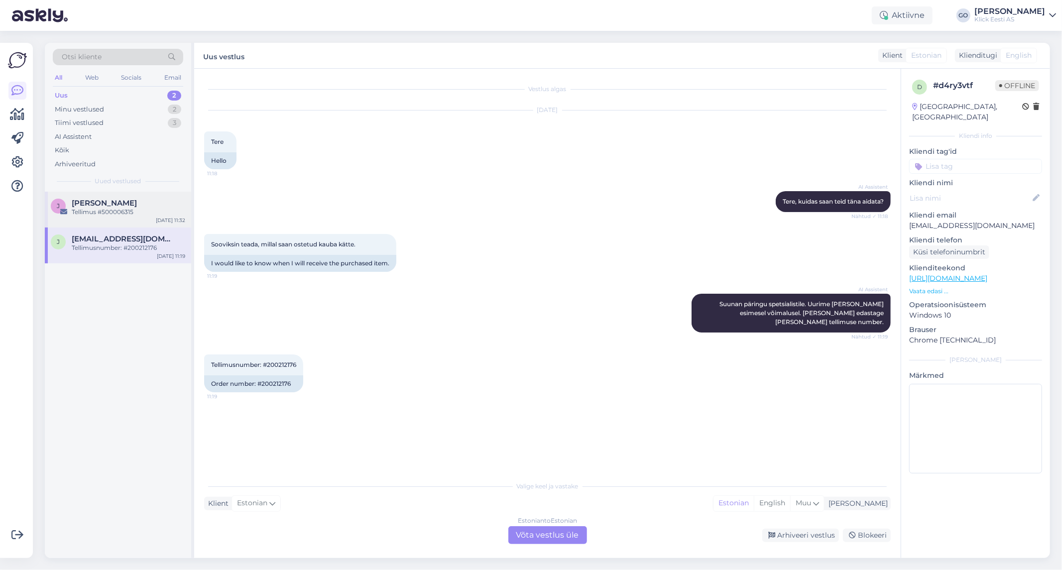
click at [126, 205] on span "[PERSON_NAME]" at bounding box center [104, 203] width 65 height 9
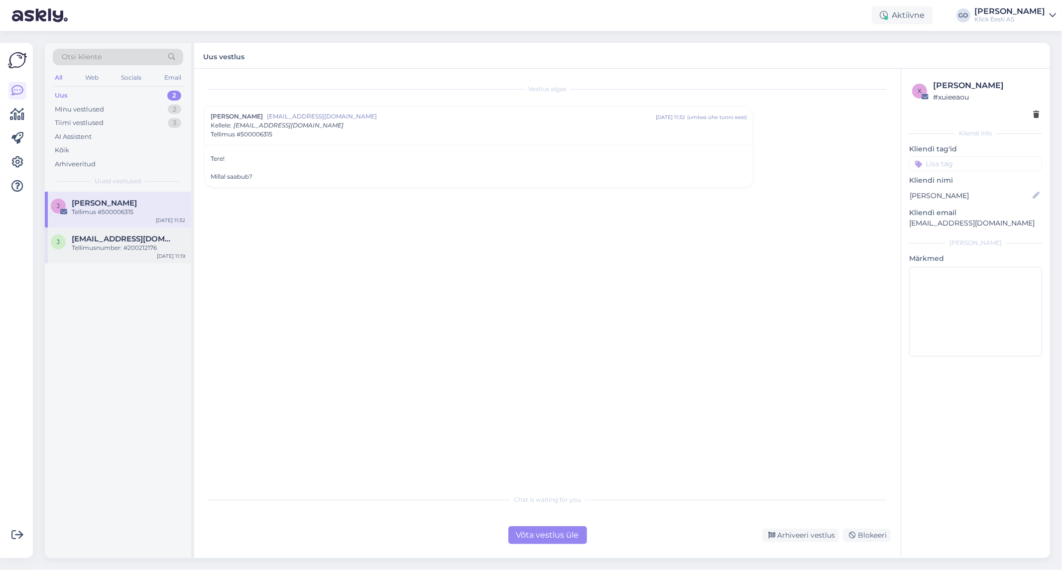
click at [123, 245] on div "Tellimusnumber: #200212176" at bounding box center [128, 247] width 113 height 9
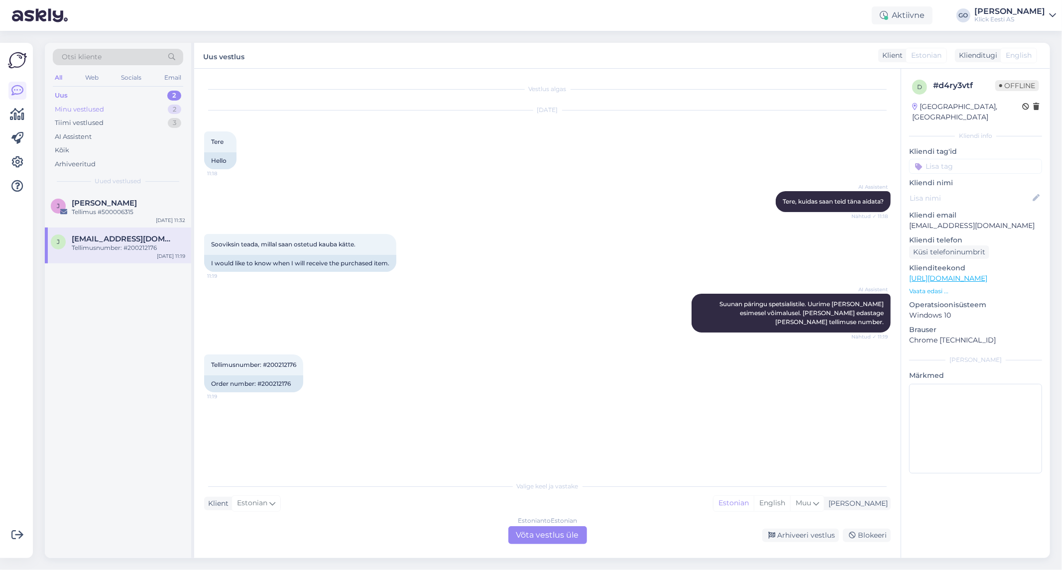
click at [91, 107] on div "Minu vestlused" at bounding box center [79, 110] width 49 height 10
click at [102, 212] on div "Tere. Tarne poodi on 1-3 tööpäeva. Teie tellisite 20ndal. Ehk siis täna on 3 tö…" at bounding box center [128, 217] width 113 height 18
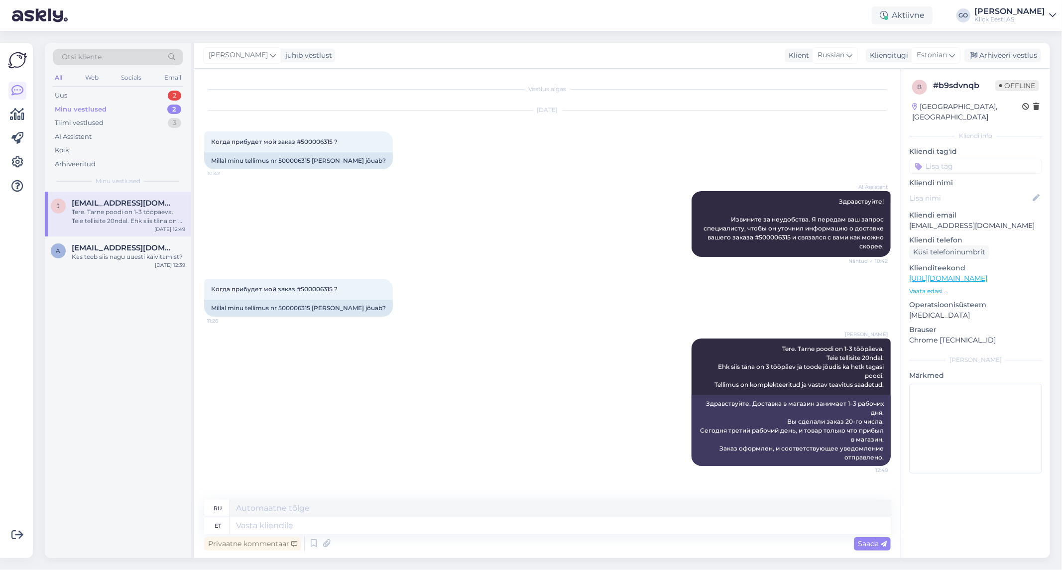
click at [971, 159] on input at bounding box center [975, 166] width 133 height 15
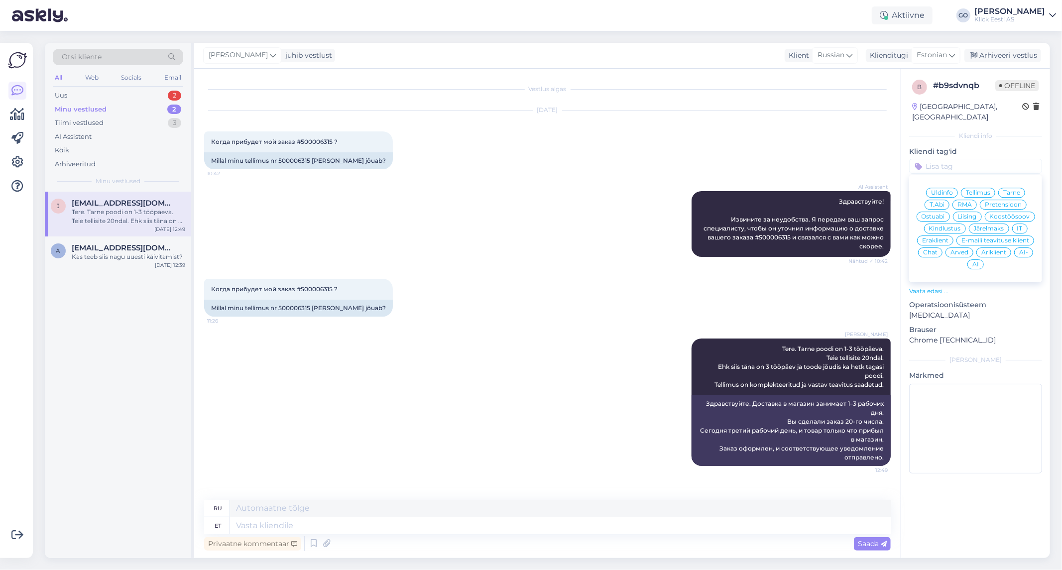
click at [938, 237] on span "Eraklient" at bounding box center [935, 240] width 26 height 6
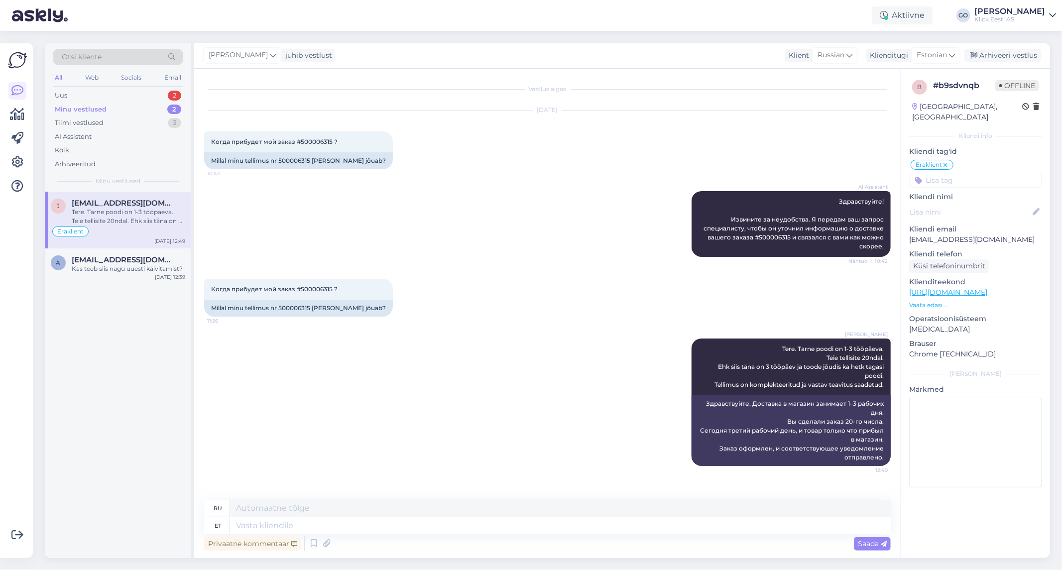
click at [952, 173] on input at bounding box center [975, 180] width 133 height 15
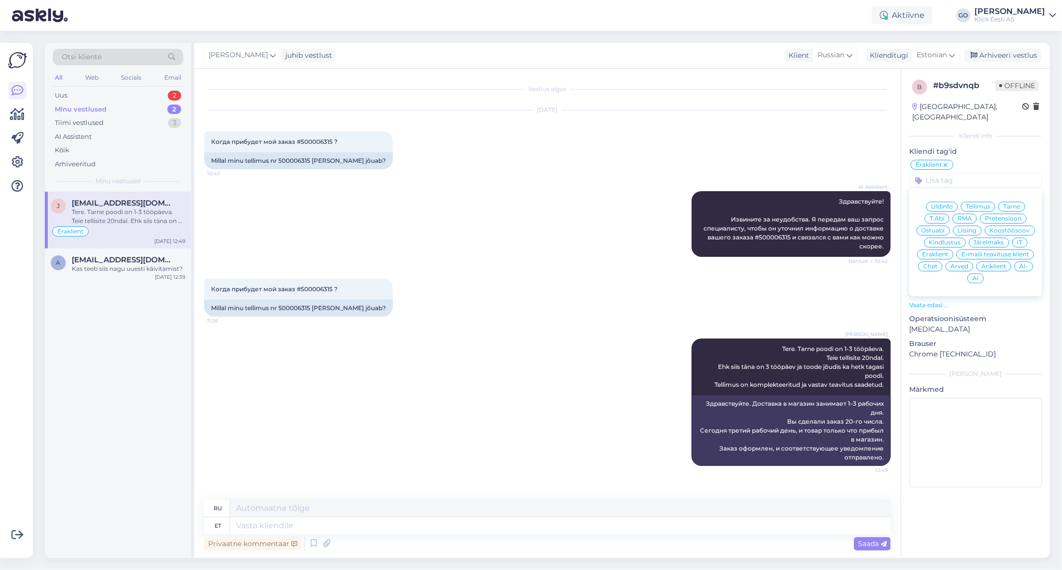
click at [1005, 204] on span "Tarne" at bounding box center [1011, 207] width 17 height 6
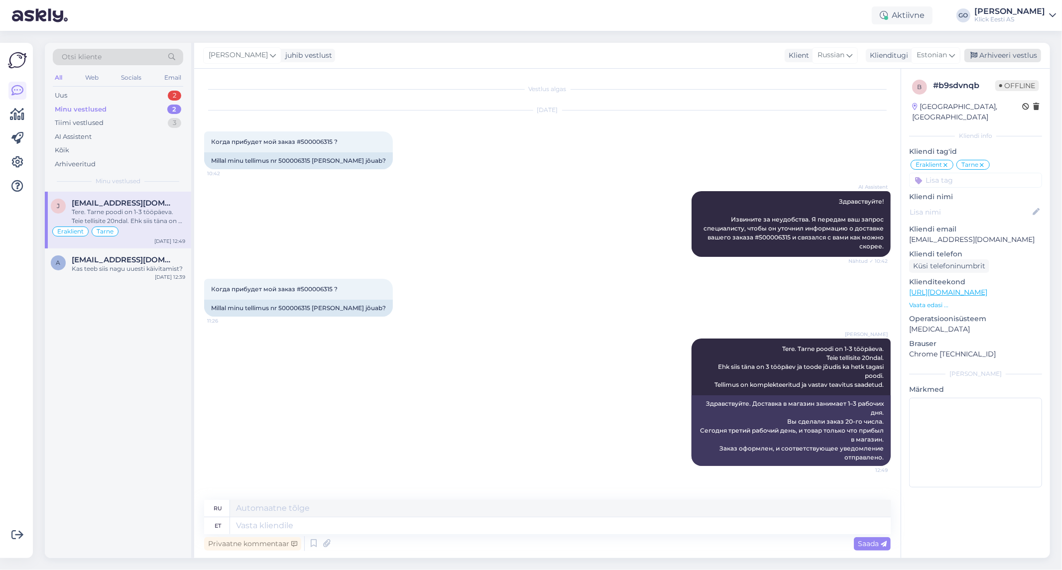
click at [997, 52] on div "Arhiveeri vestlus" at bounding box center [1002, 55] width 77 height 13
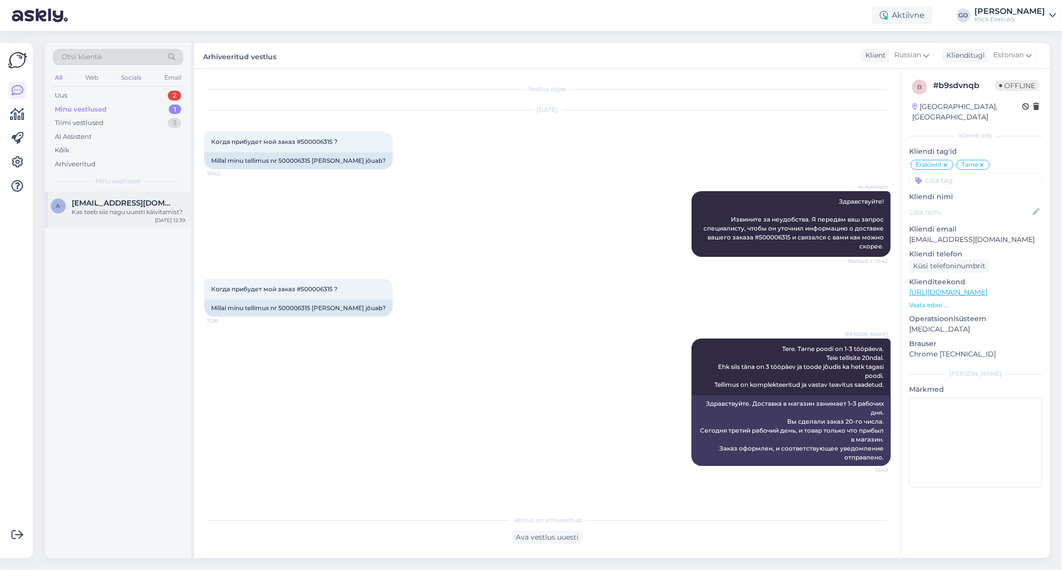
click at [79, 208] on div "Kas teeb siis nagu uuesti käivitamist?" at bounding box center [128, 212] width 113 height 9
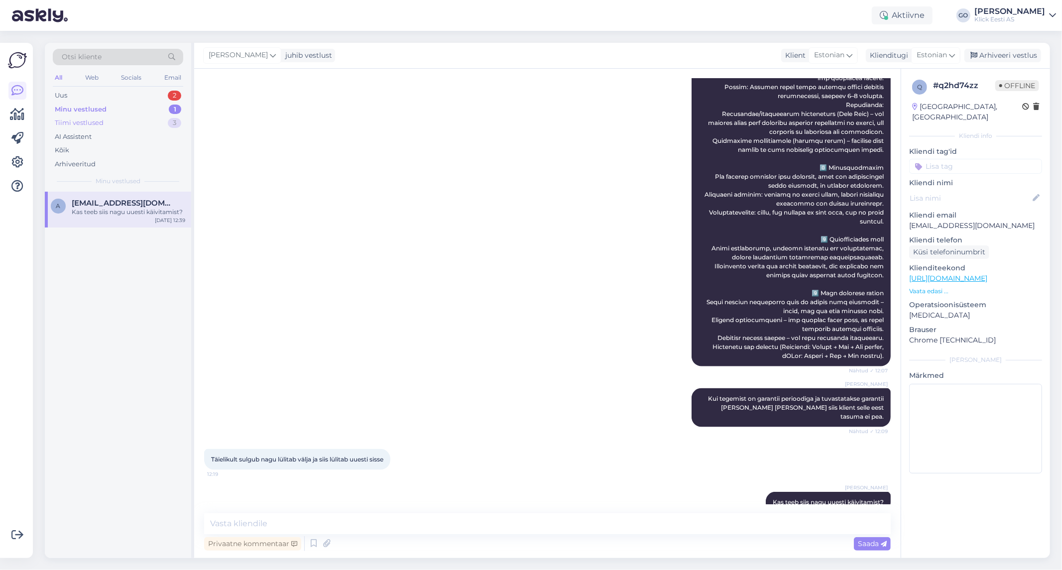
click at [110, 120] on div "Tiimi vestlused 3" at bounding box center [118, 123] width 130 height 14
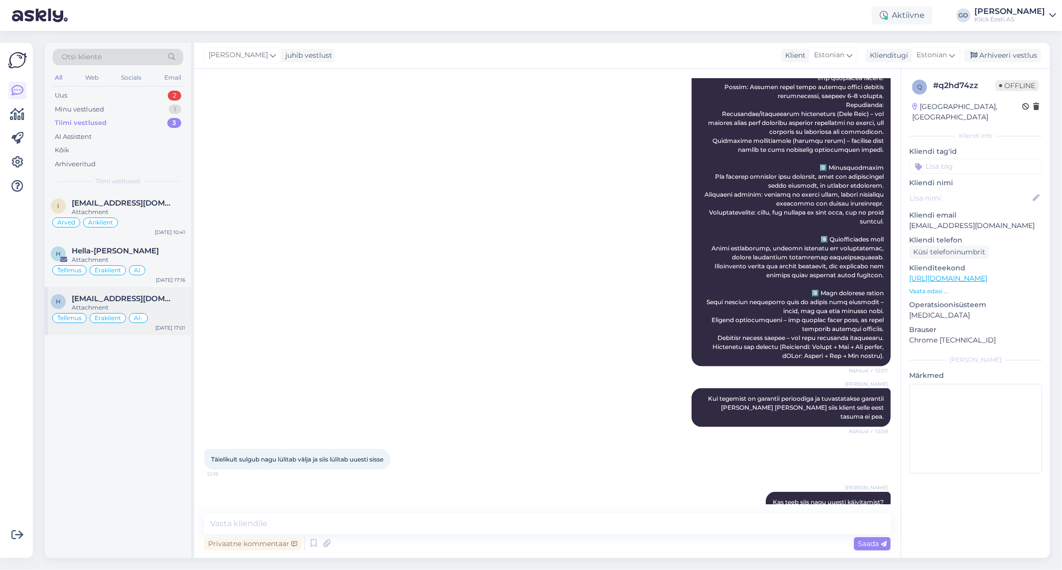
click at [172, 302] on span "[EMAIL_ADDRESS][DOMAIN_NAME]" at bounding box center [124, 298] width 104 height 9
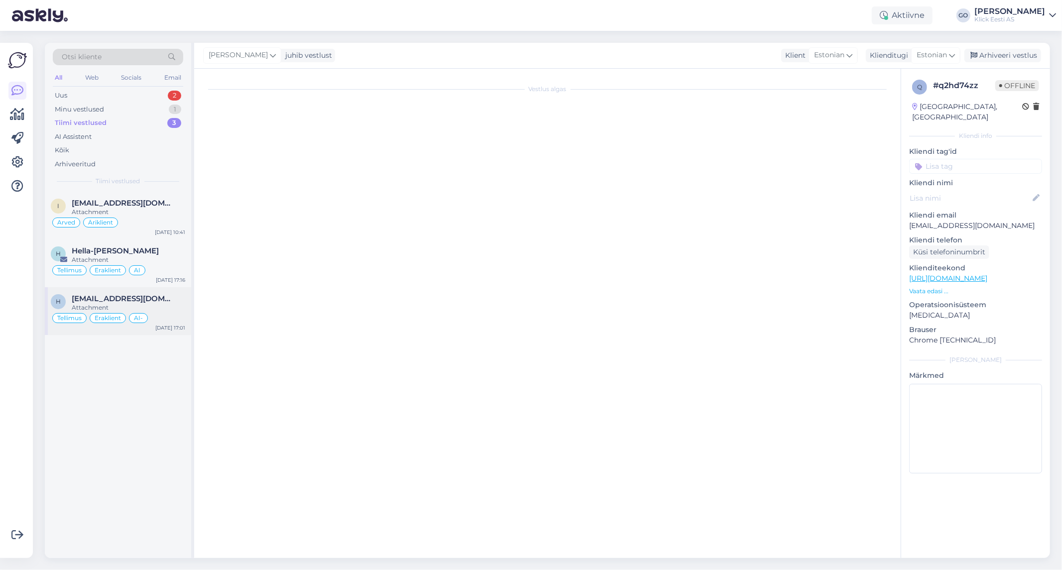
type textarea "Suunamine ei olnud valikvastuses sisse lülitatud. Panin peale."
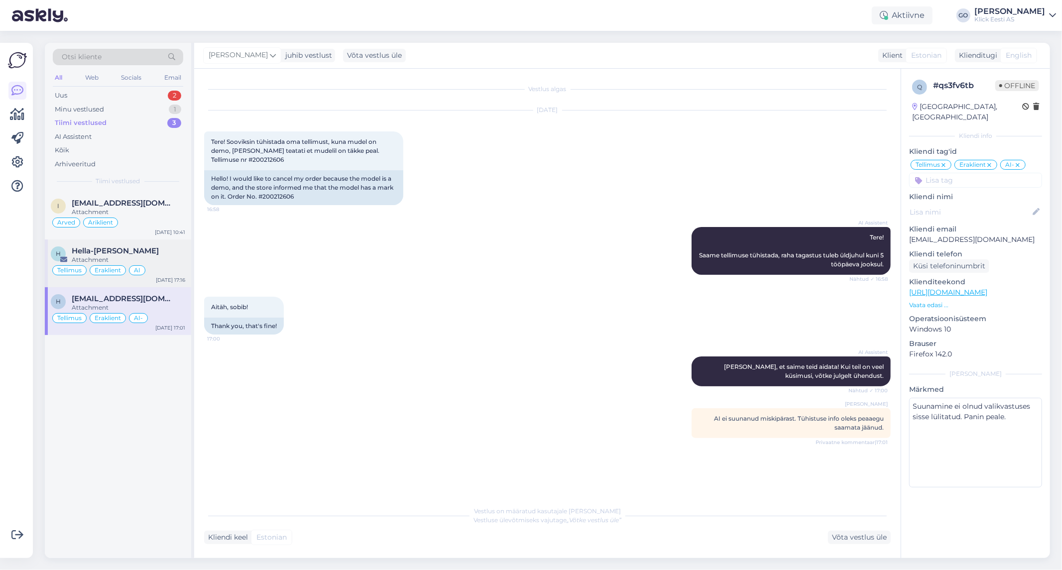
click at [172, 252] on div "Hella-[PERSON_NAME]" at bounding box center [128, 250] width 113 height 9
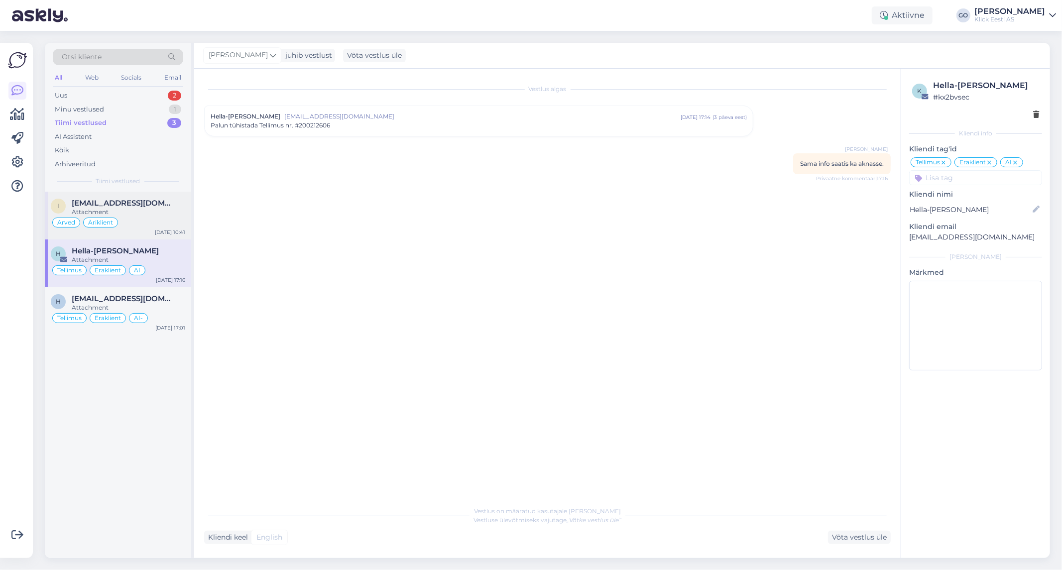
click at [161, 211] on div "Attachment" at bounding box center [128, 212] width 113 height 9
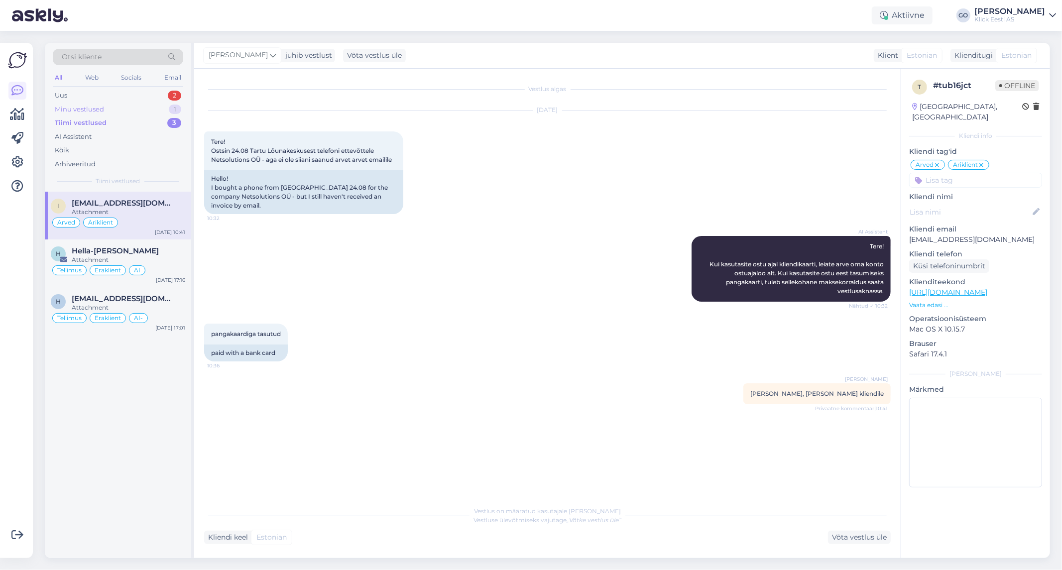
click at [98, 107] on div "Minu vestlused" at bounding box center [79, 110] width 49 height 10
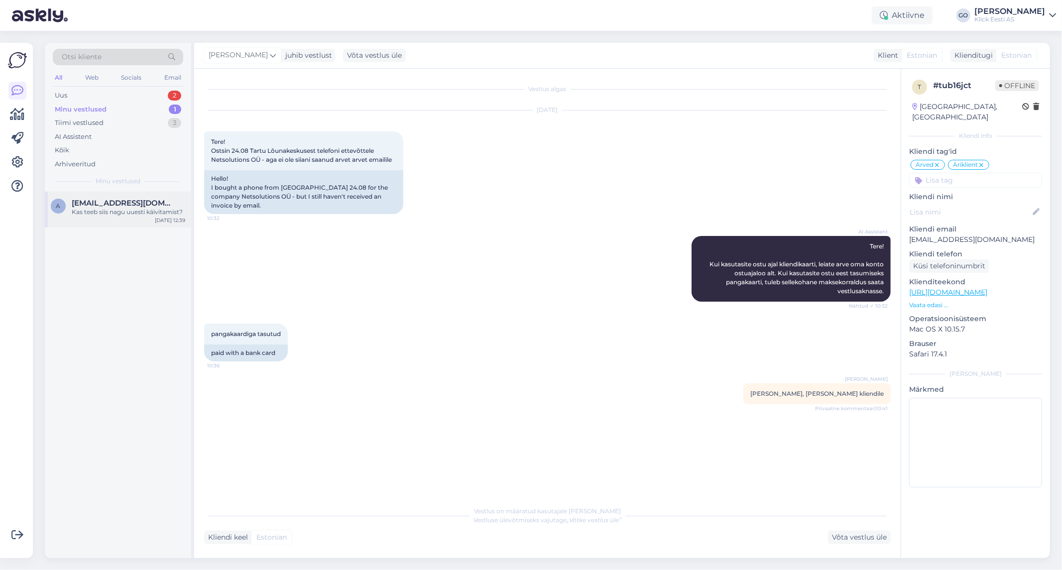
click at [91, 213] on div "Kas teeb siis nagu uuesti käivitamist?" at bounding box center [128, 212] width 113 height 9
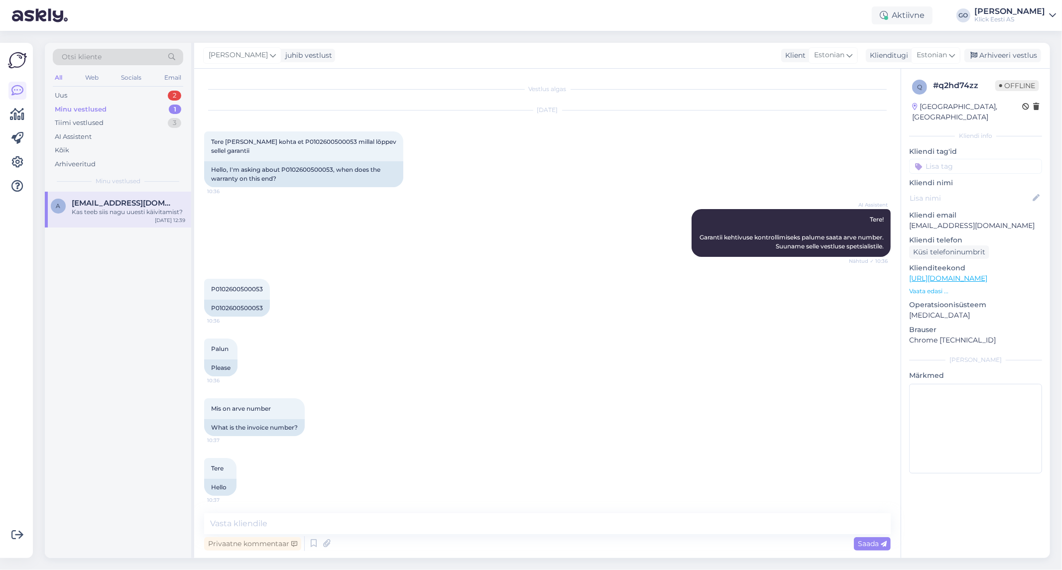
scroll to position [1043, 0]
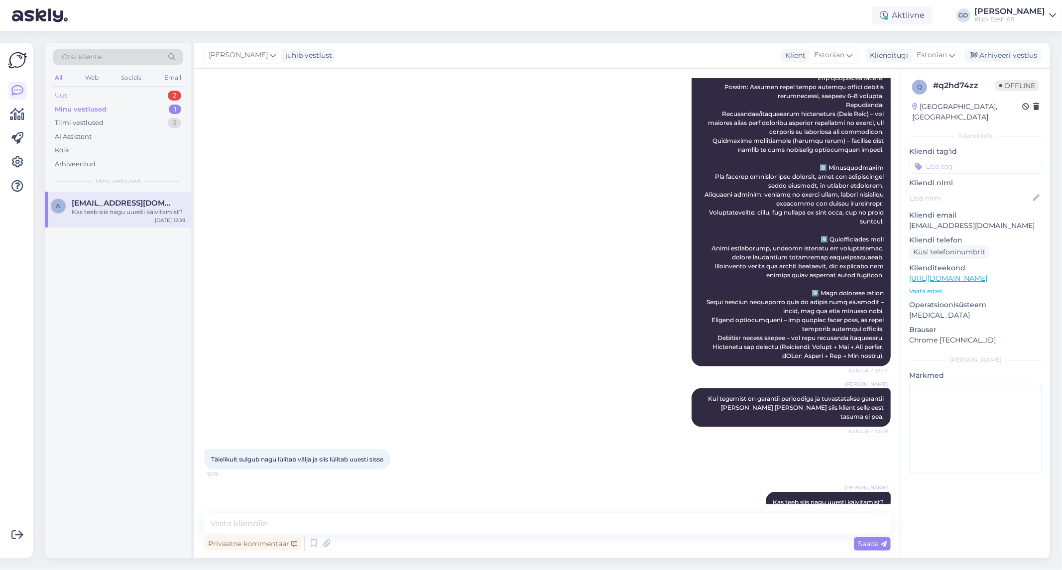
click at [118, 95] on div "Uus 2" at bounding box center [118, 96] width 130 height 14
click at [148, 201] on div "[PERSON_NAME]" at bounding box center [128, 203] width 113 height 9
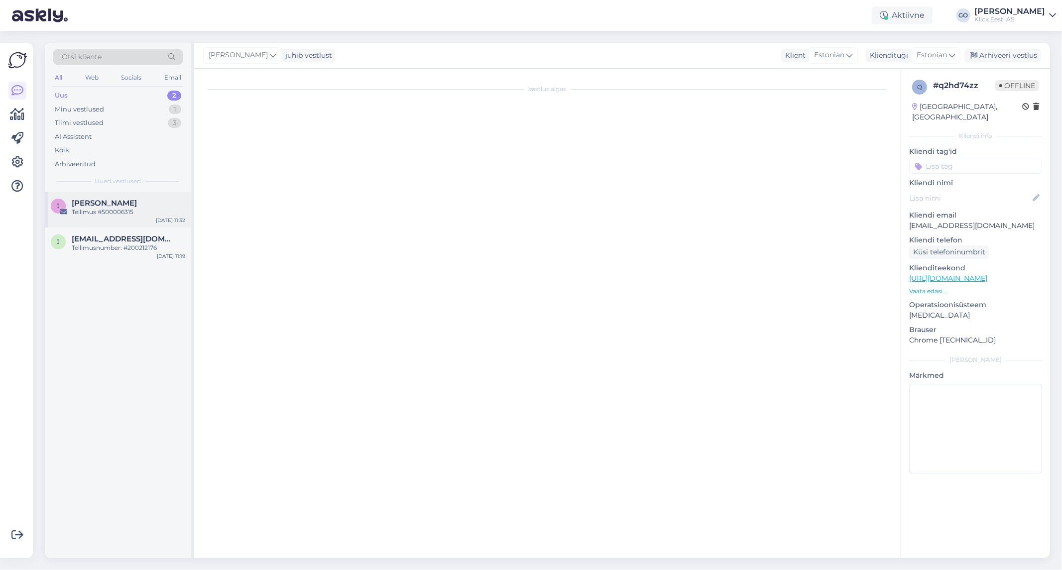
scroll to position [0, 0]
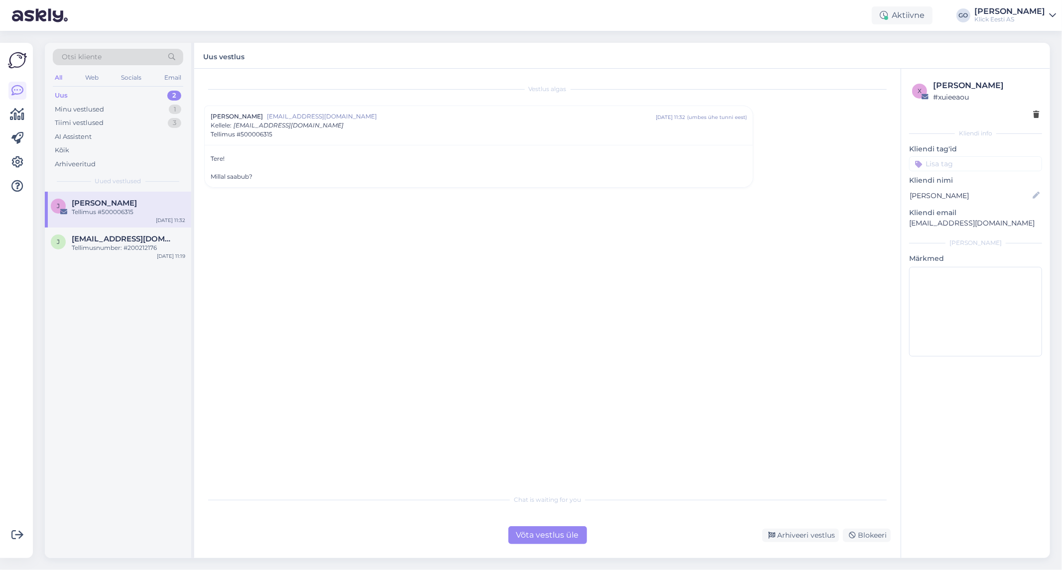
click at [148, 201] on div "[PERSON_NAME]" at bounding box center [128, 203] width 113 height 9
click at [815, 533] on div "Arhiveeri vestlus" at bounding box center [800, 535] width 77 height 13
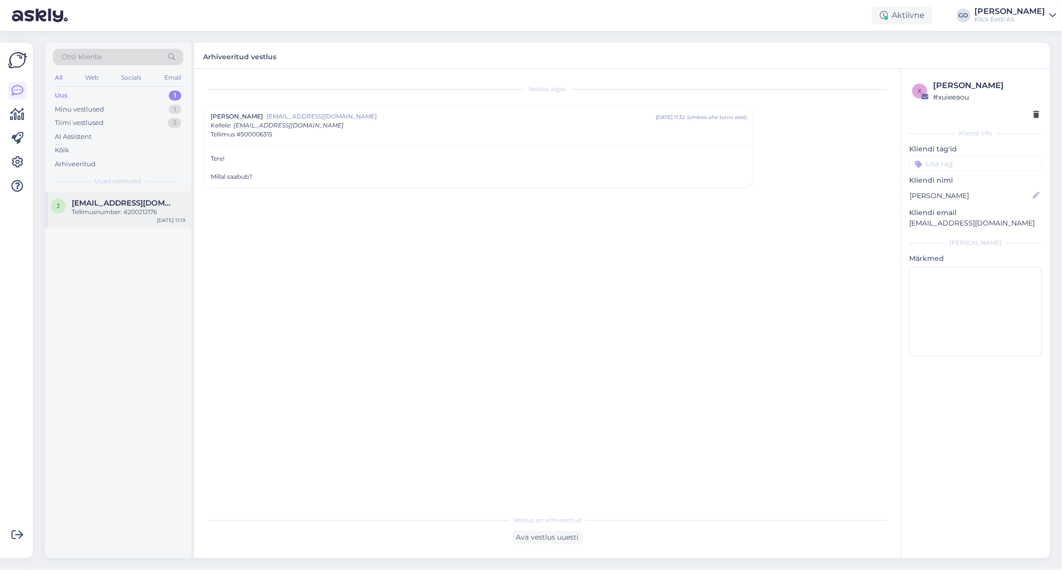
click at [100, 203] on span "[EMAIL_ADDRESS][DOMAIN_NAME]" at bounding box center [124, 203] width 104 height 9
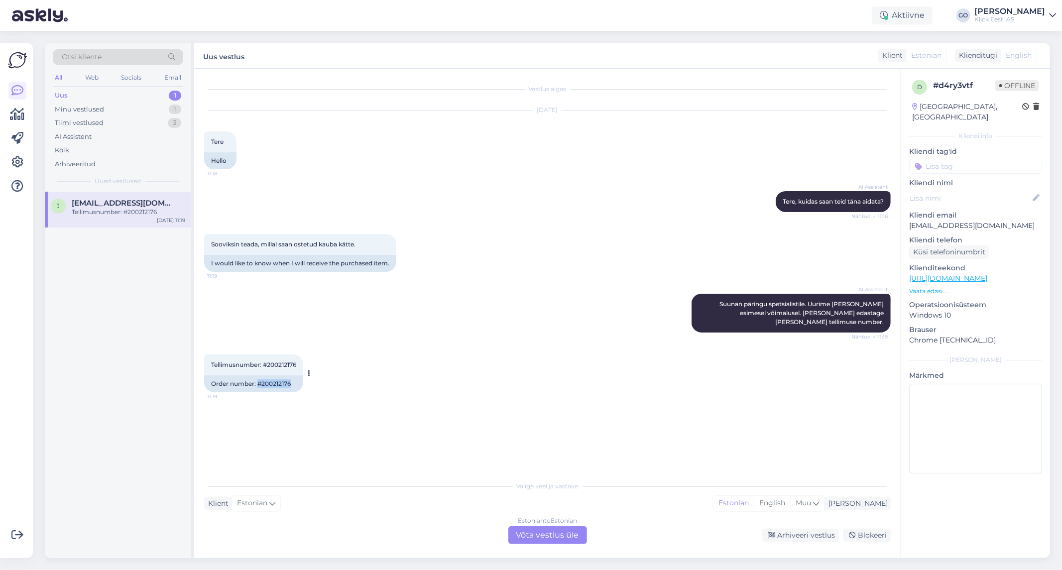
drag, startPoint x: 294, startPoint y: 385, endPoint x: 259, endPoint y: 387, distance: 34.9
click at [259, 387] on div "Order number: #200212176" at bounding box center [253, 383] width 99 height 17
click at [396, 430] on div "Vestlus algas [DATE] Tere 11:18 Hello AI Assistent [PERSON_NAME], kuidas saan t…" at bounding box center [551, 273] width 695 height 388
click at [558, 533] on div "Estonian to Estonian Võta vestlus üle" at bounding box center [547, 535] width 79 height 18
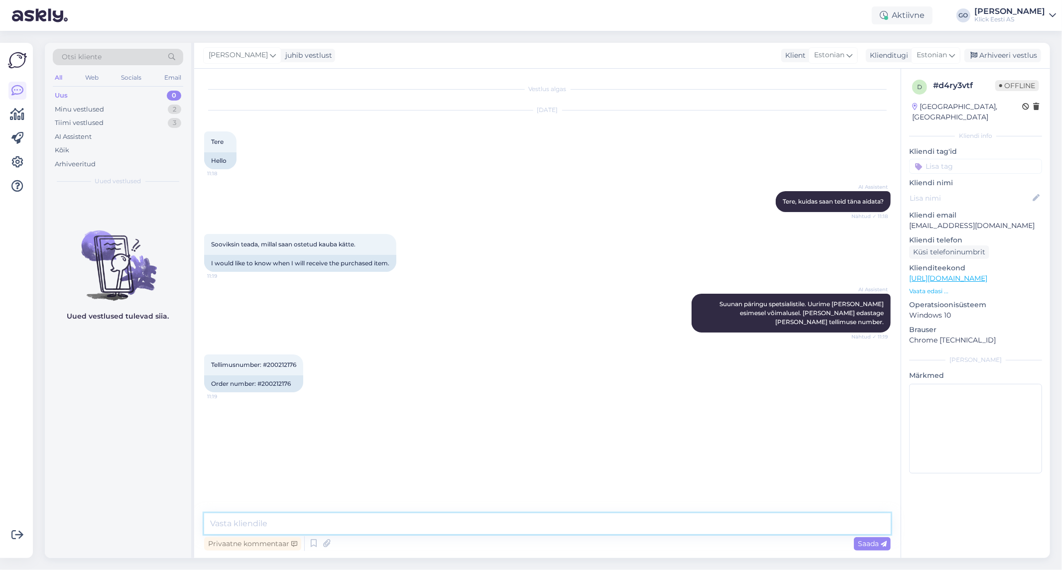
click at [332, 523] on textarea at bounding box center [547, 523] width 686 height 21
paste textarea "Lubatud tarneaeg poodi on 4-6 tööpäeva. Klient tegi tellimuse [DATE]. Lubatud t…"
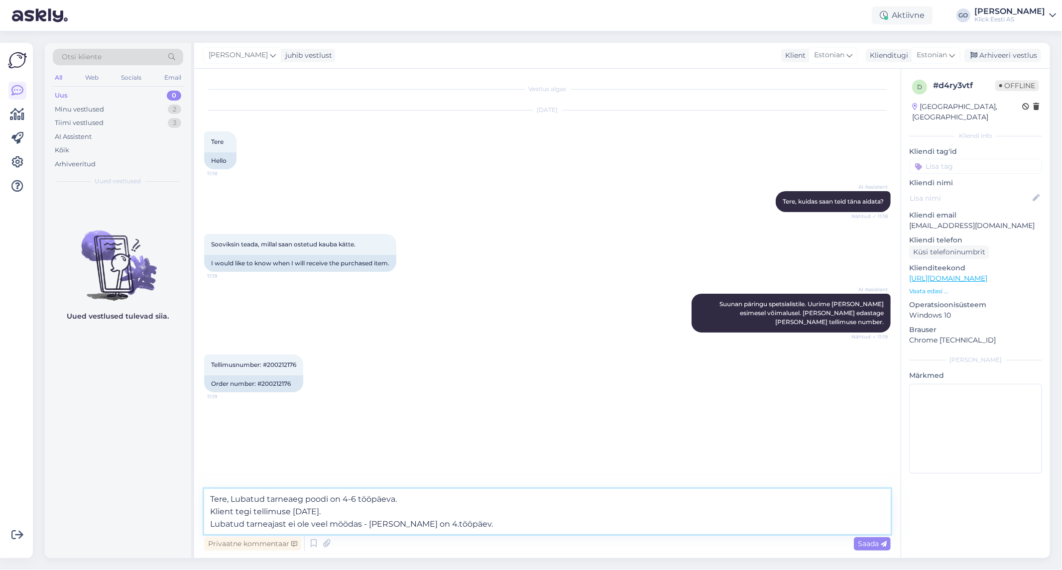
click at [251, 511] on textarea "Tere, Lubatud tarneaeg poodi on 4-6 tööpäeva. Klient tegi tellimuse [DATE]. Lub…" at bounding box center [547, 511] width 686 height 45
click at [286, 521] on textarea "Tere, Lubatud tarneaeg poodi on 4-6 tööpäeva. Tegite tellimuse [DATE]. Lubatud …" at bounding box center [547, 511] width 686 height 45
click at [449, 520] on textarea "Tere, Lubatud tarneaeg poodi on 4-6 tööpäeva. Tegite tellimuse [DATE]. Lubatud …" at bounding box center [547, 511] width 686 height 45
type textarea "Tere, Lubatud tarneaeg poodi on 4-6 tööpäeva. Tegite tellimuse [DATE]. Lubatud …"
click at [873, 543] on span "Saada" at bounding box center [872, 543] width 29 height 9
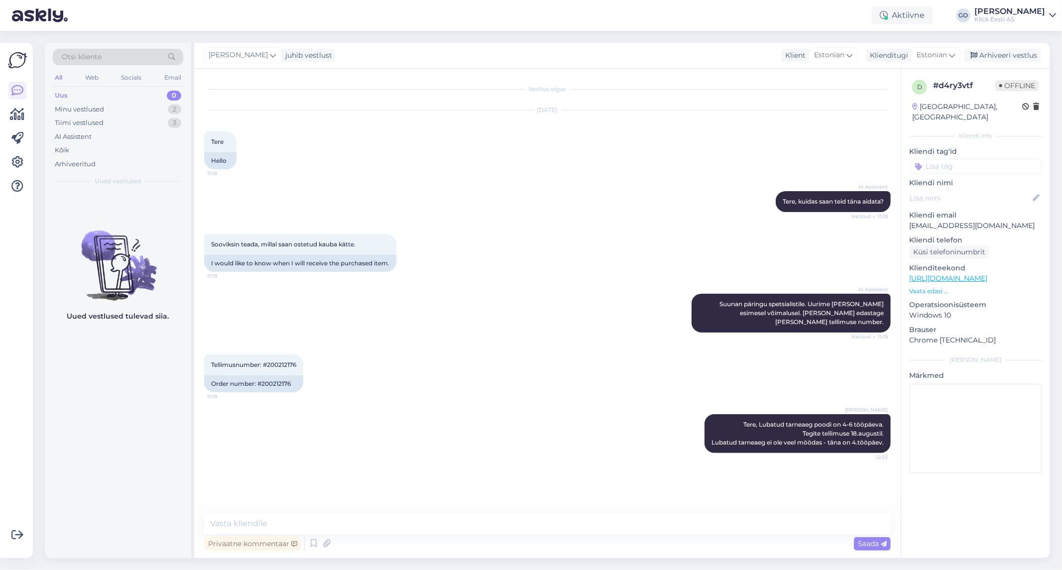
click at [87, 92] on div "Uus 0" at bounding box center [118, 96] width 130 height 14
click at [89, 108] on div "Minu vestlused" at bounding box center [79, 110] width 49 height 10
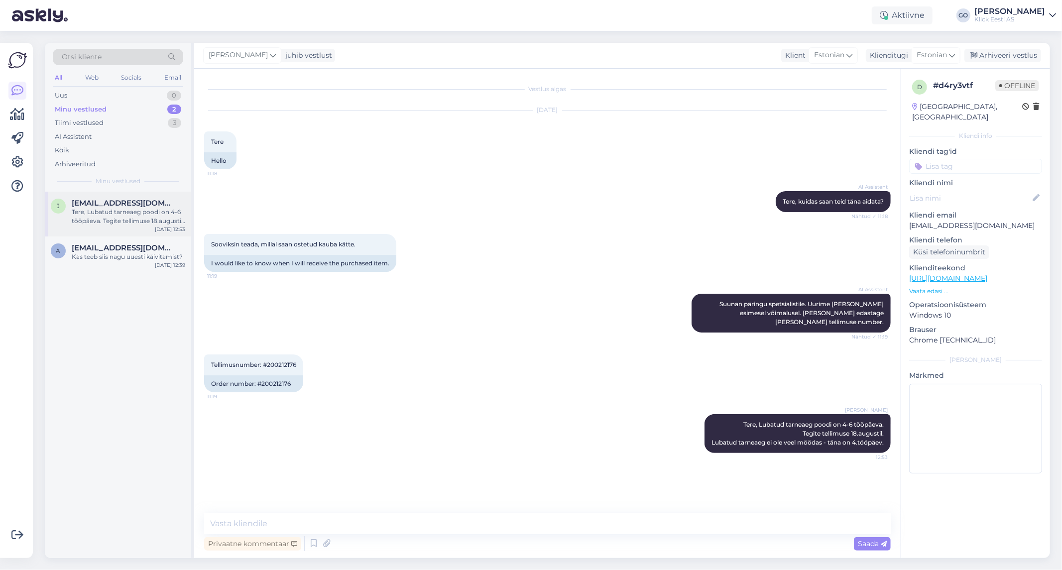
click at [112, 218] on div "Tere, Lubatud tarneaeg poodi on 4-6 tööpäeva. Tegite tellimuse 18.augustil. Lub…" at bounding box center [128, 217] width 113 height 18
click at [968, 159] on input at bounding box center [975, 166] width 133 height 15
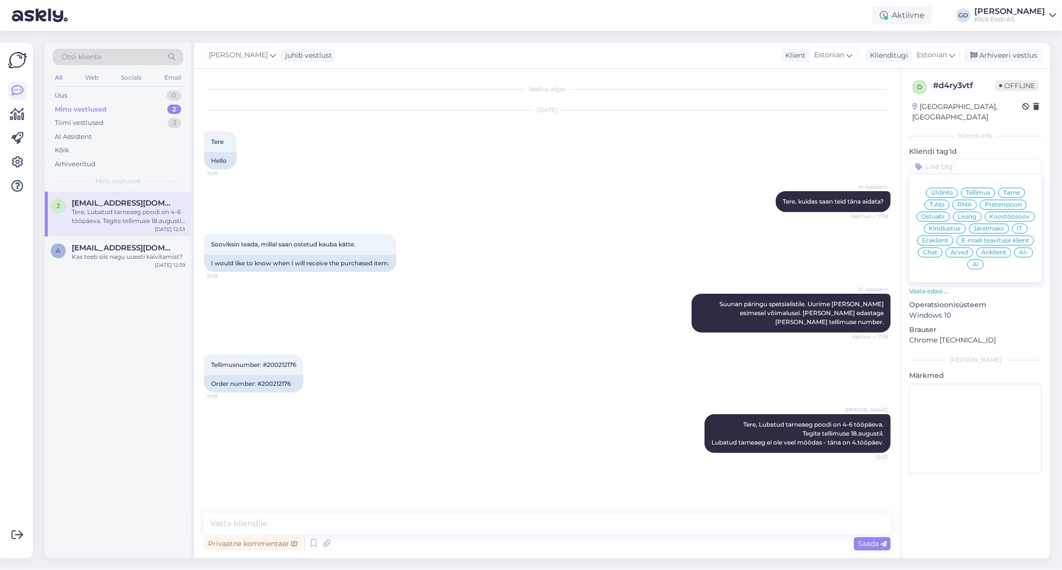
click at [941, 237] on span "Eraklient" at bounding box center [935, 240] width 26 height 6
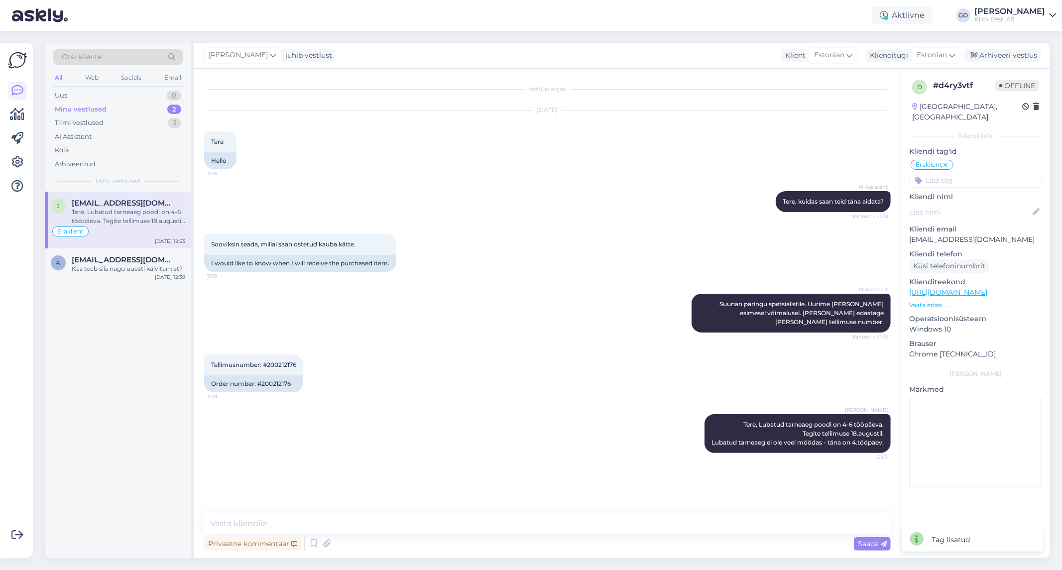
click at [969, 173] on input at bounding box center [975, 180] width 133 height 15
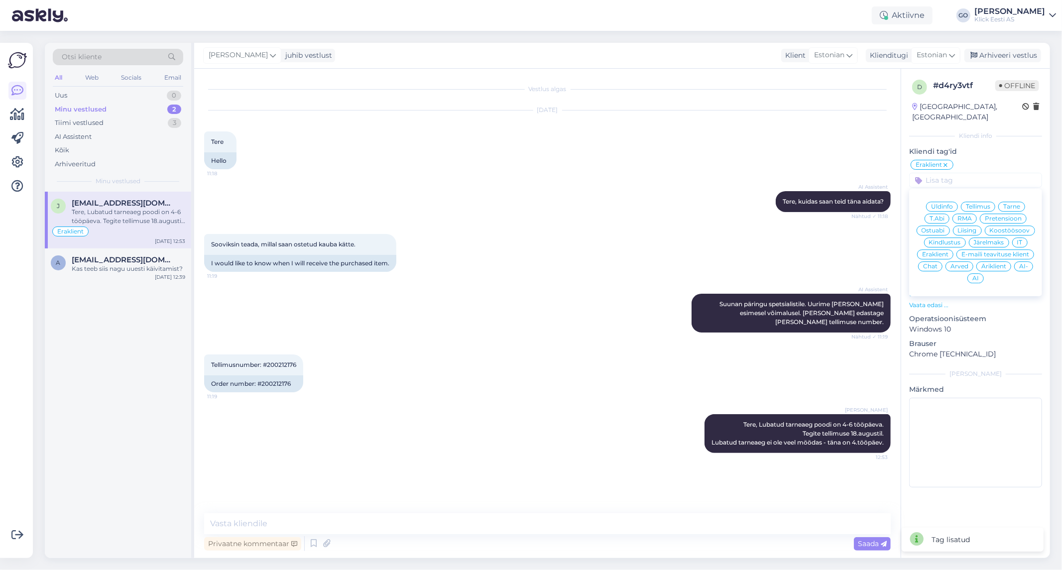
click at [1019, 202] on div "Tarne" at bounding box center [1011, 207] width 27 height 10
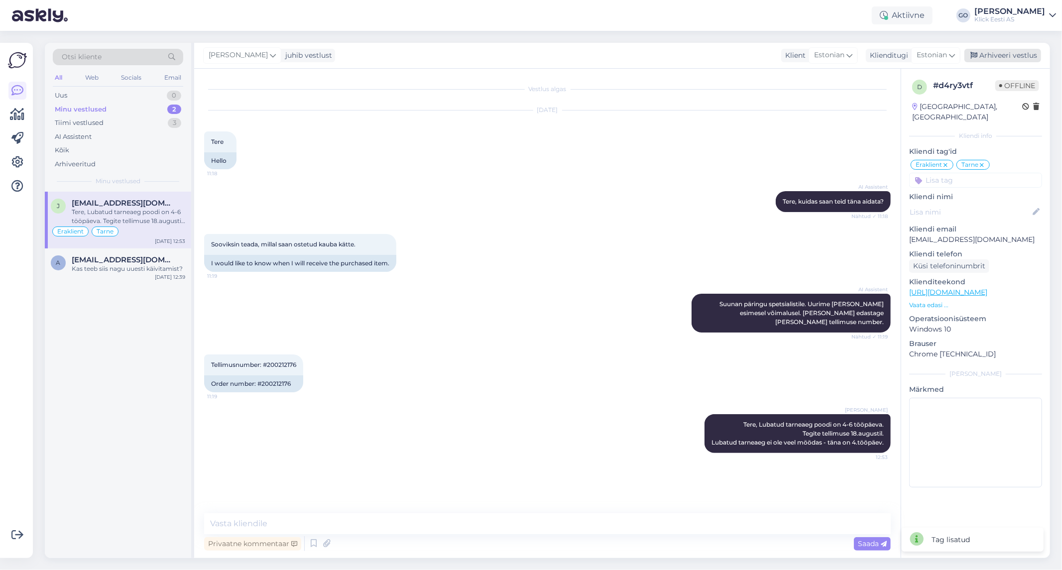
click at [989, 53] on div "Arhiveeri vestlus" at bounding box center [1002, 55] width 77 height 13
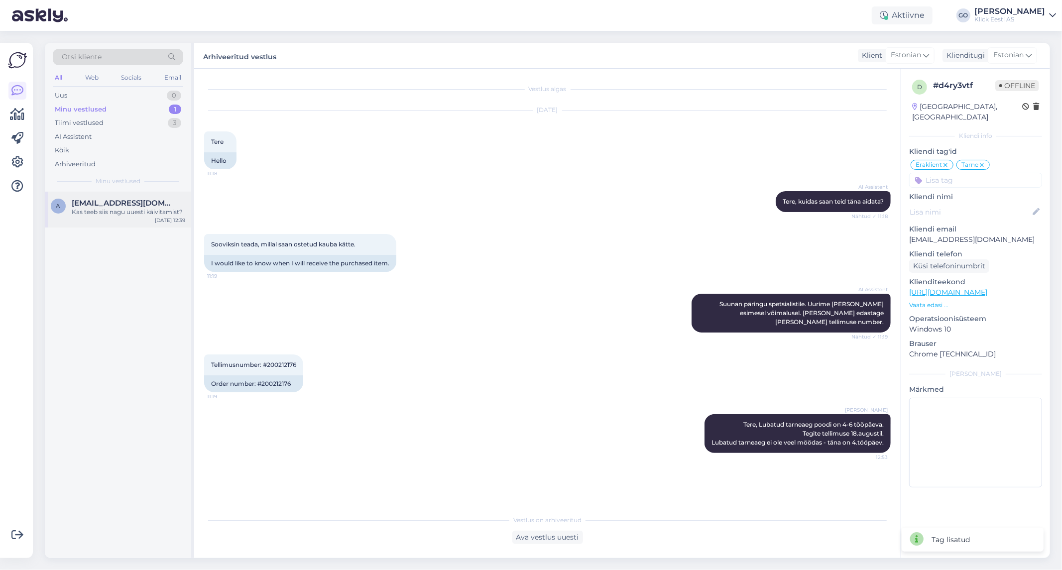
click at [83, 211] on div "Kas teeb siis nagu uuesti käivitamist?" at bounding box center [128, 212] width 113 height 9
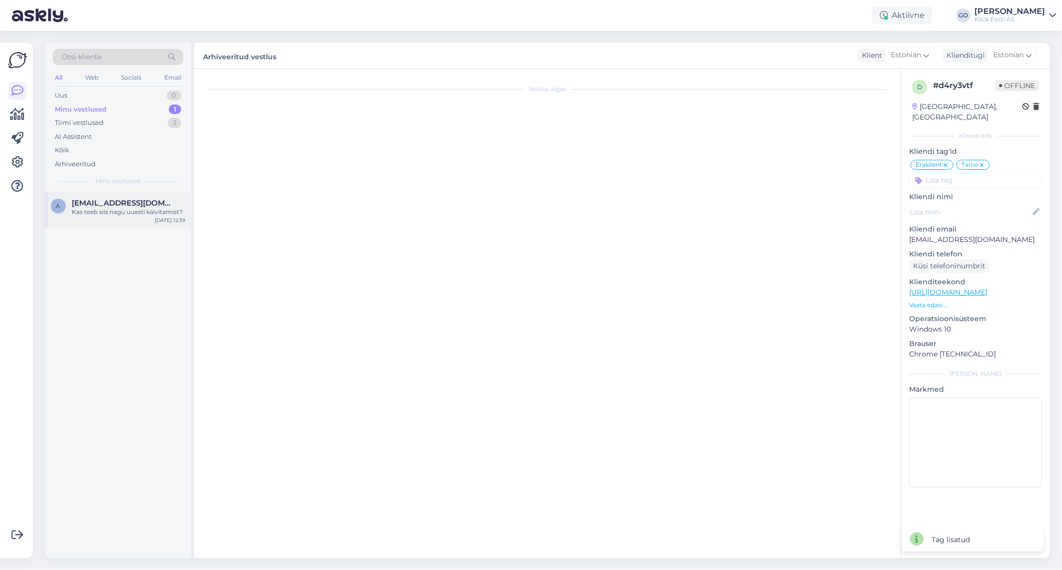
scroll to position [1043, 0]
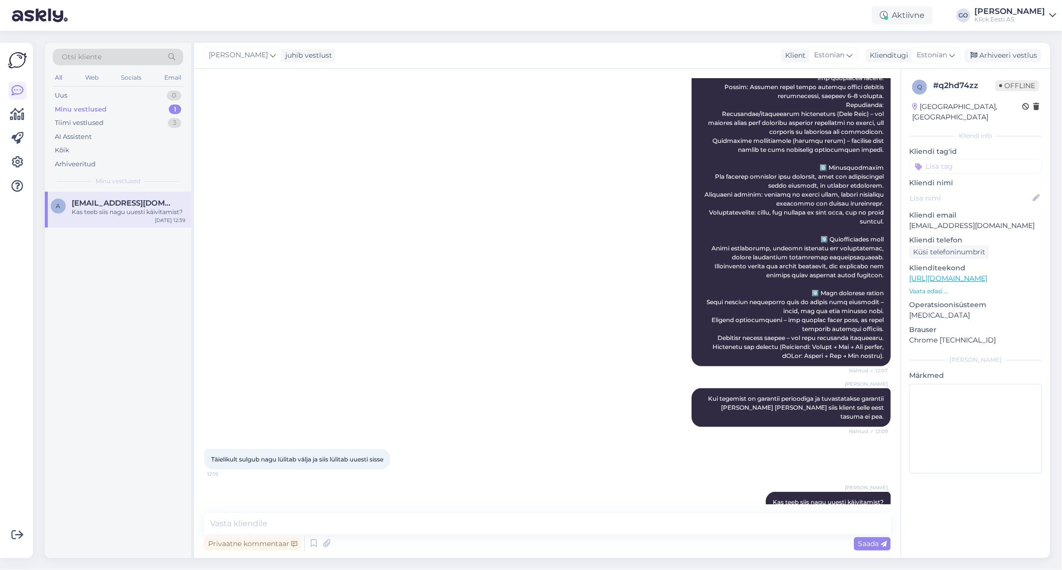
click at [84, 103] on div "Minu vestlused 1" at bounding box center [118, 110] width 130 height 14
click at [85, 94] on div "Uus 0" at bounding box center [118, 96] width 130 height 14
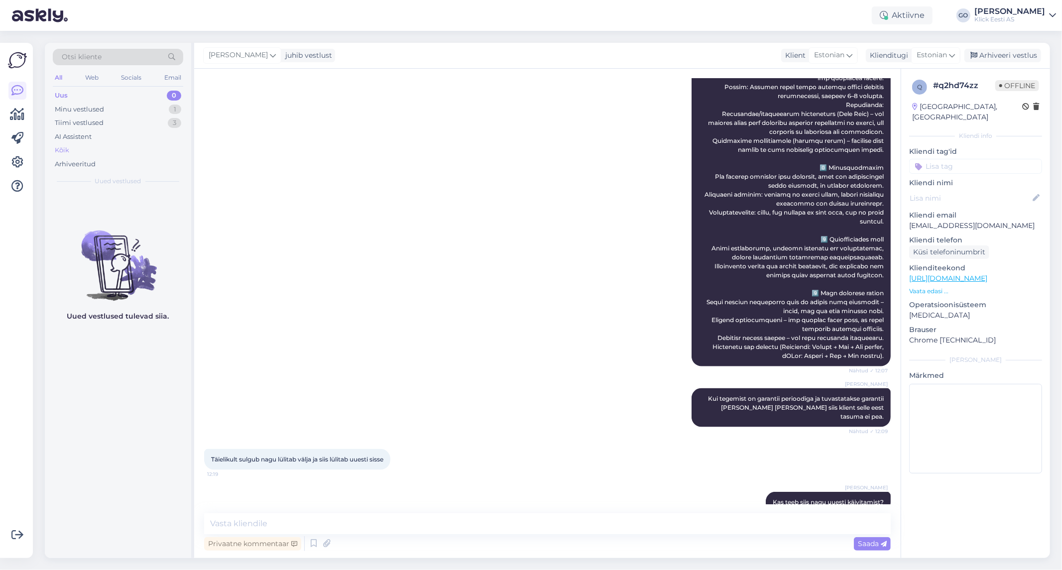
click at [75, 150] on div "Kõik" at bounding box center [118, 150] width 130 height 14
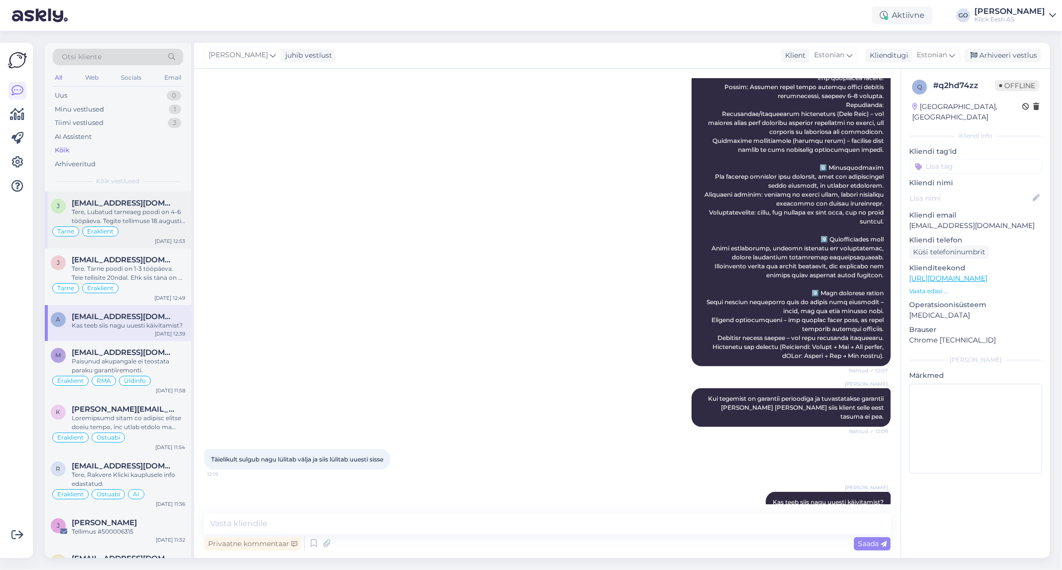
click at [146, 208] on div "Tere, Lubatud tarneaeg poodi on 4-6 tööpäeva. Tegite tellimuse 18.augustil. Lub…" at bounding box center [128, 217] width 113 height 18
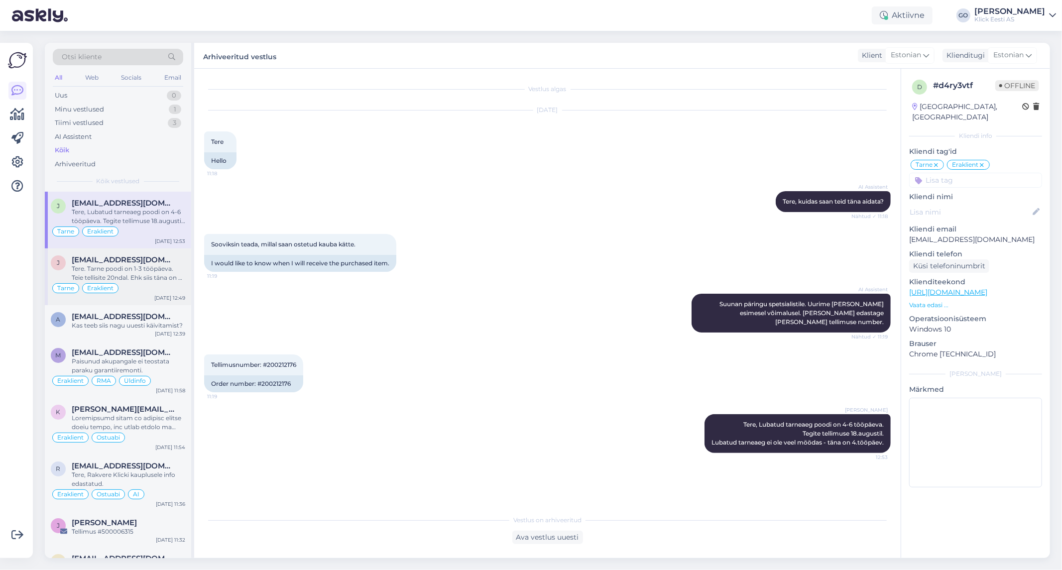
click at [157, 265] on div "Tere. Tarne poodi on 1-3 tööpäeva. Teie tellisite 20ndal. Ehk siis täna on 3 tö…" at bounding box center [128, 273] width 113 height 18
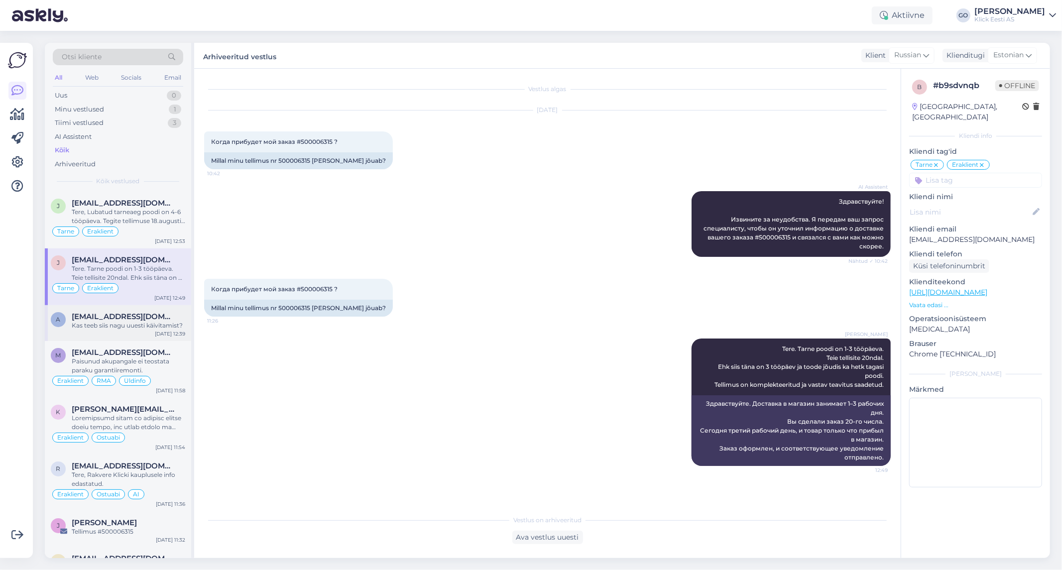
click at [146, 322] on div "Kas teeb siis nagu uuesti käivitamist?" at bounding box center [128, 325] width 113 height 9
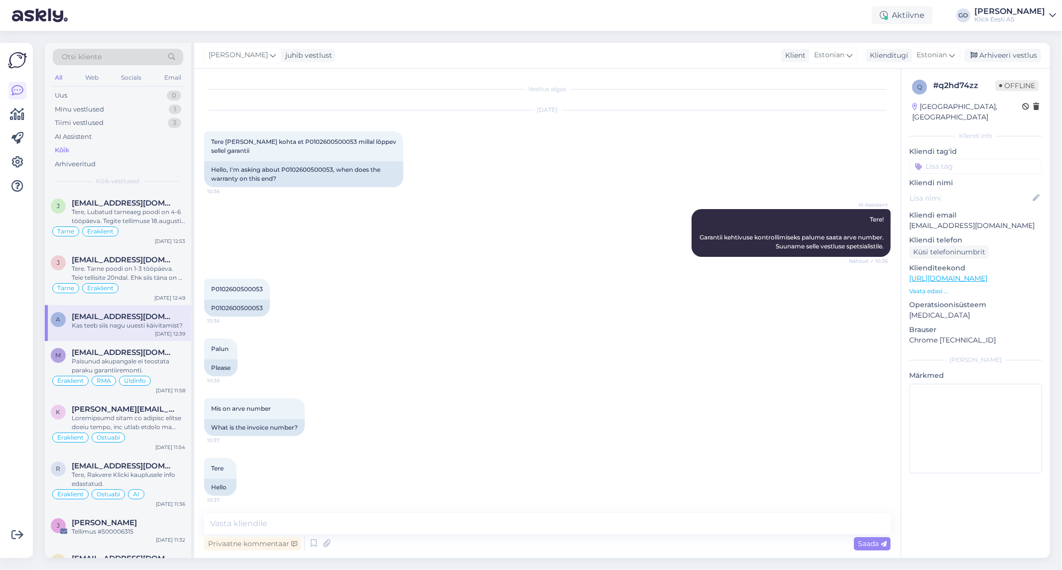
scroll to position [1043, 0]
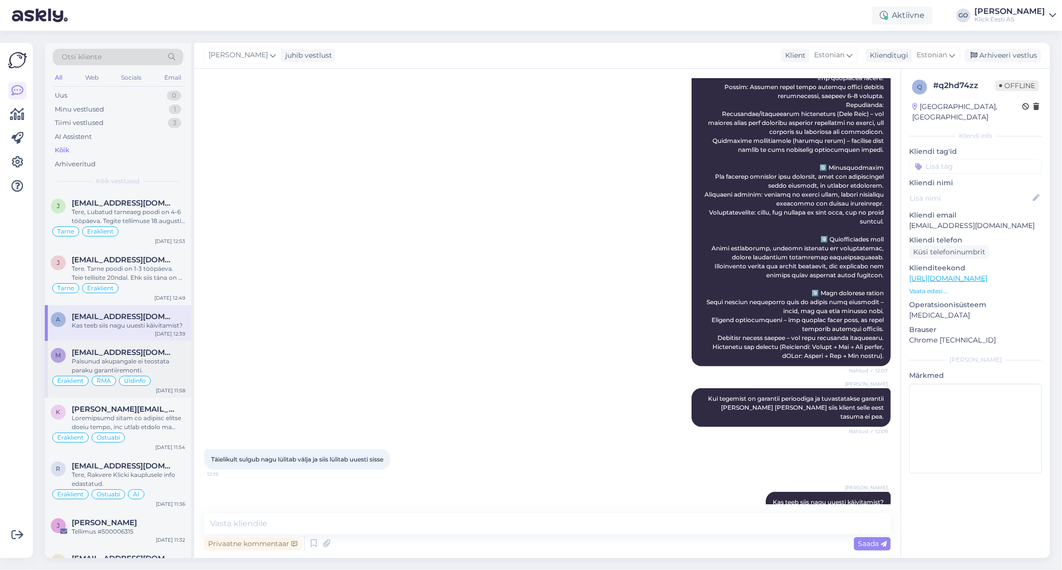
click at [172, 357] on div "Paisunud akupangale ei teostata paraku garantiiremonti." at bounding box center [128, 366] width 113 height 18
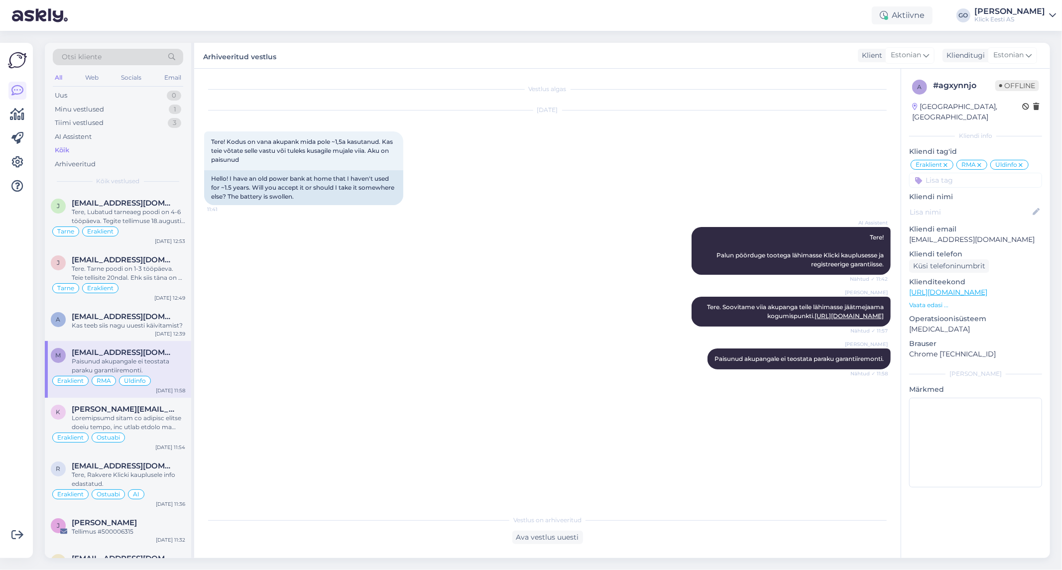
scroll to position [0, 0]
click at [141, 218] on div "Tere, Lubatud tarneaeg poodi on 4-6 tööpäeva. Tegite tellimuse 18.augustil. Lub…" at bounding box center [128, 217] width 113 height 18
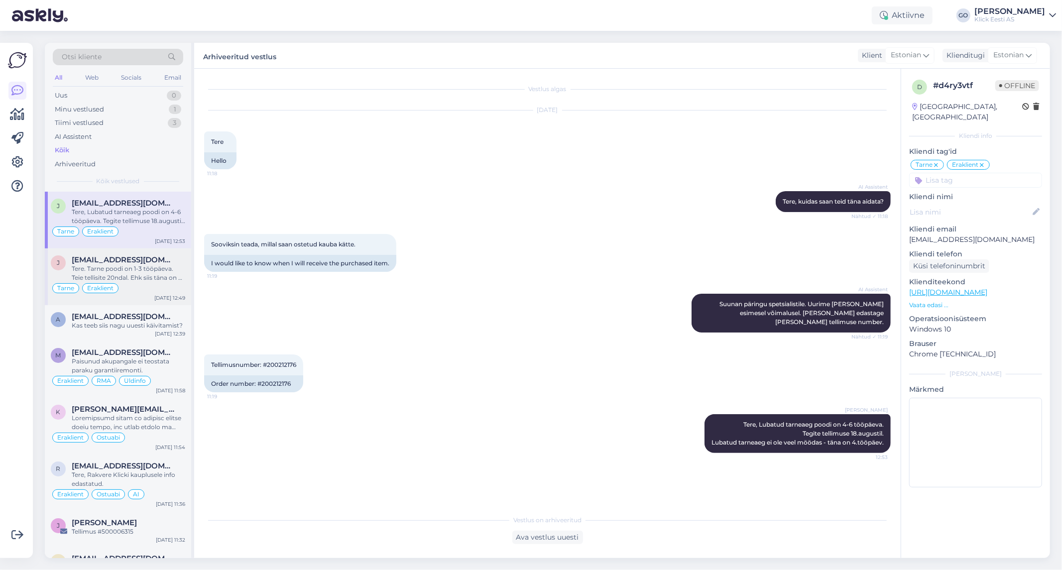
click at [146, 282] on div "Tarne Eraklient" at bounding box center [118, 288] width 134 height 12
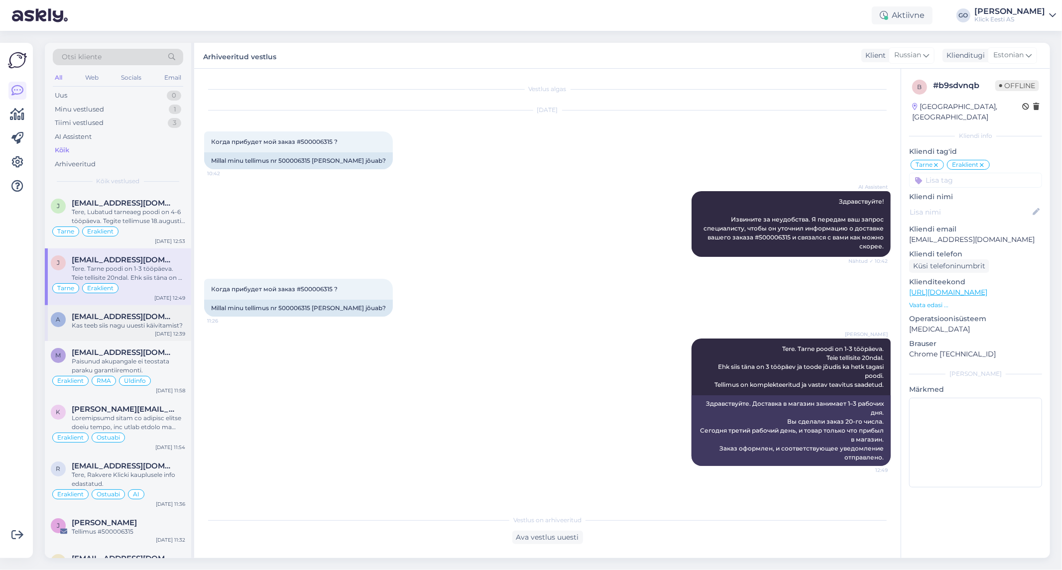
click at [150, 326] on div "Kas teeb siis nagu uuesti käivitamist?" at bounding box center [128, 325] width 113 height 9
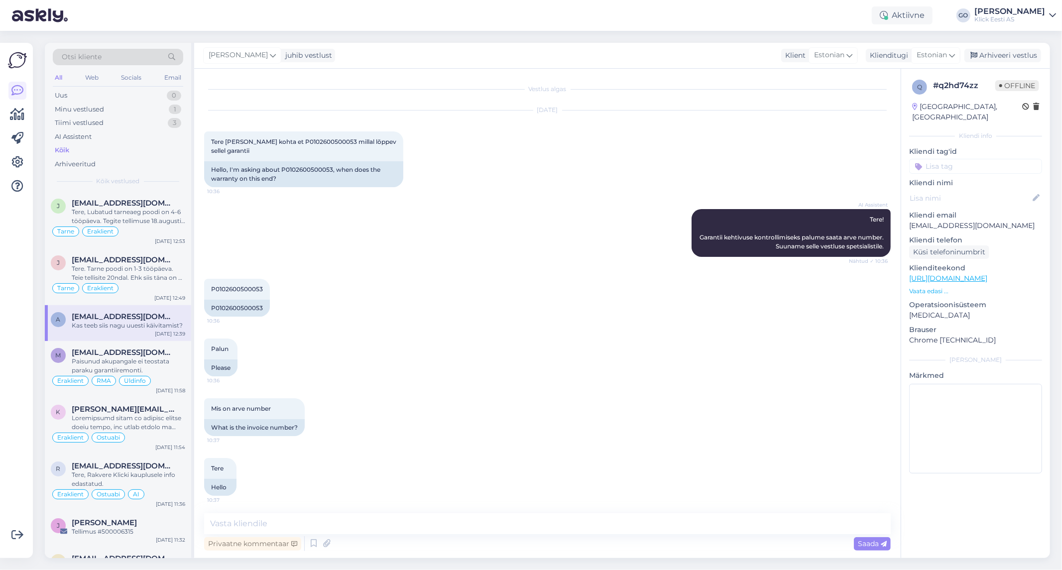
scroll to position [1043, 0]
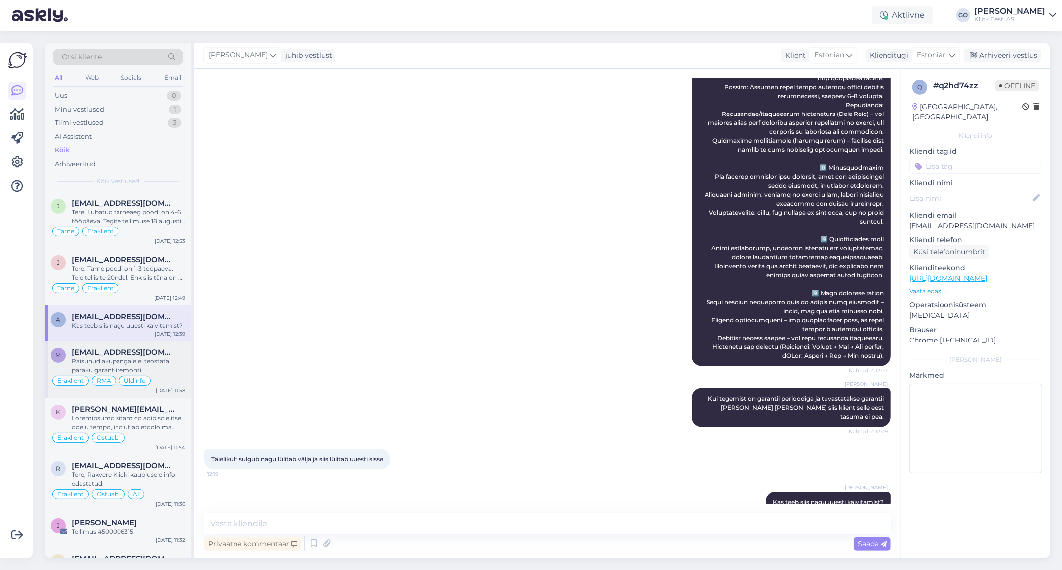
click at [165, 371] on div "Paisunud akupangale ei teostata paraku garantiiremonti." at bounding box center [128, 366] width 113 height 18
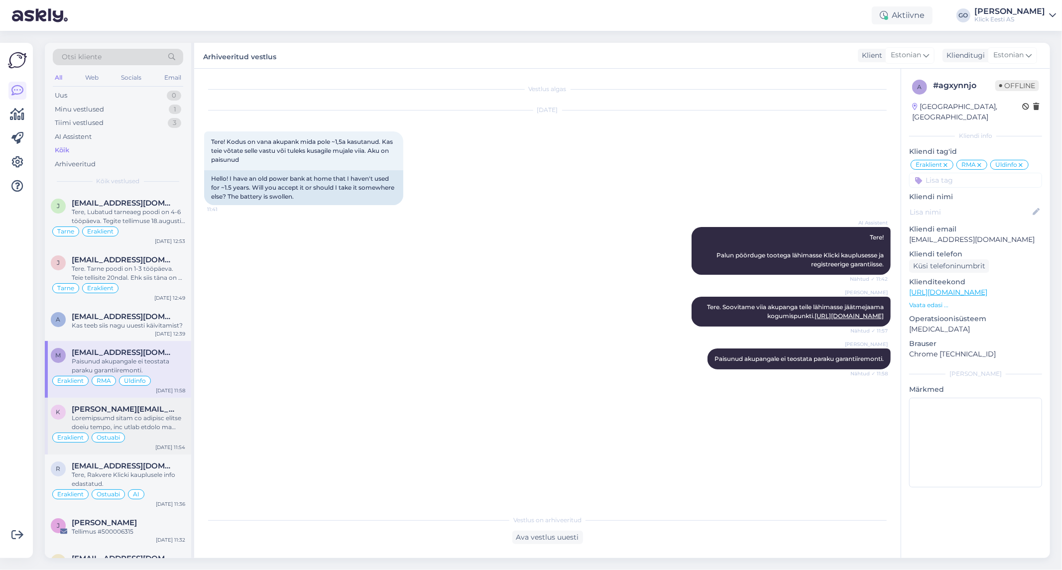
click at [166, 423] on div at bounding box center [128, 423] width 113 height 18
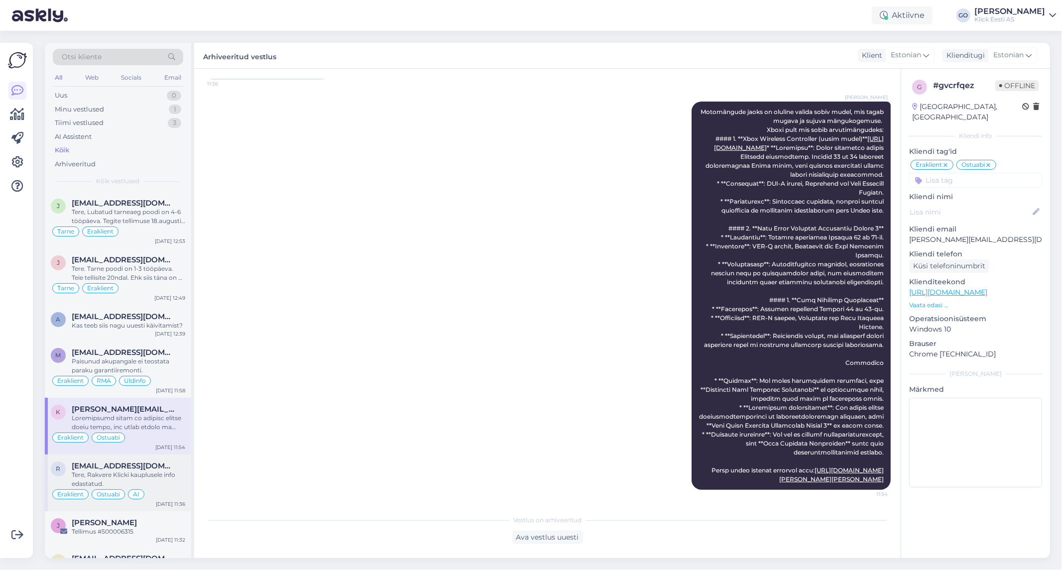
click at [162, 479] on div "Tere, Rakvere Klicki kauplusele info edastatud." at bounding box center [128, 479] width 113 height 18
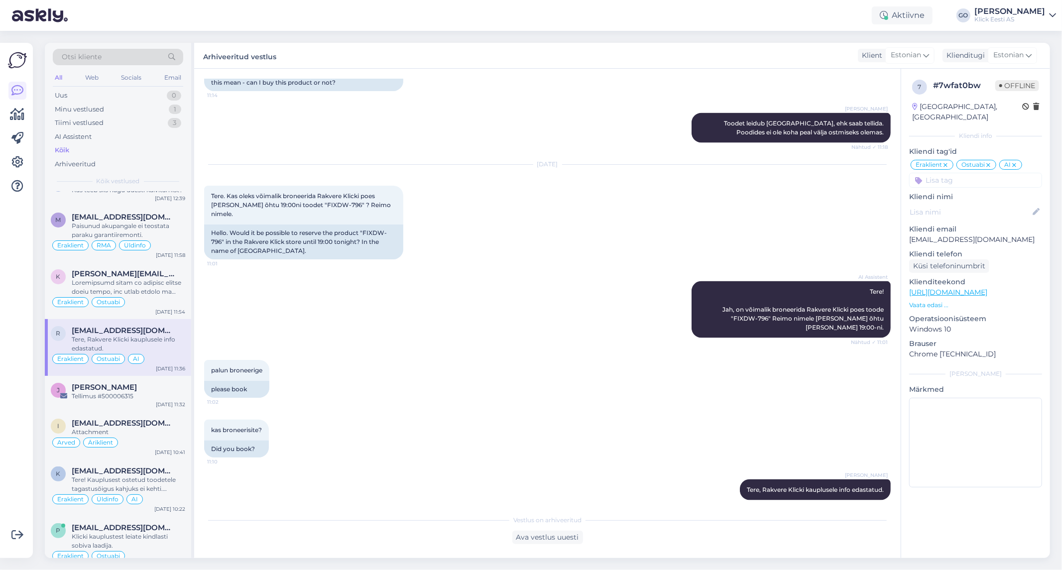
scroll to position [166, 0]
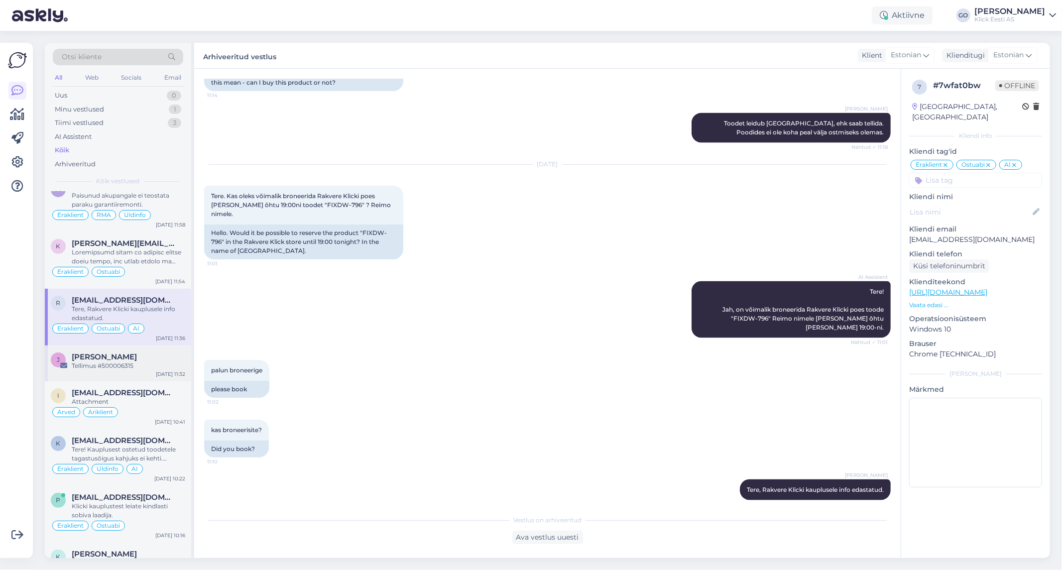
click at [158, 361] on div "Tellimus #500006315" at bounding box center [128, 365] width 113 height 9
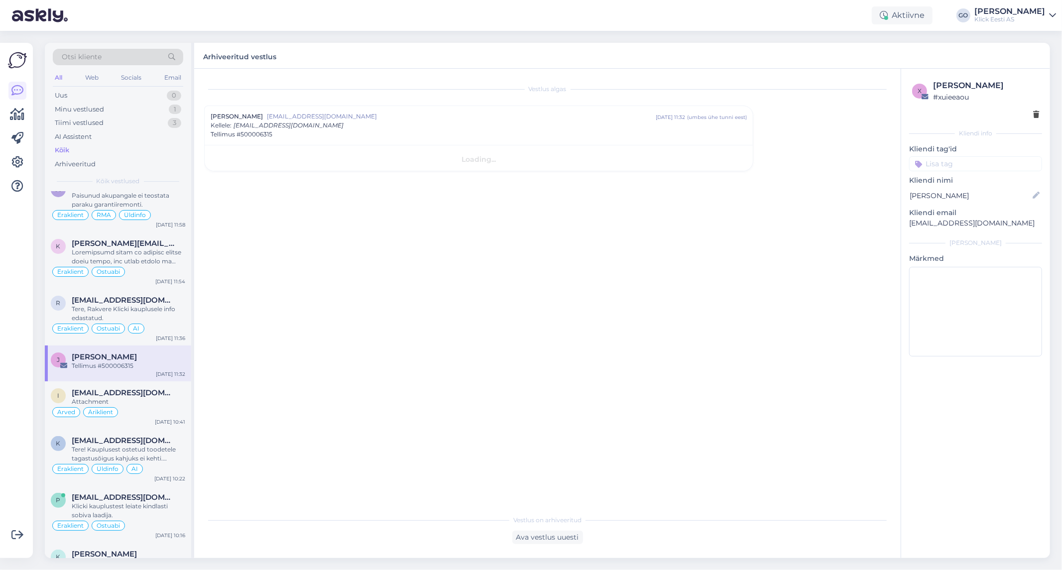
scroll to position [0, 0]
click at [148, 404] on div "Attachment" at bounding box center [128, 401] width 113 height 9
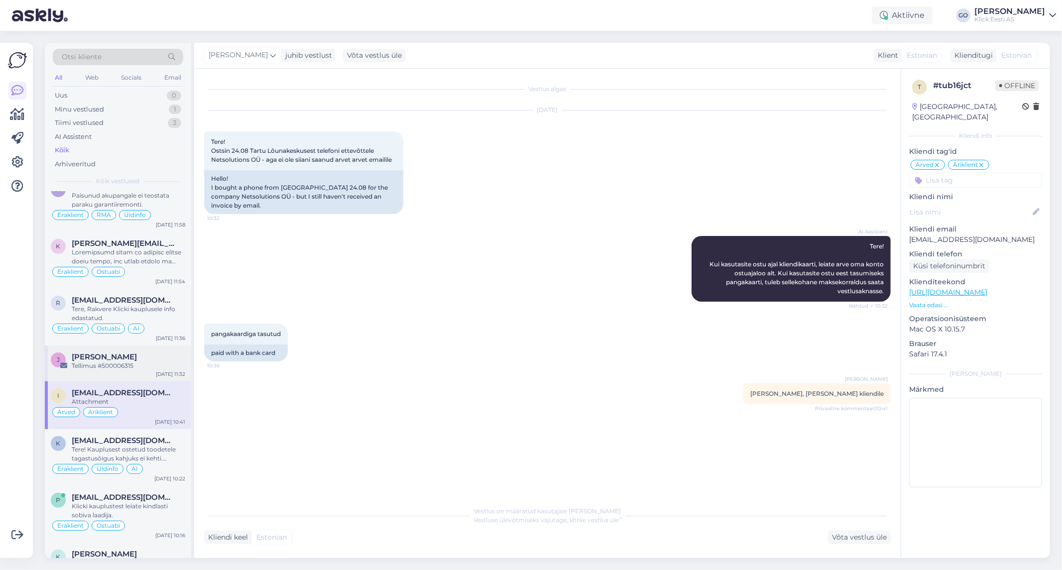
click at [141, 360] on div "[PERSON_NAME]" at bounding box center [128, 356] width 113 height 9
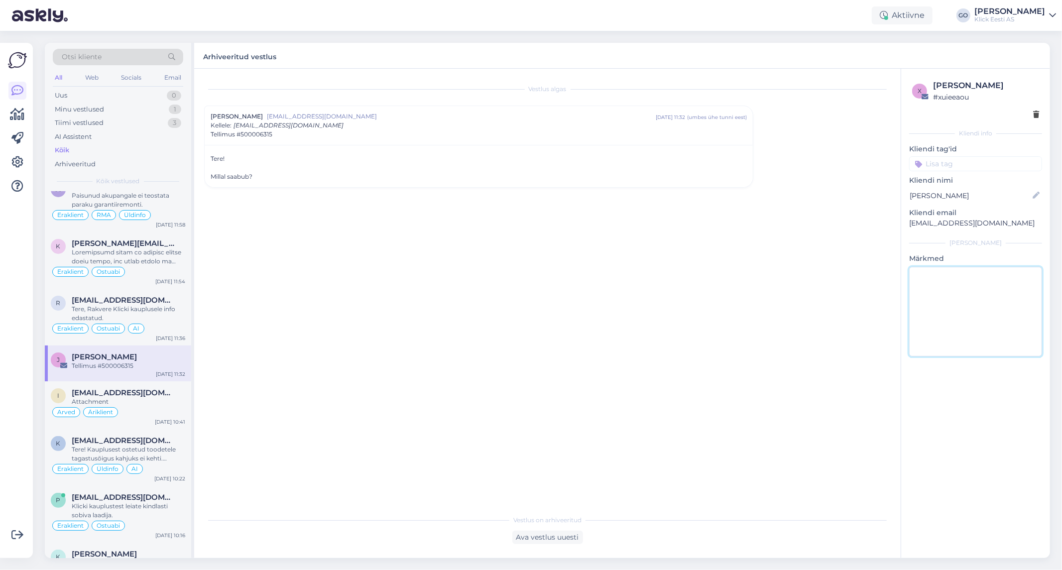
click at [952, 294] on textarea at bounding box center [975, 312] width 133 height 90
type textarea "[PERSON_NAME] ka chatti ja sai vastuse sealt."
click at [1004, 494] on div "x [PERSON_NAME] # xuieeaou Kliendi info Kliendi tag'id Üldinfo Tellimus Tarne T…" at bounding box center [974, 313] width 149 height 489
click at [165, 400] on div "Attachment" at bounding box center [128, 401] width 113 height 9
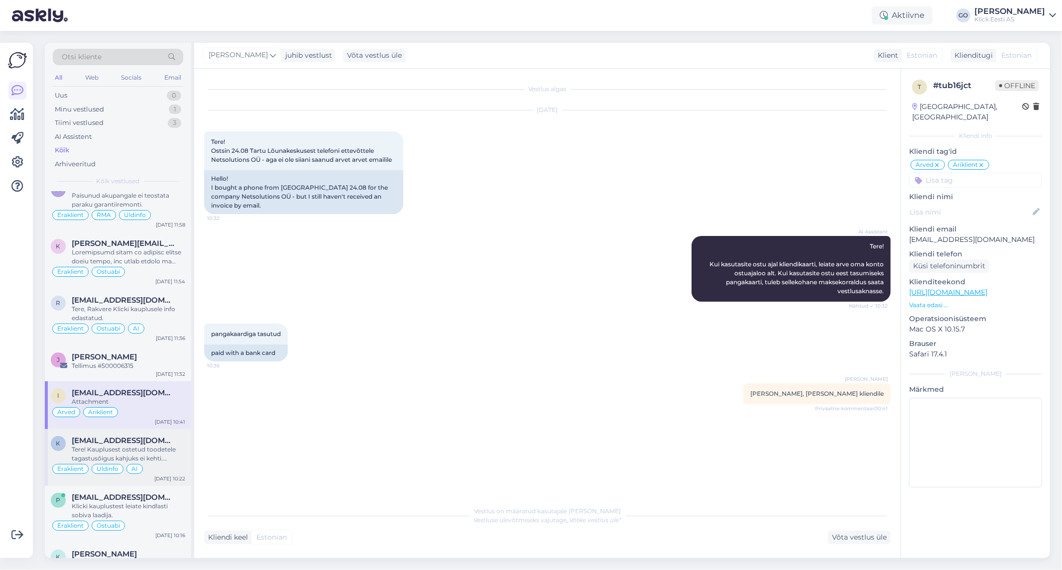
click at [150, 447] on div "Tere! Kauplusest ostetud toodetele tagastusõigus kahjuks ei kehti. Vahetuse soo…" at bounding box center [128, 454] width 113 height 18
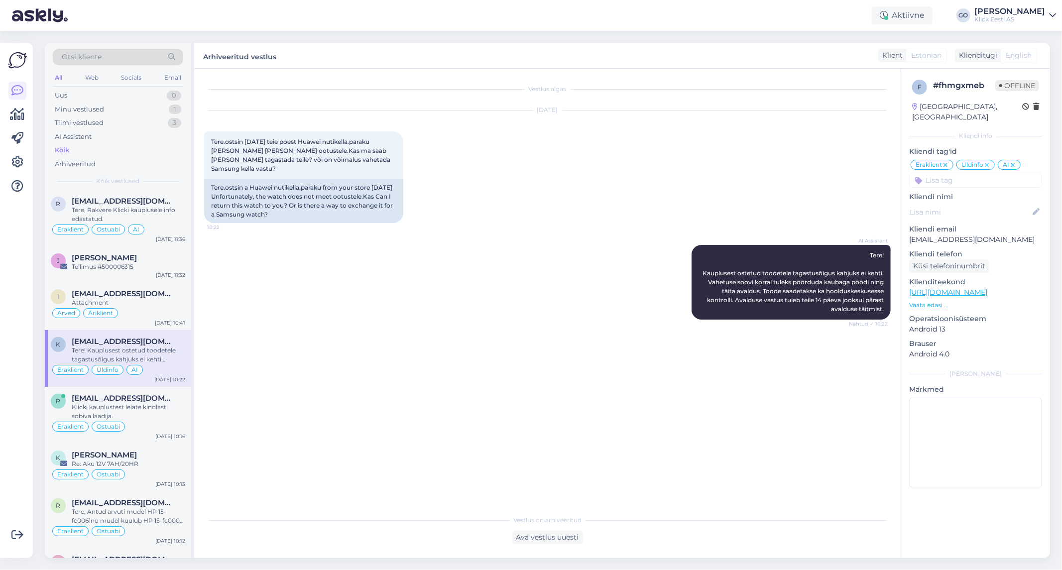
scroll to position [276, 0]
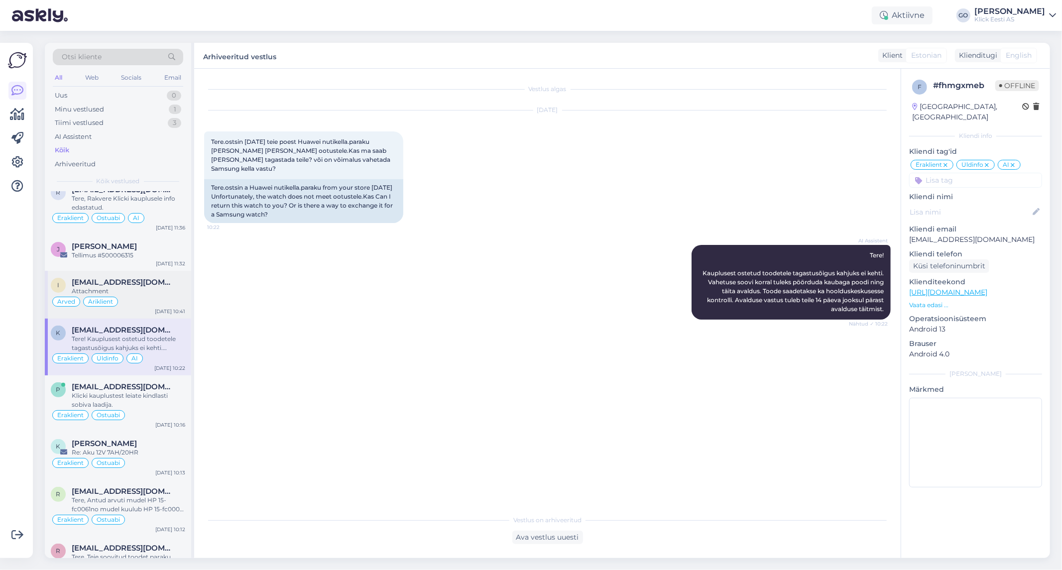
click at [156, 287] on div "Attachment" at bounding box center [128, 291] width 113 height 9
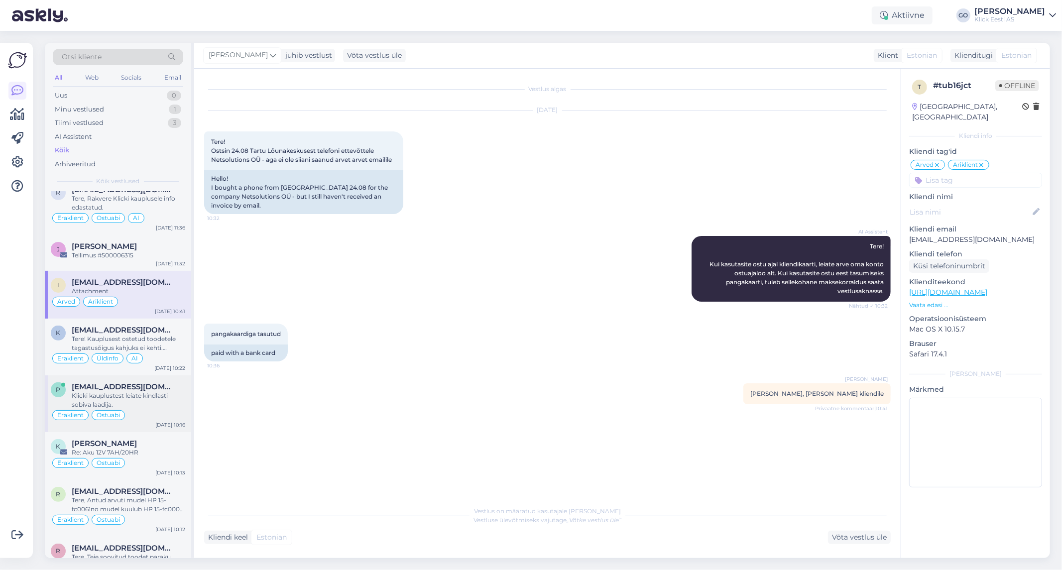
click at [152, 395] on div "Klicki kauplustest leiate kindlasti sobiva laadija." at bounding box center [128, 400] width 113 height 18
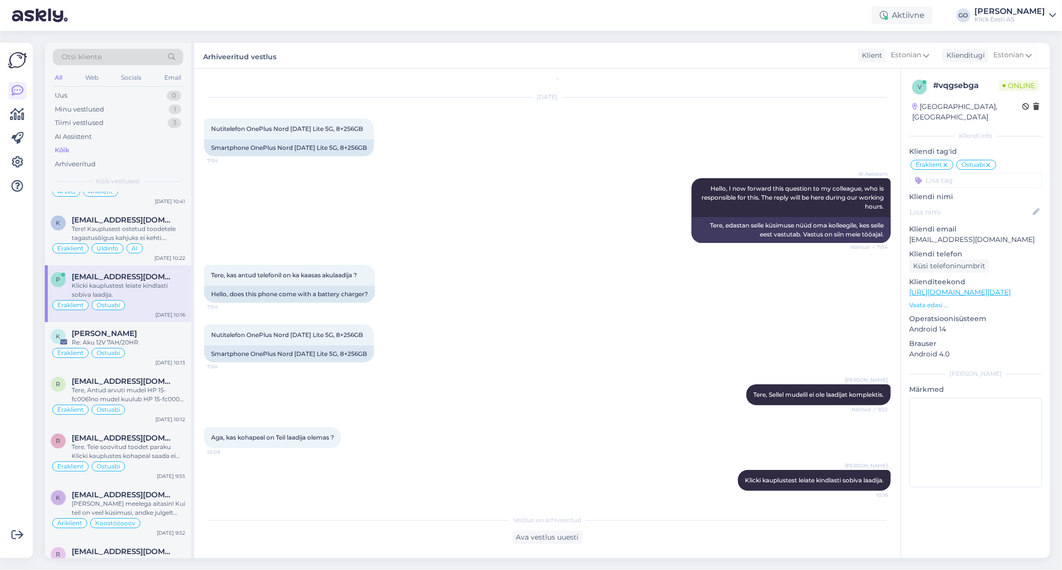
scroll to position [387, 0]
click at [157, 335] on div "[PERSON_NAME]" at bounding box center [128, 333] width 113 height 9
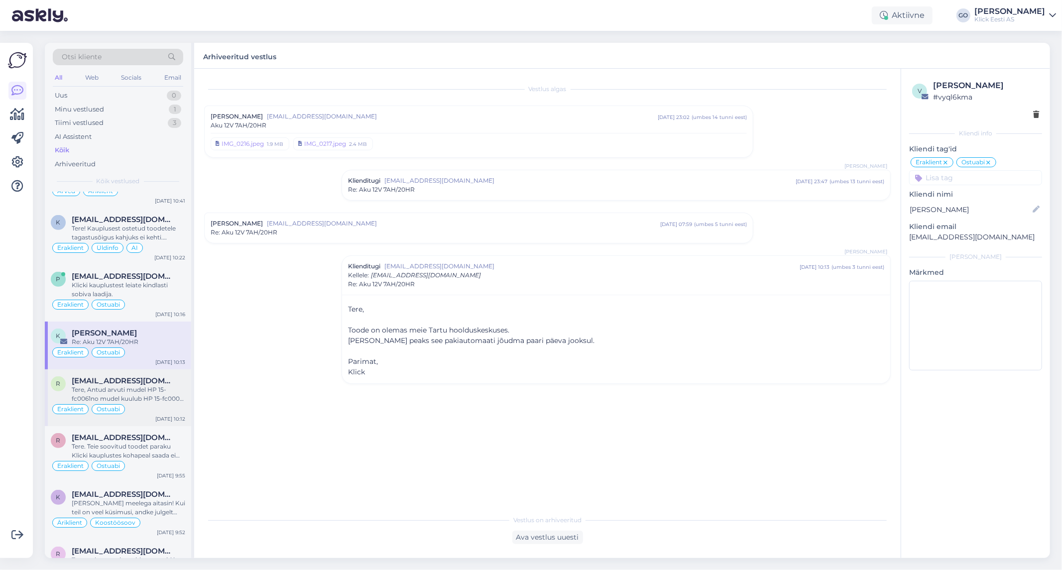
click at [161, 392] on div "Tere, Antud arvuti mudel HP 15-fc0061no mudel kuulub HP 15-fc0000 seeriasse. HP…" at bounding box center [128, 394] width 113 height 18
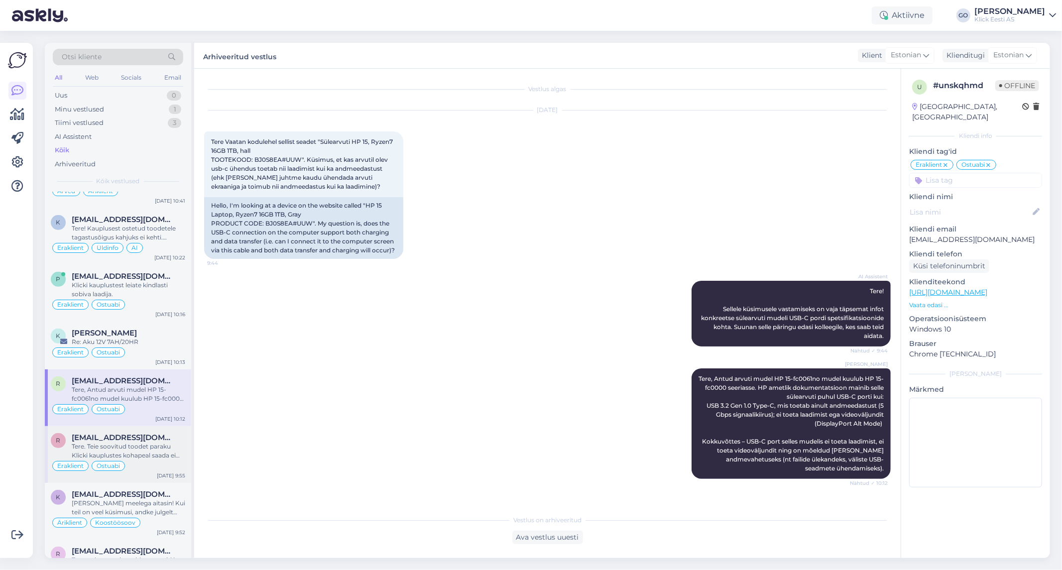
click at [165, 451] on div "Tere. Teie soovitud toodet paraku Klicki kauplustes kohapeal saada ei ole. Tege…" at bounding box center [128, 451] width 113 height 18
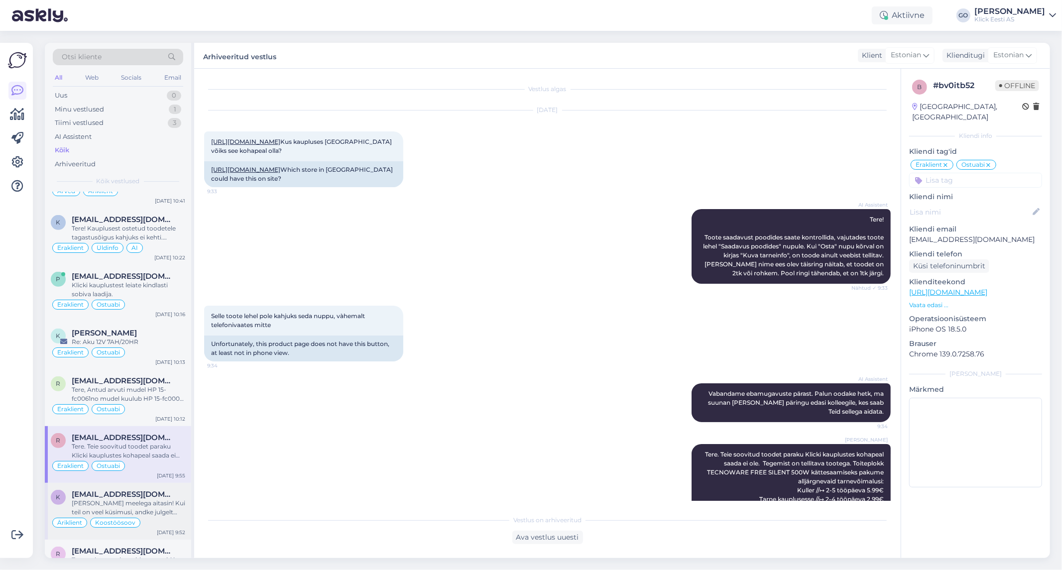
scroll to position [46, 0]
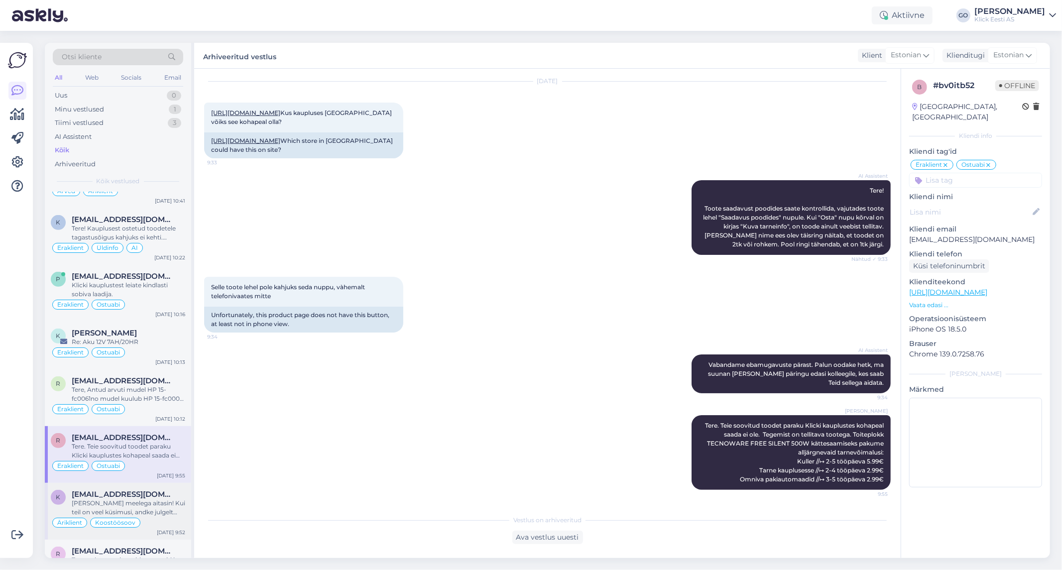
click at [166, 505] on div "[PERSON_NAME] meelega aitasin! Kui teil on veel küsimusi, andke julgelt teada." at bounding box center [128, 508] width 113 height 18
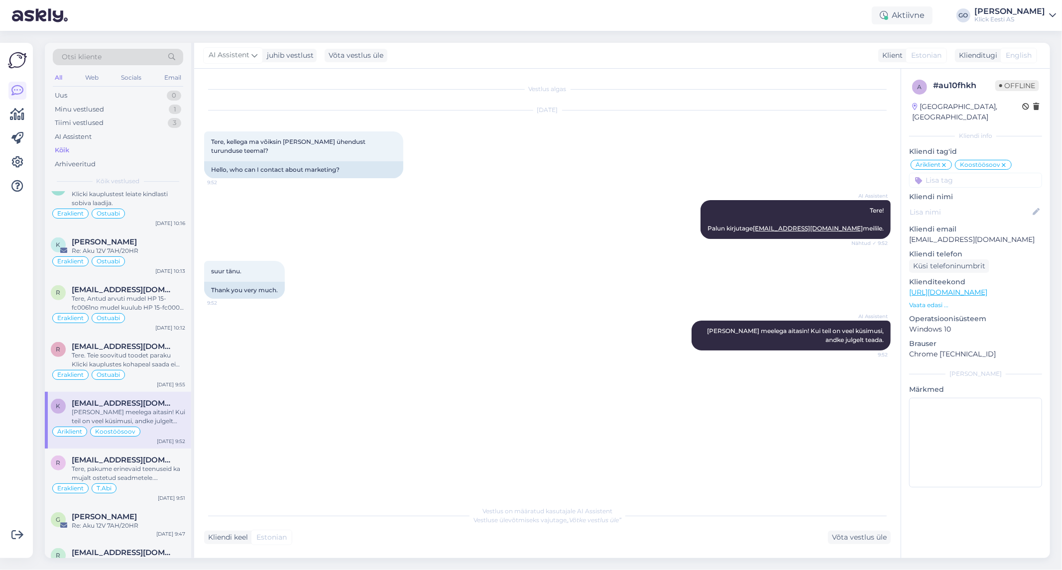
scroll to position [498, 0]
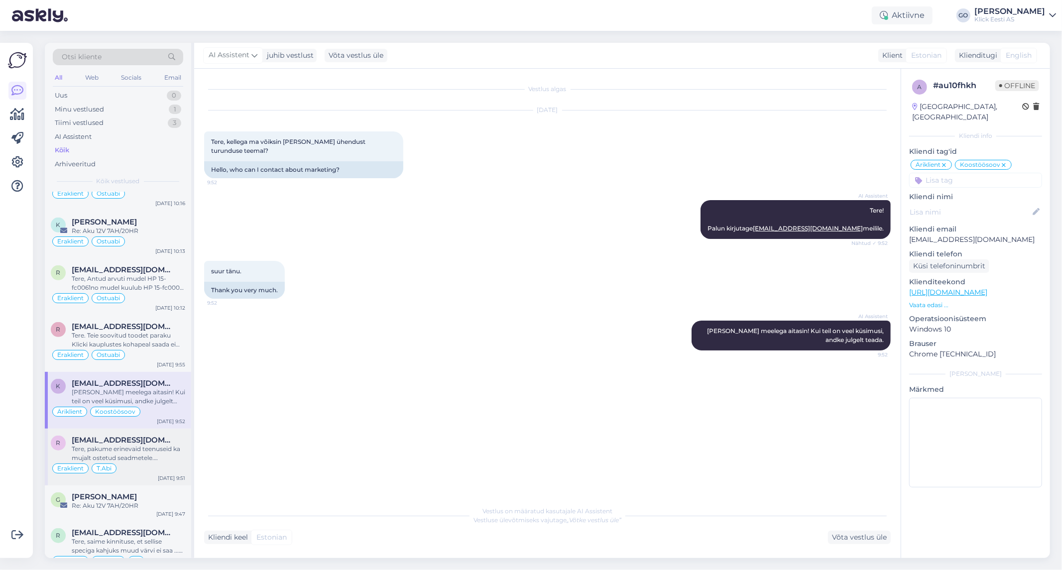
click at [147, 452] on div "Tere, pakume erinevaid teenuseid ka mujalt ostetud seadmetele. Teenustega saate…" at bounding box center [128, 453] width 113 height 18
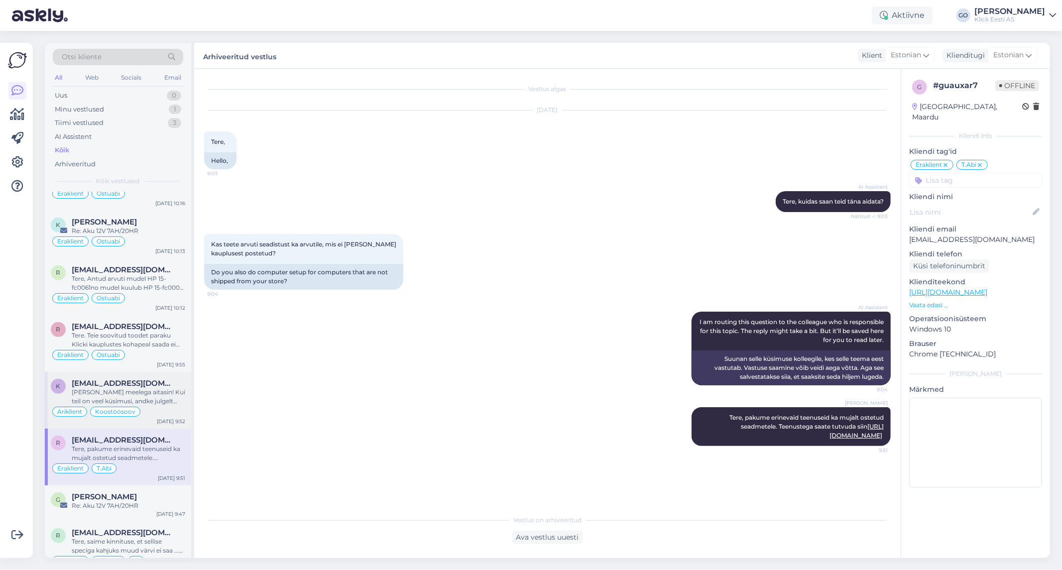
click at [162, 394] on div "[PERSON_NAME] meelega aitasin! Kui teil on veel küsimusi, andke julgelt teada." at bounding box center [128, 397] width 113 height 18
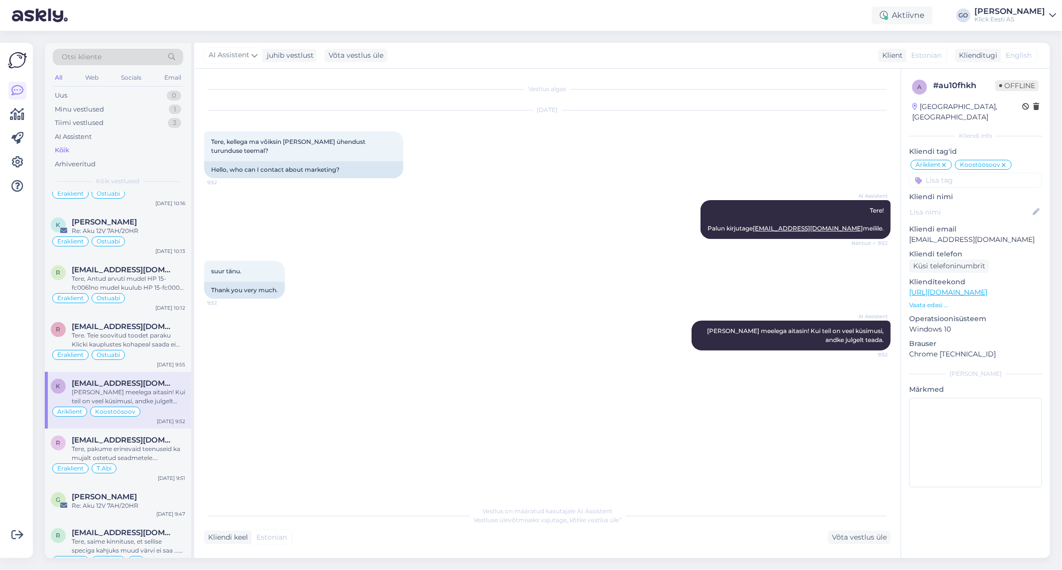
click at [938, 173] on input at bounding box center [975, 180] width 133 height 15
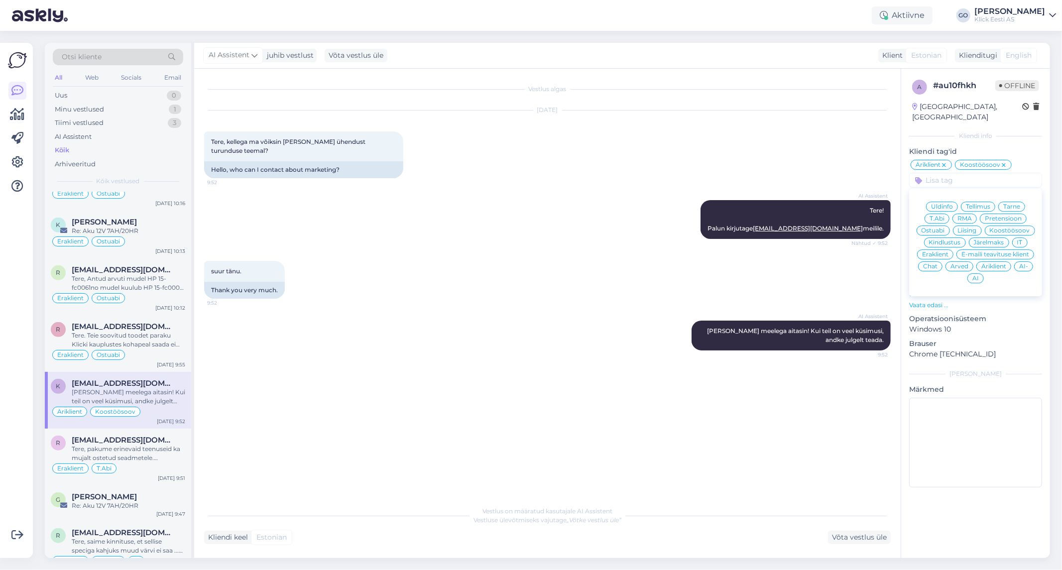
click at [976, 275] on span "AI" at bounding box center [975, 278] width 6 height 6
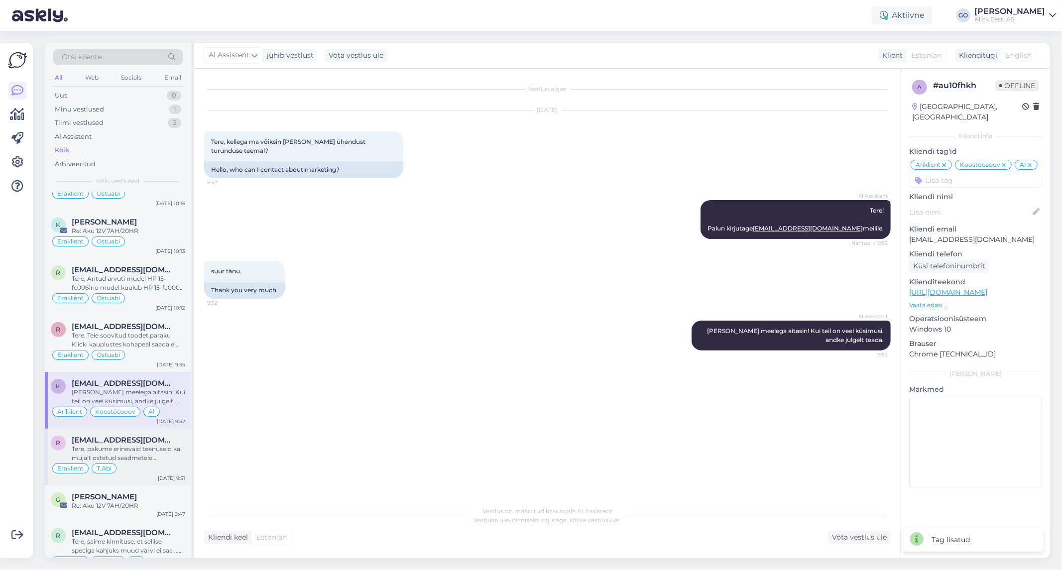
click at [132, 449] on div "Tere, pakume erinevaid teenuseid ka mujalt ostetud seadmetele. Teenustega saate…" at bounding box center [128, 453] width 113 height 18
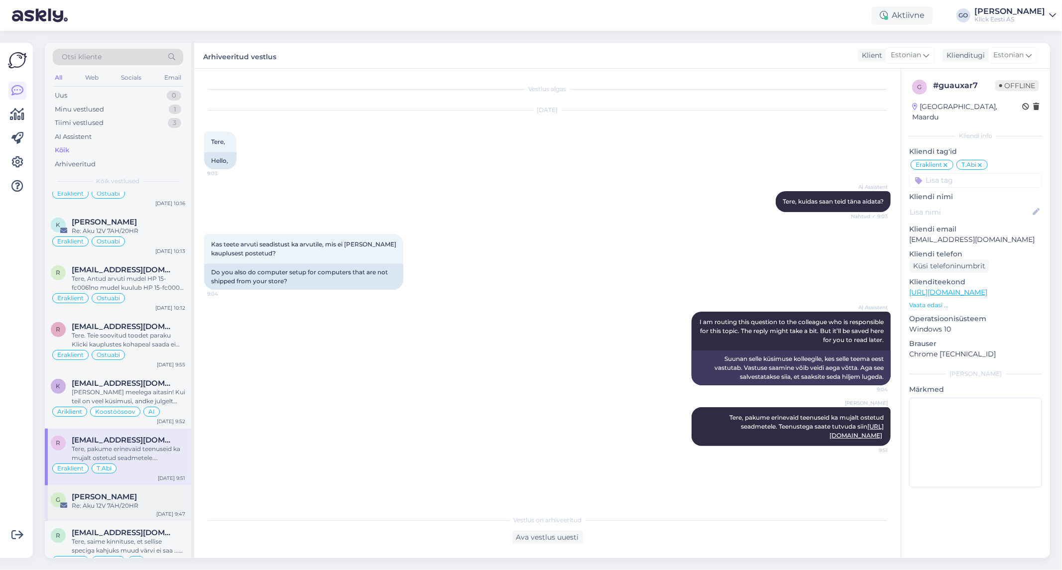
click at [143, 501] on div "[PERSON_NAME]" at bounding box center [128, 496] width 113 height 9
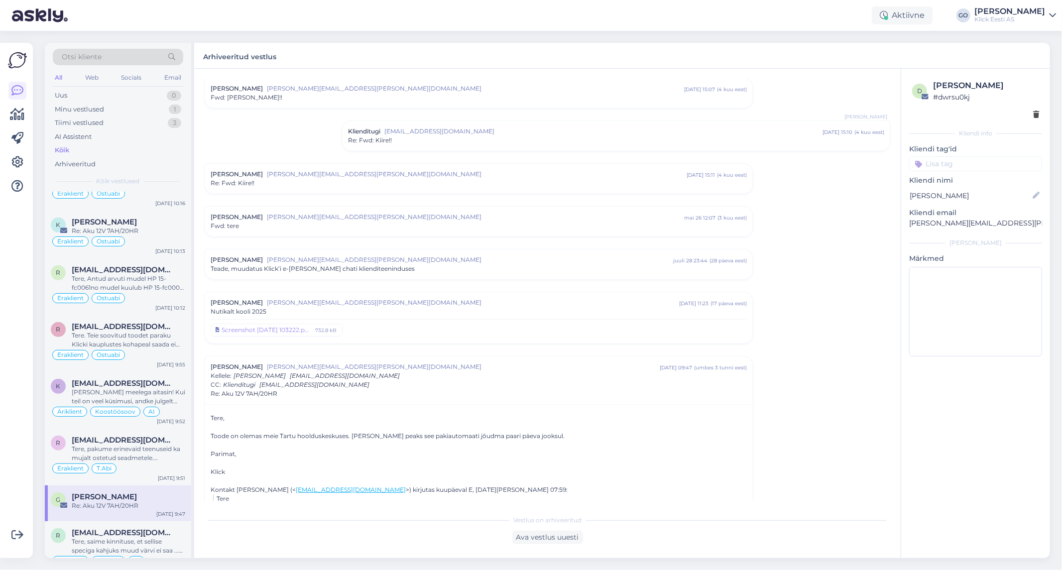
scroll to position [0, 0]
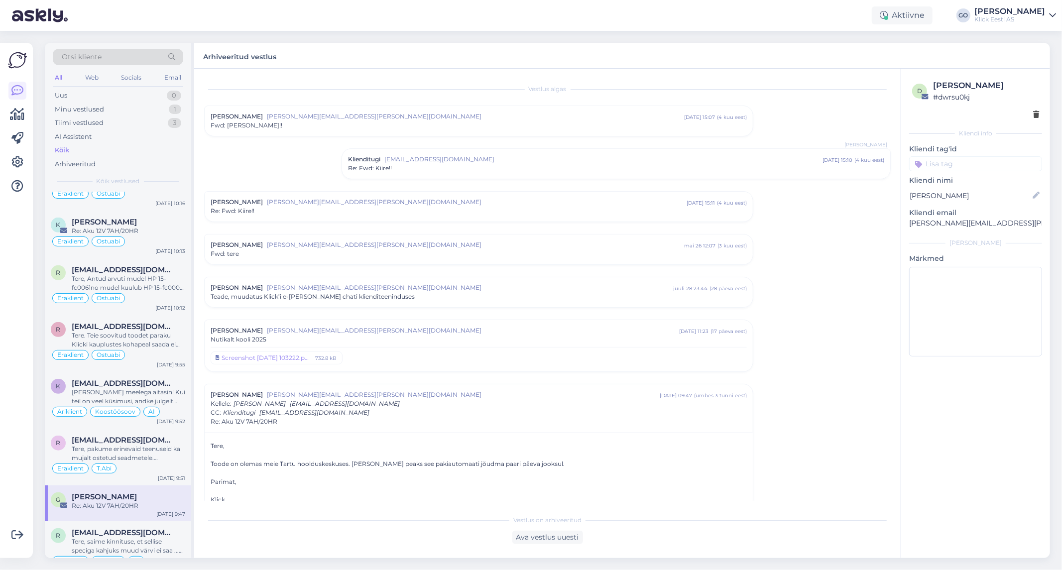
click at [979, 167] on input at bounding box center [975, 163] width 133 height 15
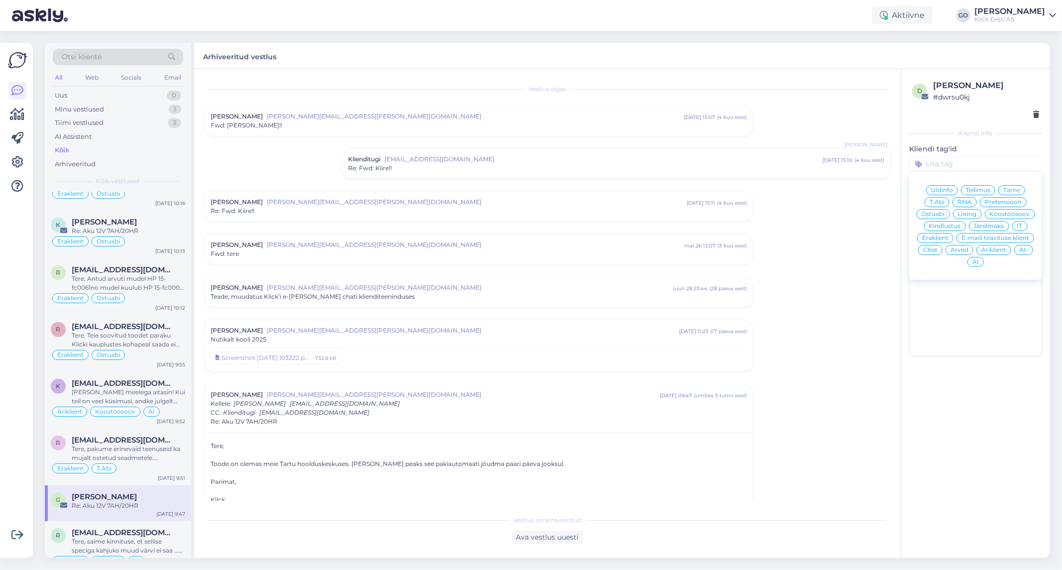
click at [938, 237] on span "Eraklient" at bounding box center [935, 238] width 26 height 6
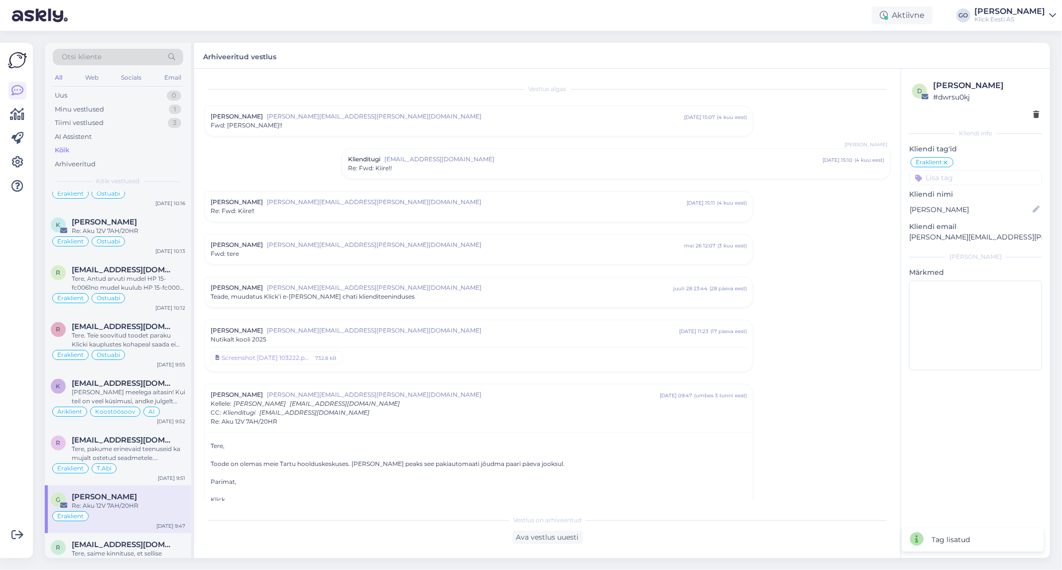
scroll to position [218, 0]
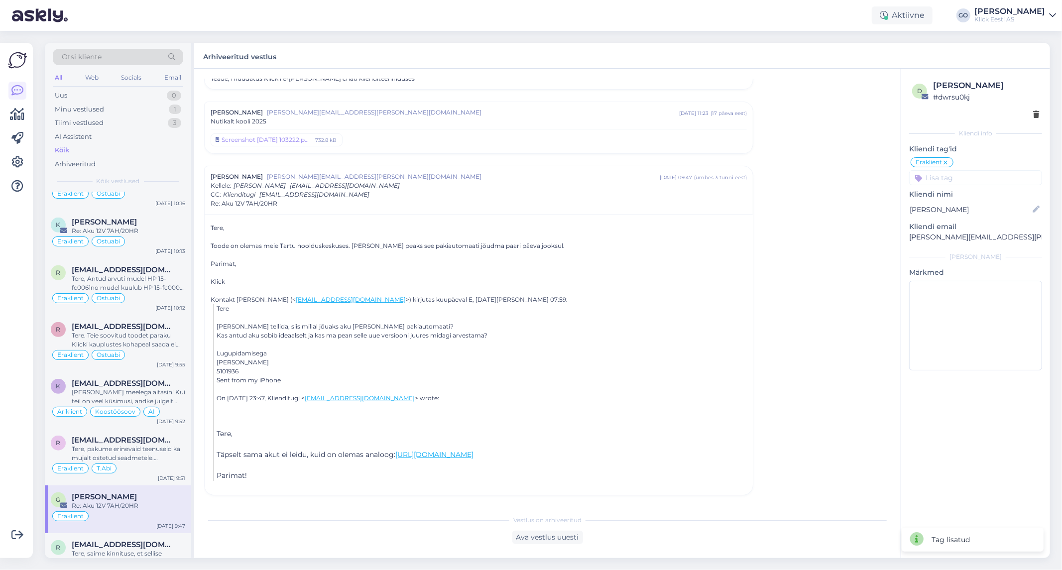
click at [959, 178] on input at bounding box center [975, 177] width 133 height 15
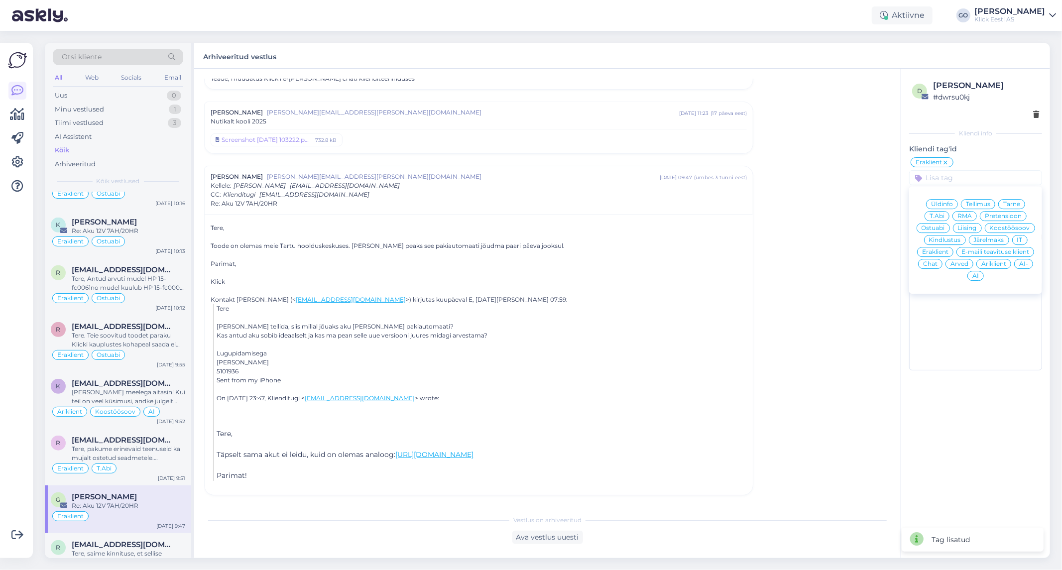
click at [1013, 202] on span "Tarne" at bounding box center [1011, 204] width 17 height 6
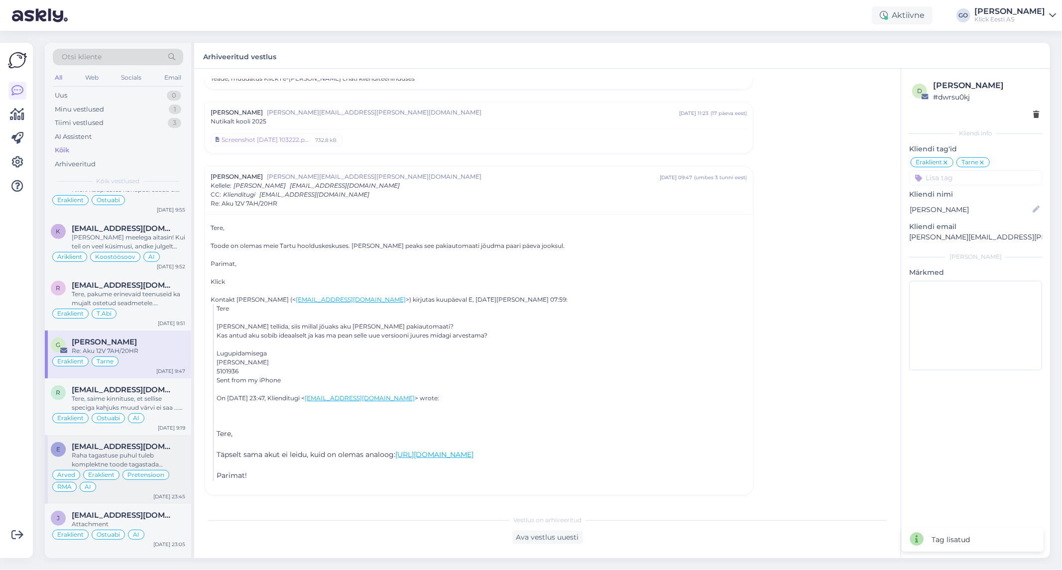
scroll to position [663, 0]
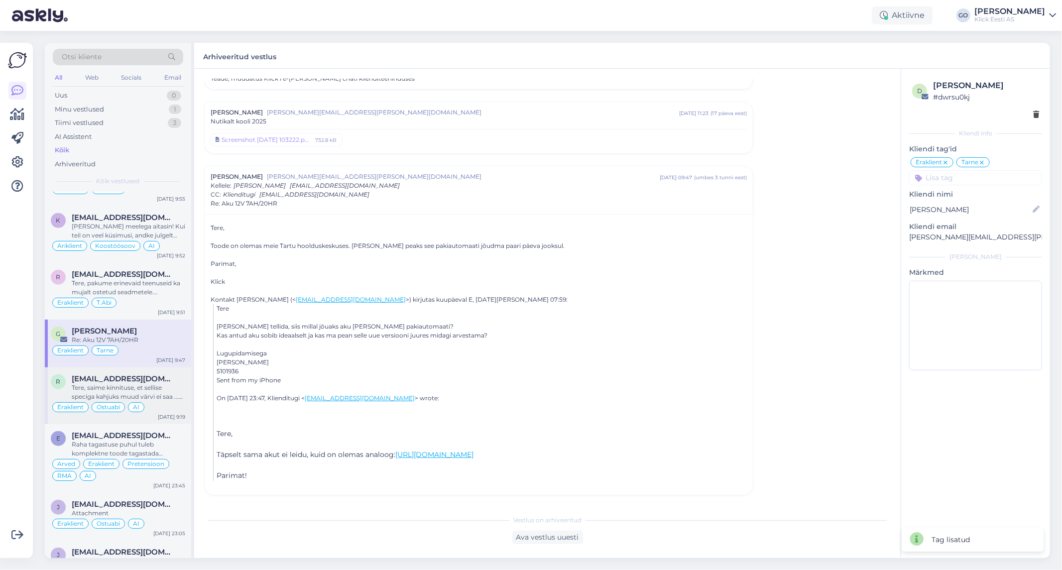
click at [158, 374] on div "r [EMAIL_ADDRESS][DOMAIN_NAME] Tere, saime kinnituse, et sellise speciga kahjuk…" at bounding box center [118, 395] width 146 height 57
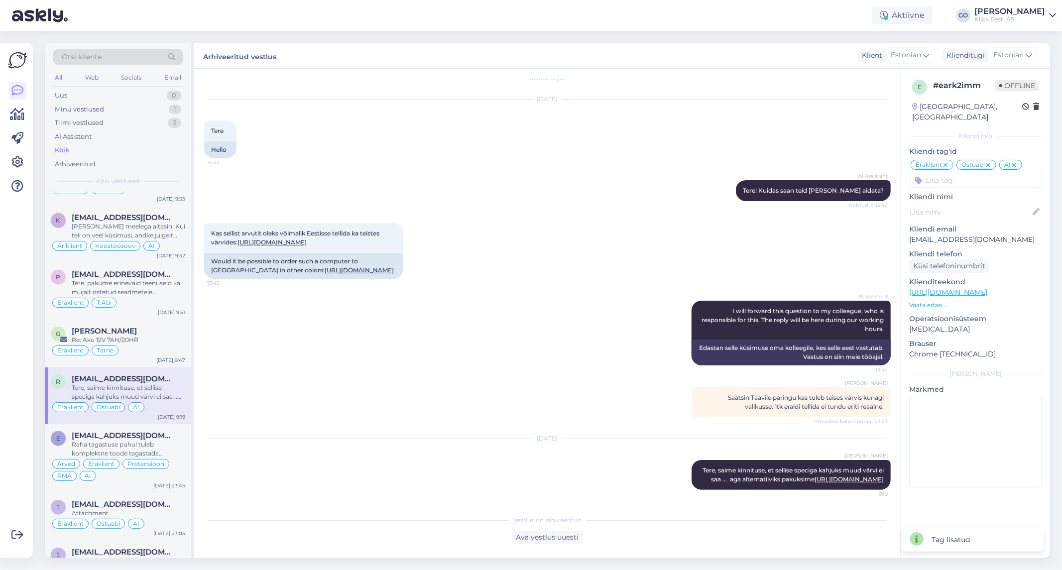
scroll to position [46, 0]
click at [180, 450] on div "Raha tagastuse puhul tuleb komplektne toode tagastada kauplusesse ja seal esita…" at bounding box center [128, 449] width 113 height 18
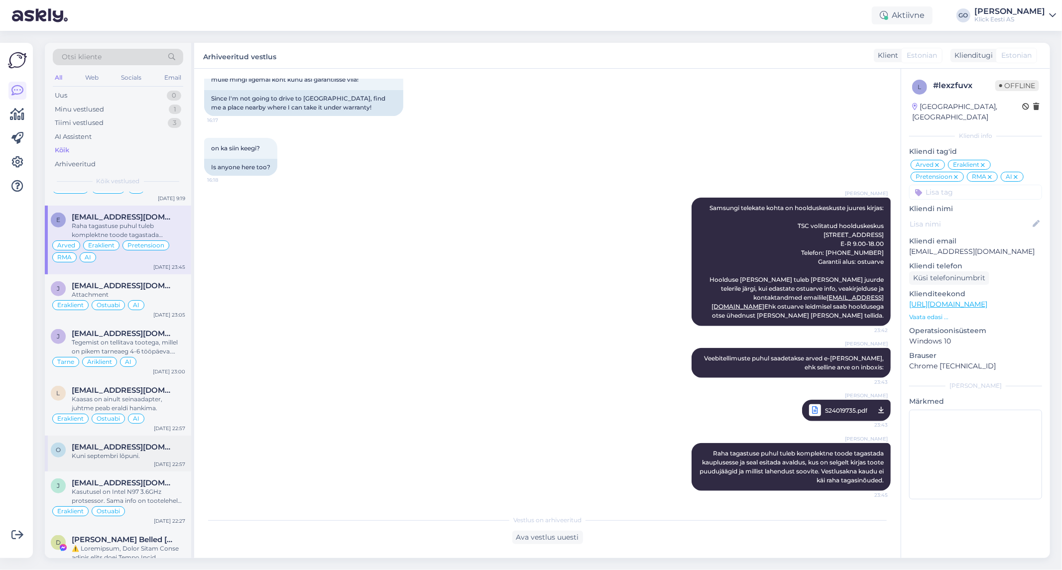
scroll to position [884, 0]
click at [180, 287] on div "[EMAIL_ADDRESS][DOMAIN_NAME]" at bounding box center [128, 283] width 113 height 9
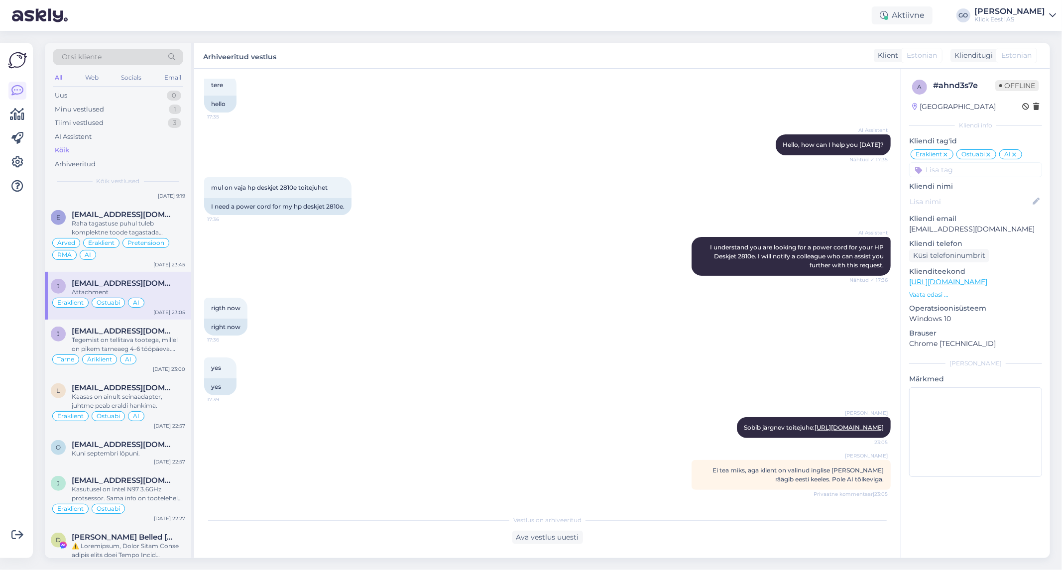
scroll to position [188, 0]
click at [184, 339] on div "Tegemist on tellitava tootega, millel on pikem tarneaeg 4-6 tööpäeva. Printer j…" at bounding box center [128, 344] width 113 height 18
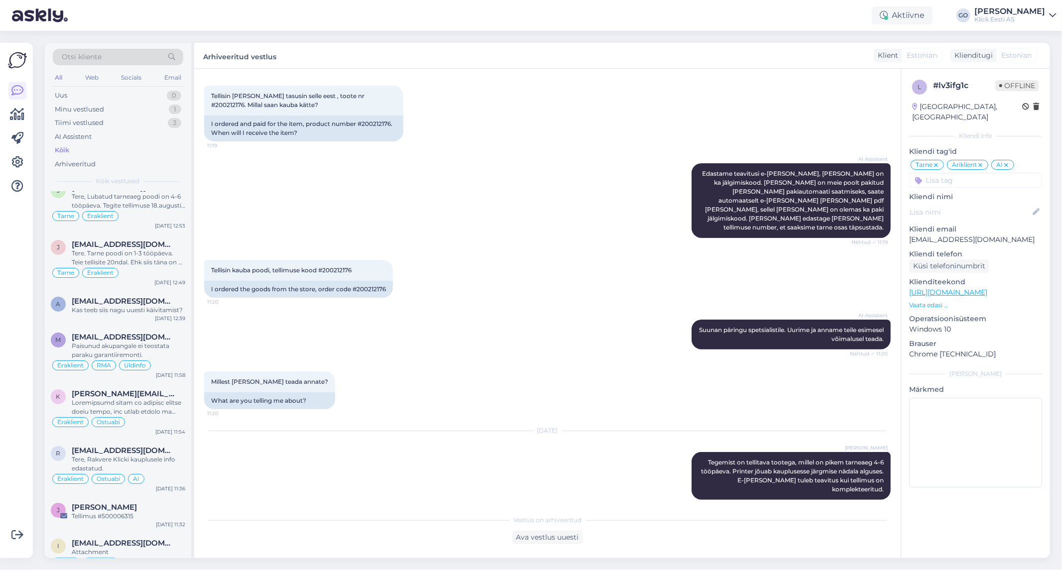
scroll to position [0, 0]
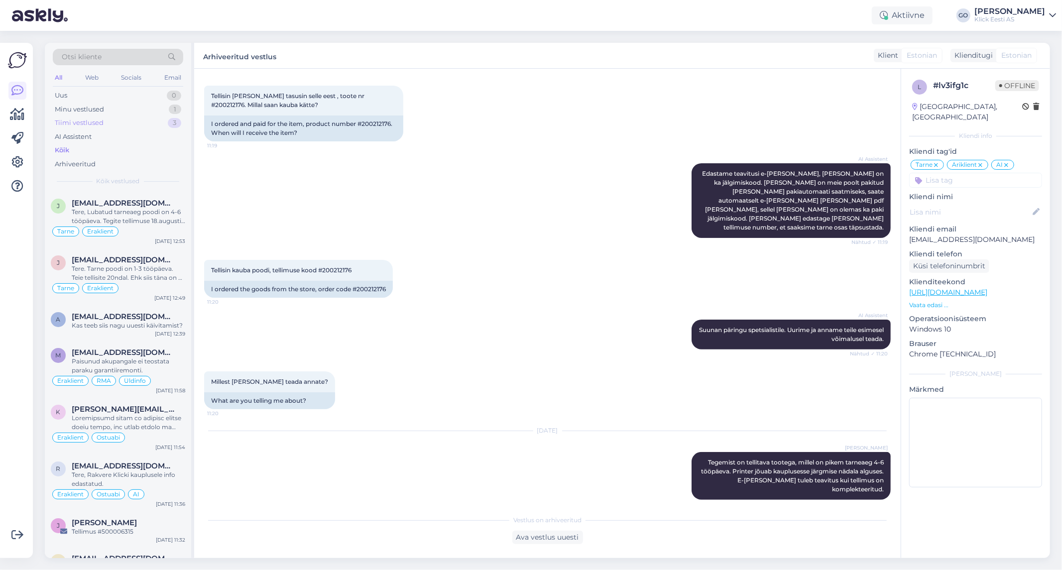
click at [130, 119] on div "Tiimi vestlused 3" at bounding box center [118, 123] width 130 height 14
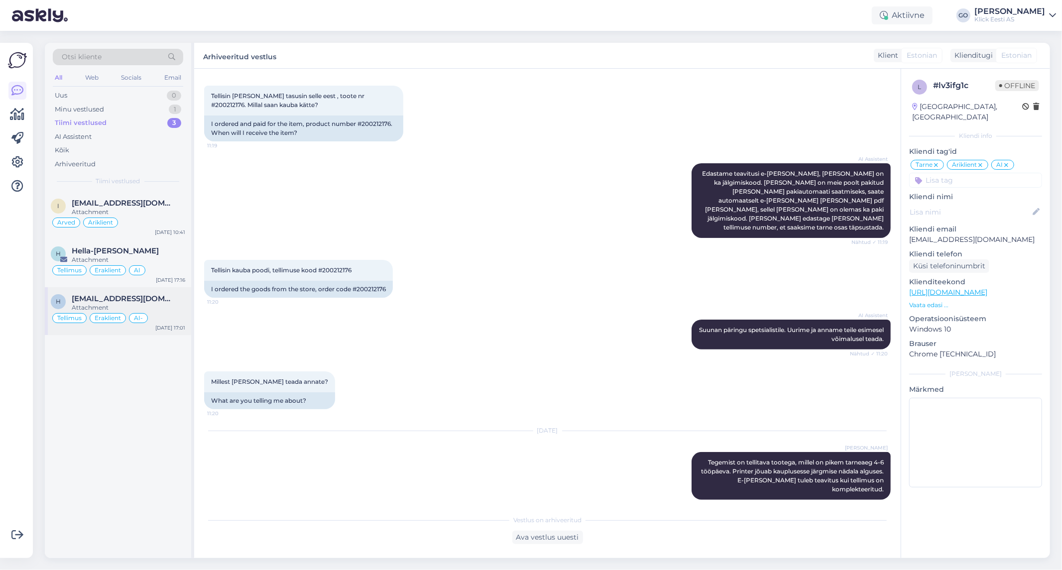
click at [168, 303] on div "Attachment" at bounding box center [128, 307] width 113 height 9
type textarea "Suunamine ei olnud valikvastuses sisse lülitatud. Panin peale."
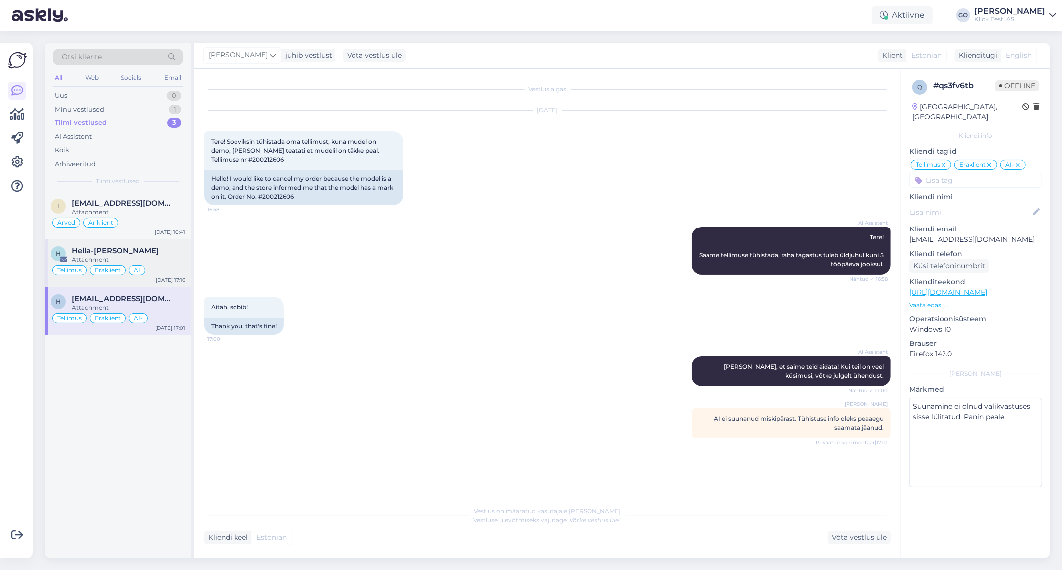
click at [175, 256] on div "Attachment" at bounding box center [128, 259] width 113 height 9
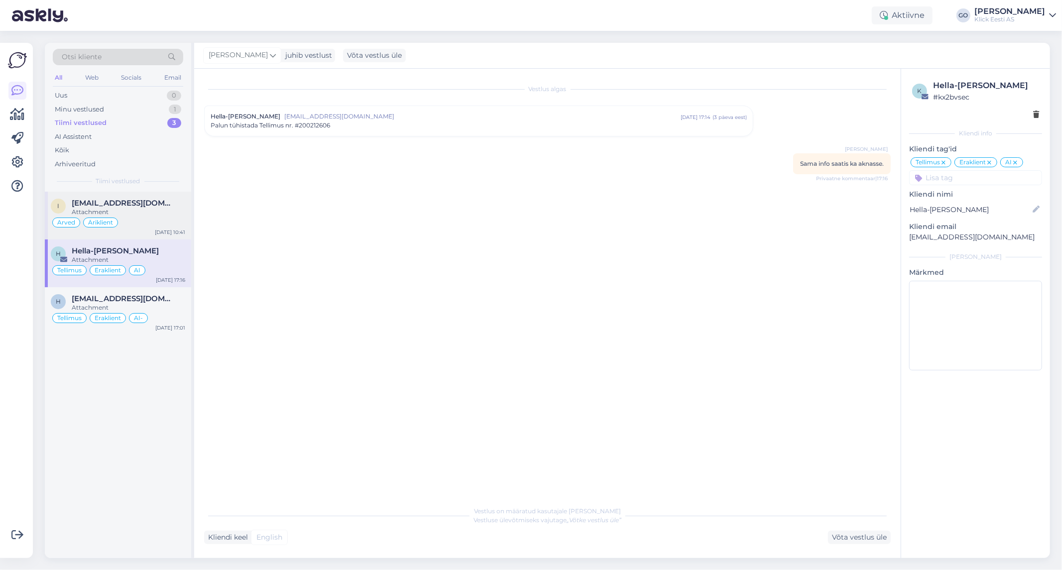
click at [167, 211] on div "Attachment" at bounding box center [128, 212] width 113 height 9
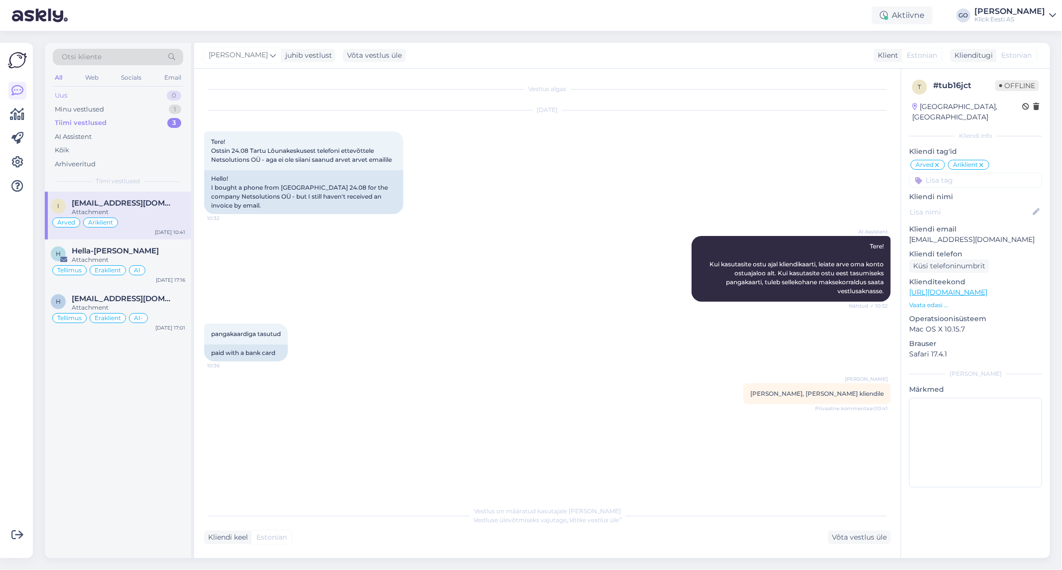
click at [131, 94] on div "Uus 0" at bounding box center [118, 96] width 130 height 14
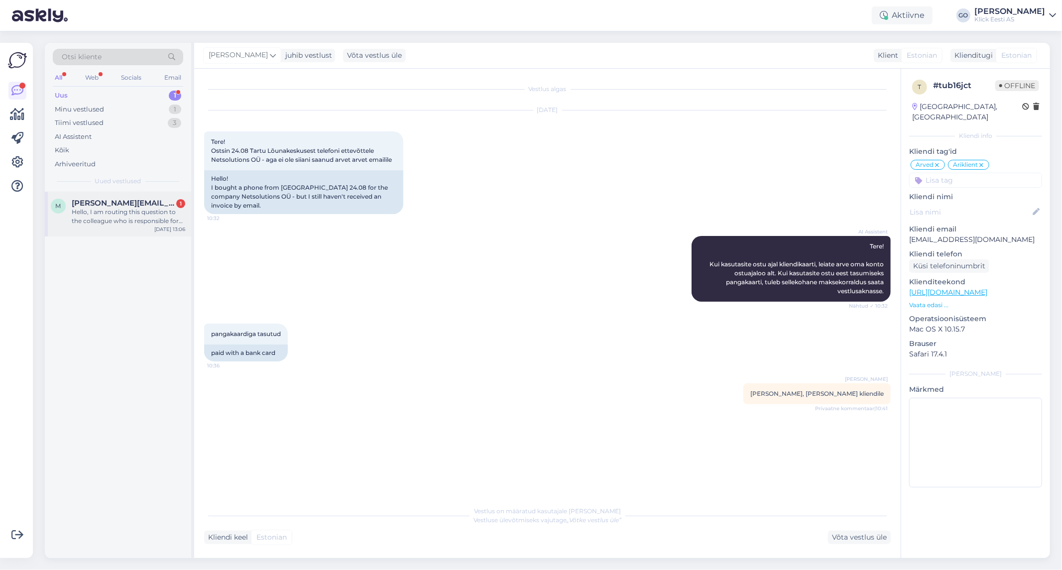
click at [112, 223] on div "Hello, I am routing this question to the colleague who is responsible for this …" at bounding box center [128, 217] width 113 height 18
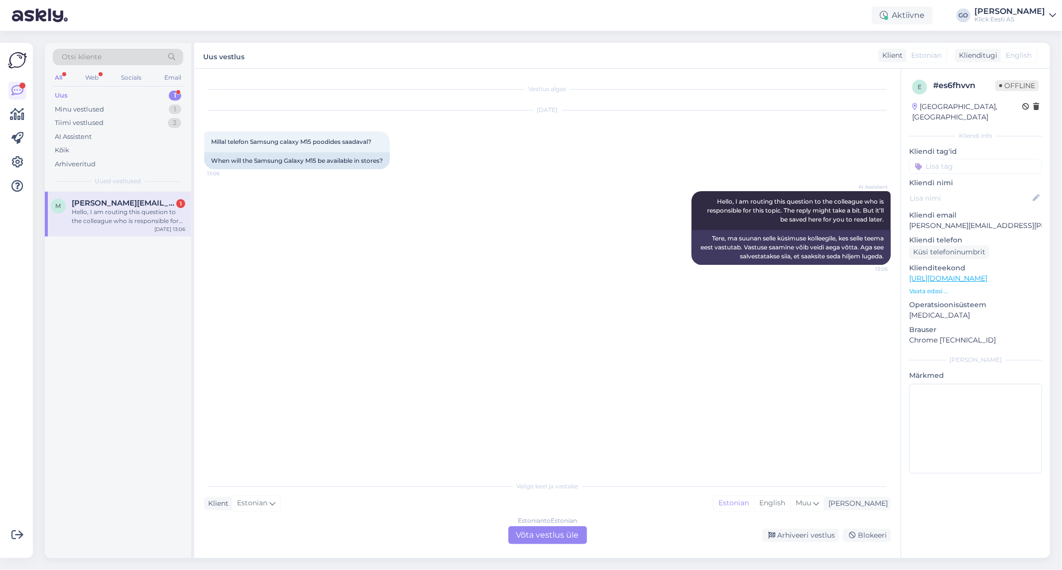
click at [338, 257] on div "AI Assistent Hello, I am routing this question to the colleague who is responsi…" at bounding box center [547, 228] width 686 height 96
drag, startPoint x: 373, startPoint y: 140, endPoint x: 210, endPoint y: 140, distance: 163.8
click at [210, 140] on div "Millal telefon Samsung calaxy M15 poodides saadaval? 13:06" at bounding box center [297, 141] width 186 height 21
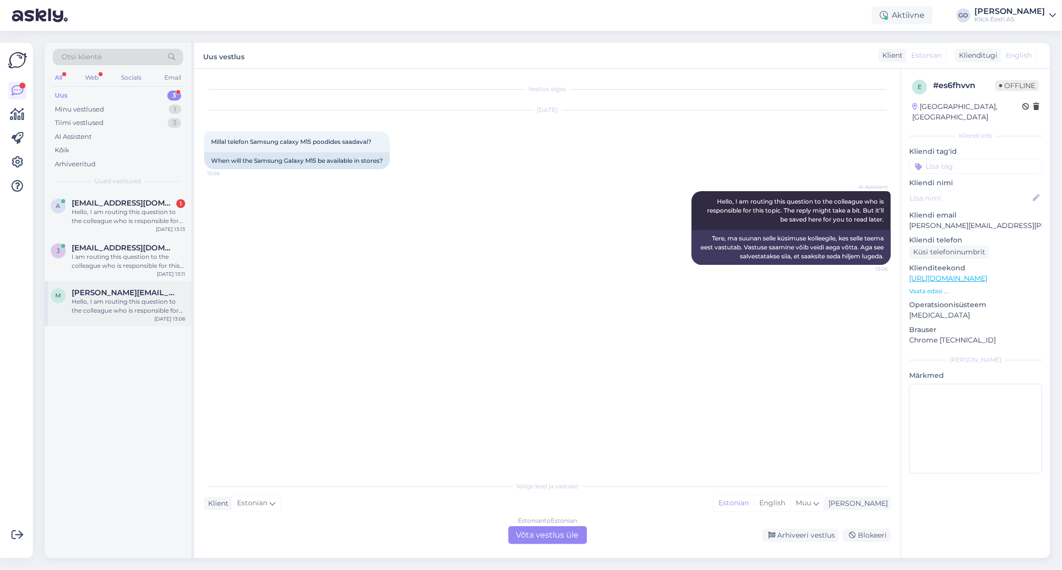
click at [114, 300] on div "Hello, I am routing this question to the colleague who is responsible for this …" at bounding box center [128, 306] width 113 height 18
click at [127, 249] on span "[EMAIL_ADDRESS][DOMAIN_NAME]" at bounding box center [124, 247] width 104 height 9
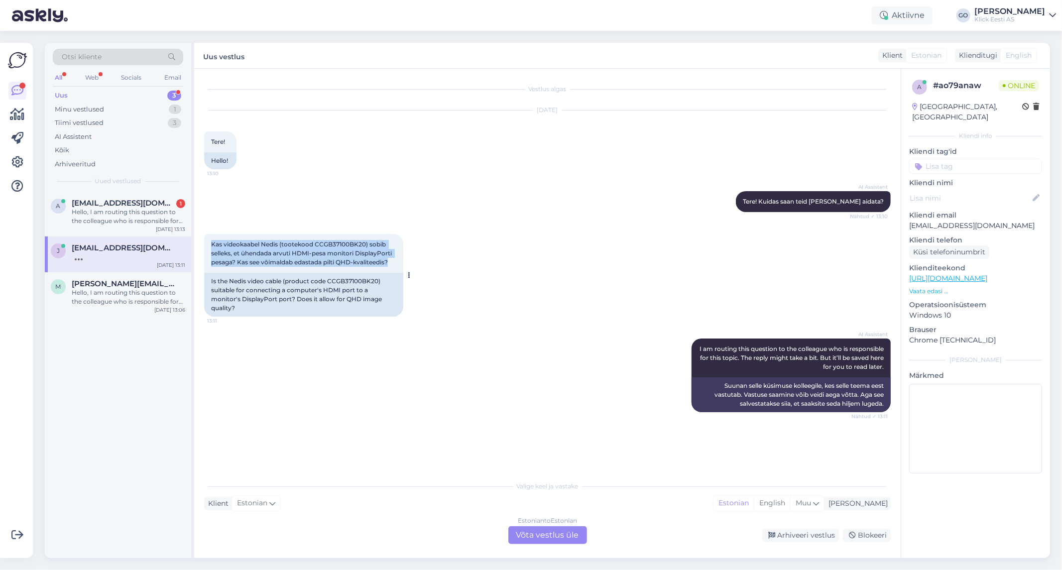
drag, startPoint x: 391, startPoint y: 259, endPoint x: 209, endPoint y: 243, distance: 182.4
click at [209, 243] on div "Kas videokaabel Nedis (tootekood CCGB37100BK20) sobib selleks, et ühendada arvu…" at bounding box center [303, 253] width 199 height 39
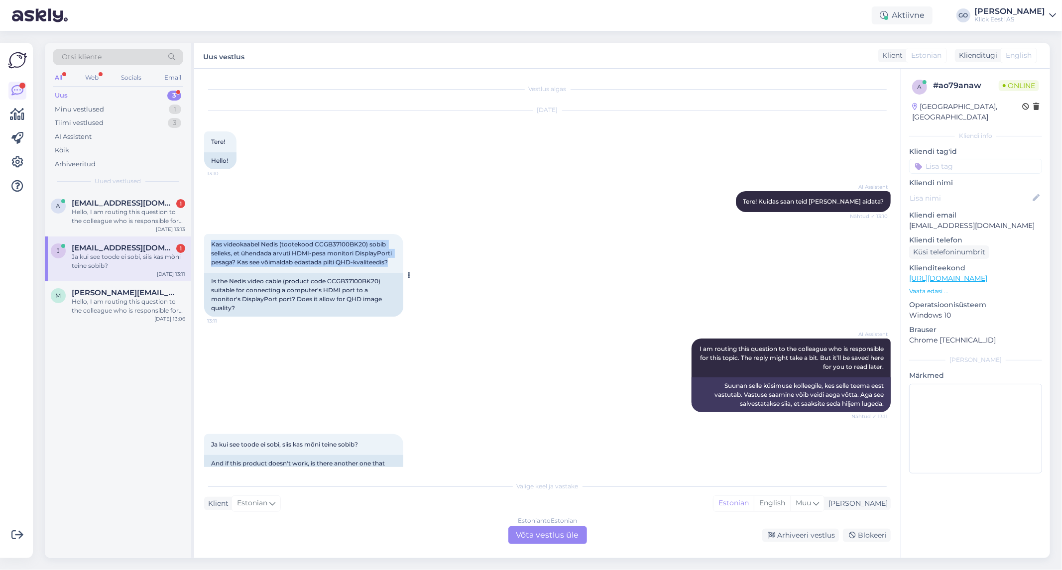
scroll to position [24, 0]
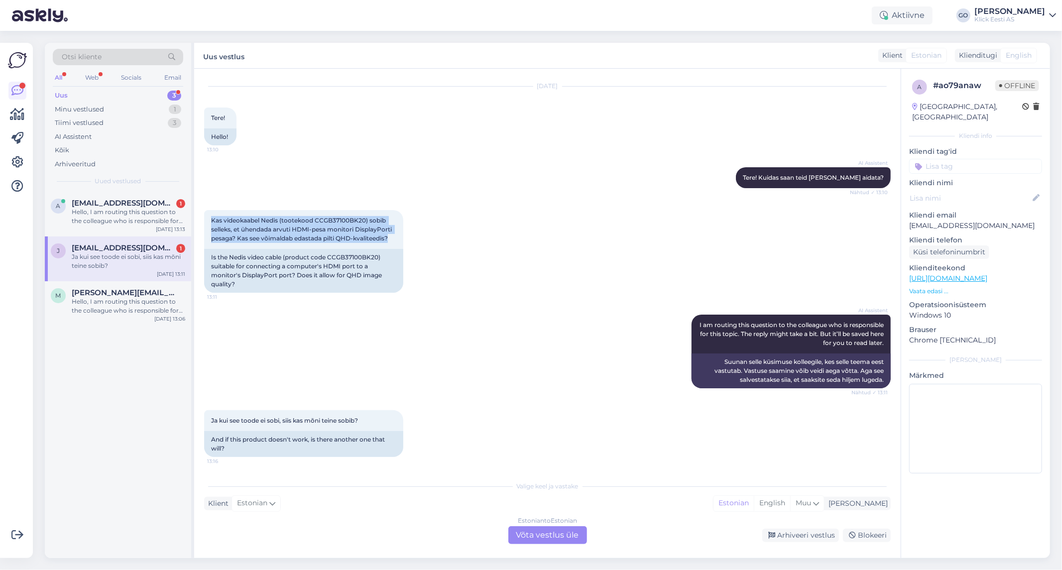
click at [560, 534] on div "Estonian to Estonian Võta vestlus üle" at bounding box center [547, 535] width 79 height 18
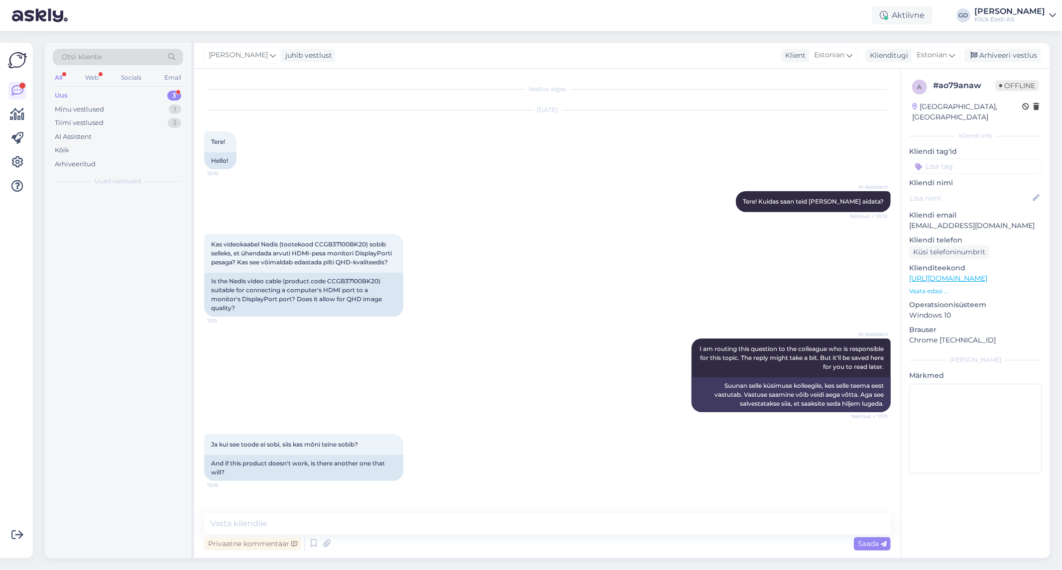
scroll to position [0, 0]
click at [349, 523] on textarea at bounding box center [547, 523] width 686 height 21
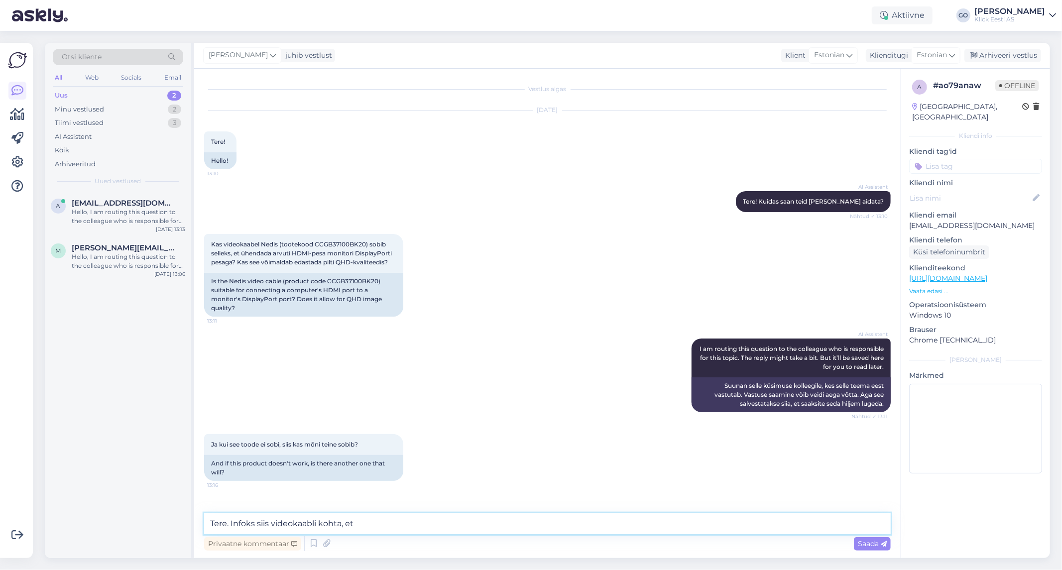
paste textarea "Loremipsumd Sitam CONS07673AD01 el seddoei temporincidi UtlaborEetdo magnaali e…"
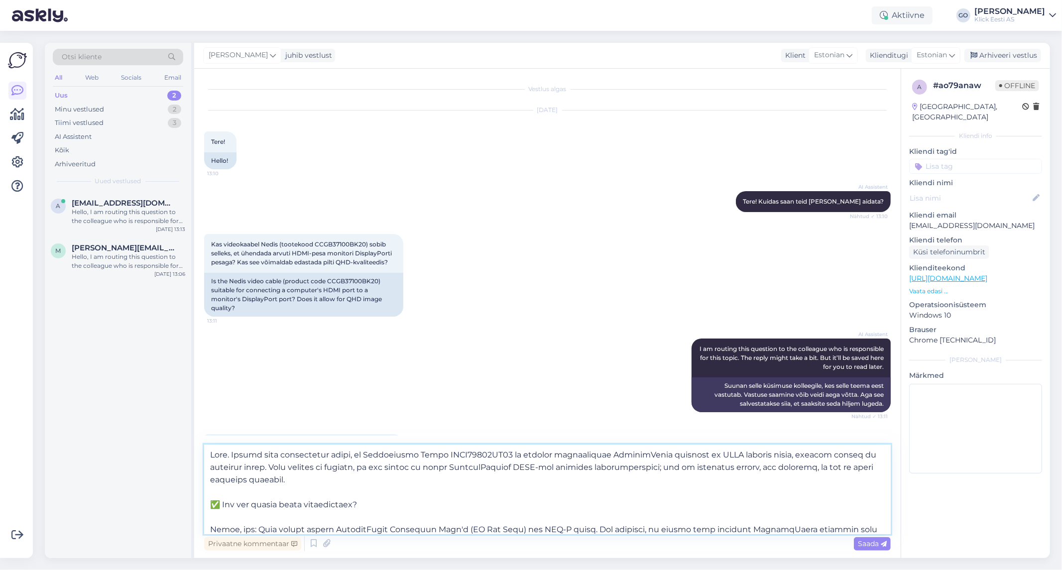
click at [406, 451] on textarea at bounding box center [547, 489] width 686 height 90
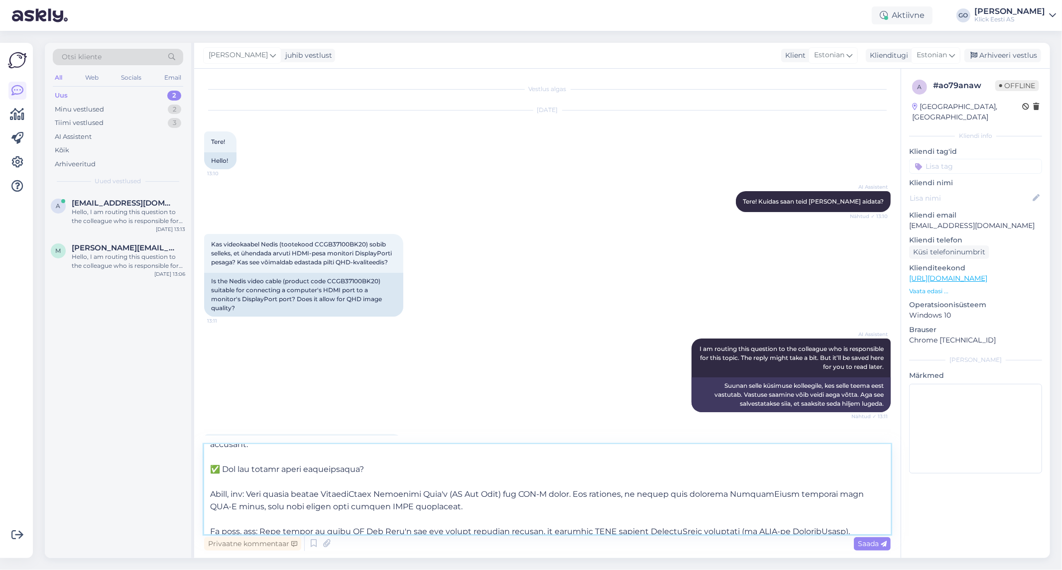
scroll to position [55, 0]
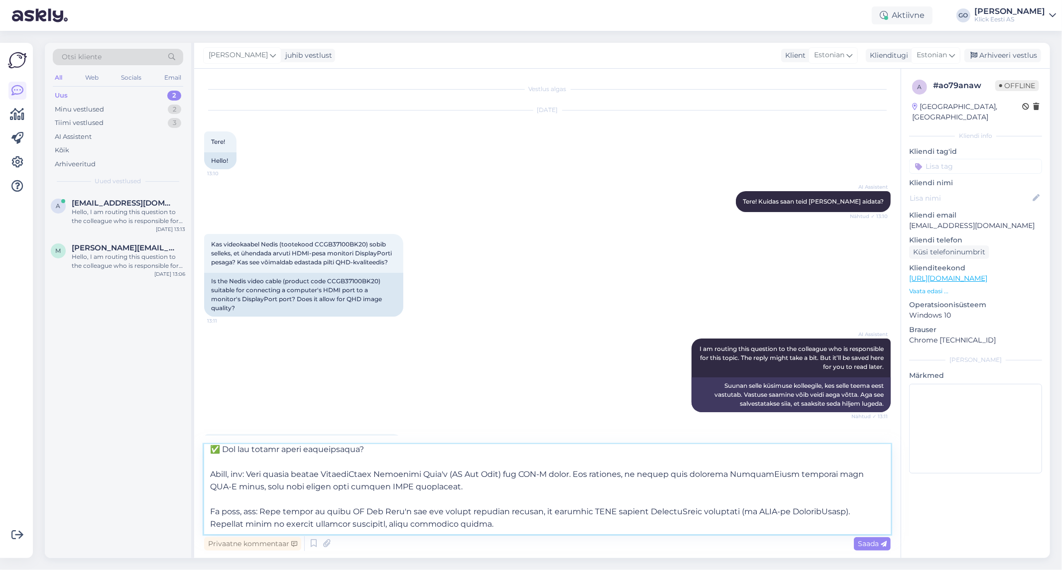
click at [245, 459] on textarea at bounding box center [547, 489] width 686 height 90
click at [423, 523] on textarea at bounding box center [547, 489] width 686 height 90
click at [421, 492] on textarea at bounding box center [547, 489] width 686 height 90
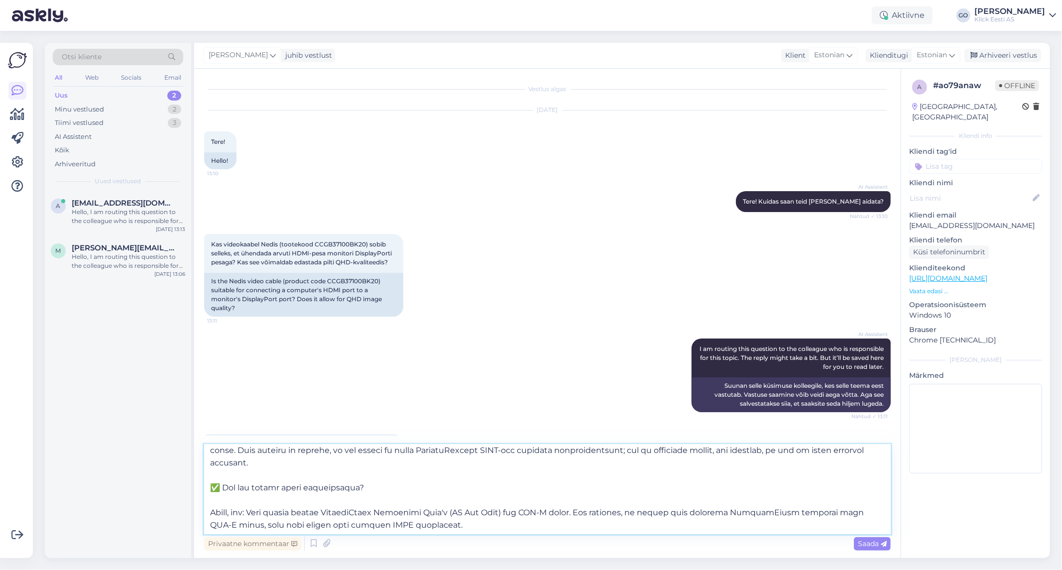
scroll to position [0, 0]
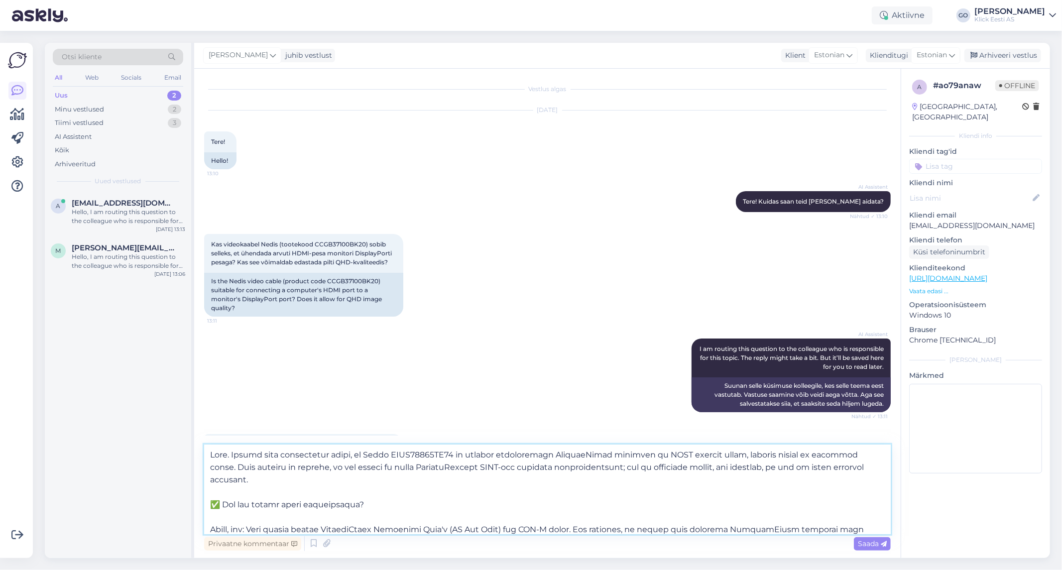
click at [500, 453] on textarea at bounding box center [547, 489] width 686 height 90
click at [232, 466] on textarea at bounding box center [547, 489] width 686 height 90
click at [757, 456] on textarea at bounding box center [547, 489] width 686 height 90
click at [240, 468] on textarea at bounding box center [547, 489] width 686 height 90
click at [453, 501] on textarea at bounding box center [547, 489] width 686 height 90
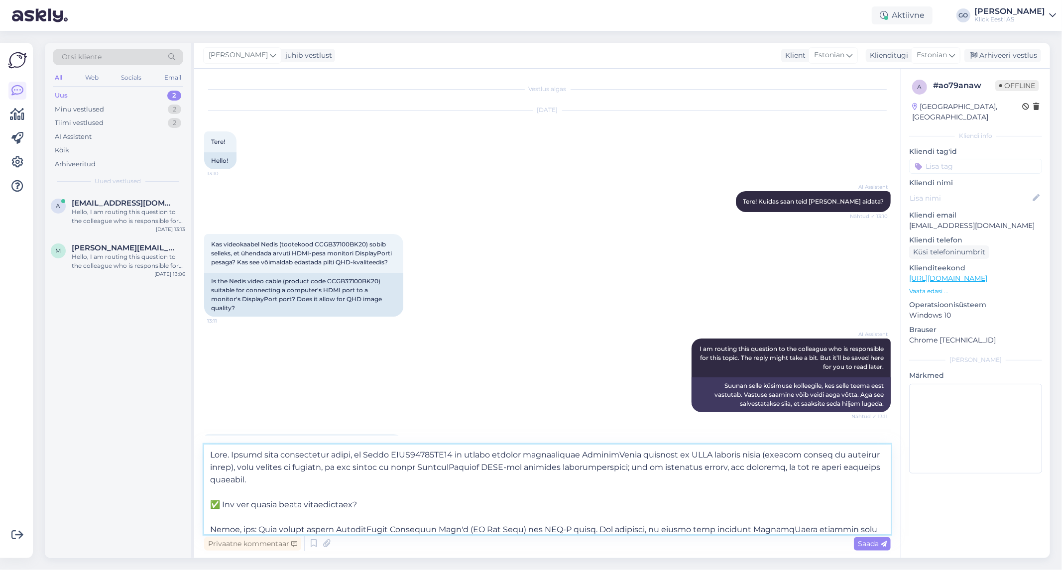
click at [341, 482] on textarea at bounding box center [547, 489] width 686 height 90
click at [341, 472] on textarea at bounding box center [547, 489] width 686 height 90
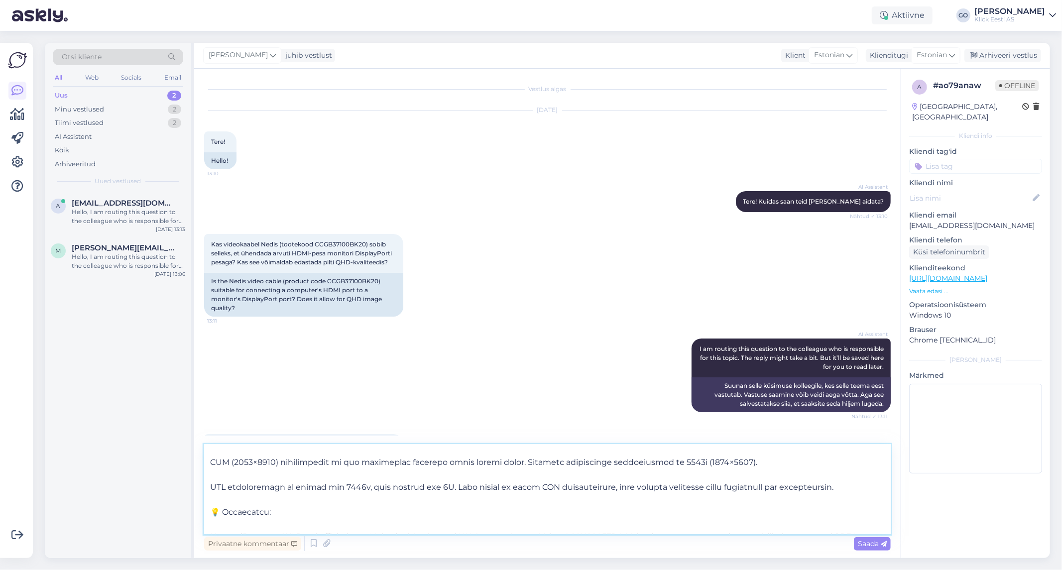
scroll to position [241, 0]
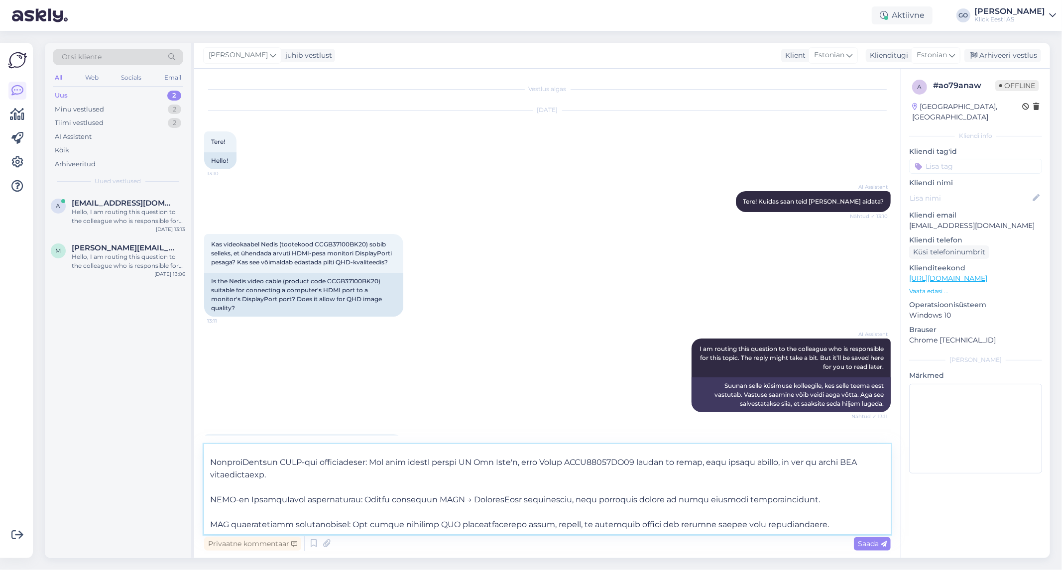
drag, startPoint x: 211, startPoint y: 504, endPoint x: 811, endPoint y: 566, distance: 604.0
click at [811, 566] on div "Otsi kliente All Web Socials Email Uus 2 Minu vestlused 2 Tiimi vestlused 2 AI …" at bounding box center [550, 300] width 1023 height 539
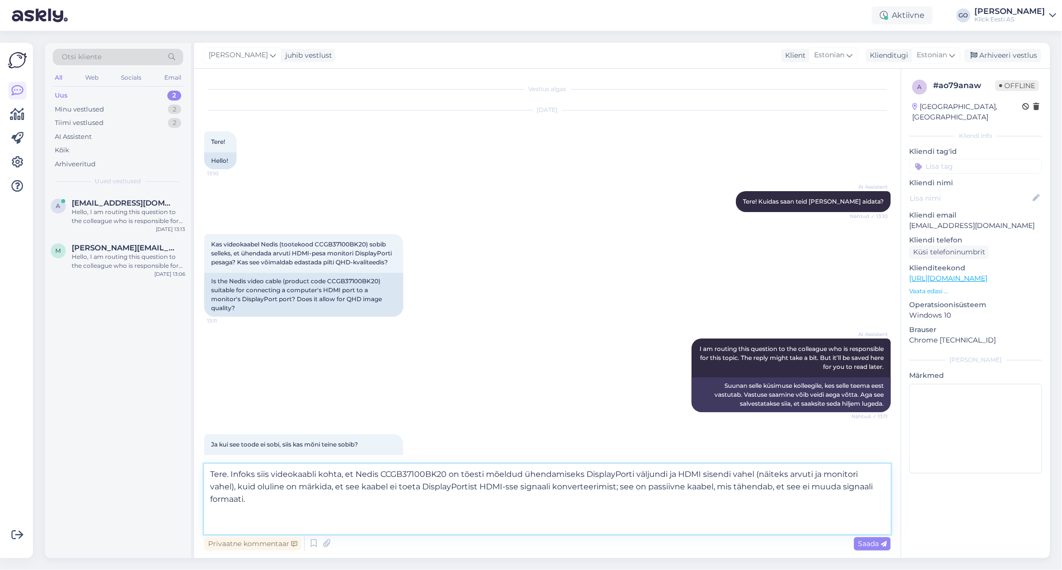
scroll to position [0, 0]
click at [213, 512] on textarea "Tere. Infoks siis videokaabli kohta, et Nedis CCGB37100BK20 on tõesti mõeldud ü…" at bounding box center [547, 499] width 686 height 70
type textarea "Tere. Infoks siis videokaabli kohta, et Nedis CCGB37100BK20 on tõesti mõeldud ü…"
click at [865, 541] on span "Saada" at bounding box center [872, 543] width 29 height 9
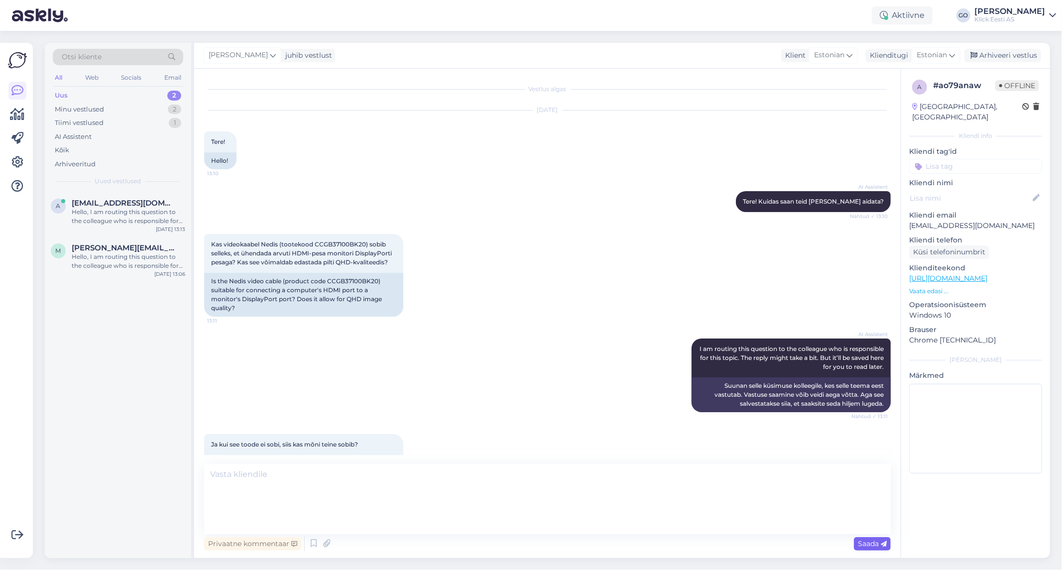
scroll to position [83, 0]
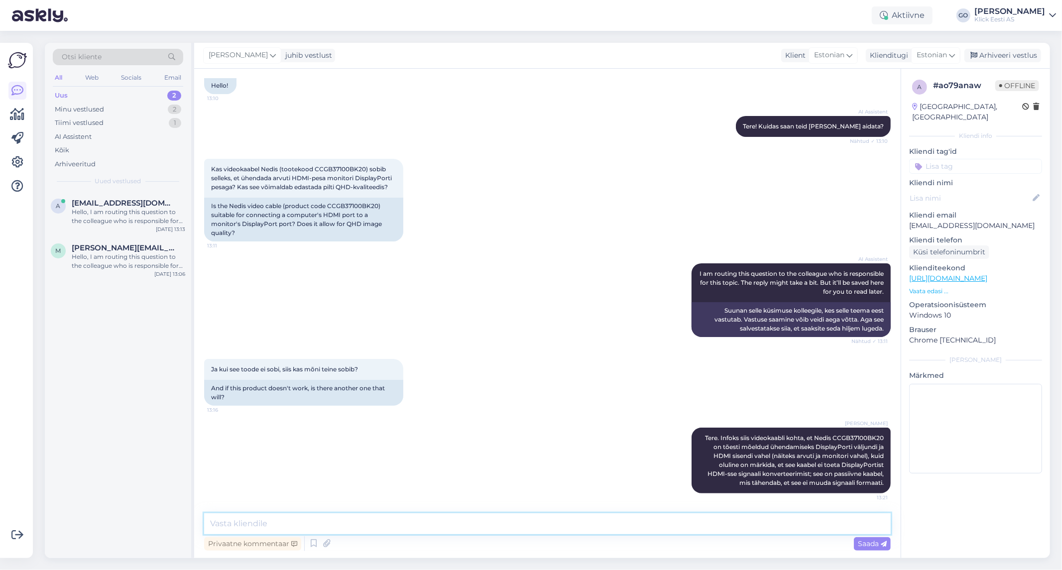
click at [325, 524] on textarea at bounding box center [547, 523] width 686 height 21
paste textarea "Kas see võimaldab edastada pilti QHD-kvaliteedis? QHD (2560×1440) resolutsioon …"
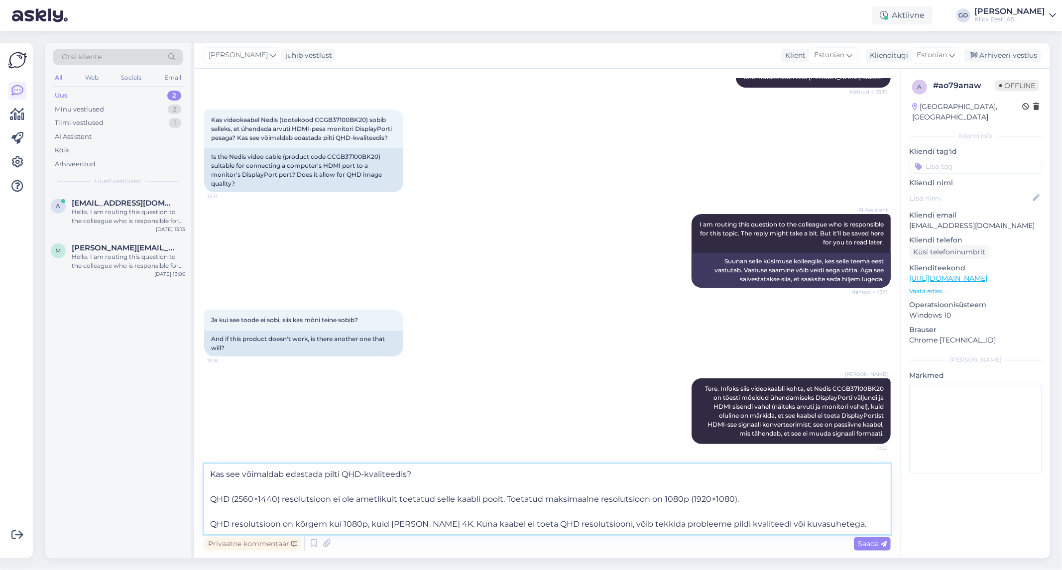
drag, startPoint x: 430, startPoint y: 475, endPoint x: 206, endPoint y: 466, distance: 224.1
click at [206, 466] on textarea "Kas see võimaldab edastada pilti QHD-kvaliteedis? QHD (2560×1440) resolutsioon …" at bounding box center [547, 499] width 686 height 70
click at [224, 490] on textarea "Kas see võimaldab edastada pilti QHD-kvaliteedis? QHD (2560×1440) resolutsioon …" at bounding box center [547, 499] width 686 height 70
click at [210, 496] on textarea "Kas see võimaldab edastada pilti QHD-kvaliteedis? QHD (2560×1440) resolutsioon …" at bounding box center [547, 499] width 686 height 70
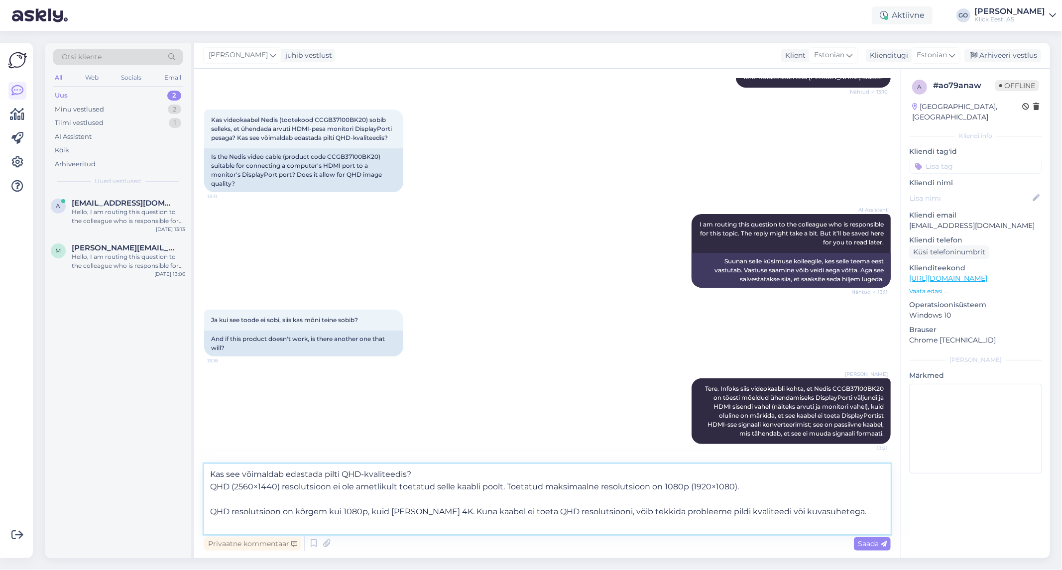
scroll to position [120, 0]
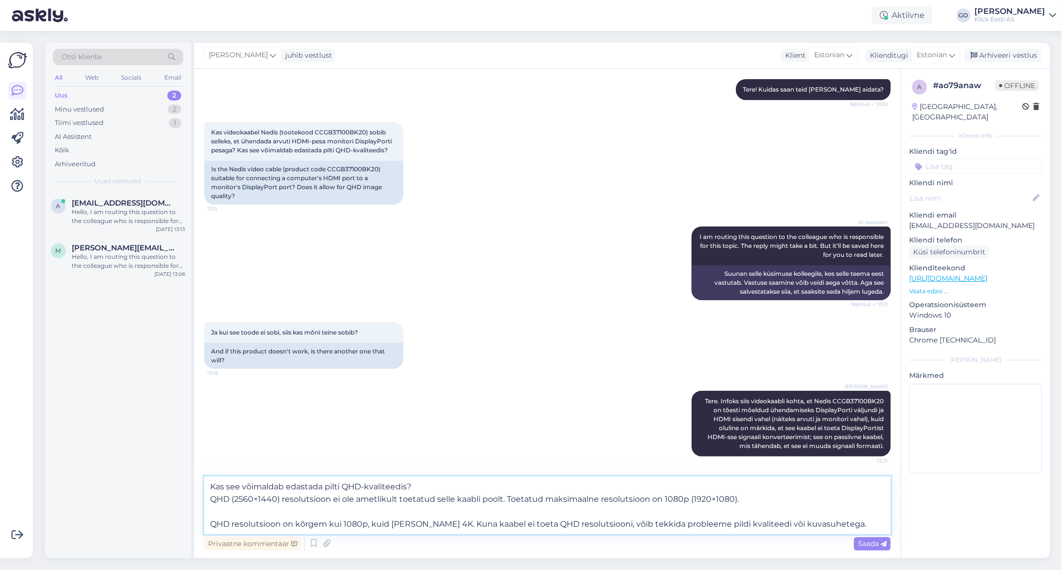
click at [242, 485] on textarea "Kas see võimaldab edastada pilti QHD-kvaliteedis? QHD (2560×1440) resolutsioon …" at bounding box center [547, 505] width 686 height 58
click at [411, 513] on textarea "Kas see võimaldab edastada pilti QHD-kvaliteedis? QHD (2560×1440) resolutsioon …" at bounding box center [547, 505] width 686 height 58
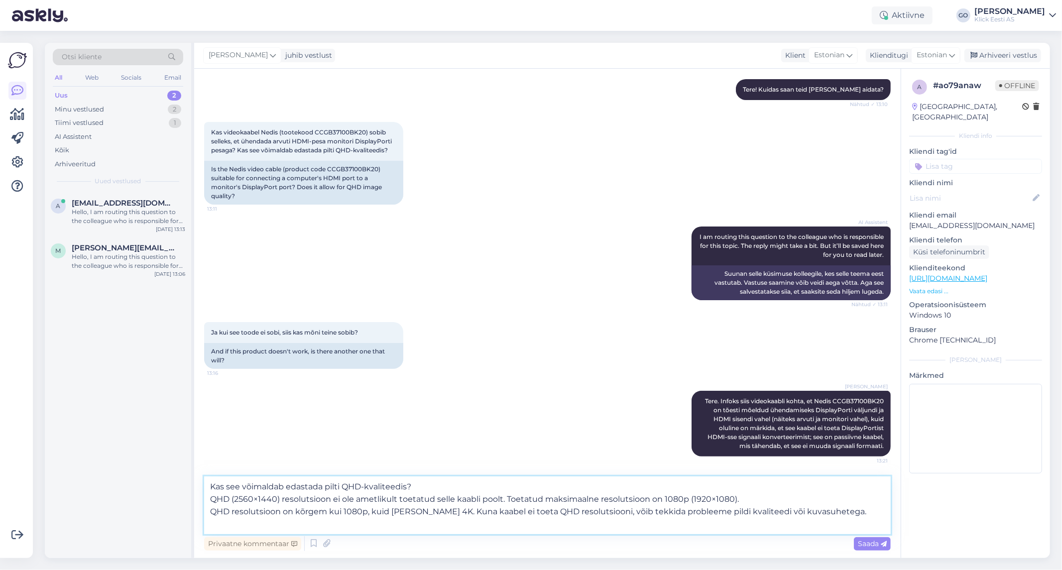
scroll to position [108, 0]
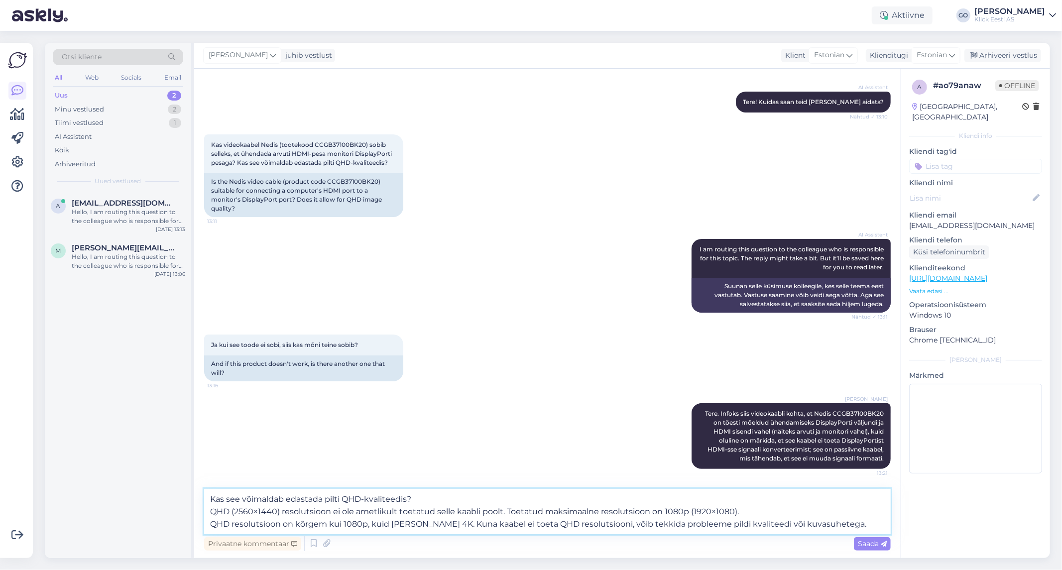
click at [866, 526] on textarea "Kas see võimaldab edastada pilti QHD-kvaliteedis? QHD (2560×1440) resolutsioon …" at bounding box center [547, 511] width 686 height 45
type textarea "Kas see võimaldab edastada pilti QHD-kvaliteedis? QHD (2560×1440) resolutsioon …"
click at [870, 544] on span "Saada" at bounding box center [872, 543] width 29 height 9
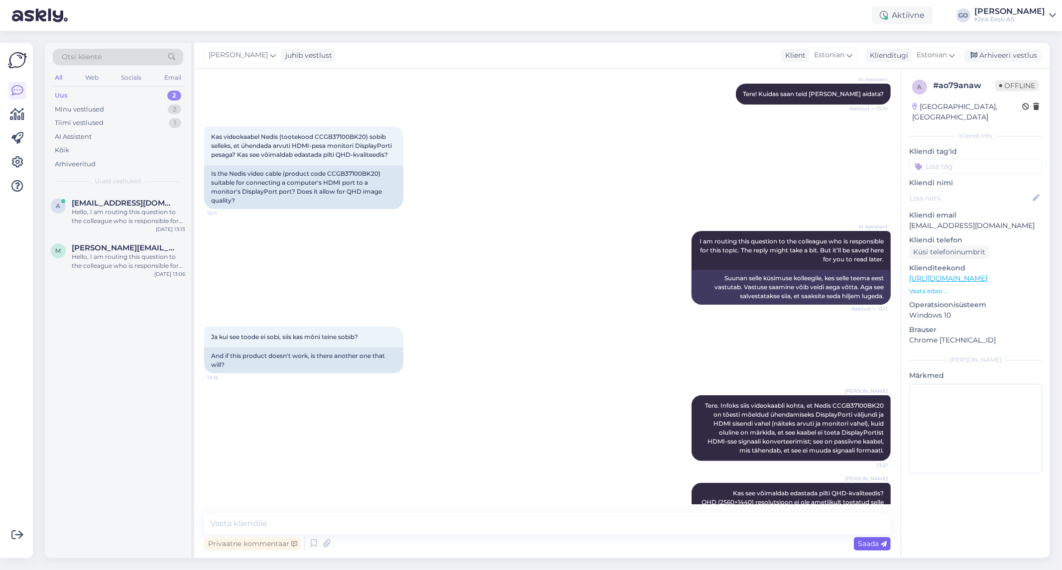
scroll to position [180, 0]
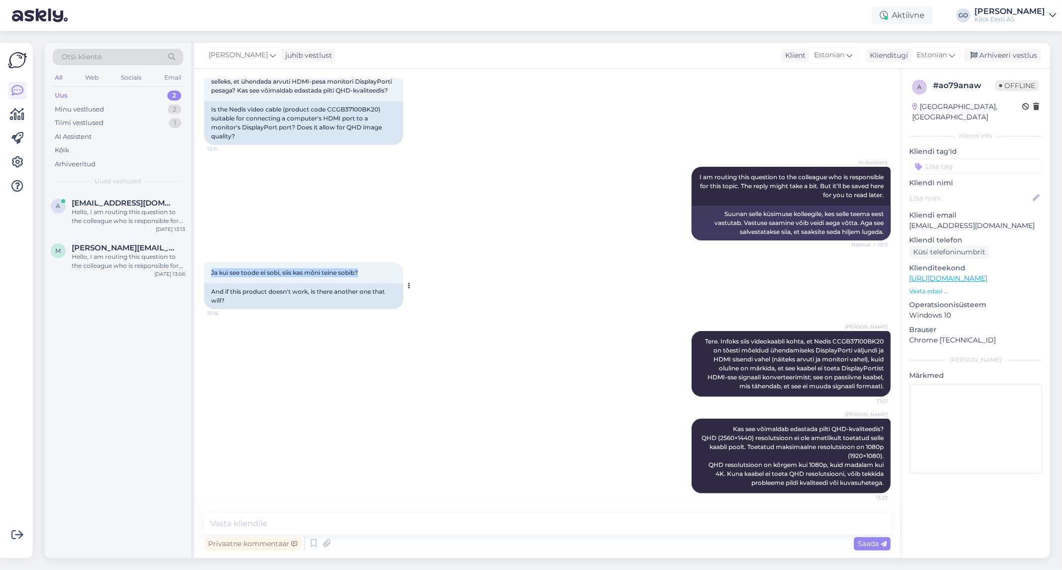
drag, startPoint x: 372, startPoint y: 261, endPoint x: 210, endPoint y: 269, distance: 162.4
click at [210, 269] on div "[PERSON_NAME] see toode ei sobi, siis kas mõni teine sobib? 13:16" at bounding box center [303, 272] width 199 height 21
click at [293, 525] on textarea at bounding box center [547, 523] width 686 height 21
paste textarea "HDMI-st DisplayPorti ühendamiseks: Kasuta aktiivset HDMI → DisplayPort konverte…"
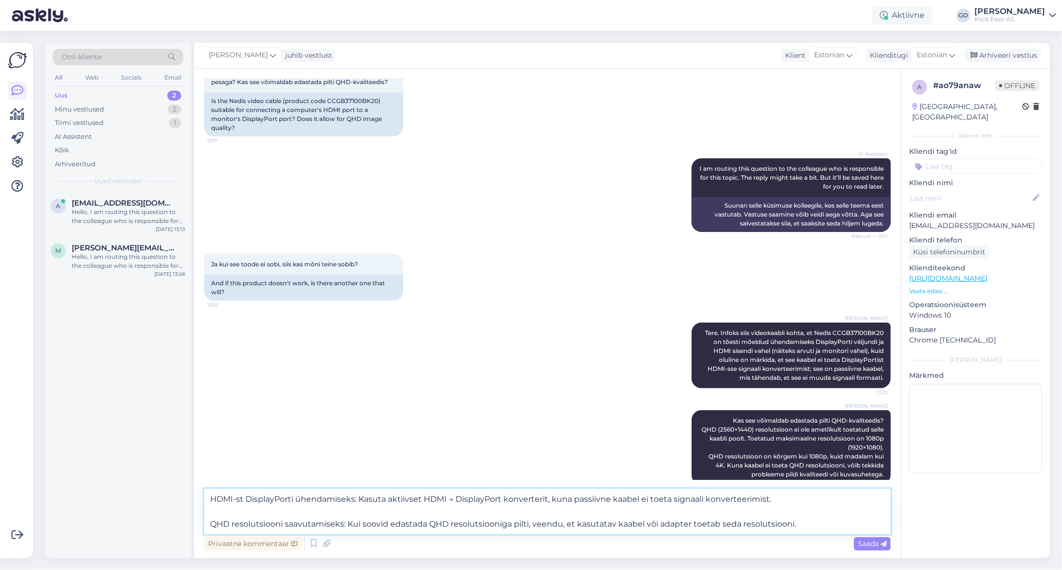
scroll to position [205, 0]
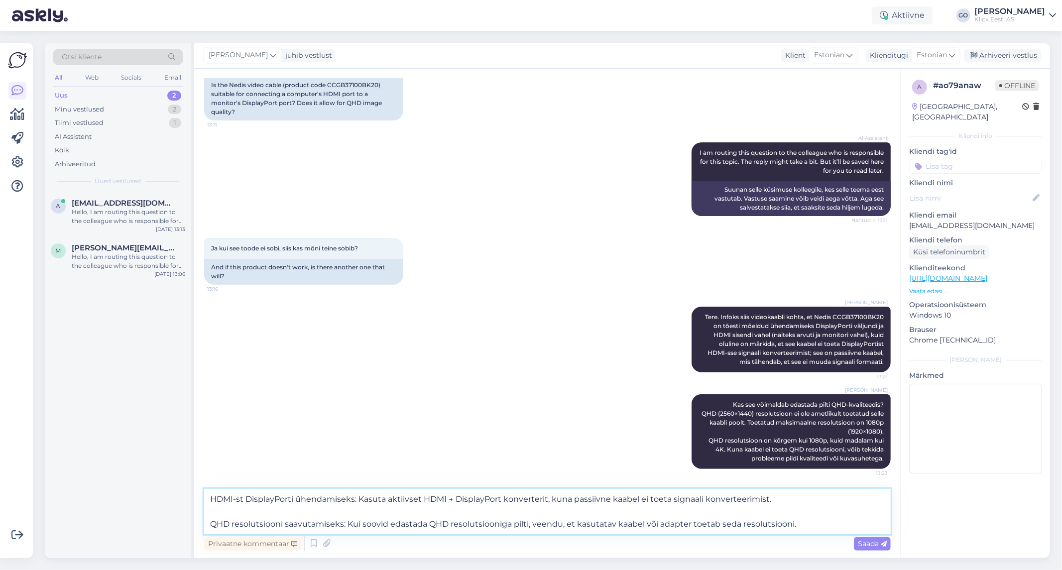
click at [227, 513] on textarea "HDMI-st DisplayPorti ühendamiseks: Kasuta aktiivset HDMI → DisplayPort konverte…" at bounding box center [547, 511] width 686 height 45
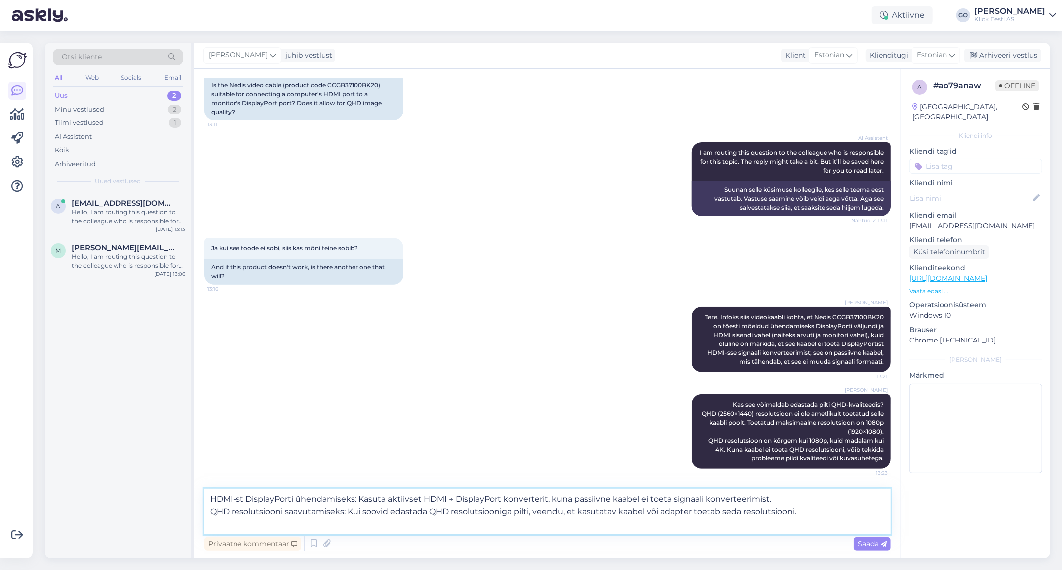
scroll to position [192, 0]
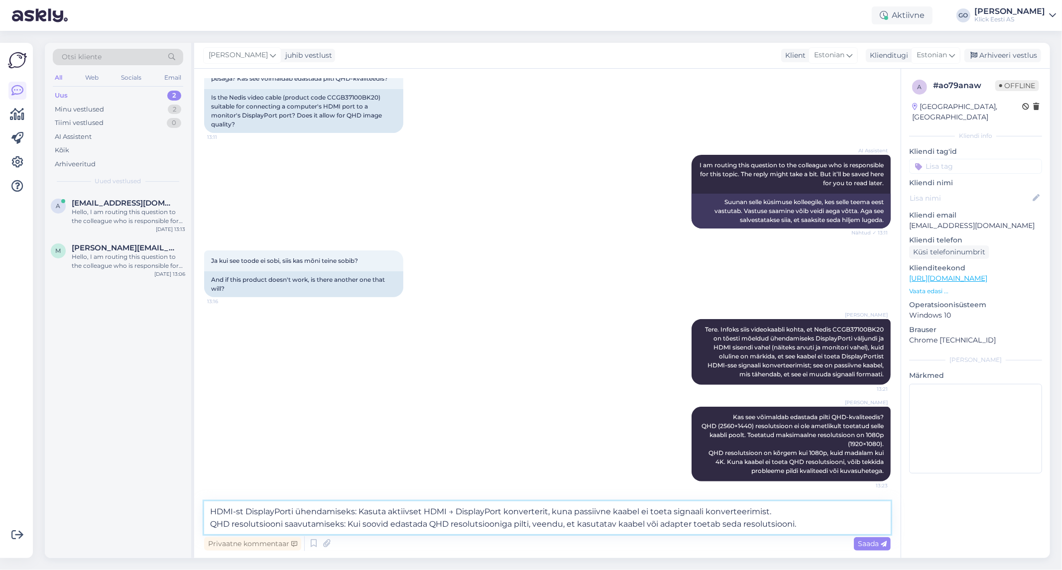
drag, startPoint x: 802, startPoint y: 527, endPoint x: 157, endPoint y: 527, distance: 645.1
click at [157, 527] on div "Otsi kliente All Web Socials Email Uus 2 Minu vestlused 2 Tiimi vestlused 0 AI …" at bounding box center [547, 300] width 1005 height 515
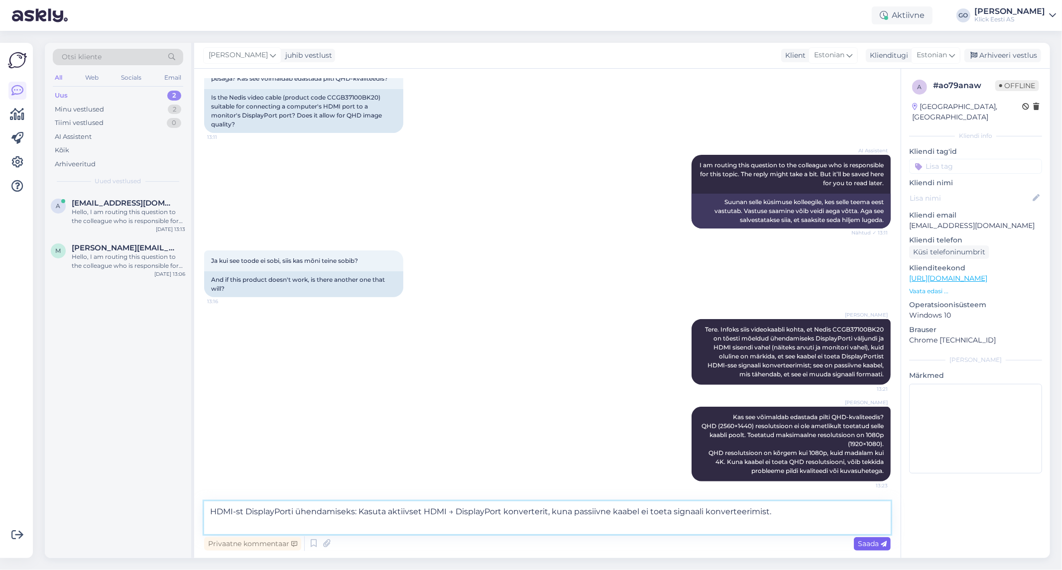
type textarea "HDMI-st DisplayPorti ühendamiseks: Kasuta aktiivset HDMI → DisplayPort konverte…"
click at [868, 541] on span "Saada" at bounding box center [872, 543] width 29 height 9
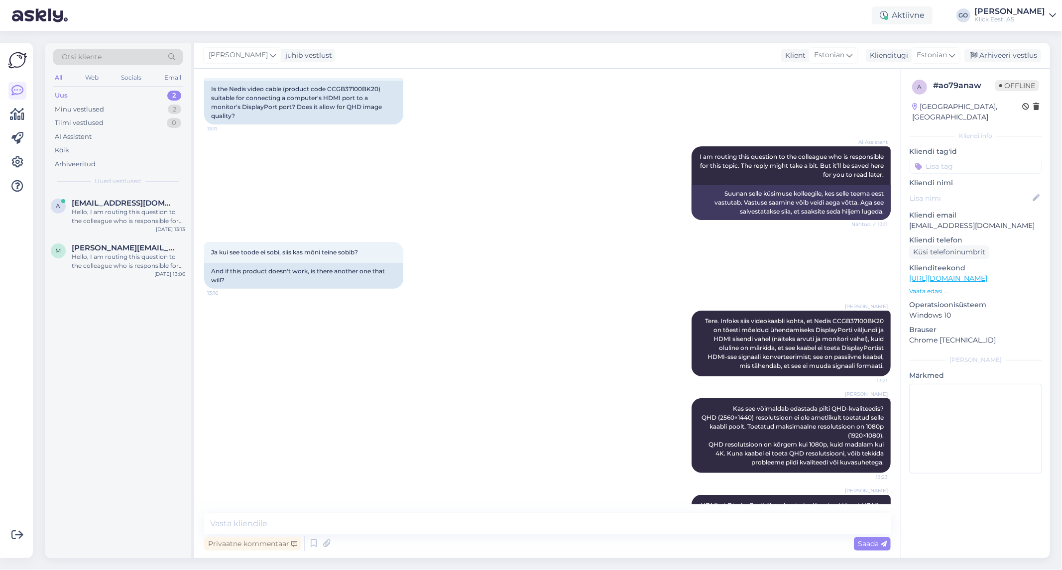
scroll to position [240, 0]
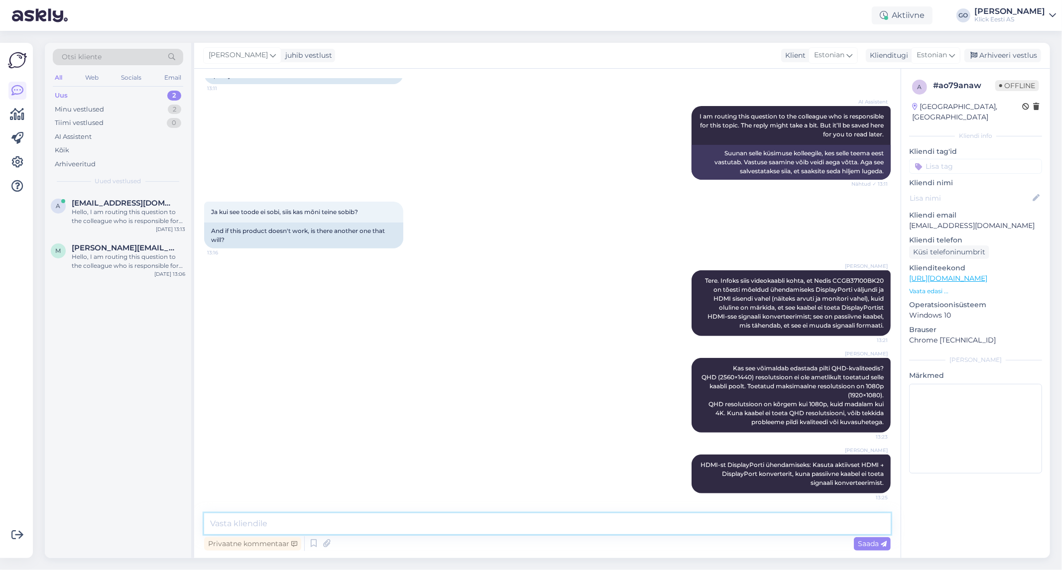
click at [366, 526] on textarea at bounding box center [547, 523] width 686 height 21
paste textarea "[URL][DOMAIN_NAME]"
type textarea "Klicki valikust soovitaks neid tooteid : [URL][DOMAIN_NAME]"
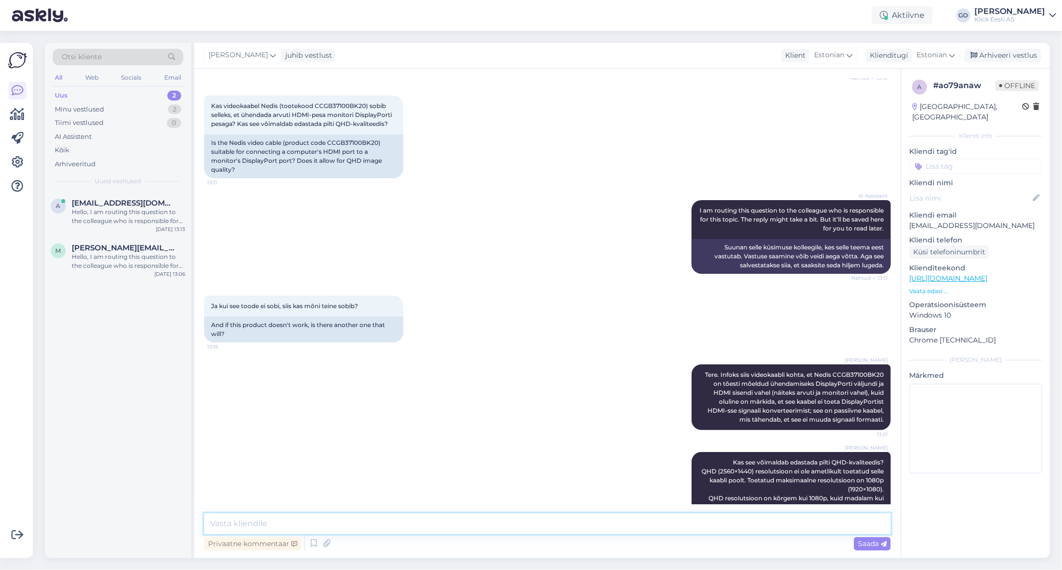
scroll to position [135, 0]
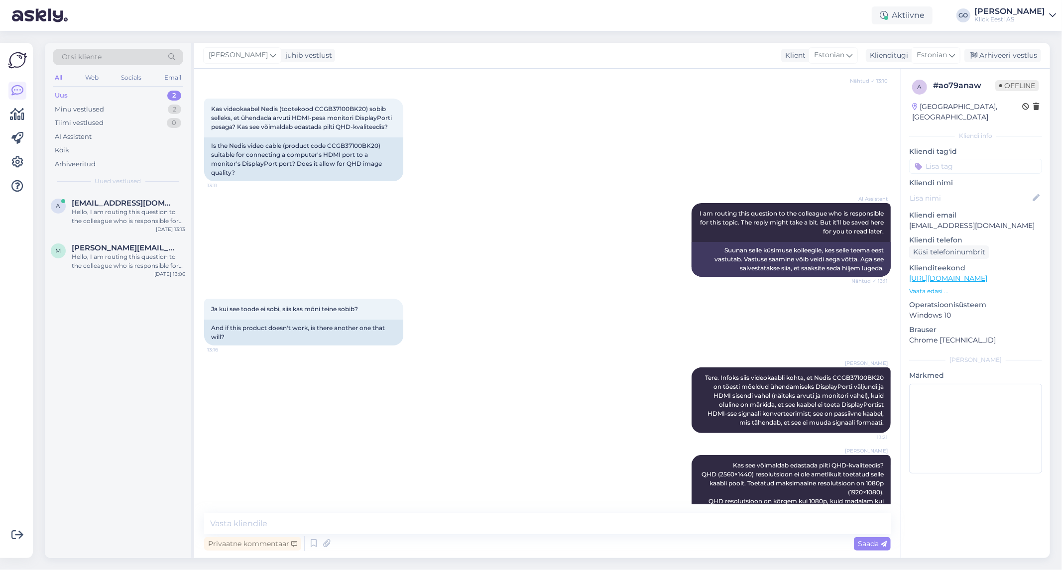
click at [439, 397] on div "[PERSON_NAME] Tere. Infoks siis videokaabli kohta, et Nedis CCGB37100BK20 on tõ…" at bounding box center [547, 400] width 686 height 88
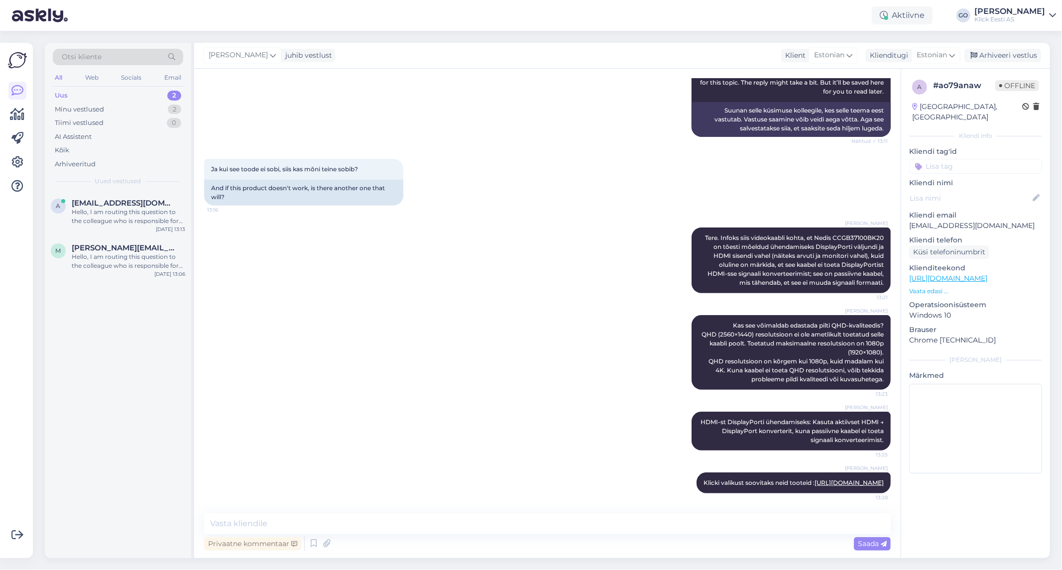
scroll to position [301, 0]
click at [114, 211] on div "Hello, I am routing this question to the colleague who is responsible for this …" at bounding box center [128, 217] width 113 height 18
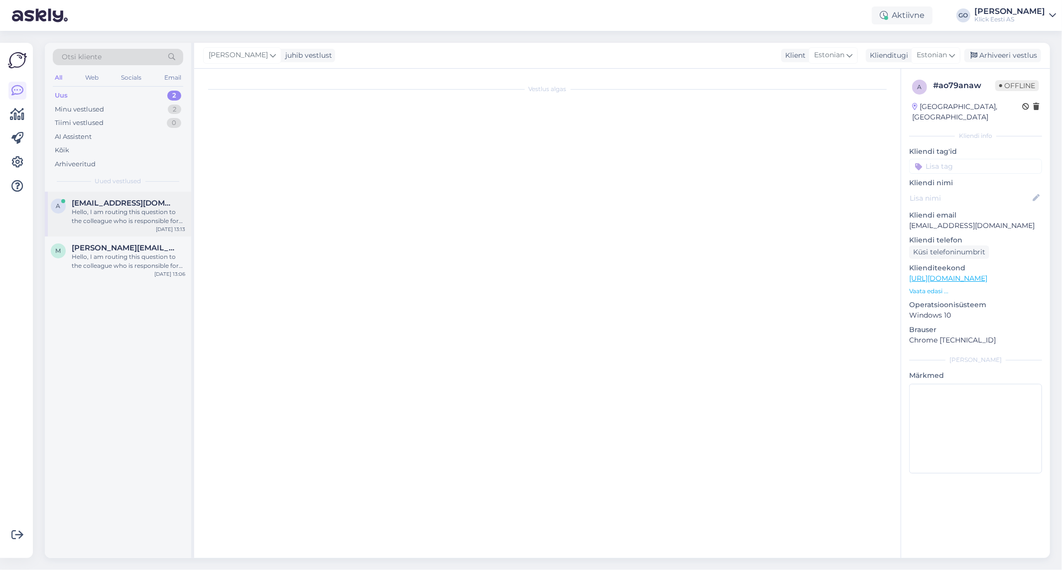
scroll to position [0, 0]
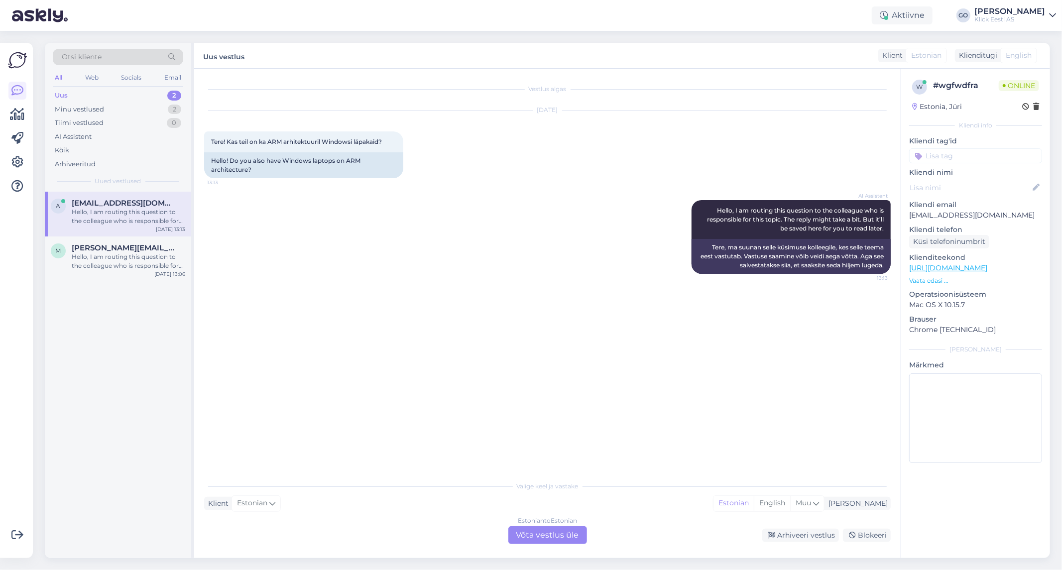
click at [470, 273] on div "AI Assistent Hello, I am routing this question to the colleague who is responsi…" at bounding box center [547, 237] width 686 height 96
click at [121, 265] on div "Hello, I am routing this question to the colleague who is responsible for this …" at bounding box center [128, 261] width 113 height 18
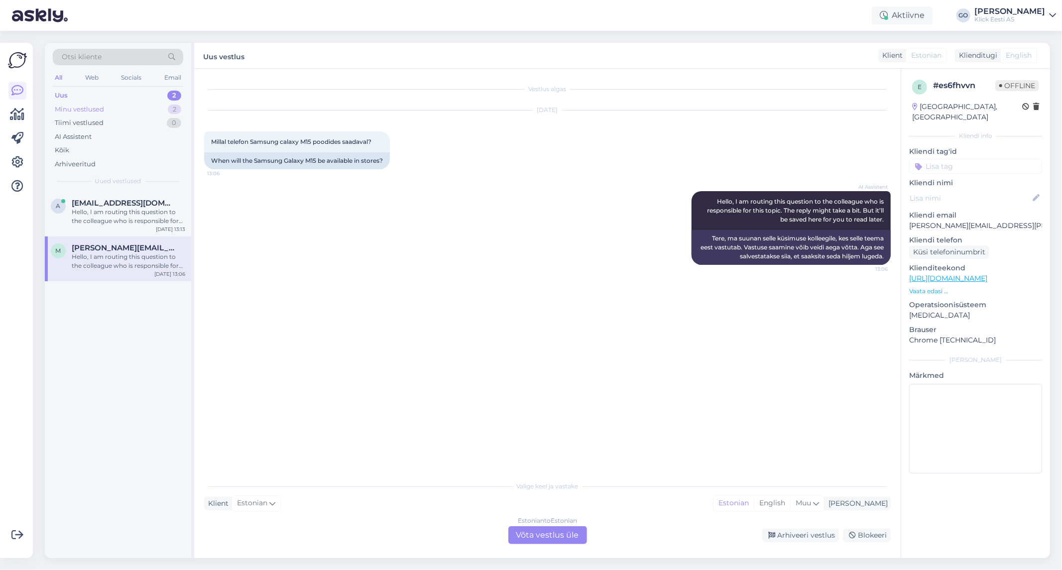
click at [107, 103] on div "Minu vestlused 2" at bounding box center [118, 110] width 130 height 14
click at [133, 255] on div "Kas teeb siis nagu uuesti käivitamist?" at bounding box center [128, 256] width 113 height 9
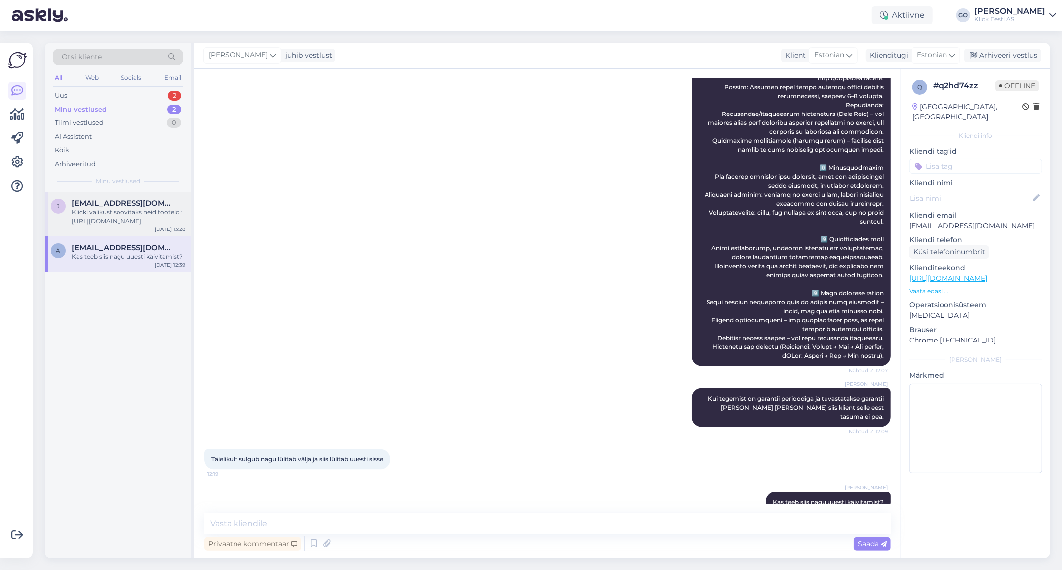
click at [115, 212] on div "Klicki valikust soovitaks neid tooteid : [URL][DOMAIN_NAME]" at bounding box center [128, 217] width 113 height 18
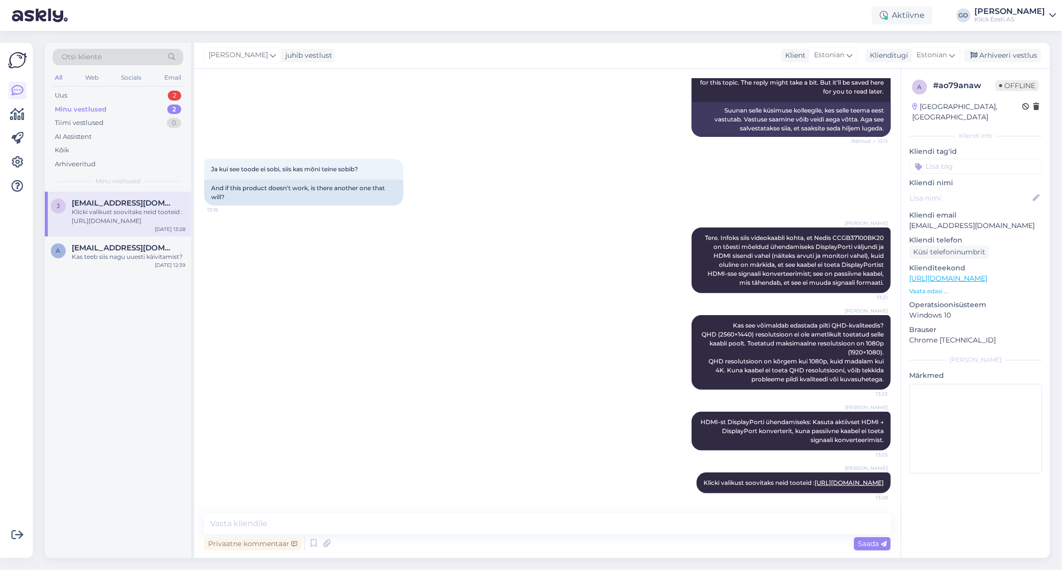
scroll to position [301, 0]
click at [82, 92] on div "Uus 2" at bounding box center [118, 96] width 130 height 14
click at [123, 221] on div "Hello, I am routing this question to the colleague who is responsible for this …" at bounding box center [128, 217] width 113 height 18
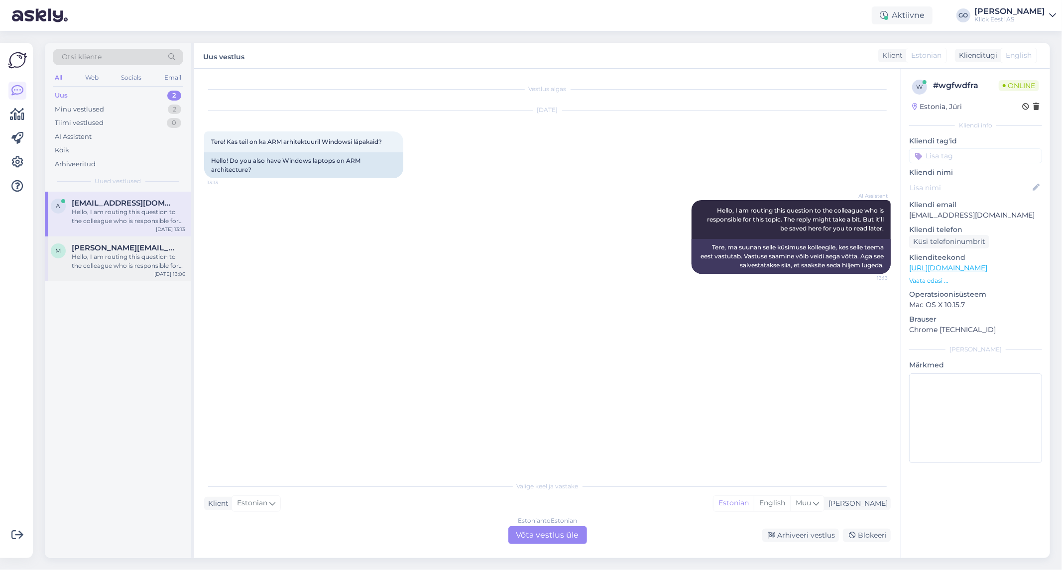
click at [127, 262] on div "Hello, I am routing this question to the colleague who is responsible for this …" at bounding box center [128, 261] width 113 height 18
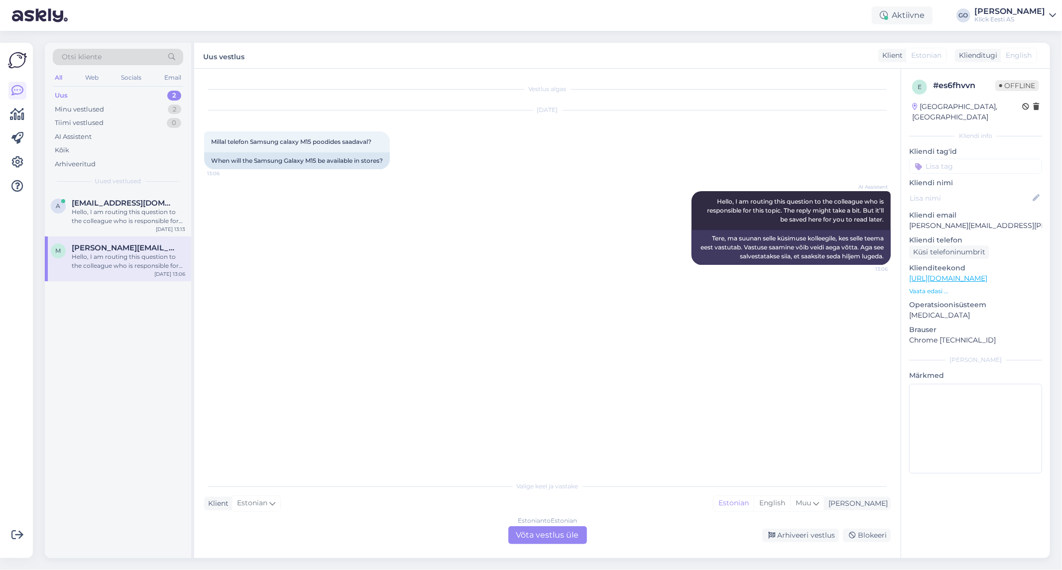
click at [536, 534] on div "Estonian to Estonian Võta vestlus üle" at bounding box center [547, 535] width 79 height 18
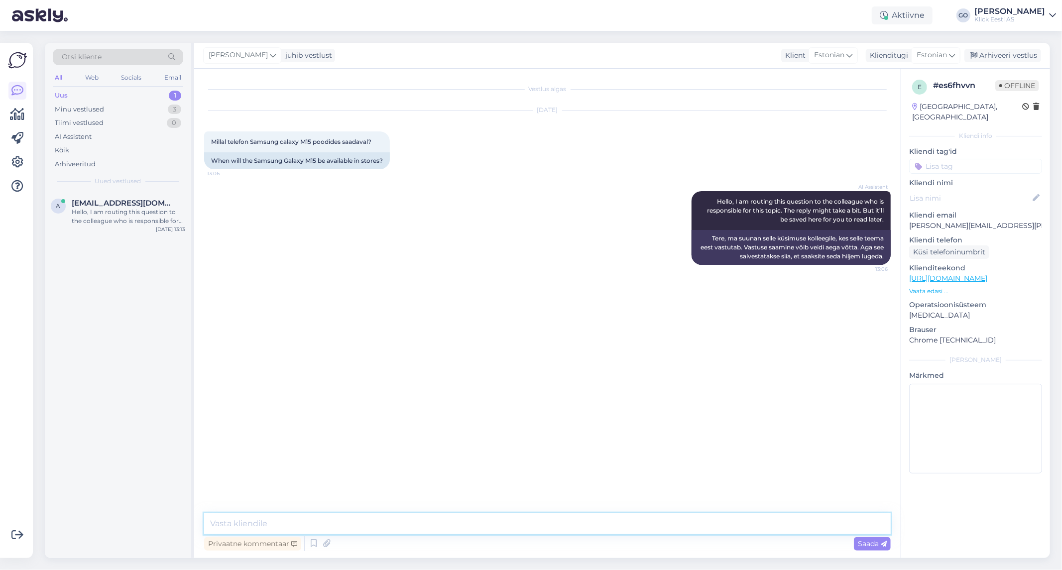
click at [301, 527] on textarea at bounding box center [547, 523] width 686 height 21
click at [527, 523] on textarea "Tere, tegemist on vanema tootega mida Samsung enam ei tooda ja seetõttu ka enam…" at bounding box center [547, 523] width 686 height 21
click at [618, 524] on textarea "Tere, tegemist on vanema tootega mida Samsung enam ei tooda ja seetõttu enam sa…" at bounding box center [547, 523] width 686 height 21
click at [615, 524] on textarea "Tere, tegemist on vanema tootega mida Samsung enam ei tooda ja seetõttu enam sa…" at bounding box center [547, 523] width 686 height 21
click at [777, 522] on textarea "Tere, tegemist on vanema tootega mida Samsung enam ei tooda ja seetõttu enam sa…" at bounding box center [547, 523] width 686 height 21
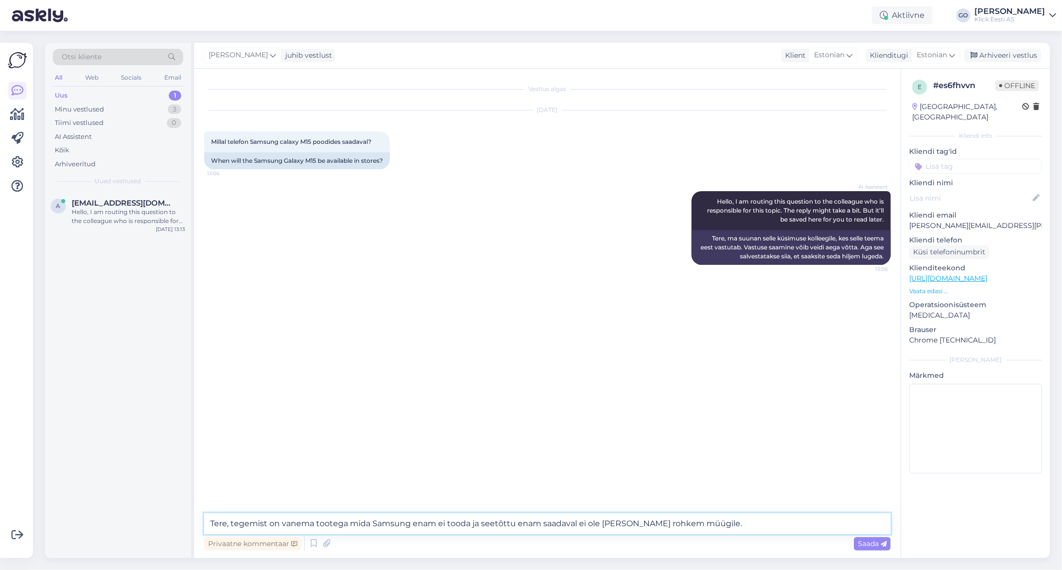
click at [598, 523] on textarea "Tere, tegemist on vanema tootega mida Samsung enam ei tooda ja seetõttu enam sa…" at bounding box center [547, 523] width 686 height 21
type textarea "Tere, tegemist on vanema tootega mida Samsung enam ei tooda ja seetõttu enam sa…"
click at [867, 544] on span "Saada" at bounding box center [872, 543] width 29 height 9
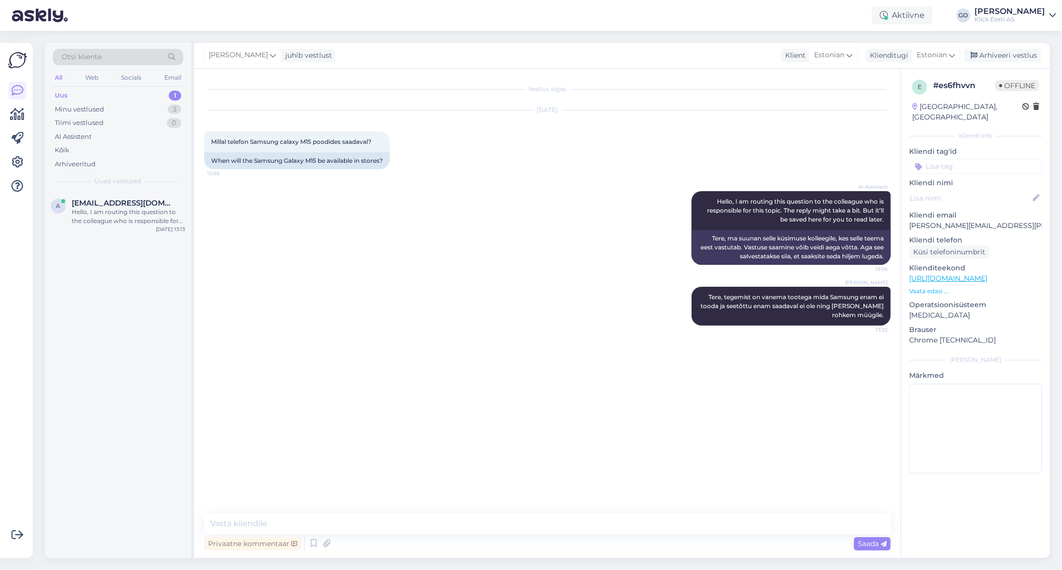
click at [92, 287] on div "a [EMAIL_ADDRESS][DOMAIN_NAME] Hello, I am routing this question to the colleag…" at bounding box center [118, 375] width 146 height 366
click at [118, 214] on div "Hello, I am routing this question to the colleague who is responsible for this …" at bounding box center [128, 217] width 113 height 18
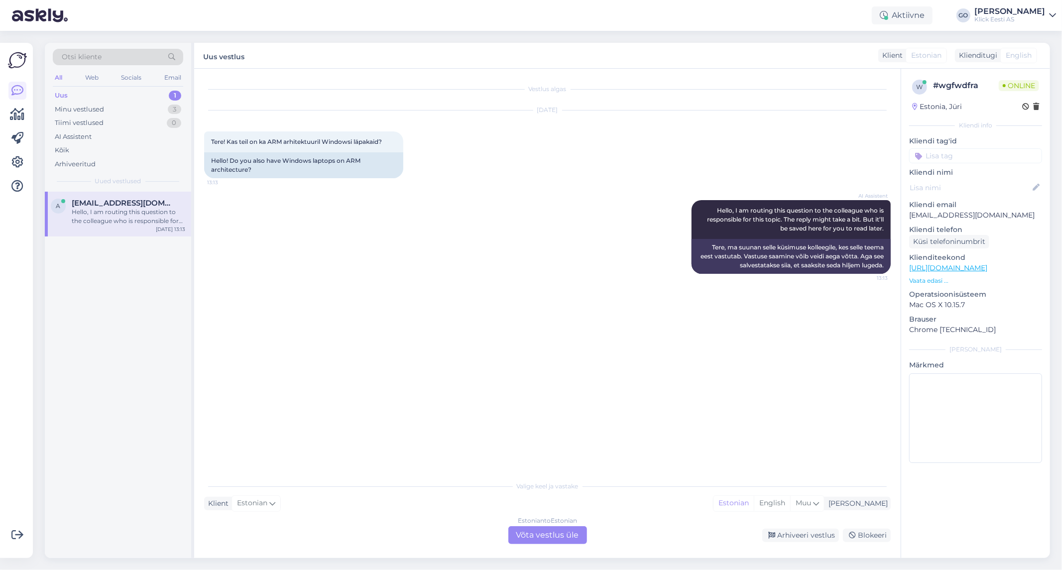
click at [412, 307] on div "Vestlus algas [DATE] Tere! Kas teil on ka ARM arhitektuuril Windowsi läpakaid? …" at bounding box center [551, 273] width 695 height 388
click at [412, 306] on div "Vestlus algas [DATE] Tere! Kas teil on ka ARM arhitektuuril Windowsi läpakaid? …" at bounding box center [551, 273] width 695 height 388
drag, startPoint x: 389, startPoint y: 141, endPoint x: 197, endPoint y: 142, distance: 192.6
click at [197, 142] on div "Vestlus algas [DATE] Tere! Kas teil on ka ARM arhitektuuril Windowsi läpakaid? …" at bounding box center [547, 313] width 706 height 489
click at [111, 91] on div "Uus 1" at bounding box center [118, 96] width 130 height 14
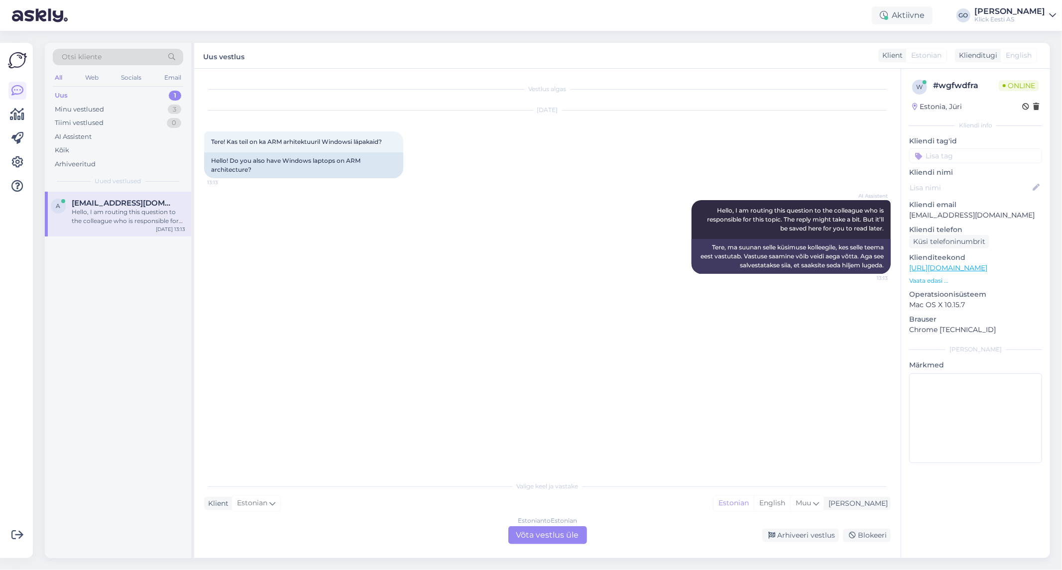
click at [297, 292] on div "Vestlus algas [DATE] Tere! Kas teil on ka ARM arhitektuuril Windowsi läpakaid? …" at bounding box center [551, 273] width 695 height 388
click at [96, 108] on div "Minu vestlused" at bounding box center [79, 110] width 49 height 10
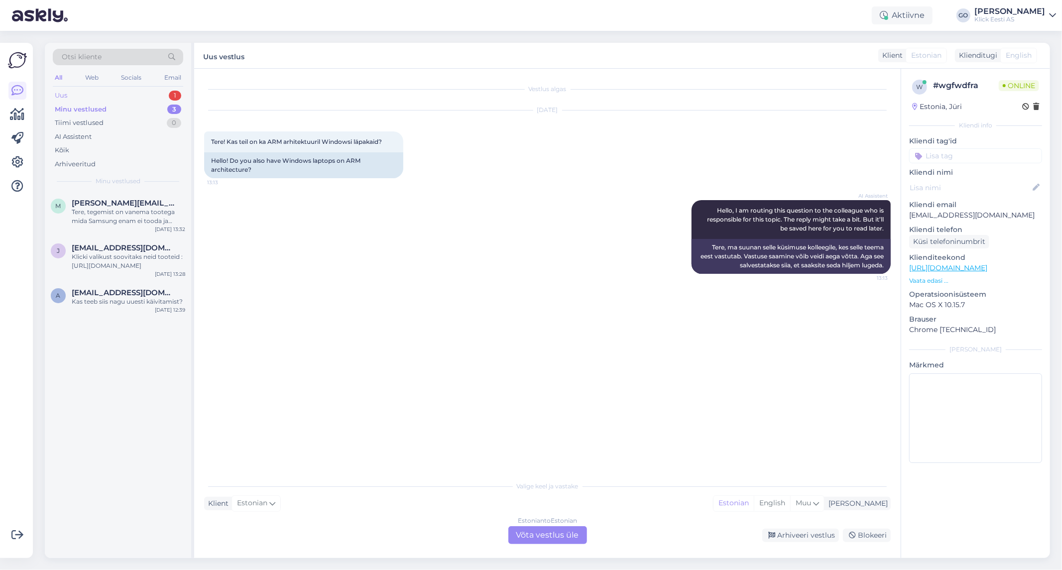
click at [95, 92] on div "Uus 1" at bounding box center [118, 96] width 130 height 14
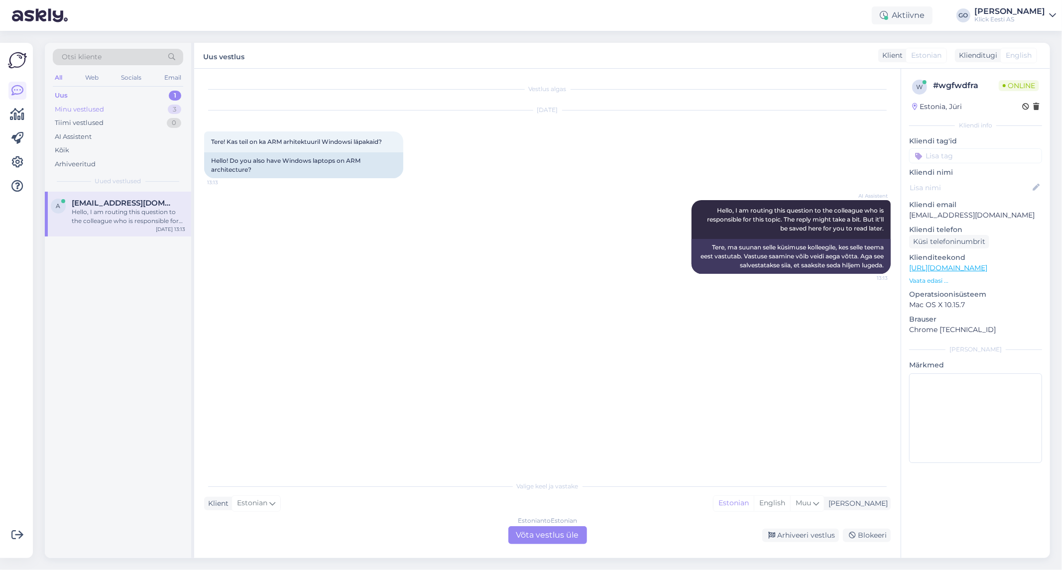
click at [98, 107] on div "Minu vestlused" at bounding box center [79, 110] width 49 height 10
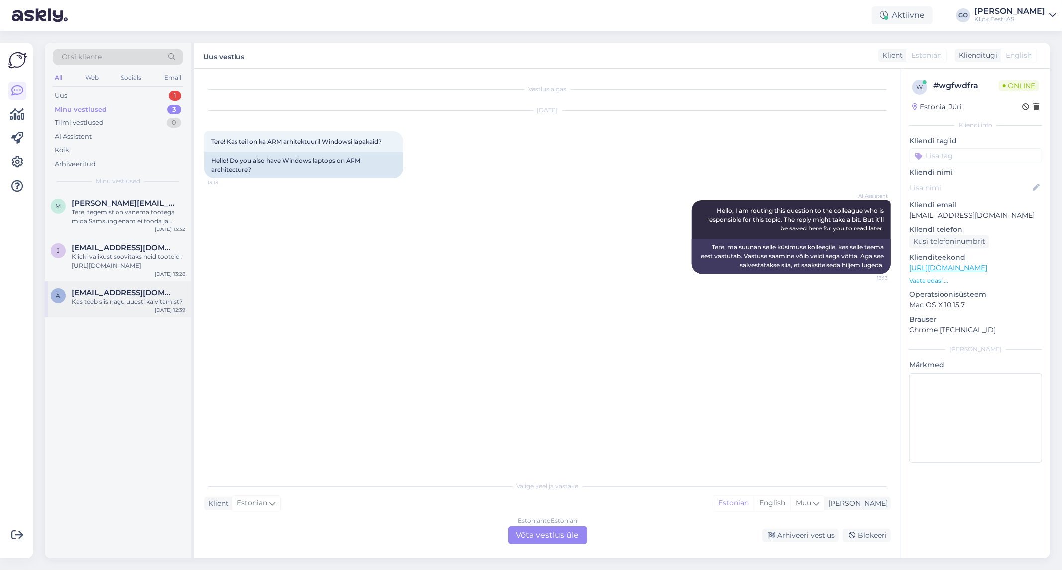
click at [119, 292] on span "[EMAIL_ADDRESS][DOMAIN_NAME]" at bounding box center [124, 292] width 104 height 9
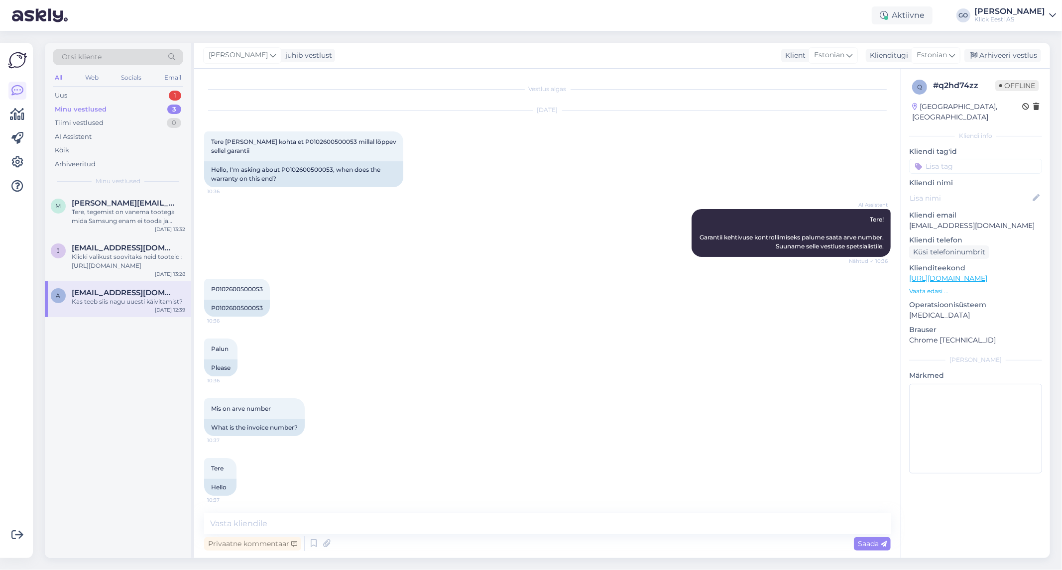
scroll to position [1043, 0]
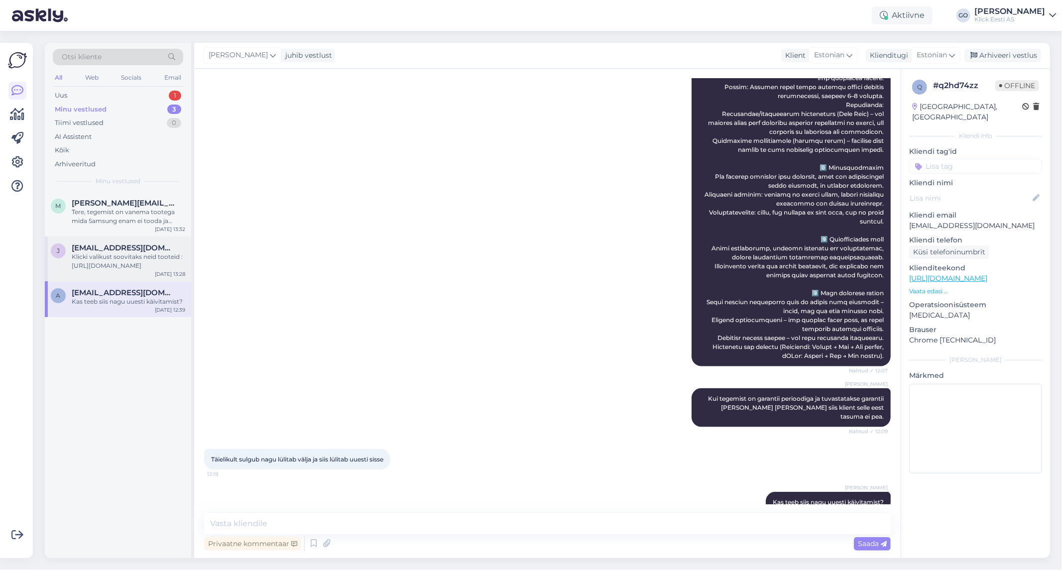
click at [117, 254] on div "Klicki valikust soovitaks neid tooteid : [URL][DOMAIN_NAME]" at bounding box center [128, 261] width 113 height 18
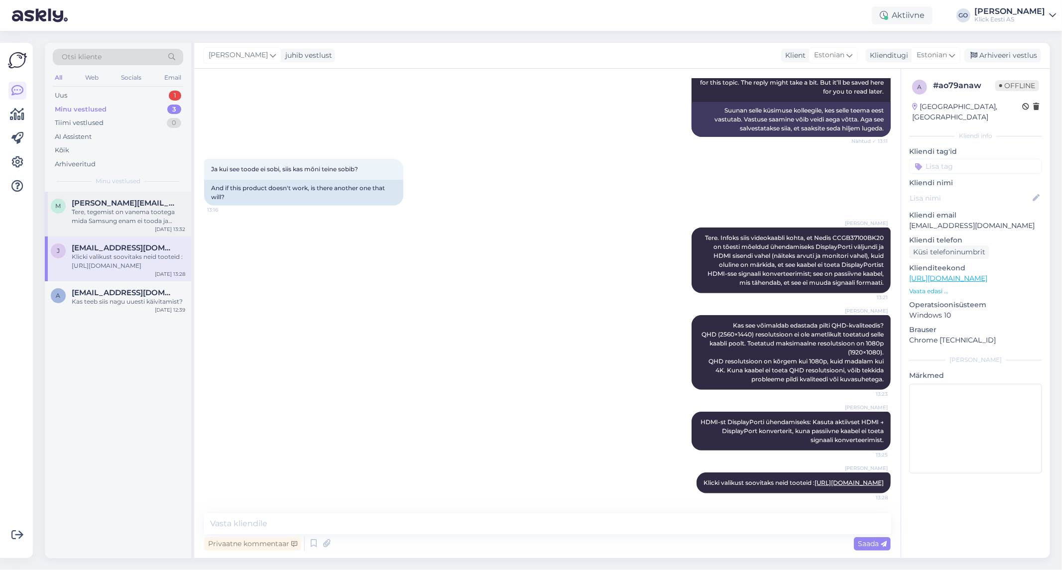
click at [111, 208] on div "Tere, tegemist on vanema tootega mida Samsung enam ei tooda ja seetõttu enam sa…" at bounding box center [128, 217] width 113 height 18
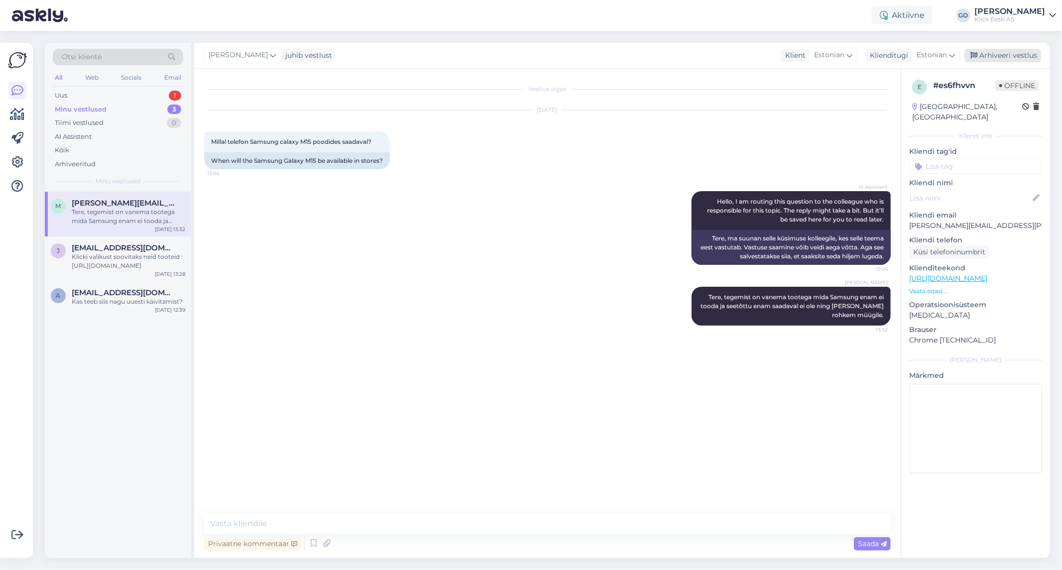
click at [1003, 55] on div "Arhiveeri vestlus" at bounding box center [1002, 55] width 77 height 13
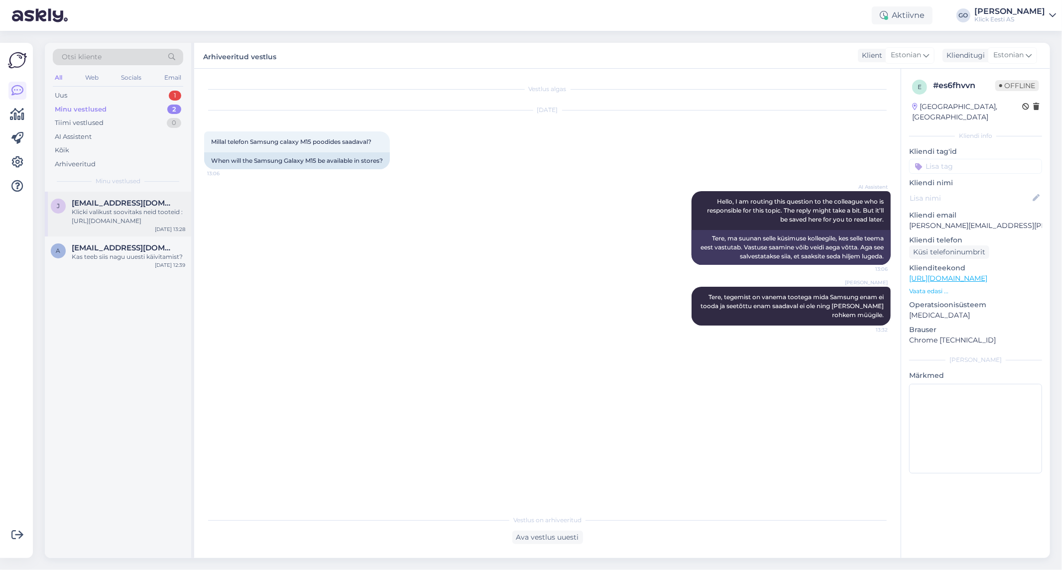
click at [135, 201] on span "[EMAIL_ADDRESS][DOMAIN_NAME]" at bounding box center [124, 203] width 104 height 9
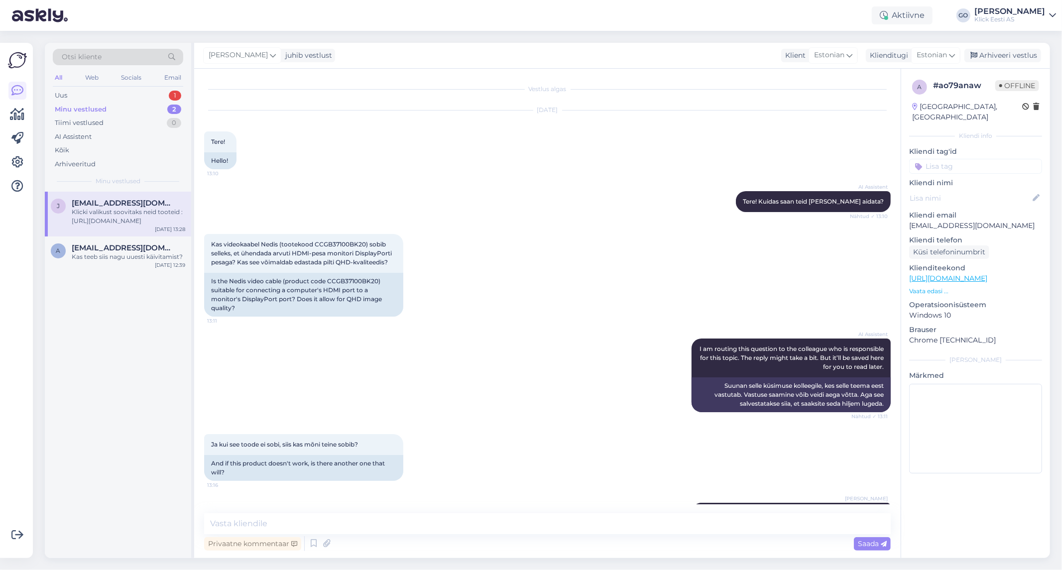
scroll to position [301, 0]
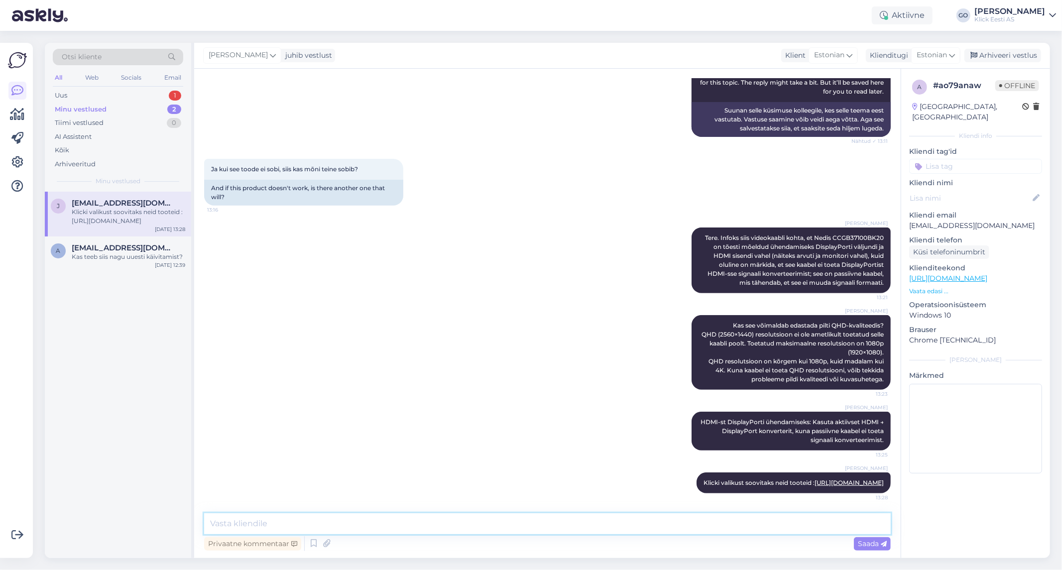
click at [379, 522] on textarea at bounding box center [547, 523] width 686 height 21
click at [129, 254] on div "Kas teeb siis nagu uuesti käivitamist?" at bounding box center [128, 256] width 113 height 9
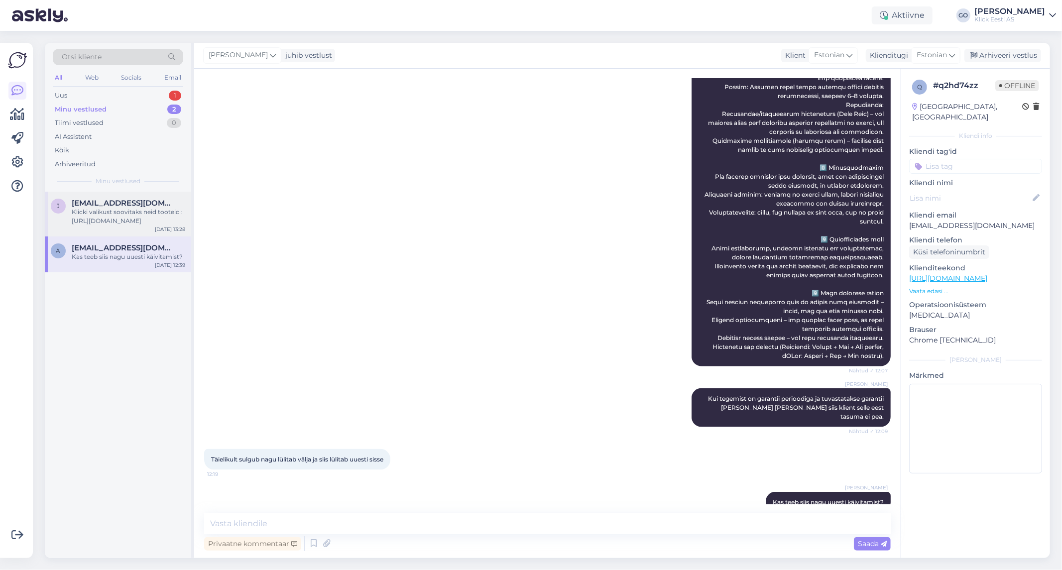
click at [116, 210] on div "Klicki valikust soovitaks neid tooteid : [URL][DOMAIN_NAME]" at bounding box center [128, 217] width 113 height 18
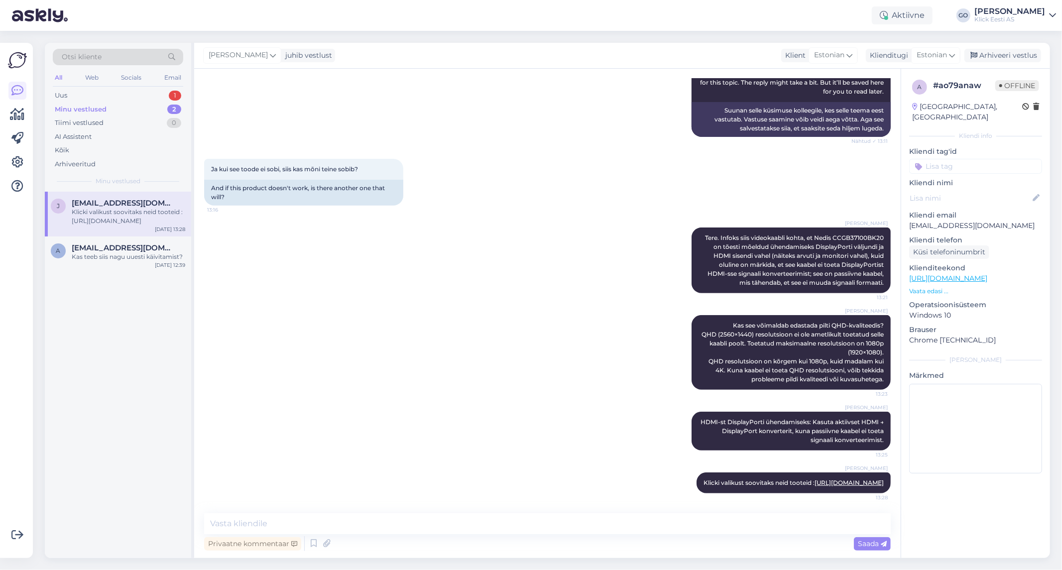
scroll to position [301, 0]
click at [103, 93] on div "Uus 1" at bounding box center [118, 96] width 130 height 14
click at [110, 222] on div "Hello, I am routing this question to the colleague who is responsible for this …" at bounding box center [128, 217] width 113 height 18
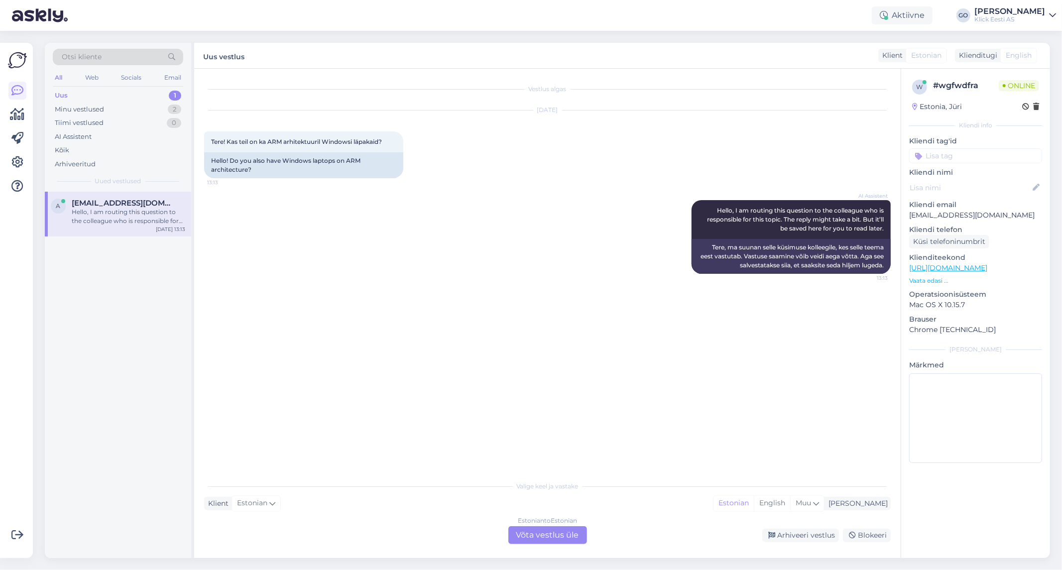
click at [555, 534] on div "Estonian to Estonian Võta vestlus üle" at bounding box center [547, 535] width 79 height 18
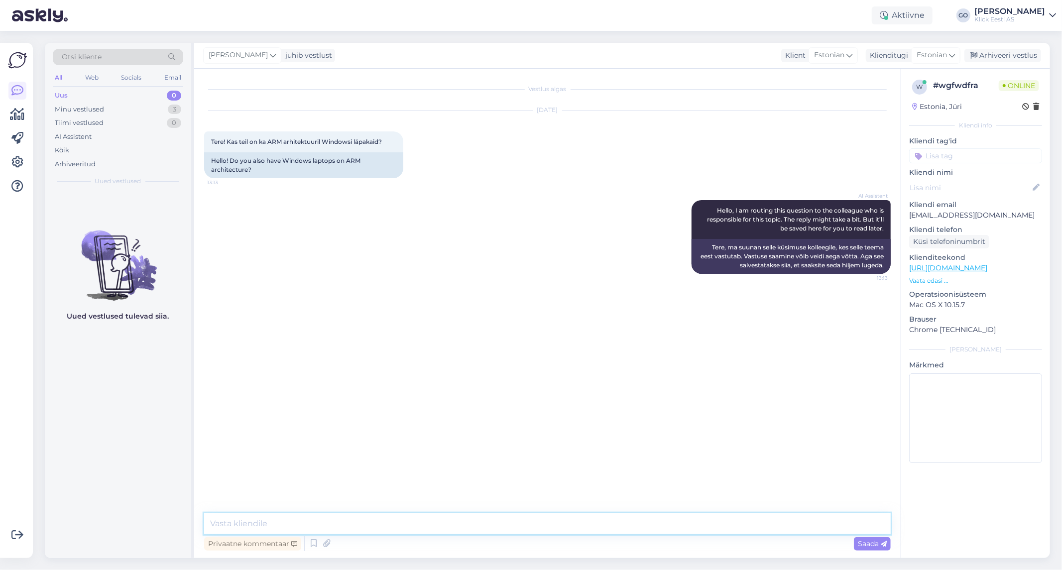
drag, startPoint x: 336, startPoint y: 523, endPoint x: 341, endPoint y: 523, distance: 5.0
click at [336, 523] on textarea at bounding box center [547, 523] width 686 height 21
paste textarea "[URL][DOMAIN_NAME][PERSON_NAME]"
type textarea "Tere, pakume selliseid läpakaid: [URL][DOMAIN_NAME][PERSON_NAME]"
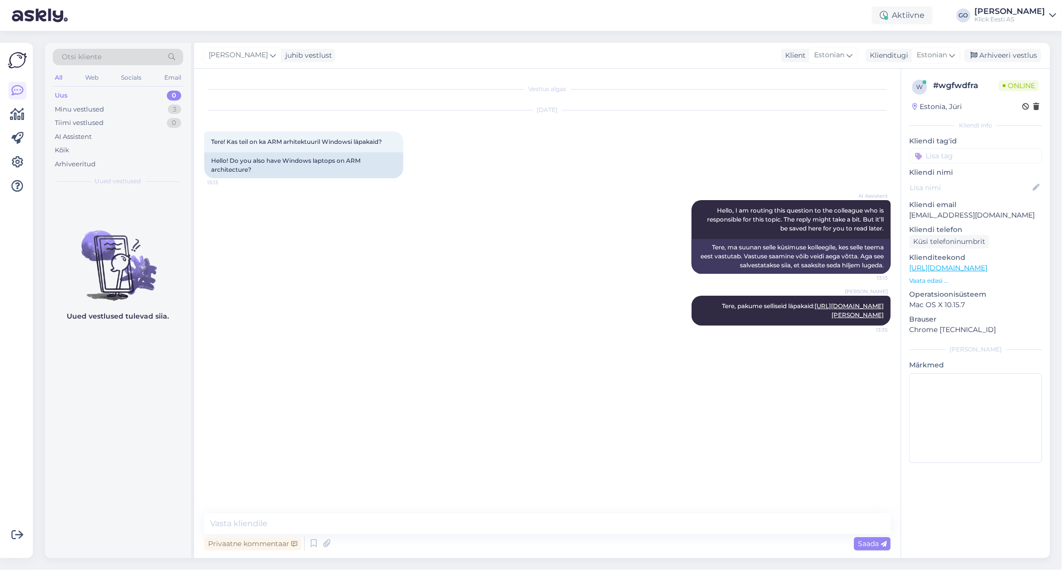
click at [106, 98] on div "Uus 0" at bounding box center [118, 96] width 130 height 14
click at [973, 153] on input at bounding box center [975, 155] width 133 height 15
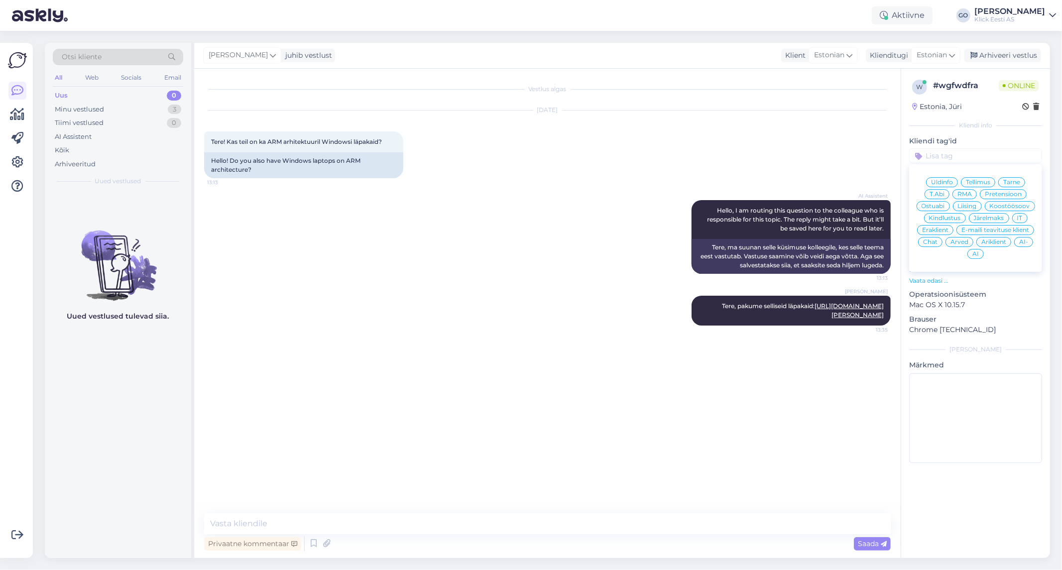
click at [940, 229] on span "Eraklient" at bounding box center [935, 230] width 26 height 6
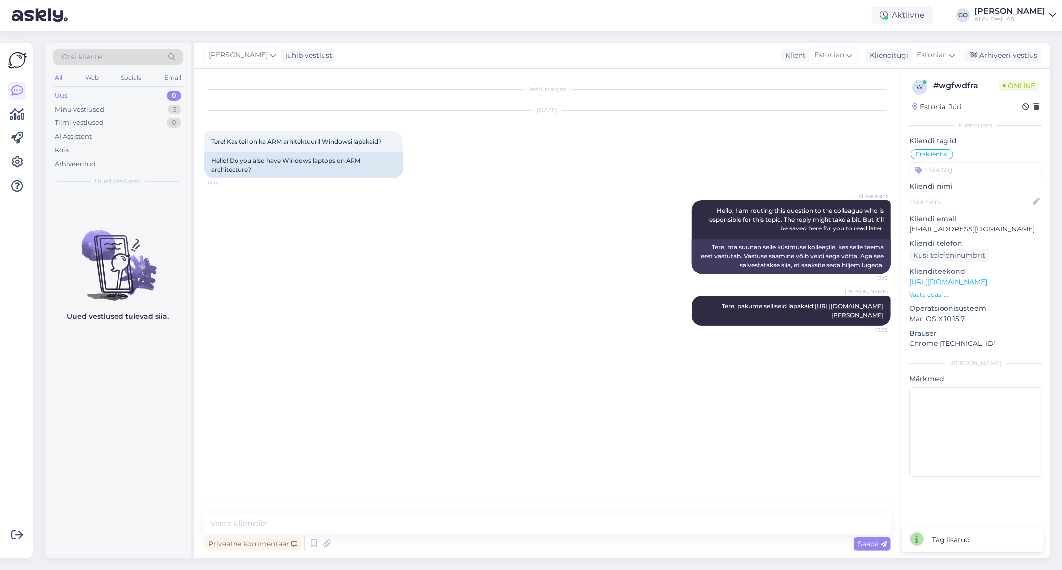
click at [970, 168] on input at bounding box center [975, 169] width 133 height 15
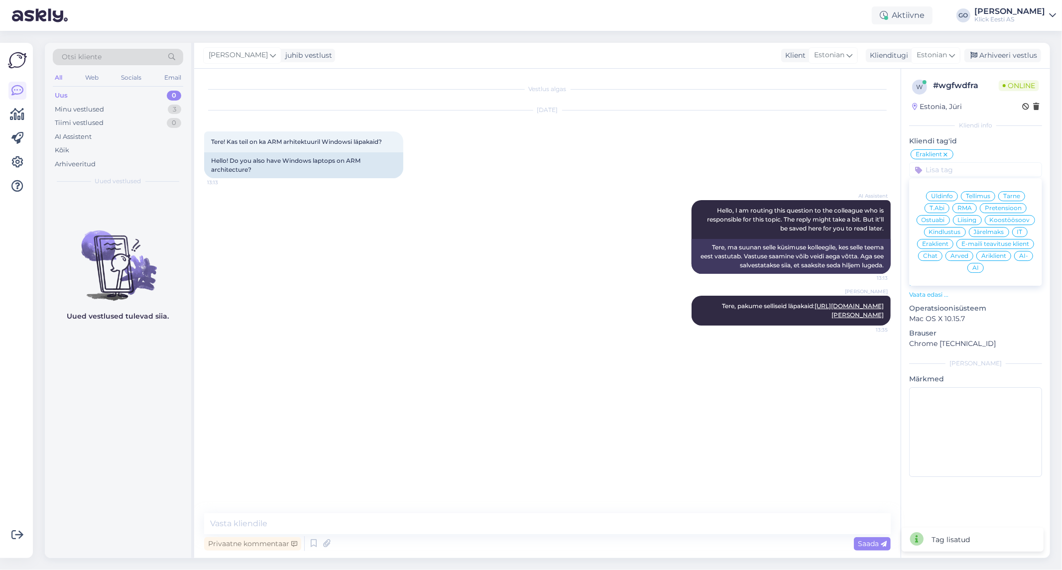
click at [937, 217] on span "Ostuabi" at bounding box center [932, 220] width 23 height 6
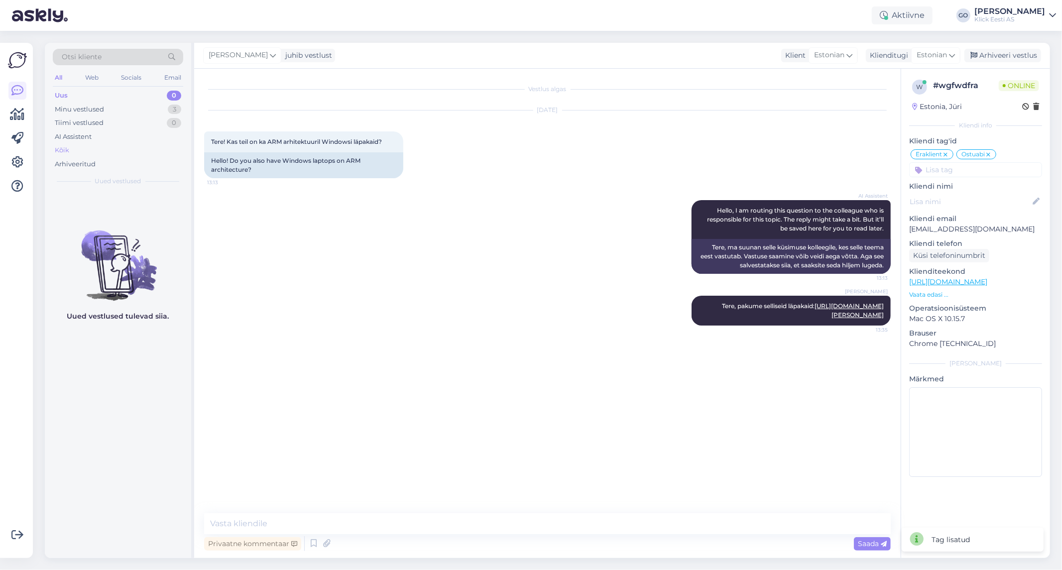
click at [62, 150] on div "Kõik" at bounding box center [62, 150] width 14 height 10
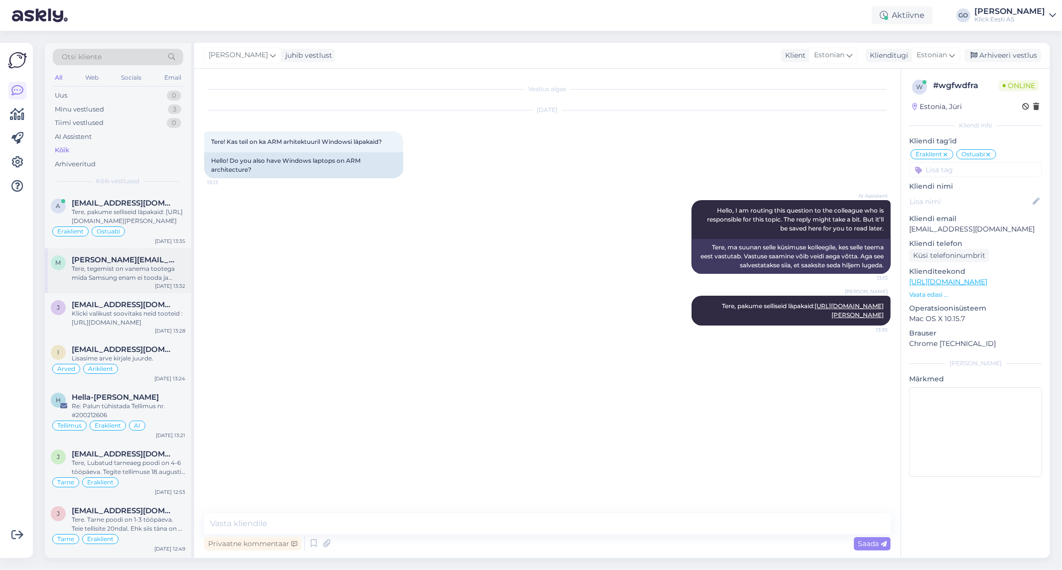
click at [127, 272] on div "Tere, tegemist on vanema tootega mida Samsung enam ei tooda ja seetõttu enam sa…" at bounding box center [128, 273] width 113 height 18
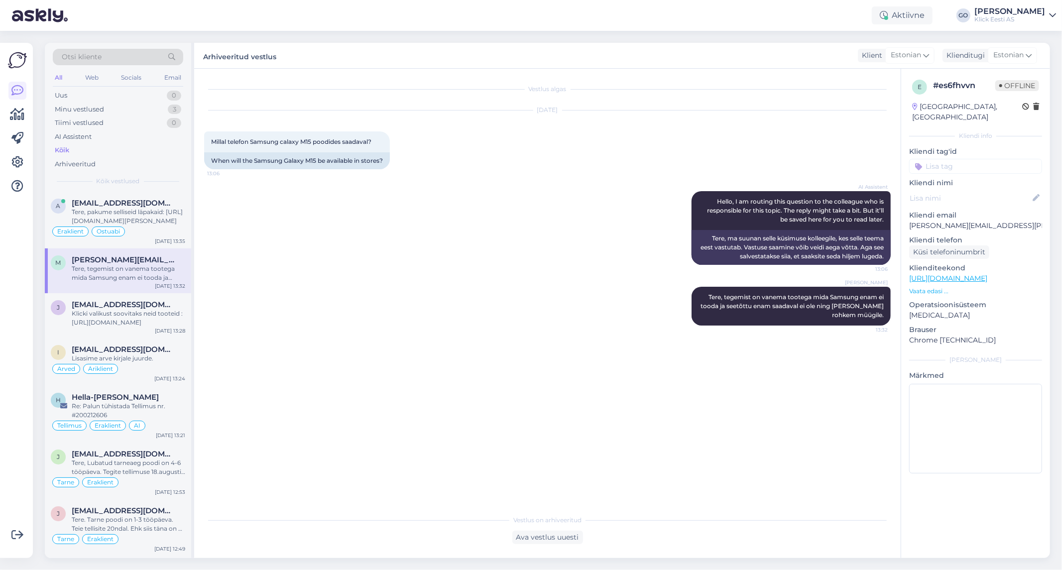
click at [955, 159] on input at bounding box center [975, 166] width 133 height 15
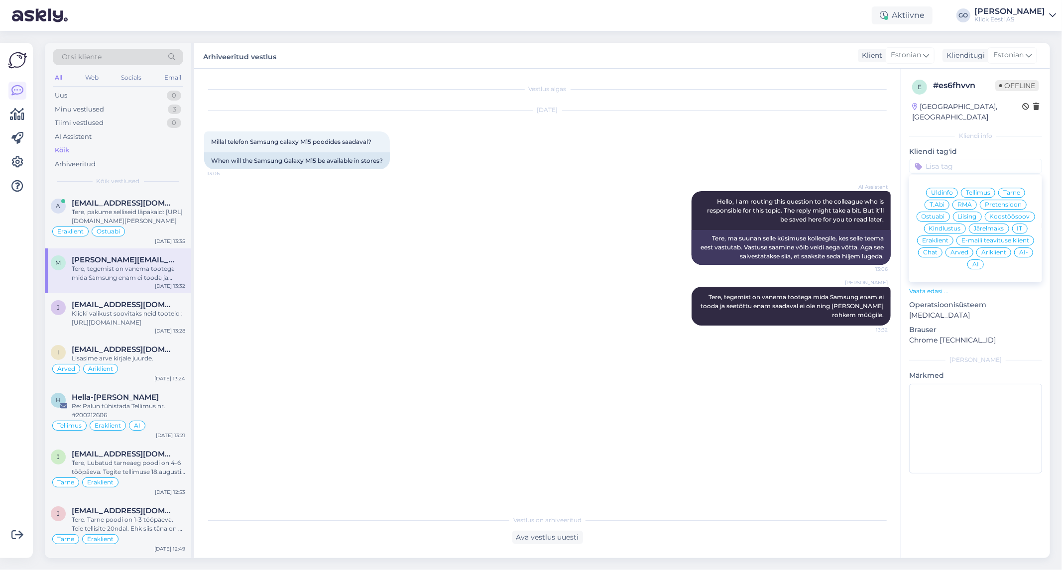
click at [937, 237] on span "Eraklient" at bounding box center [935, 240] width 26 height 6
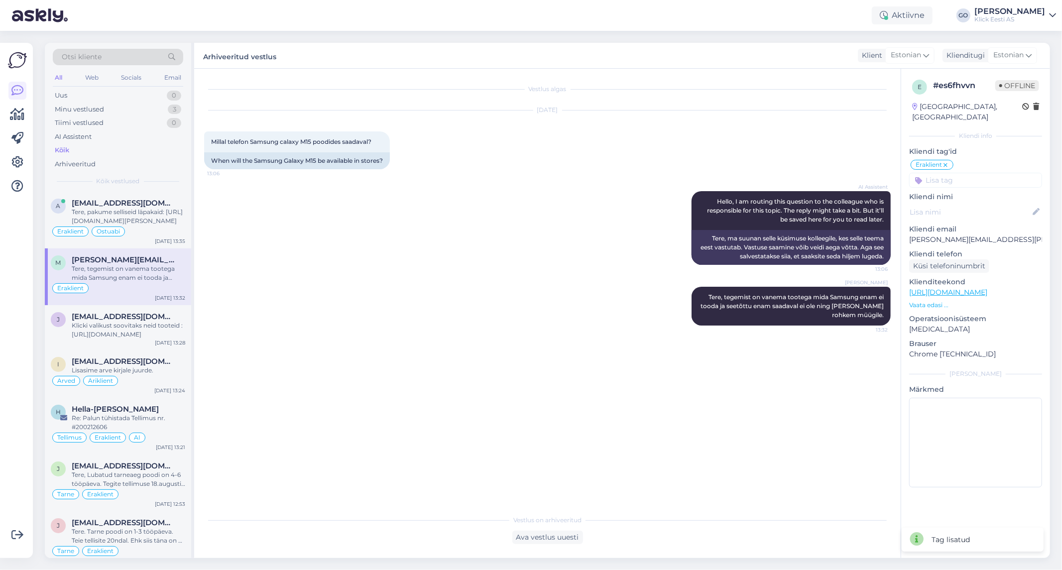
click at [976, 173] on input at bounding box center [975, 180] width 133 height 15
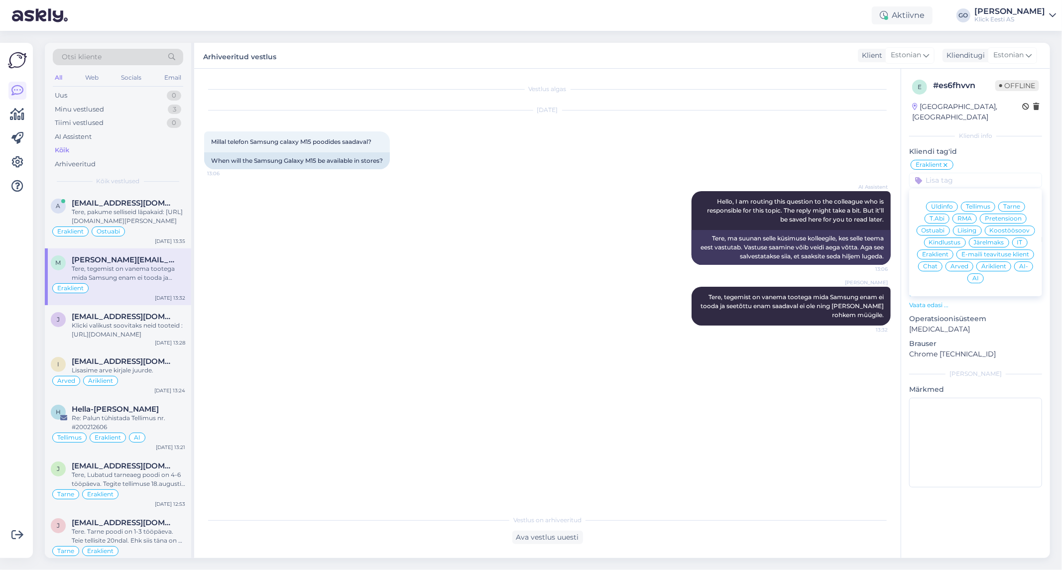
click at [929, 227] on span "Ostuabi" at bounding box center [932, 230] width 23 height 6
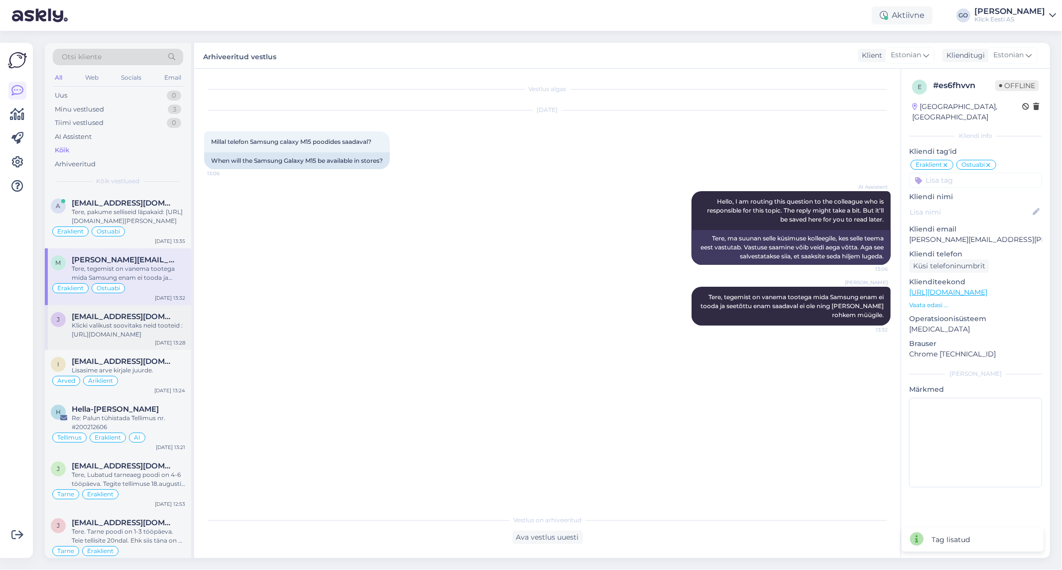
click at [118, 335] on div "Klicki valikust soovitaks neid tooteid : [URL][DOMAIN_NAME]" at bounding box center [128, 330] width 113 height 18
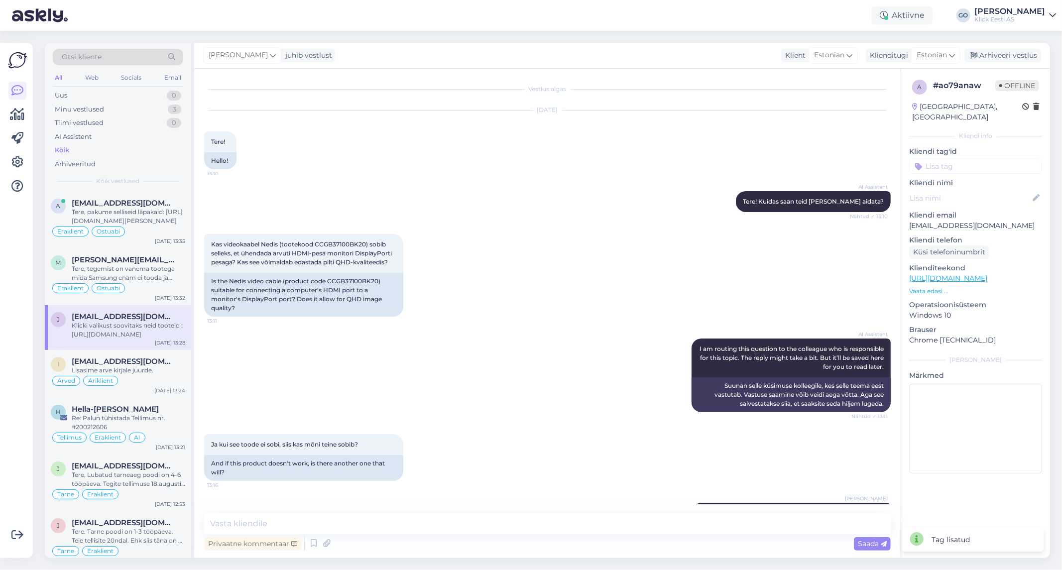
scroll to position [301, 0]
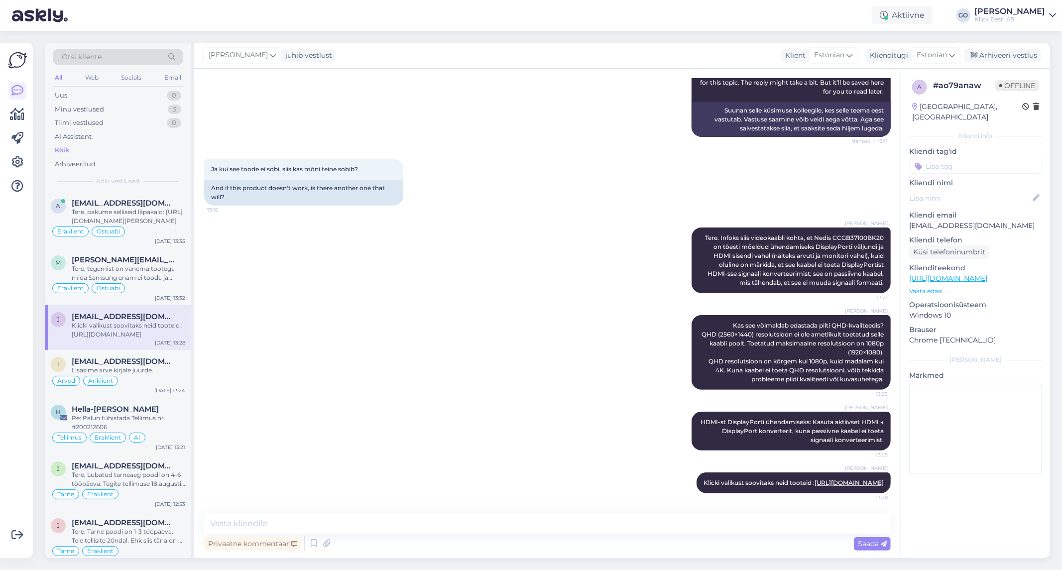
click at [953, 159] on input at bounding box center [975, 166] width 133 height 15
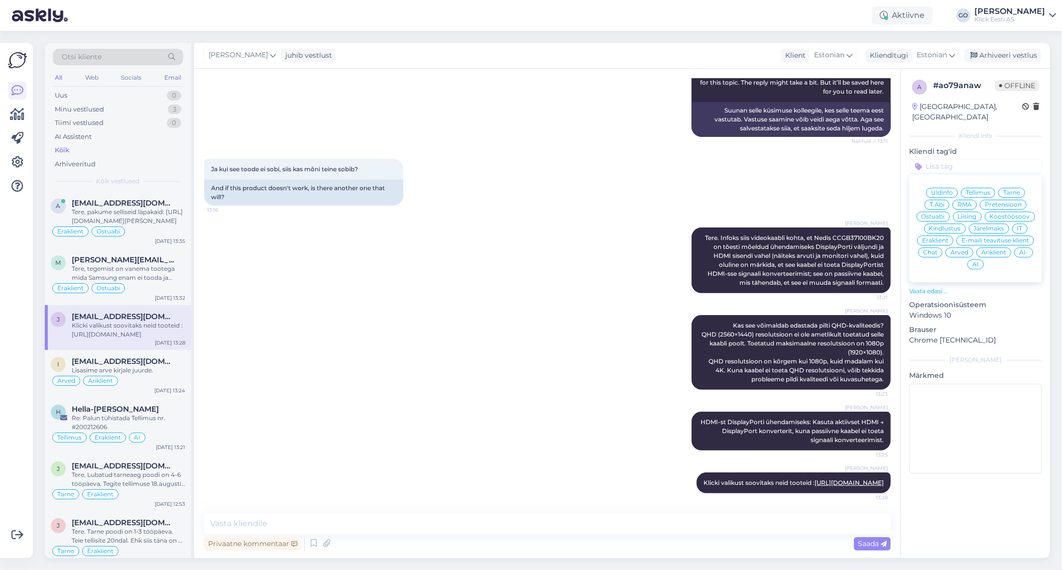
click at [941, 235] on div "Eraklient" at bounding box center [935, 240] width 36 height 10
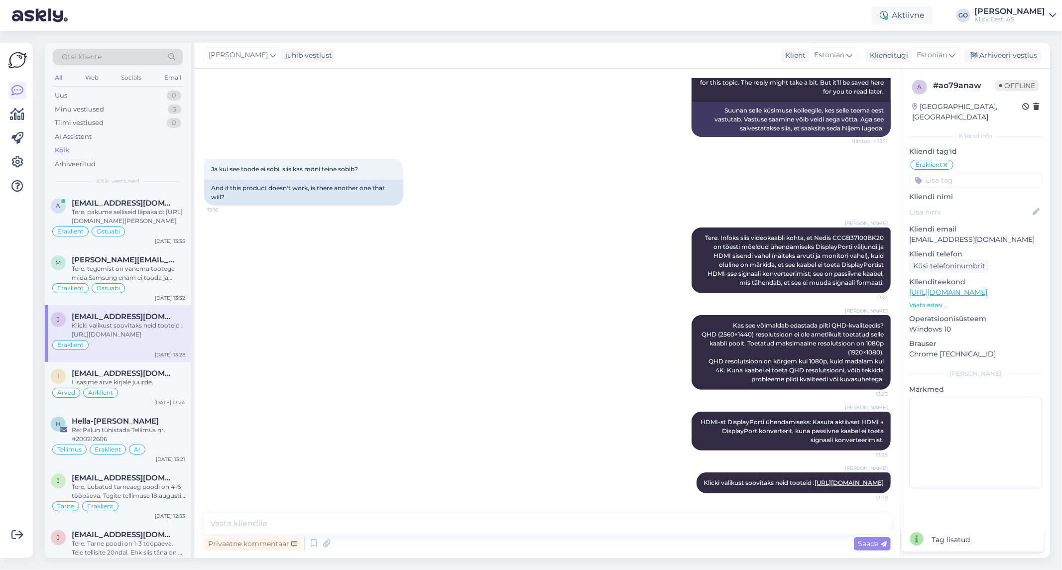
click at [979, 173] on input at bounding box center [975, 180] width 133 height 15
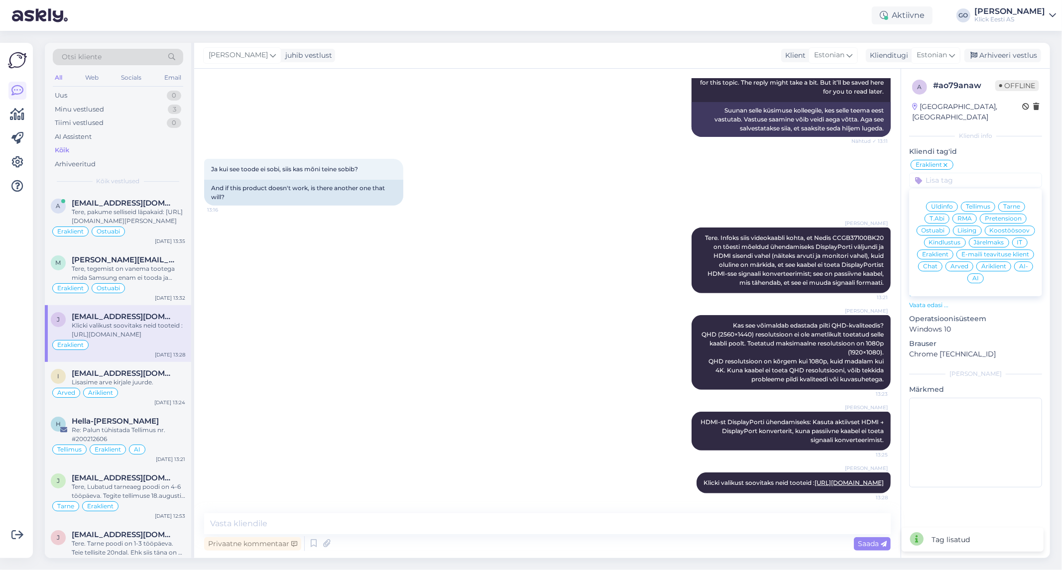
click at [938, 227] on span "Ostuabi" at bounding box center [932, 230] width 23 height 6
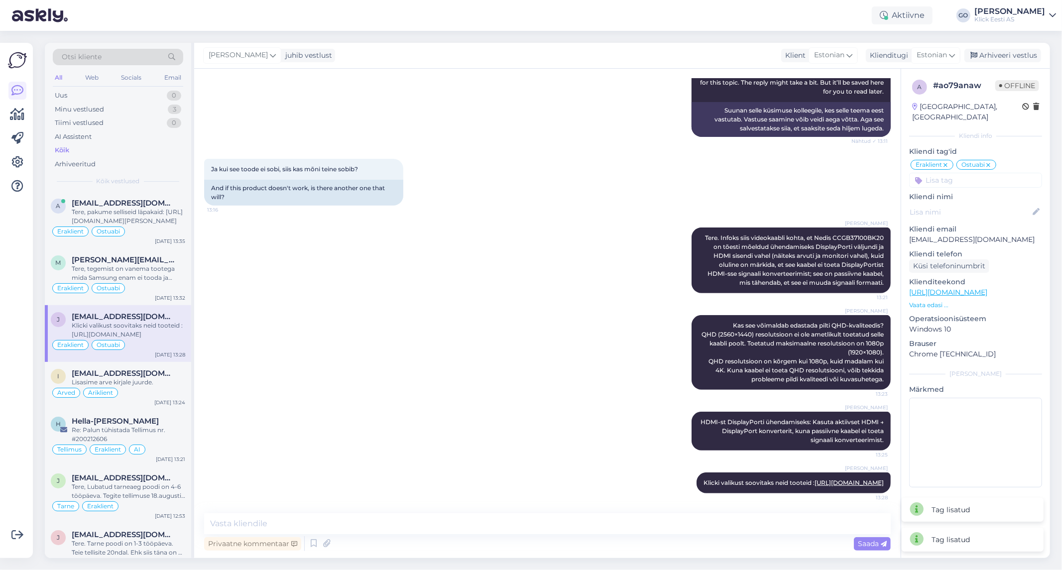
click at [420, 326] on div "[PERSON_NAME] Kas see võimaldab edastada pilti QHD-kvaliteedis? QHD (2560×1440)…" at bounding box center [547, 352] width 686 height 97
click at [331, 328] on div "[PERSON_NAME] Kas see võimaldab edastada pilti QHD-kvaliteedis? QHD (2560×1440)…" at bounding box center [547, 352] width 686 height 97
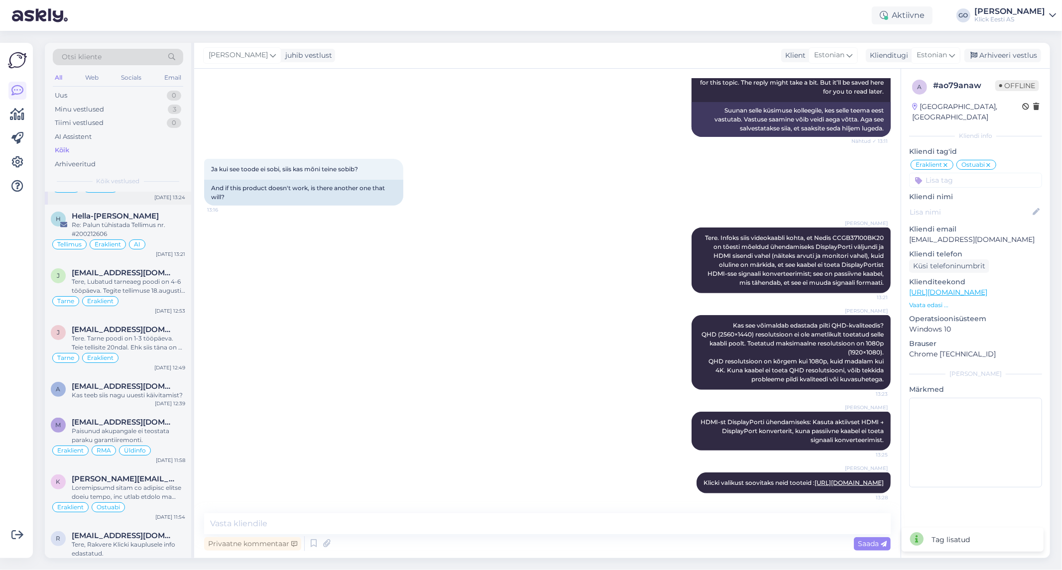
scroll to position [221, 0]
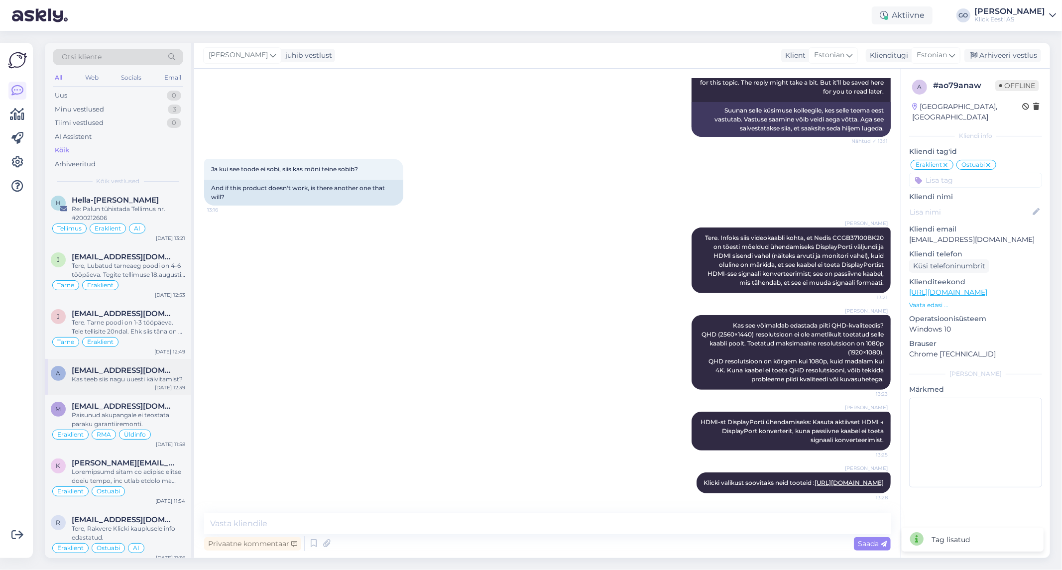
click at [131, 384] on div "Kas teeb siis nagu uuesti käivitamist?" at bounding box center [128, 379] width 113 height 9
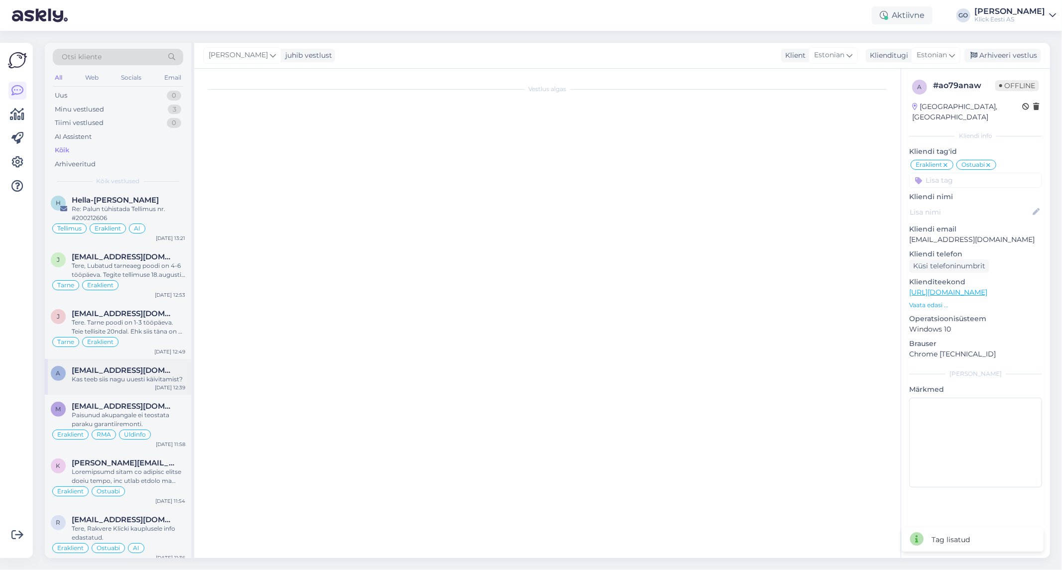
scroll to position [1043, 0]
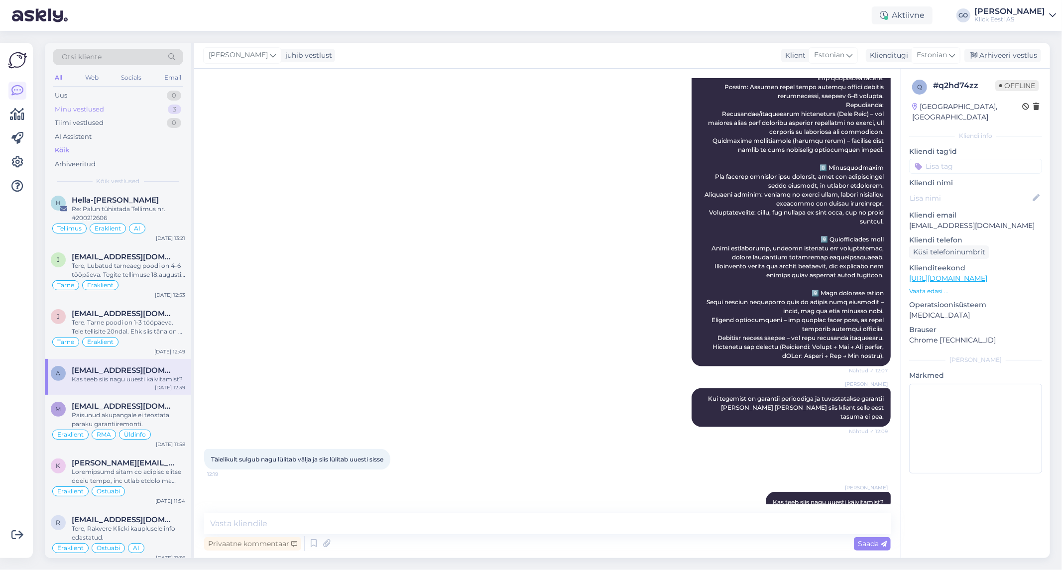
click at [81, 110] on div "Minu vestlused" at bounding box center [79, 110] width 49 height 10
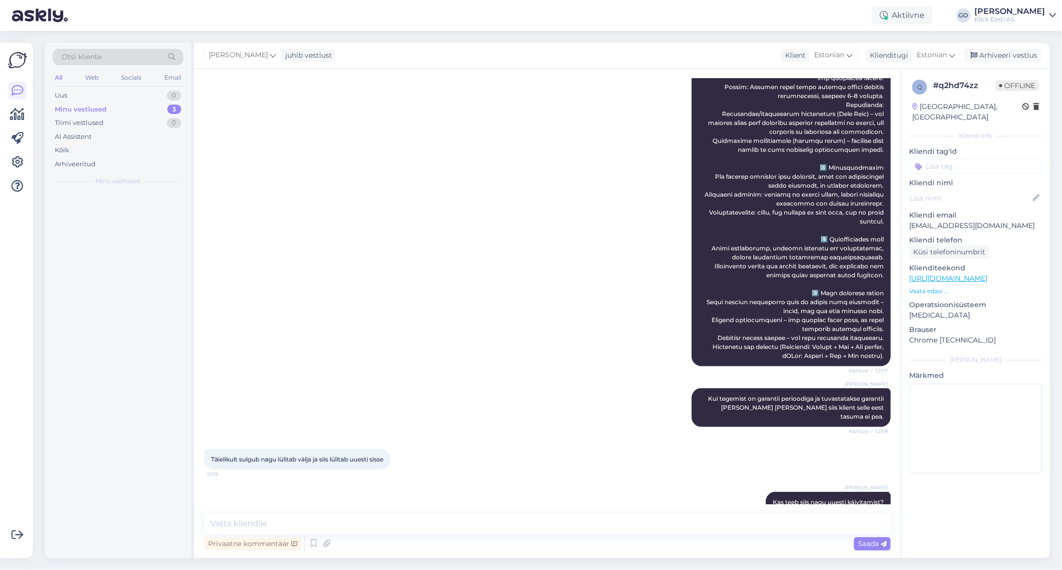
scroll to position [0, 0]
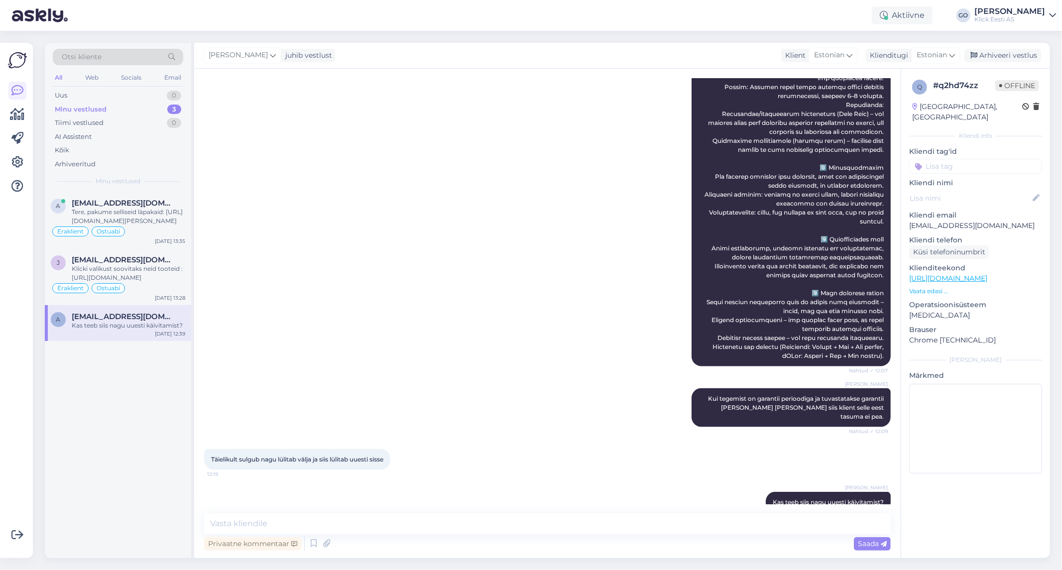
click at [136, 322] on div "Kas teeb siis nagu uuesti käivitamist?" at bounding box center [128, 325] width 113 height 9
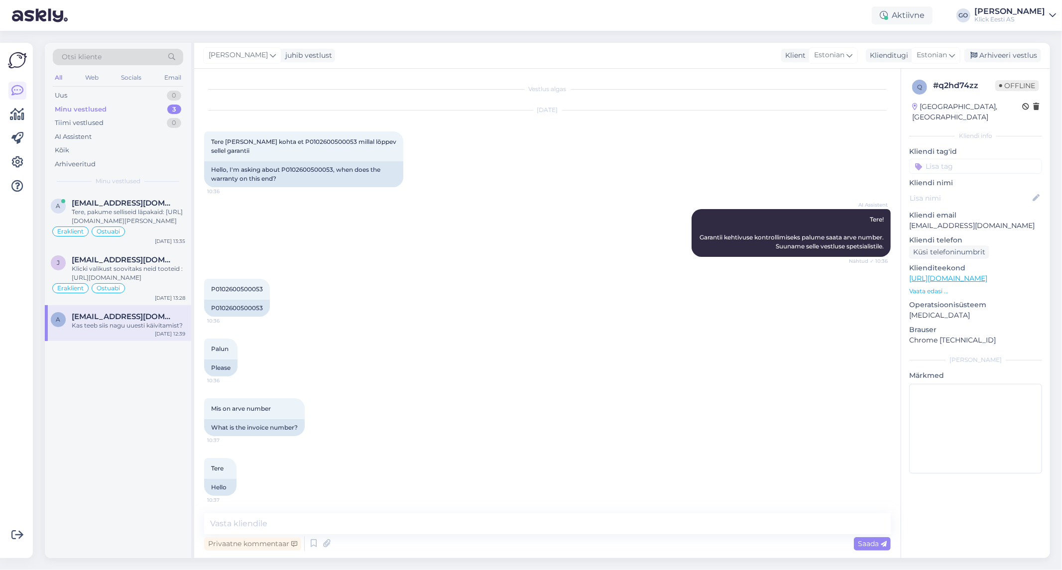
click at [948, 159] on input at bounding box center [975, 166] width 133 height 15
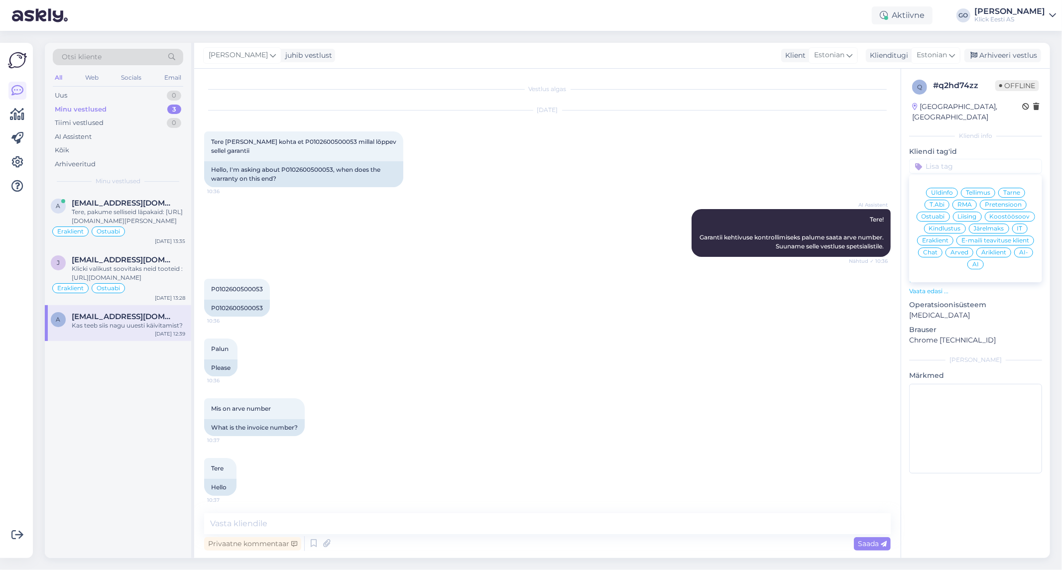
click at [937, 237] on span "Eraklient" at bounding box center [935, 240] width 26 height 6
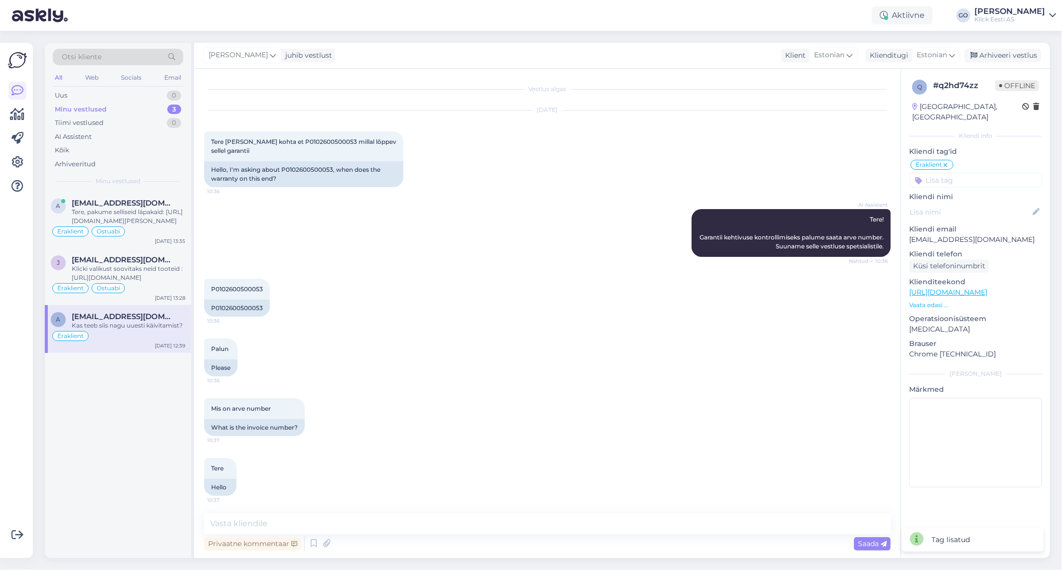
click at [328, 261] on div "AI Assistent Tere! Garantii kehtivuse kontrollimiseks palume saata arve number.…" at bounding box center [547, 233] width 686 height 70
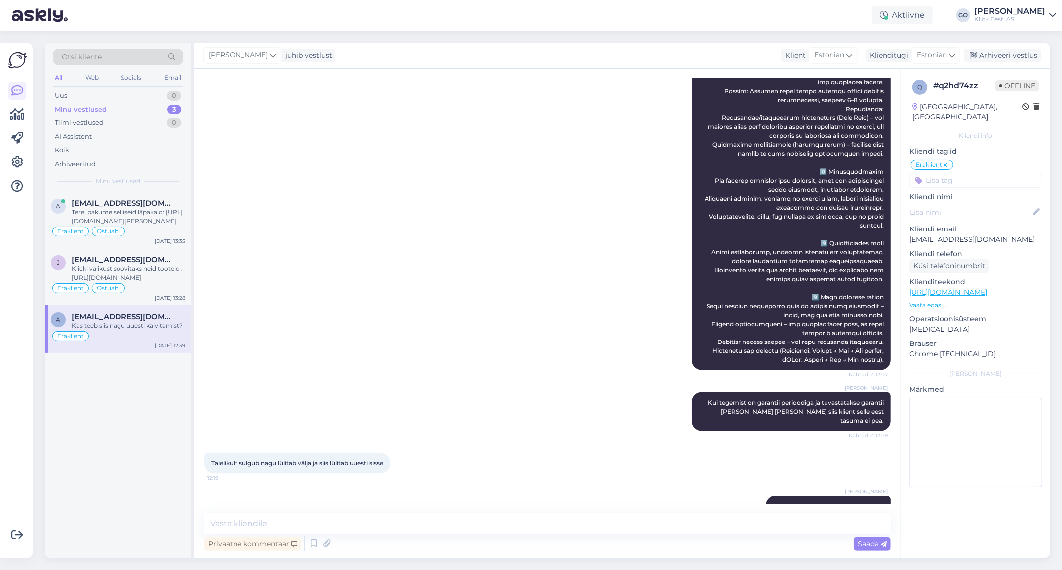
scroll to position [1043, 0]
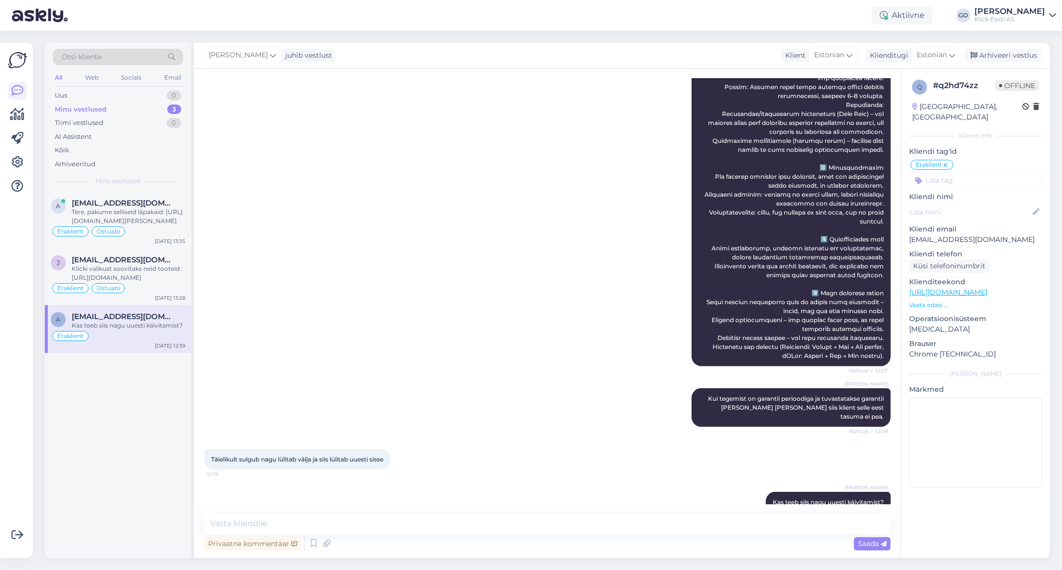
click at [962, 173] on input at bounding box center [975, 180] width 133 height 15
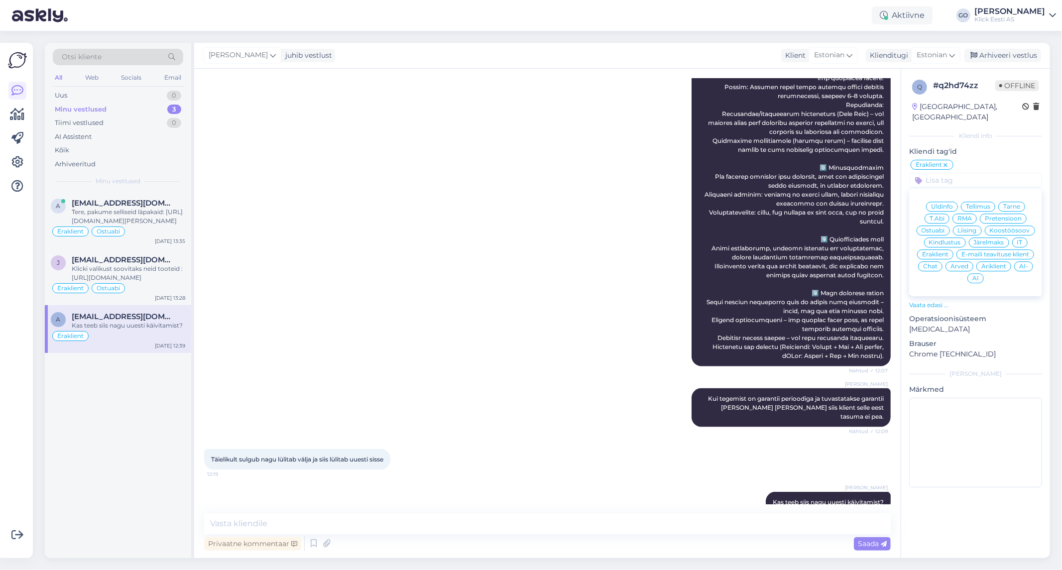
click at [963, 216] on span "RMA" at bounding box center [964, 219] width 14 height 6
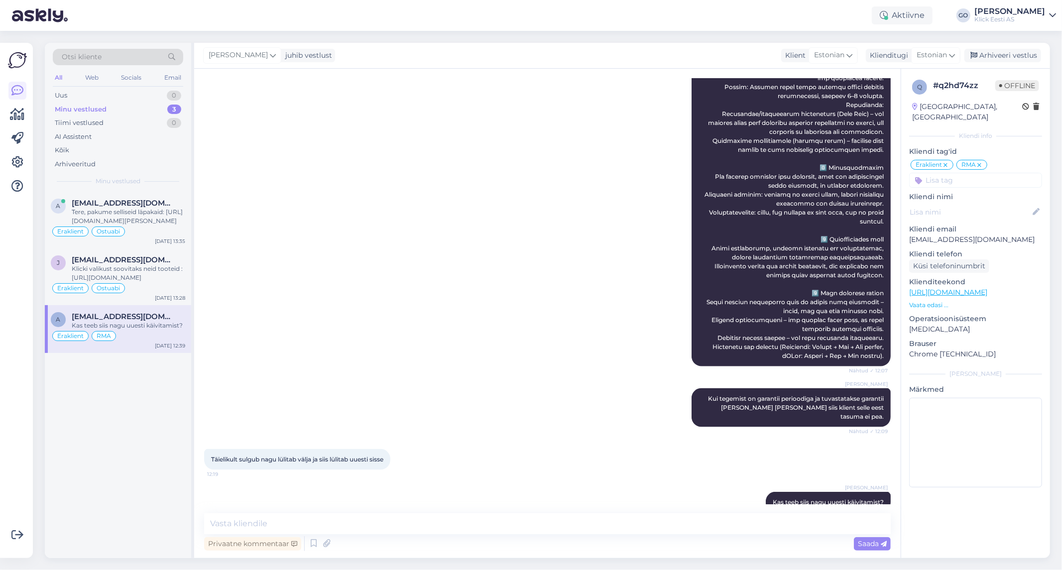
click at [337, 286] on div "[PERSON_NAME] Nähtud ✓ 12:07" at bounding box center [547, 140] width 686 height 473
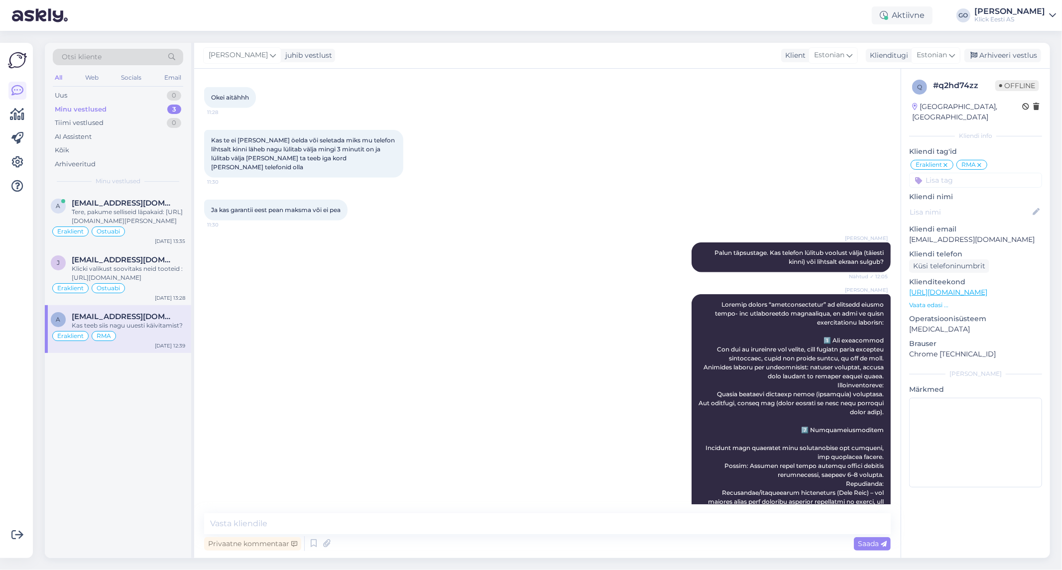
scroll to position [656, 0]
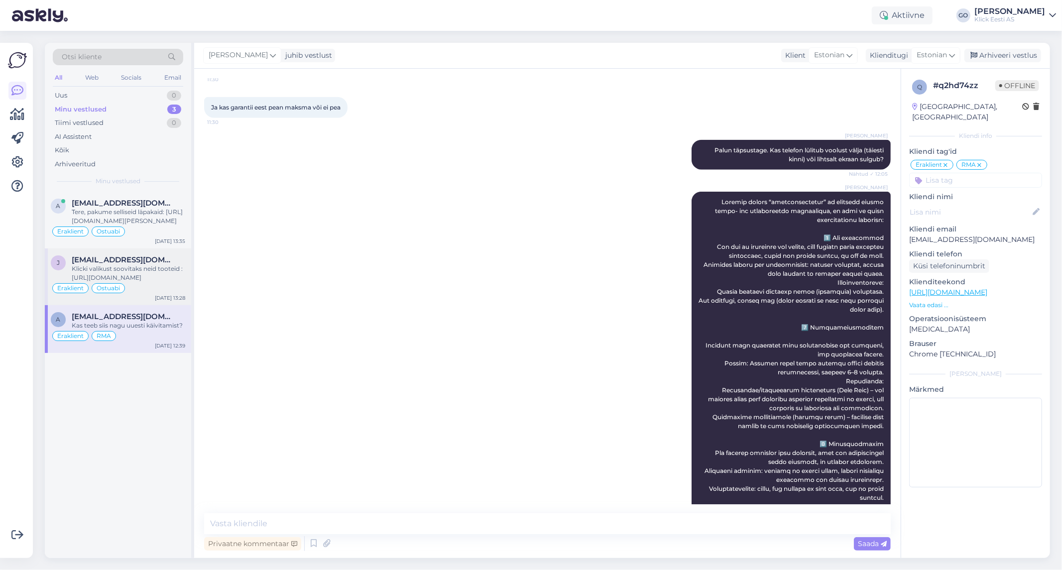
click at [158, 279] on div "Klicki valikust soovitaks neid tooteid : [URL][DOMAIN_NAME]" at bounding box center [128, 273] width 113 height 18
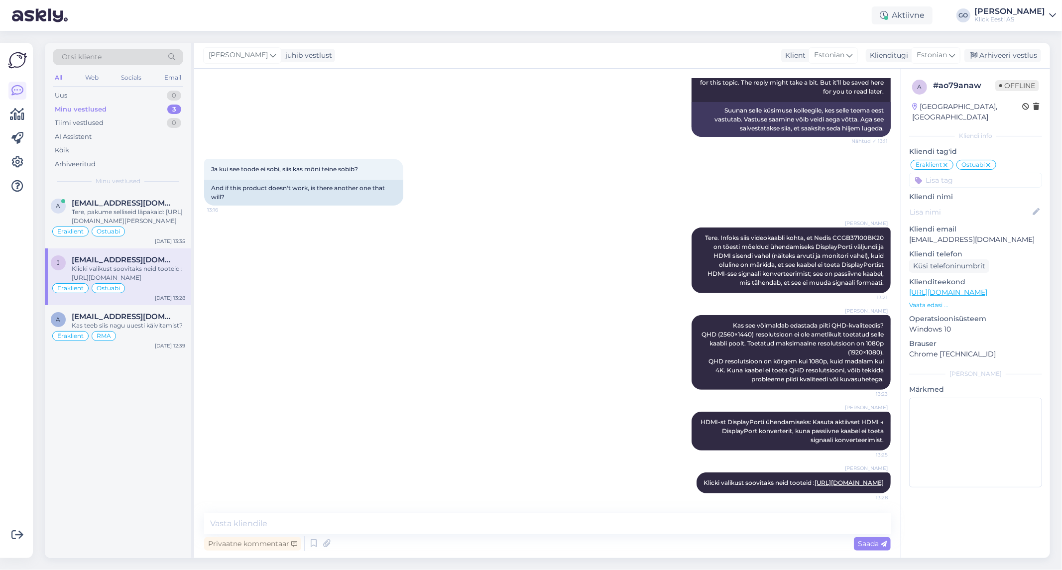
click at [374, 304] on div "[PERSON_NAME] Kas see võimaldab edastada pilti QHD-kvaliteedis? QHD (2560×1440)…" at bounding box center [547, 352] width 686 height 97
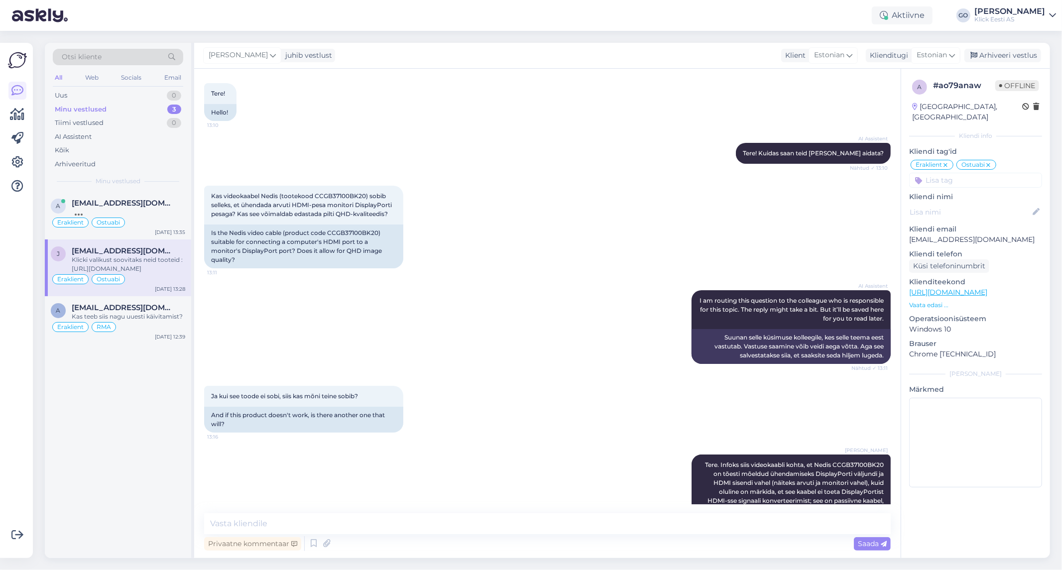
scroll to position [0, 0]
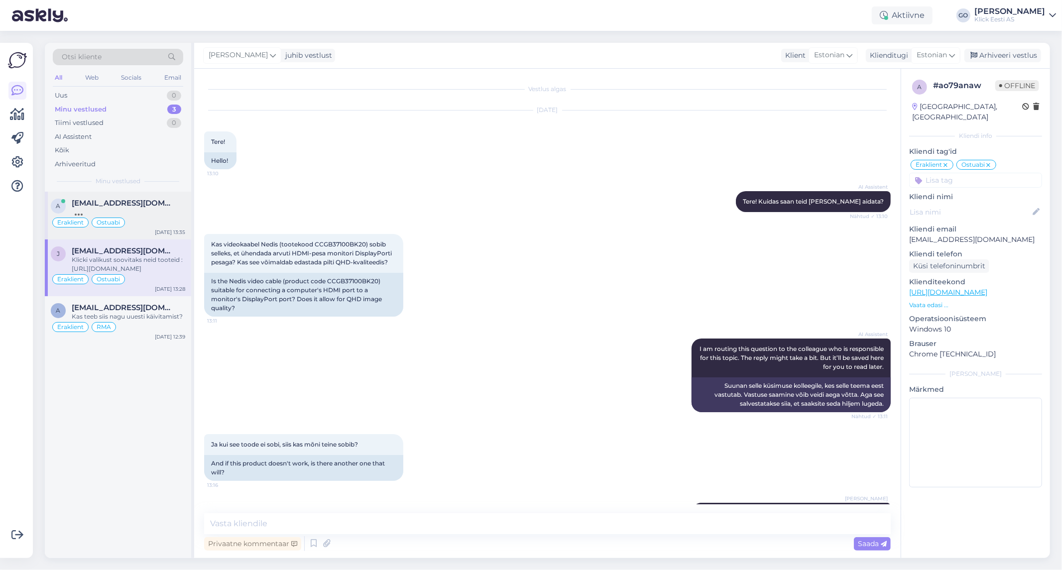
click at [127, 222] on div "Eraklient Ostuabi" at bounding box center [118, 223] width 134 height 12
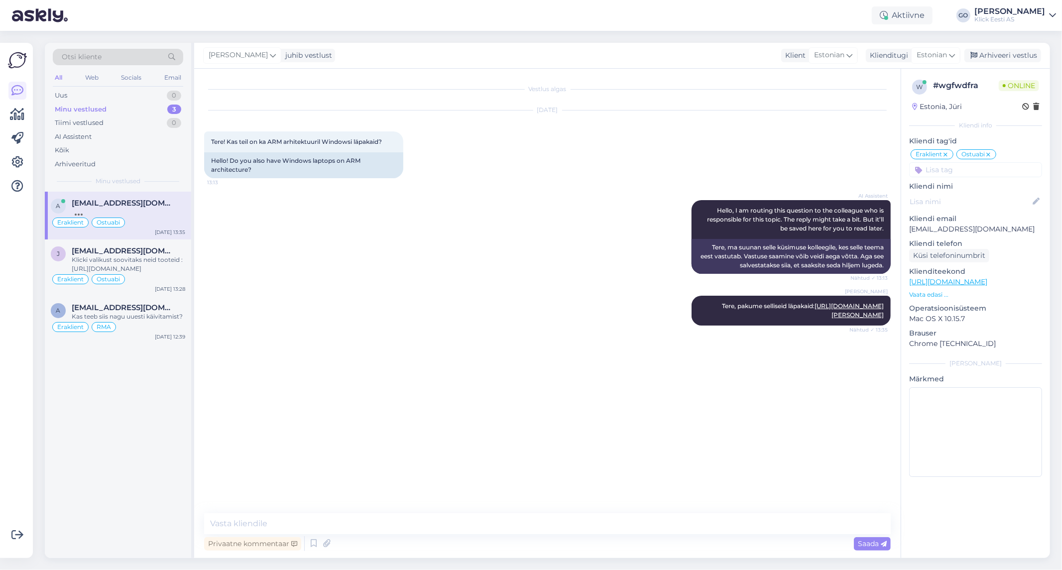
click at [500, 348] on div "Vestlus algas [DATE] Tere! Kas teil on ka ARM arhitektuuril Windowsi läpakaid? …" at bounding box center [551, 292] width 695 height 426
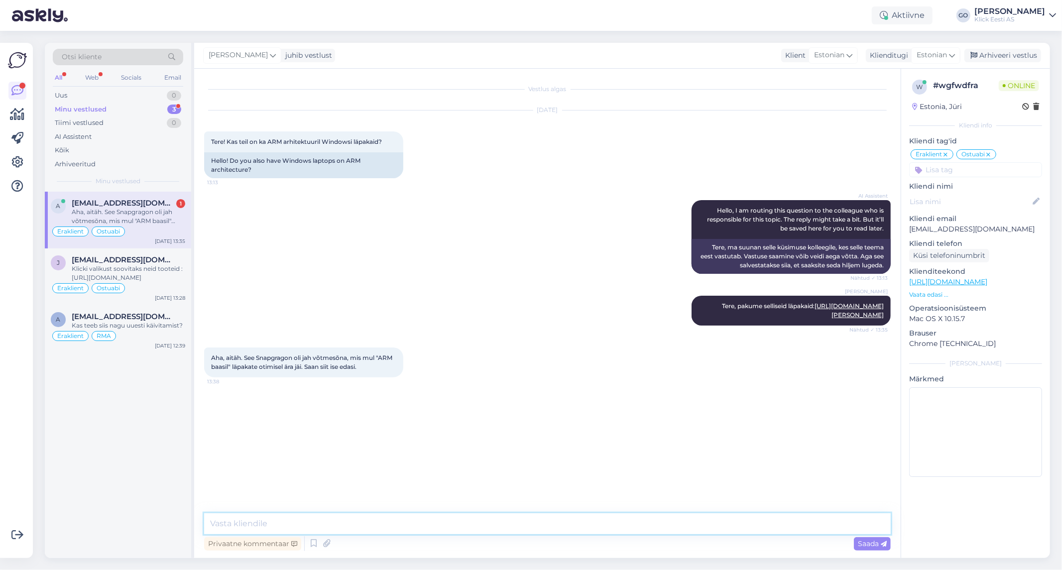
click at [312, 522] on textarea at bounding box center [547, 523] width 686 height 21
type textarea "V"
click at [357, 524] on textarea "Palun ja edu sobiva seadme valikul." at bounding box center [547, 523] width 686 height 21
type textarea "Palun ja edu sobiva seadme valikul."
click at [861, 541] on span "Saada" at bounding box center [872, 543] width 29 height 9
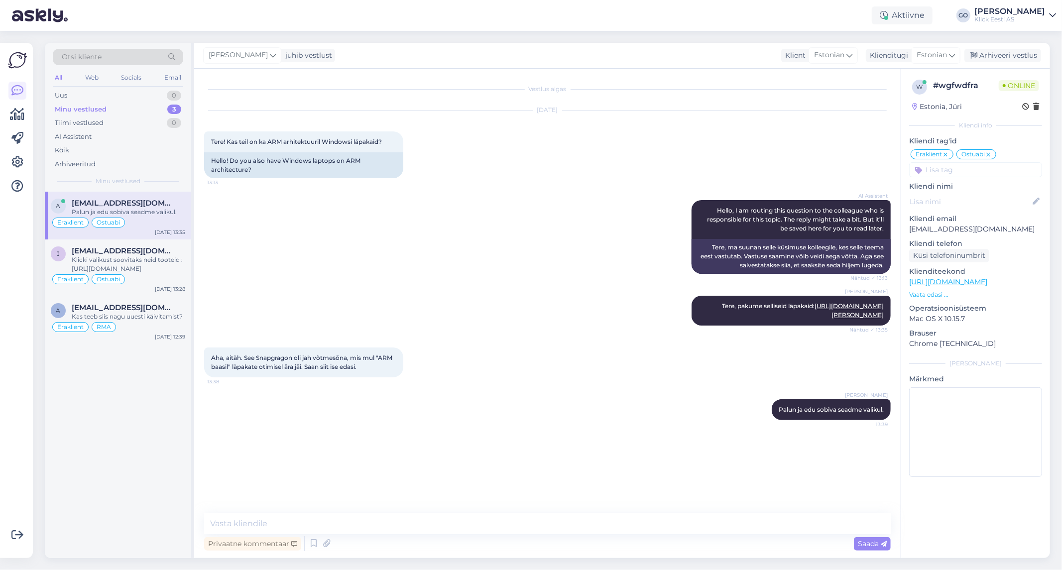
click at [332, 416] on div "[PERSON_NAME] [PERSON_NAME] edu sobiva seadme valikul. 13:39" at bounding box center [547, 409] width 686 height 43
click at [332, 415] on div "[PERSON_NAME] [PERSON_NAME] edu sobiva seadme valikul. 13:39" at bounding box center [547, 409] width 686 height 43
click at [996, 53] on div "Arhiveeri vestlus" at bounding box center [1002, 55] width 77 height 13
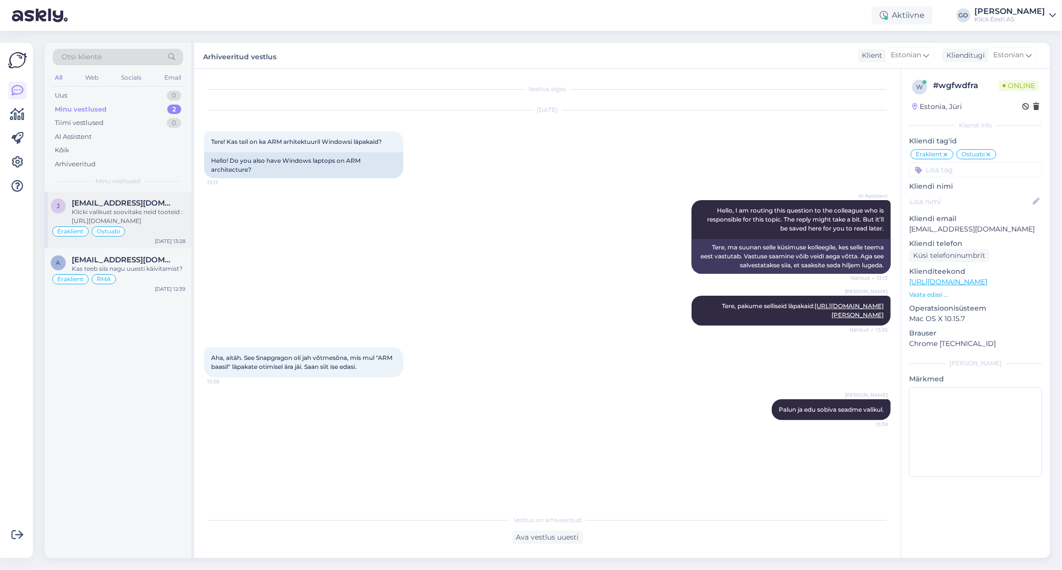
click at [135, 206] on span "[EMAIL_ADDRESS][DOMAIN_NAME]" at bounding box center [124, 203] width 104 height 9
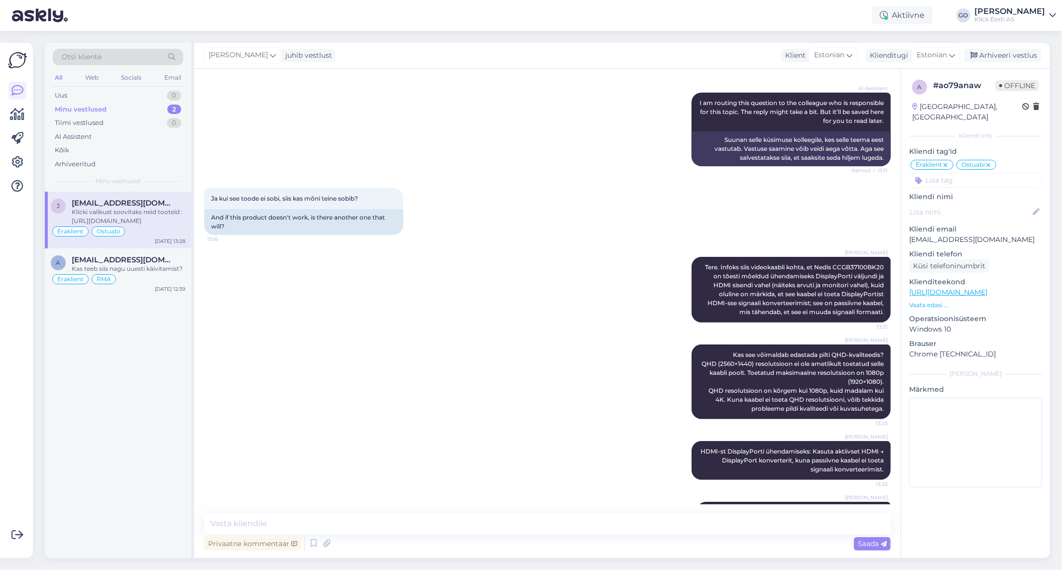
scroll to position [301, 0]
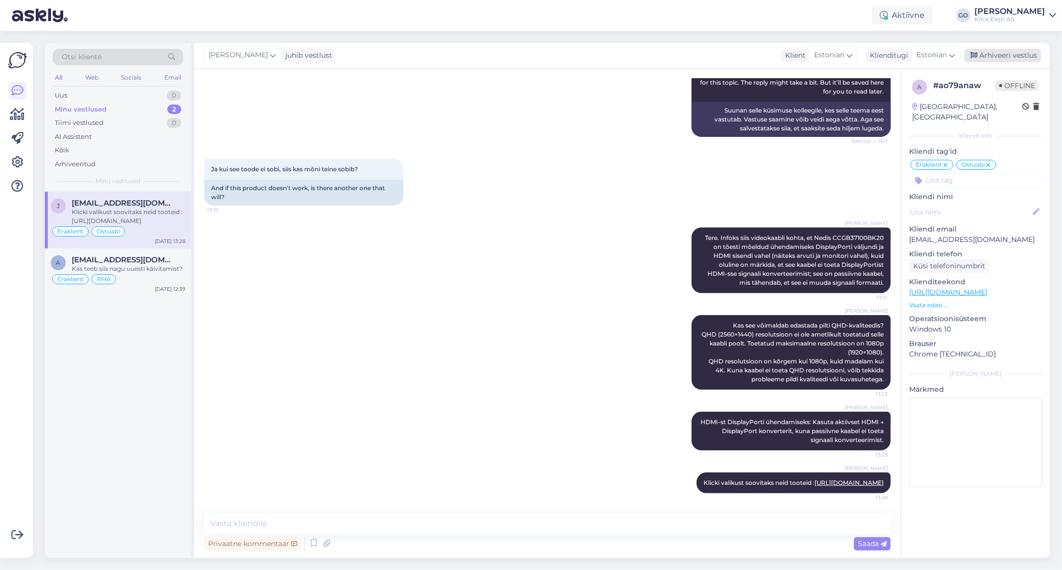
click at [1016, 52] on div "Arhiveeri vestlus" at bounding box center [1002, 55] width 77 height 13
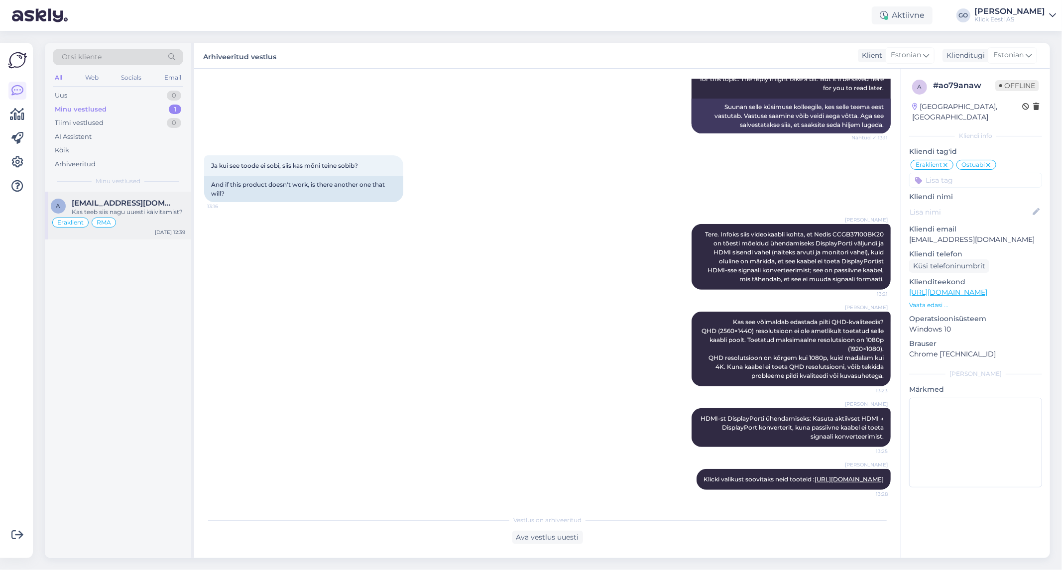
click at [140, 213] on div "Kas teeb siis nagu uuesti käivitamist?" at bounding box center [128, 212] width 113 height 9
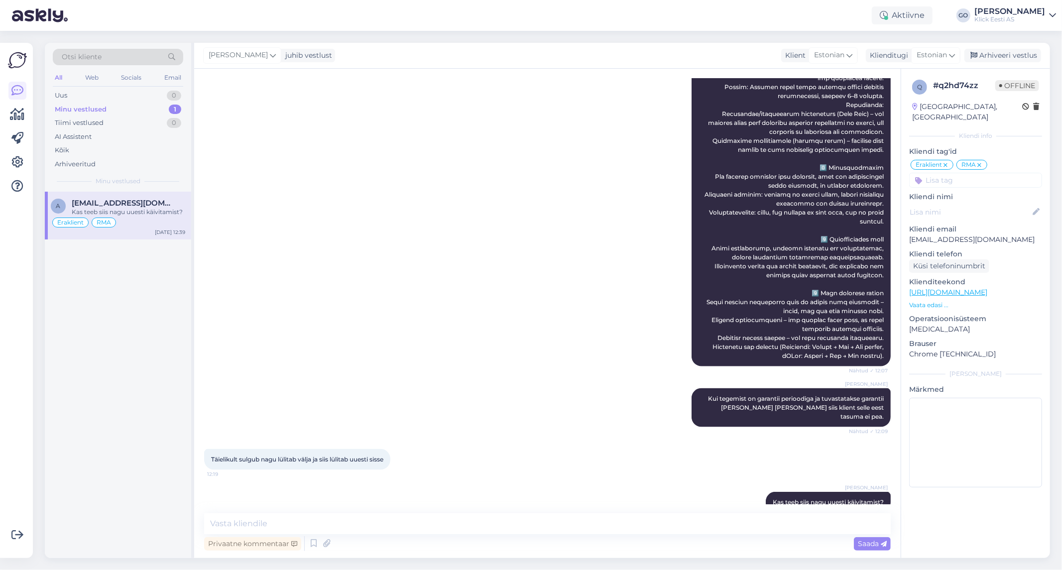
click at [439, 358] on div "[PERSON_NAME] Nähtud ✓ 12:07" at bounding box center [547, 140] width 686 height 473
click at [129, 120] on div "Tiimi vestlused 0" at bounding box center [118, 123] width 130 height 14
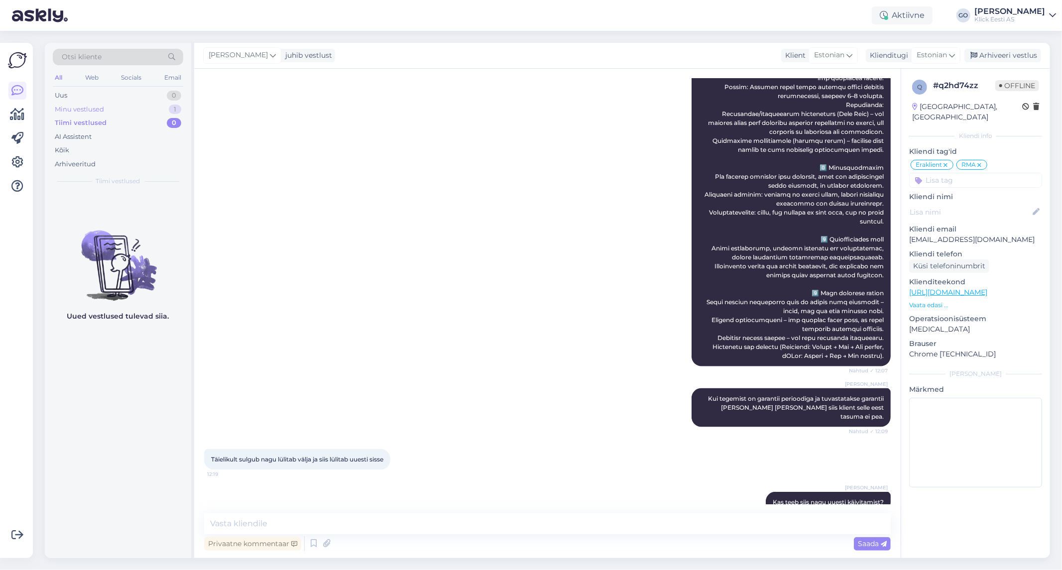
click at [126, 107] on div "Minu vestlused 1" at bounding box center [118, 110] width 130 height 14
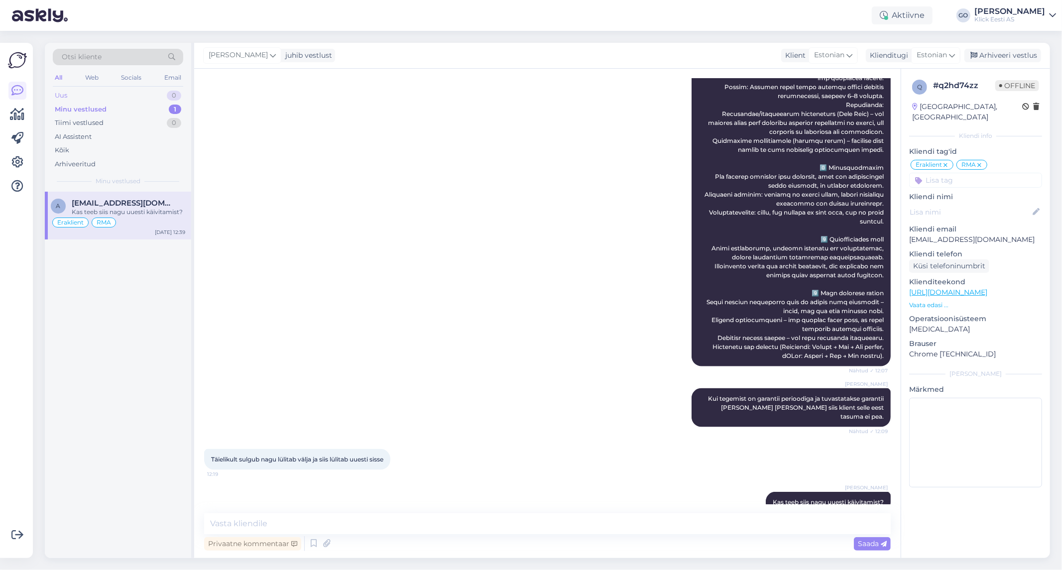
click at [120, 95] on div "Uus 0" at bounding box center [118, 96] width 130 height 14
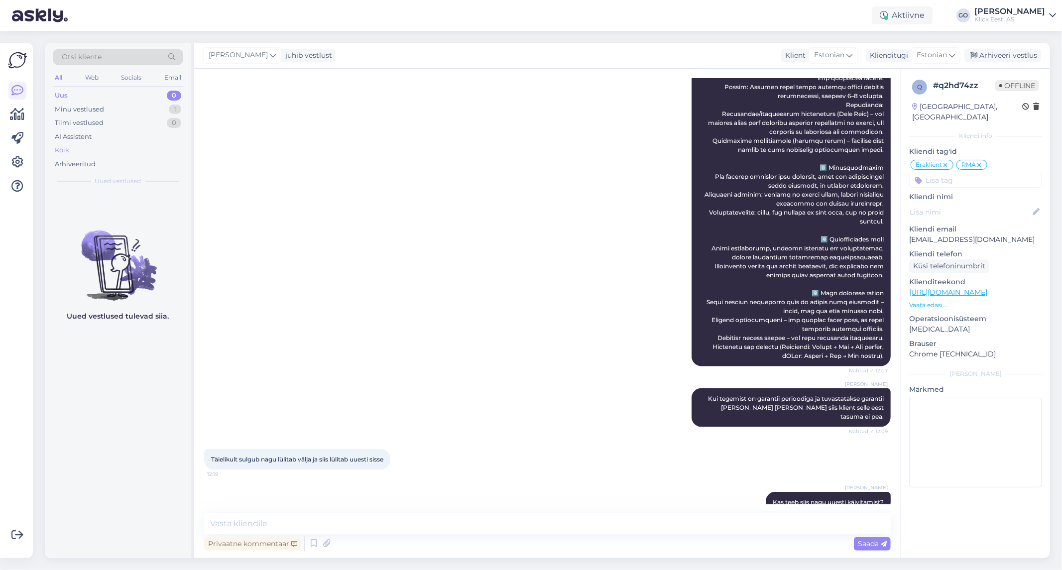
click at [66, 148] on div "Kõik" at bounding box center [62, 150] width 14 height 10
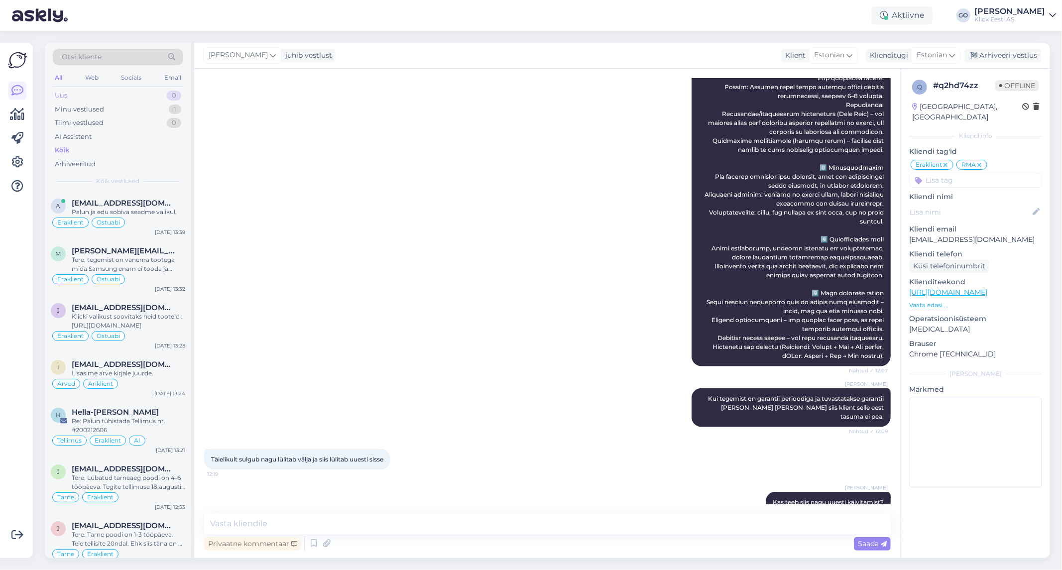
click at [90, 92] on div "Uus 0" at bounding box center [118, 96] width 130 height 14
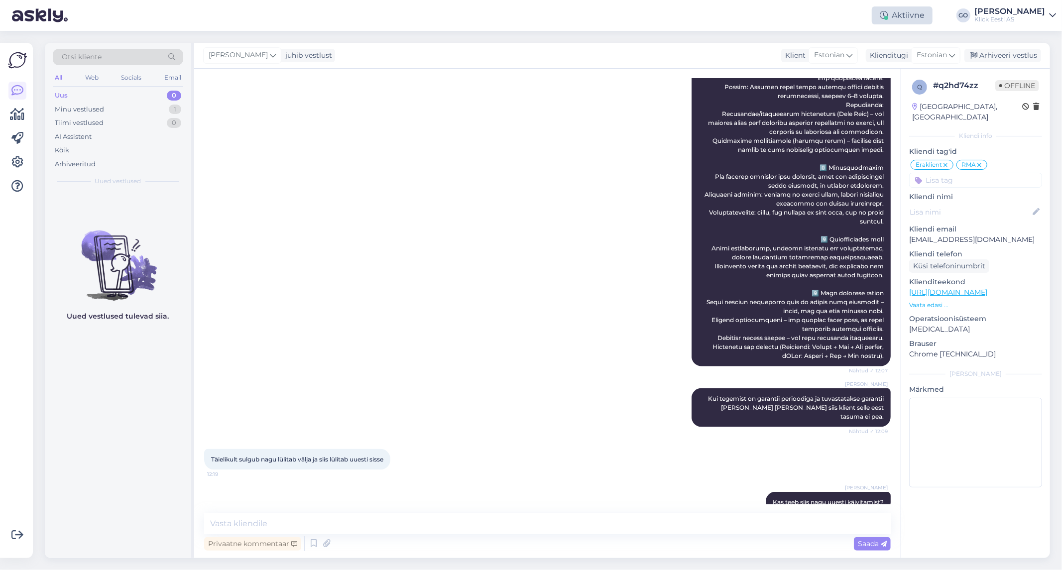
click at [914, 16] on div "Aktiivne" at bounding box center [902, 15] width 61 height 18
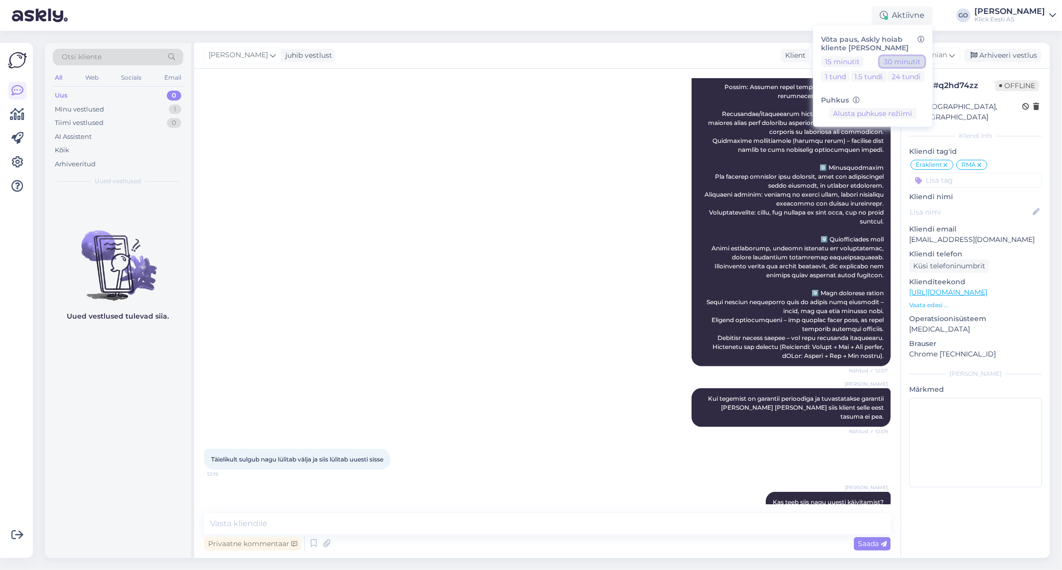
click at [901, 60] on button "30 minutit" at bounding box center [902, 61] width 45 height 11
click at [561, 185] on div "[PERSON_NAME] Nähtud ✓ 12:07" at bounding box center [547, 140] width 686 height 473
